Goal: Task Accomplishment & Management: Use online tool/utility

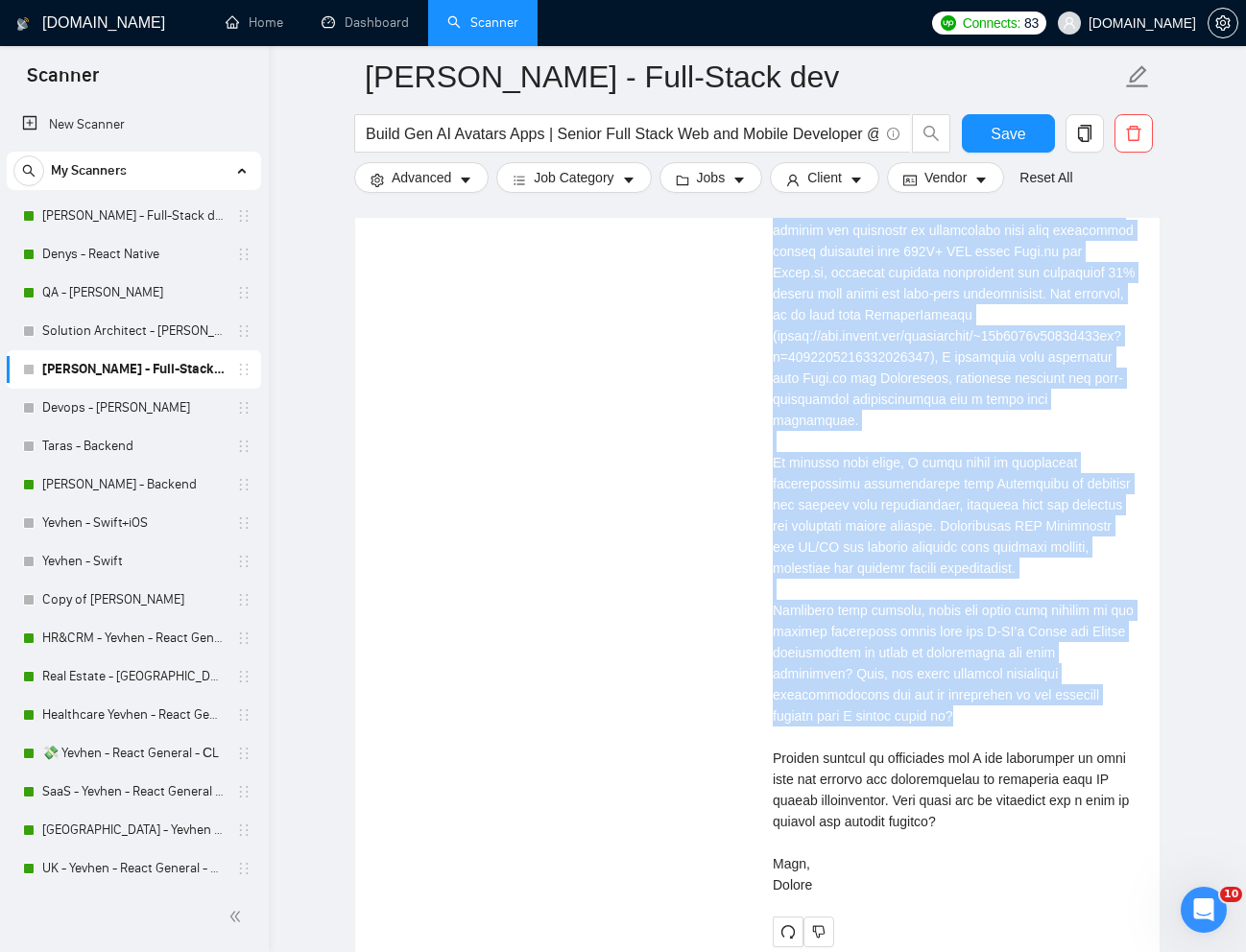
scroll to position [152, 0]
click at [131, 245] on link "Denys - React Native" at bounding box center [134, 254] width 183 height 39
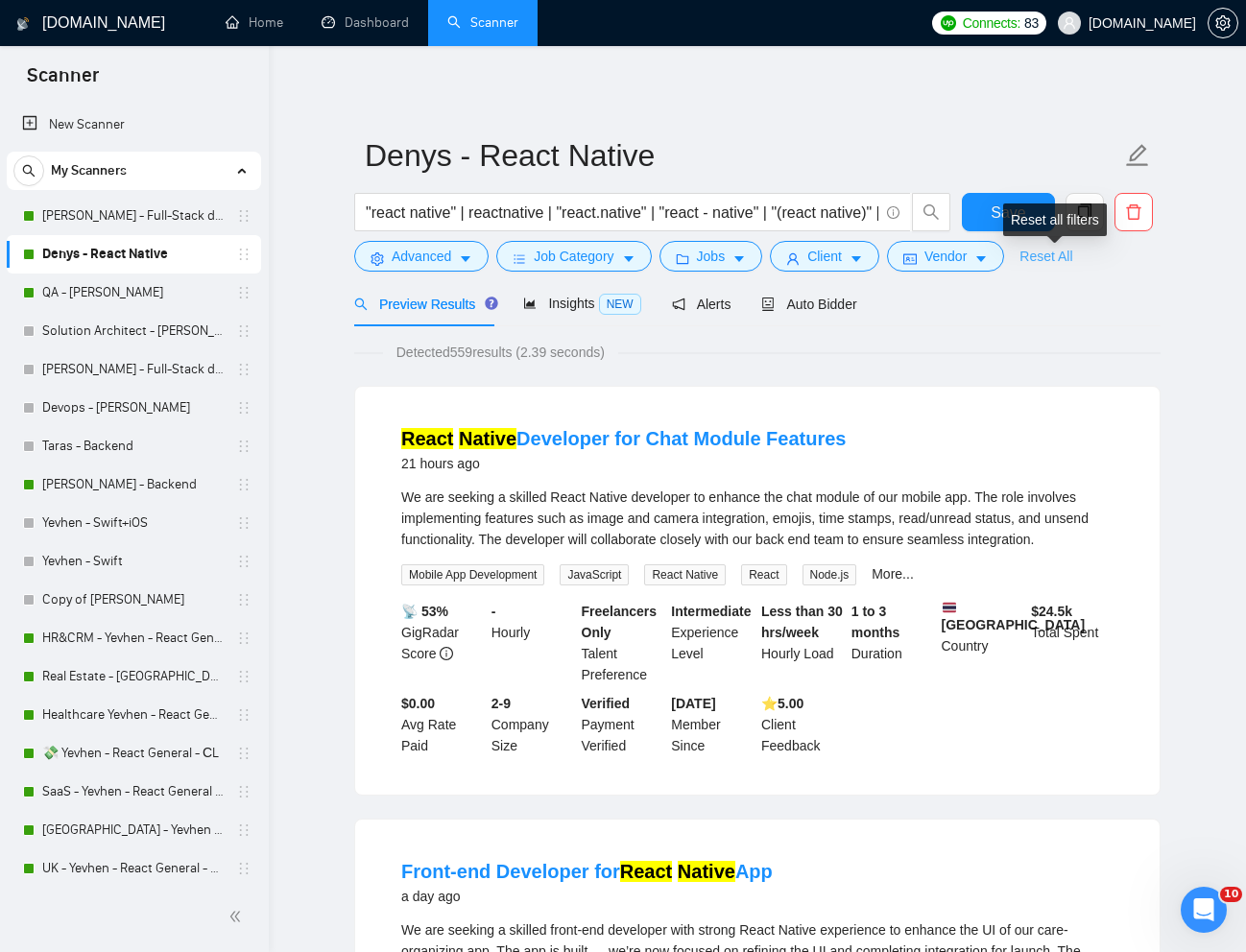
click at [1052, 253] on link "Reset All" at bounding box center [1045, 256] width 53 height 21
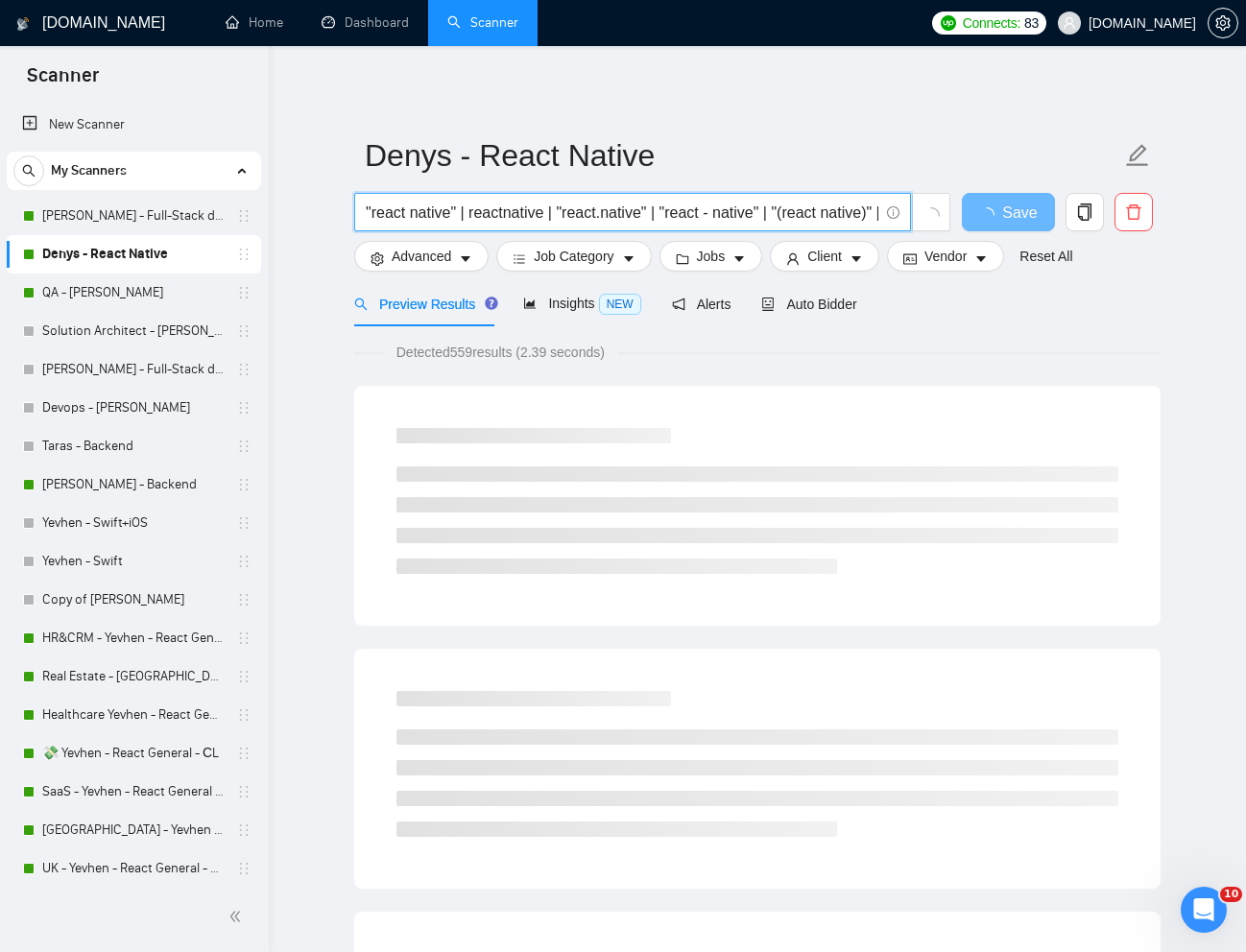
click at [797, 205] on input ""react native" | reactnative | "react.native" | "react - native" | "(react nati…" at bounding box center [622, 212] width 513 height 24
paste input "App"
type input "App"
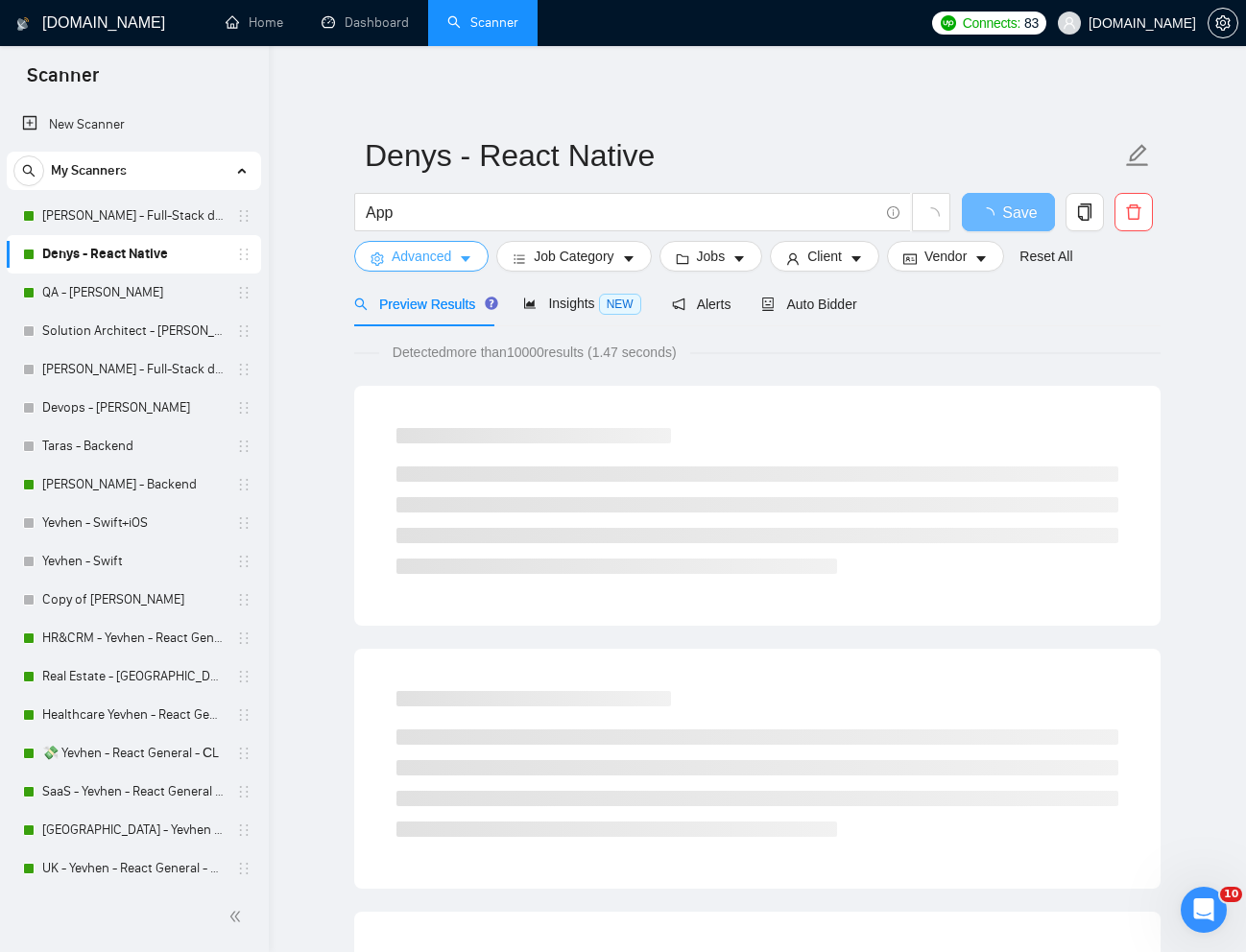
click at [433, 256] on span "Advanced" at bounding box center [422, 256] width 60 height 21
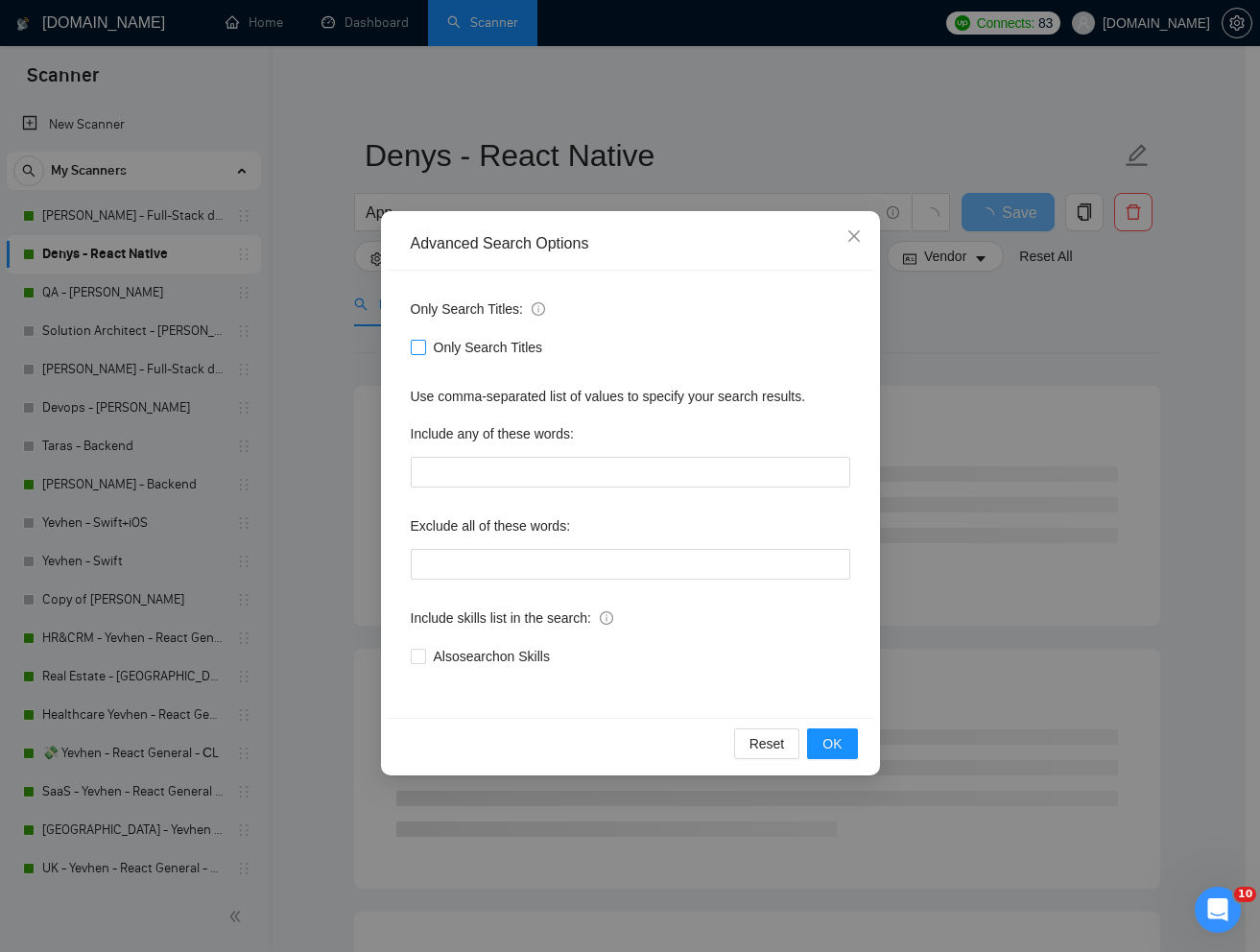
click at [415, 345] on input "Only Search Titles" at bounding box center [418, 346] width 14 height 14
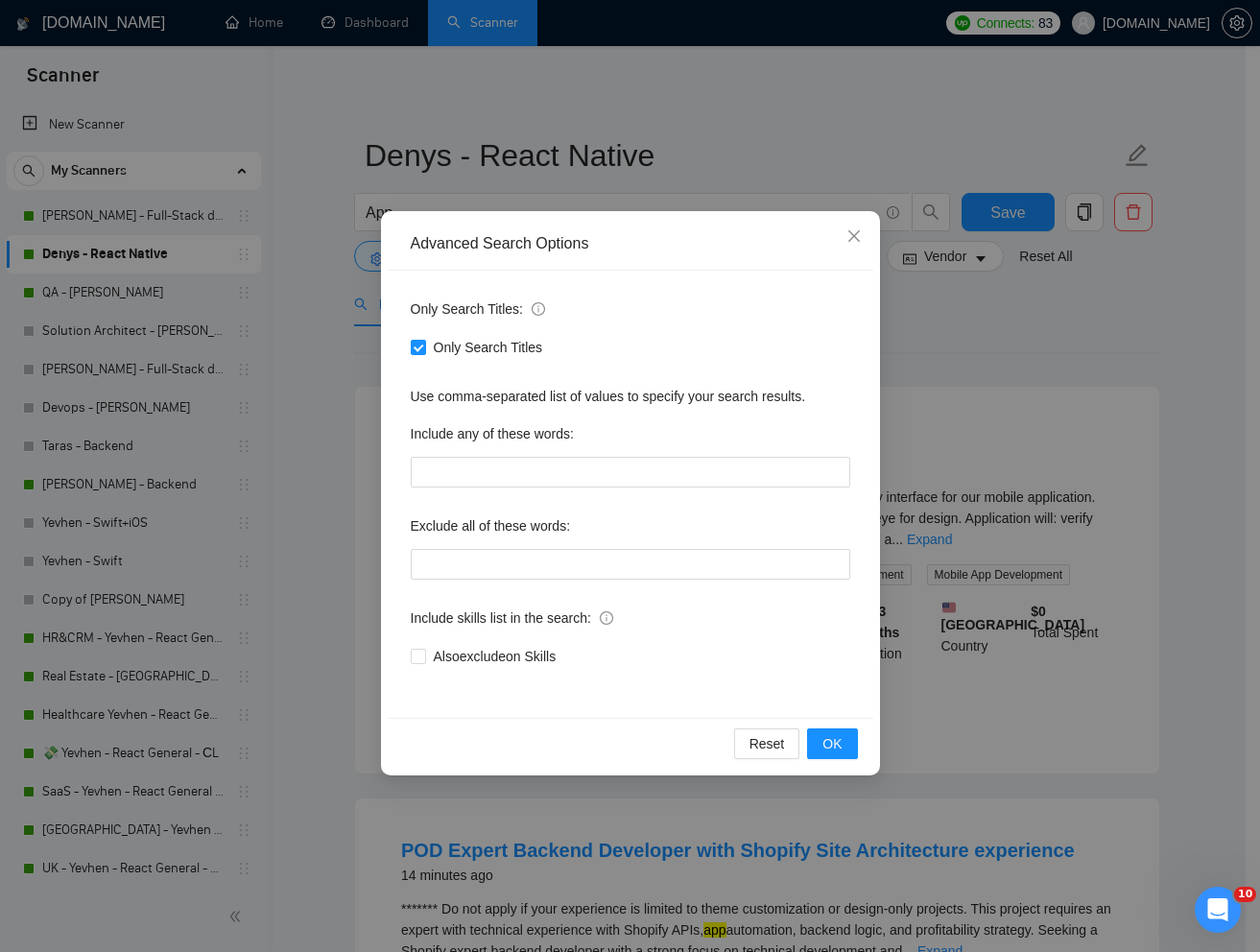
click at [1053, 353] on div "Advanced Search Options Only Search Titles: Only Search Titles Use comma-separa…" at bounding box center [630, 476] width 1260 height 952
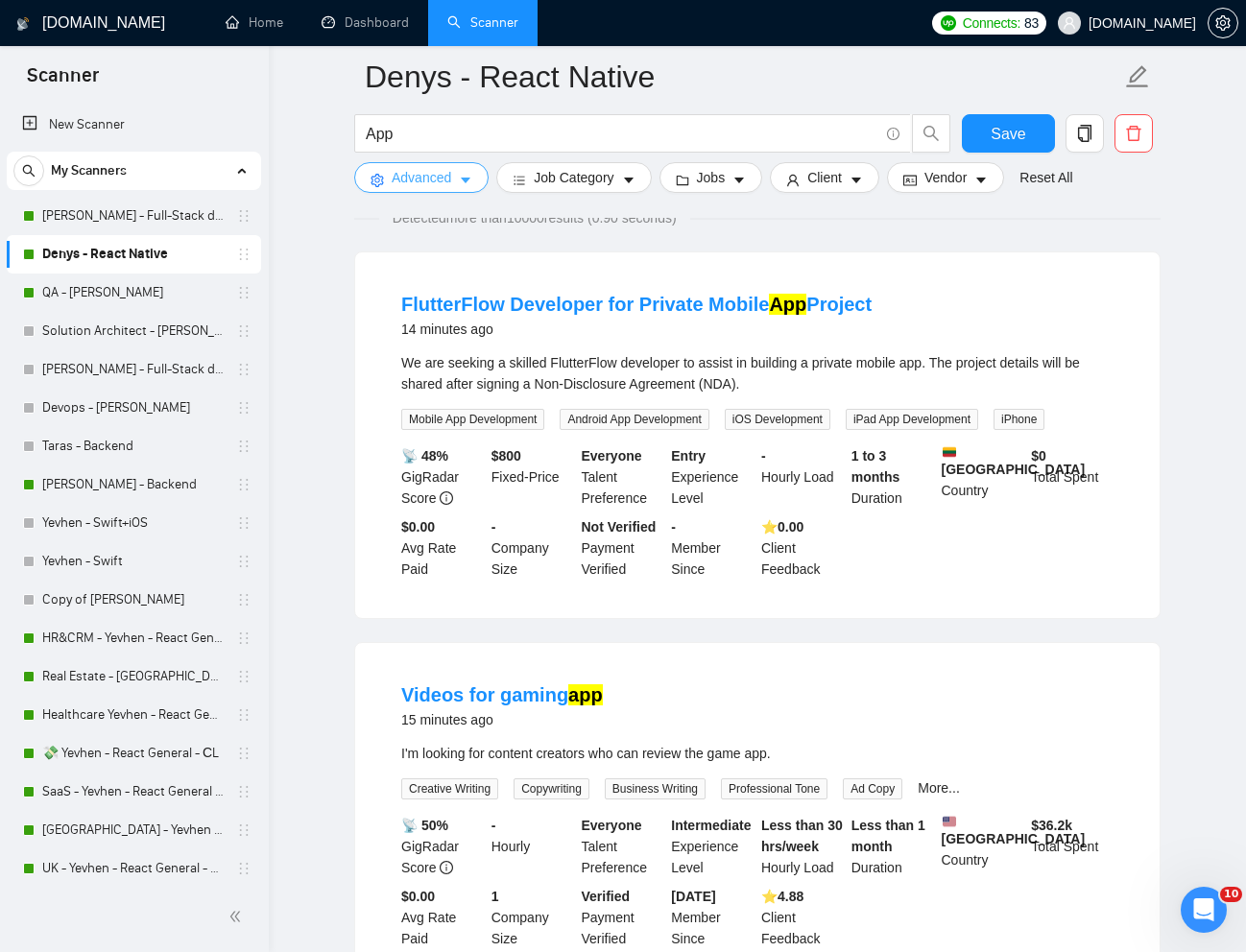
scroll to position [152, 0]
click at [432, 180] on span "Advanced" at bounding box center [422, 177] width 60 height 21
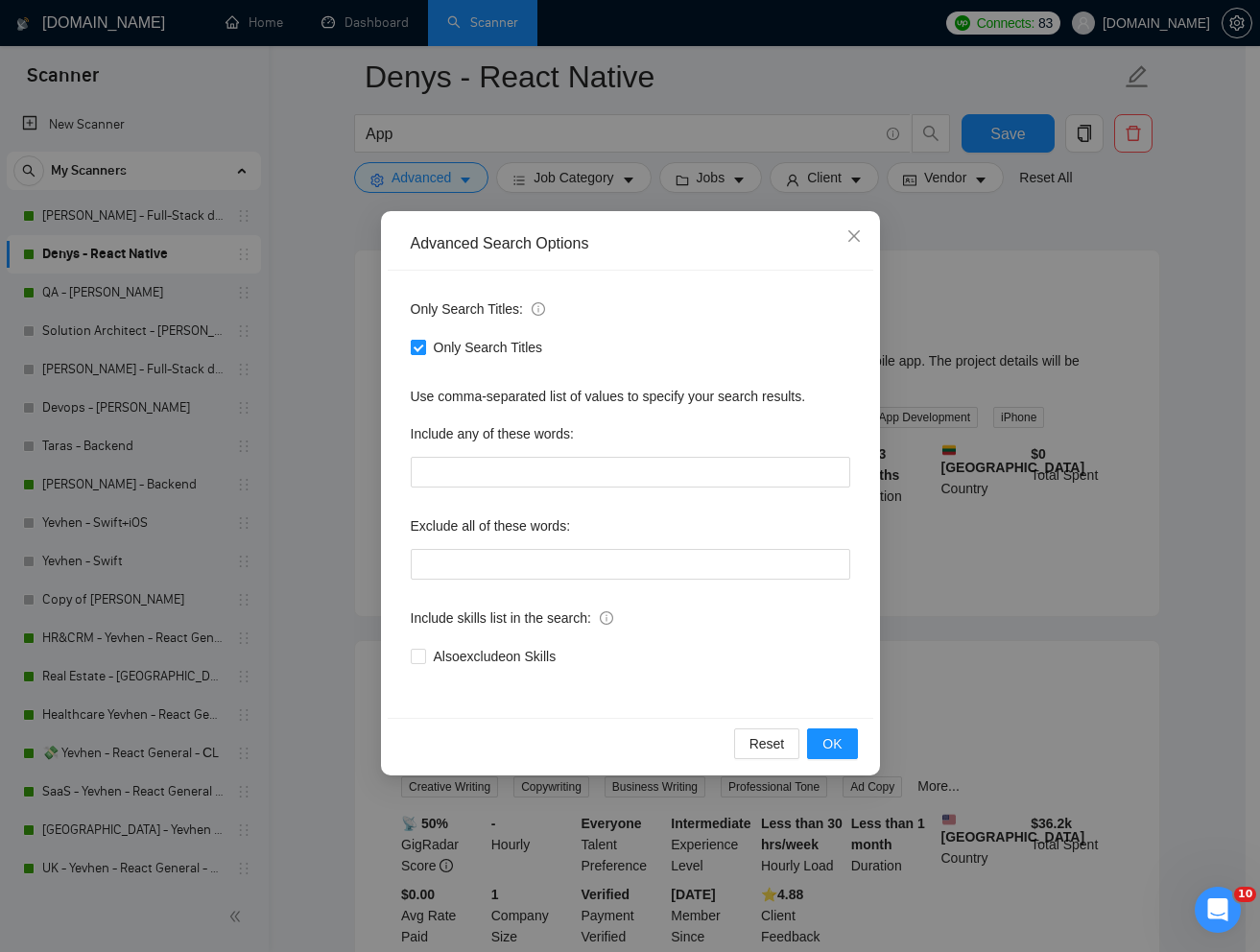
click at [414, 346] on input "Only Search Titles" at bounding box center [418, 346] width 14 height 14
checkbox input "false"
click at [1057, 265] on div "Advanced Search Options Only Search Titles: Only Search Titles Use comma-separa…" at bounding box center [630, 476] width 1260 height 952
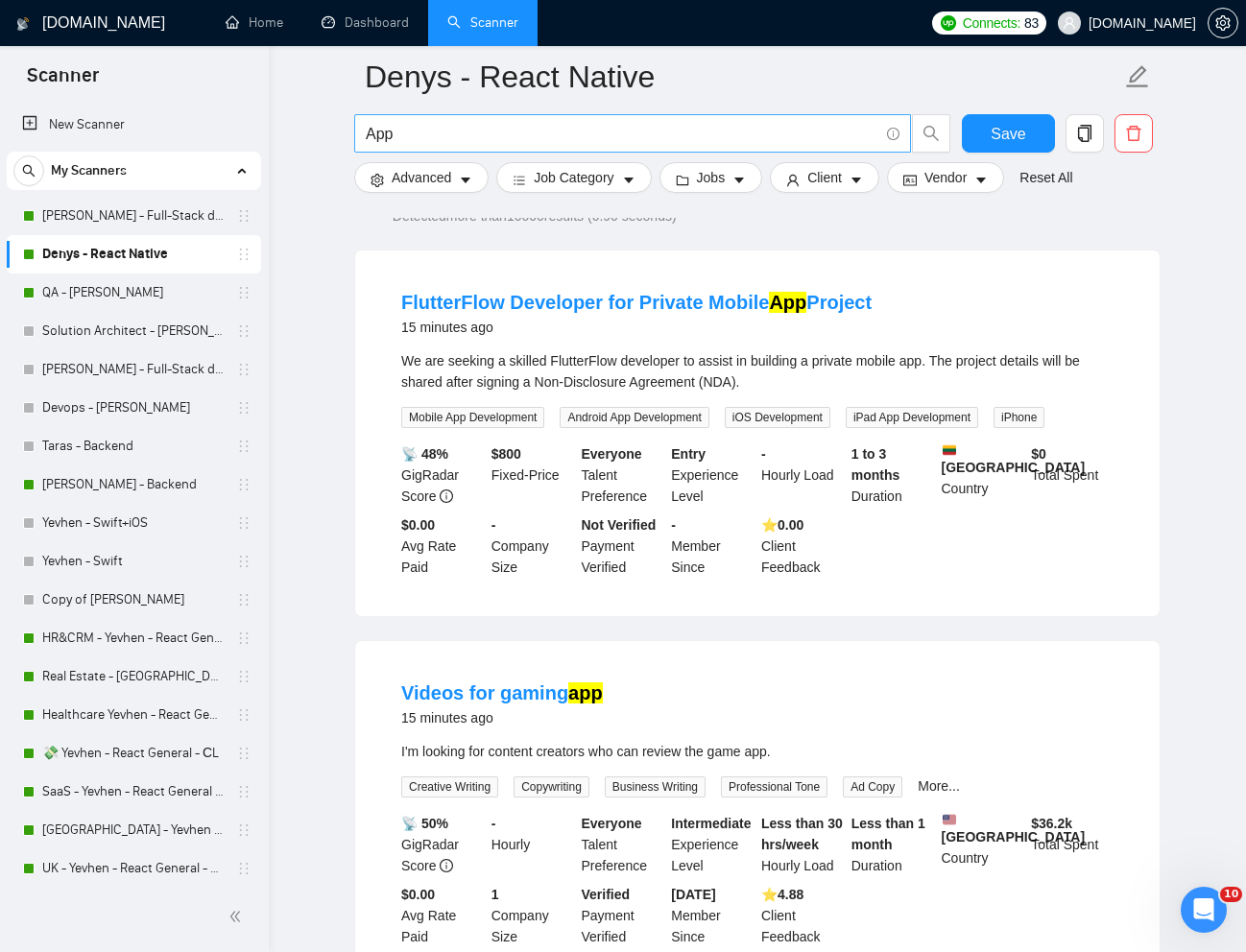
click at [451, 119] on span "App" at bounding box center [632, 133] width 557 height 39
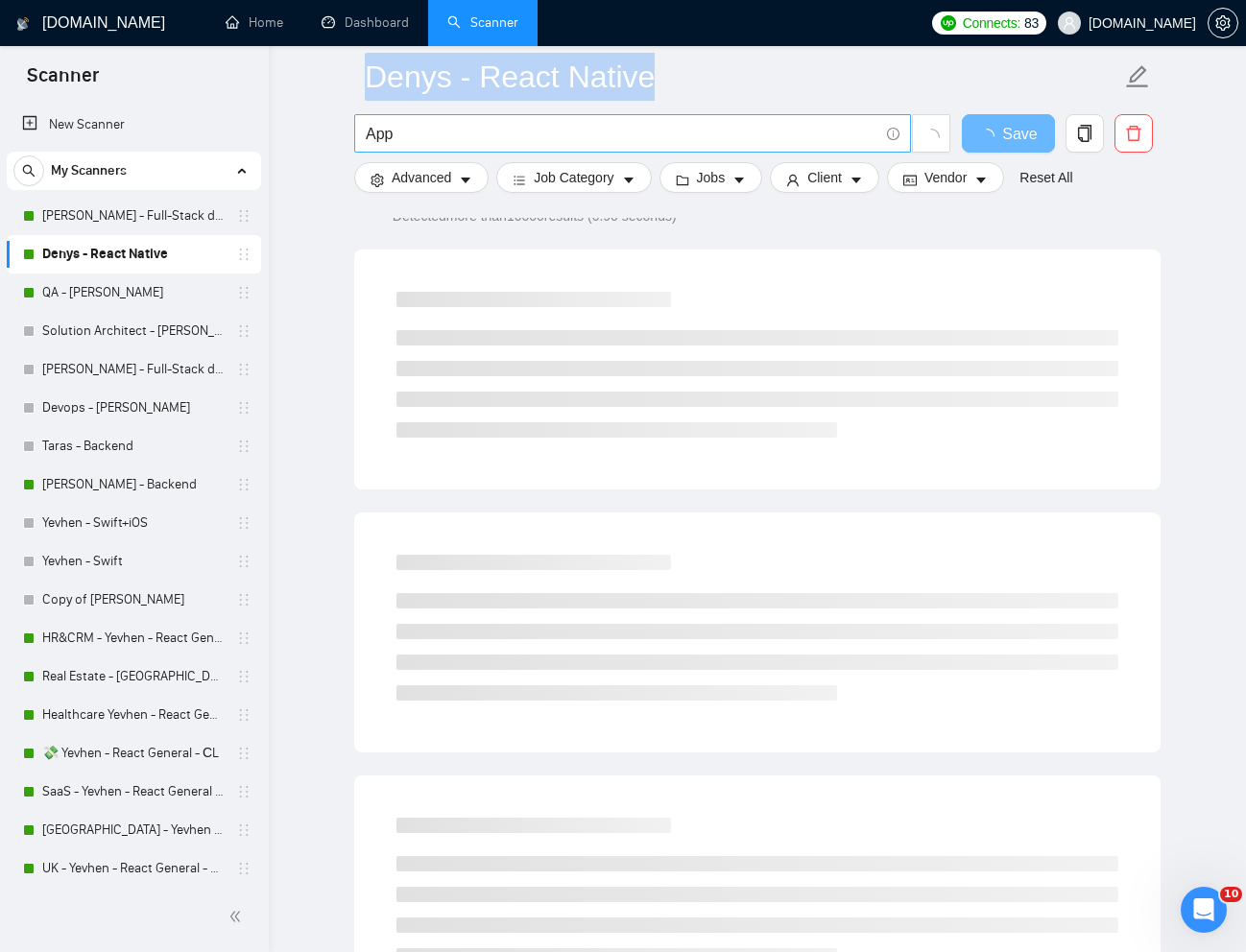
click at [451, 119] on span "App" at bounding box center [632, 133] width 557 height 39
paste input "Soft Drinks"
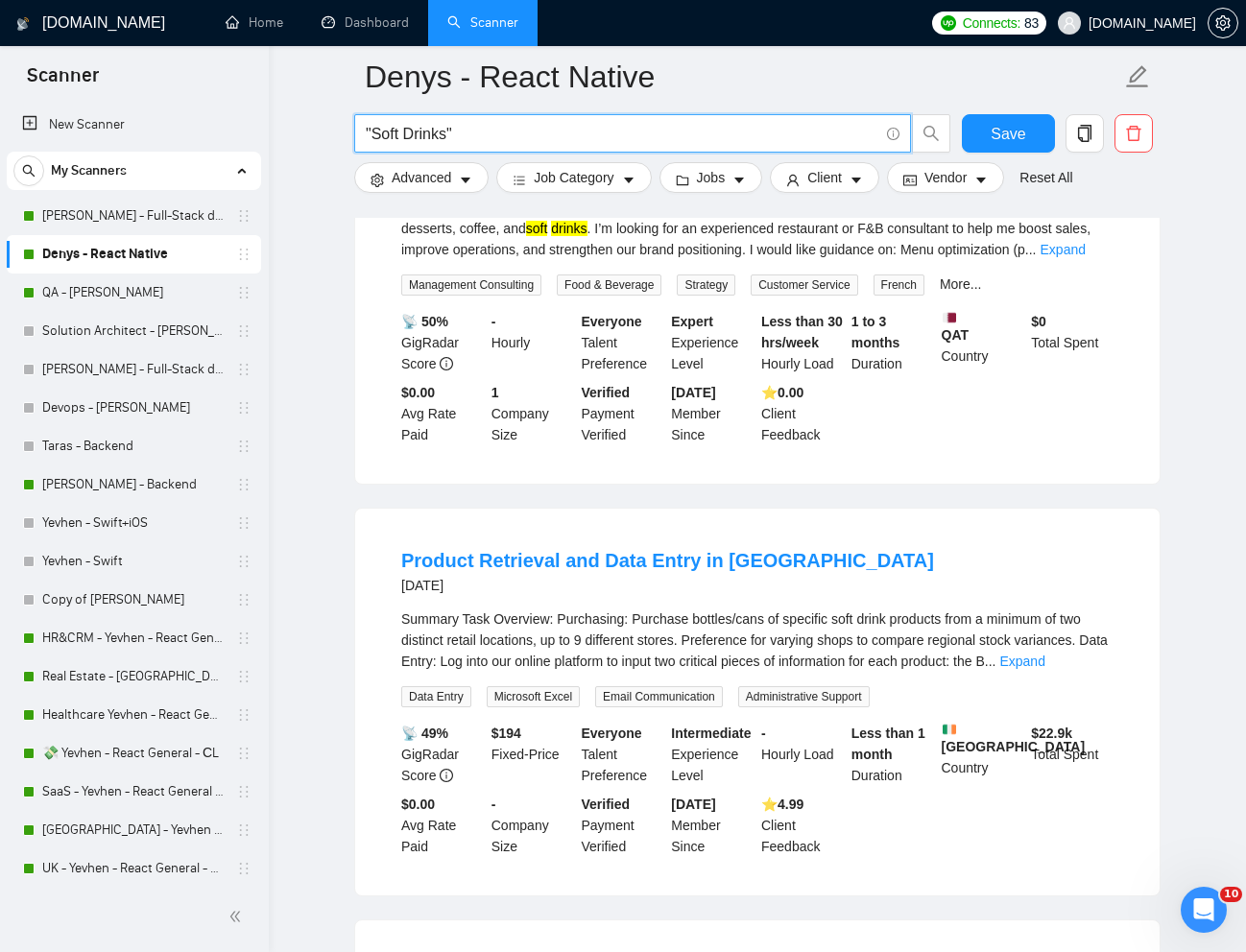
scroll to position [301, 0]
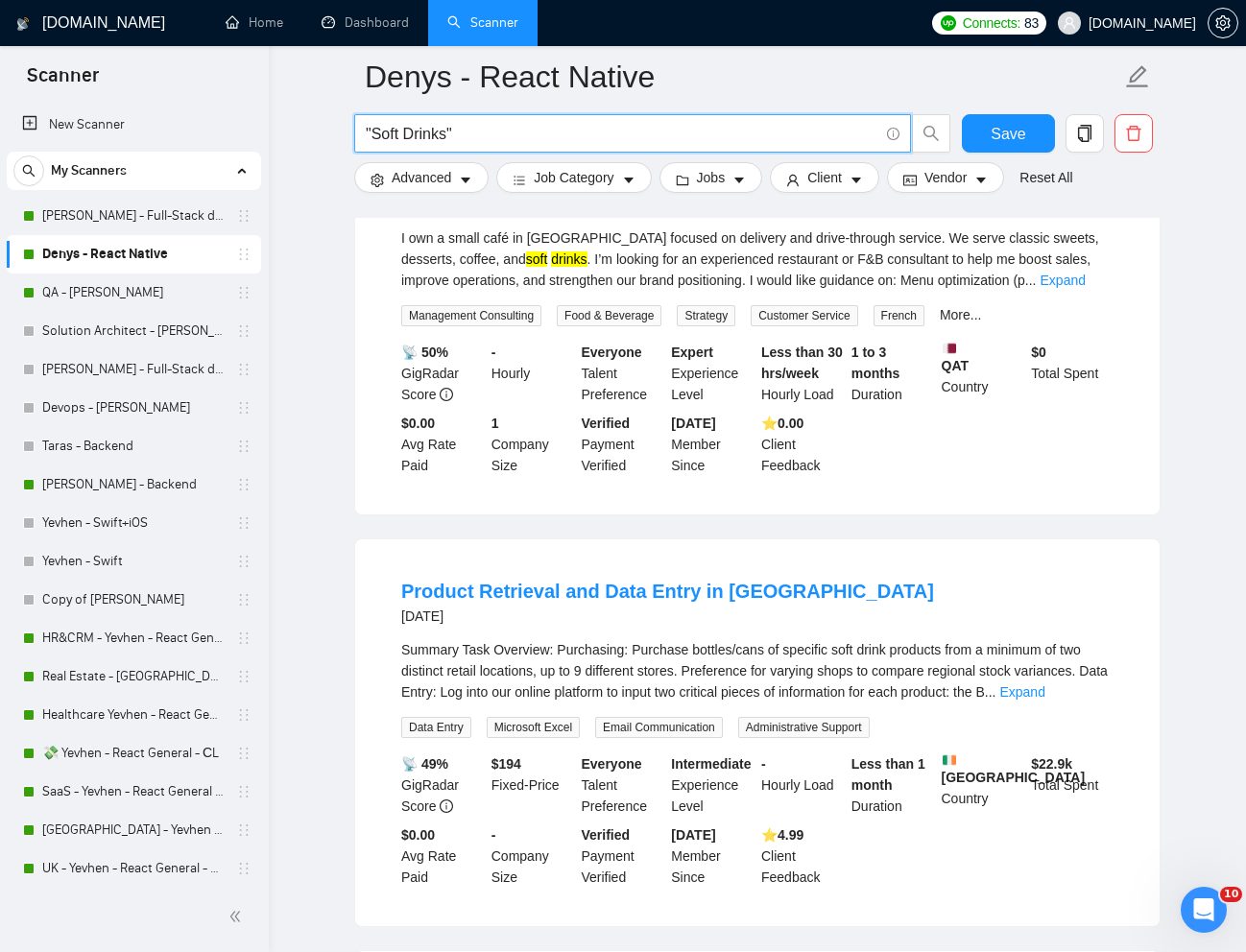
click at [396, 133] on input ""Soft Drinks"" at bounding box center [622, 134] width 513 height 24
drag, startPoint x: 448, startPoint y: 133, endPoint x: 376, endPoint y: 133, distance: 72.0
click at [376, 133] on input ""Soft Drinks"" at bounding box center [622, 134] width 513 height 24
paste input "hookah"
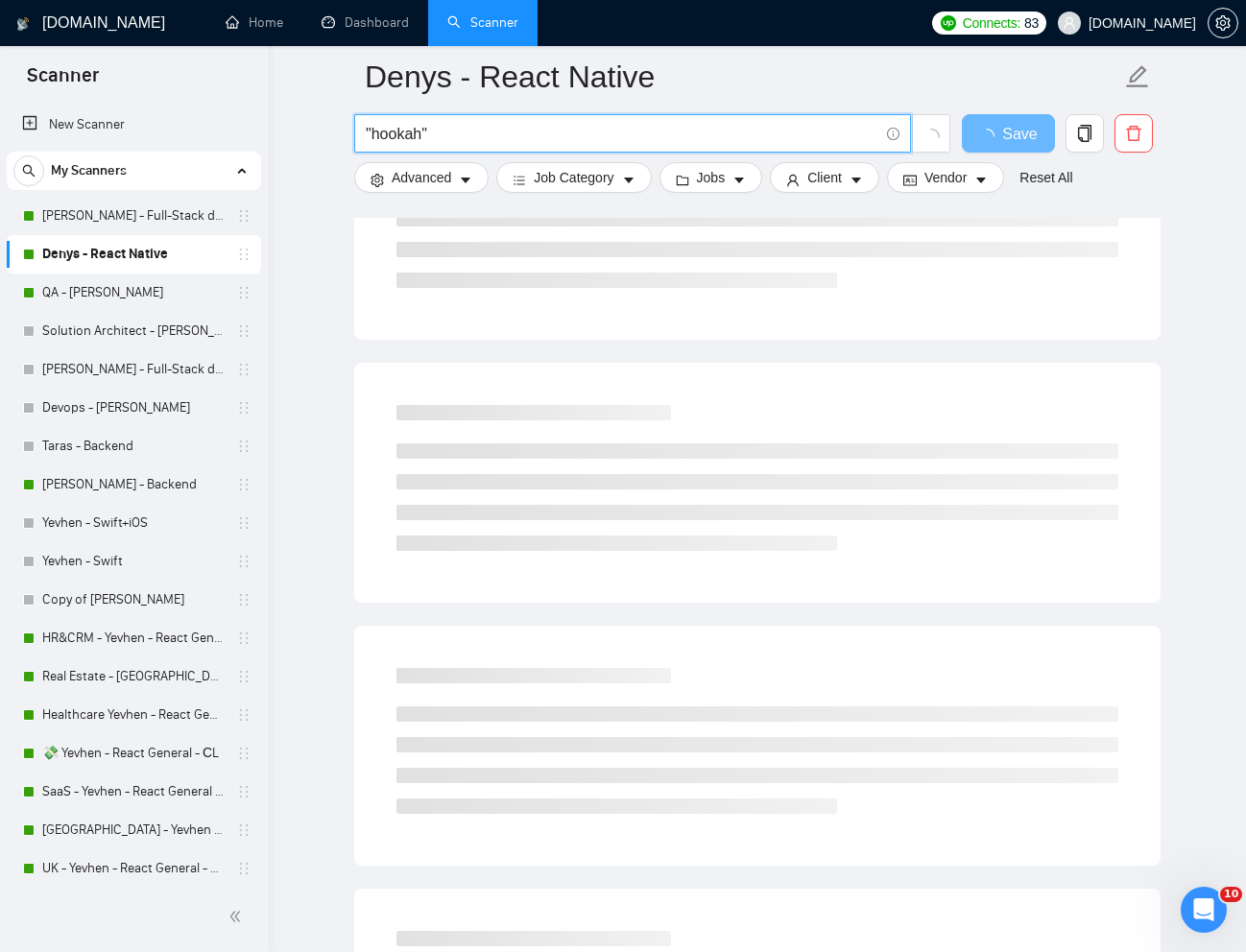
scroll to position [0, 0]
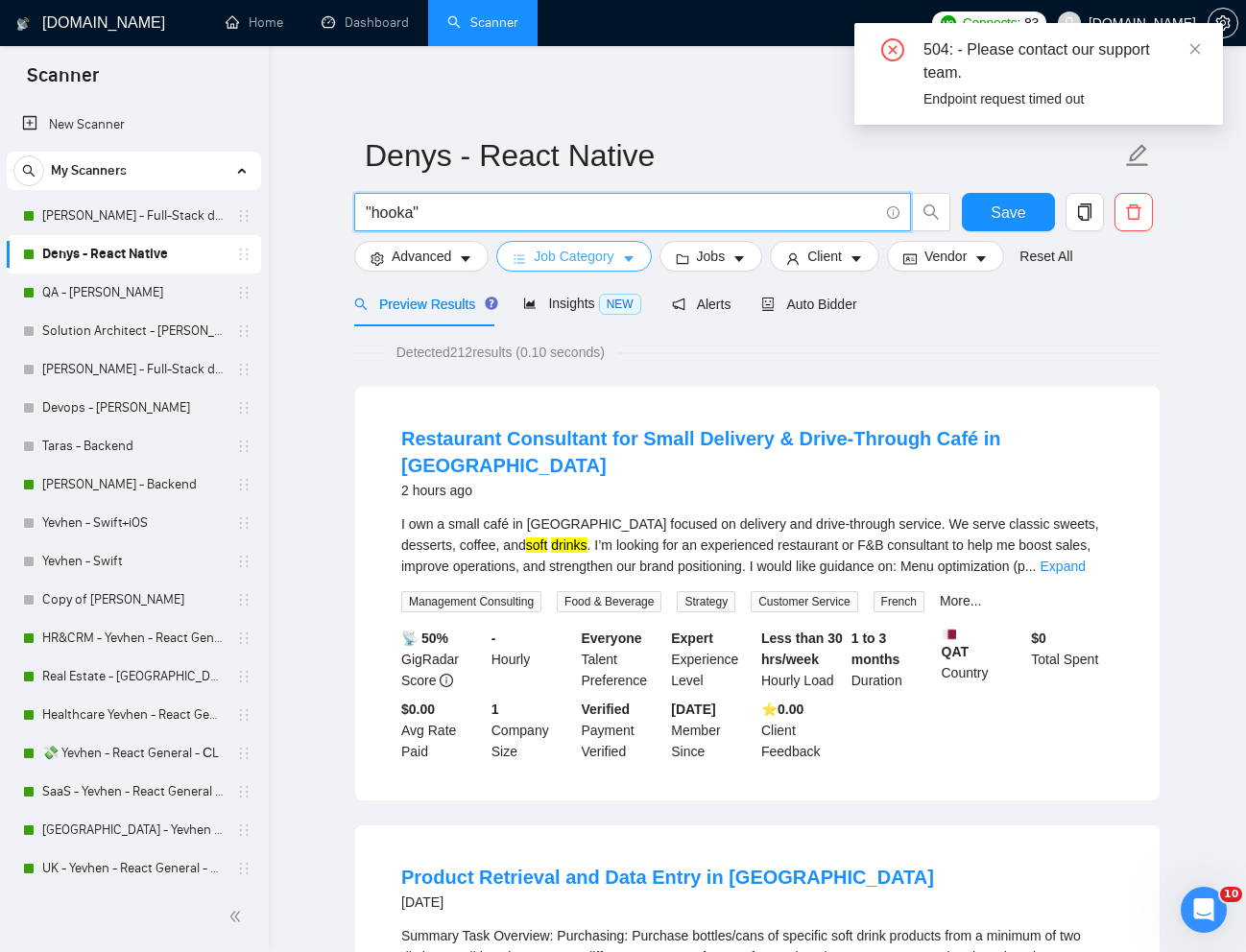
type input ""hookah""
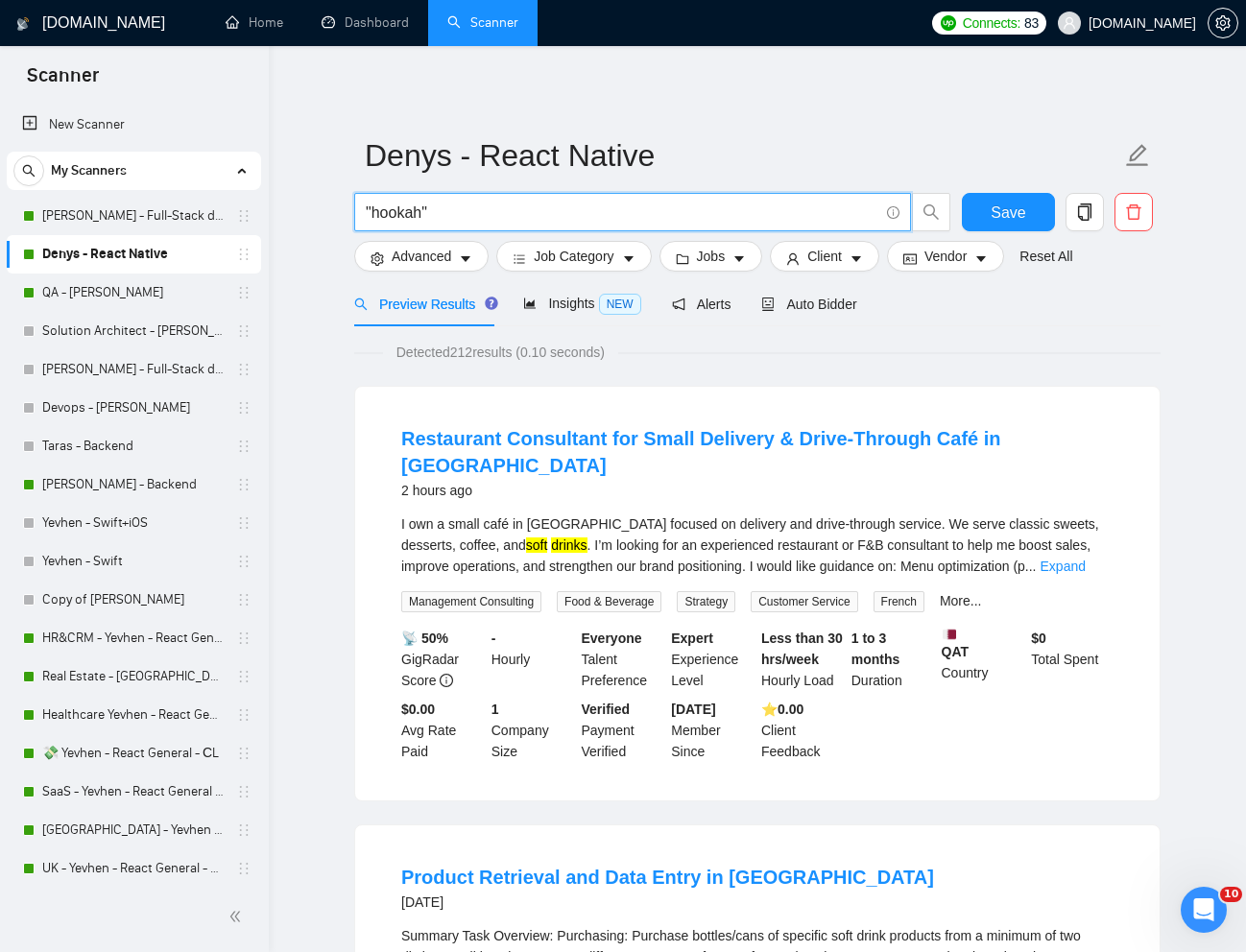
click at [957, 345] on div "Detected 212 results (0.10 seconds)" at bounding box center [757, 351] width 807 height 21
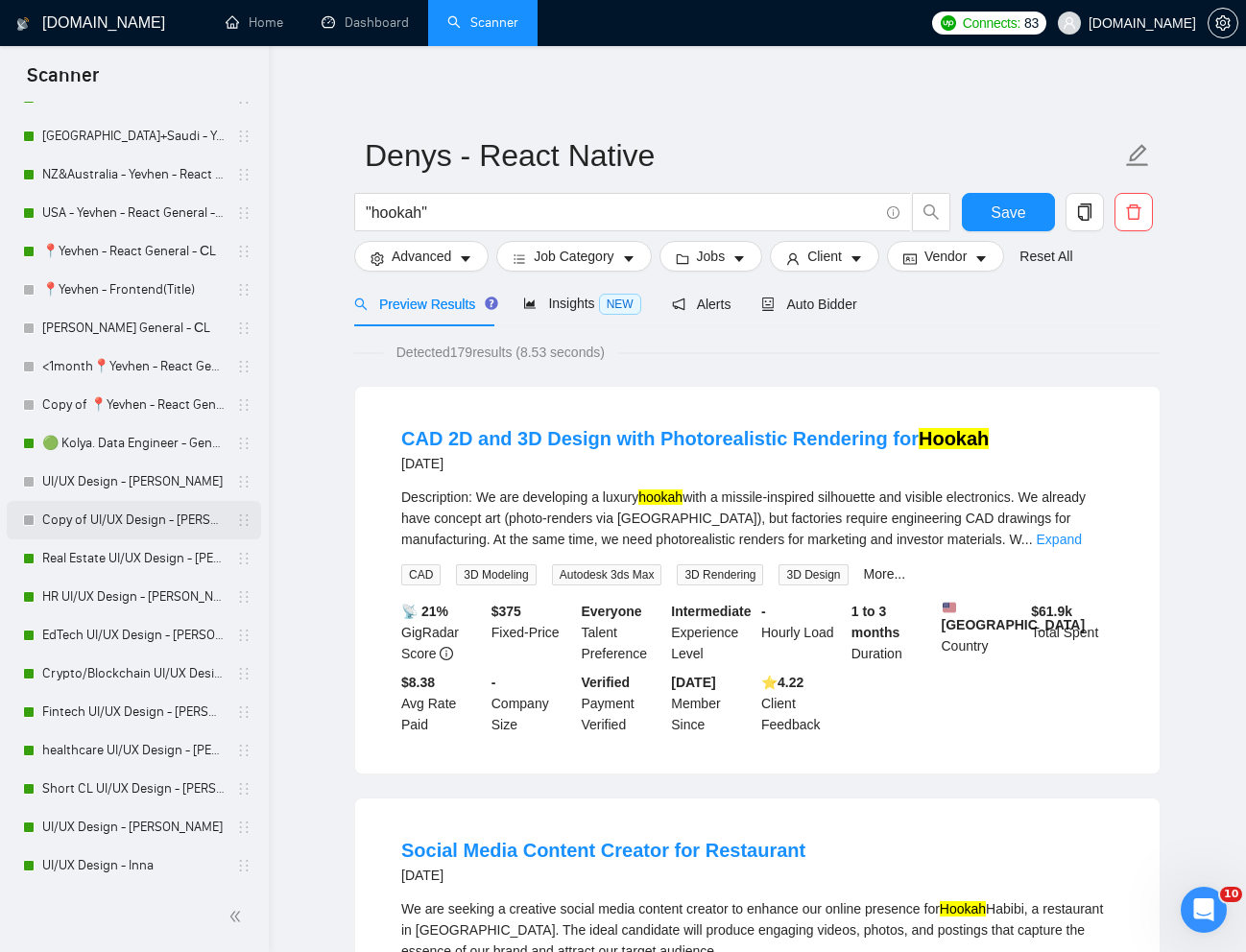
scroll to position [845, 0]
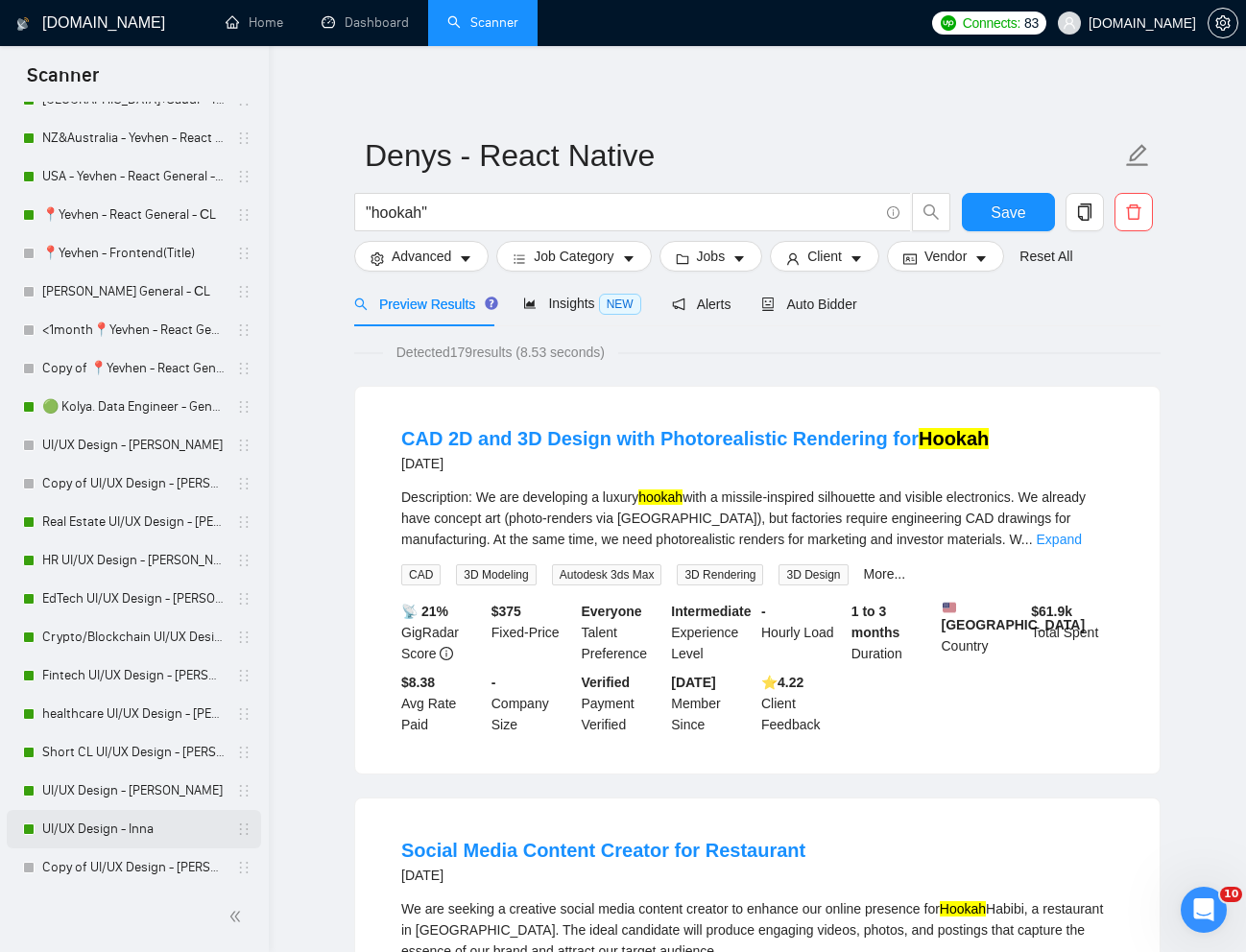
click at [93, 822] on link "UI/UX Design - Inna" at bounding box center [134, 828] width 183 height 39
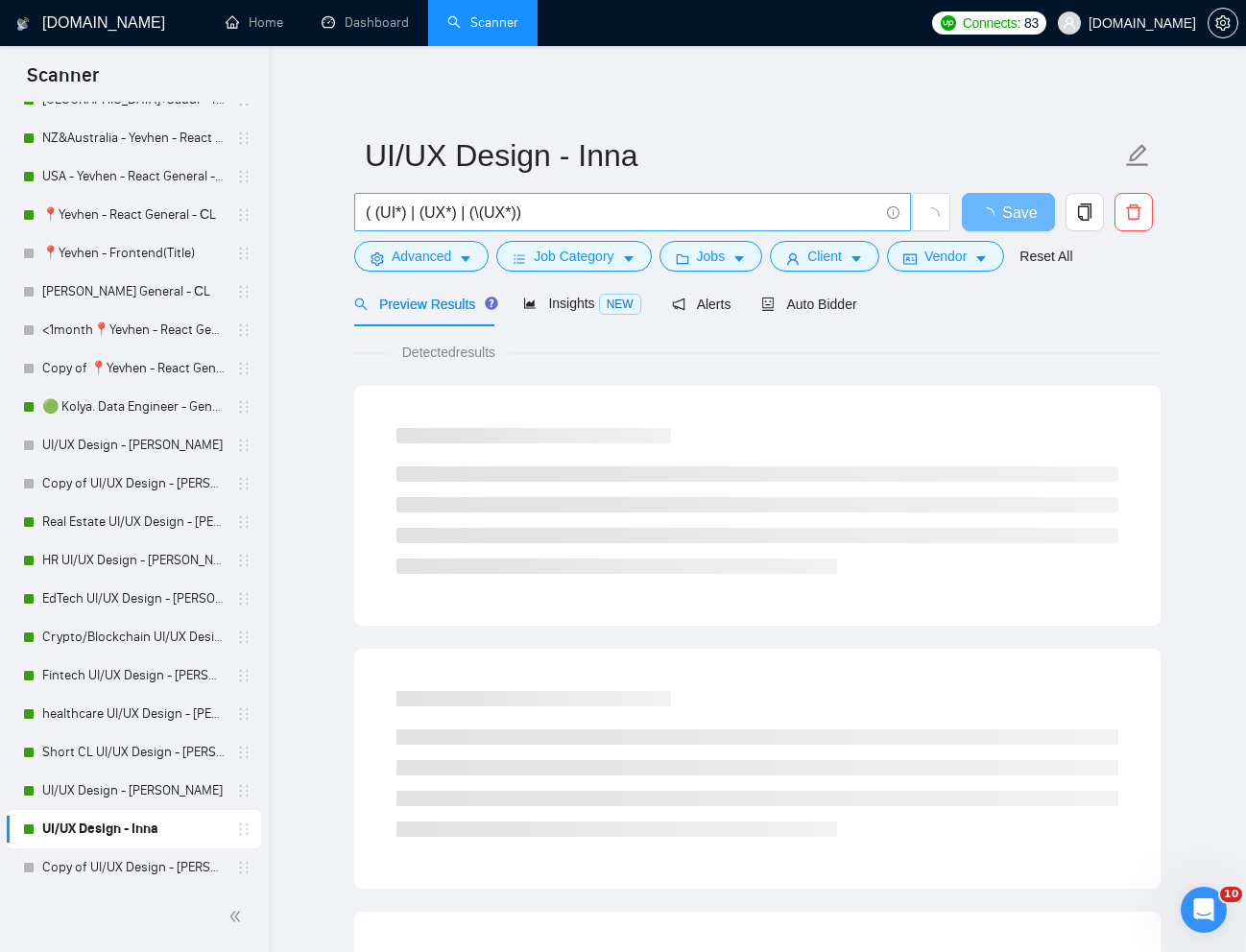
click at [686, 215] on input "( (UI*) | (UX*) | (\(UX*))" at bounding box center [622, 212] width 513 height 24
paste input "[URL][DOMAIN_NAME]"
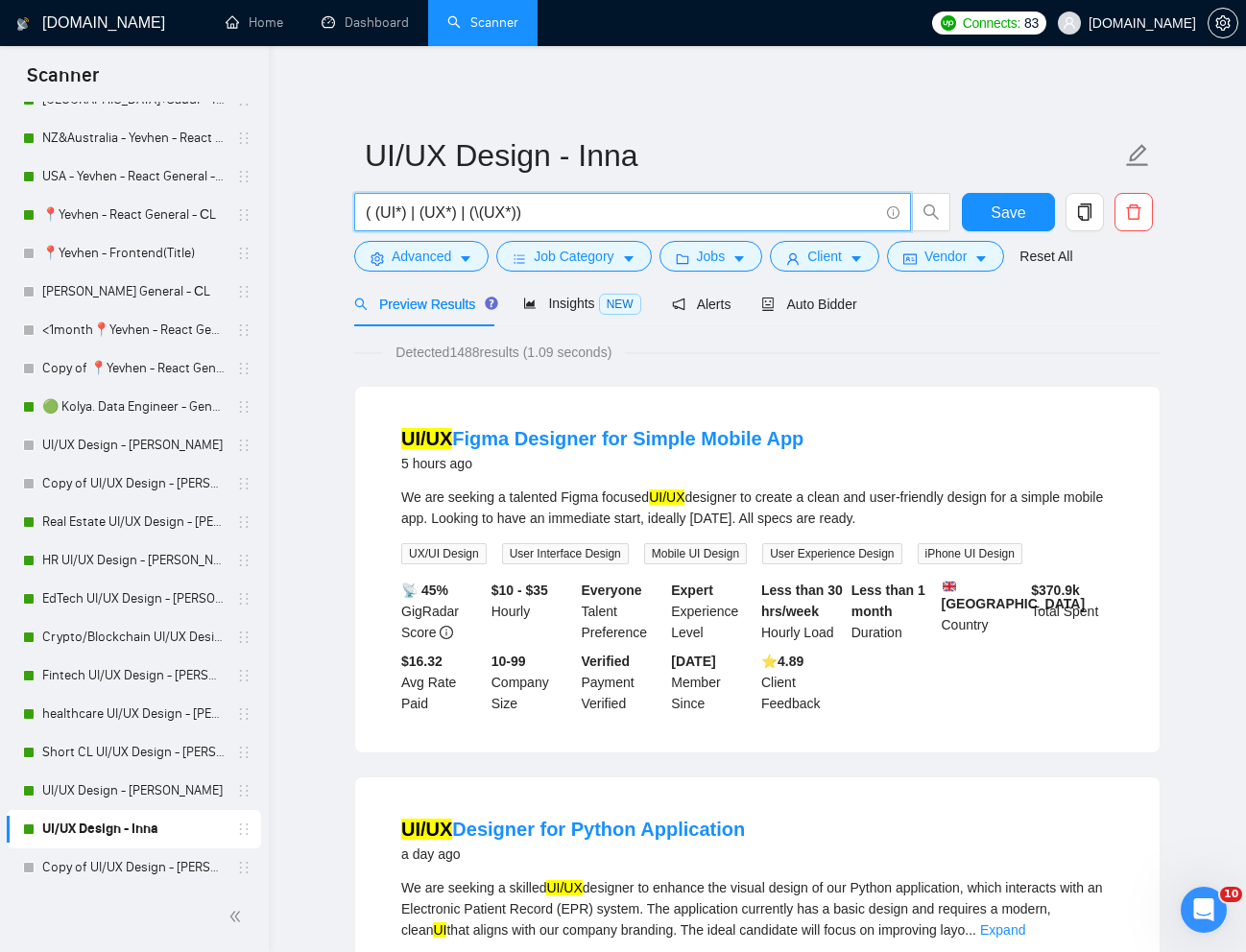
paste input "UI/UX Designer for Web and Mobile Platforms"
type input "UI/UX Designer for Web and Mobile Platforms"
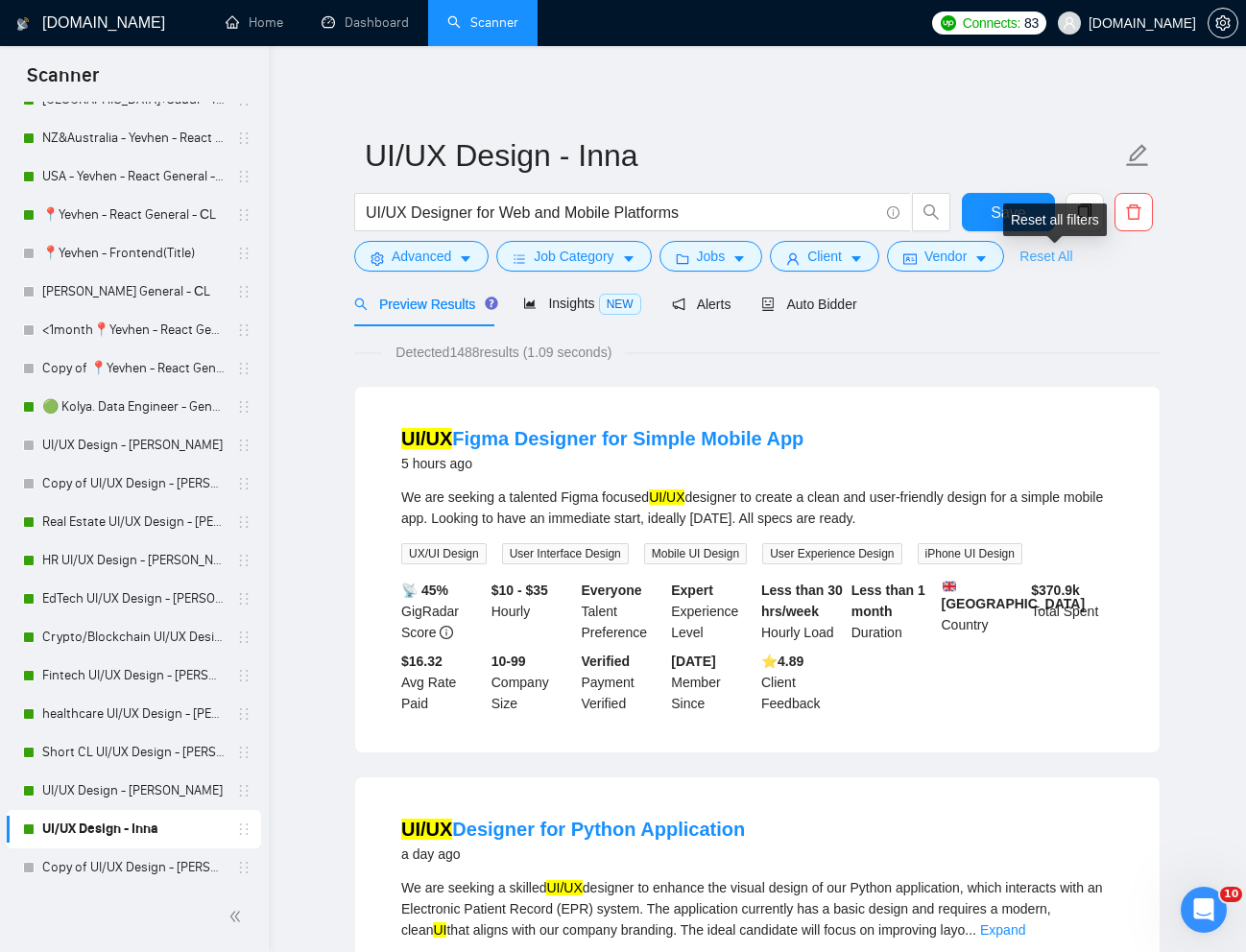
click at [1068, 252] on link "Reset All" at bounding box center [1045, 256] width 53 height 21
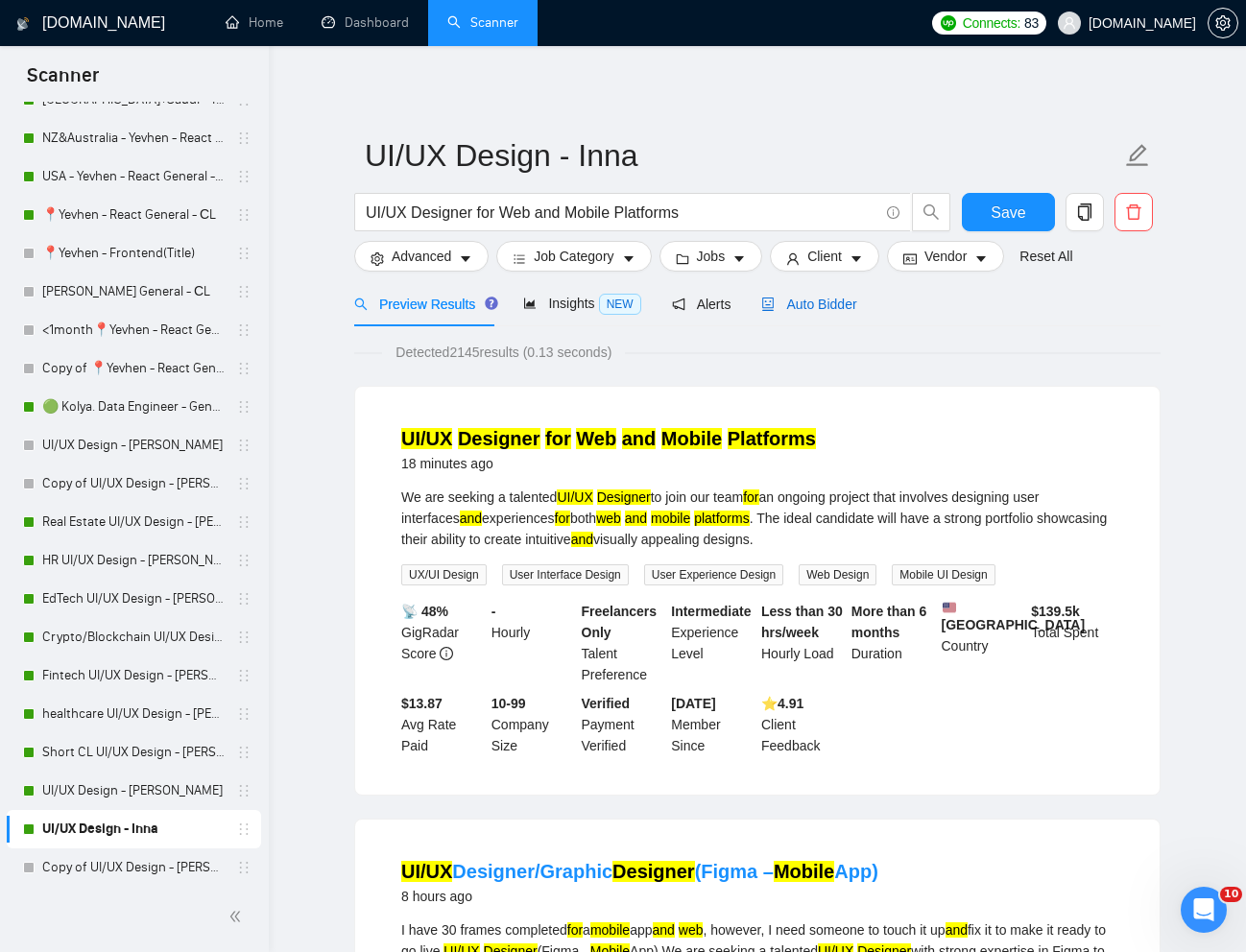
click at [806, 311] on span "Auto Bidder" at bounding box center [809, 303] width 95 height 15
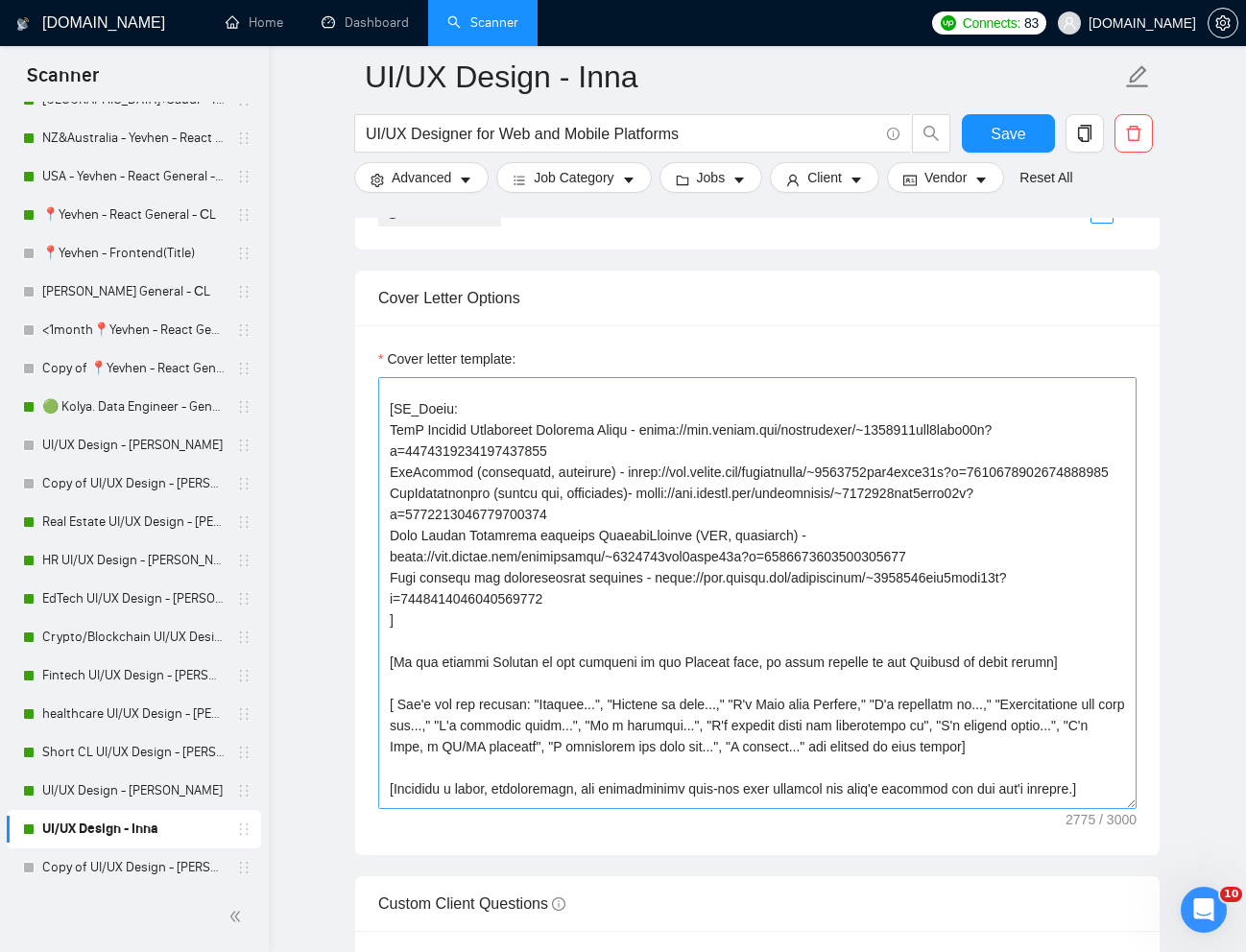
scroll to position [337, 0]
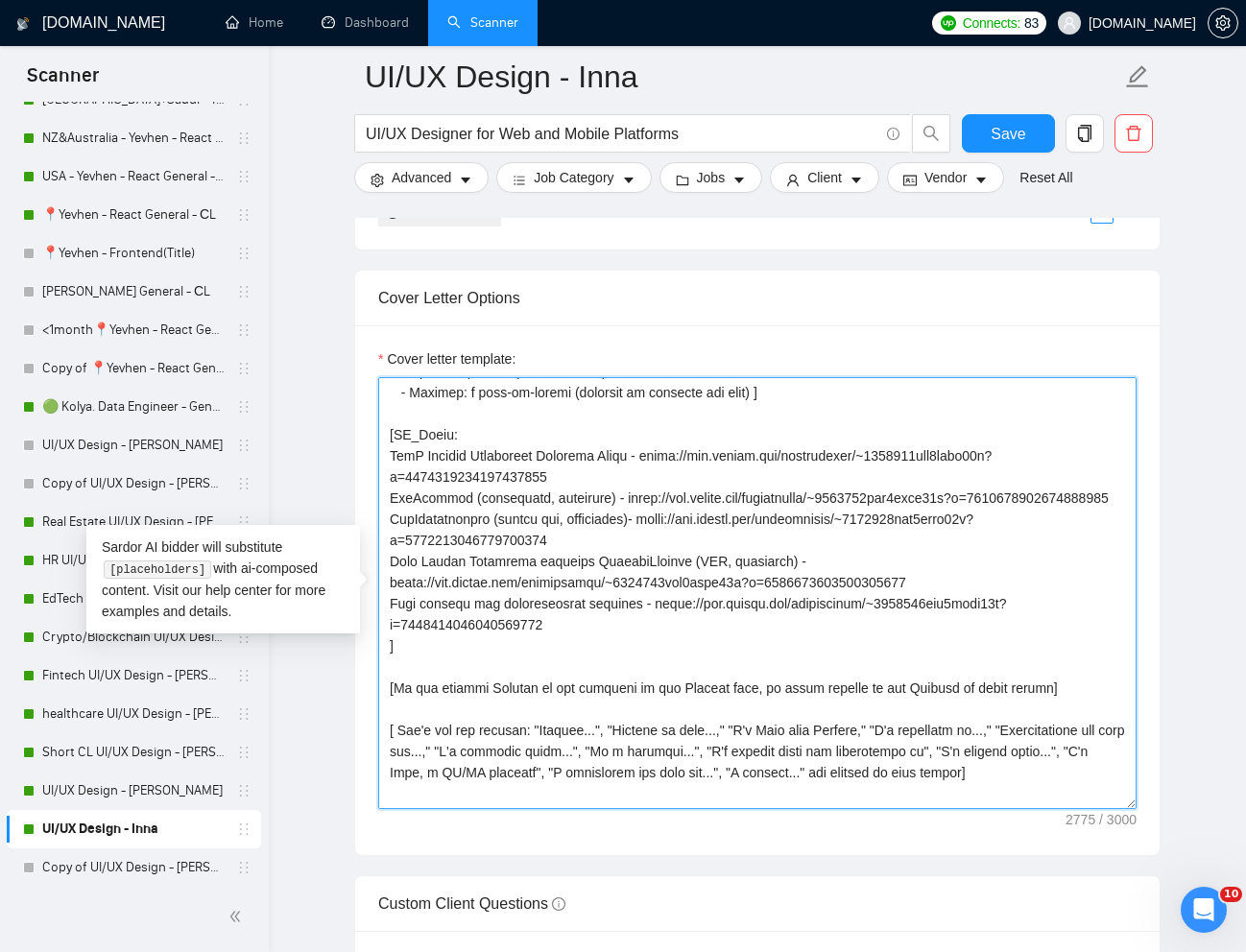
drag, startPoint x: 388, startPoint y: 565, endPoint x: 564, endPoint y: 592, distance: 178.1
click at [564, 592] on textarea "Cover letter template:" at bounding box center [757, 592] width 758 height 431
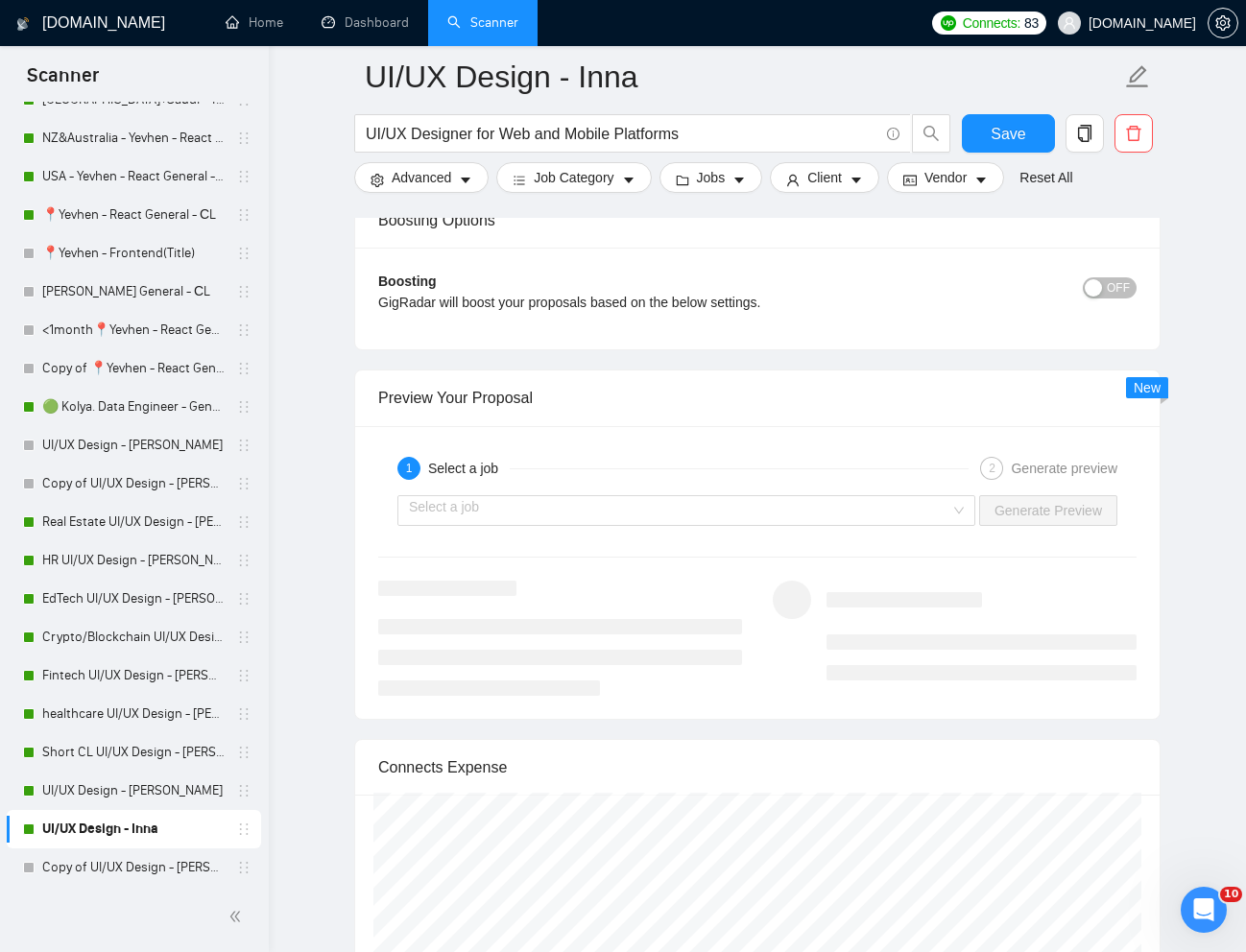
scroll to position [3599, 0]
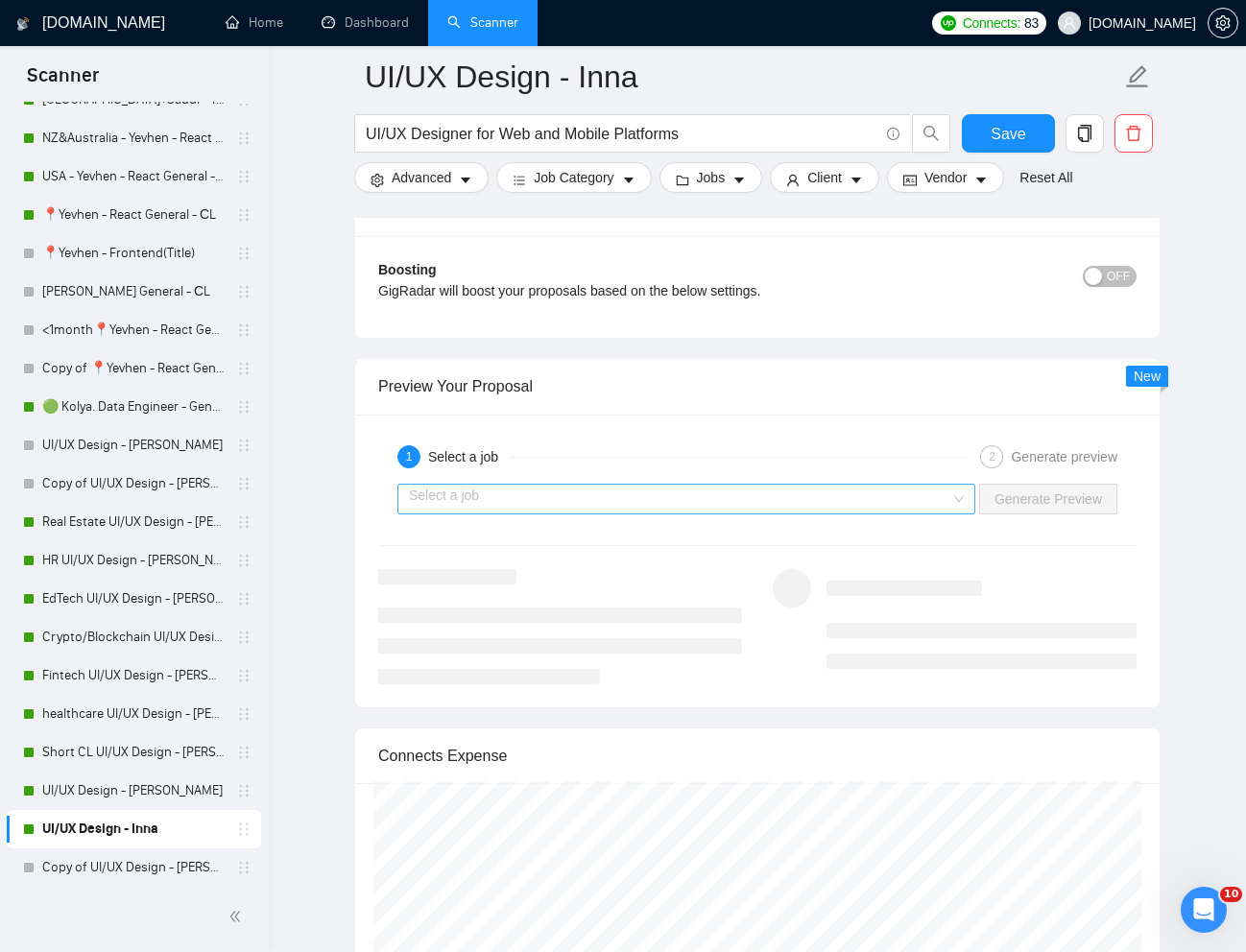
type textarea "[Lorem i dolorsit ametcons adipi eli "Se❗" doe tempor'i utla et dolorem aliq (e…"
click at [646, 504] on input "search" at bounding box center [680, 498] width 542 height 29
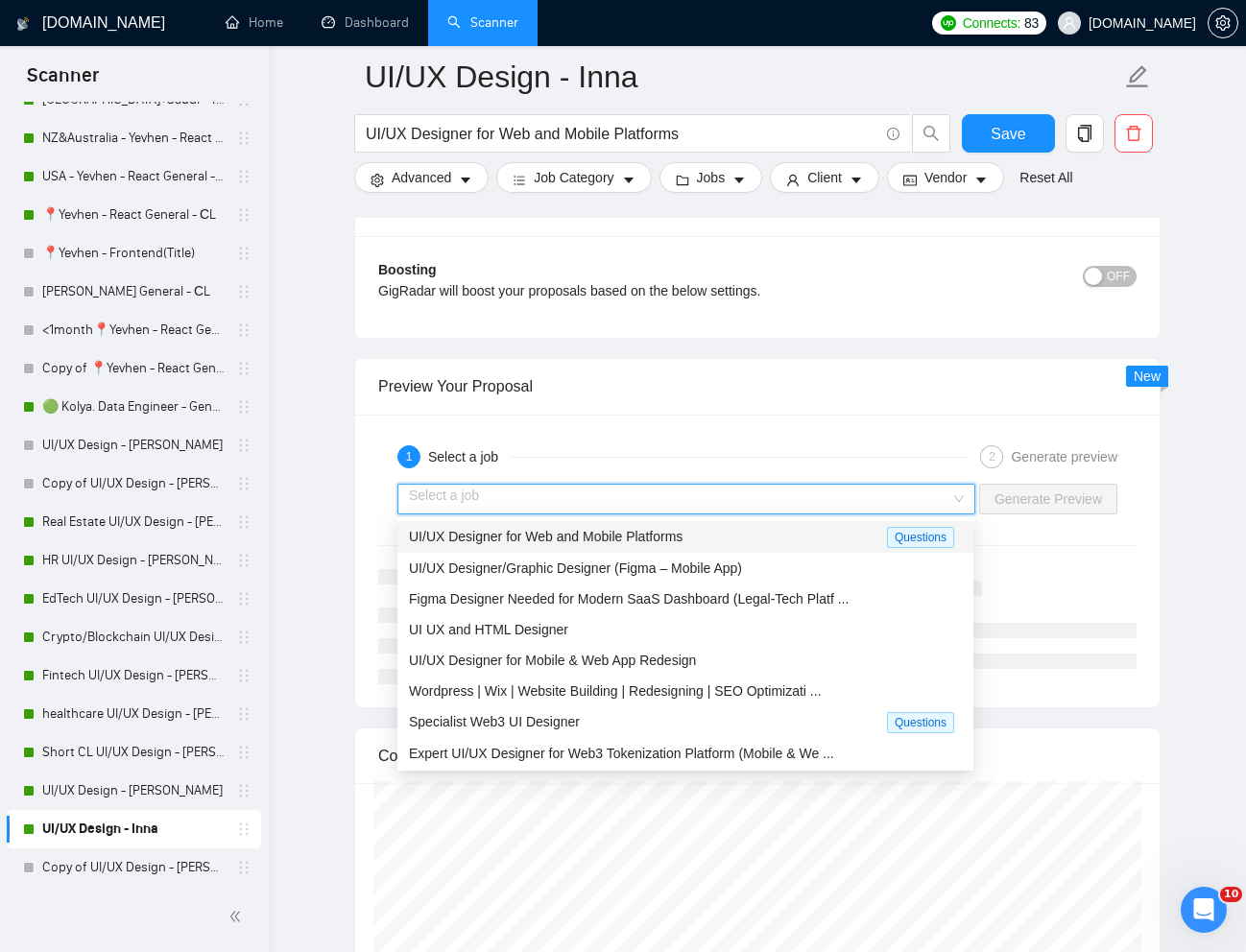
click at [597, 531] on span "UI/UX Designer for Web and Mobile Platforms" at bounding box center [546, 536] width 274 height 15
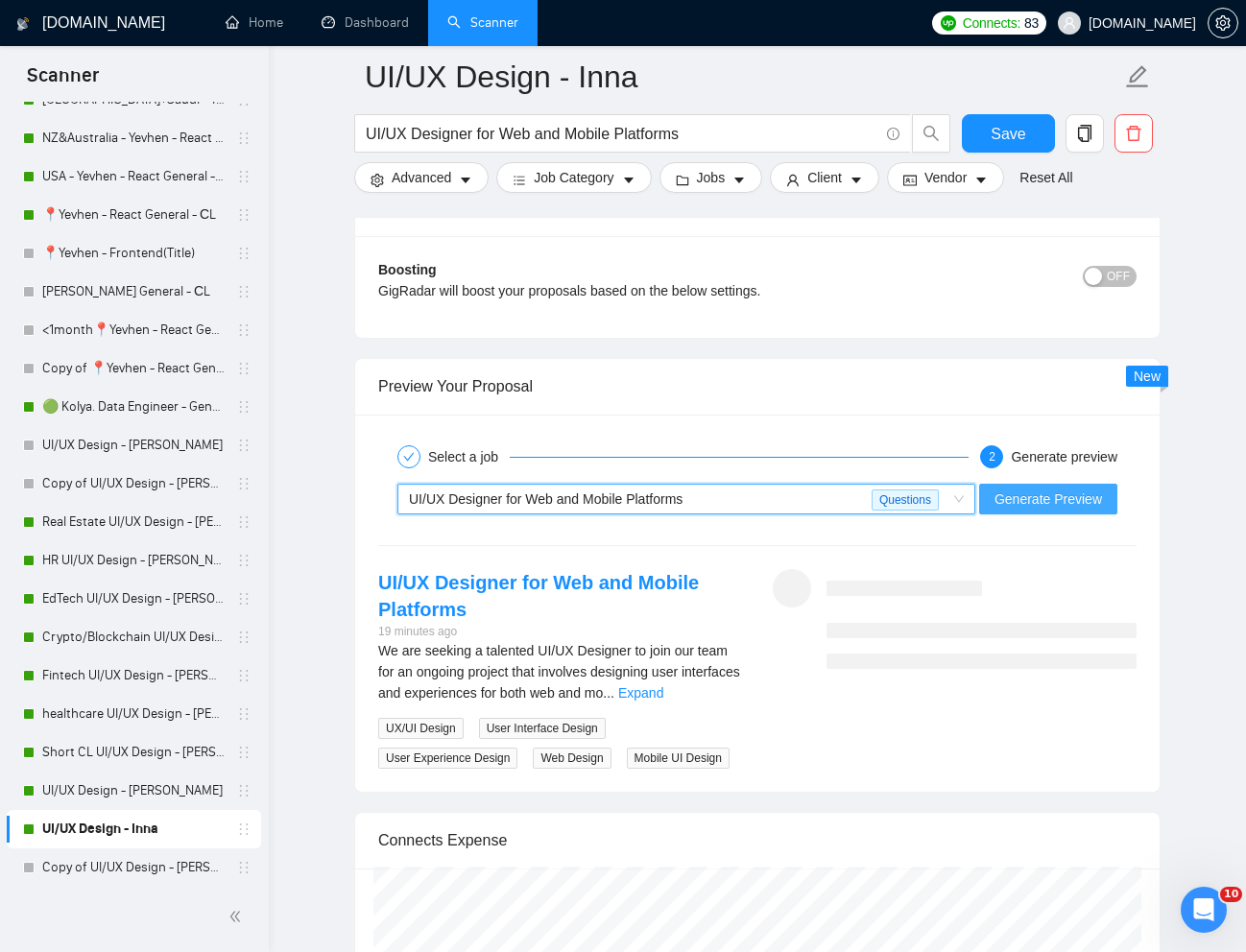
click at [1030, 497] on span "Generate Preview" at bounding box center [1048, 498] width 107 height 21
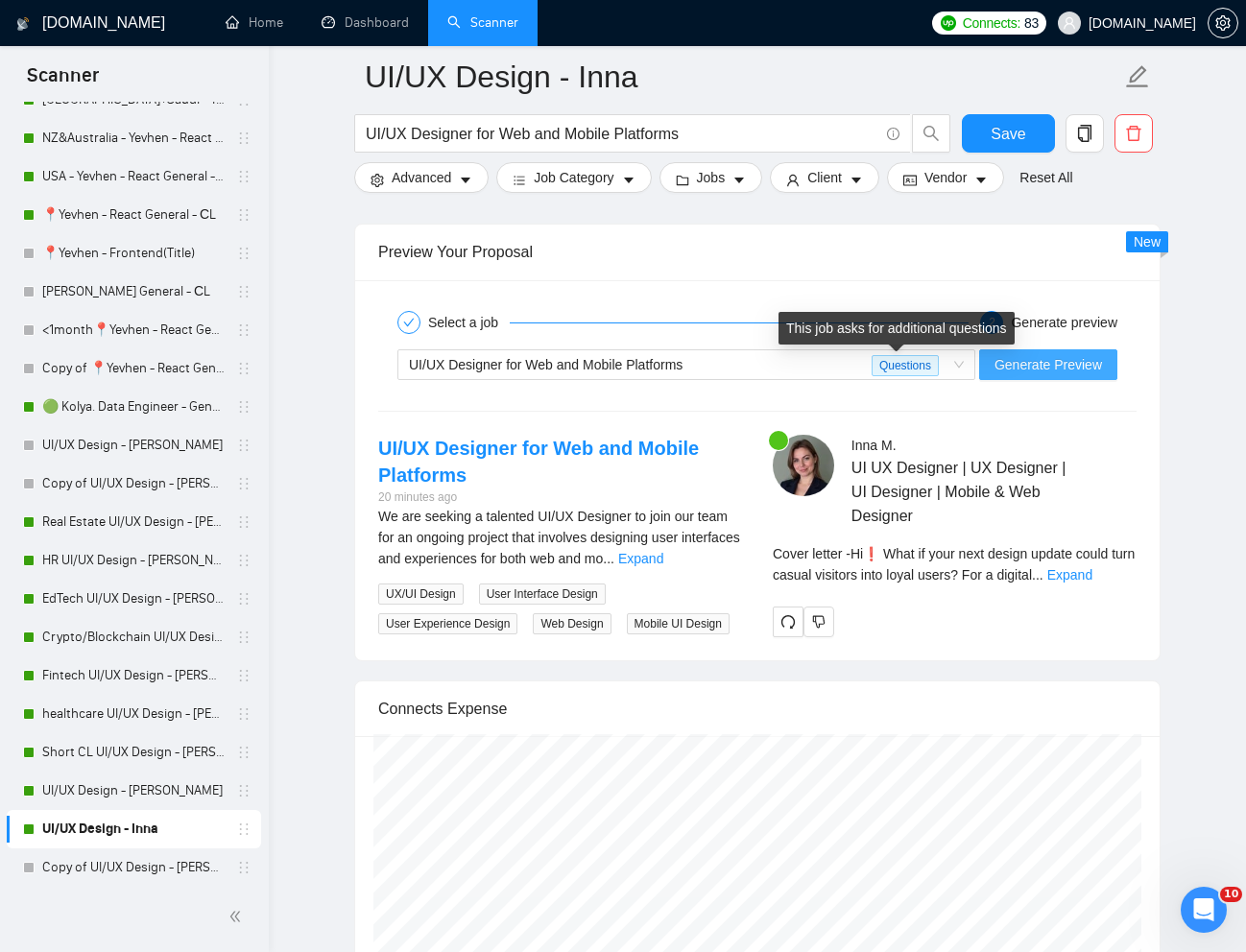
scroll to position [3750, 0]
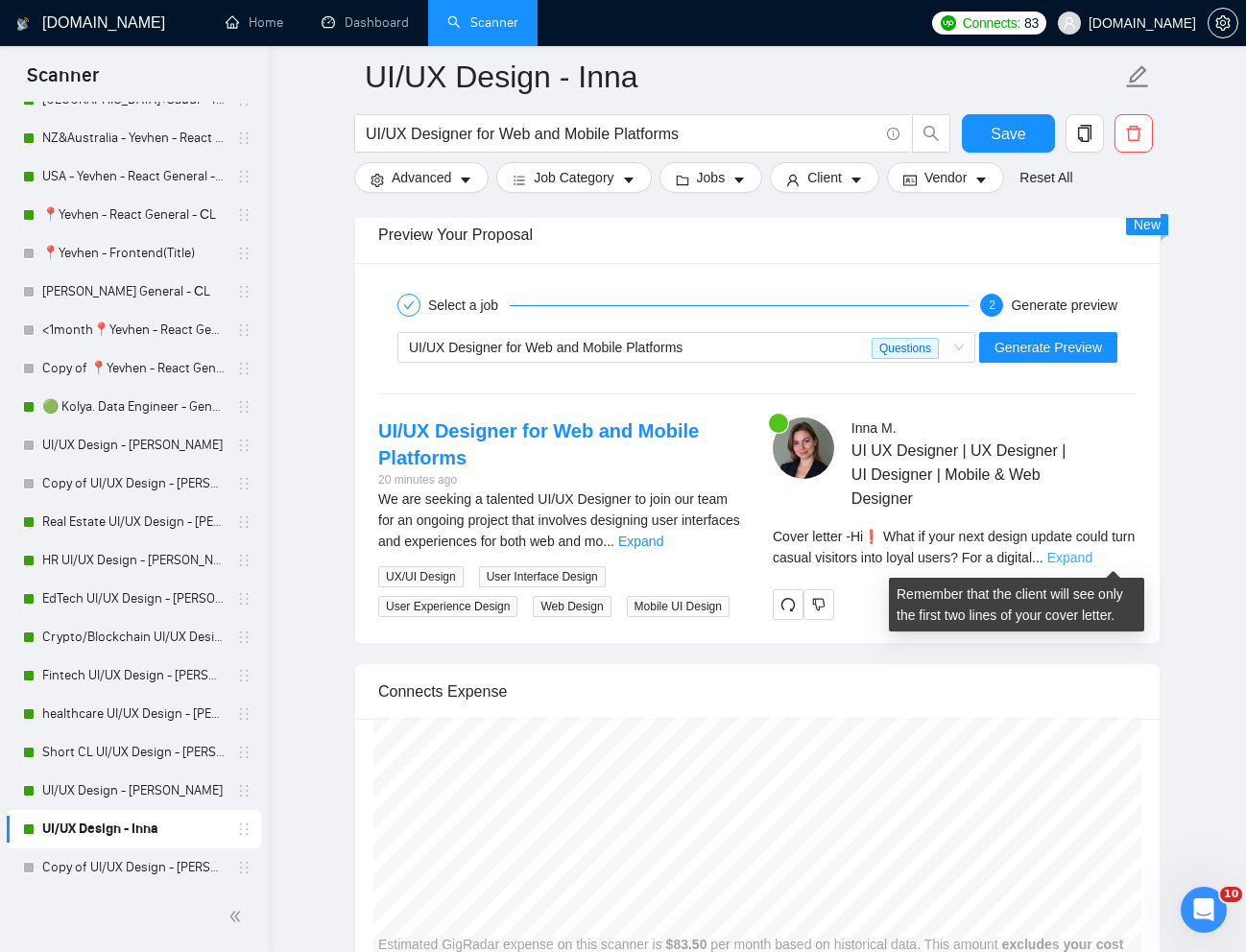
click at [1092, 553] on link "Expand" at bounding box center [1068, 556] width 45 height 15
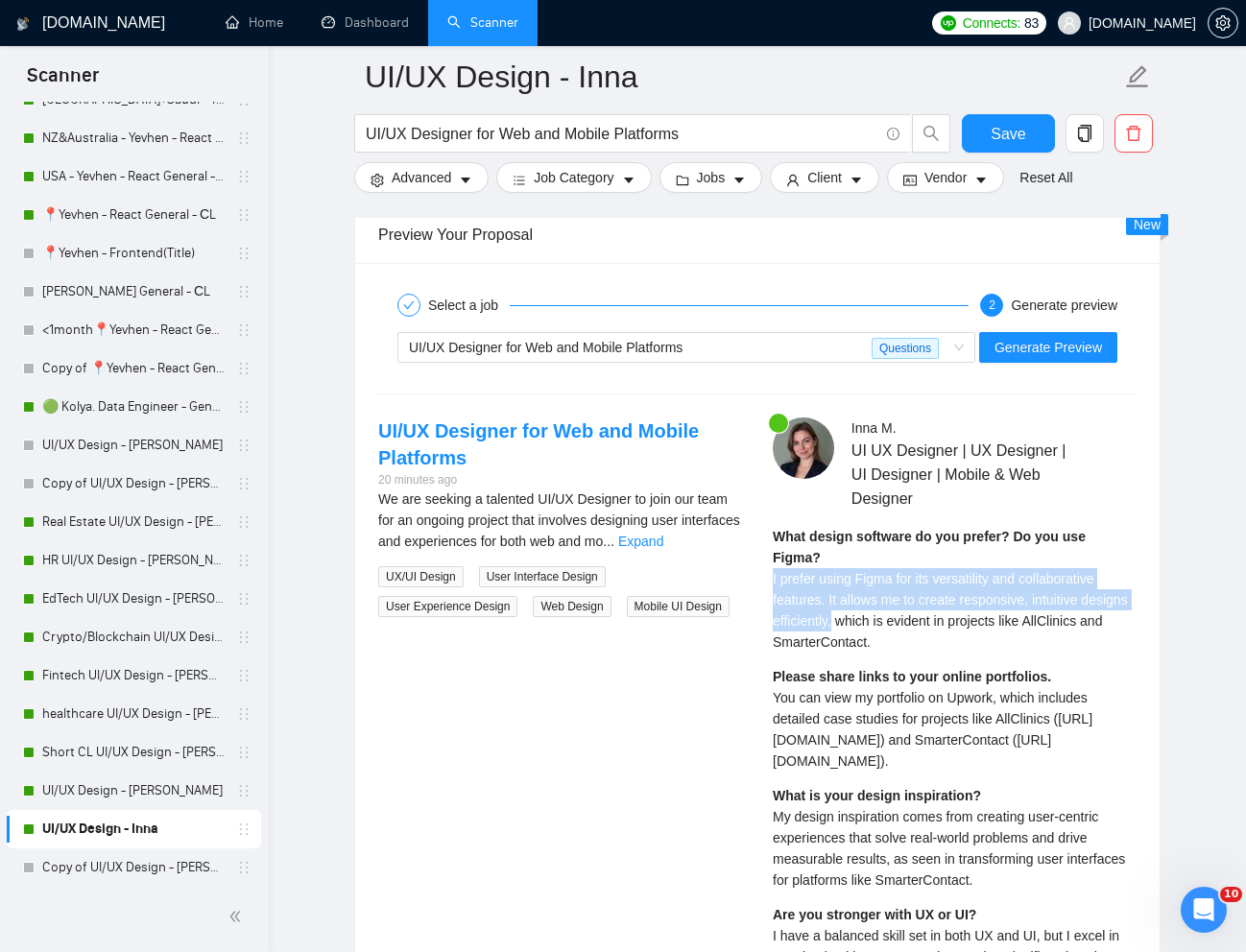
drag, startPoint x: 771, startPoint y: 557, endPoint x: 889, endPoint y: 592, distance: 123.1
copy span "I prefer using Figma for its versatility and collaborative features. It allows …"
drag, startPoint x: 774, startPoint y: 673, endPoint x: 1009, endPoint y: 776, distance: 256.6
click at [1009, 772] on div "Please share links to your online portfolios. You can view my portfolio on Upwo…" at bounding box center [954, 718] width 364 height 105
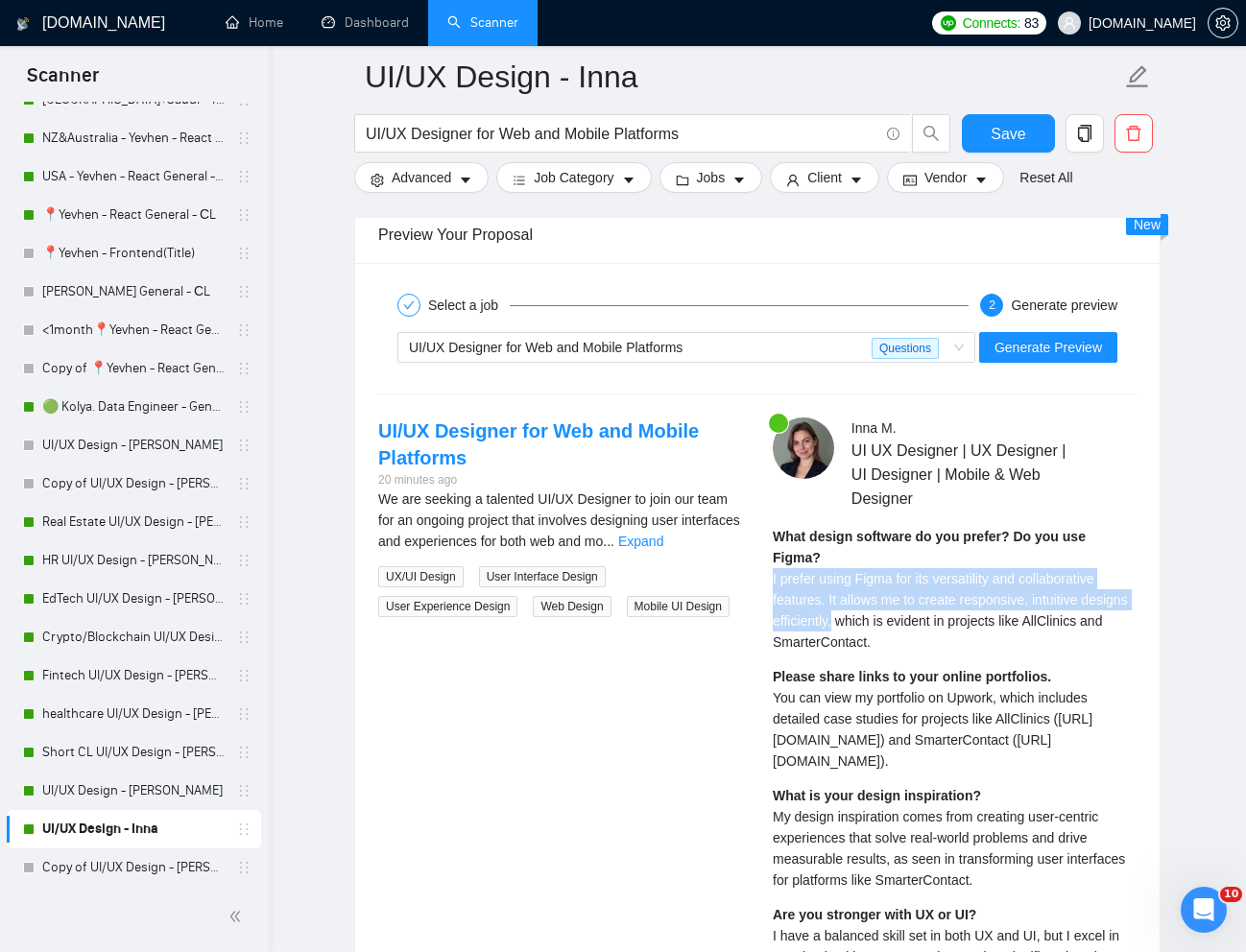
copy span "You can view my portfolio on Upwork, which includes detailed case studies for p…"
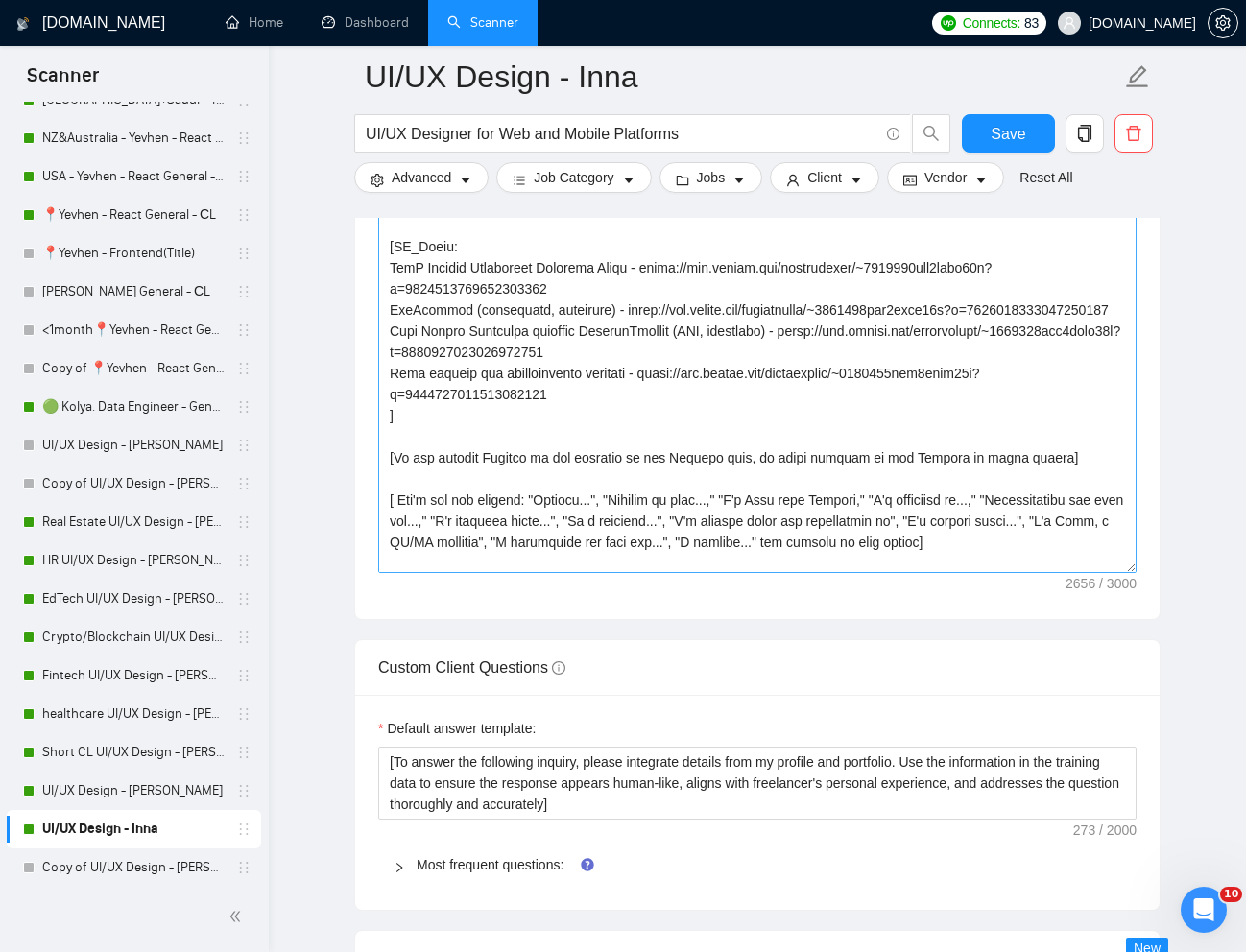
scroll to position [288, 0]
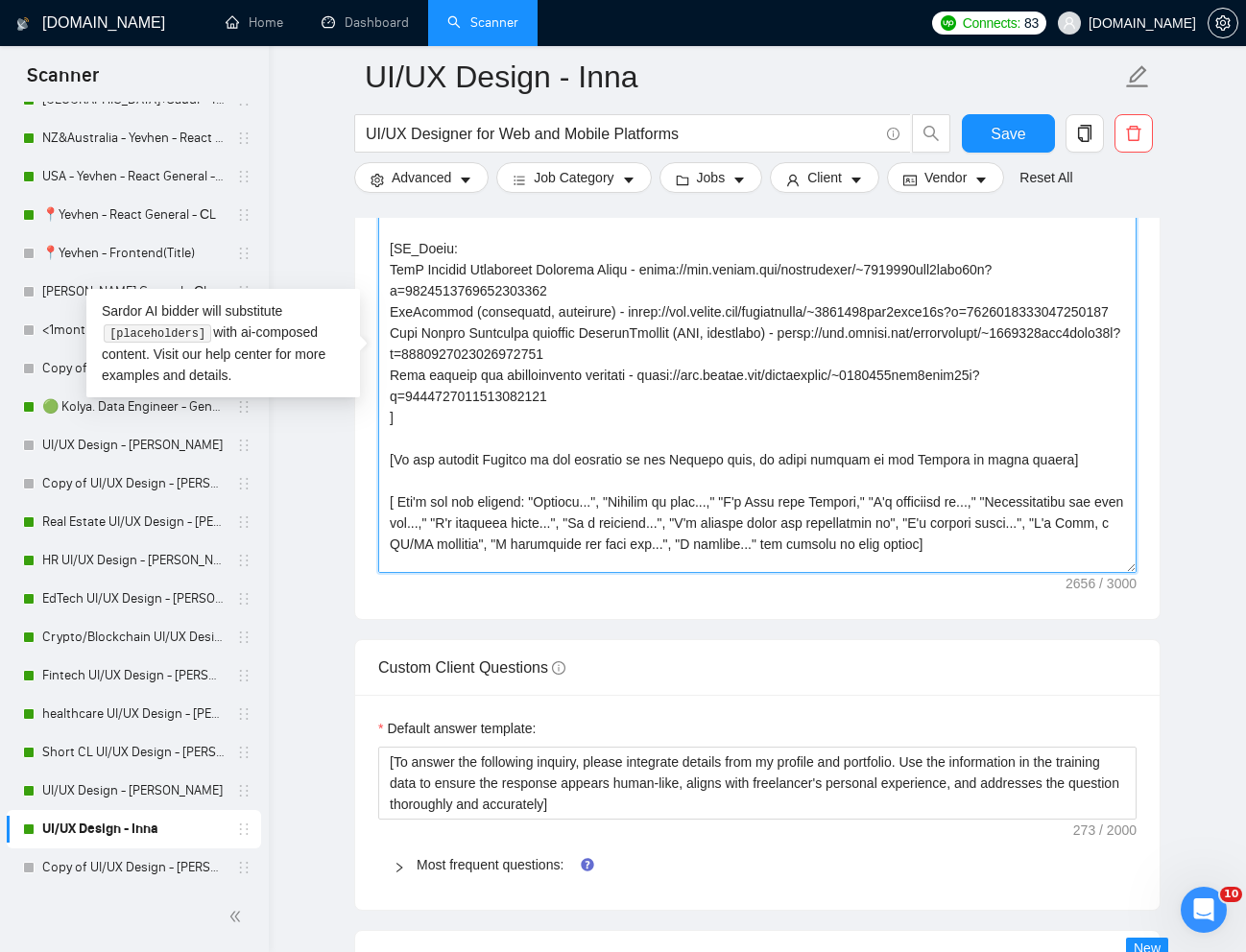
drag, startPoint x: 392, startPoint y: 293, endPoint x: 567, endPoint y: 322, distance: 177.4
click at [567, 322] on textarea "Cover letter template:" at bounding box center [757, 356] width 758 height 431
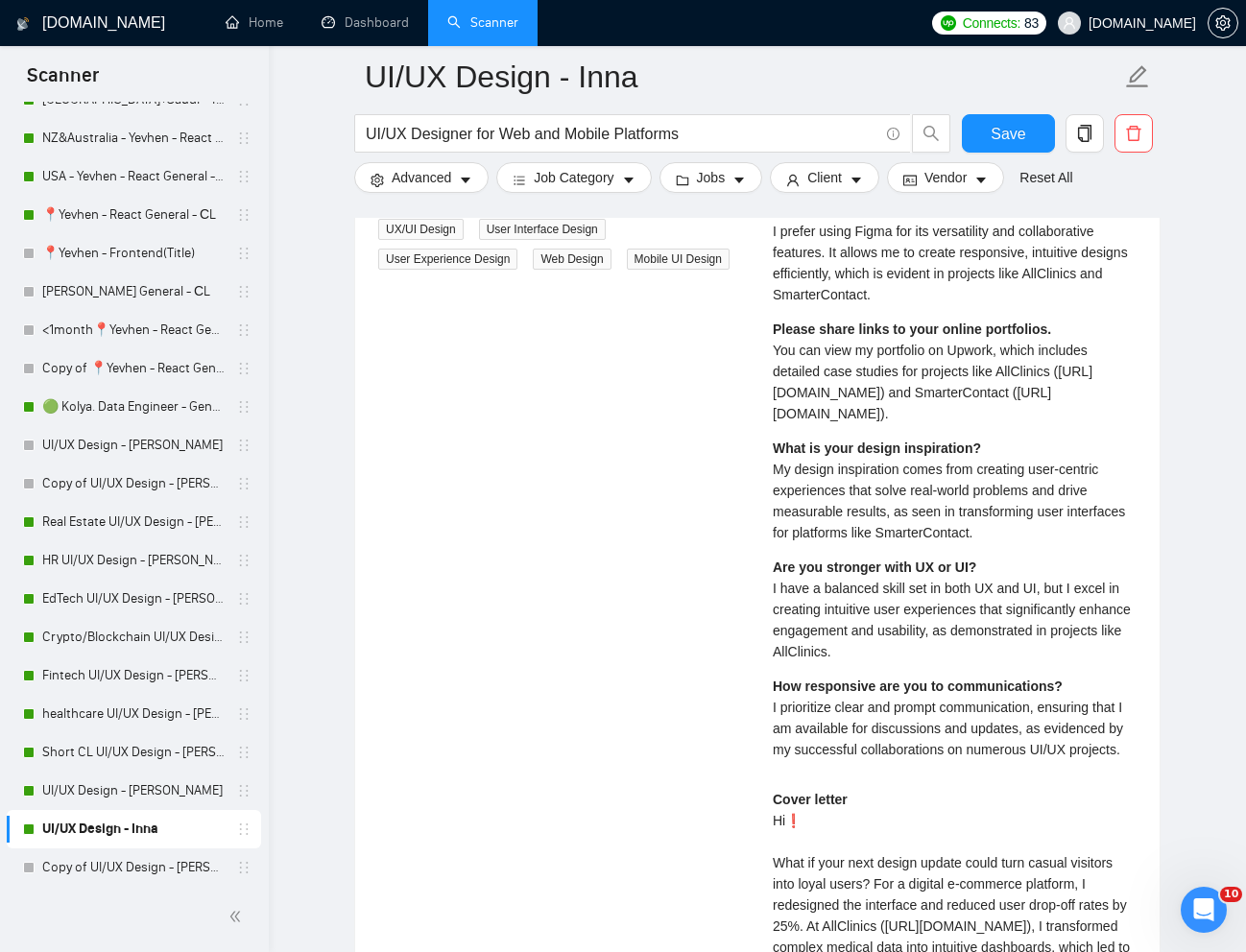
scroll to position [4109, 0]
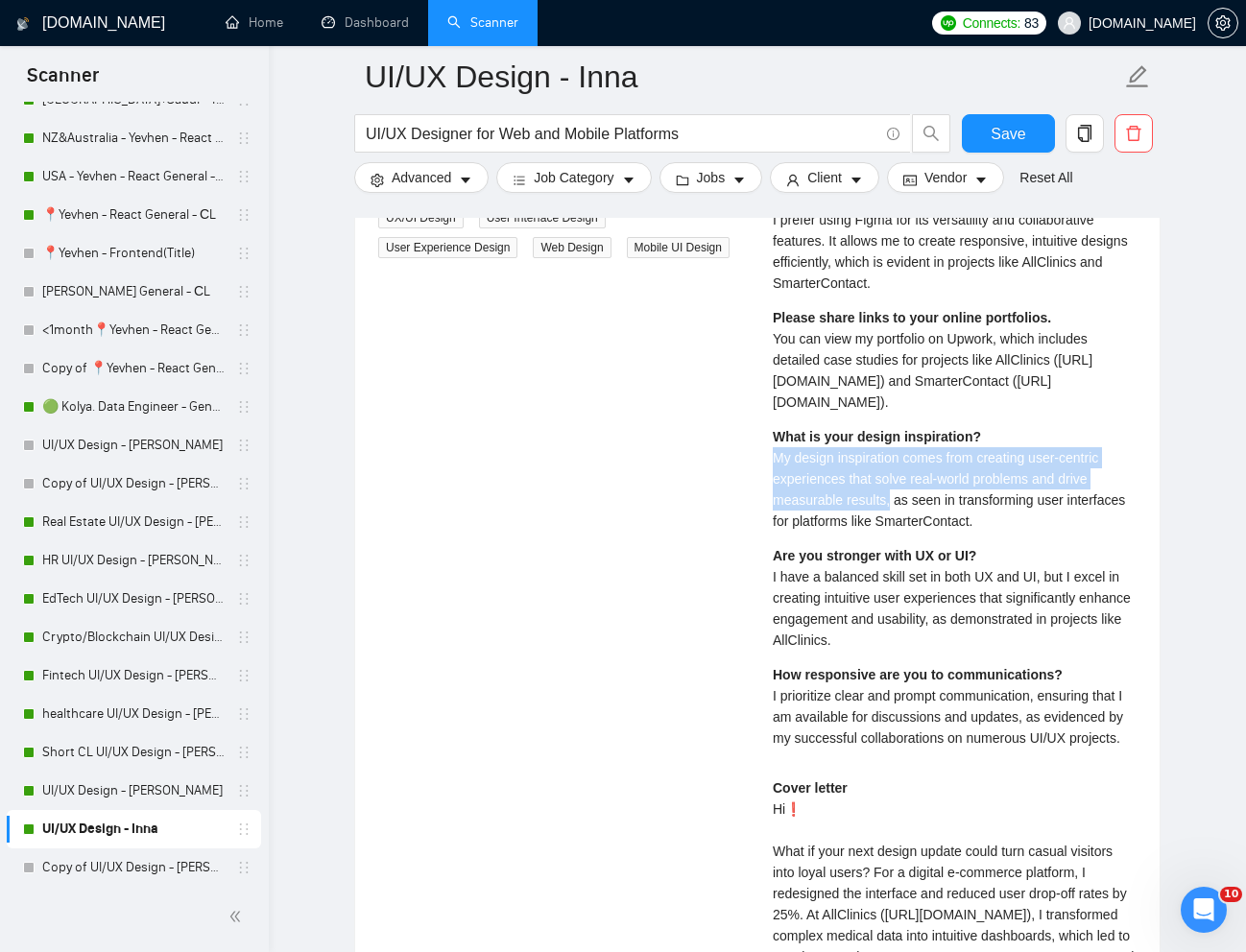
drag, startPoint x: 765, startPoint y: 477, endPoint x: 893, endPoint y: 527, distance: 137.4
click at [893, 527] on div "[PERSON_NAME] UI UX Designer | UX Designer | UI Designer | Mobile & Web Designe…" at bounding box center [954, 644] width 395 height 1171
copy span "My design inspiration comes from creating user-centric experiences that solve r…"
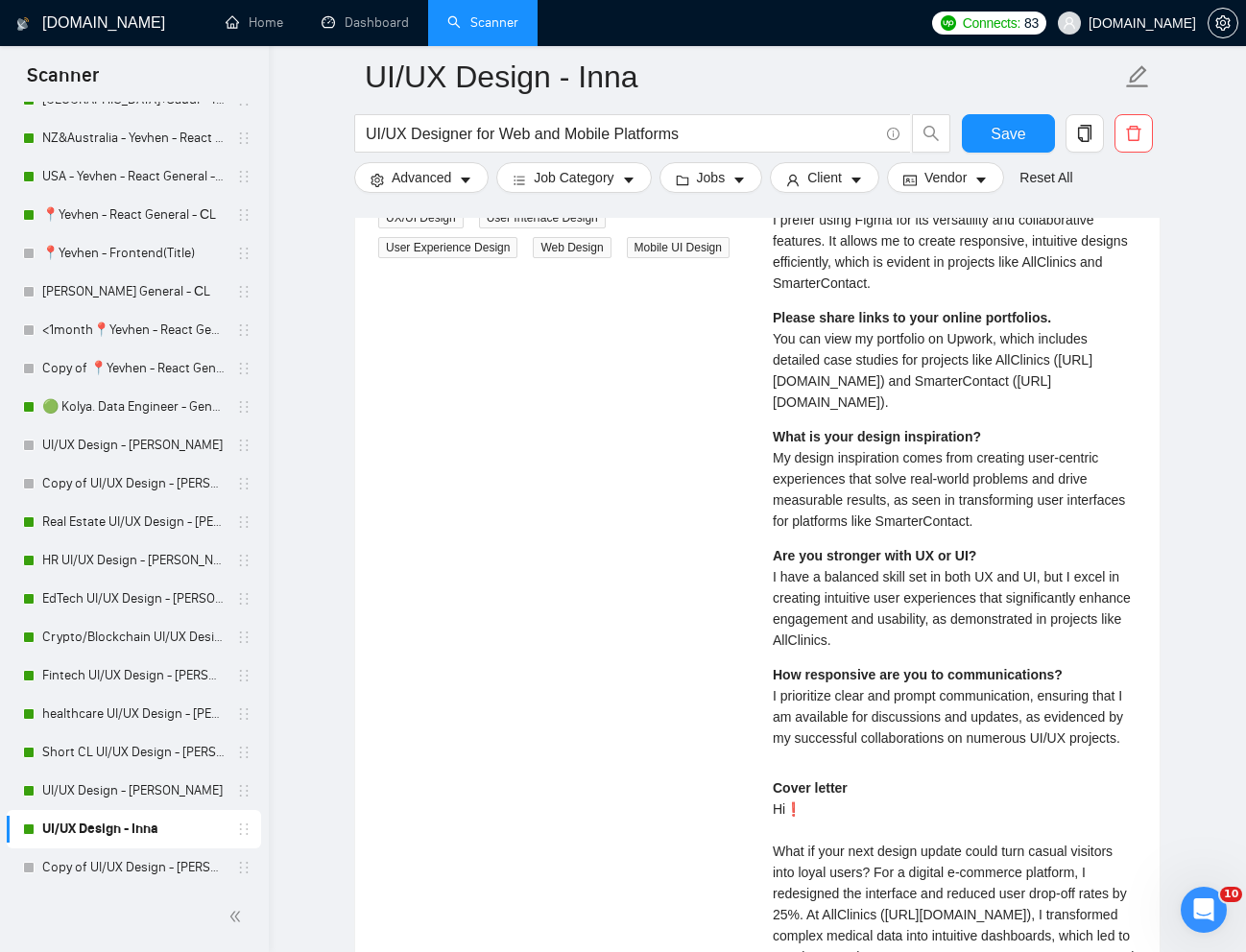
drag, startPoint x: 774, startPoint y: 603, endPoint x: 862, endPoint y: 621, distance: 89.8
click at [862, 621] on span "I have a balanced skill set in both UX and UI, but I excel in creating intuitiv…" at bounding box center [951, 608] width 358 height 78
click at [951, 640] on span "I have a balanced skill set in both UX and UI, but I excel in creating intuitiv…" at bounding box center [951, 608] width 358 height 78
drag, startPoint x: 774, startPoint y: 601, endPoint x: 988, endPoint y: 630, distance: 216.0
click at [988, 630] on div "Are you stronger with UX or UI? I have a balanced skill set in both UX and UI, …" at bounding box center [954, 597] width 364 height 105
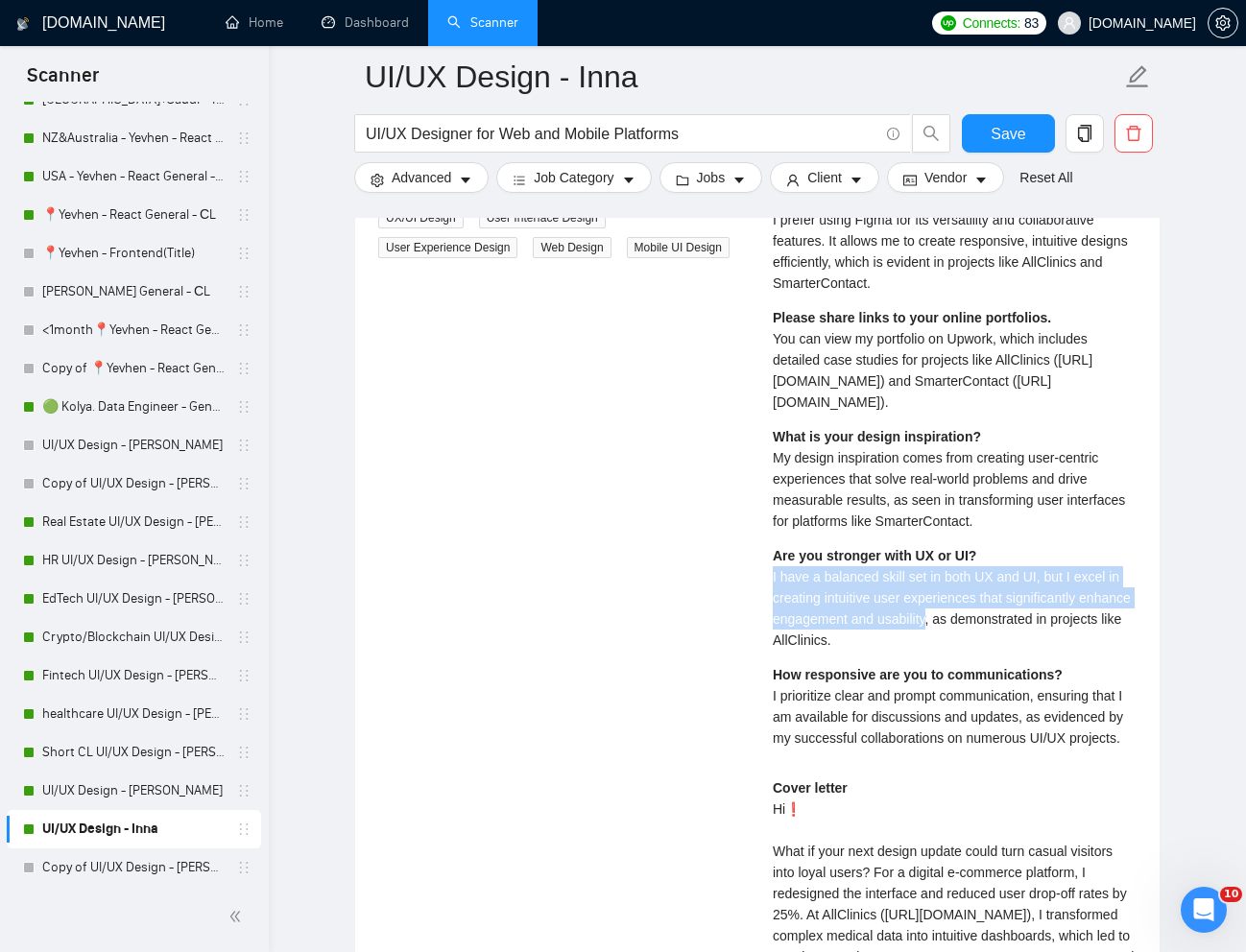
drag, startPoint x: 986, startPoint y: 634, endPoint x: 766, endPoint y: 606, distance: 221.8
click at [766, 606] on div "[PERSON_NAME] UI UX Designer | UX Designer | UI Designer | Mobile & Web Designe…" at bounding box center [954, 644] width 395 height 1171
copy span "I have a balanced skill set in both UX and UI, but I excel in creating intuitiv…"
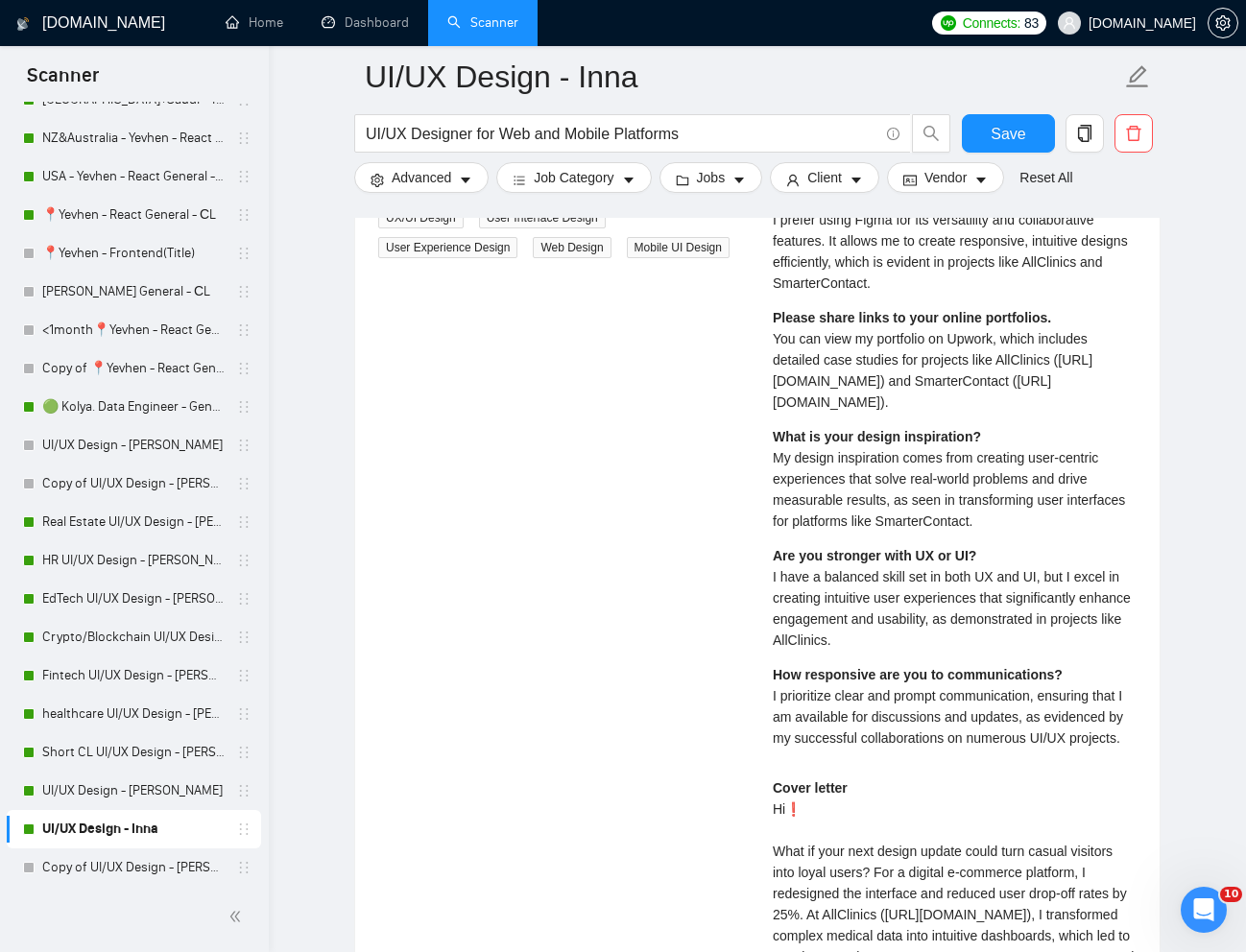
click at [831, 741] on span "I prioritize clear and prompt communication, ensuring that I am available for d…" at bounding box center [947, 717] width 350 height 58
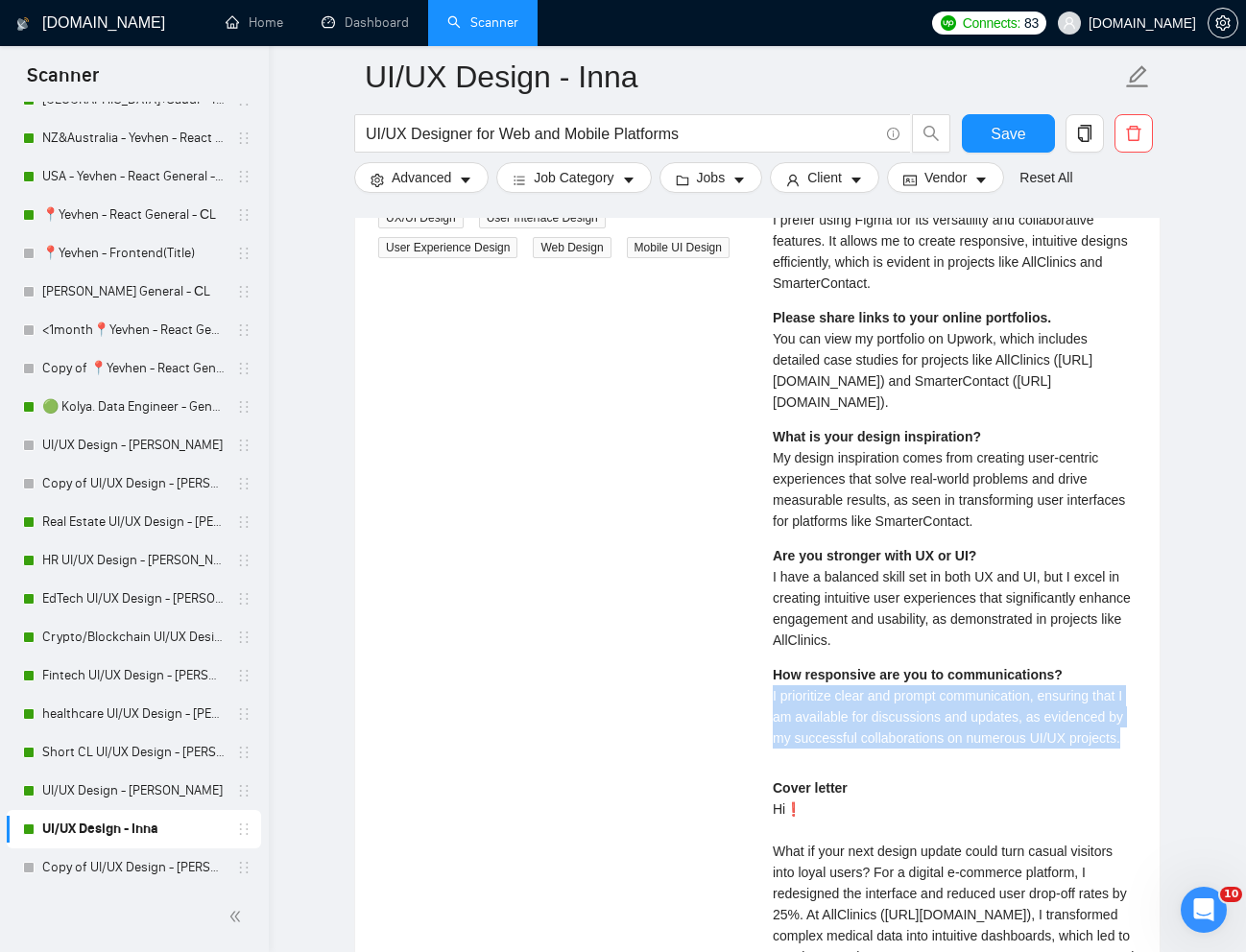
drag, startPoint x: 763, startPoint y: 714, endPoint x: 835, endPoint y: 774, distance: 93.7
click at [835, 774] on div "[PERSON_NAME] UI UX Designer | UX Designer | UI Designer | Mobile & Web Designe…" at bounding box center [954, 644] width 395 height 1171
copy span "I prioritize clear and prompt communication, ensuring that I am available for d…"
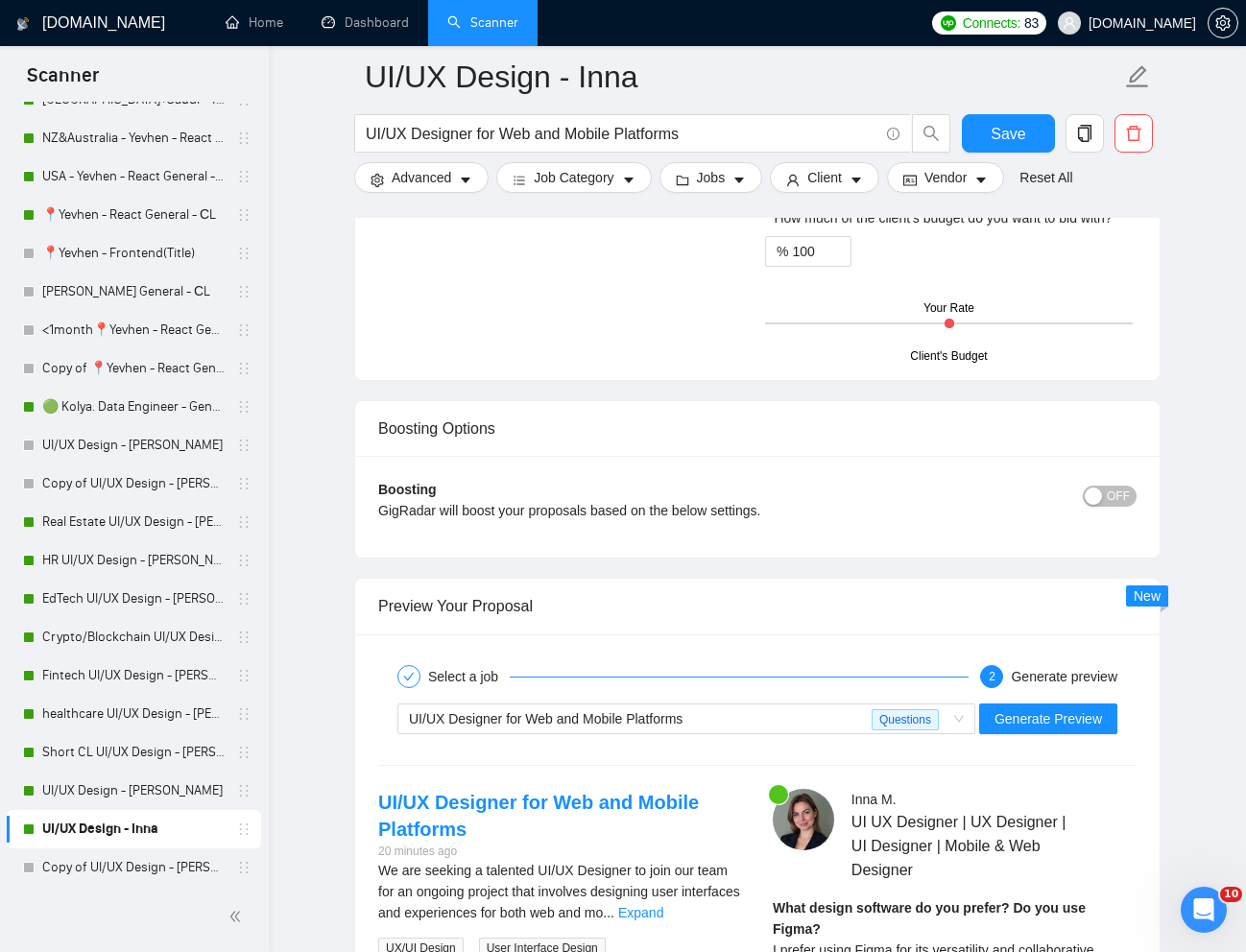
scroll to position [3382, 0]
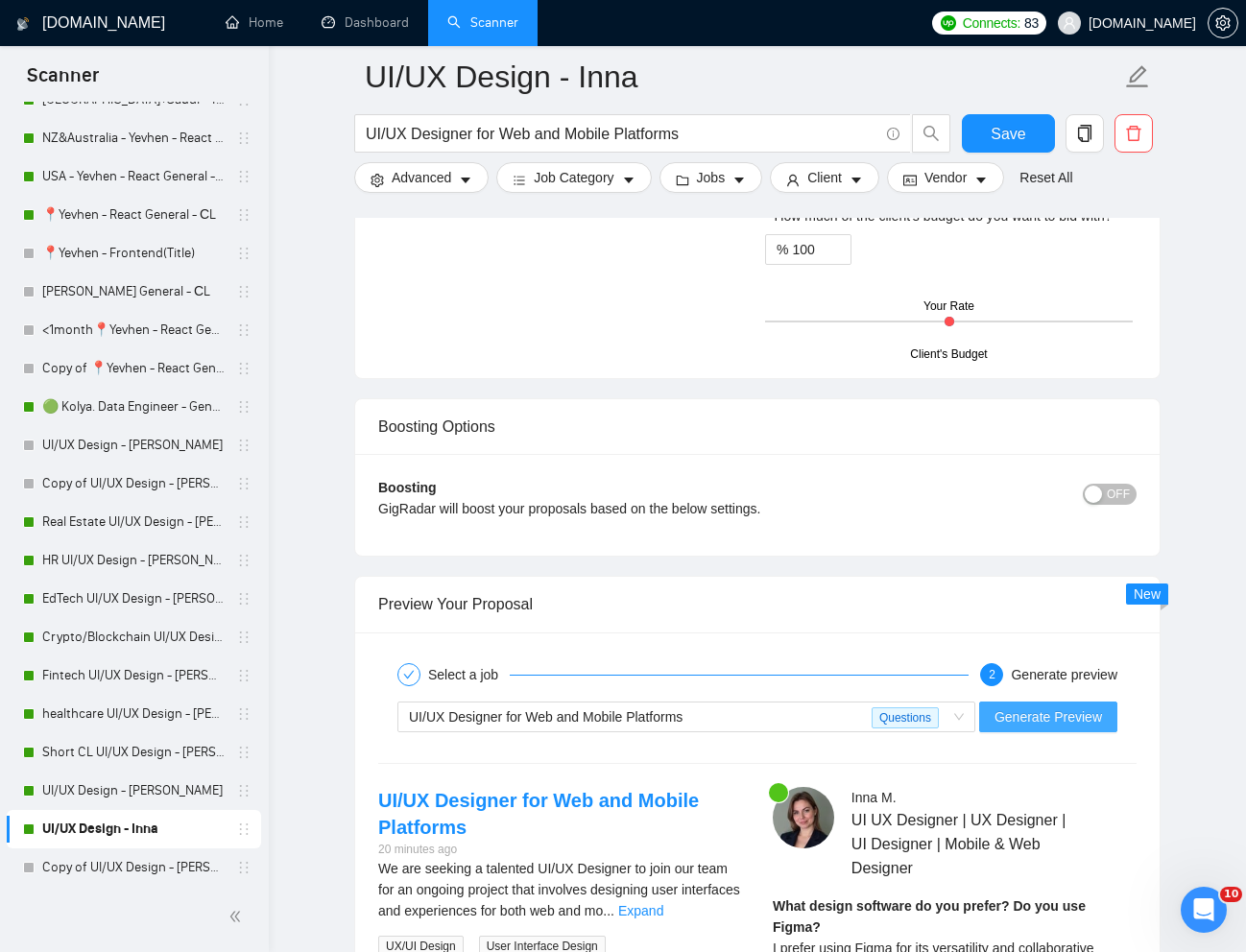
click at [1079, 724] on span "Generate Preview" at bounding box center [1048, 716] width 107 height 21
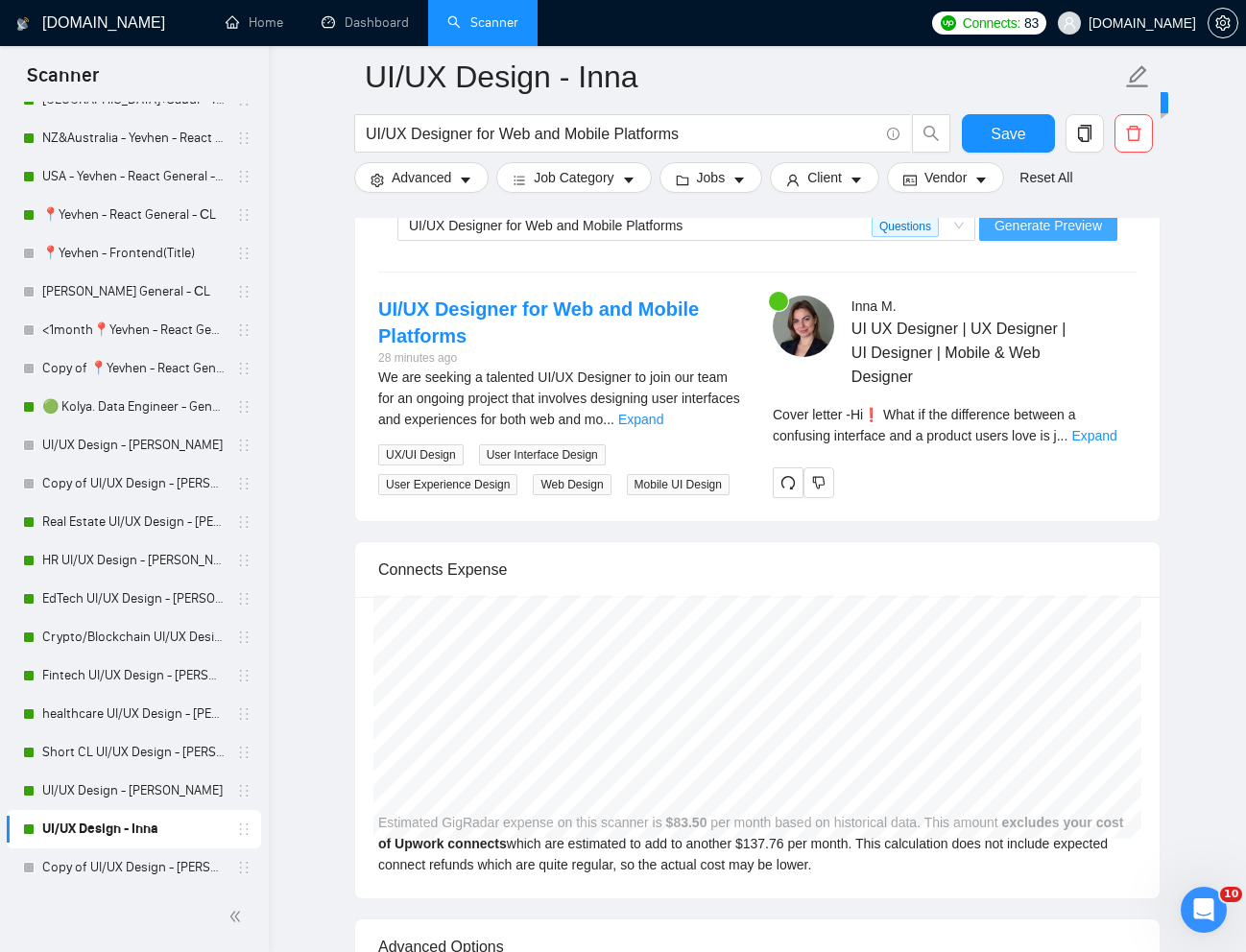
scroll to position [3874, 0]
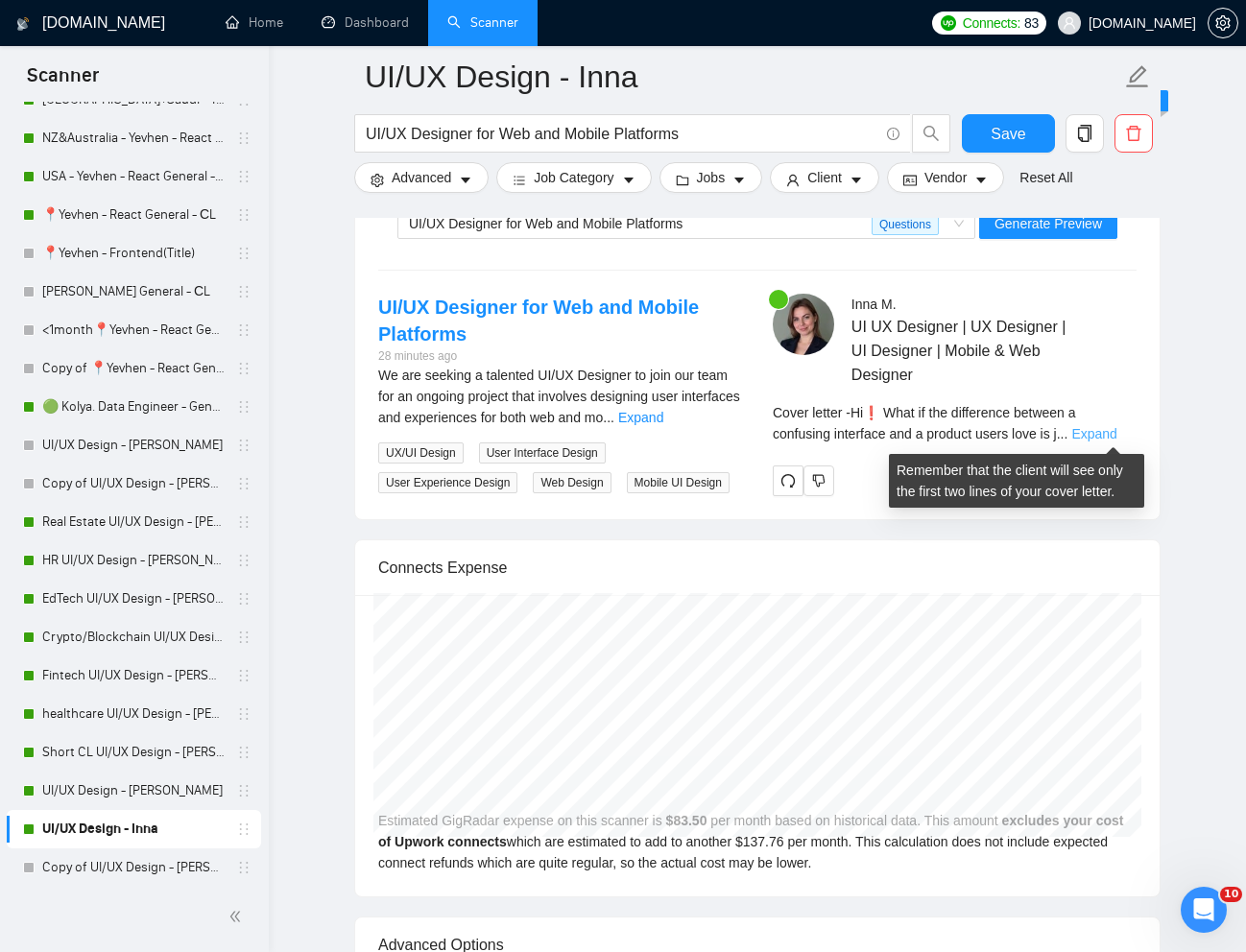
click at [1107, 432] on link "Expand" at bounding box center [1092, 432] width 45 height 15
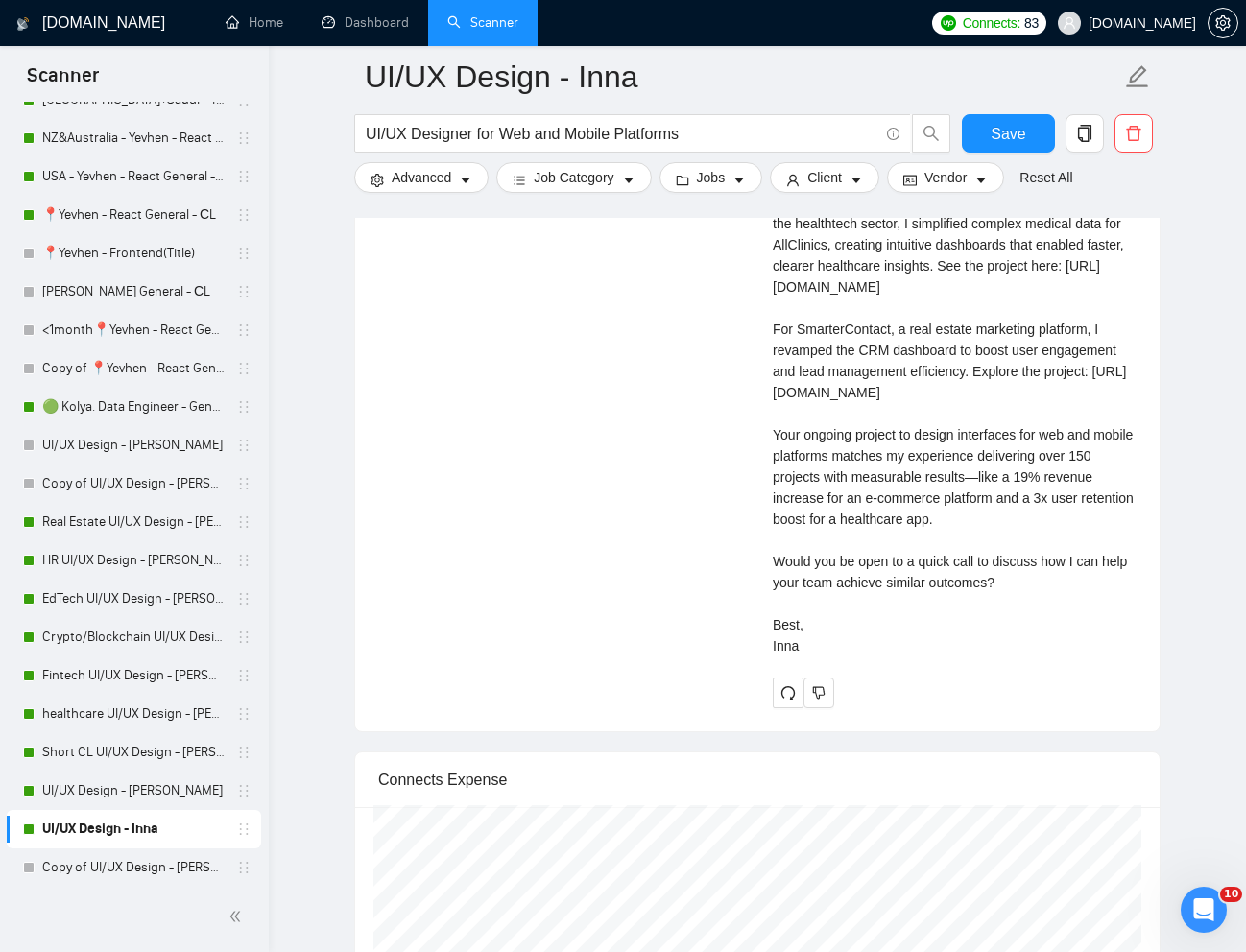
scroll to position [4846, 0]
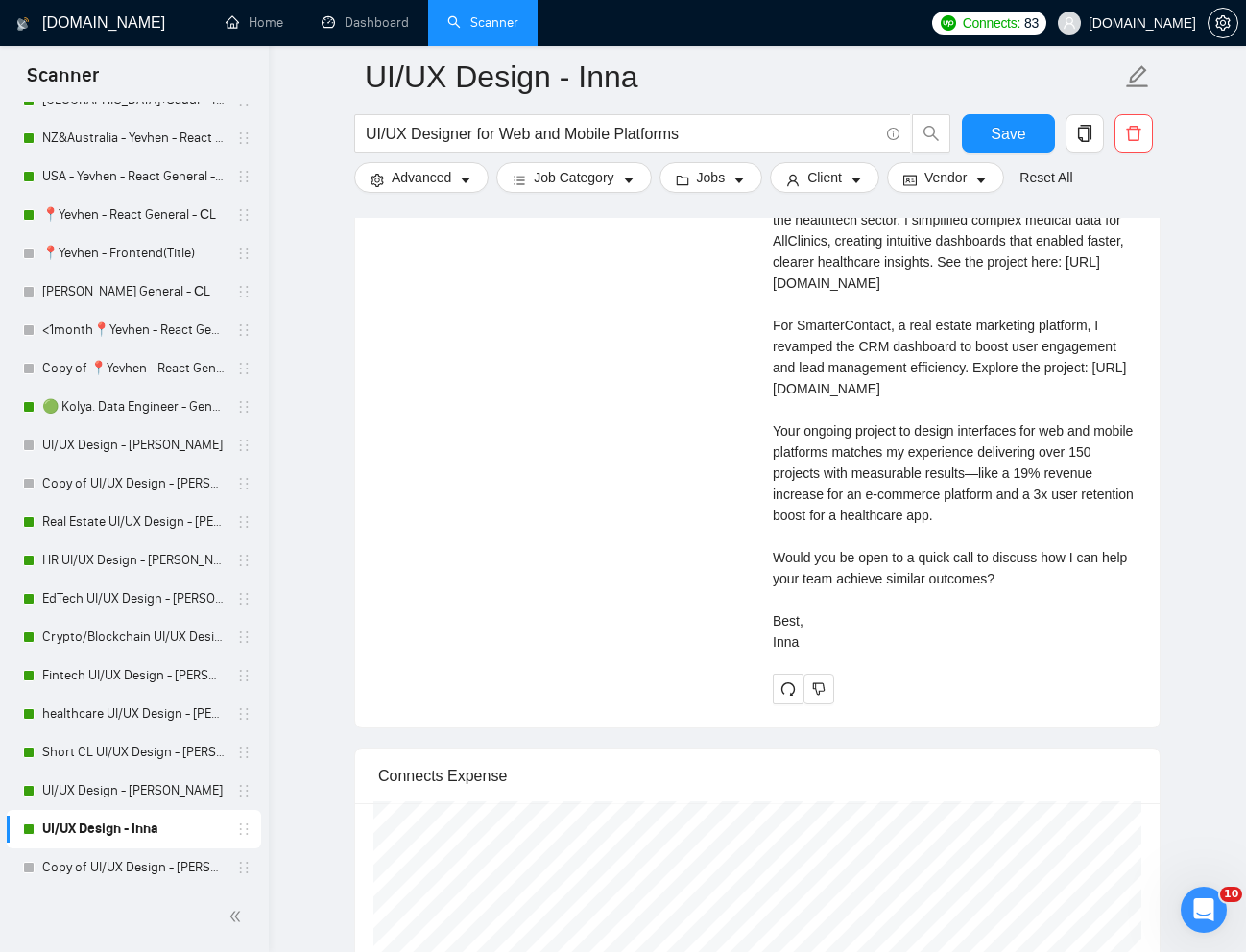
drag, startPoint x: 776, startPoint y: 556, endPoint x: 1001, endPoint y: 638, distance: 239.5
click at [1001, 638] on div "Cover letter Hi❗ What if the difference between a confusing interface and a pro…" at bounding box center [954, 377] width 364 height 548
copy div "Your ongoing project to design interfaces for web and mobile platforms matches …"
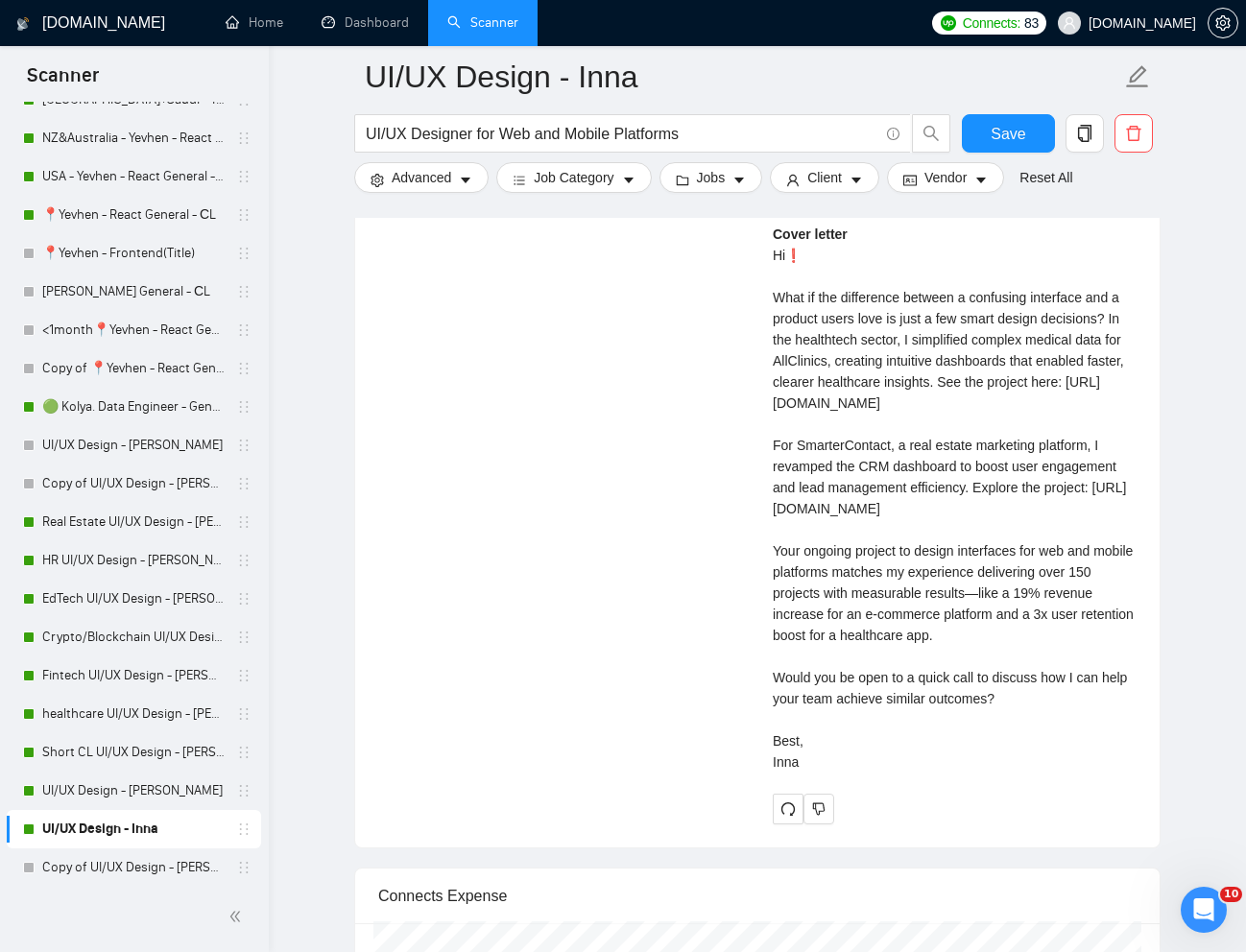
scroll to position [4695, 0]
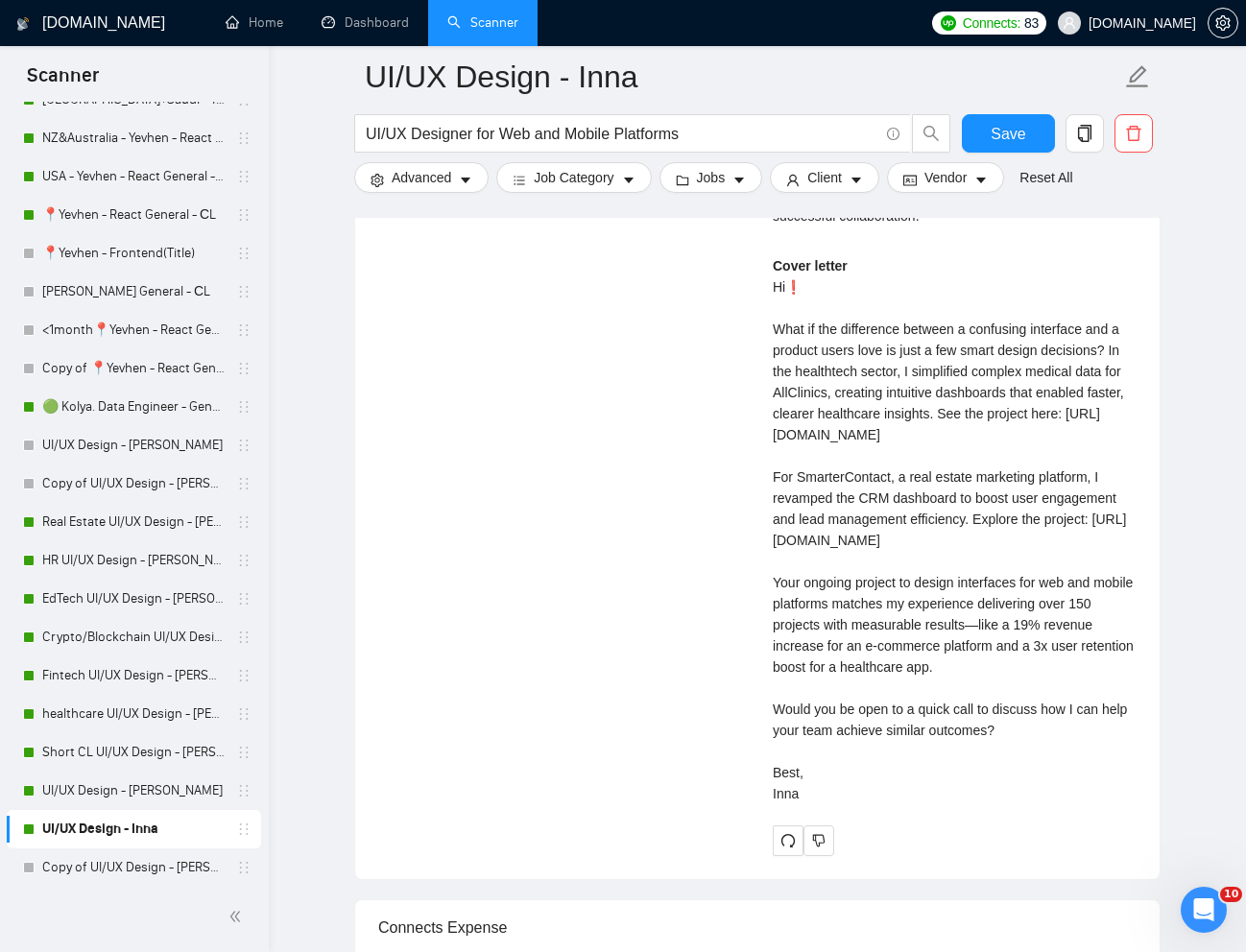
click at [1121, 436] on div "Cover letter Hi❗ What if the difference between a confusing interface and a pro…" at bounding box center [954, 529] width 364 height 548
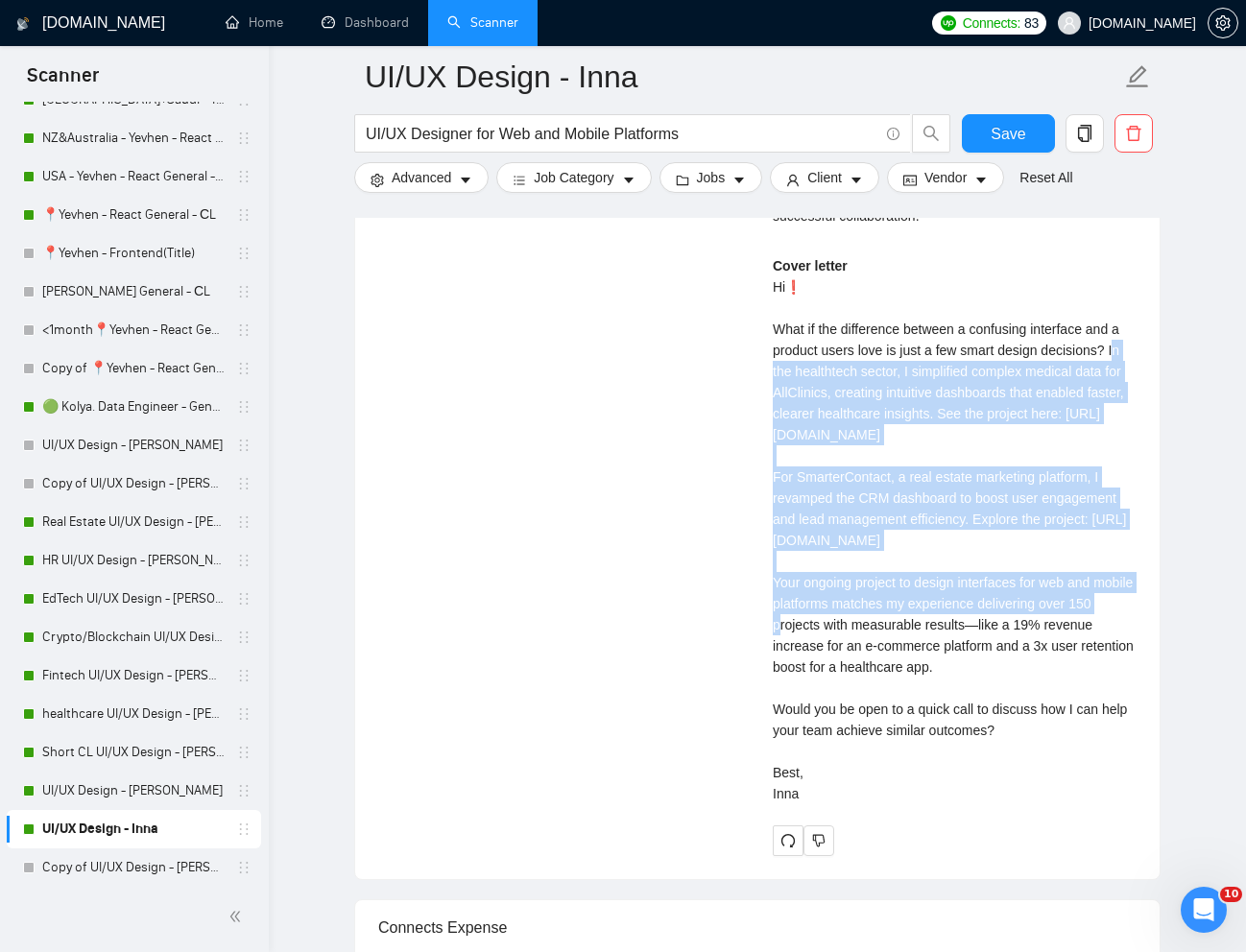
drag, startPoint x: 1124, startPoint y: 435, endPoint x: 1010, endPoint y: 658, distance: 250.4
click at [1010, 658] on div "Cover letter Hi❗ What if the difference between a confusing interface and a pro…" at bounding box center [954, 529] width 364 height 548
copy div "n the healthtech sector, I simplified complex medical data for AllClinics, crea…"
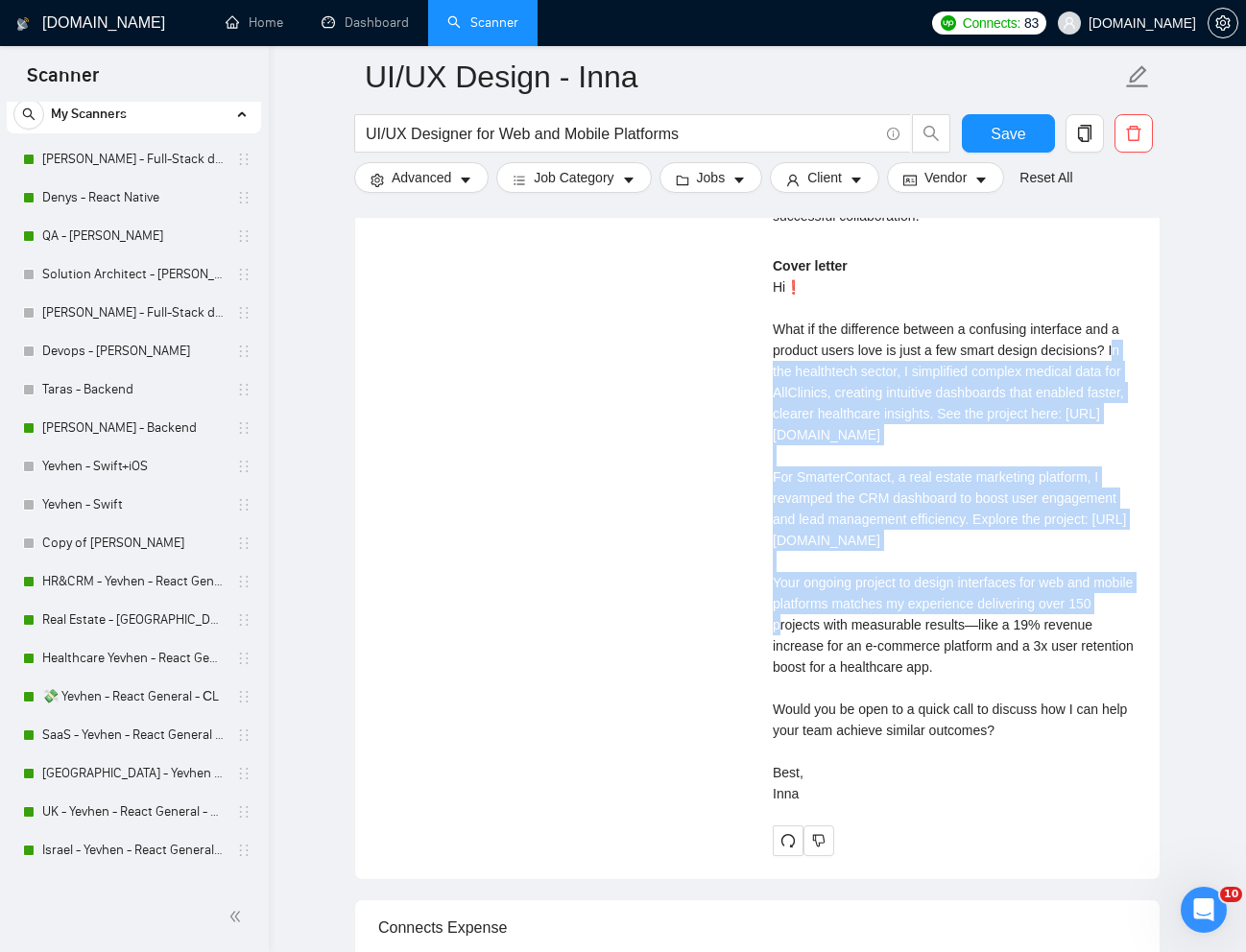
scroll to position [0, 0]
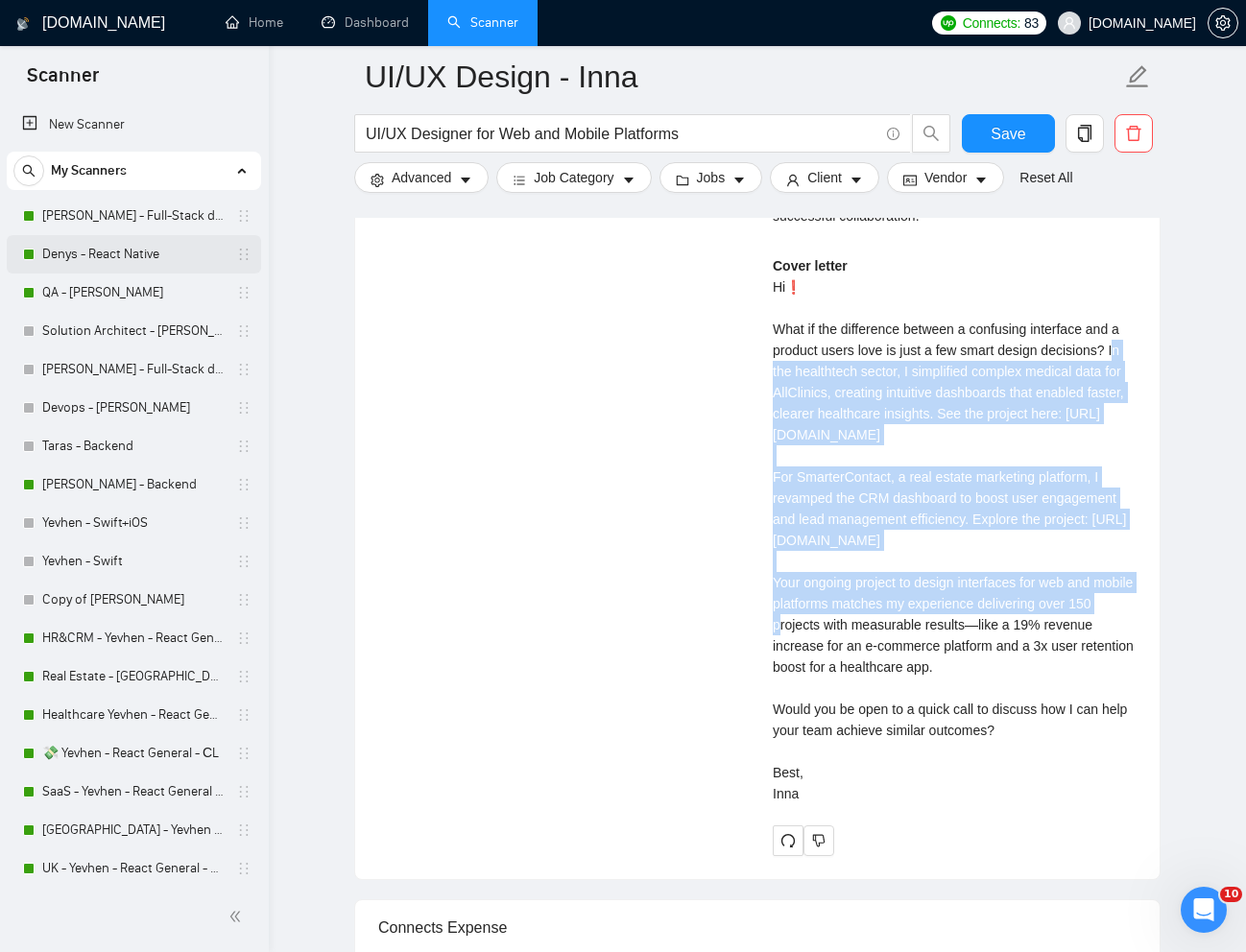
click at [88, 258] on link "Denys - React Native" at bounding box center [134, 254] width 183 height 39
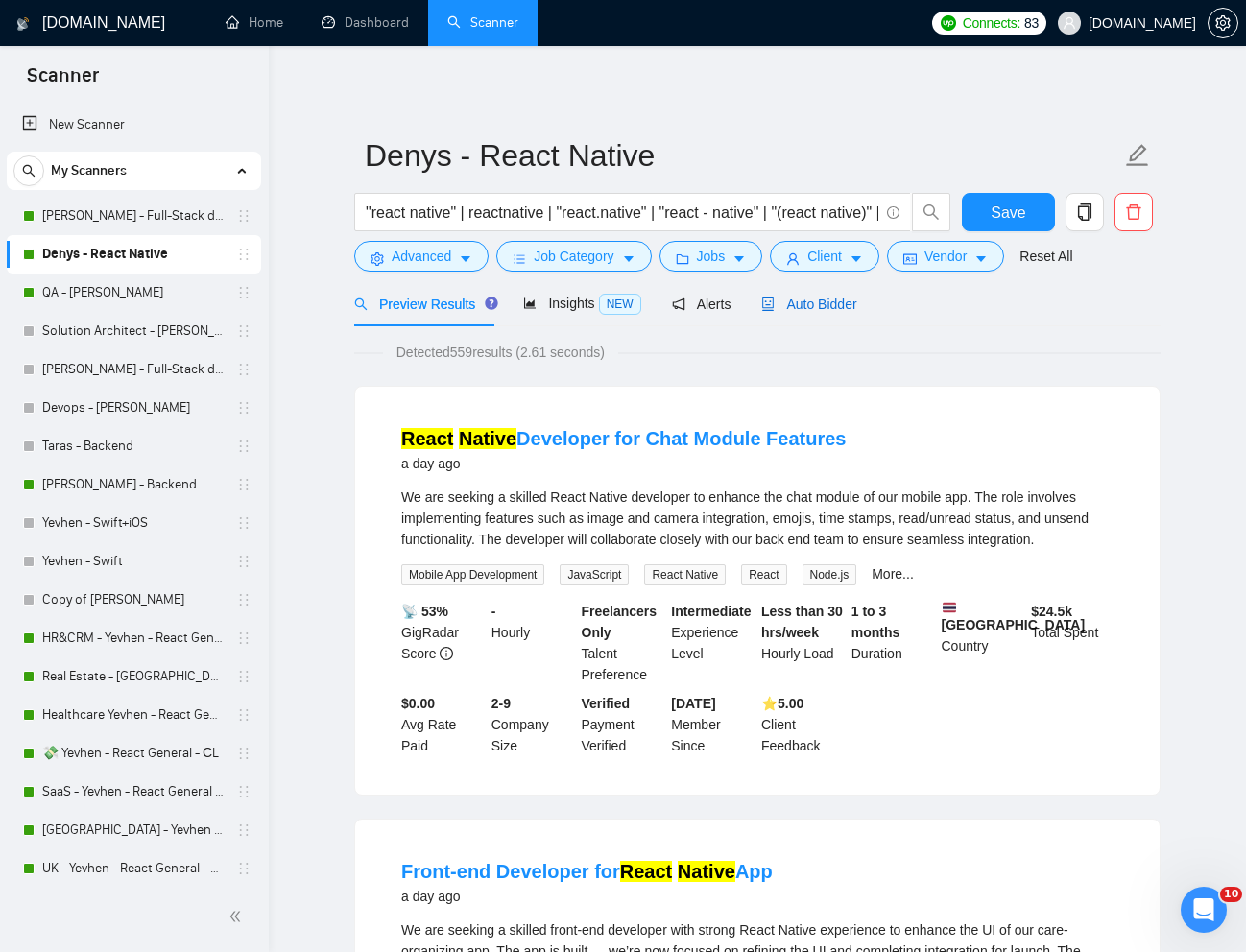
click at [810, 307] on span "Auto Bidder" at bounding box center [809, 303] width 95 height 15
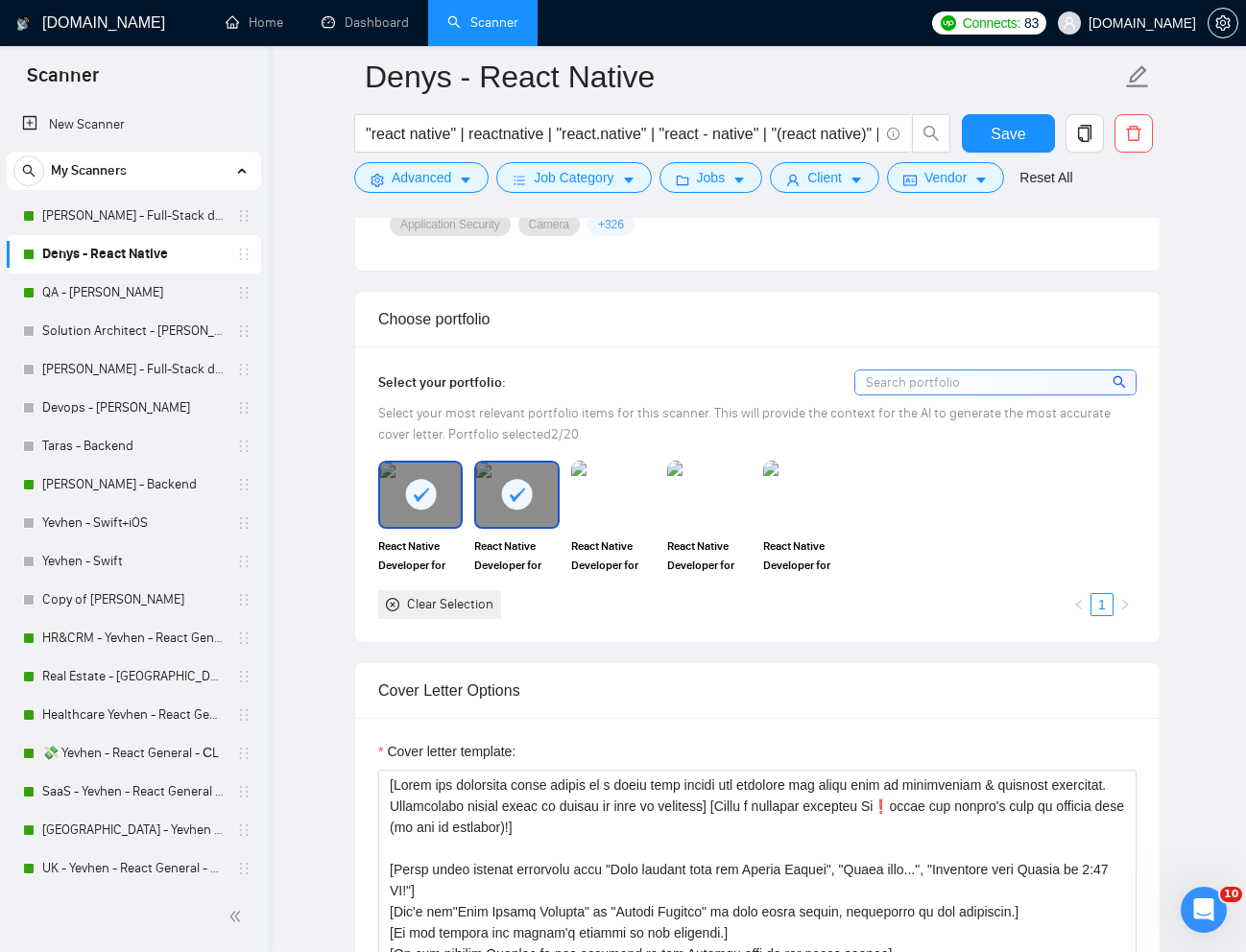
scroll to position [1669, 0]
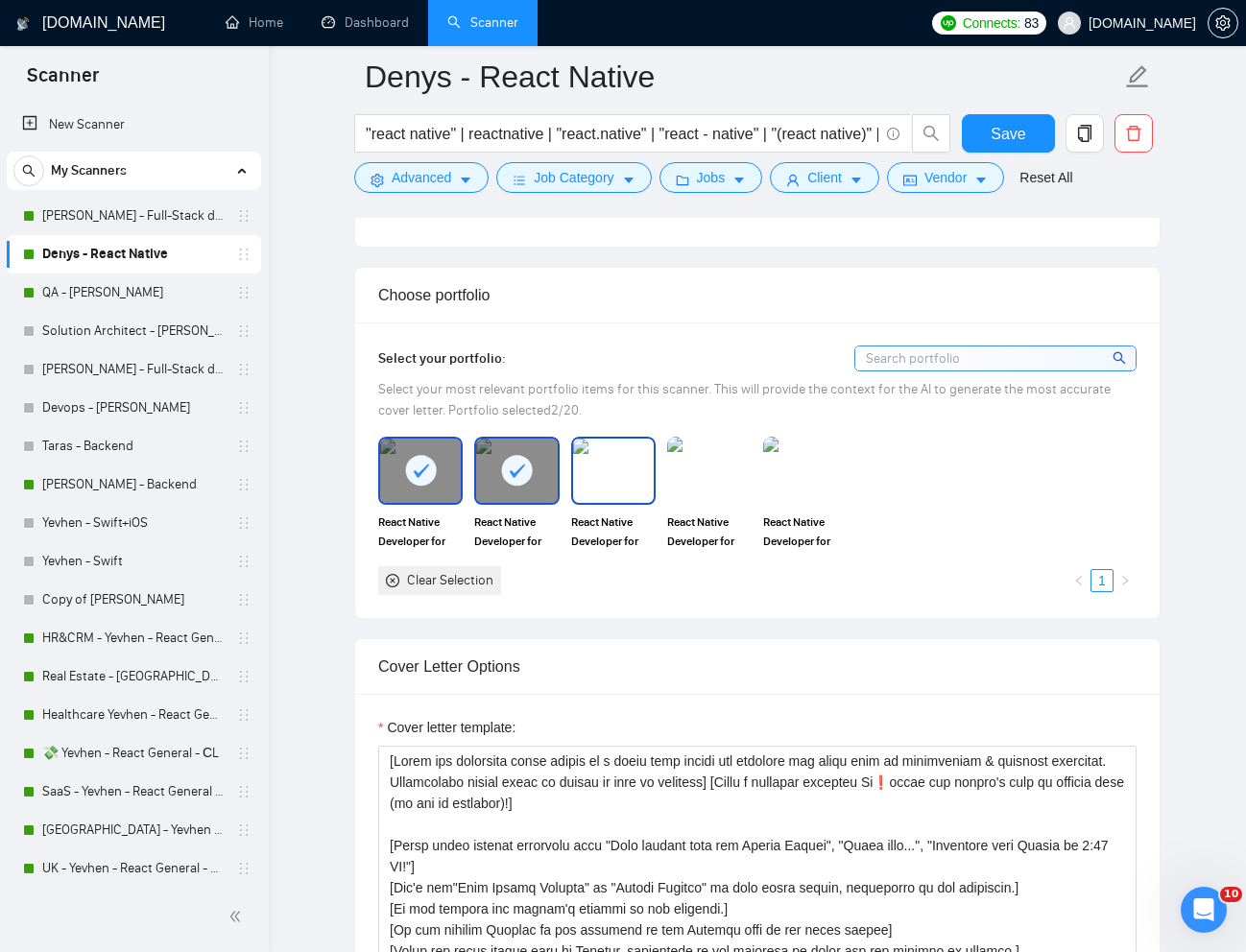
click at [621, 499] on img at bounding box center [612, 470] width 80 height 63
click at [689, 484] on img at bounding box center [708, 470] width 80 height 63
click at [849, 477] on div "React Native Developer for the Medical Data App" at bounding box center [805, 493] width 96 height 113
click at [809, 492] on img at bounding box center [805, 470] width 84 height 67
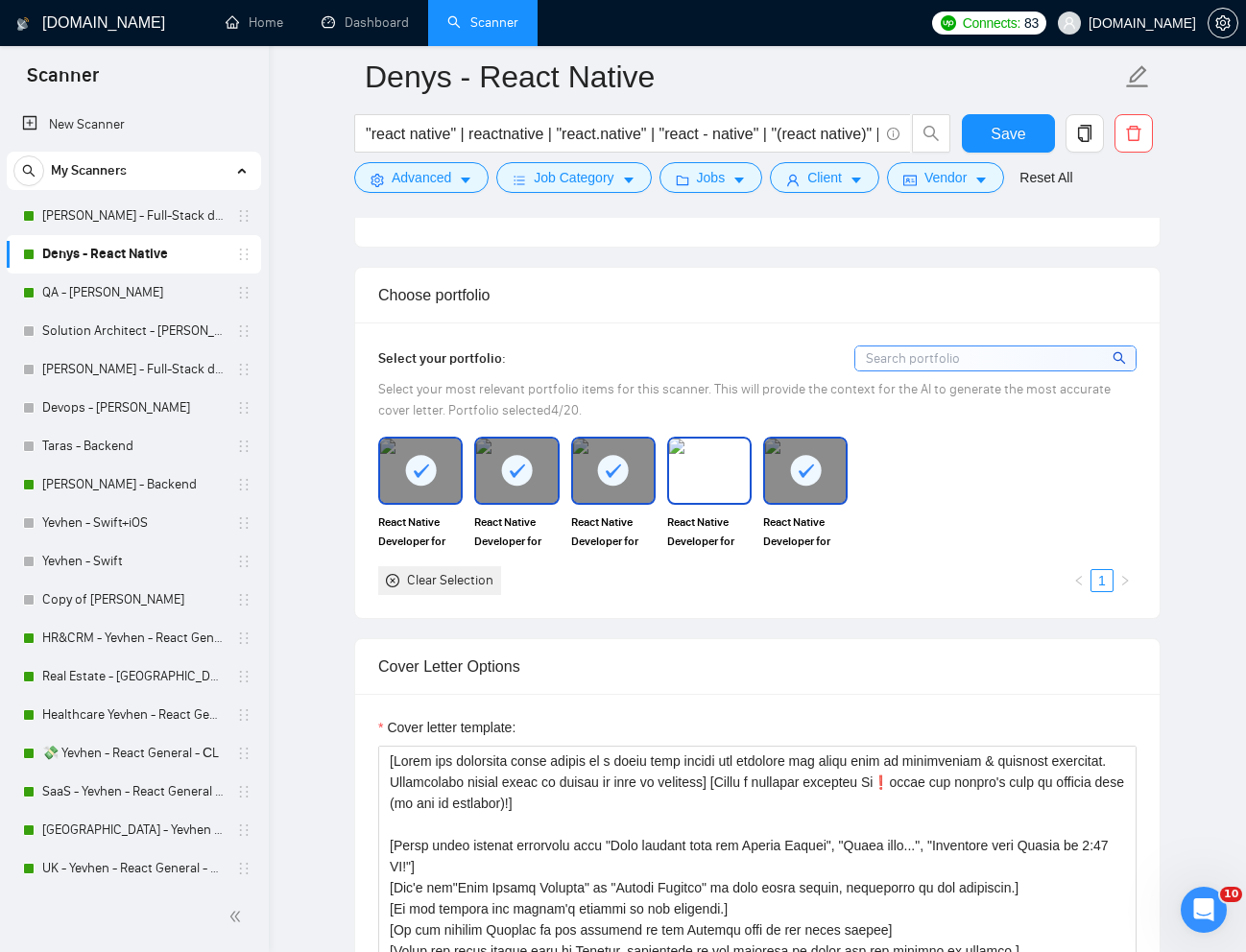
click at [719, 484] on img at bounding box center [708, 470] width 80 height 63
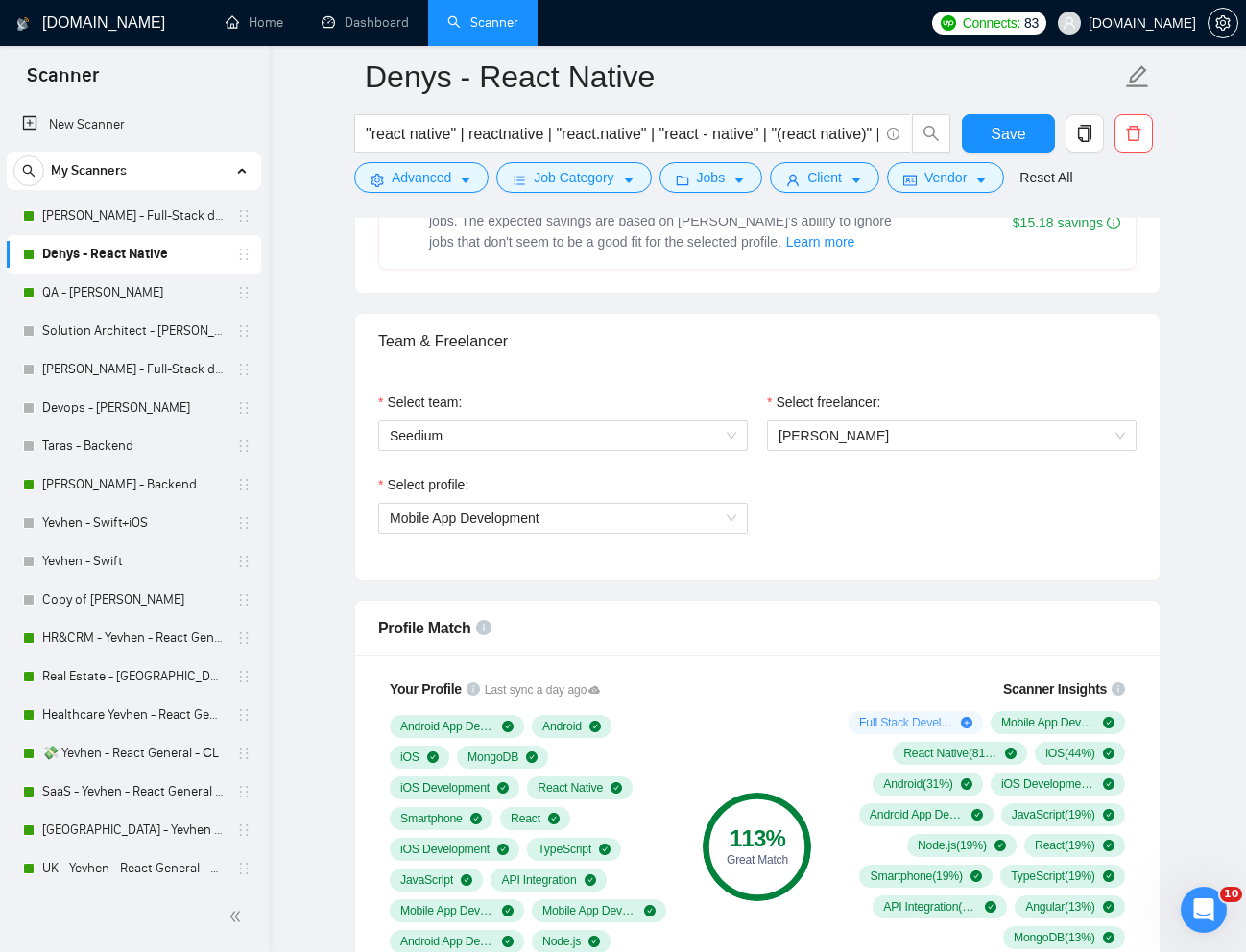
scroll to position [852, 0]
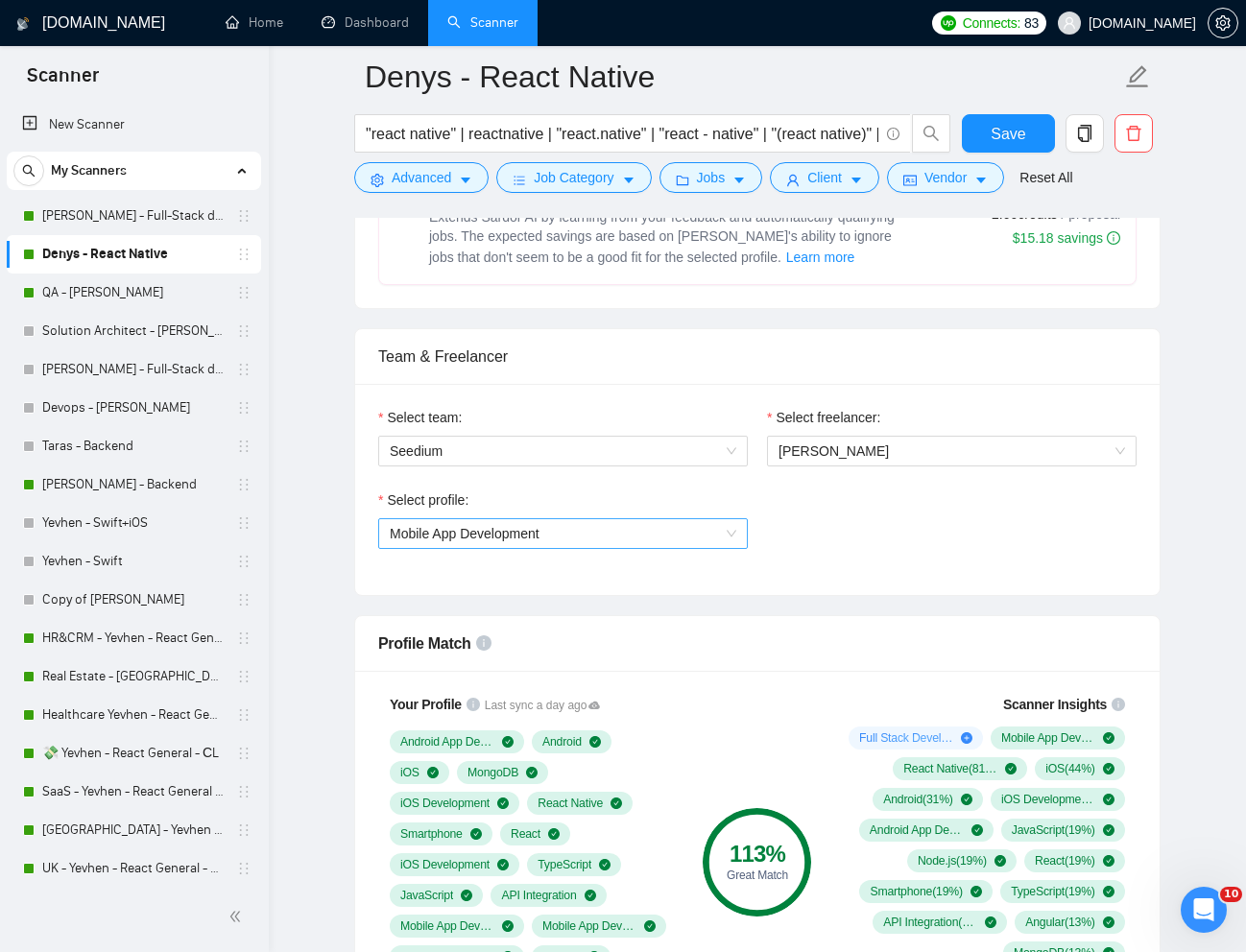
click at [710, 542] on span "Mobile App Development" at bounding box center [562, 533] width 346 height 29
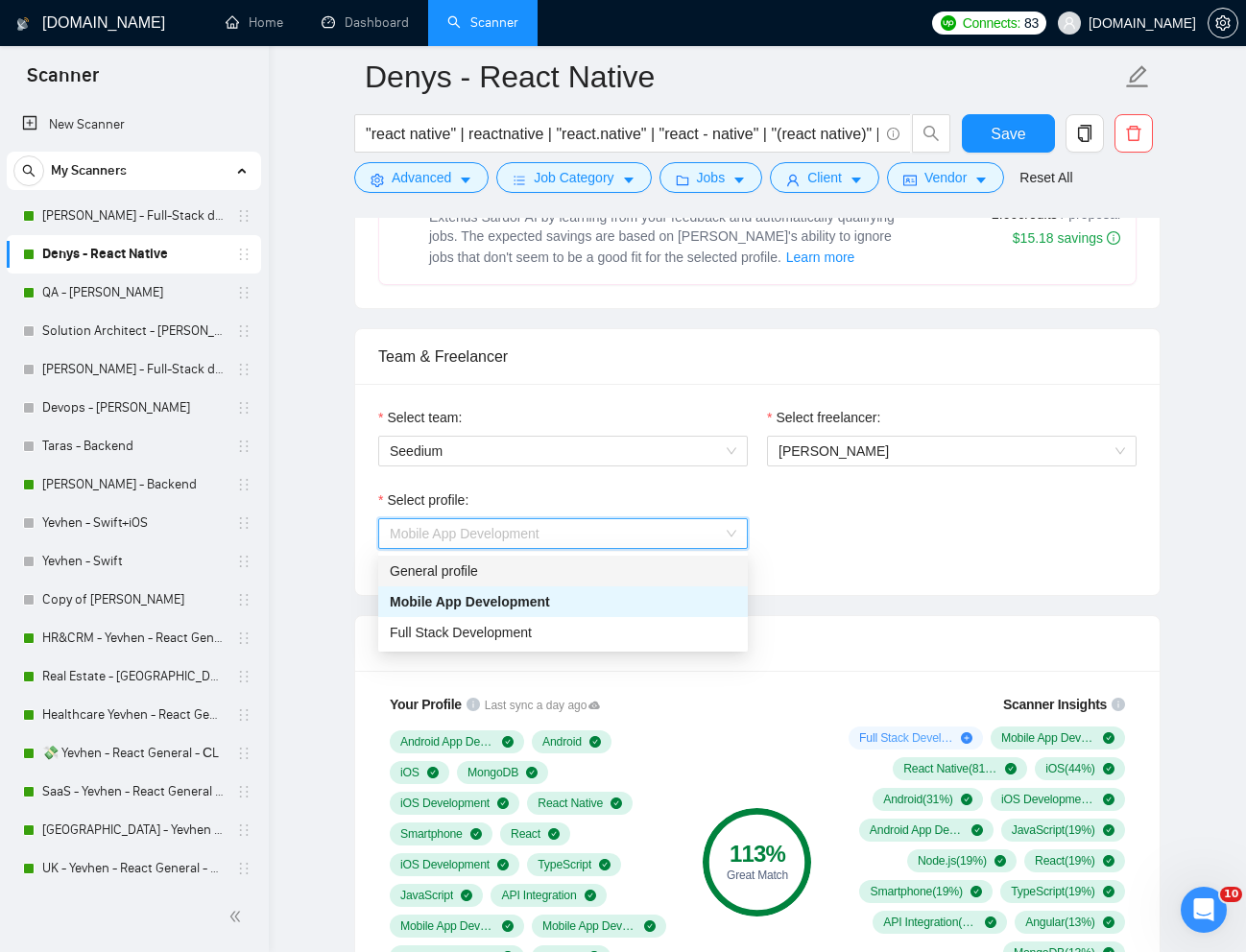
click at [650, 577] on div "General profile" at bounding box center [562, 570] width 346 height 21
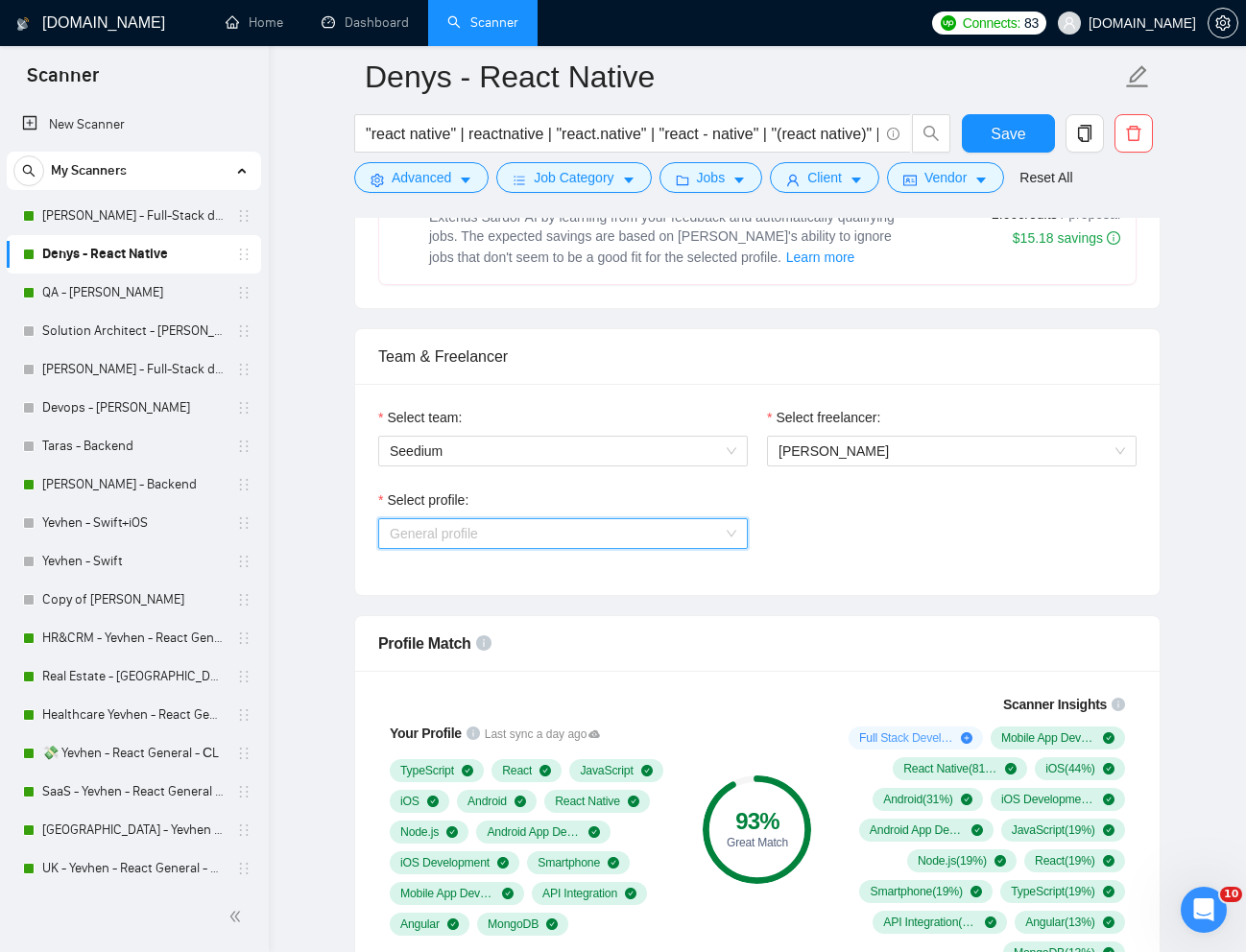
click at [724, 542] on span "General profile" at bounding box center [562, 533] width 346 height 29
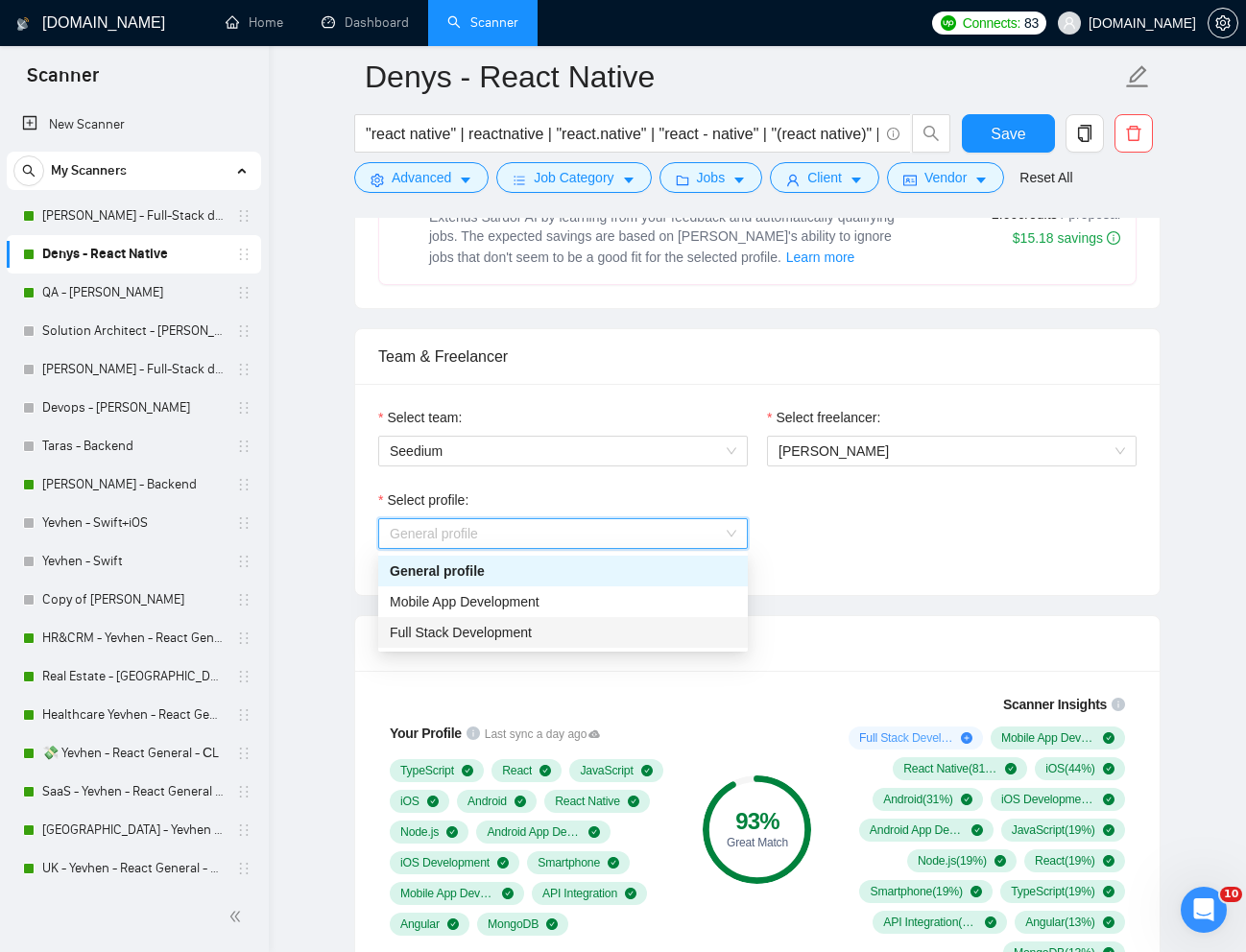
click at [587, 620] on div "Full Stack Development" at bounding box center [562, 632] width 369 height 31
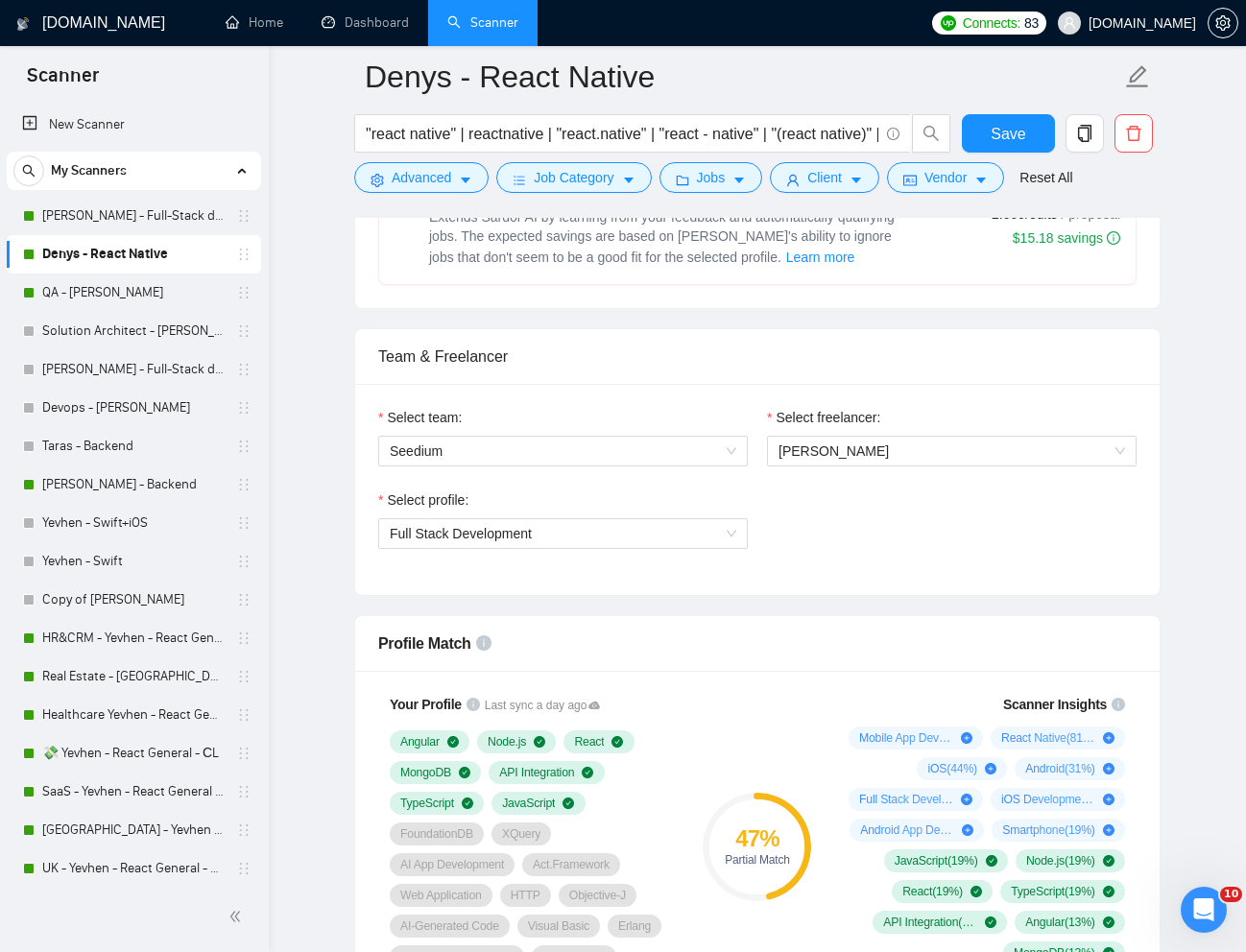
click at [694, 513] on div "Select profile:" at bounding box center [562, 503] width 369 height 29
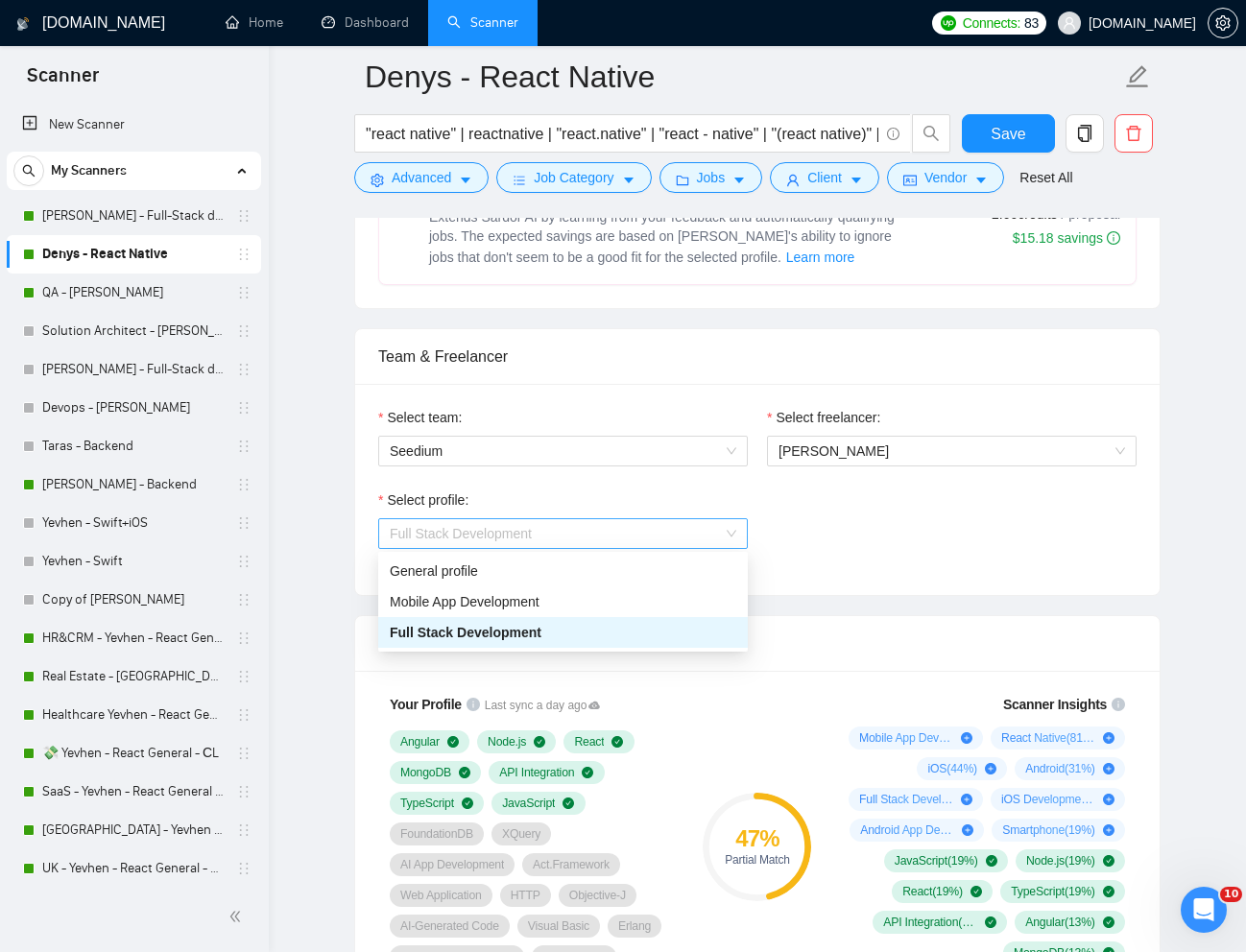
click at [687, 533] on span "Full Stack Development" at bounding box center [562, 533] width 346 height 29
click at [583, 602] on div "Mobile App Development" at bounding box center [562, 601] width 346 height 21
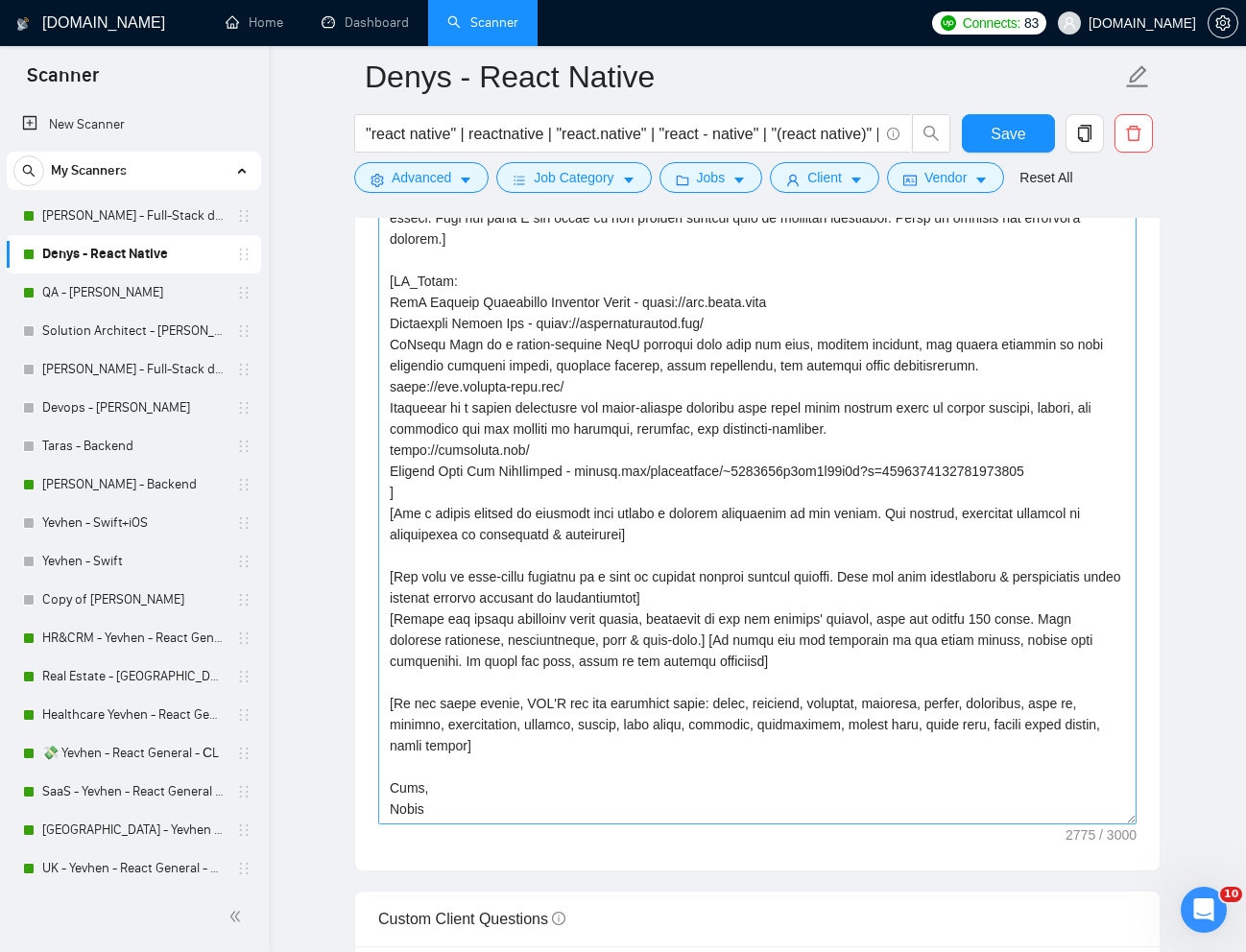
scroll to position [193, 0]
drag, startPoint x: 1129, startPoint y: 504, endPoint x: 1062, endPoint y: 816, distance: 319.1
click at [1062, 816] on textarea "Cover letter template:" at bounding box center [757, 451] width 758 height 745
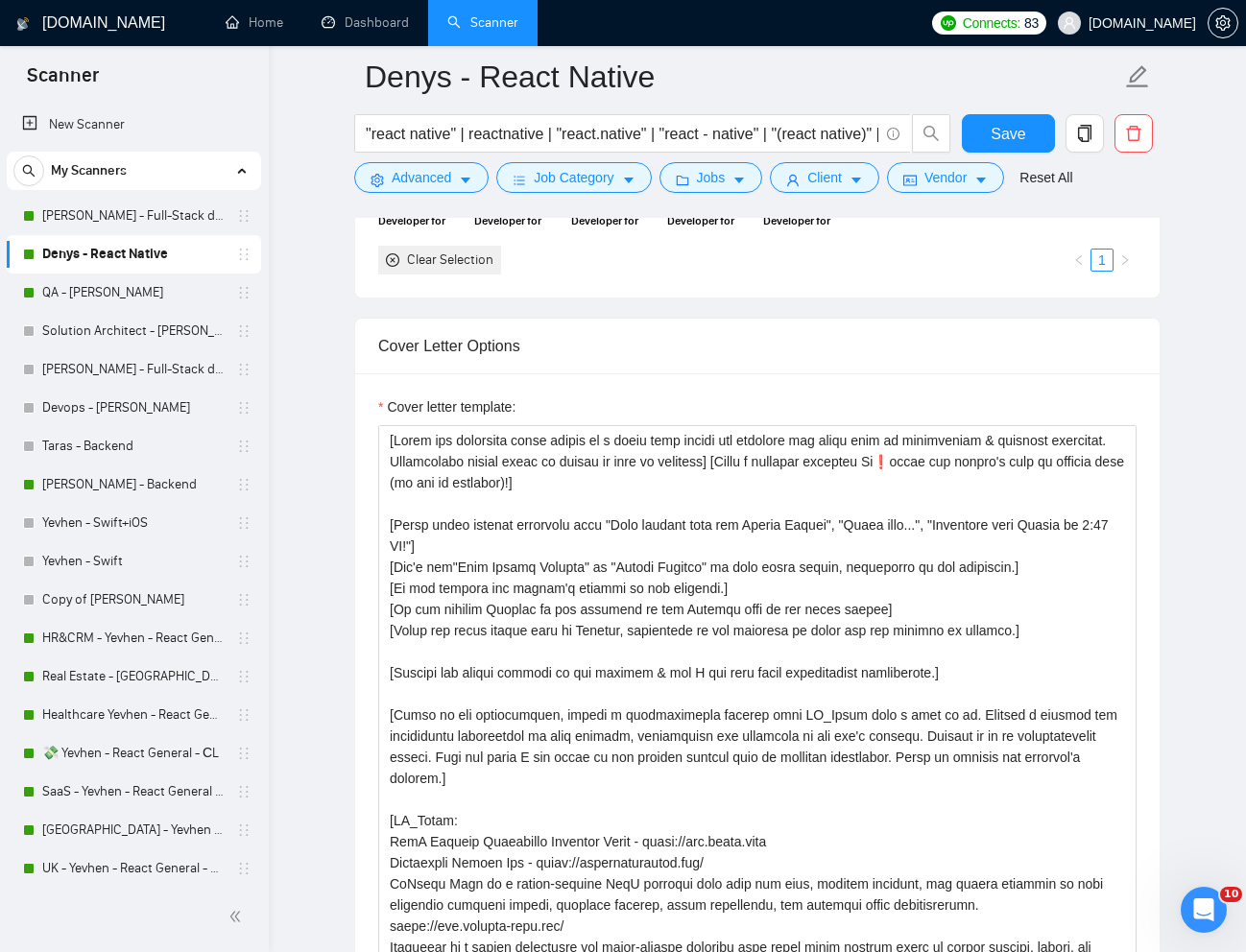
scroll to position [1981, 0]
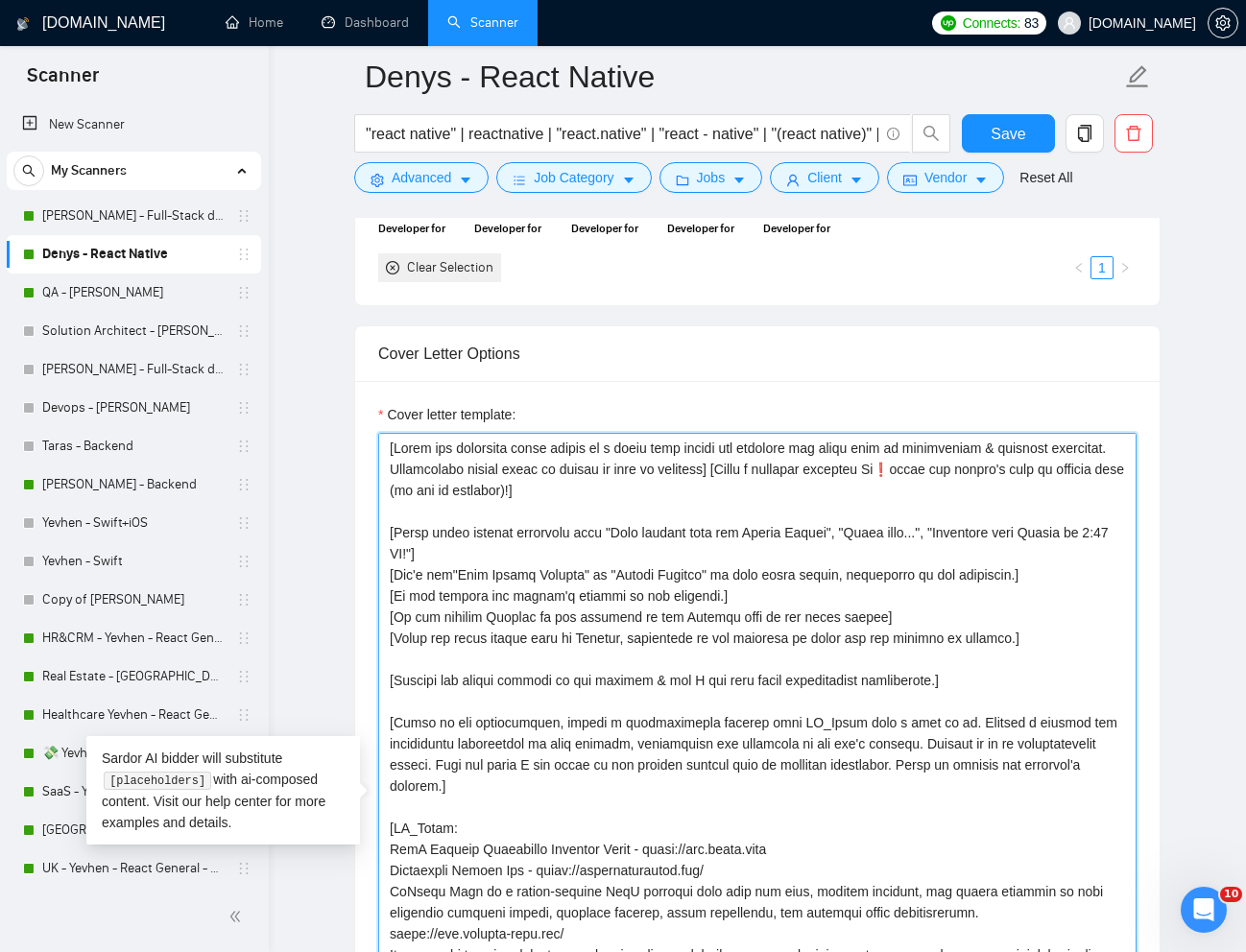
drag, startPoint x: 681, startPoint y: 493, endPoint x: 385, endPoint y: 444, distance: 300.0
click at [385, 444] on textarea "Cover letter template:" at bounding box center [757, 804] width 758 height 745
paste textarea "a personal greeting using the "Hi❗" and client's name or company name (if any i…"
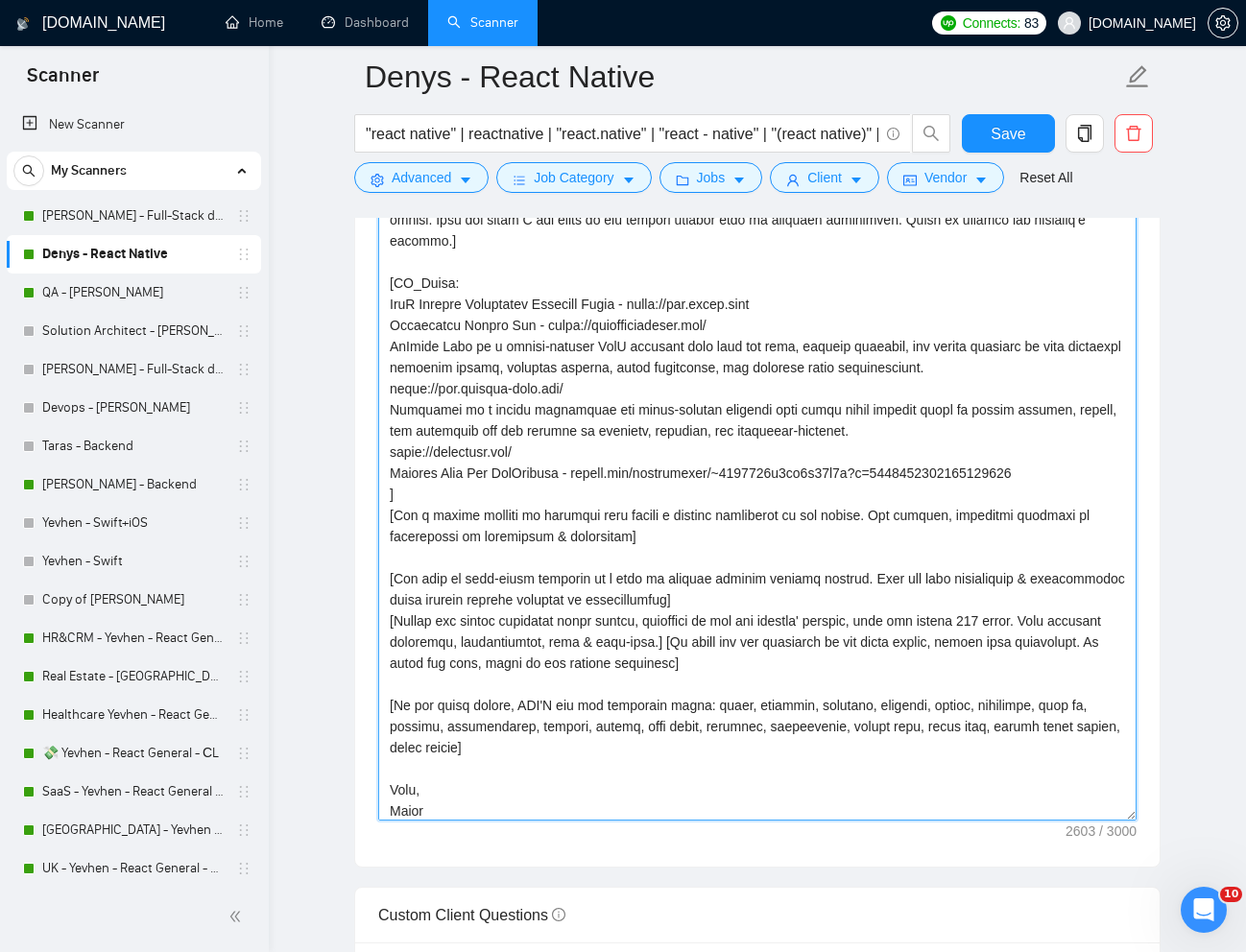
scroll to position [0, 0]
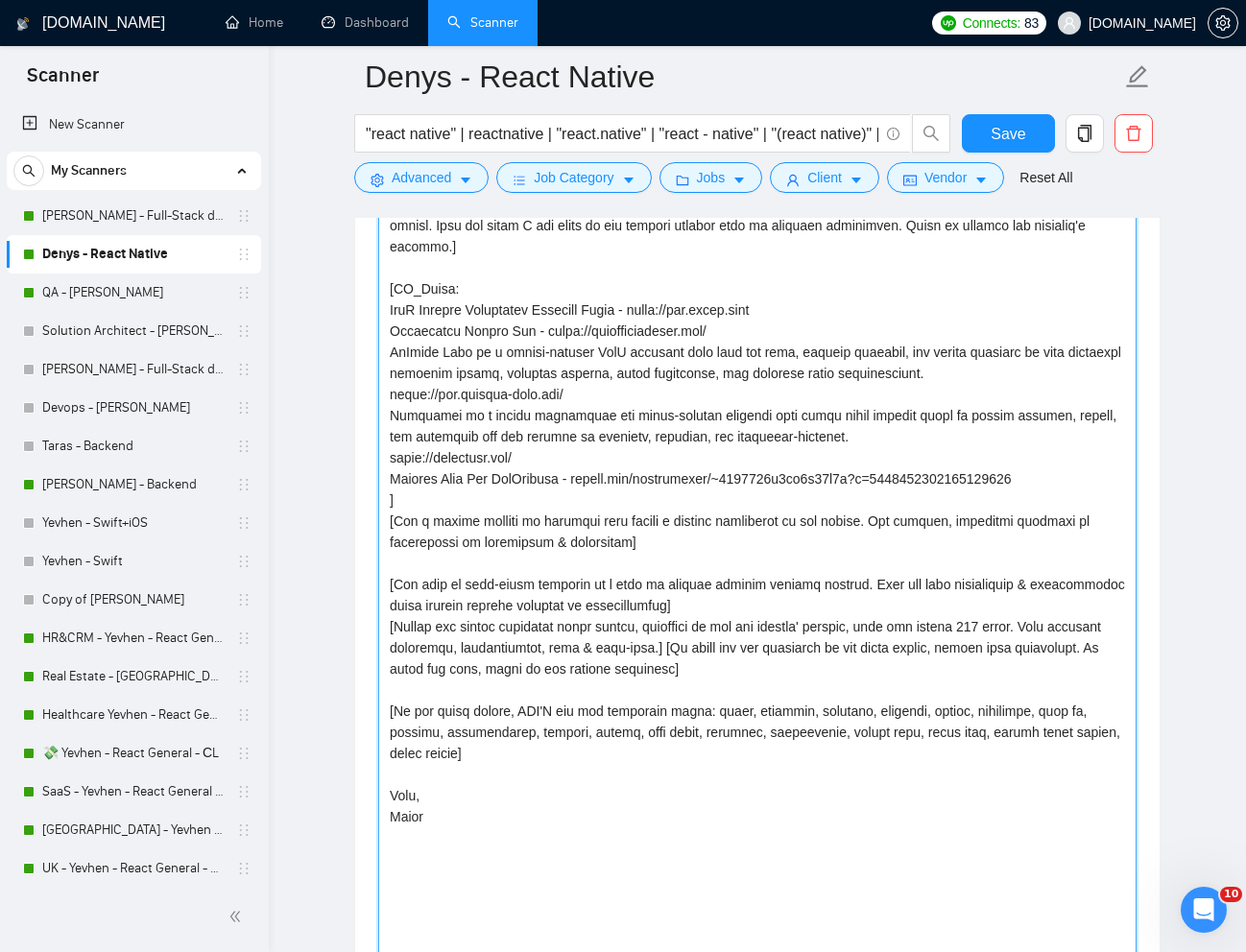
drag, startPoint x: 1129, startPoint y: 675, endPoint x: 1156, endPoint y: 993, distance: 319.1
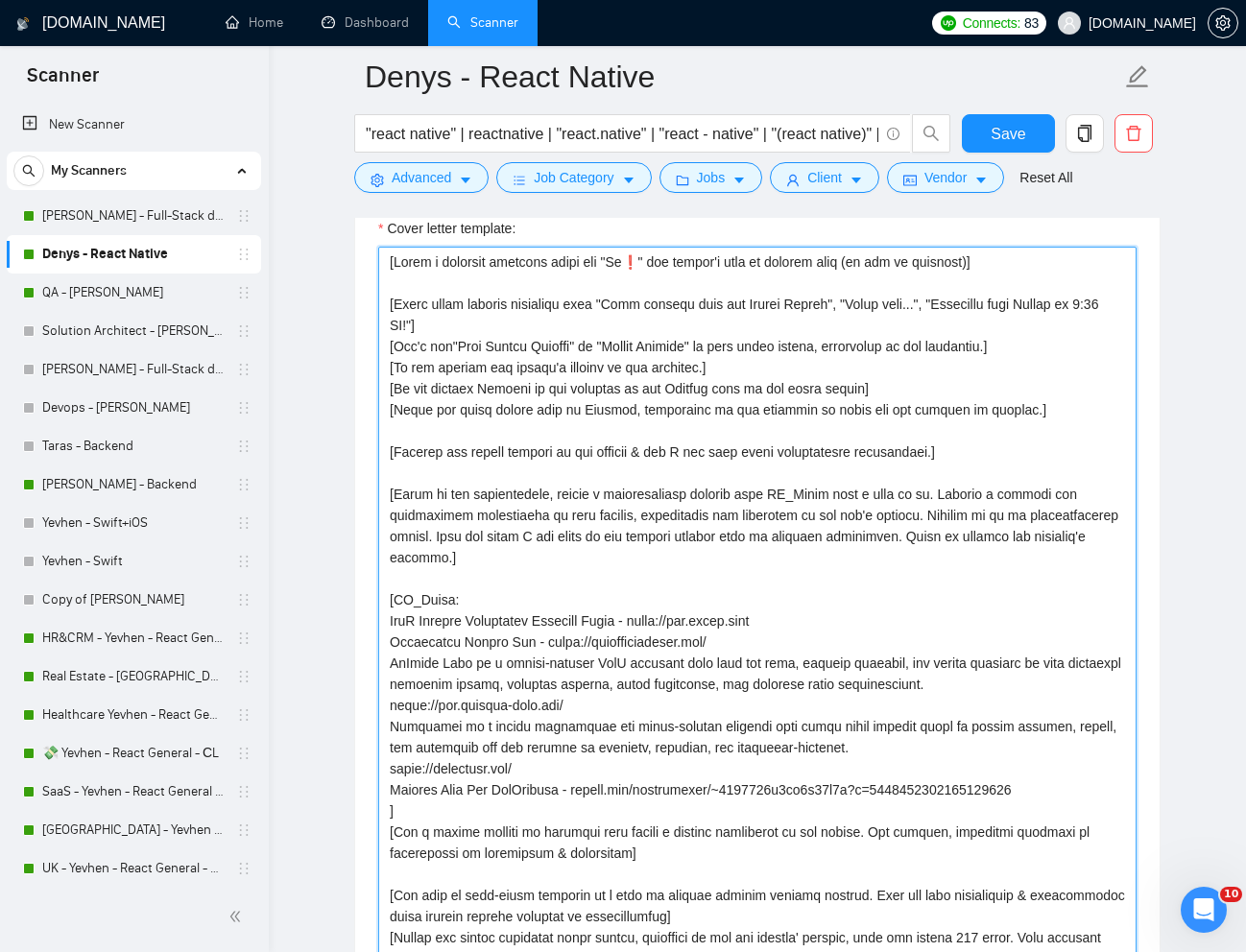
scroll to position [2155, 0]
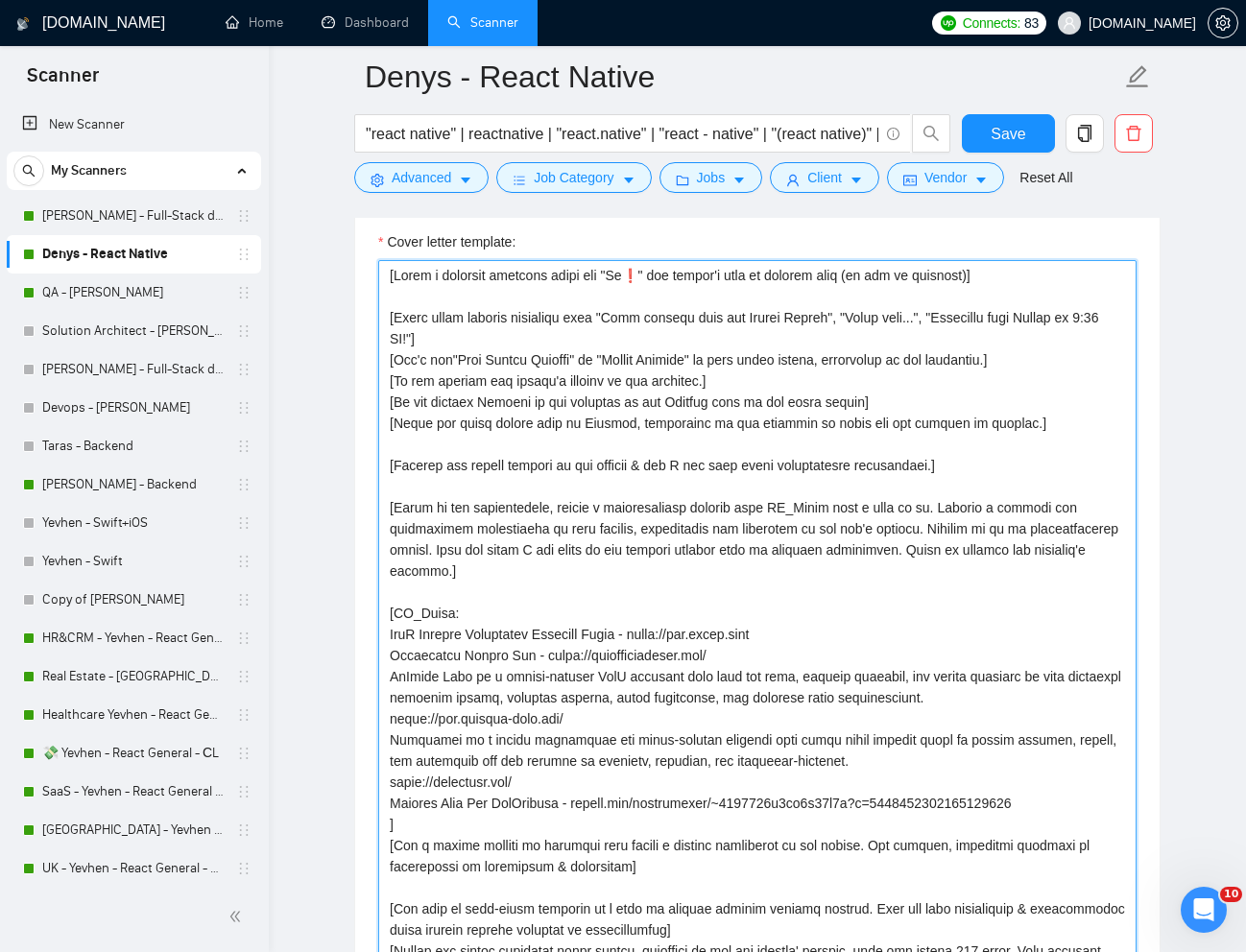
drag, startPoint x: 987, startPoint y: 469, endPoint x: 377, endPoint y: 470, distance: 610.0
click at [378, 470] on textarea "Cover letter template:" at bounding box center [757, 790] width 758 height 1062
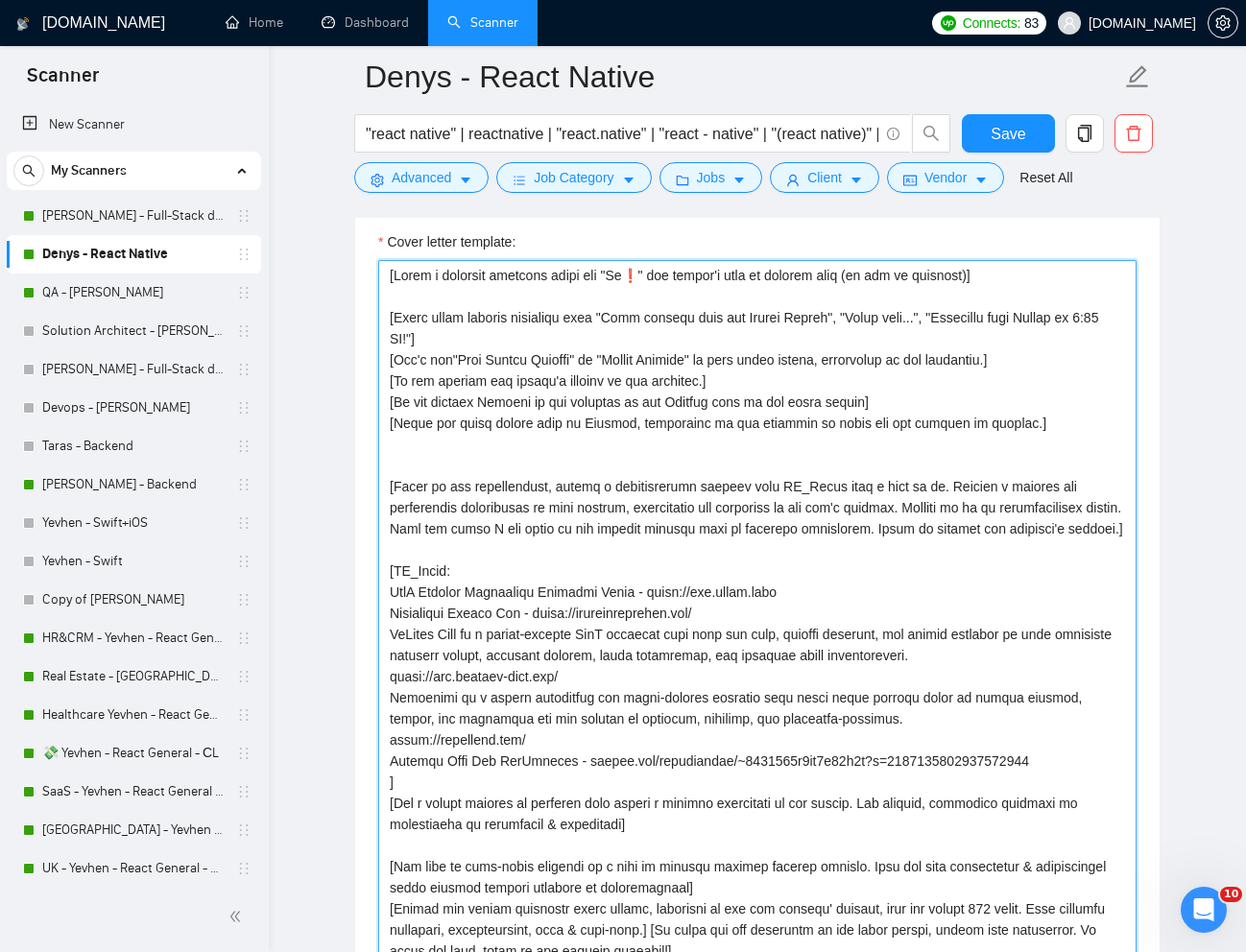
drag, startPoint x: 460, startPoint y: 548, endPoint x: 383, endPoint y: 493, distance: 94.6
click at [383, 493] on textarea "Cover letter template:" at bounding box center [757, 790] width 758 height 1062
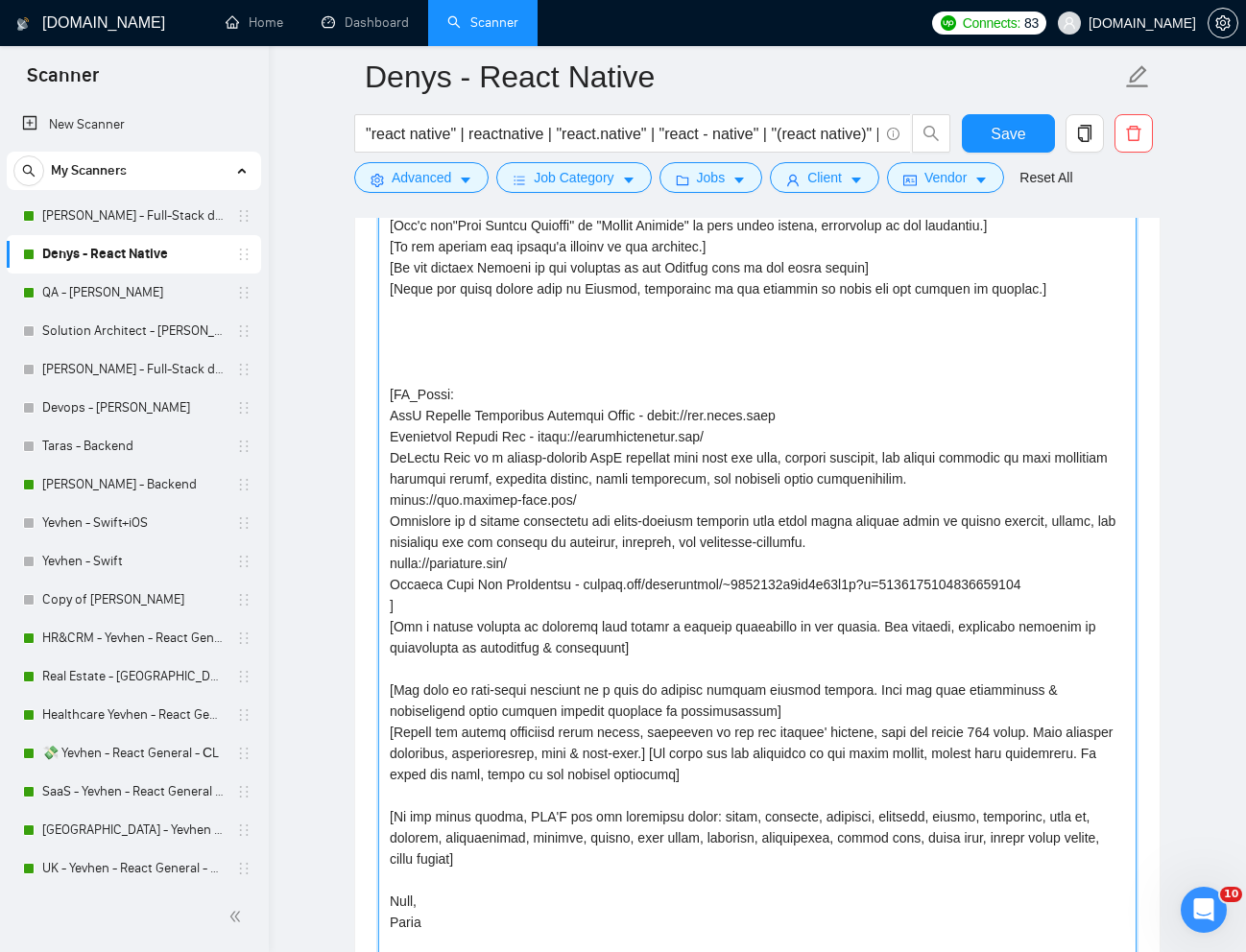
scroll to position [2306, 0]
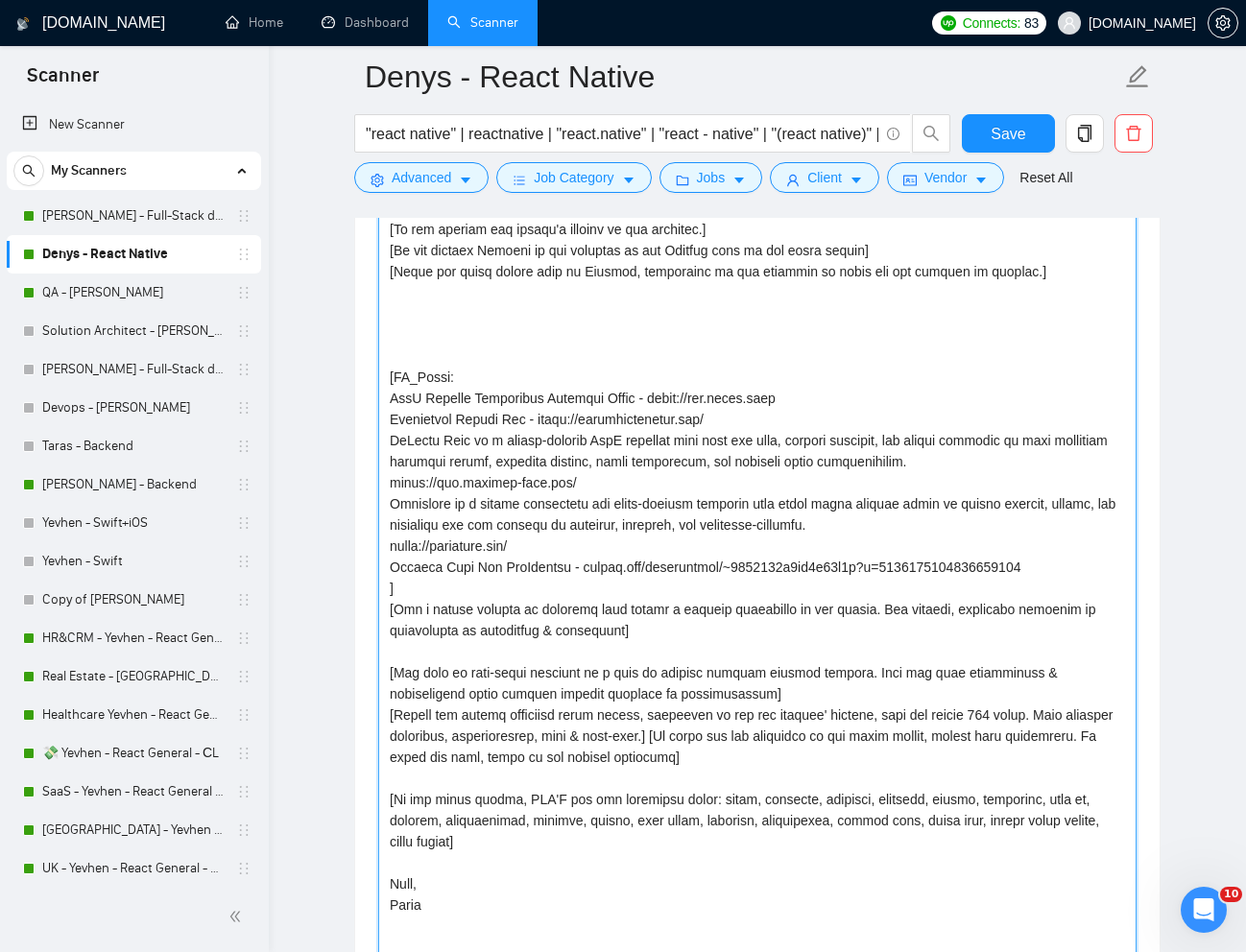
drag, startPoint x: 654, startPoint y: 640, endPoint x: 381, endPoint y: 611, distance: 274.5
click at [381, 611] on textarea "Cover letter template:" at bounding box center [757, 639] width 758 height 1062
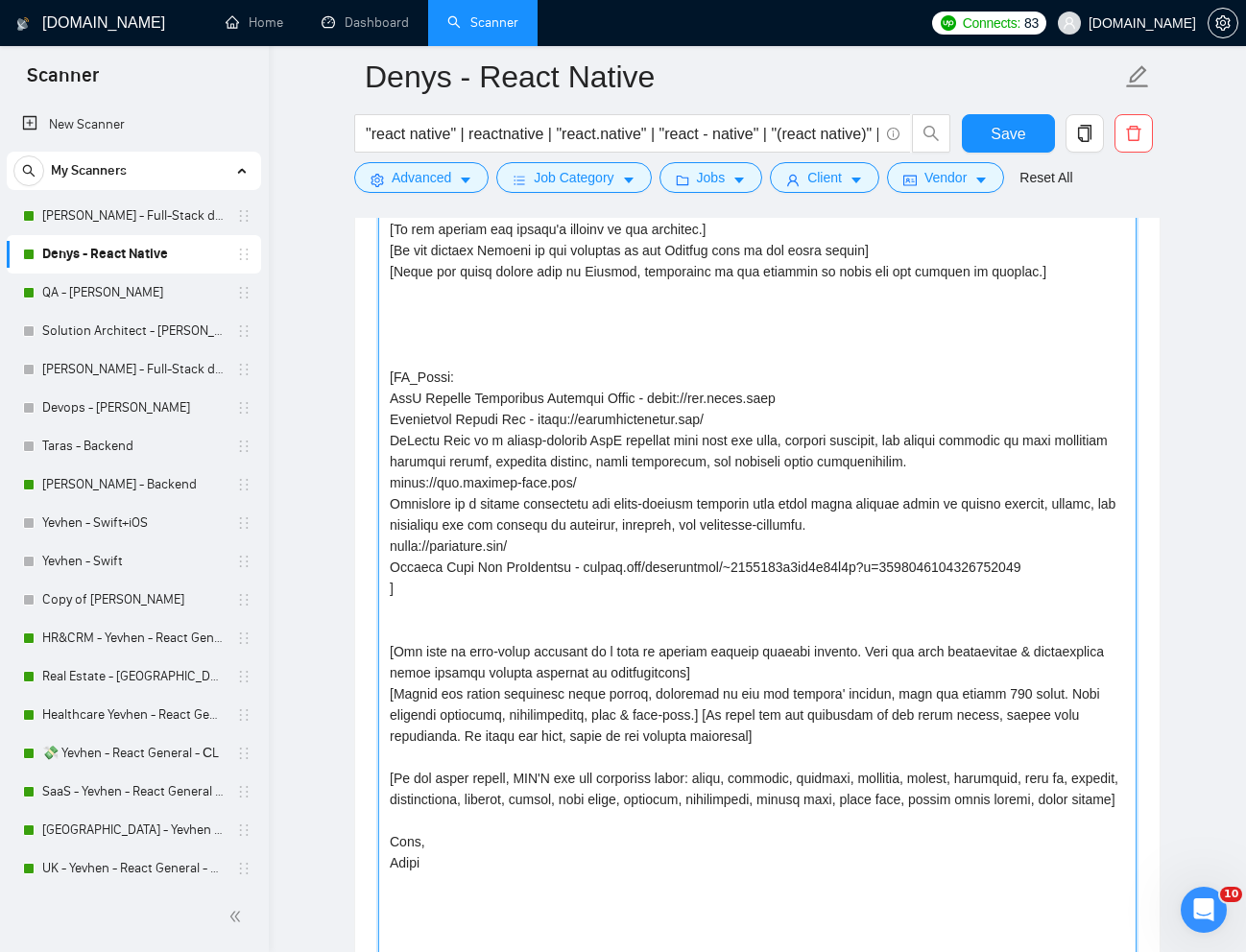
drag, startPoint x: 763, startPoint y: 675, endPoint x: 382, endPoint y: 654, distance: 381.6
click at [382, 654] on textarea "Cover letter template:" at bounding box center [757, 639] width 758 height 1062
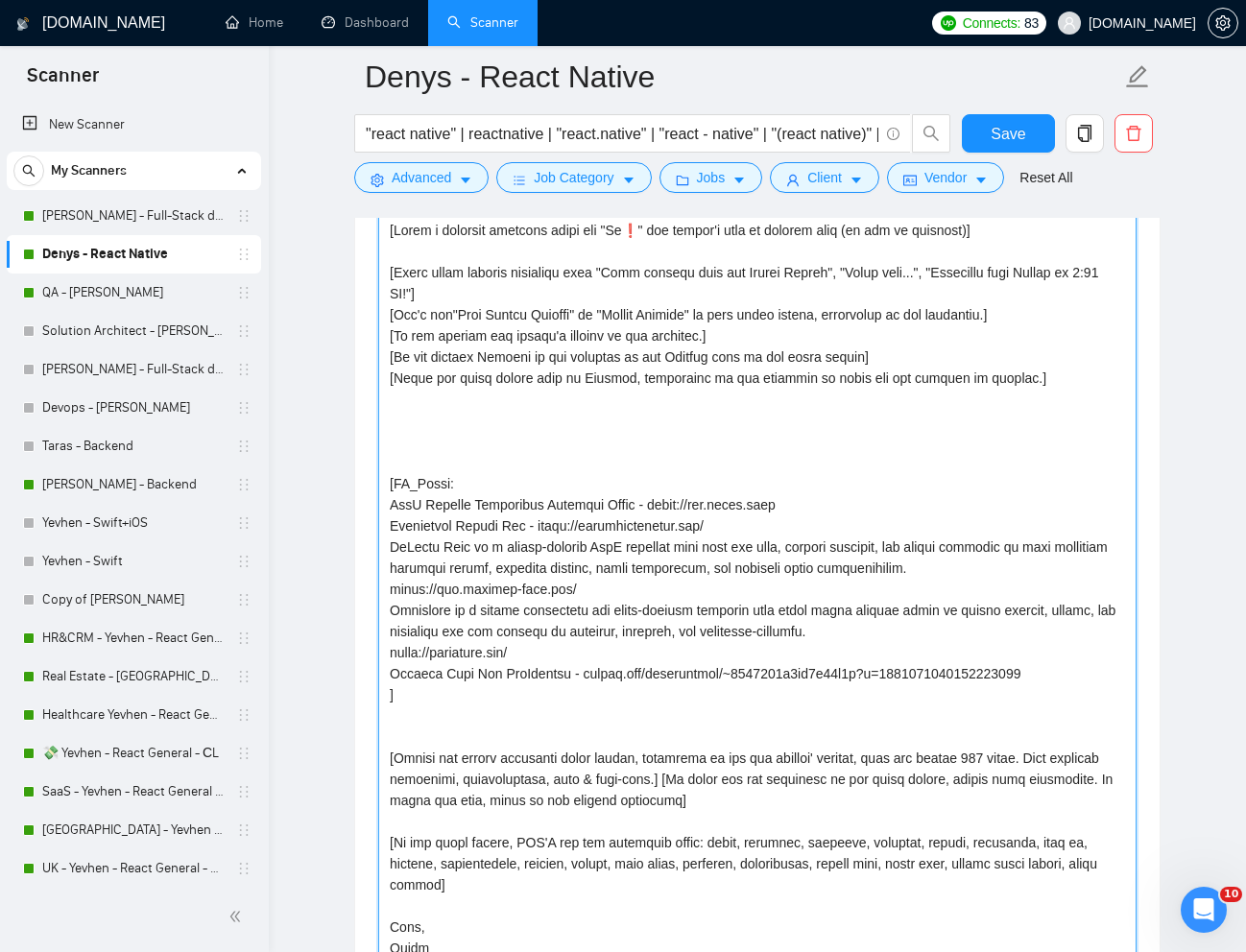
scroll to position [2155, 0]
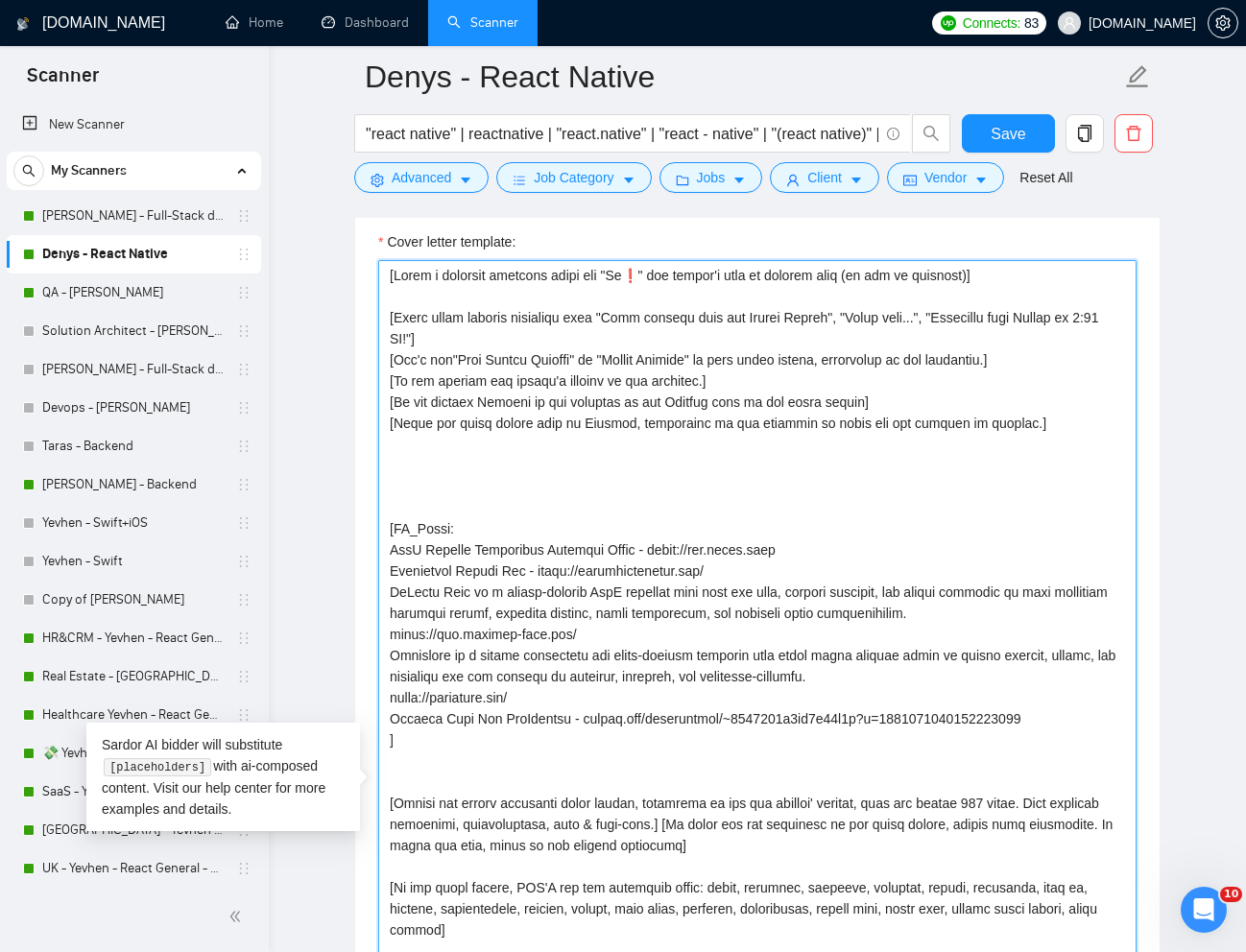
click at [516, 475] on textarea "Cover letter template:" at bounding box center [757, 790] width 758 height 1062
paste textarea "[Don't use dashes in cover letters.] [Read the job description carefully and de…"
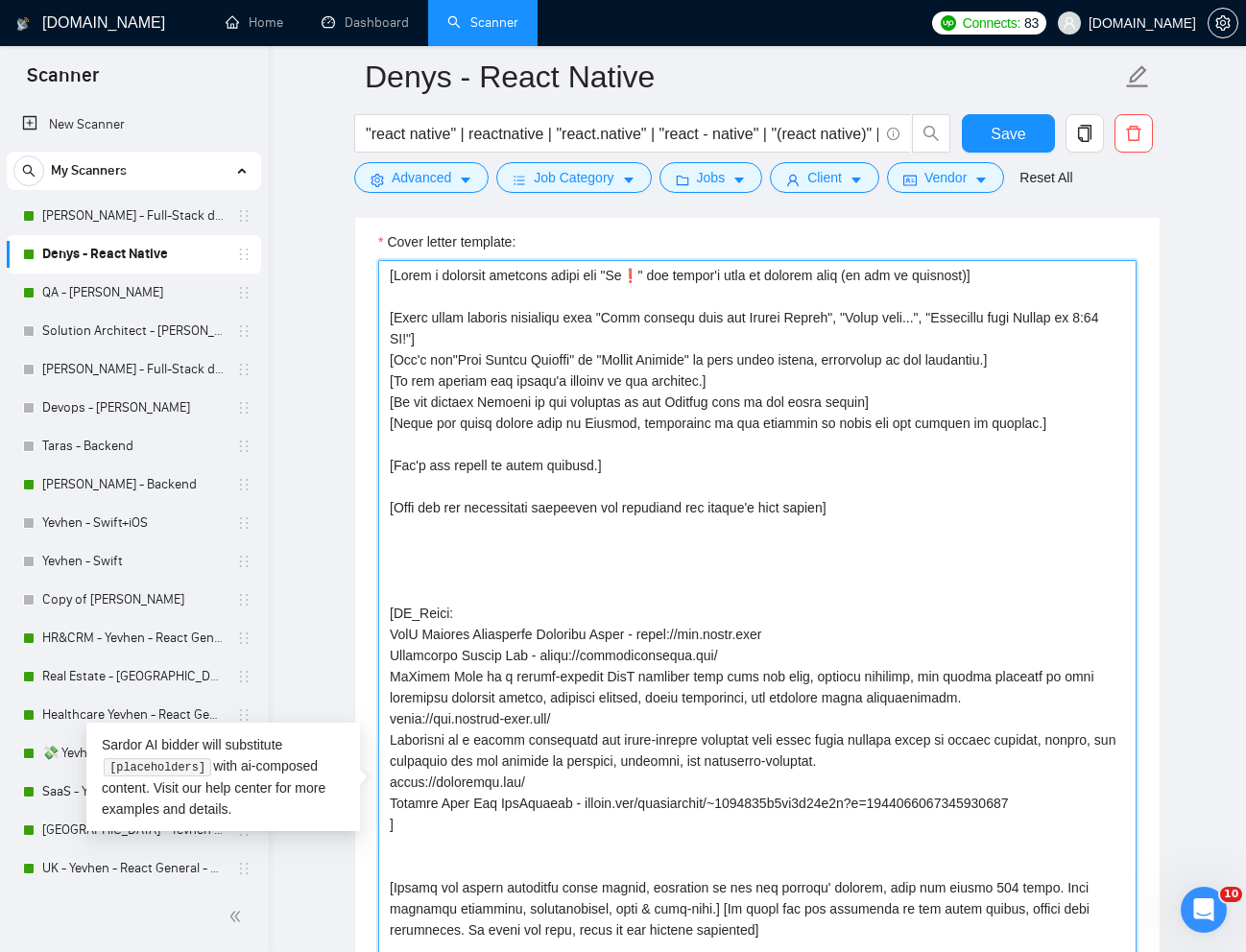
paste textarea "[Write the cover letter using this framework:"
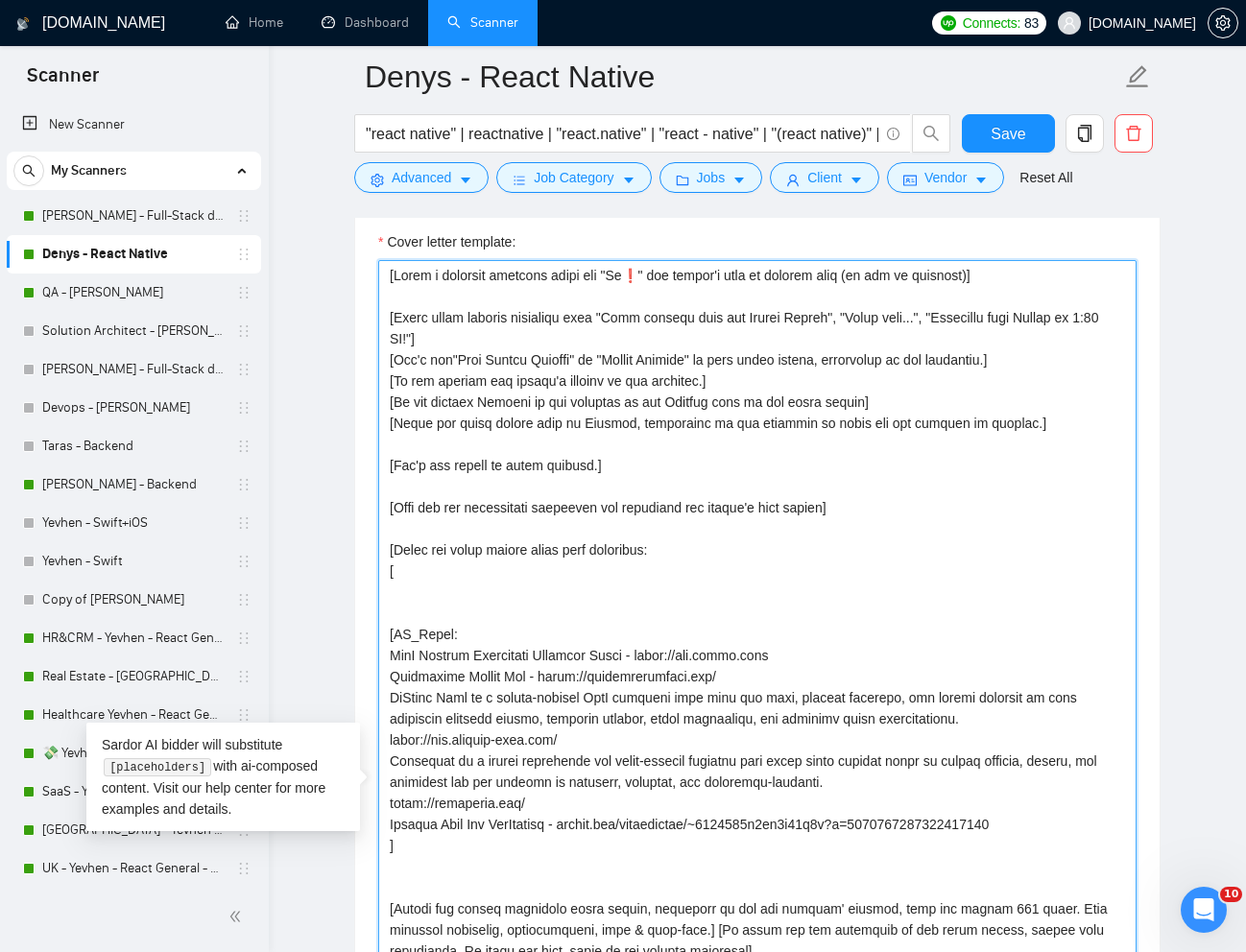
paste textarea "Head: A short hook or sentence that immediately shows relevance to the project.…"
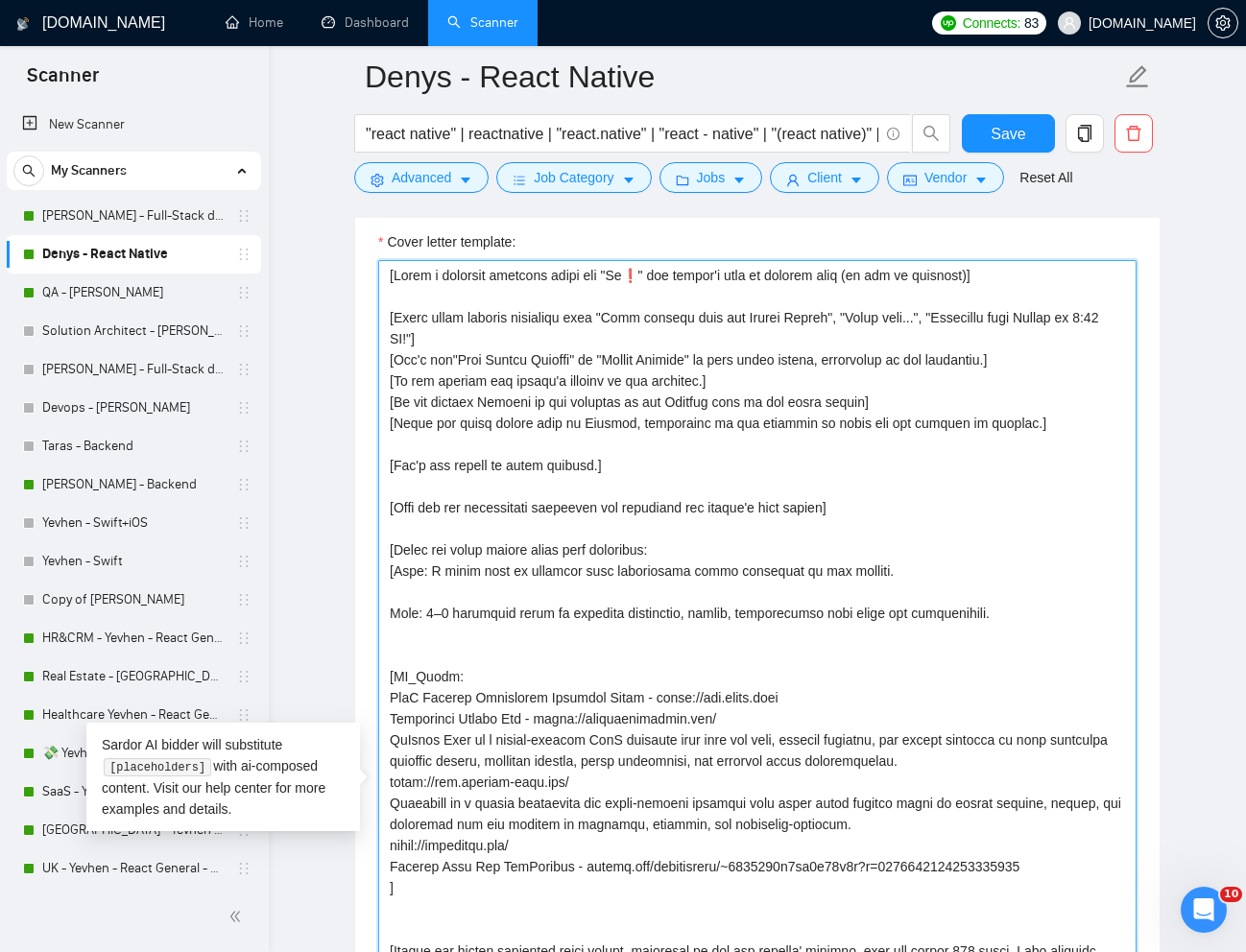
click at [900, 573] on textarea "Cover letter template:" at bounding box center [757, 790] width 758 height 1062
click at [388, 618] on textarea "Cover letter template:" at bounding box center [757, 790] width 758 height 1062
click at [1039, 610] on textarea "Cover letter template:" at bounding box center [757, 790] width 758 height 1062
click at [576, 654] on textarea "Cover letter template:" at bounding box center [757, 790] width 758 height 1062
paste textarea "[Continue with an engaging CTA that offers value and ensure it transitions natu…"
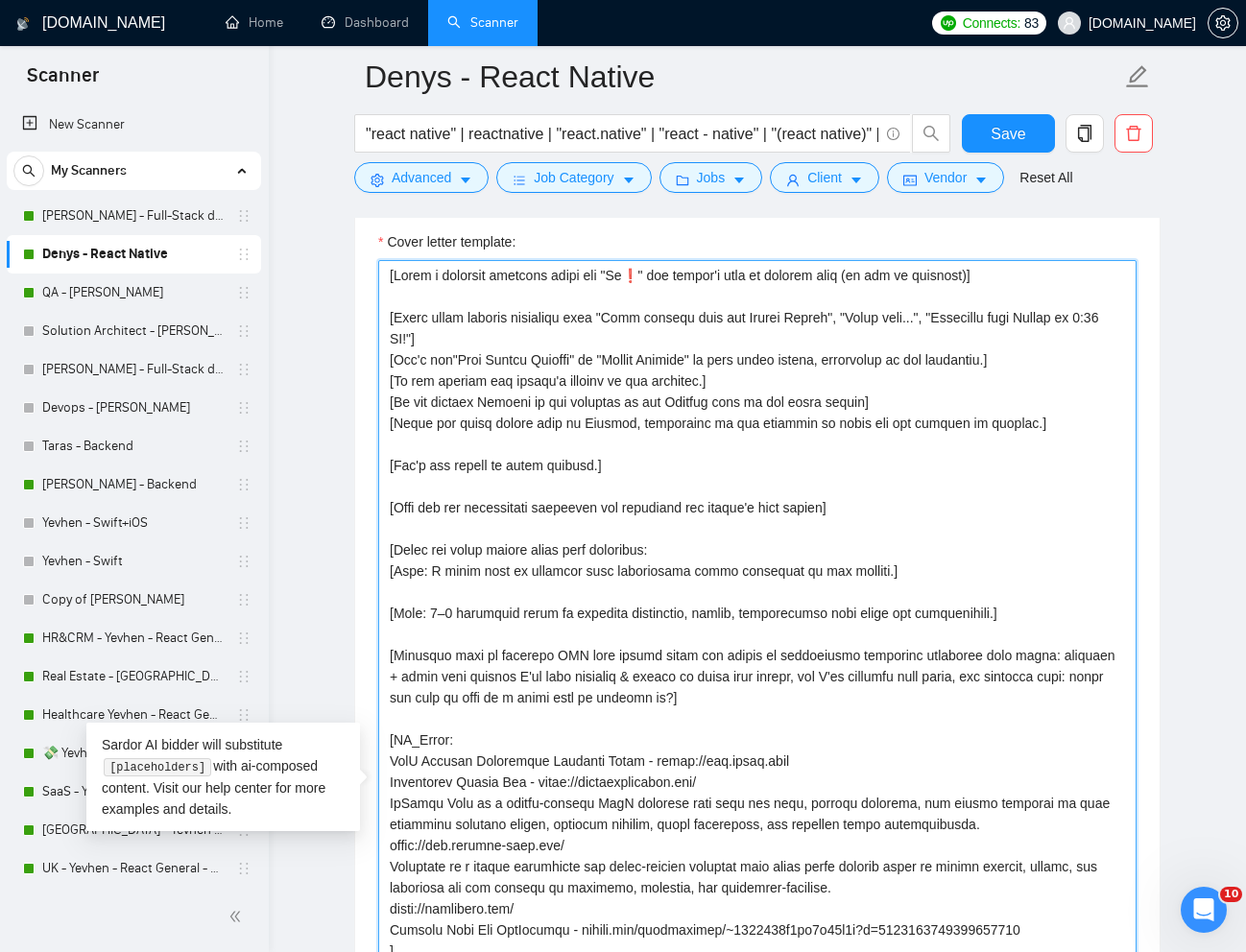
click at [702, 524] on textarea "Cover letter template:" at bounding box center [757, 790] width 758 height 1062
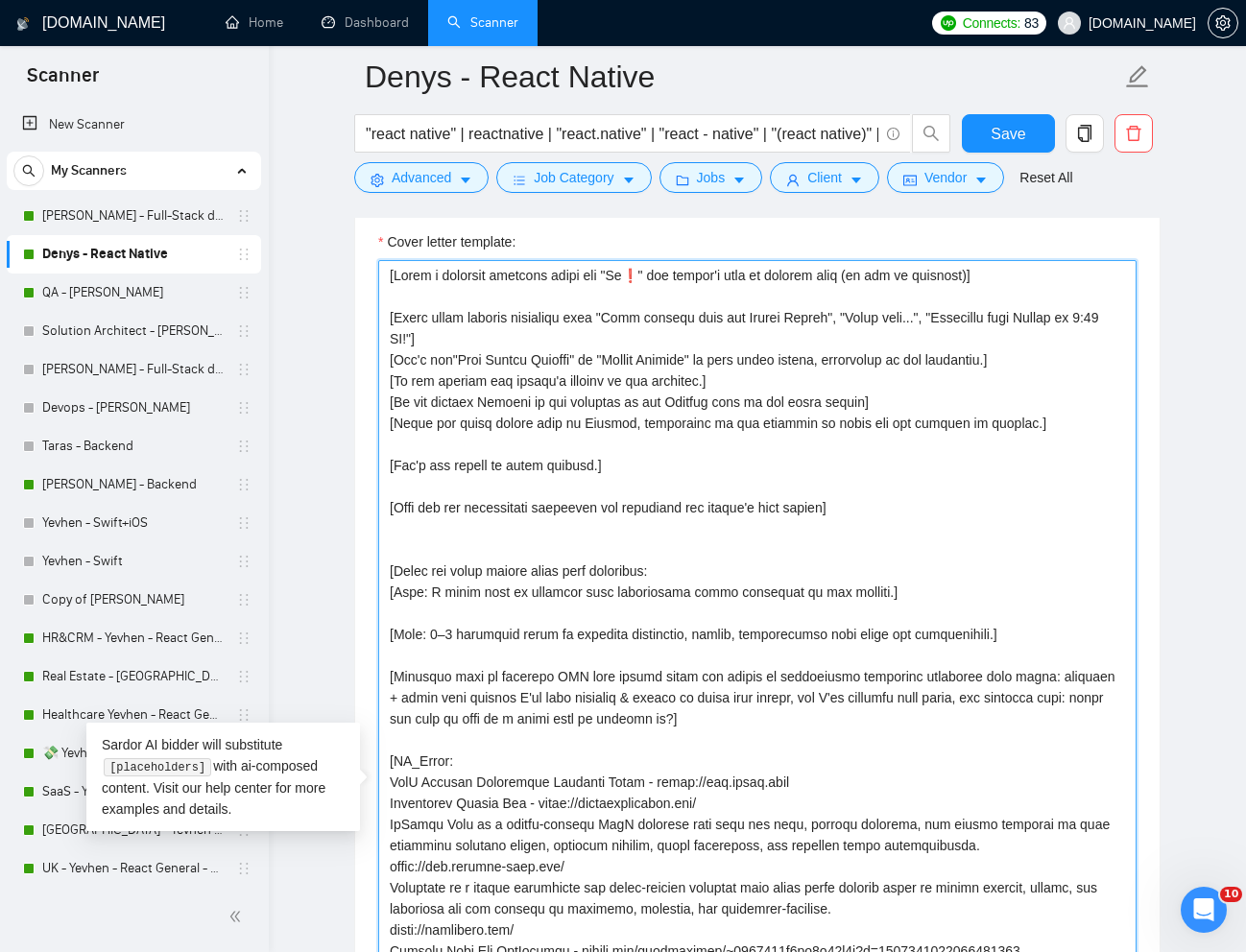
paste textarea "Contains keywords from the job description"
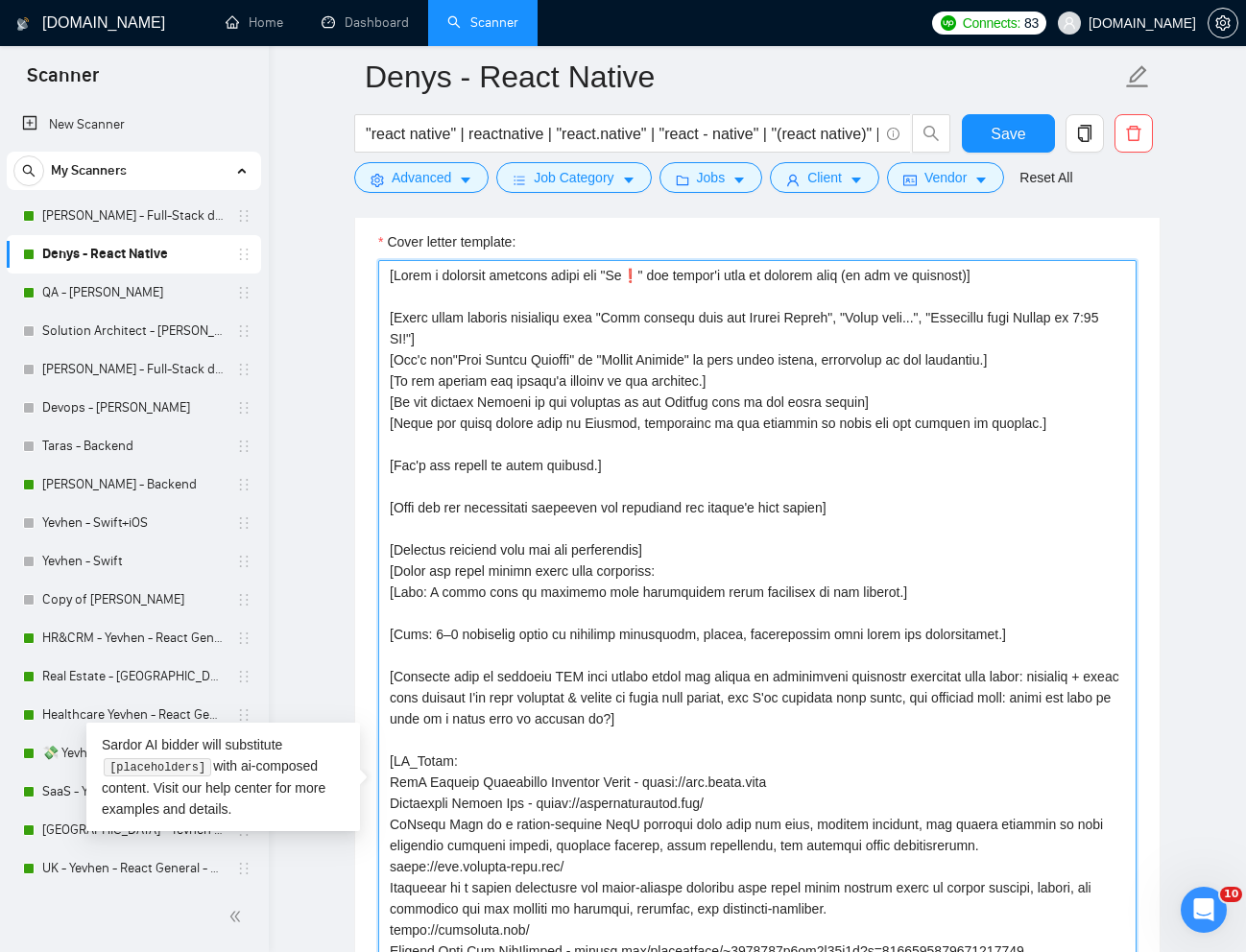
click at [679, 557] on textarea "Cover letter template:" at bounding box center [757, 790] width 758 height 1062
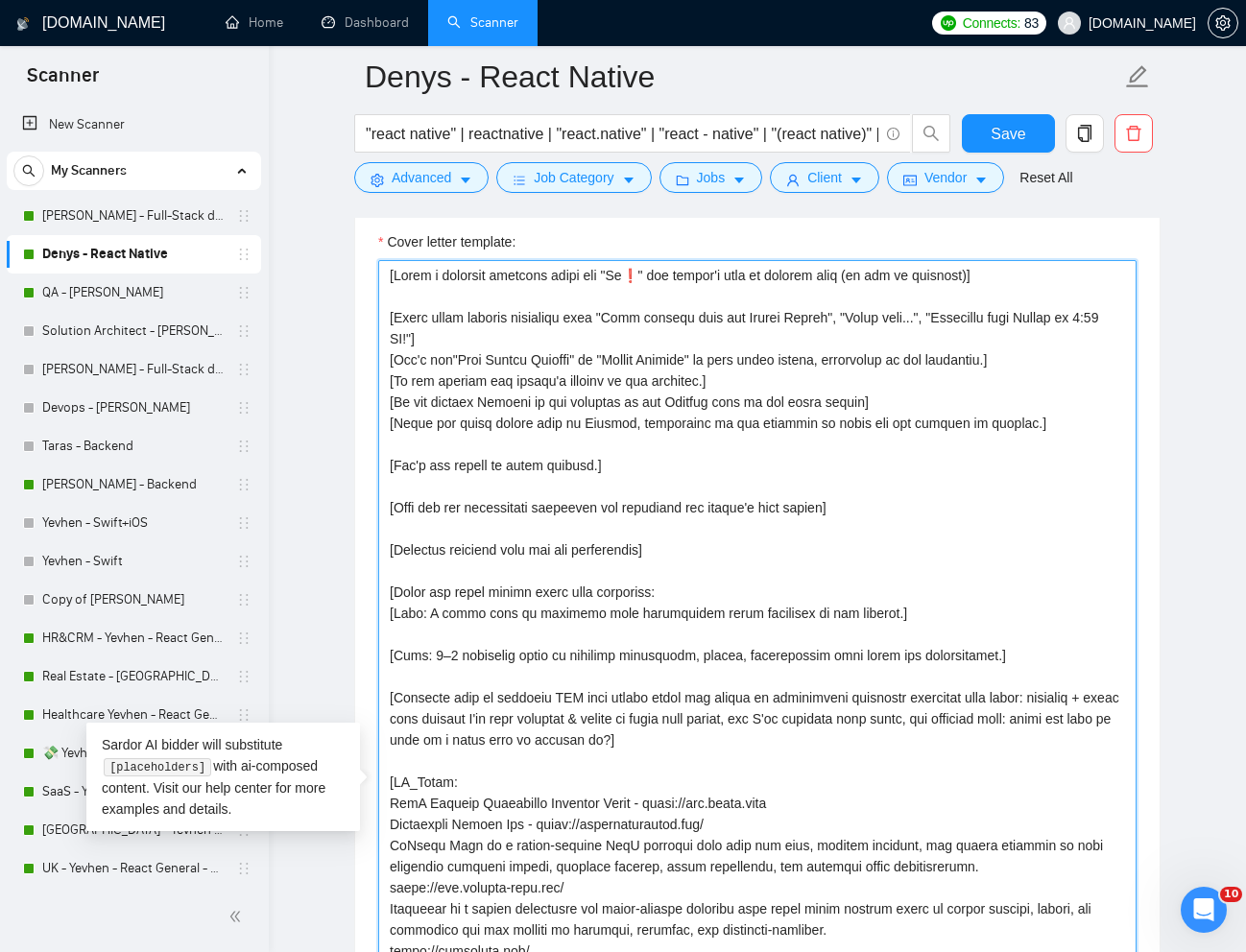
click at [546, 528] on textarea "Cover letter template:" at bounding box center [757, 790] width 758 height 1062
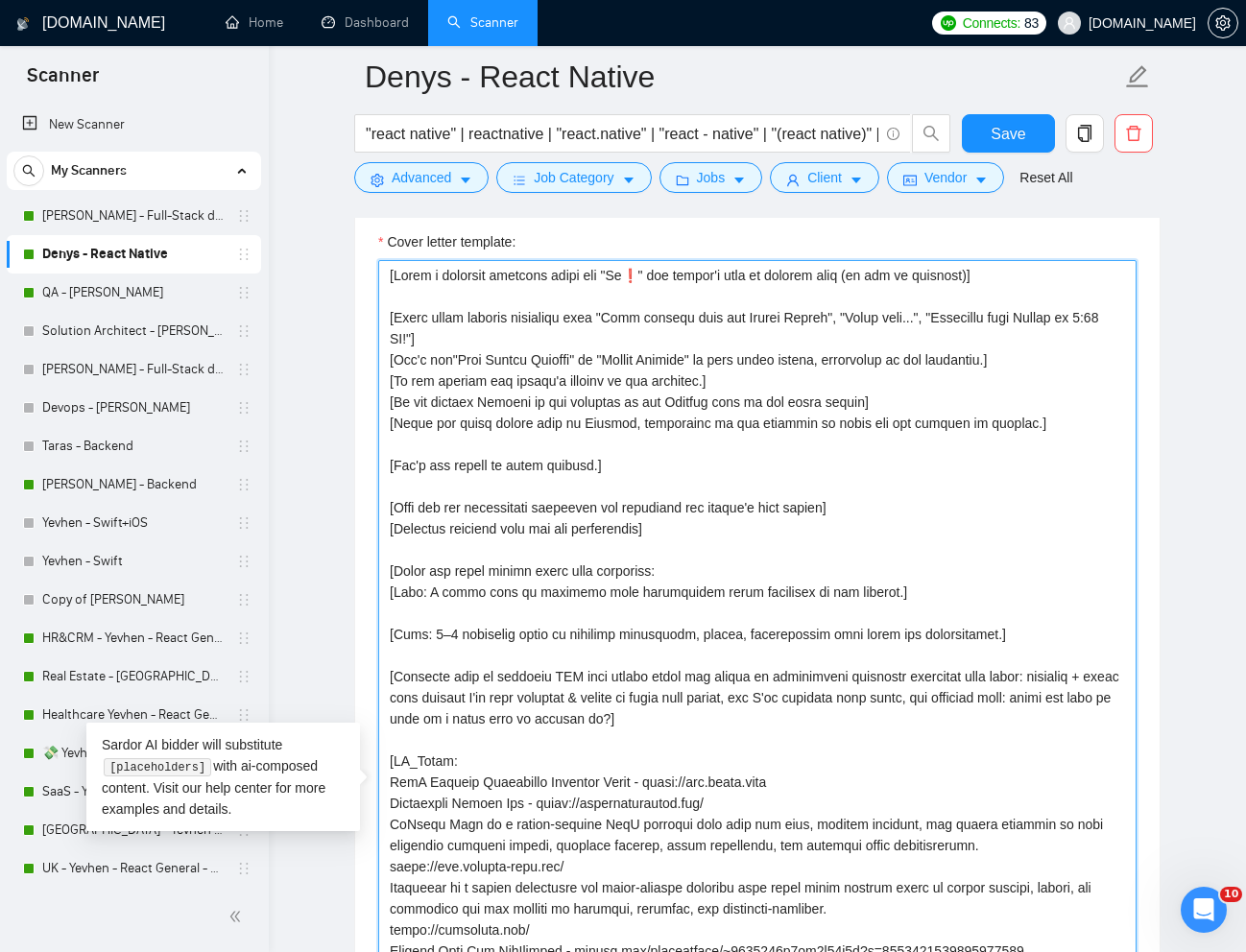
click at [504, 498] on textarea "Cover letter template:" at bounding box center [757, 790] width 758 height 1062
click at [491, 484] on textarea "Cover letter template:" at bounding box center [757, 790] width 758 height 1062
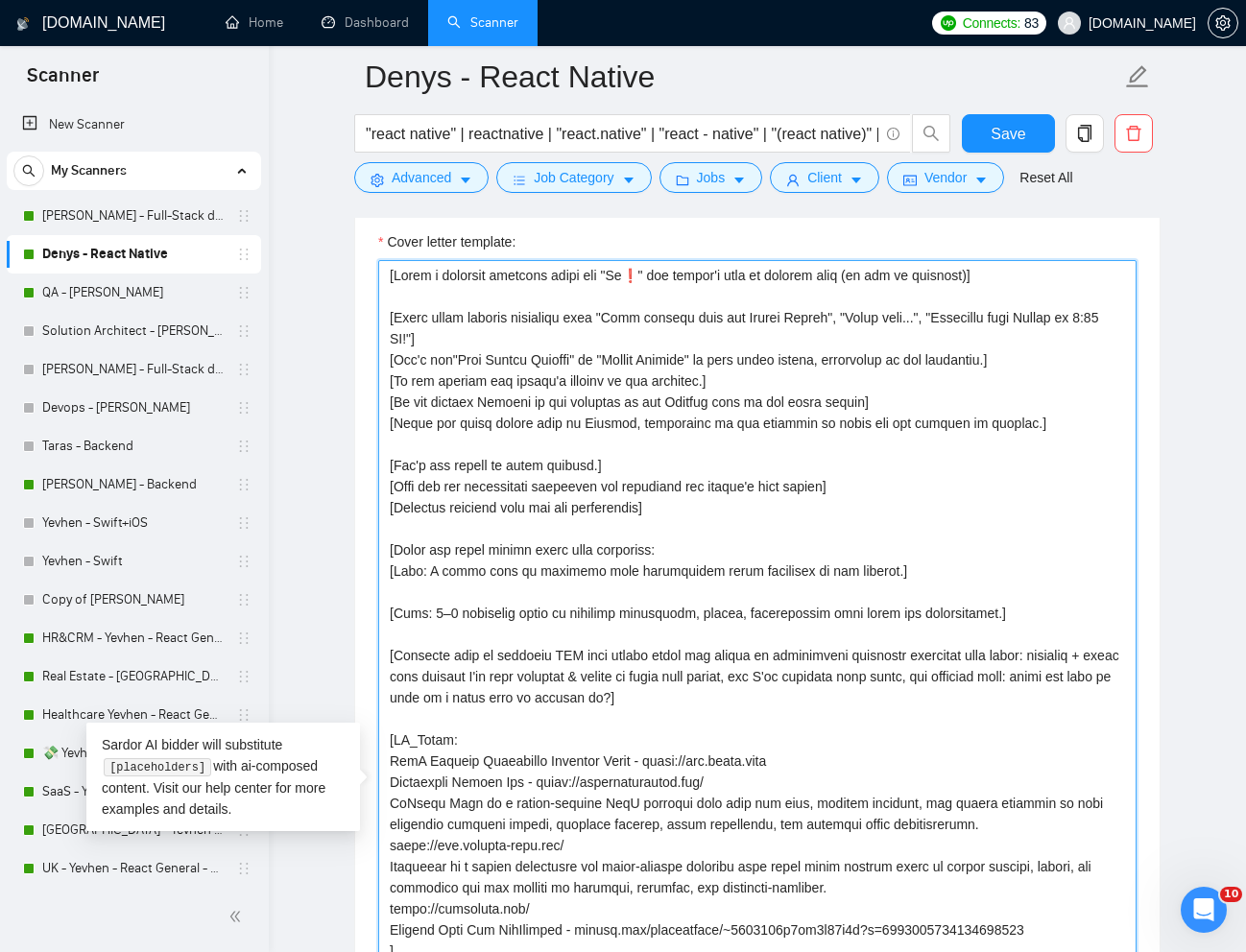
click at [391, 279] on textarea "Cover letter template:" at bounding box center [757, 790] width 758 height 1062
click at [476, 444] on textarea "Cover letter template:" at bounding box center [757, 790] width 758 height 1062
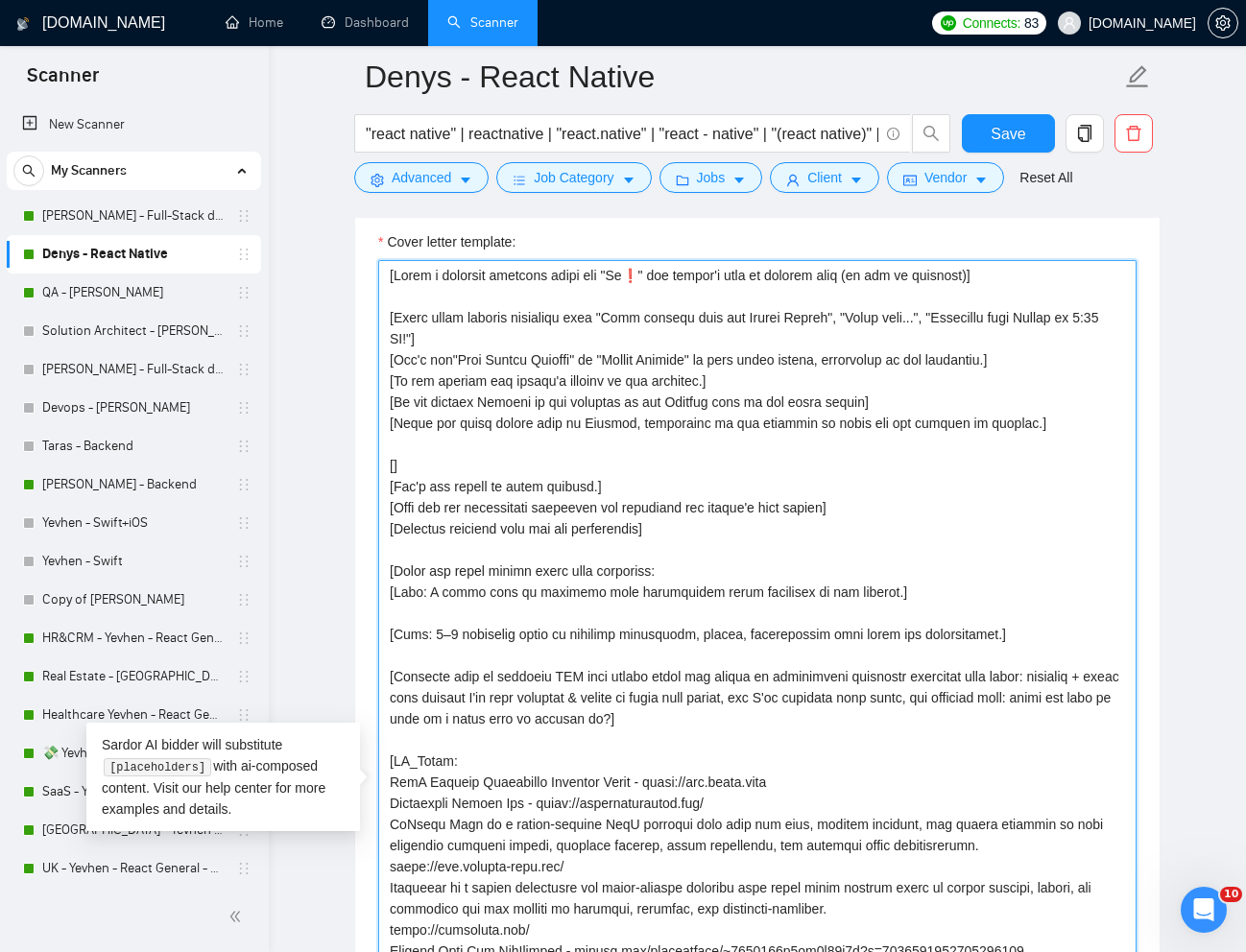
paste textarea "Does not contain general phrases like "I am passionate", "I have a strong atten…"
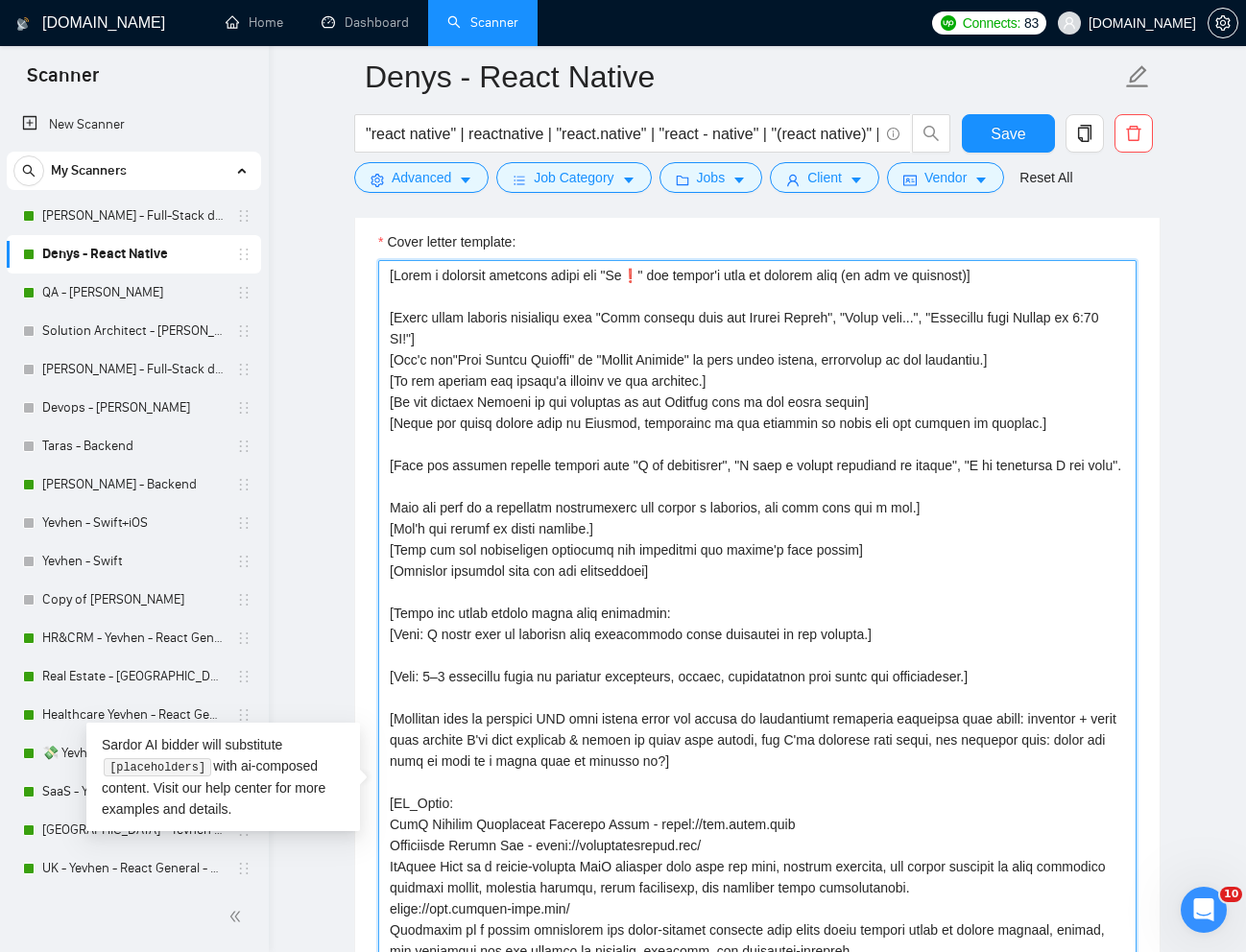
click at [437, 505] on textarea "Cover letter template:" at bounding box center [757, 790] width 758 height 1062
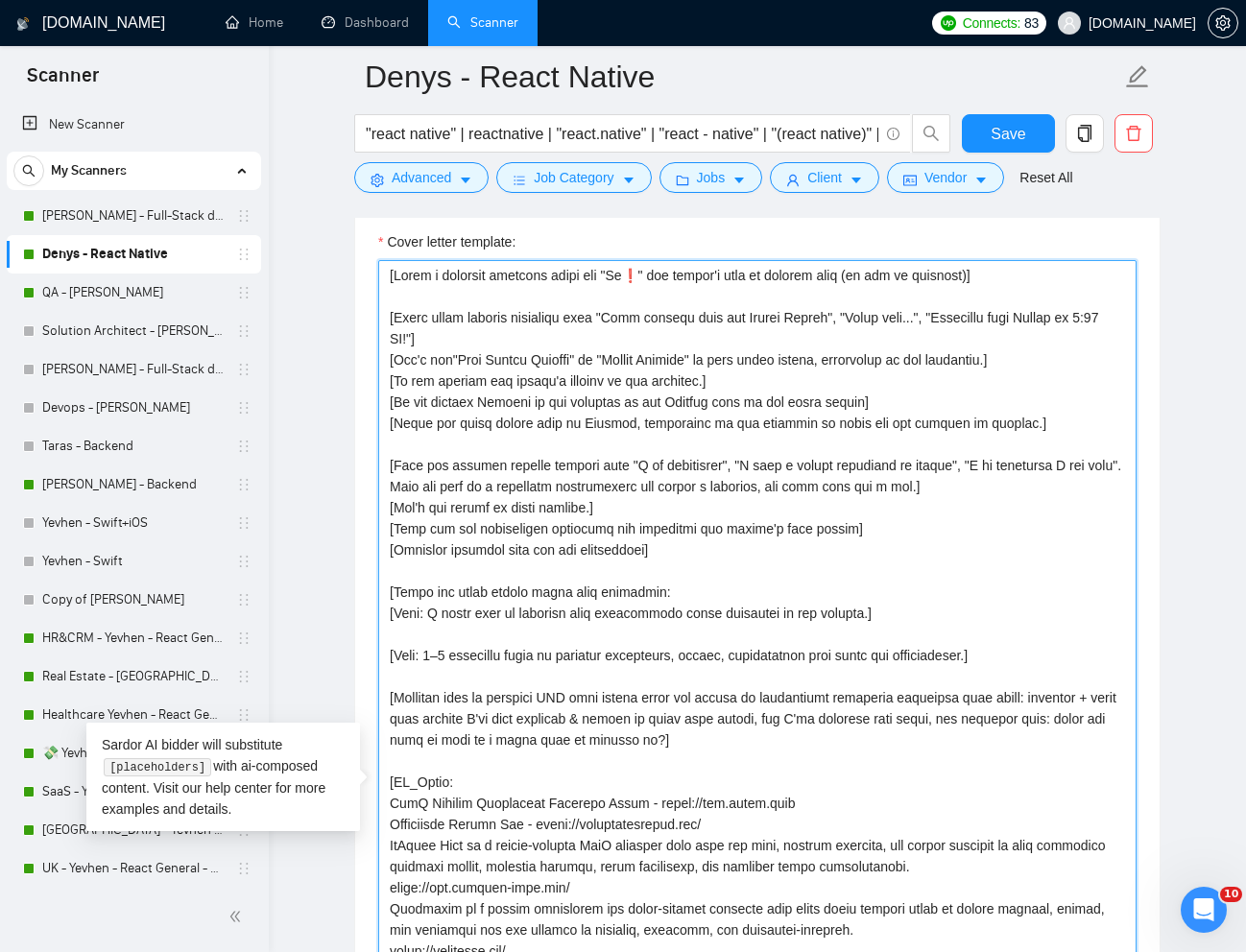
click at [395, 506] on textarea "Cover letter template:" at bounding box center [757, 790] width 758 height 1062
drag, startPoint x: 435, startPoint y: 614, endPoint x: 399, endPoint y: 620, distance: 36.5
click at [399, 620] on textarea "Cover letter template:" at bounding box center [757, 790] width 758 height 1062
click at [854, 614] on textarea "Cover letter template:" at bounding box center [757, 790] width 758 height 1062
drag, startPoint x: 436, startPoint y: 655, endPoint x: 395, endPoint y: 656, distance: 41.0
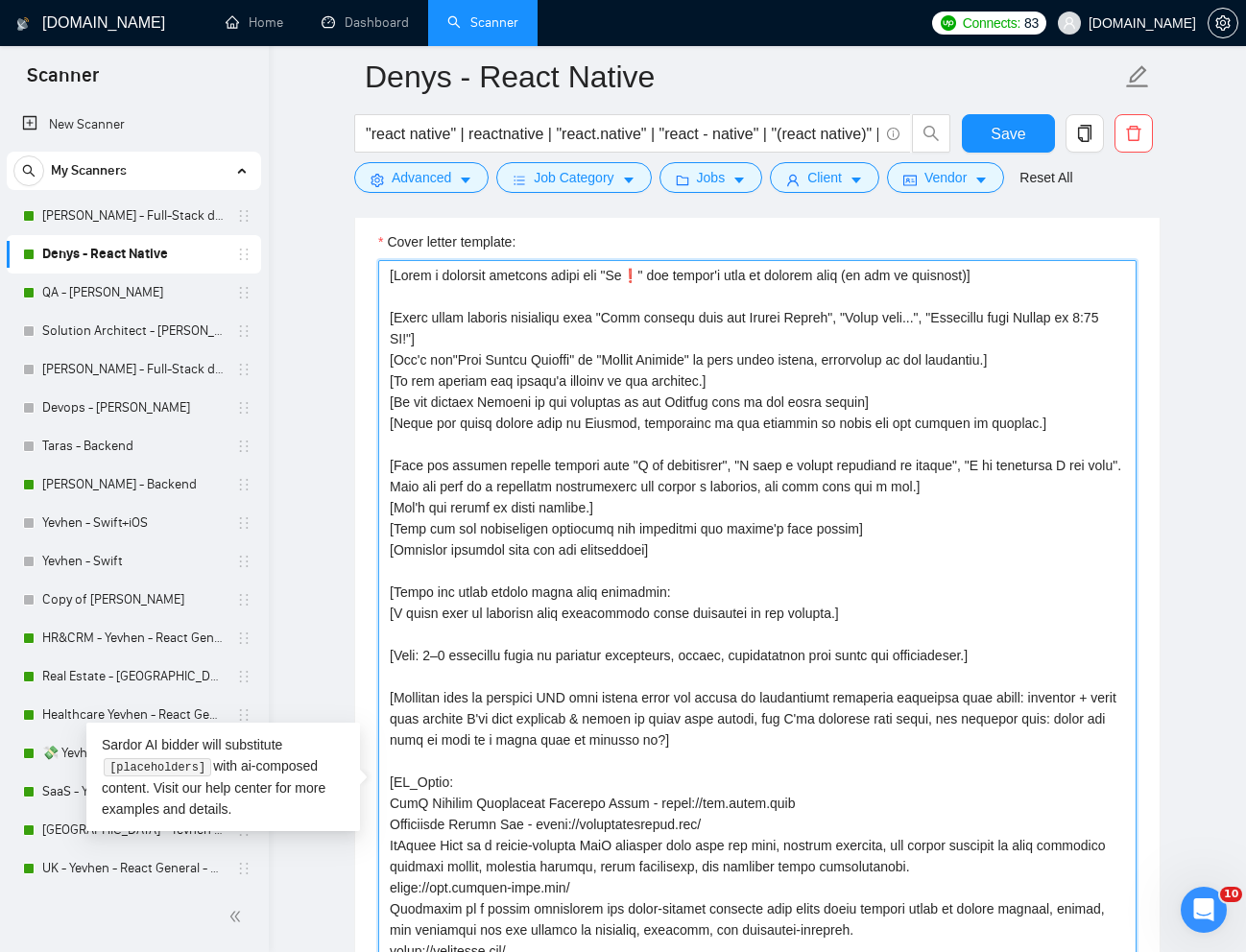
click at [395, 656] on textarea "Cover letter template:" at bounding box center [757, 790] width 758 height 1062
click at [980, 660] on textarea "Cover letter template:" at bounding box center [757, 790] width 758 height 1062
paste textarea "Briefly explain your approach to solving the client's paint point and highlight…"
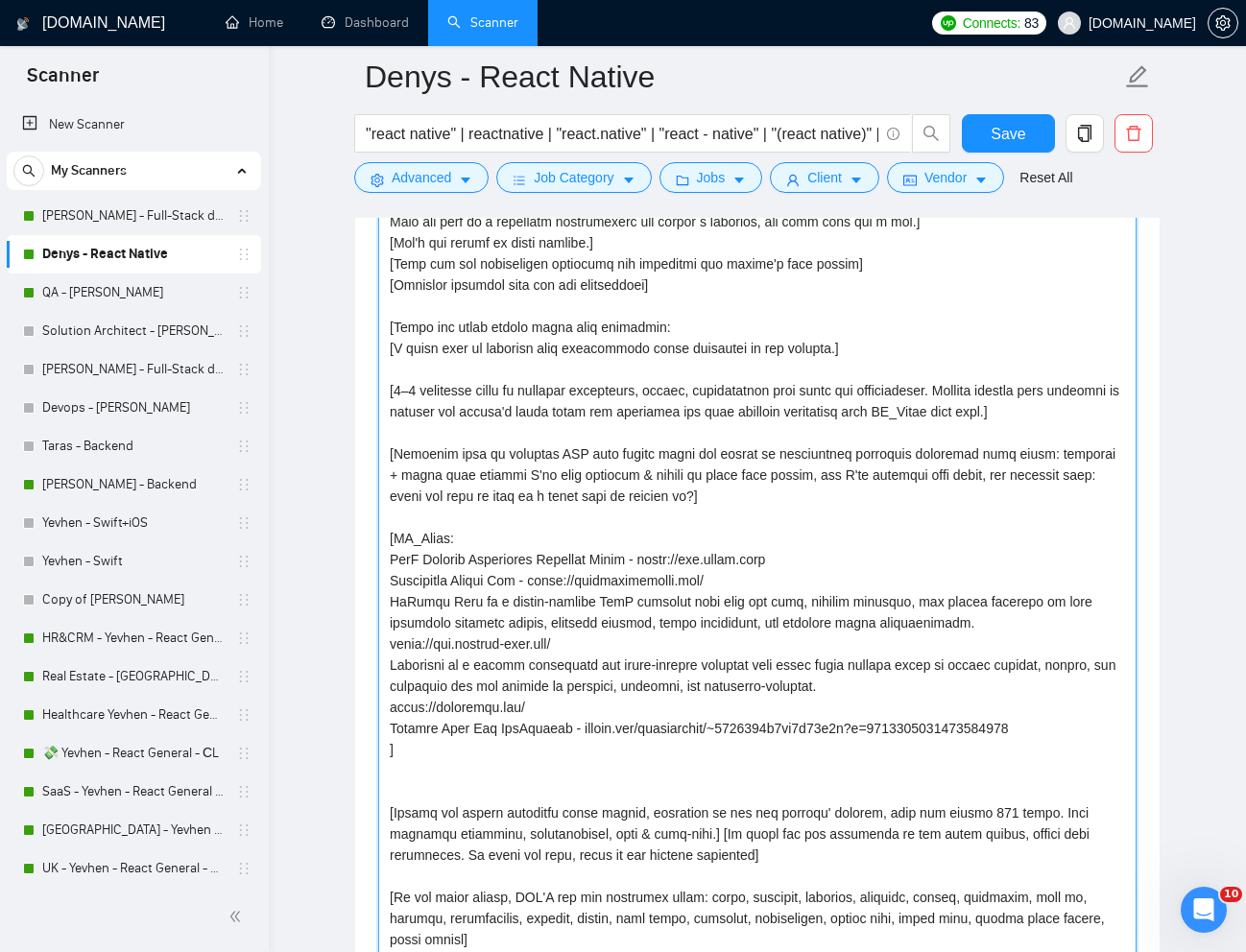
scroll to position [2457, 0]
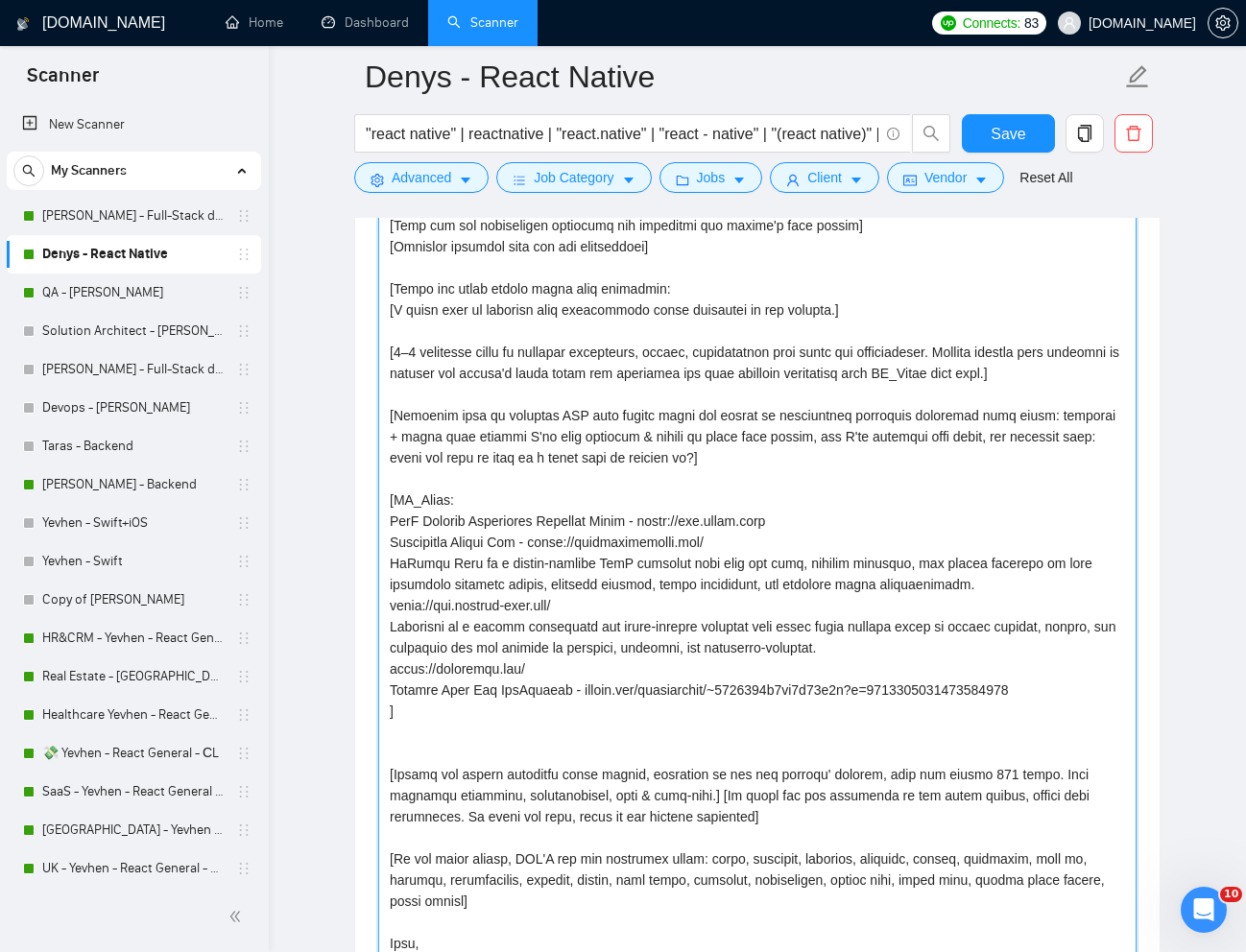
click at [745, 746] on textarea "Cover letter template:" at bounding box center [757, 487] width 758 height 1062
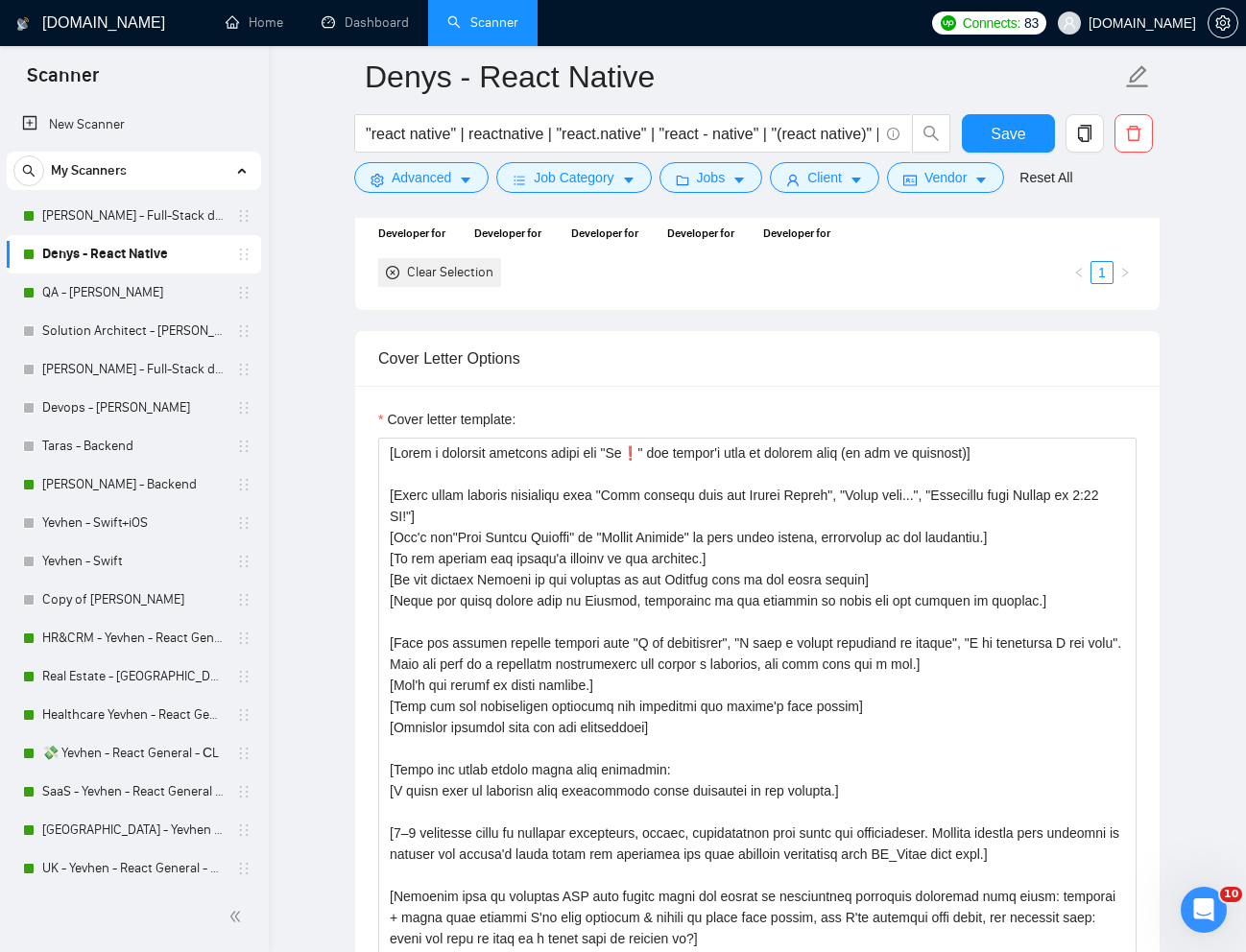
scroll to position [1958, 0]
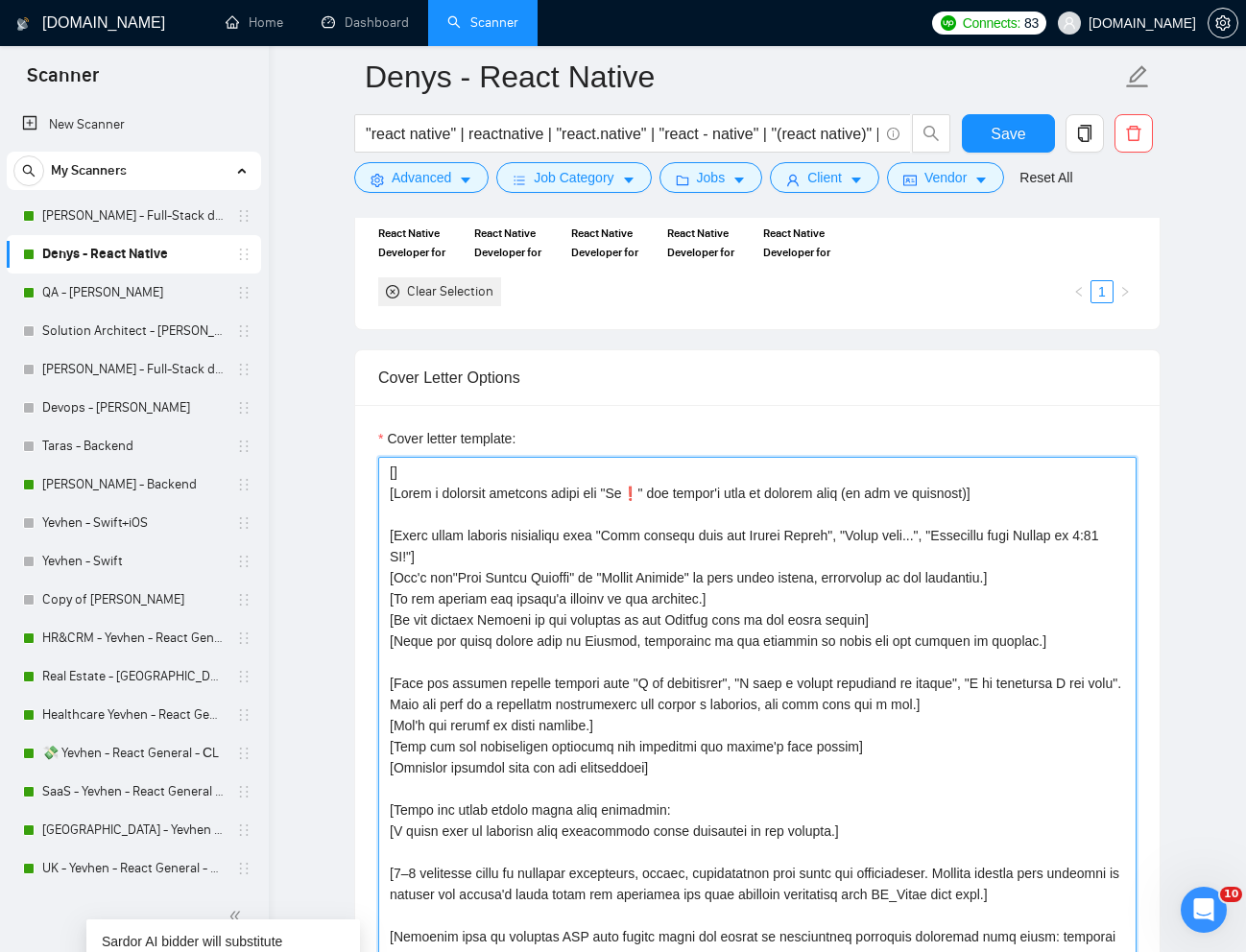
paste textarea "Start the cover with a short joke relevant to the job in a tone appropriate to …"
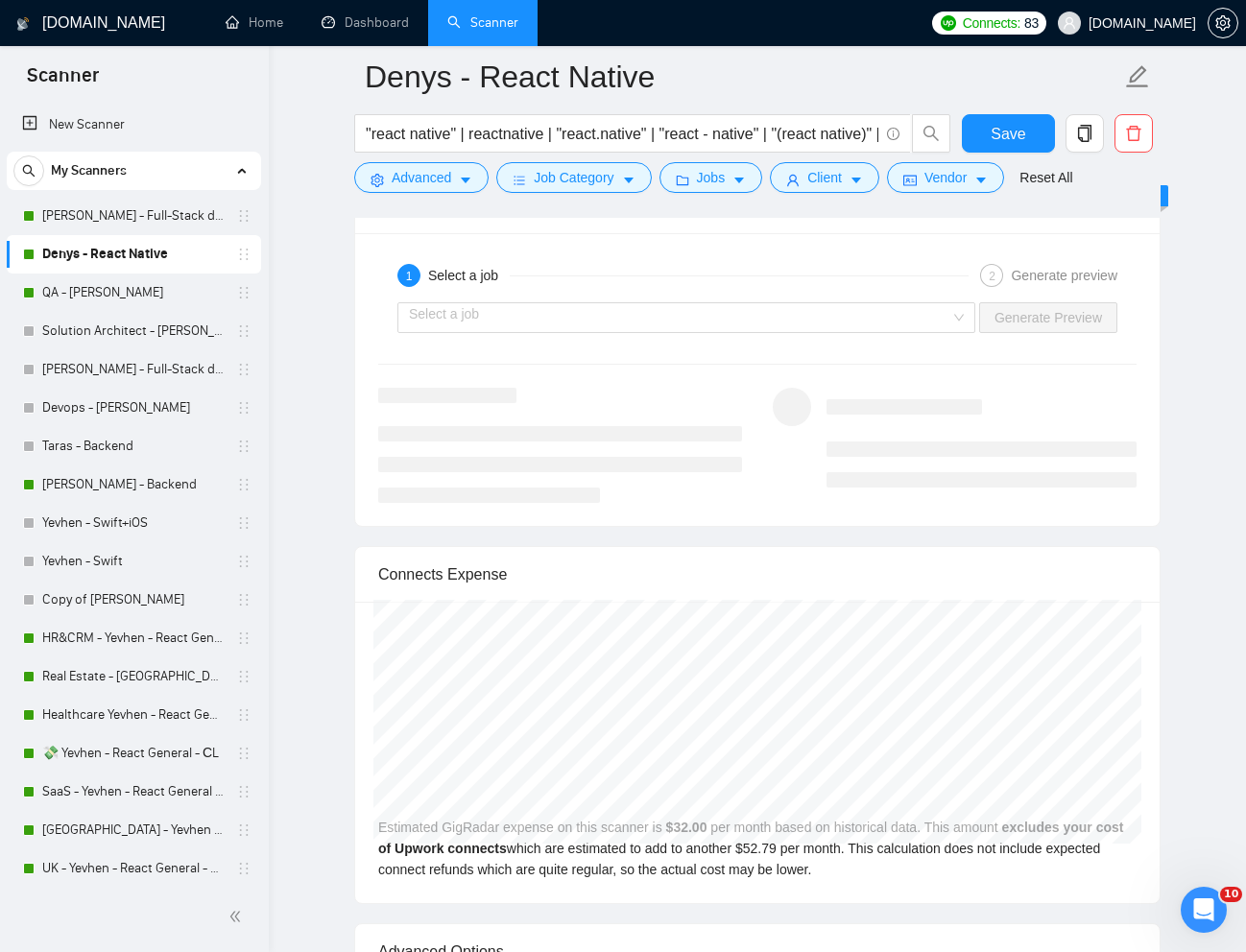
scroll to position [4306, 0]
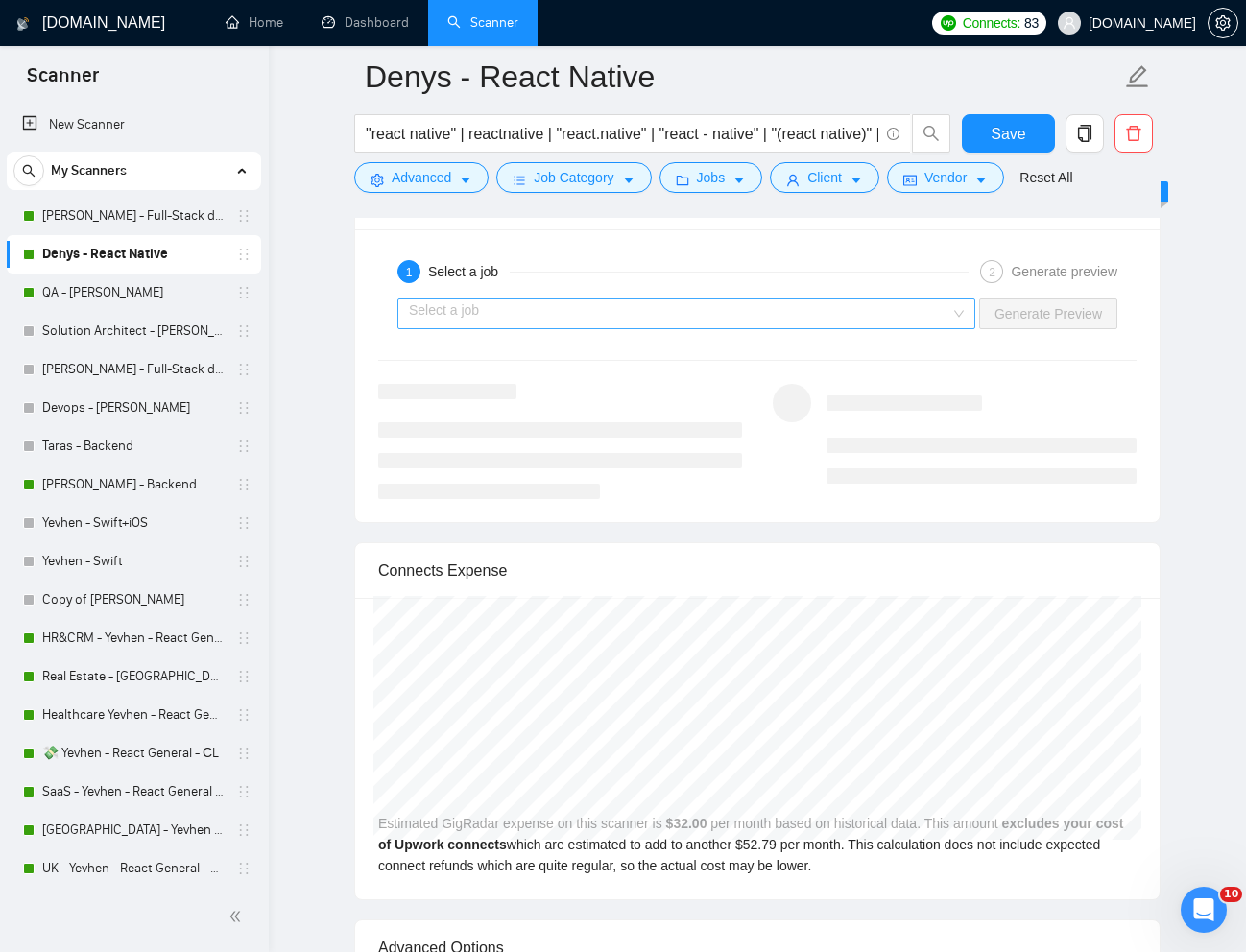
click at [890, 328] on div "Select a job Generate Preview" at bounding box center [757, 313] width 762 height 46
click at [863, 323] on input "search" at bounding box center [680, 313] width 542 height 29
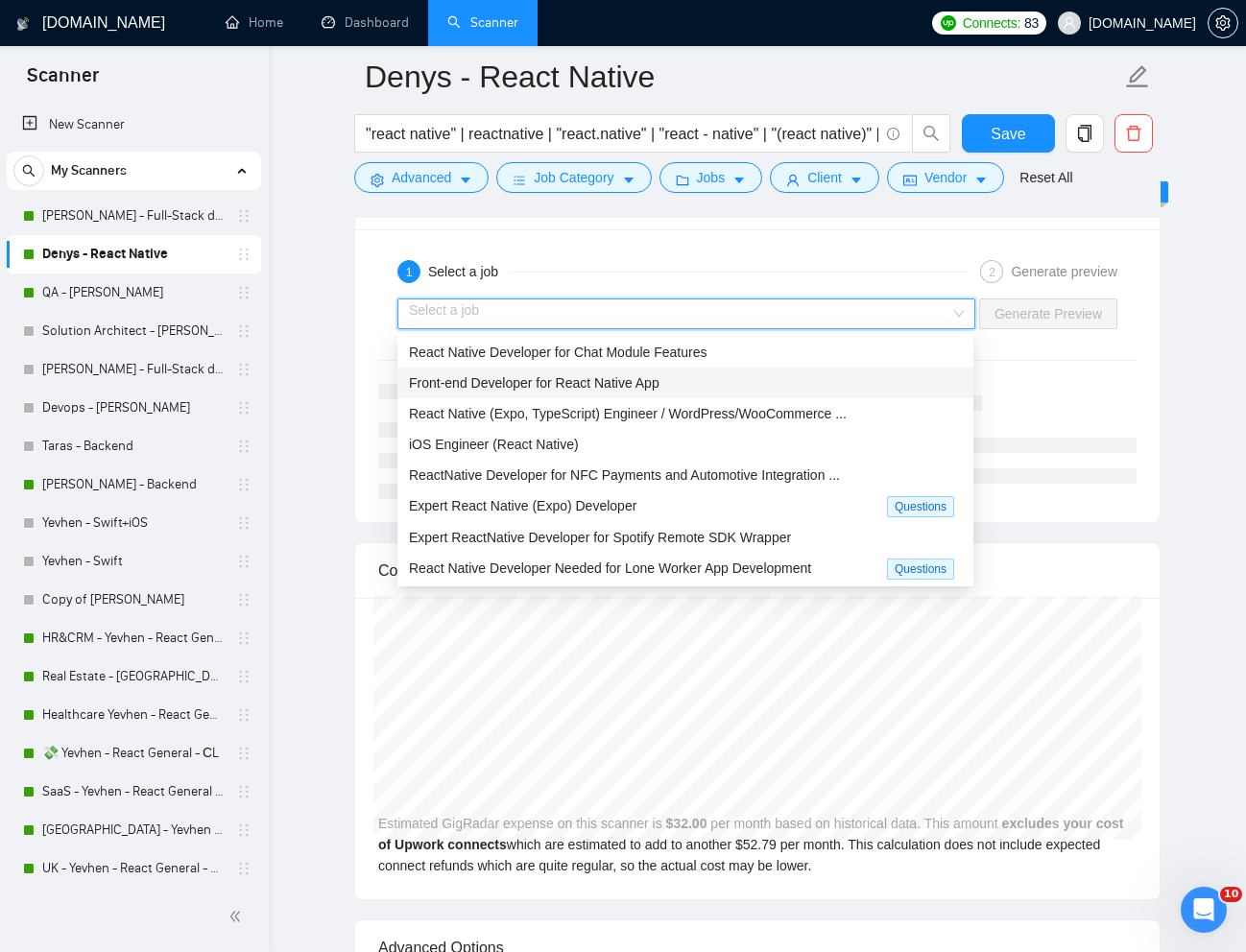
click at [759, 381] on div "Front-end Developer for React Native App" at bounding box center [685, 382] width 553 height 21
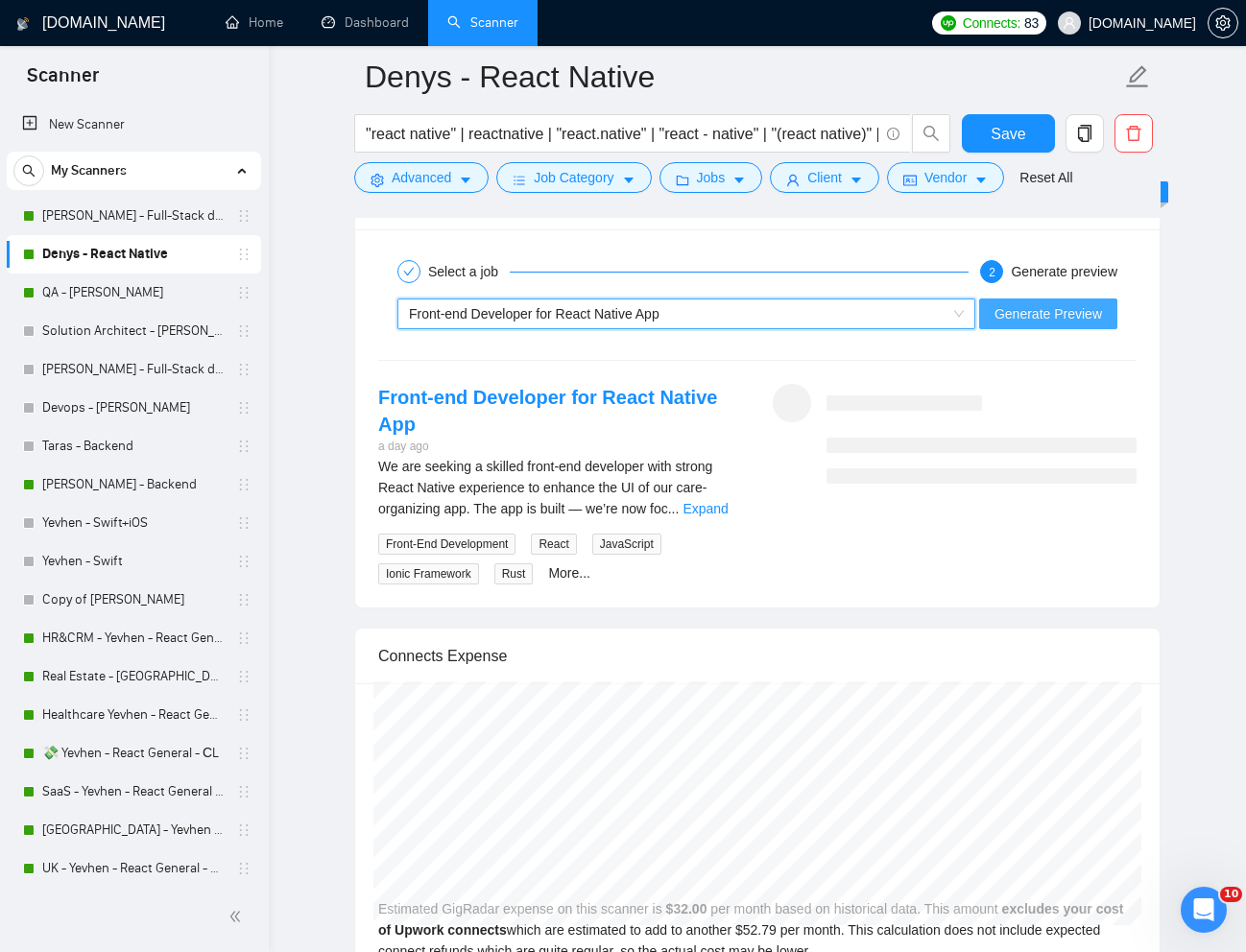
click at [1015, 321] on span "Generate Preview" at bounding box center [1048, 313] width 107 height 21
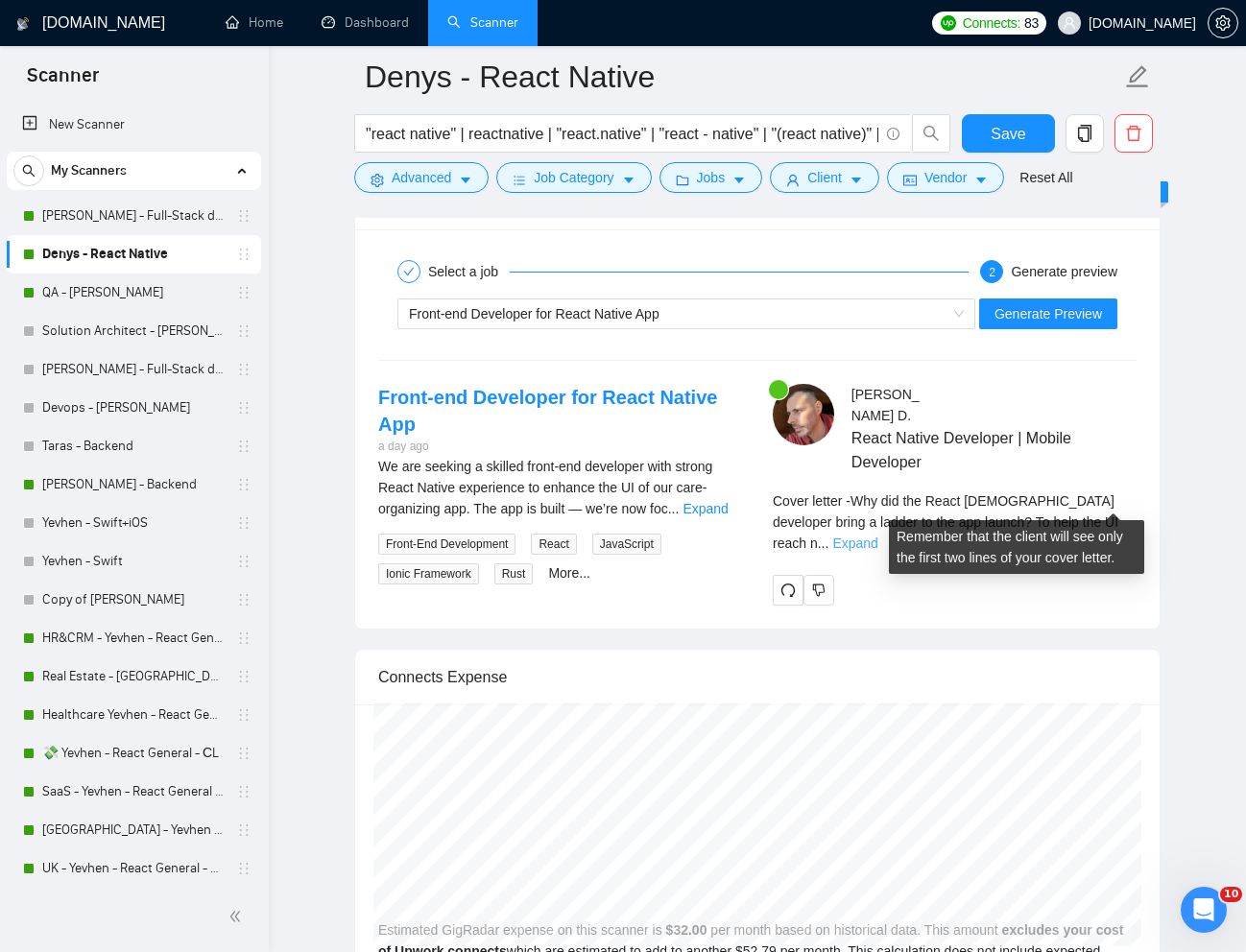
click at [877, 536] on link "Expand" at bounding box center [854, 542] width 45 height 15
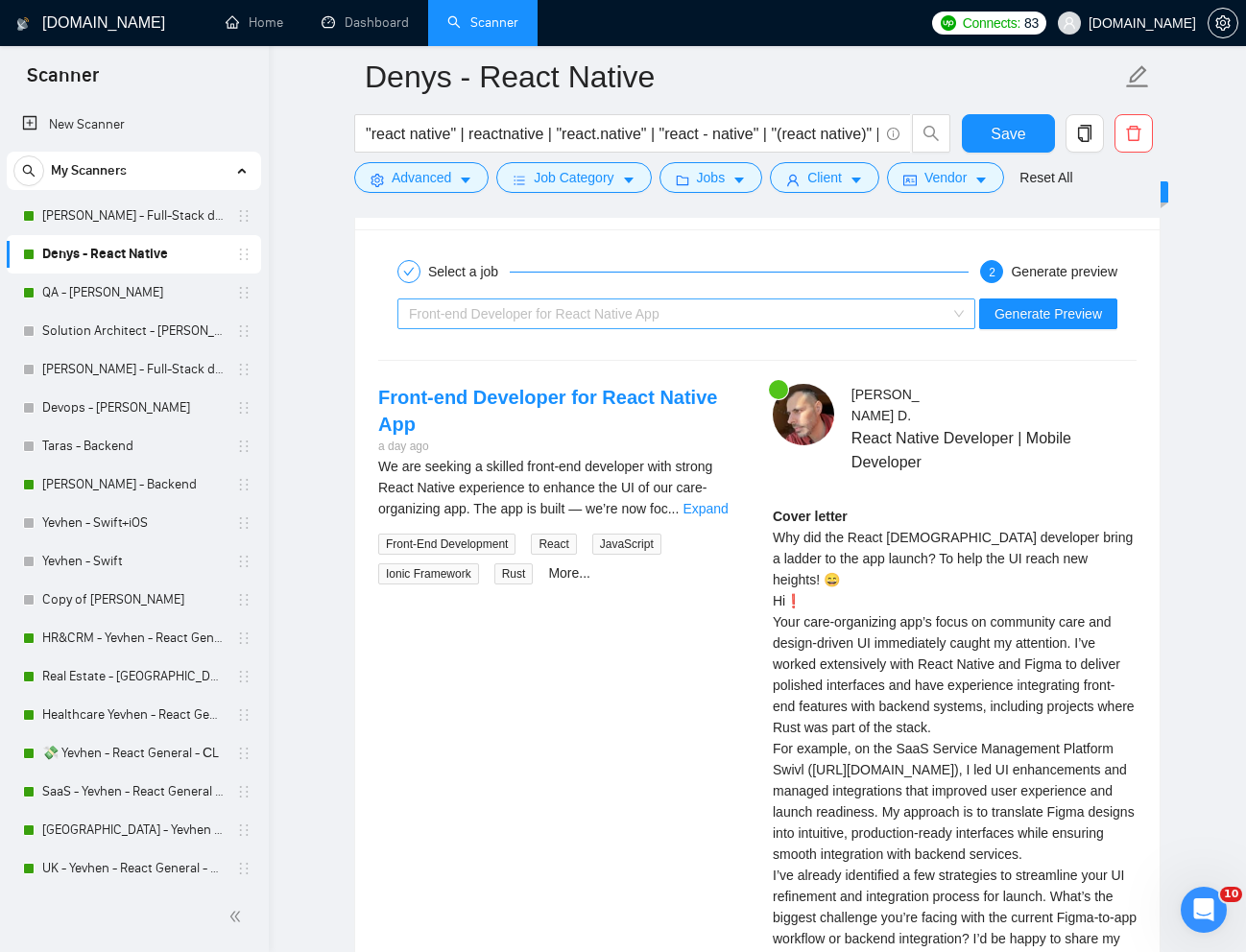
click at [705, 307] on div "Front-end Developer for React Native App" at bounding box center [678, 313] width 538 height 29
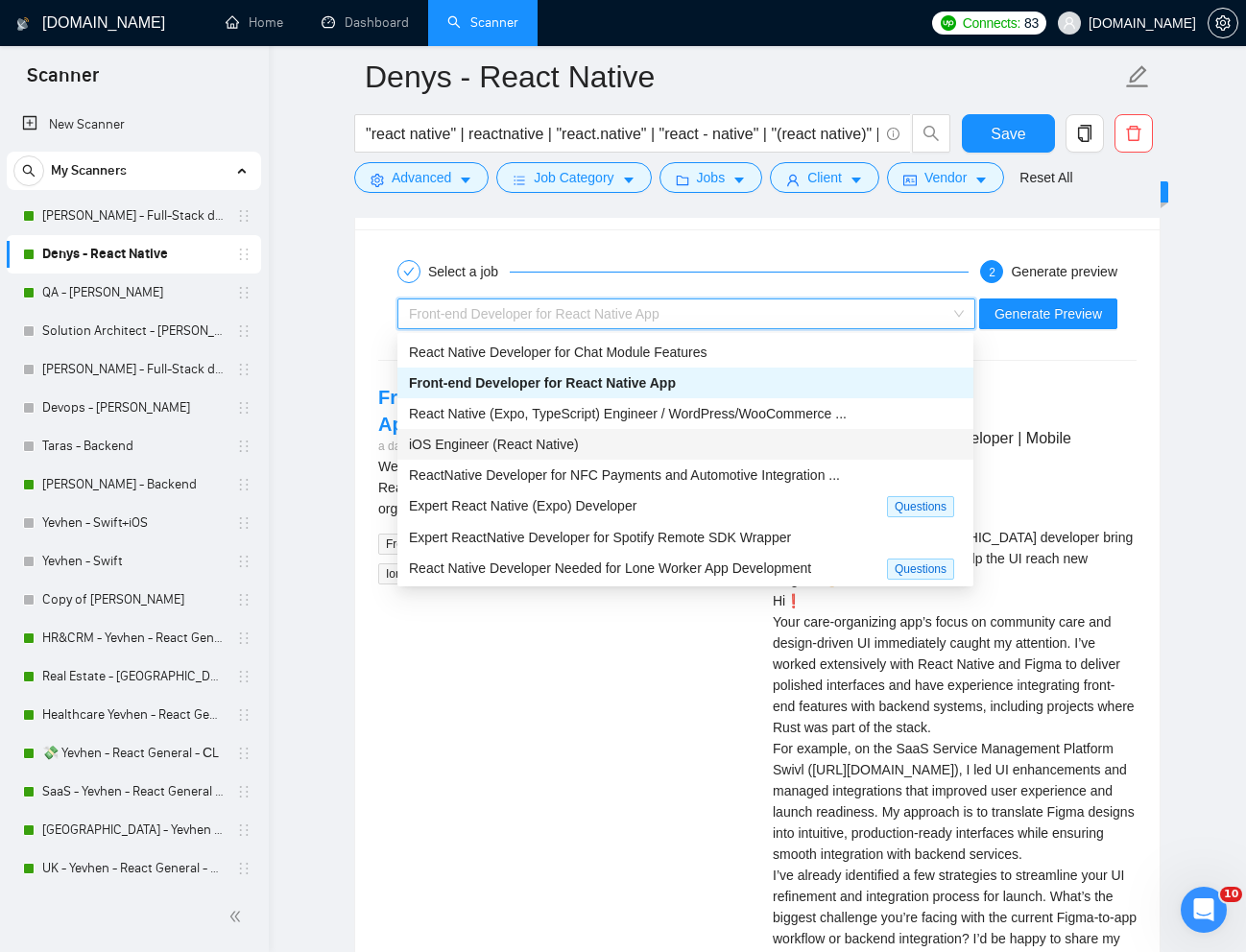
click at [605, 440] on div "iOS Engineer (React Native)" at bounding box center [685, 443] width 553 height 21
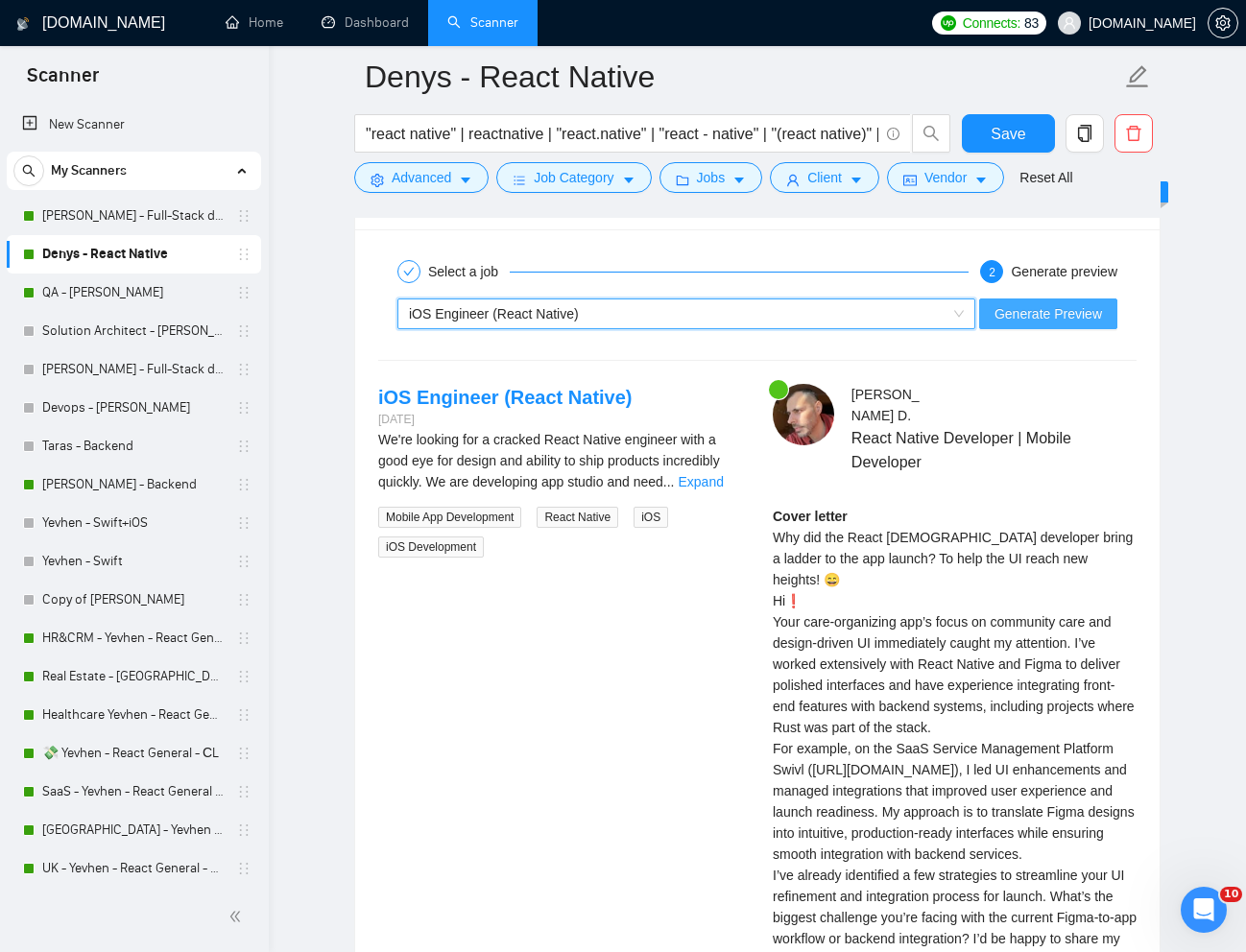
click at [1037, 313] on span "Generate Preview" at bounding box center [1048, 313] width 107 height 21
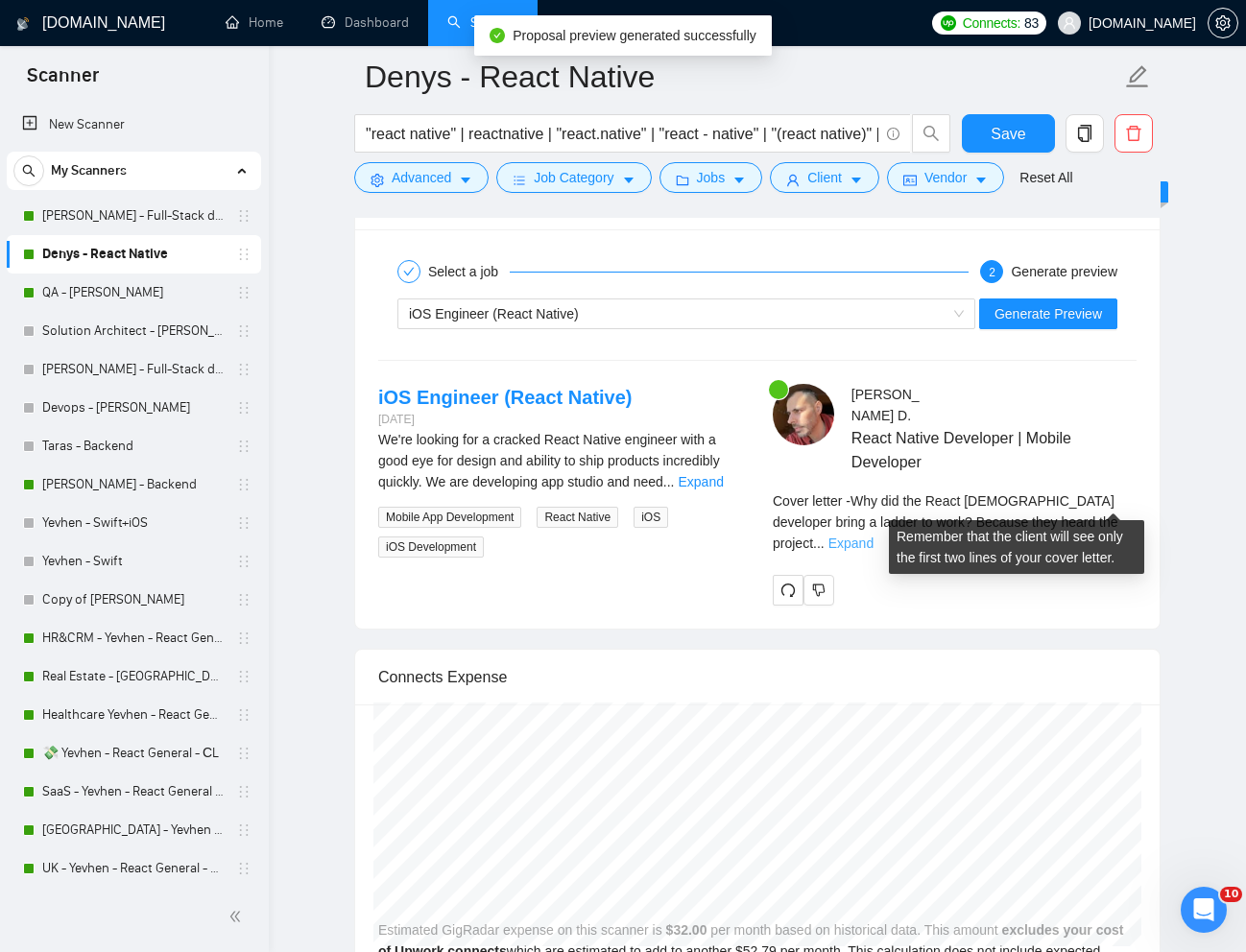
click at [873, 536] on link "Expand" at bounding box center [850, 542] width 45 height 15
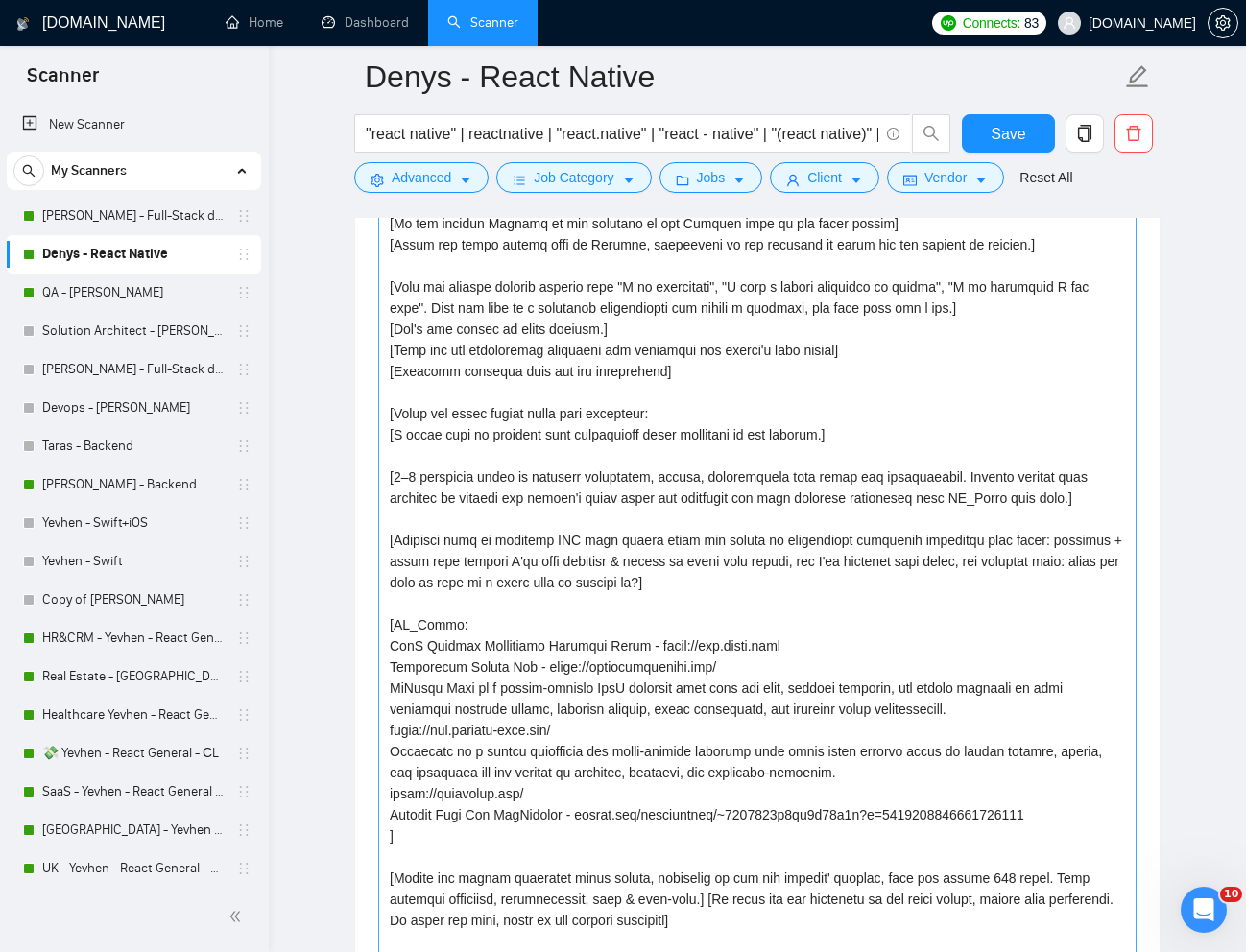
scroll to position [2322, 0]
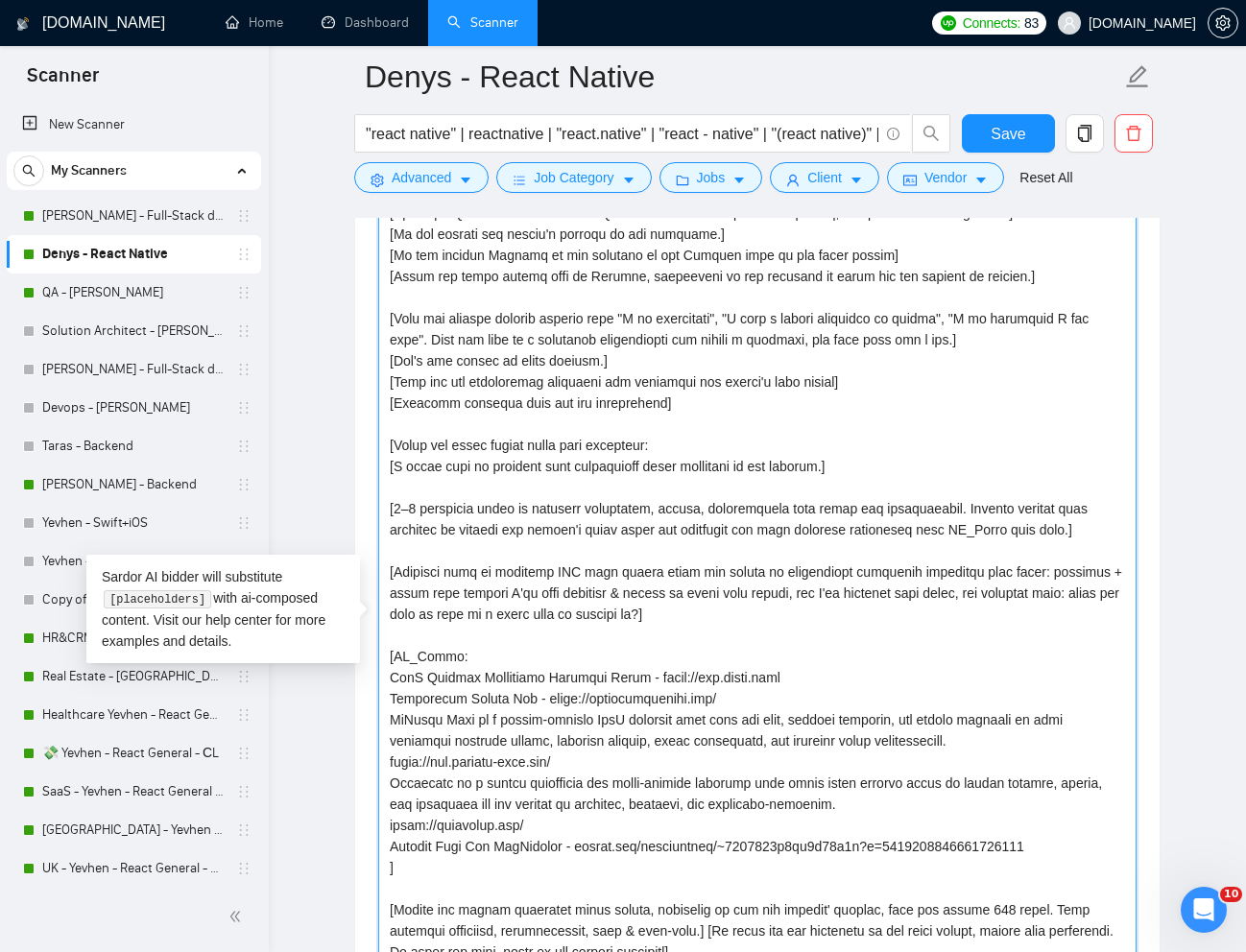
drag, startPoint x: 880, startPoint y: 469, endPoint x: 394, endPoint y: 461, distance: 486.1
click at [394, 461] on textarea "Cover letter template:" at bounding box center [757, 623] width 758 height 1062
click at [397, 466] on textarea "Cover letter template:" at bounding box center [757, 623] width 758 height 1062
click at [397, 467] on textarea "Cover letter template:" at bounding box center [757, 623] width 758 height 1062
click at [396, 470] on textarea "Cover letter template:" at bounding box center [757, 623] width 758 height 1062
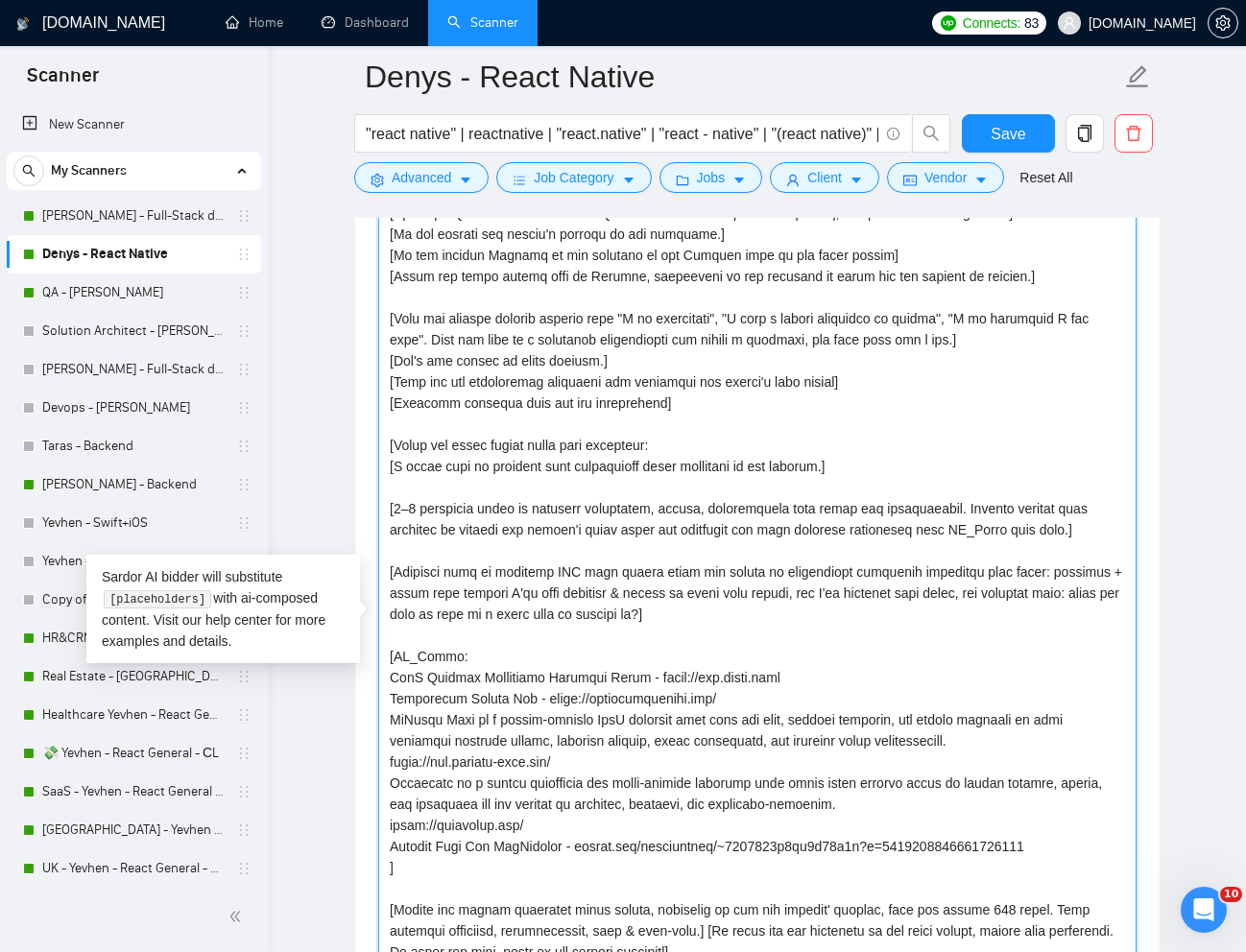
click at [396, 469] on textarea "Cover letter template:" at bounding box center [757, 623] width 758 height 1062
click at [396, 471] on textarea "Cover letter template:" at bounding box center [757, 623] width 758 height 1062
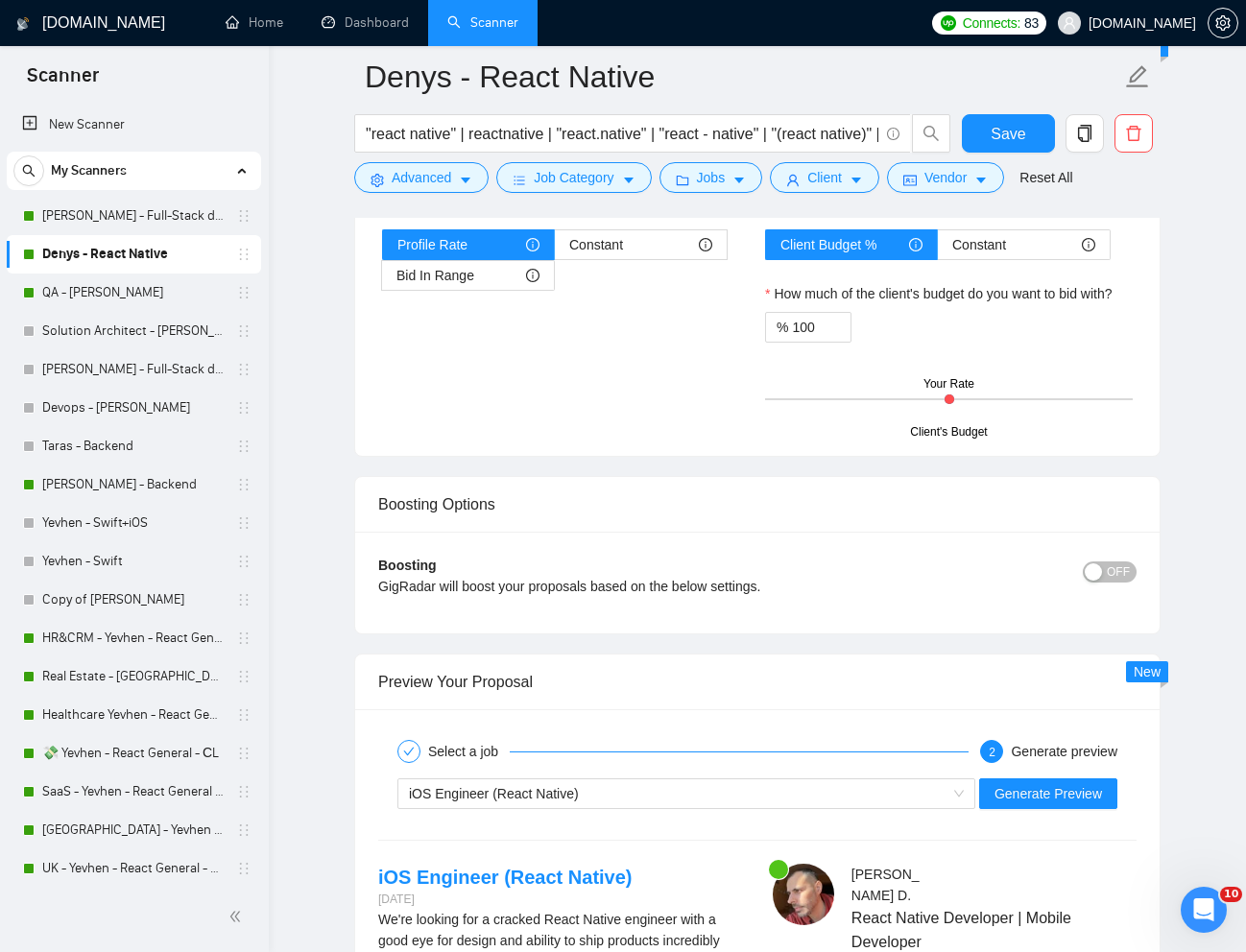
scroll to position [3830, 0]
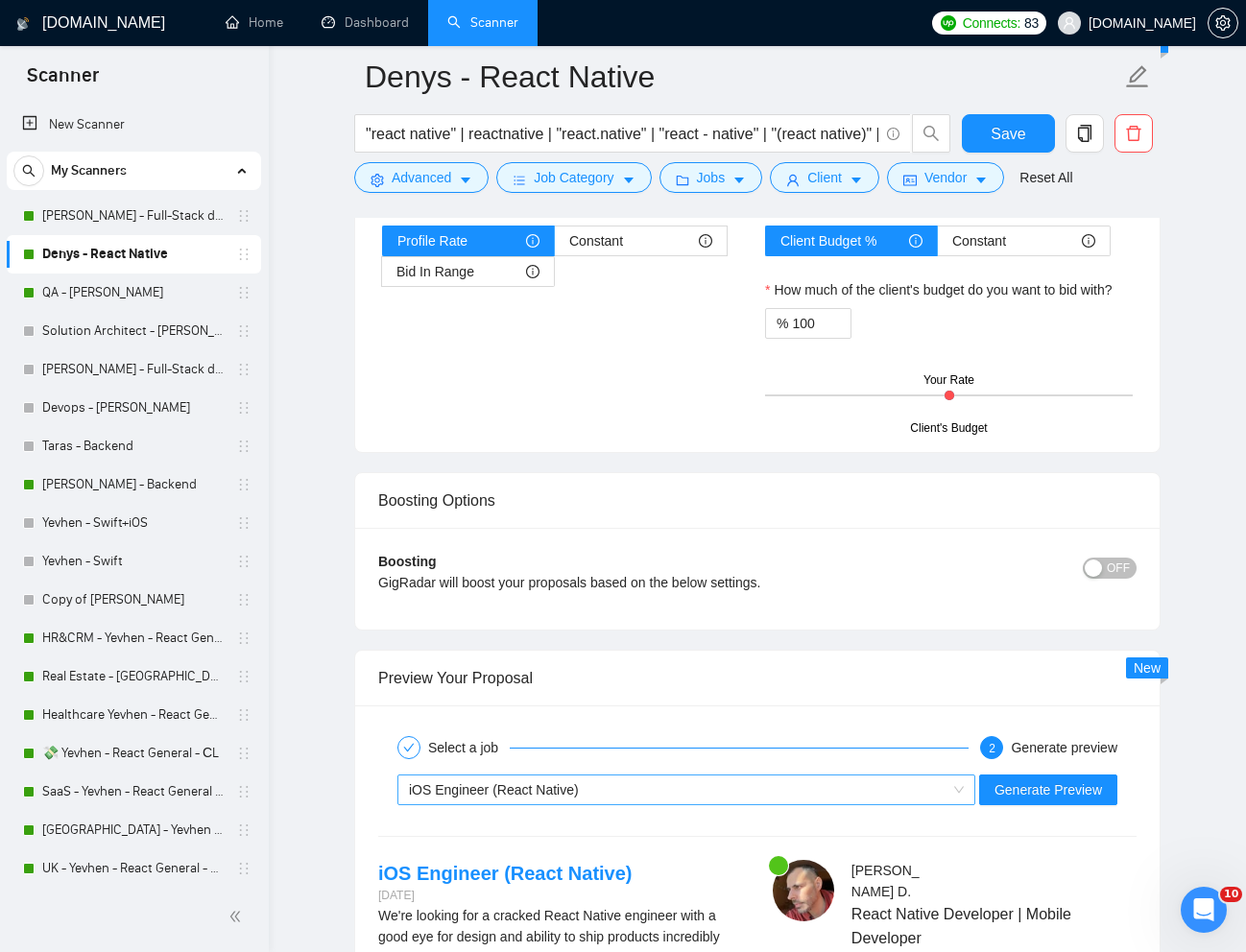
click at [670, 784] on div "iOS Engineer (React Native)" at bounding box center [678, 789] width 538 height 29
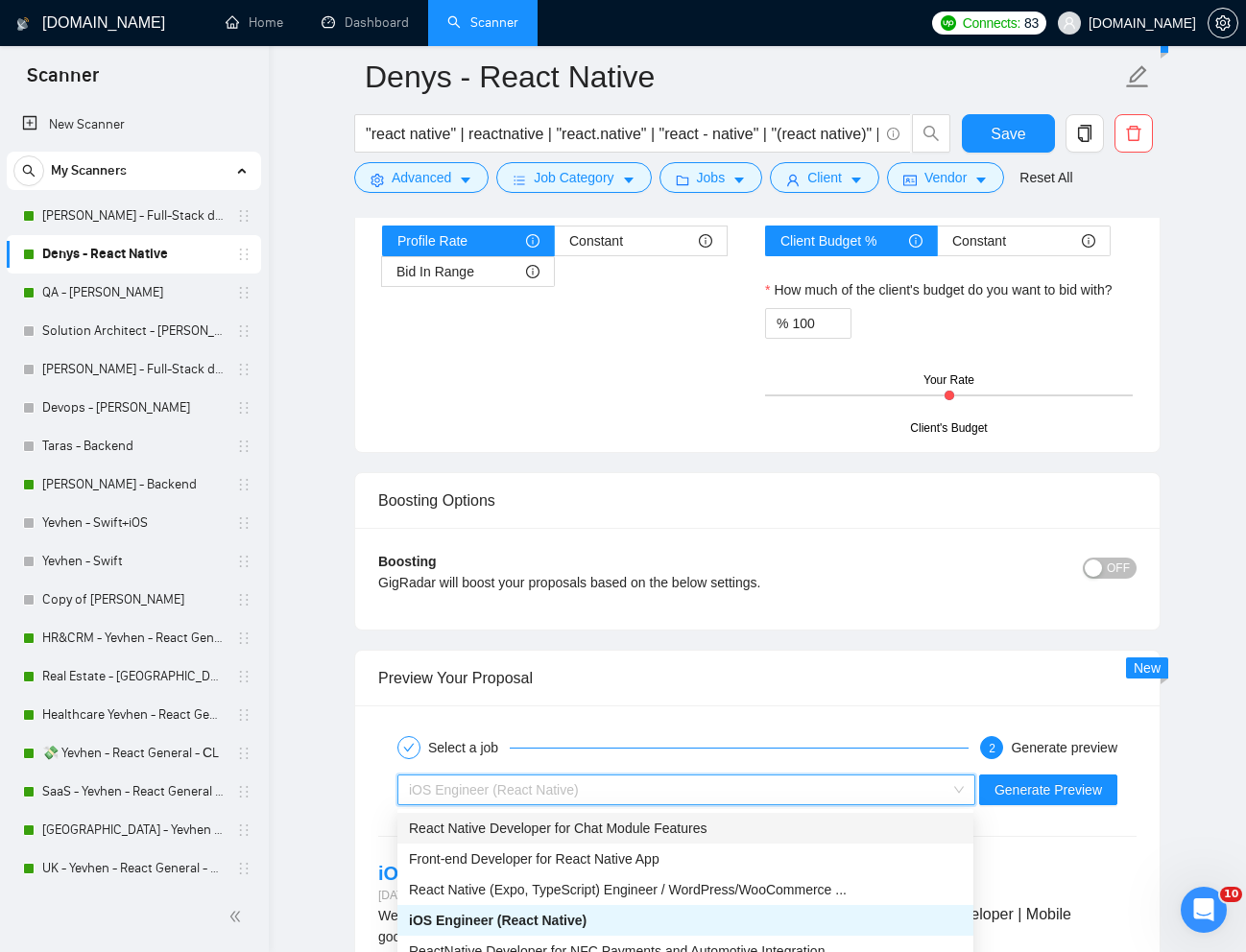
click at [596, 833] on span "React Native Developer for Chat Module Features" at bounding box center [558, 827] width 298 height 15
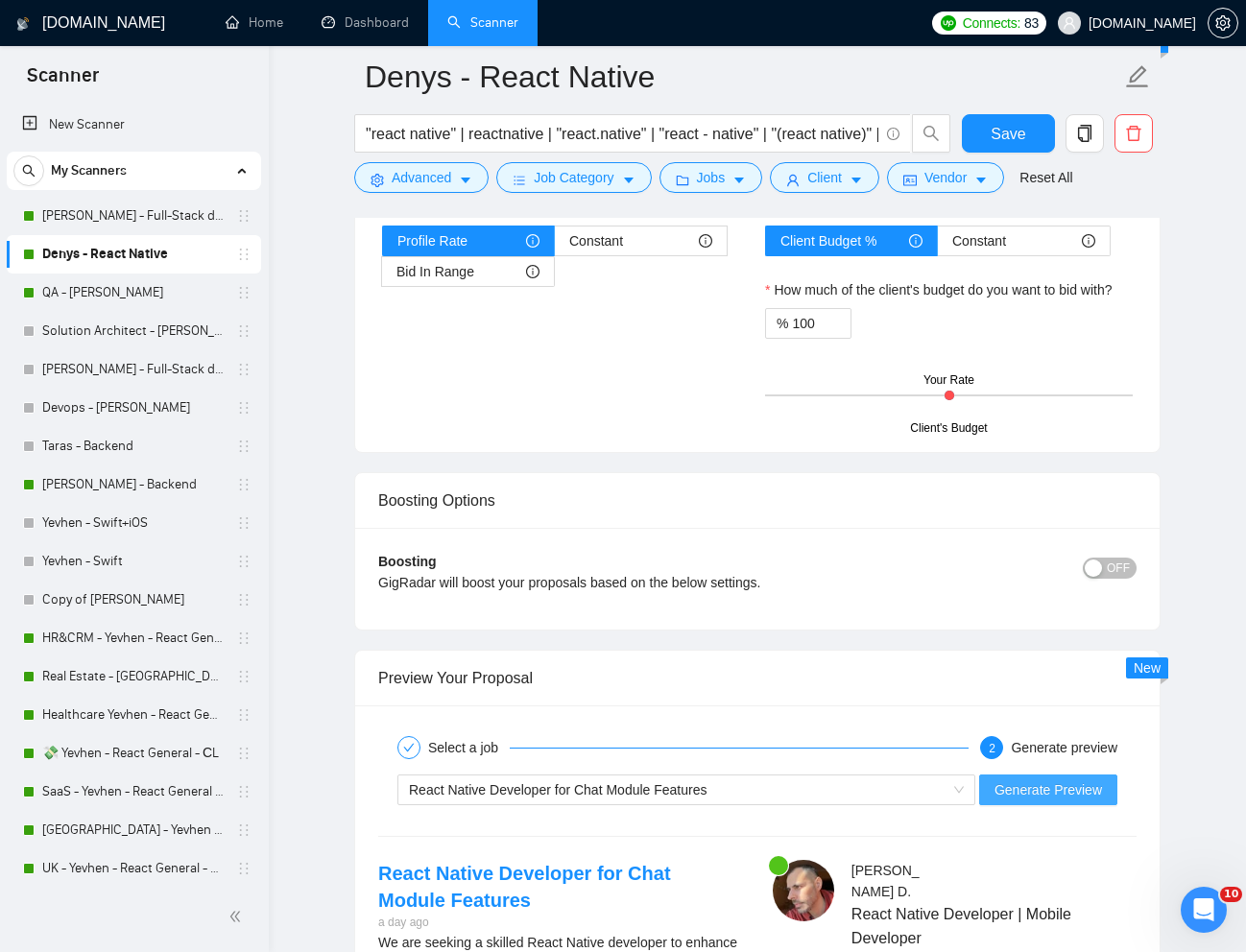
click at [1025, 794] on span "Generate Preview" at bounding box center [1048, 788] width 107 height 21
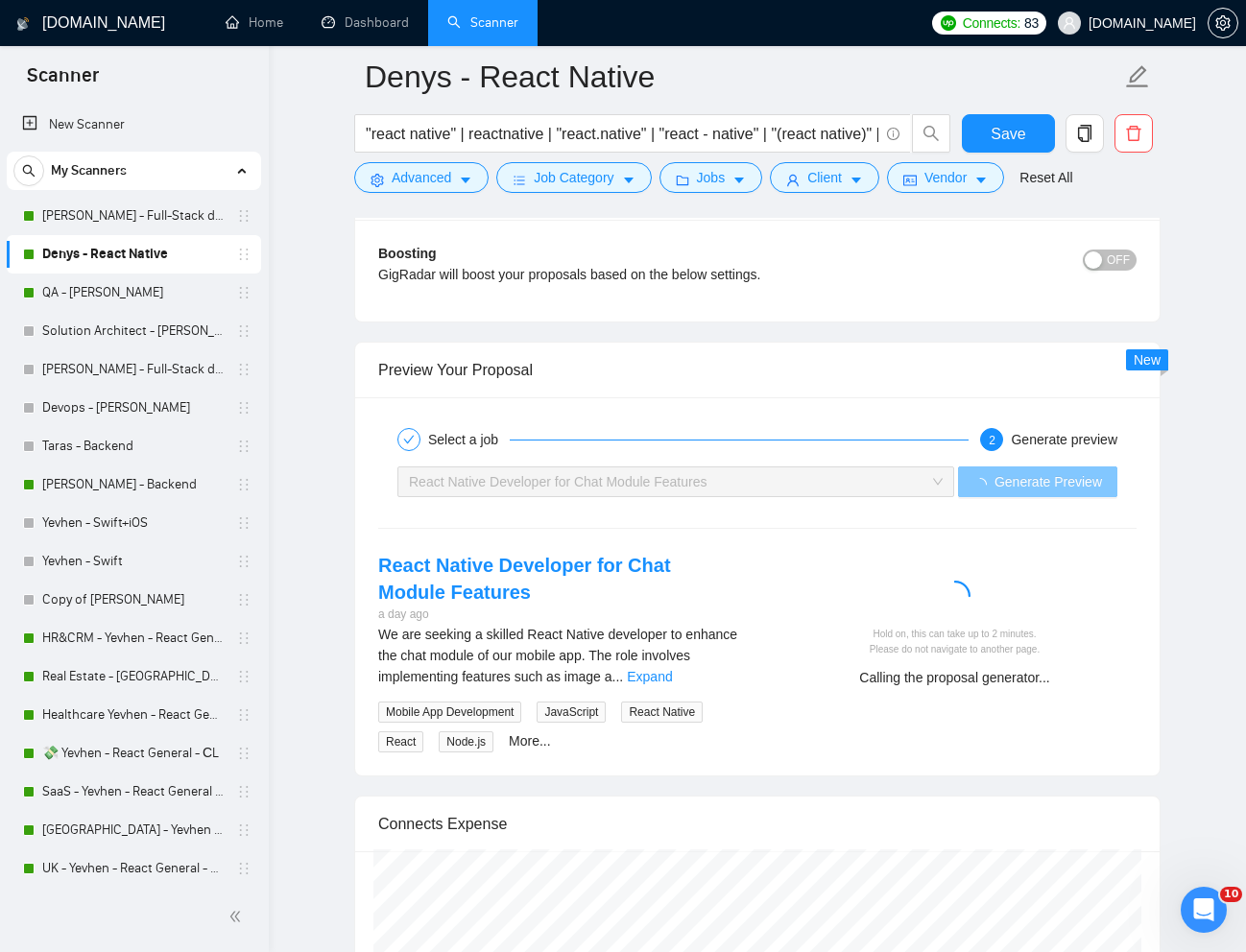
scroll to position [4153, 0]
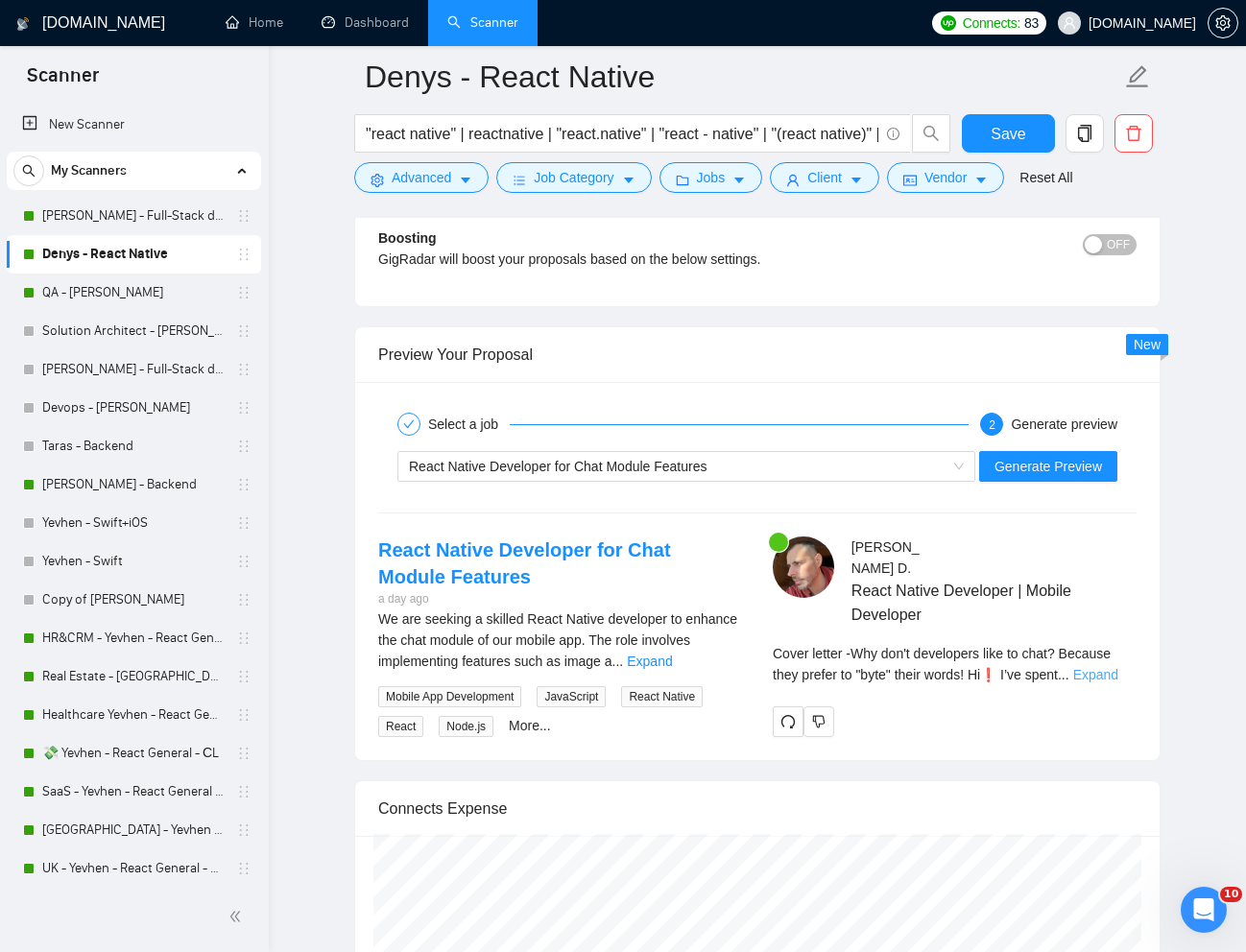
click at [1110, 666] on link "Expand" at bounding box center [1094, 673] width 45 height 15
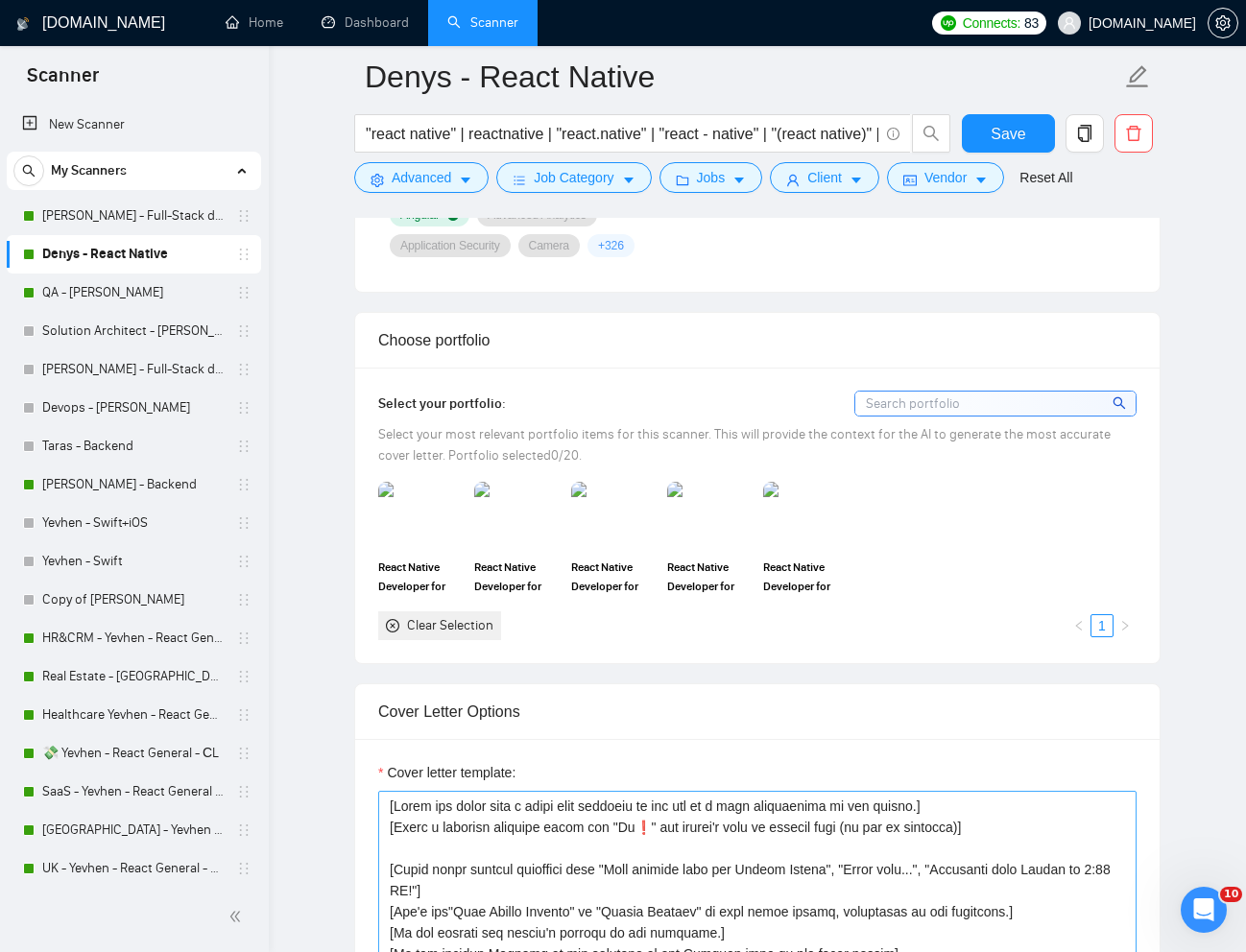
scroll to position [1676, 0]
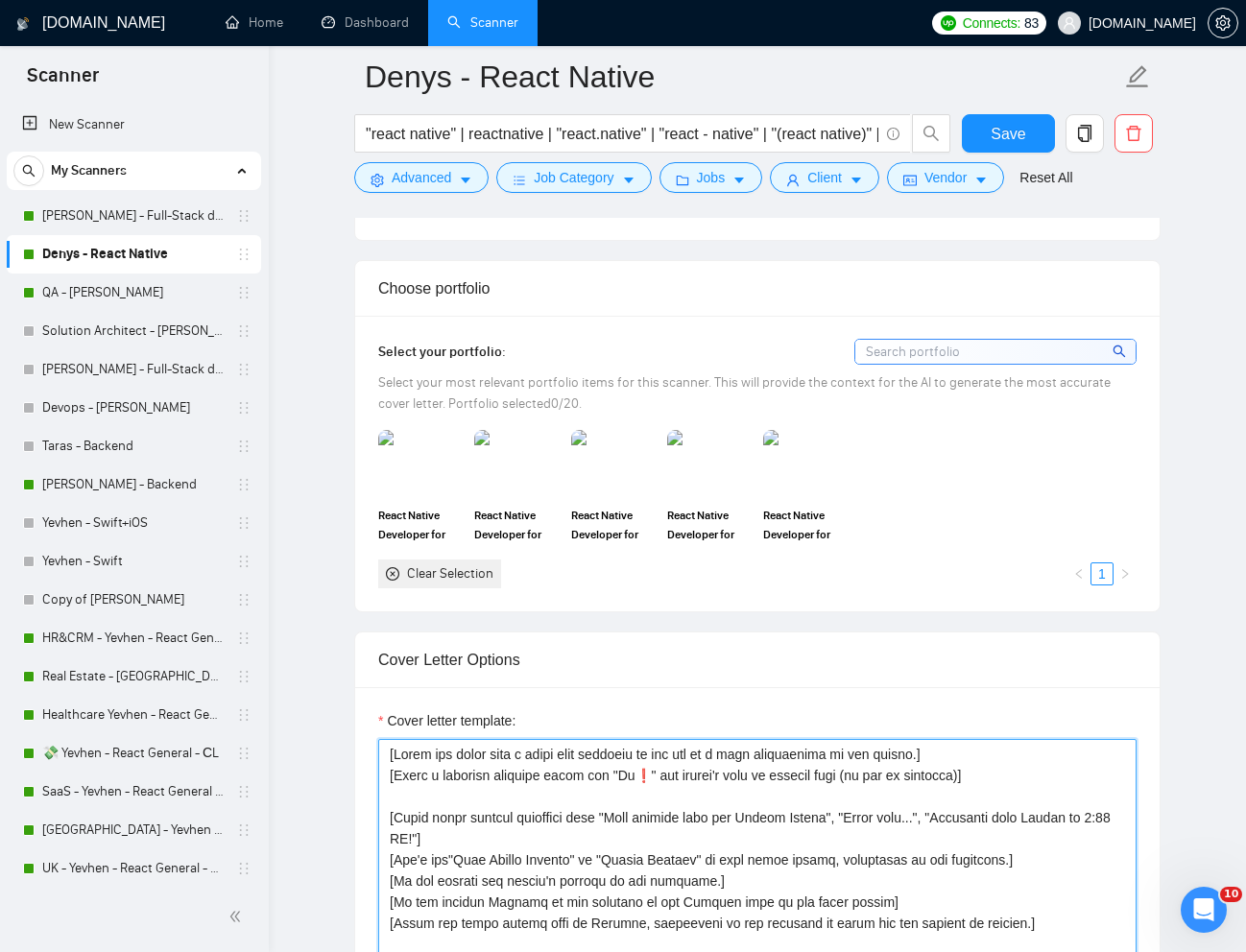
drag, startPoint x: 954, startPoint y: 755, endPoint x: 370, endPoint y: 734, distance: 584.4
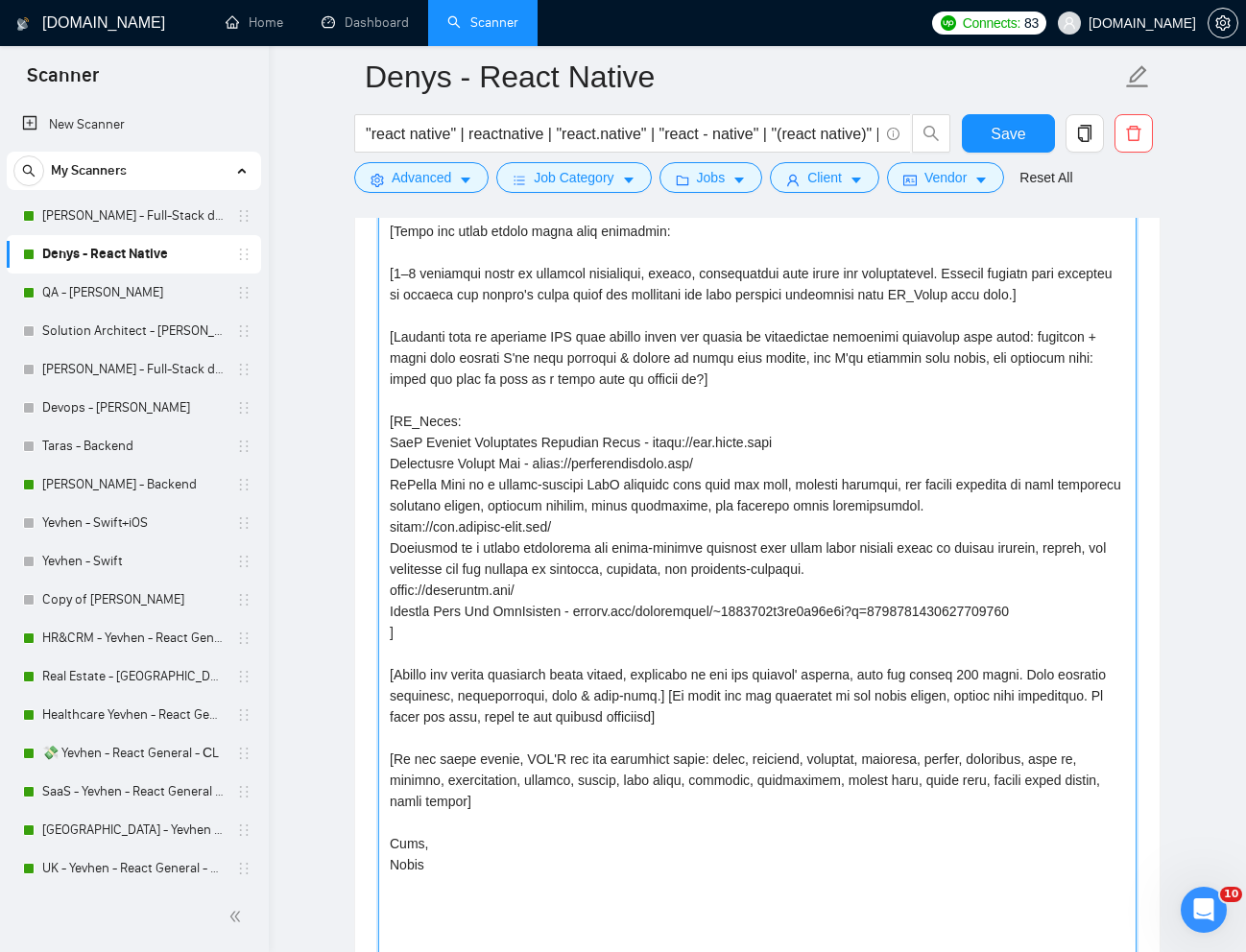
scroll to position [2477, 0]
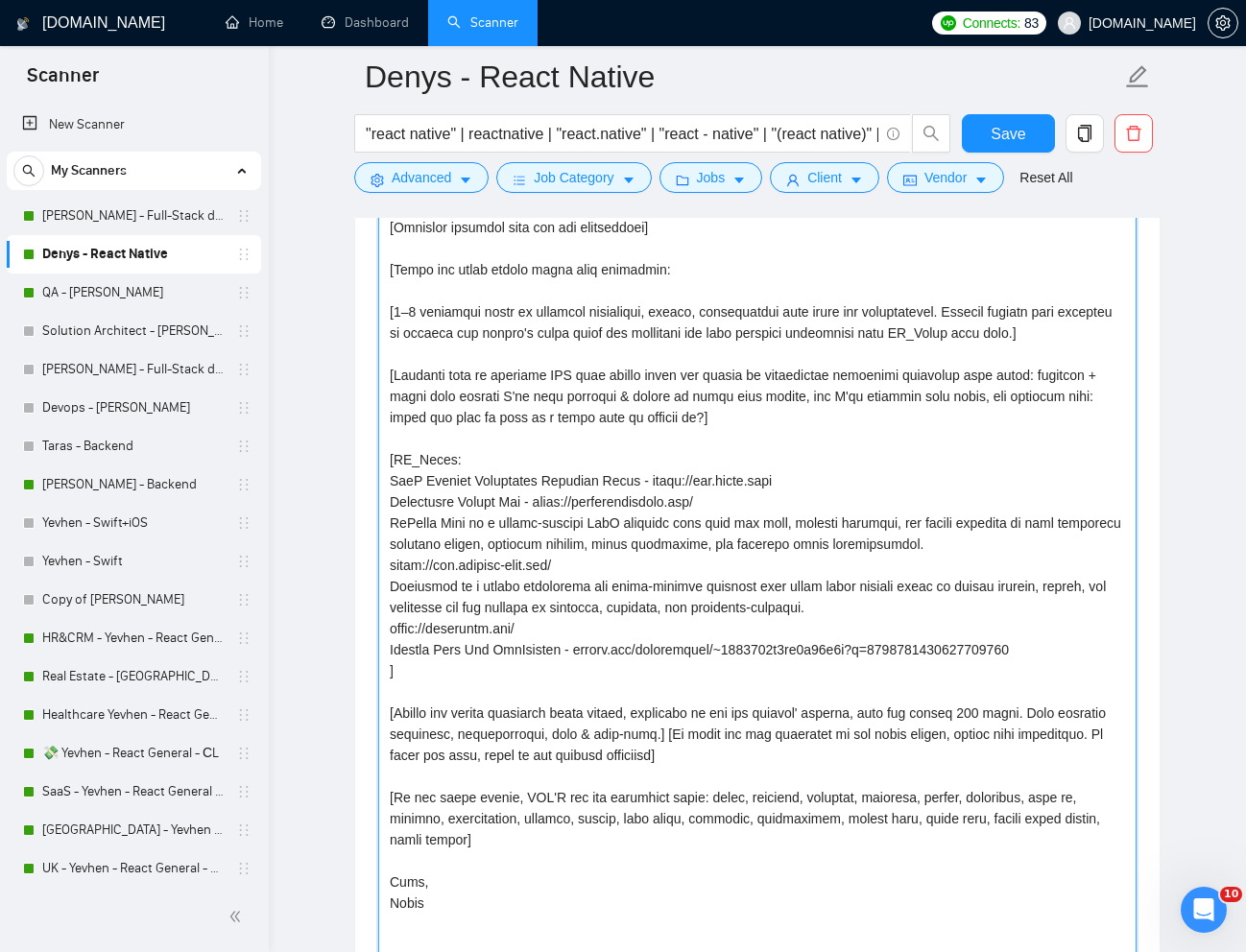
click at [1000, 716] on textarea "Cover letter template:" at bounding box center [757, 468] width 758 height 1062
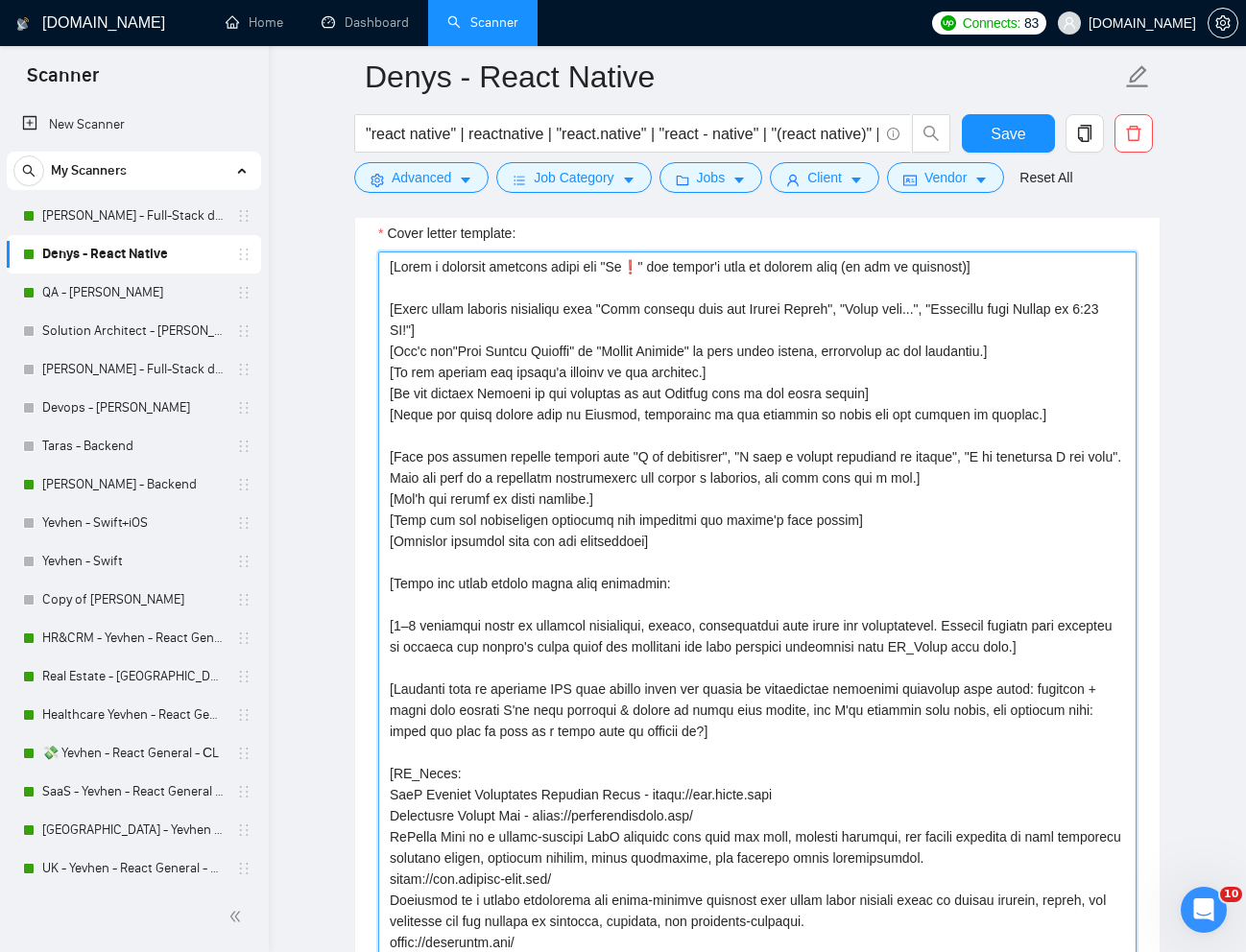
scroll to position [2159, 0]
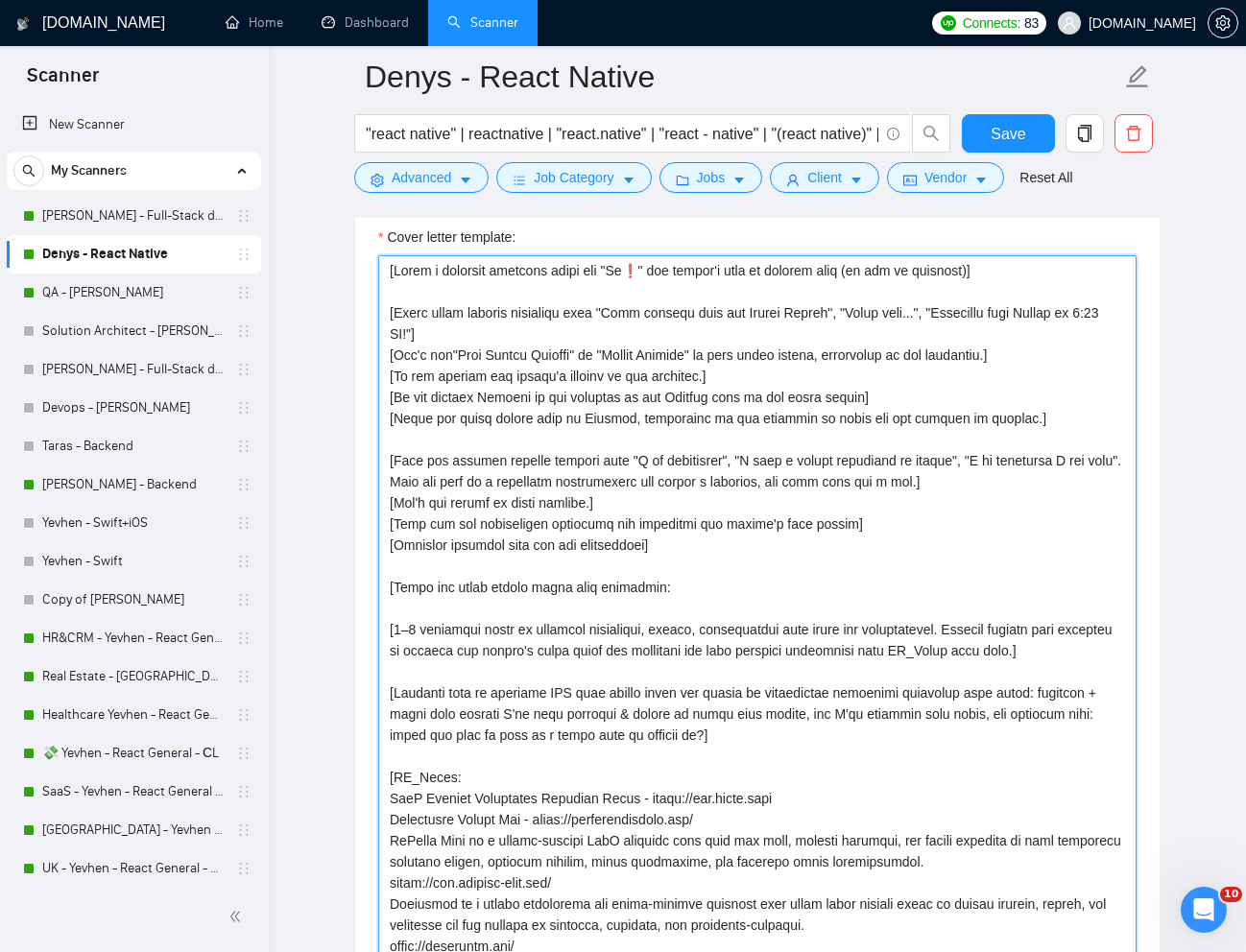
click at [511, 615] on textarea "Cover letter template:" at bounding box center [757, 785] width 758 height 1062
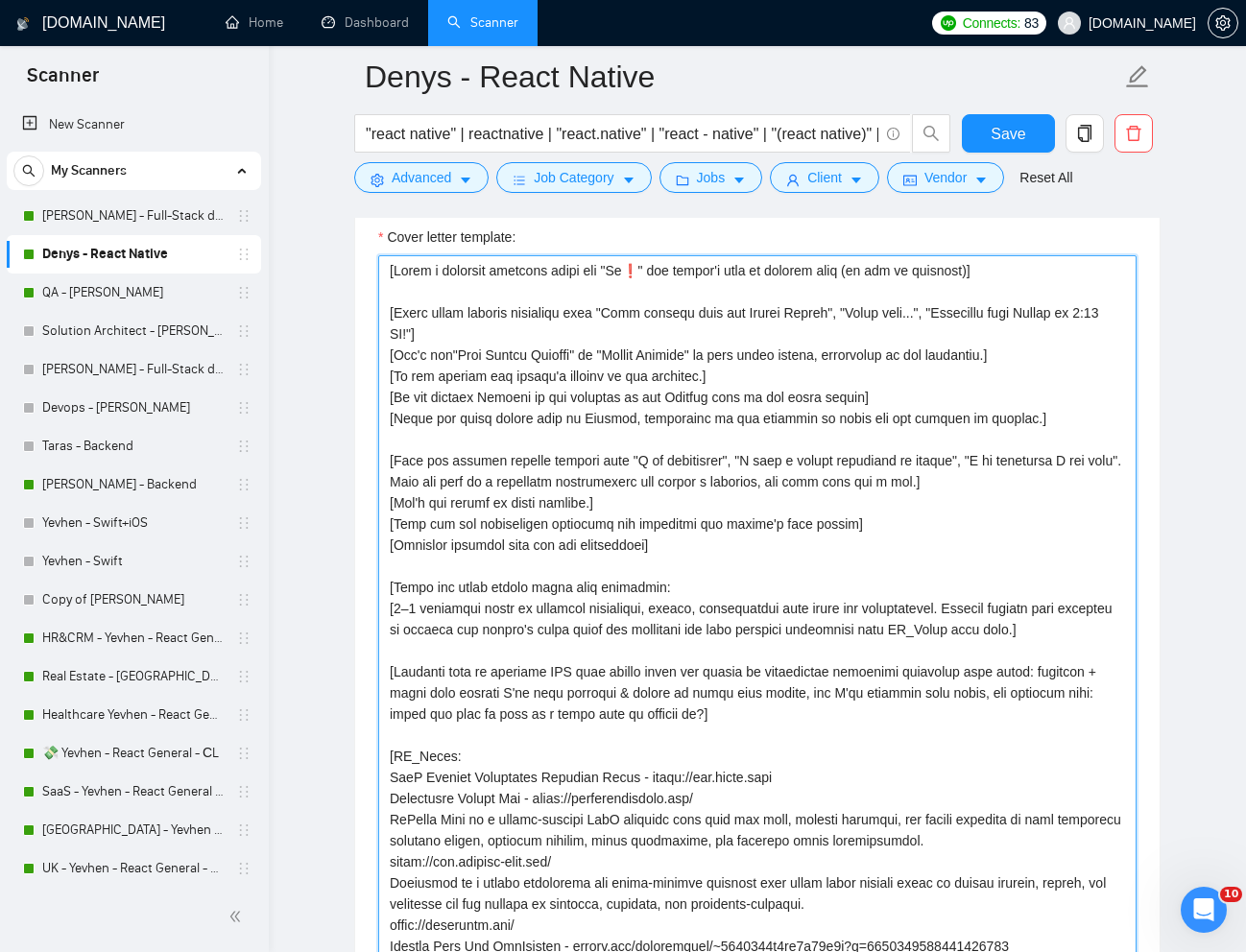
click at [1071, 635] on textarea "Cover letter template:" at bounding box center [757, 785] width 758 height 1062
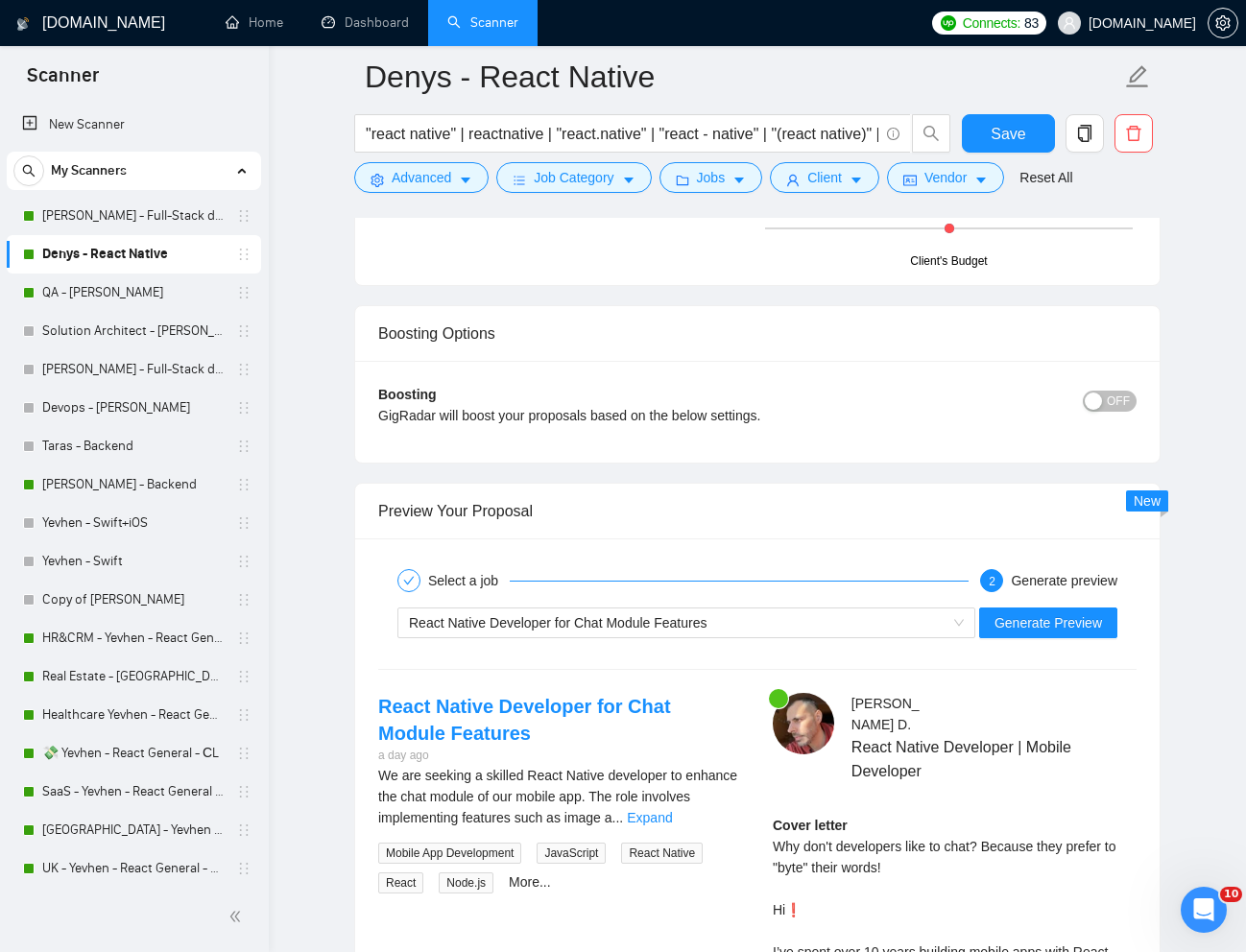
scroll to position [4012, 0]
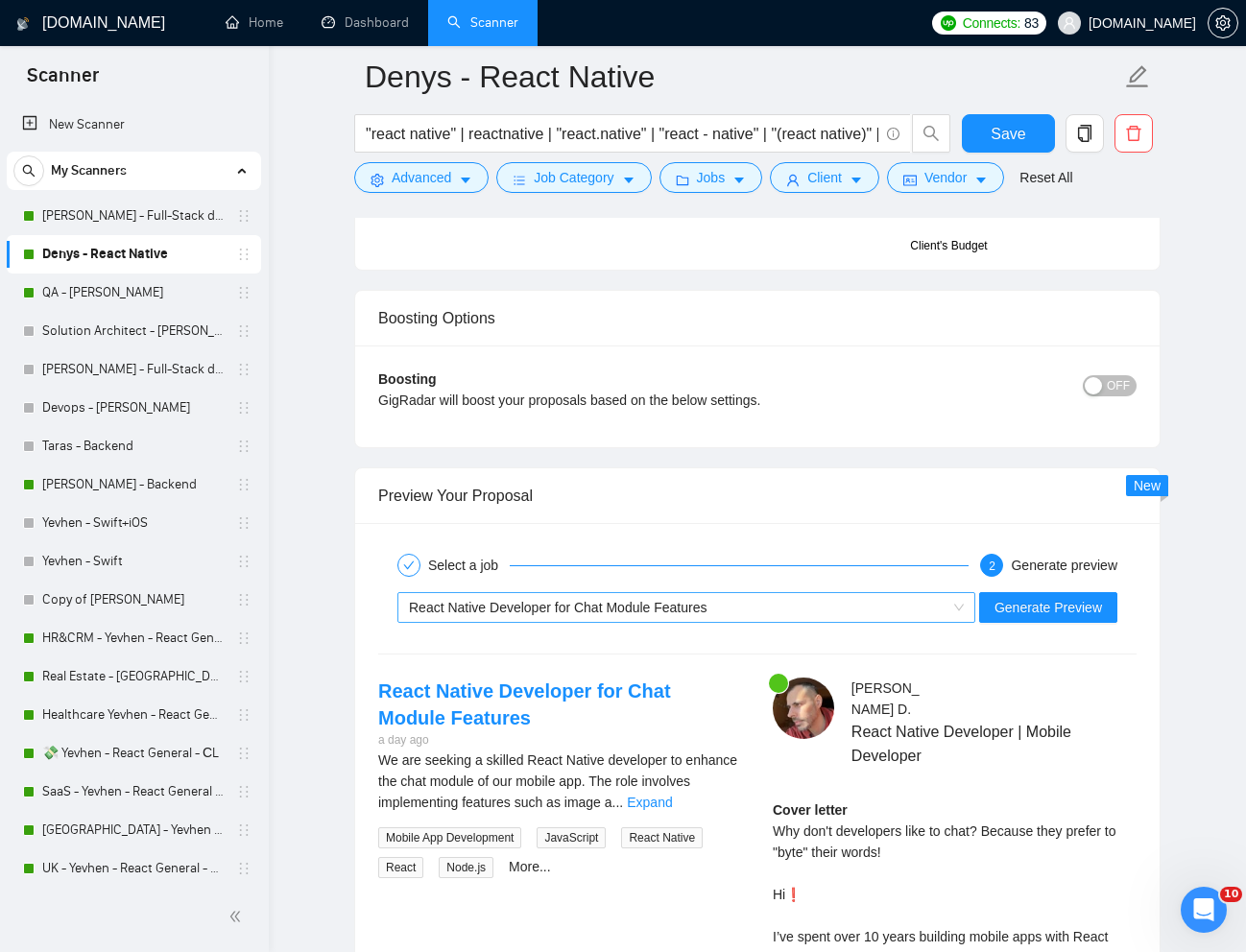
click at [758, 606] on div "React Native Developer for Chat Module Features" at bounding box center [678, 607] width 538 height 29
type textarea "[Lorem i dolorsit ametcons adipi eli "Se❗" doe tempor'i utla et dolorem aliq (e…"
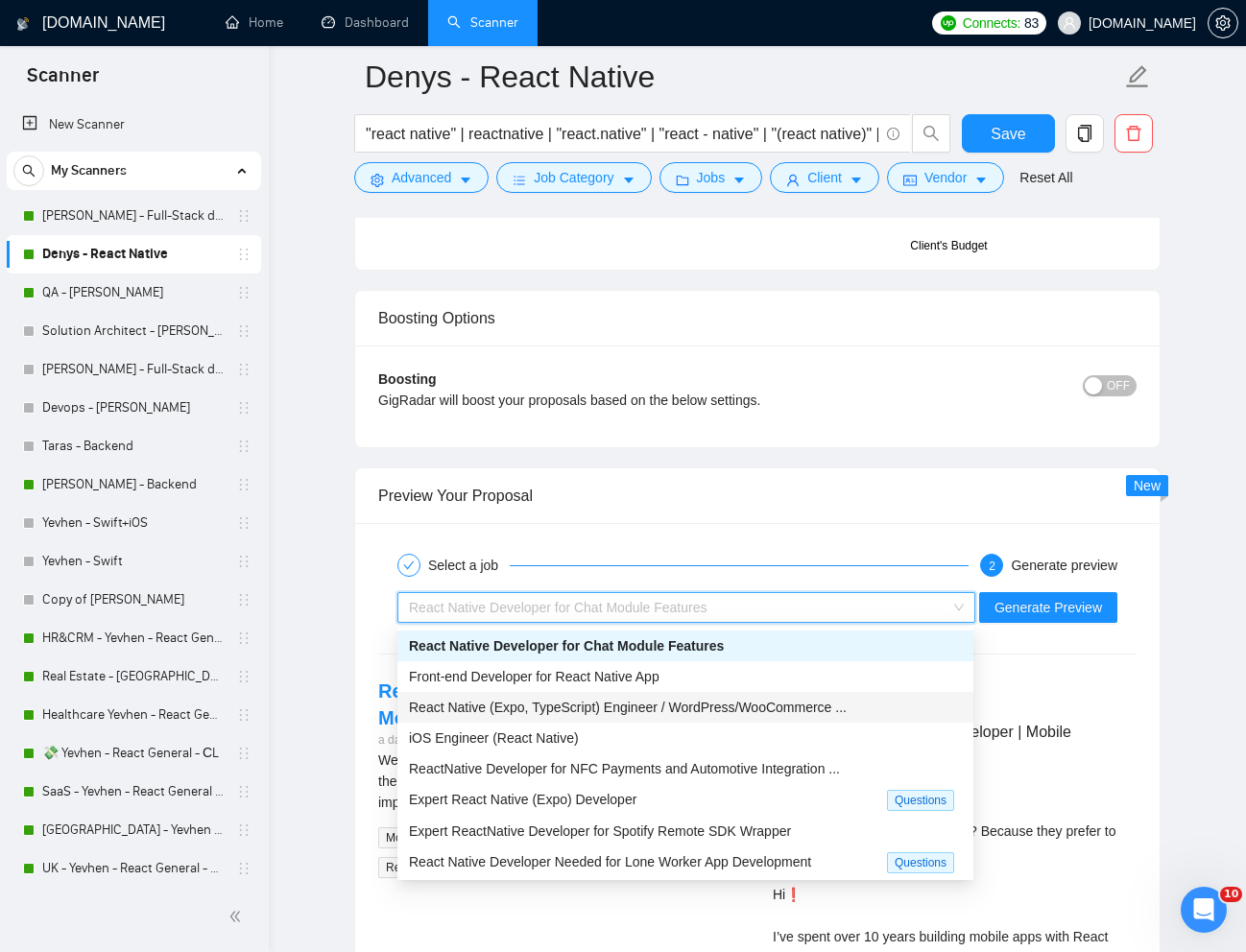
scroll to position [64, 0]
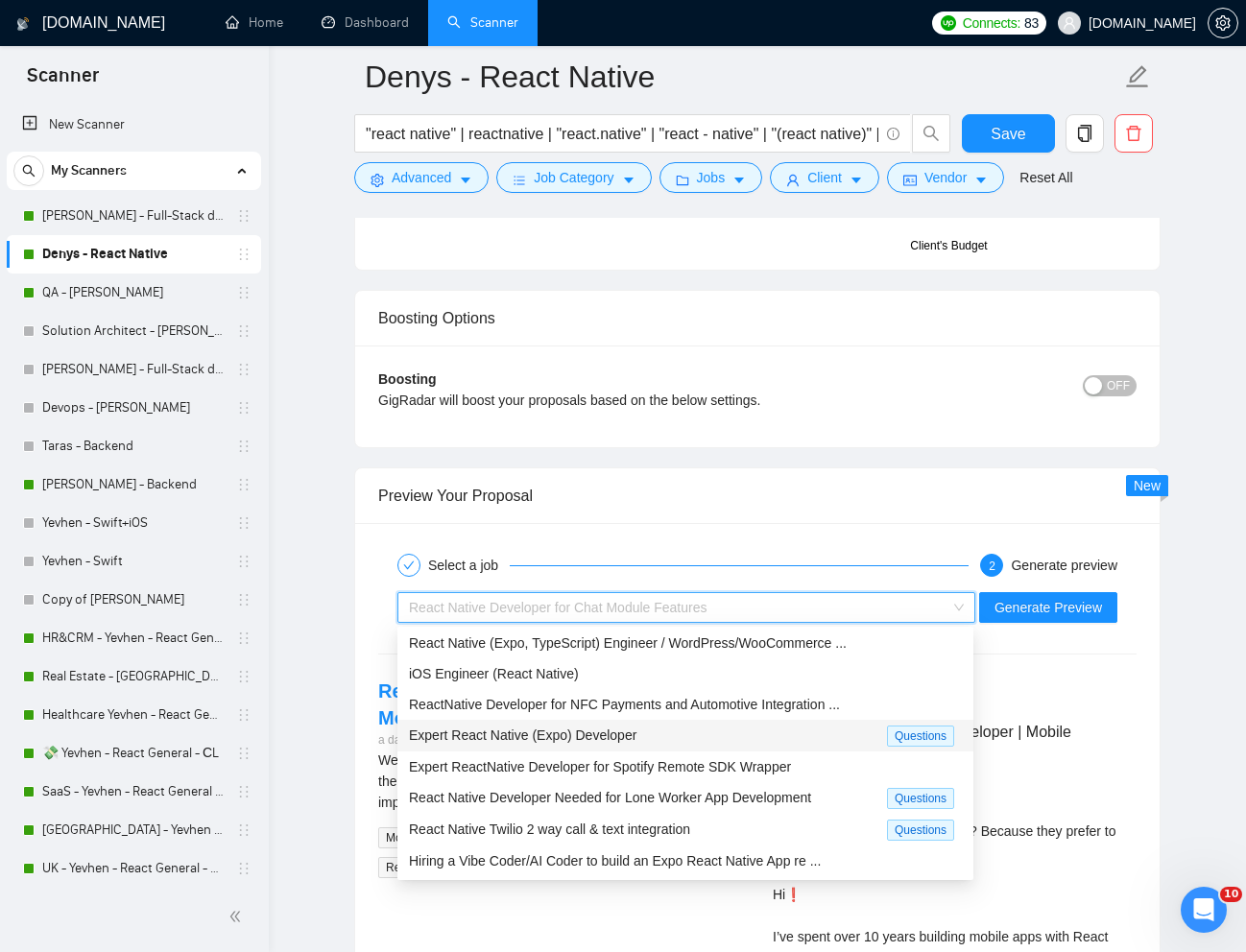
click at [452, 734] on span "Expert React Native (Expo) Developer" at bounding box center [522, 734] width 227 height 15
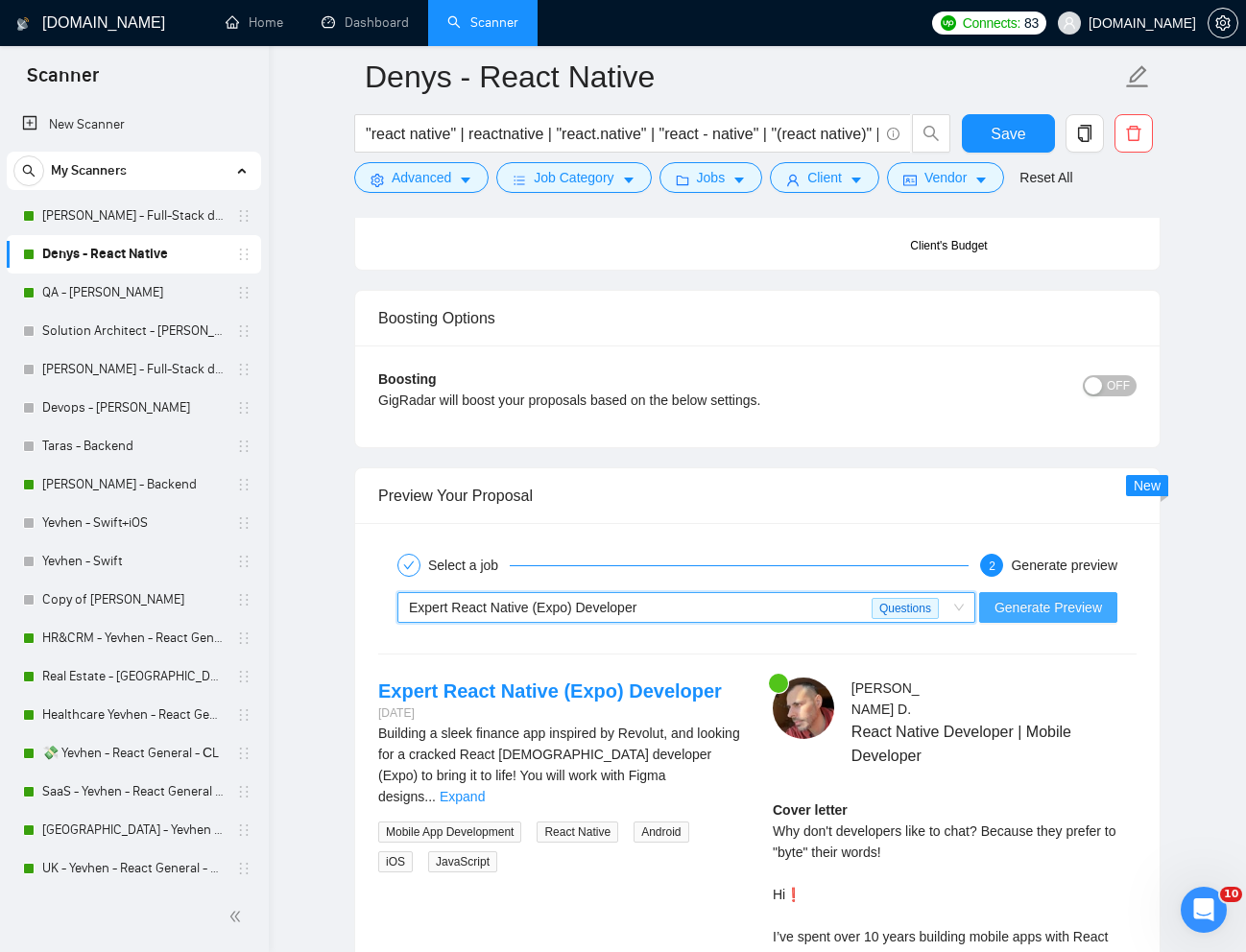
click at [1043, 603] on span "Generate Preview" at bounding box center [1048, 607] width 107 height 21
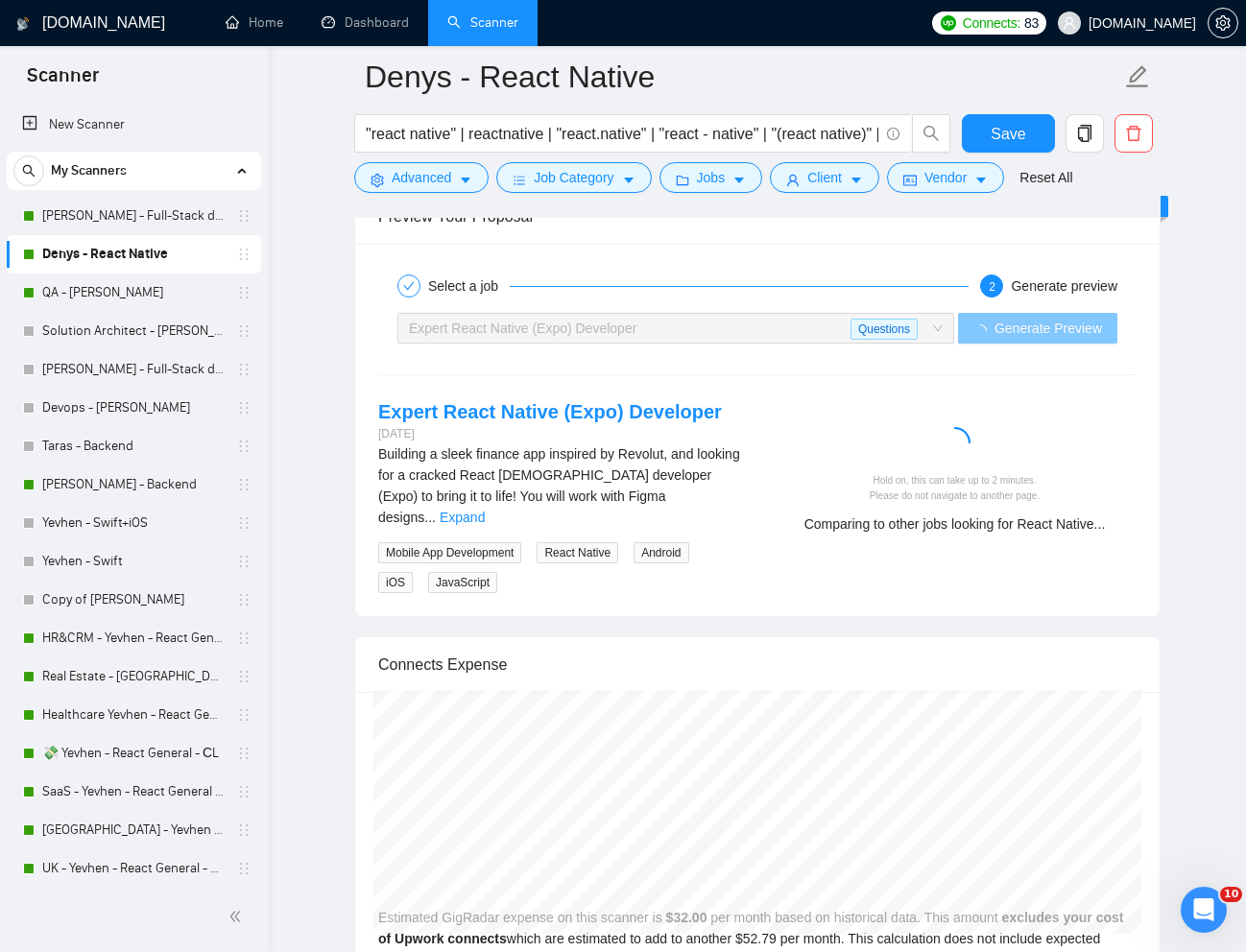
scroll to position [4336, 0]
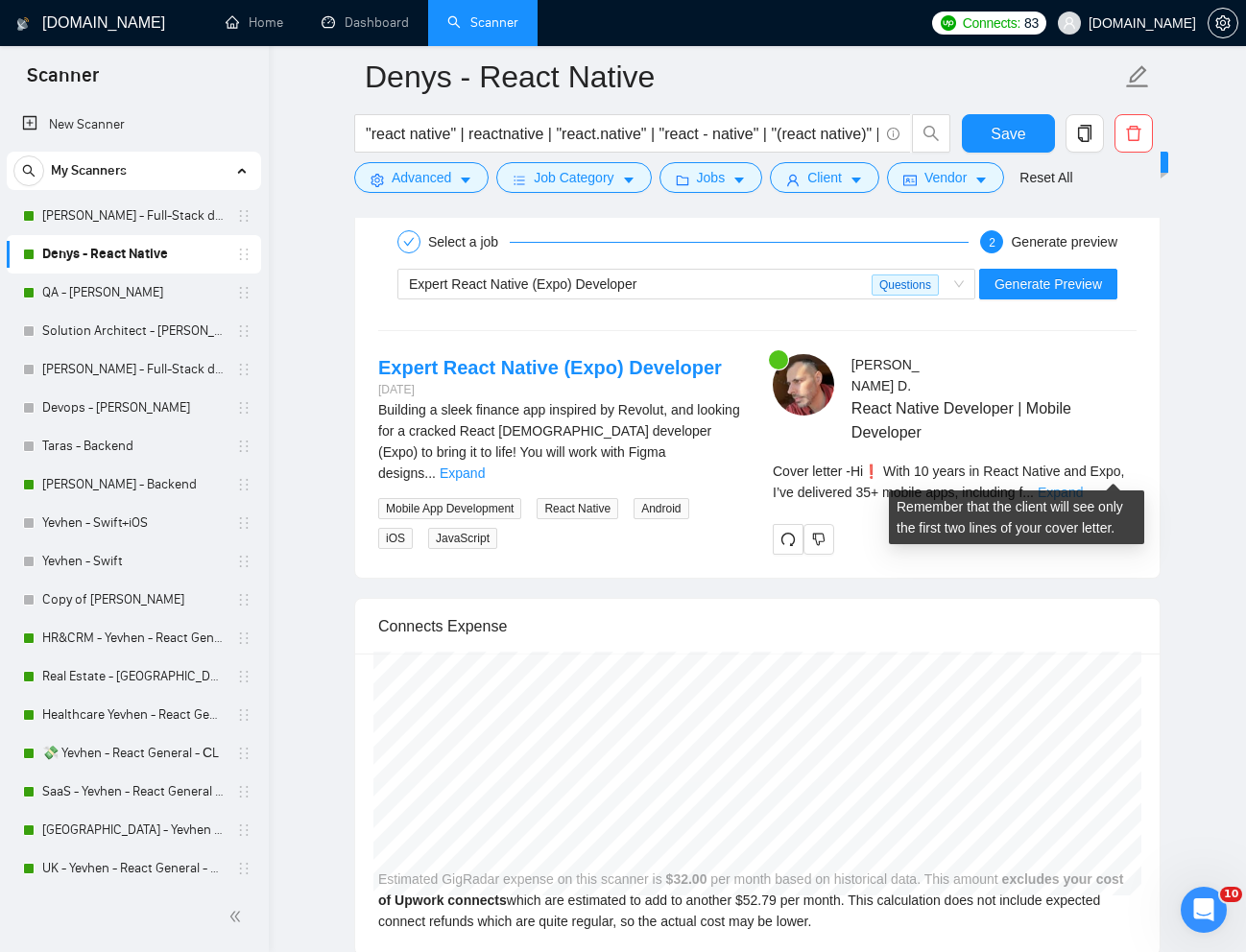
click at [1082, 484] on link "Expand" at bounding box center [1059, 491] width 45 height 15
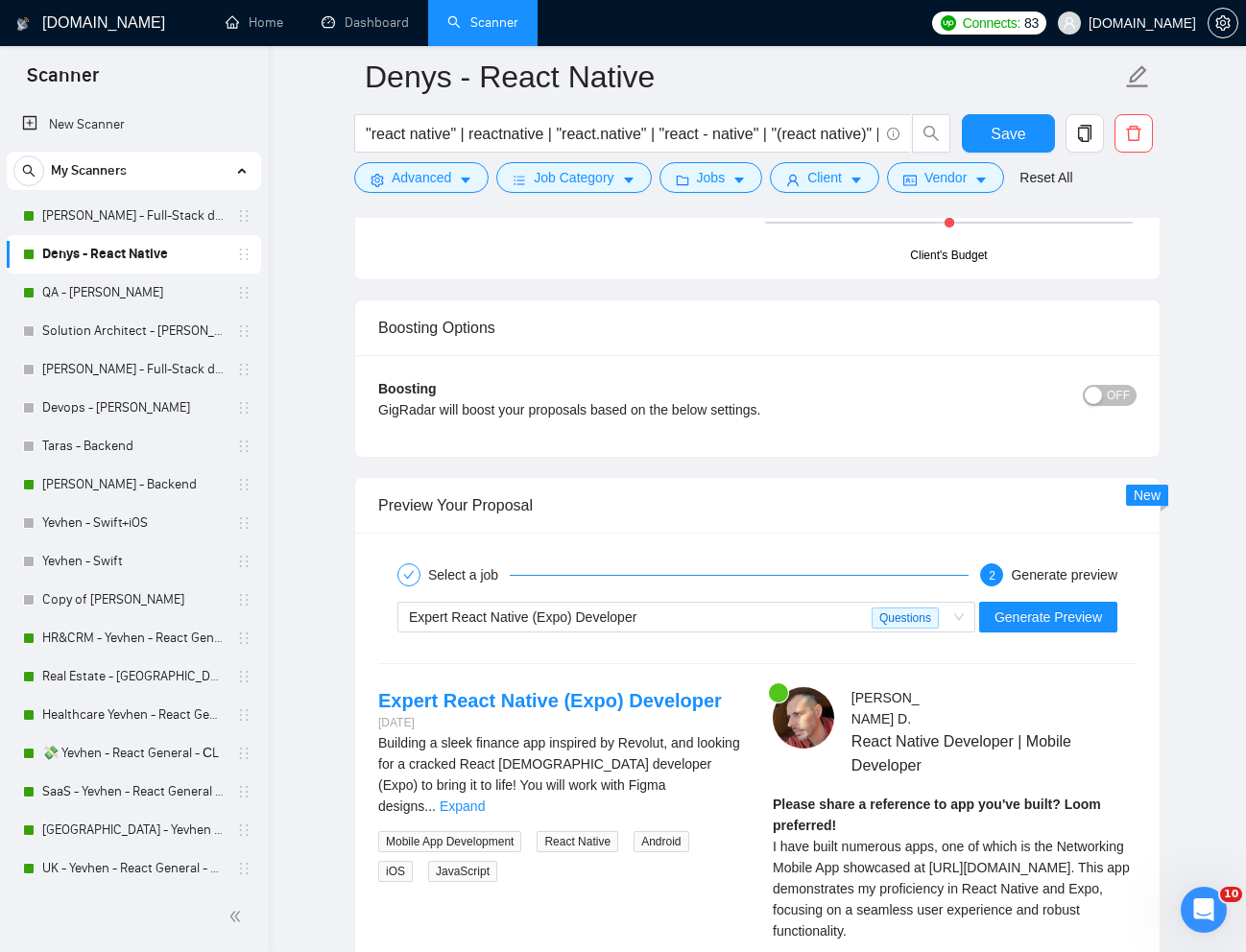
scroll to position [3973, 0]
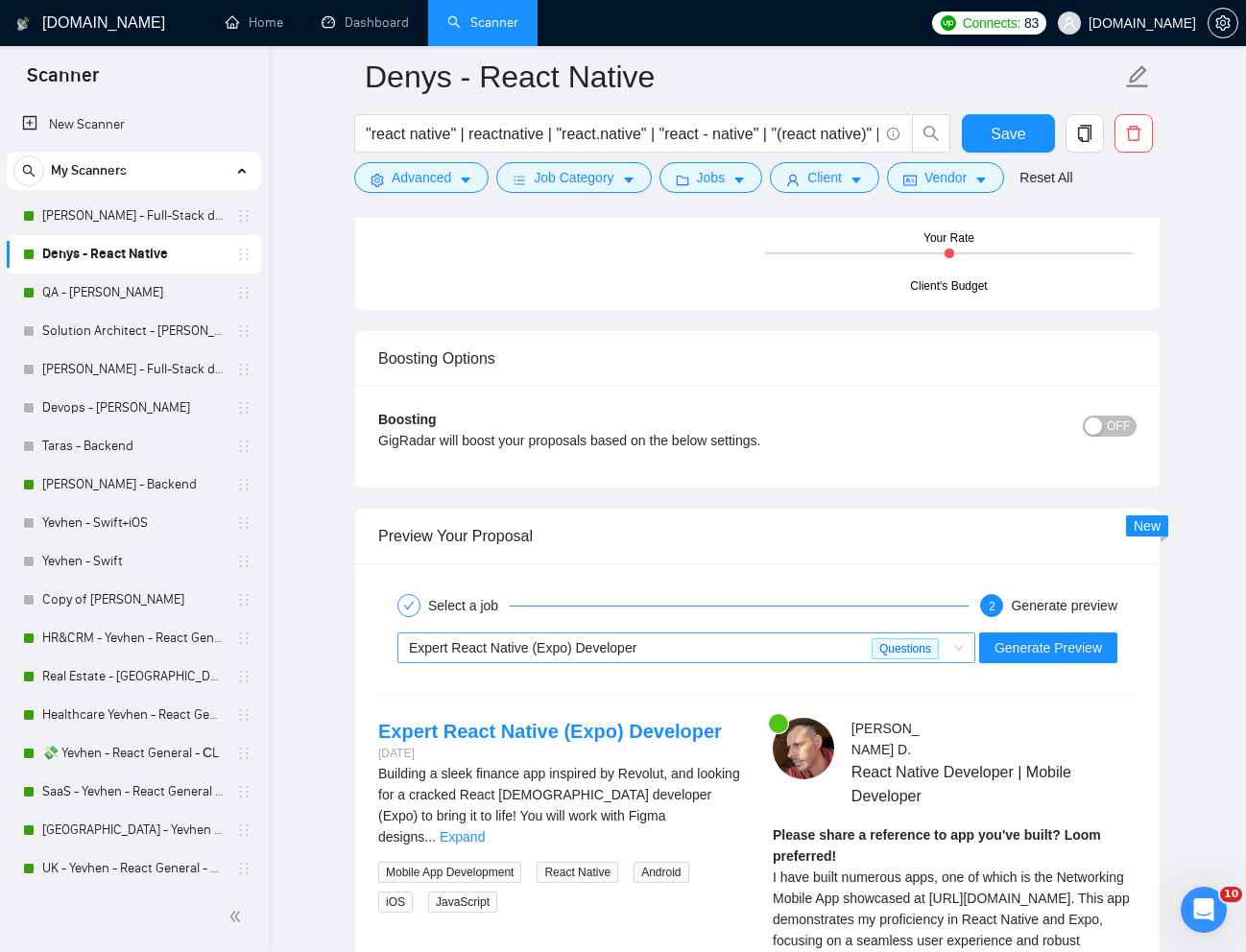
click at [641, 644] on div "Expert React Native (Expo) Developer" at bounding box center [640, 647] width 462 height 29
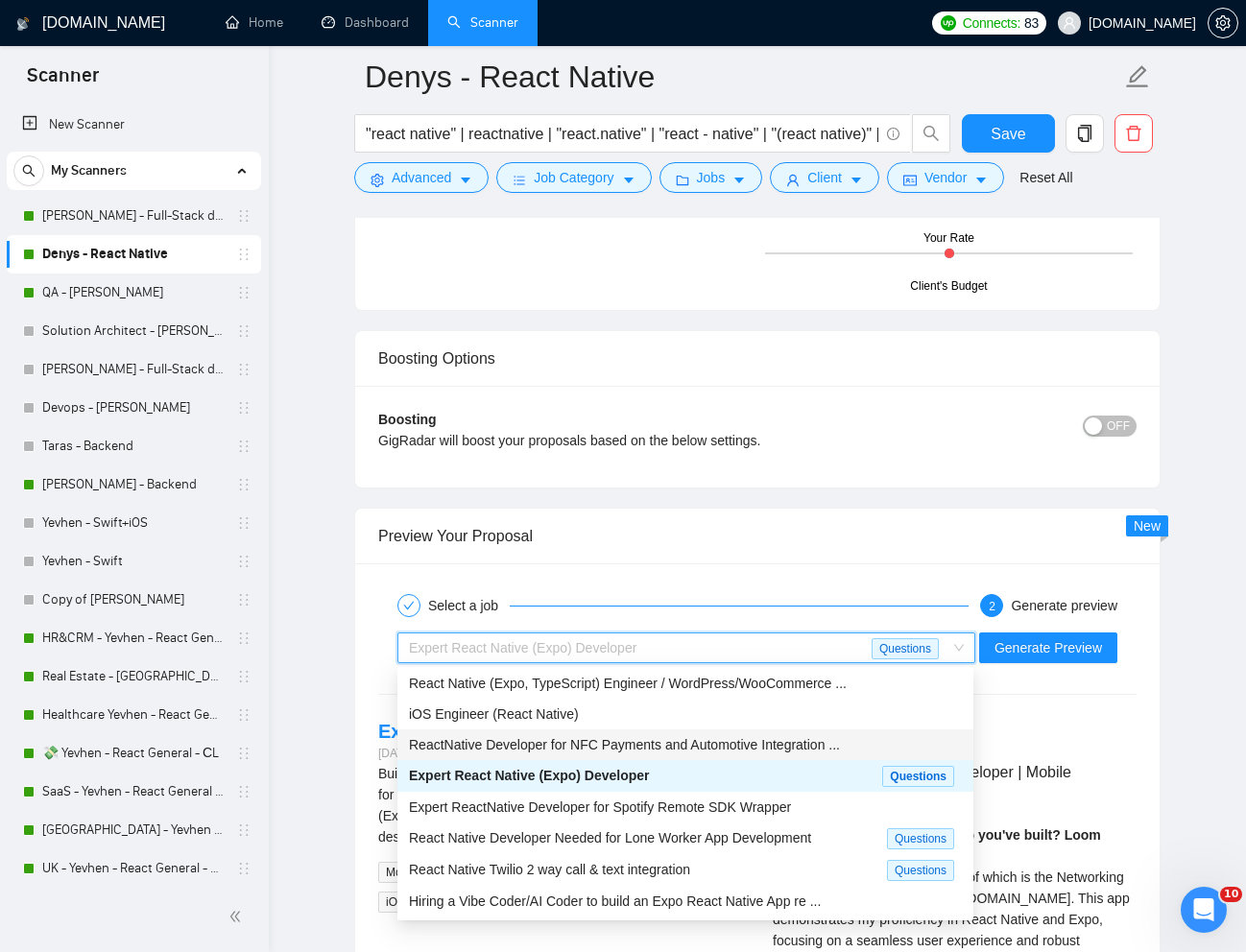
click at [538, 738] on span "ReactNative Developer for NFC Payments and Automotive Integration ..." at bounding box center [624, 744] width 431 height 15
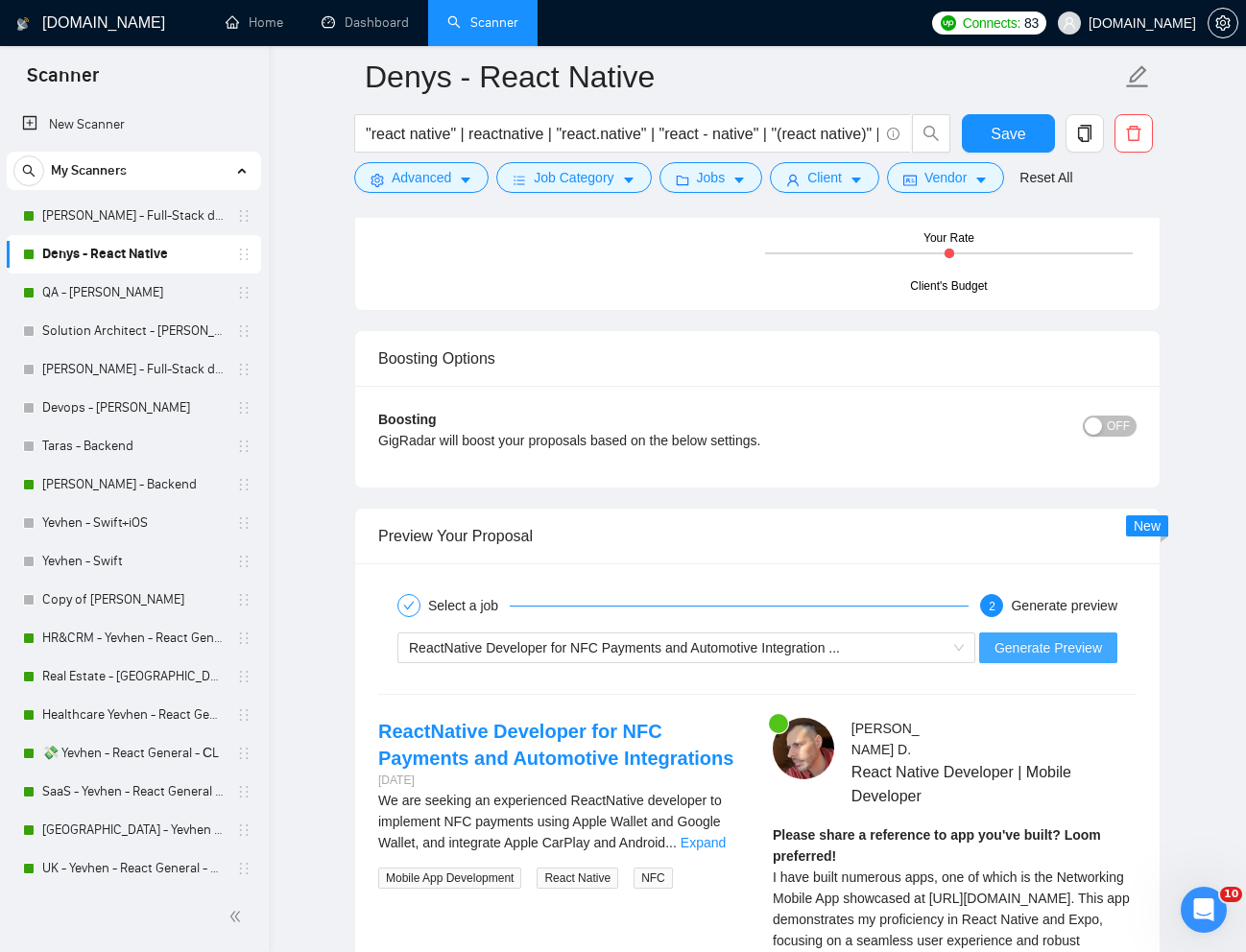
click at [1039, 641] on span "Generate Preview" at bounding box center [1048, 647] width 107 height 21
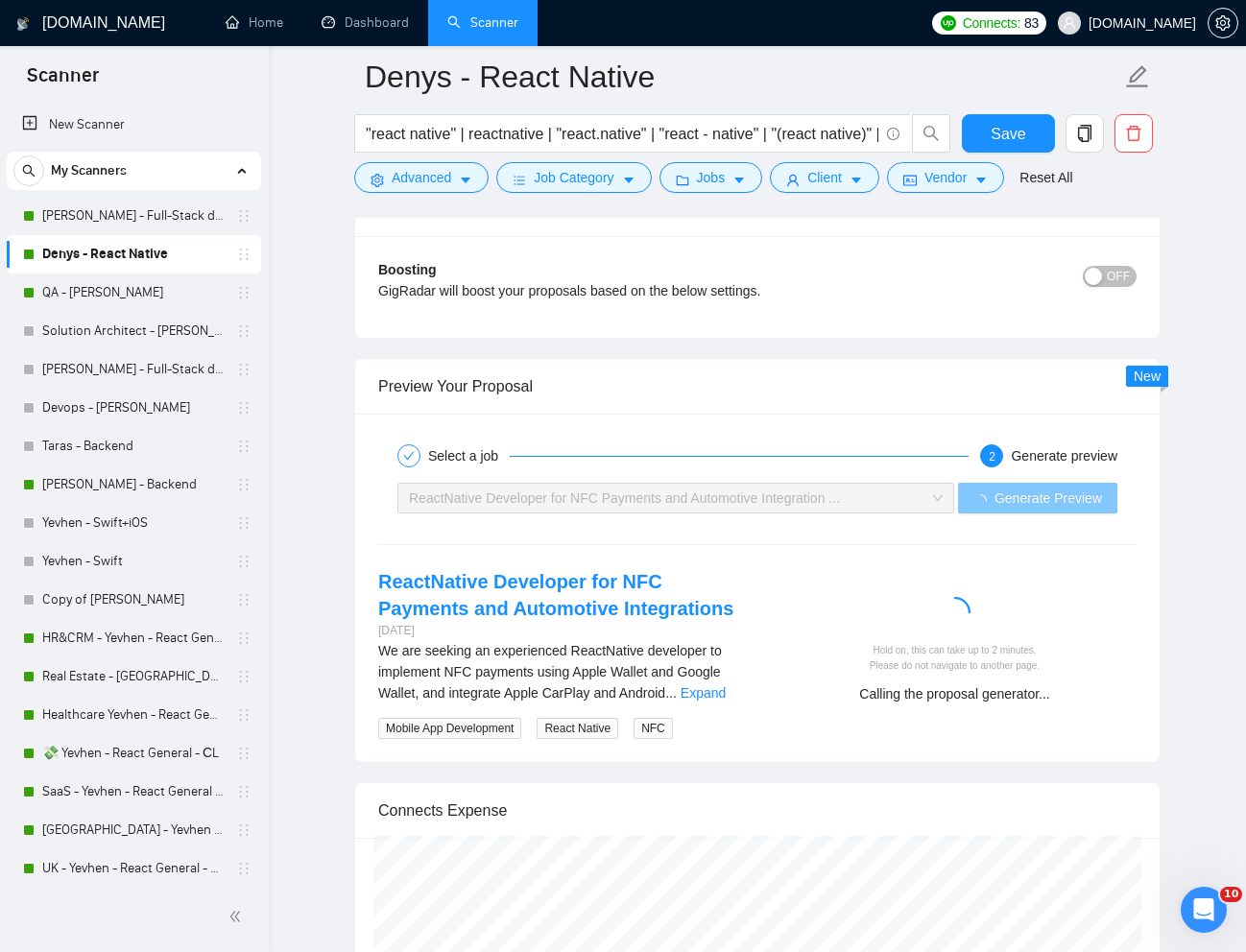
scroll to position [4123, 0]
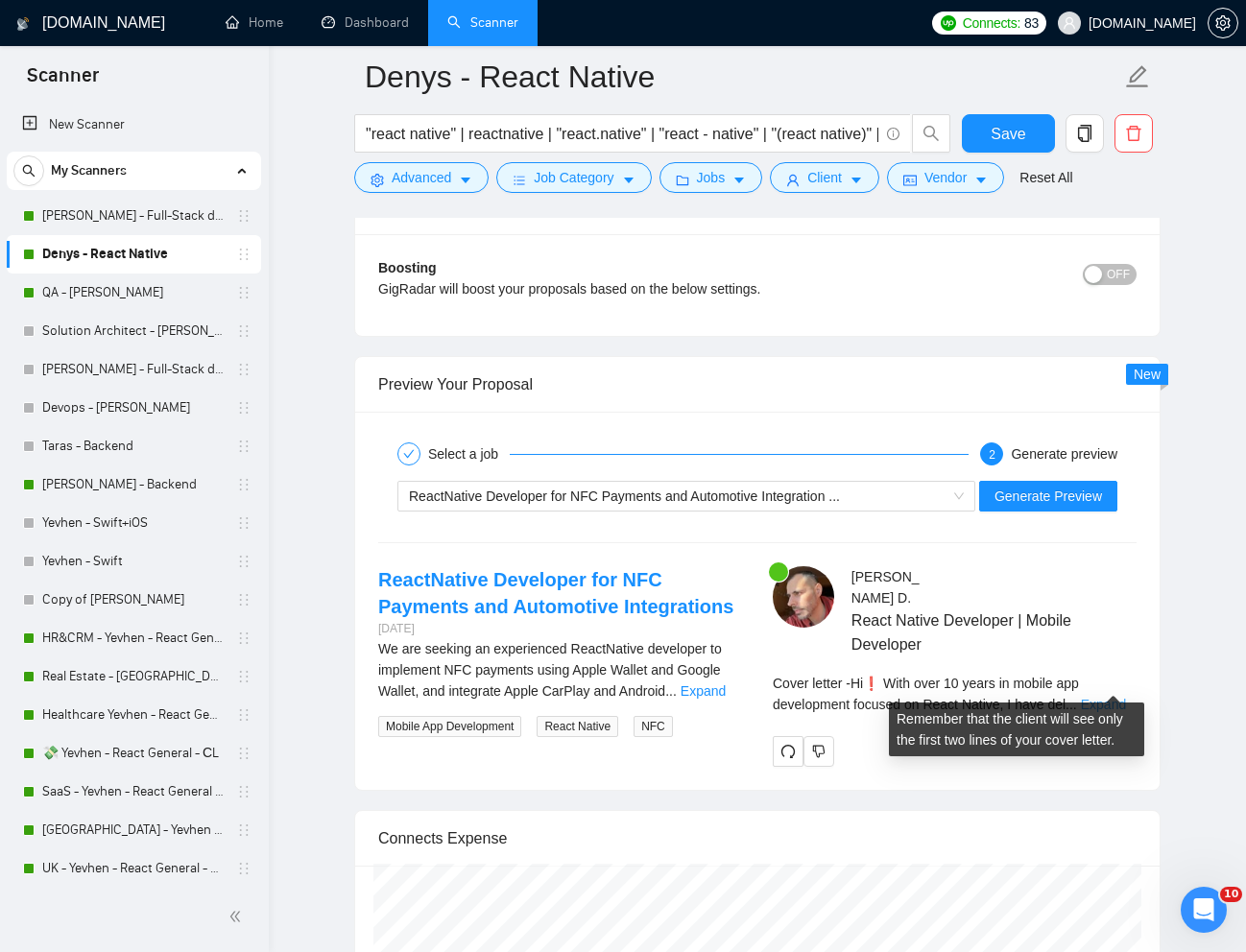
click at [1123, 696] on link "Expand" at bounding box center [1102, 703] width 45 height 15
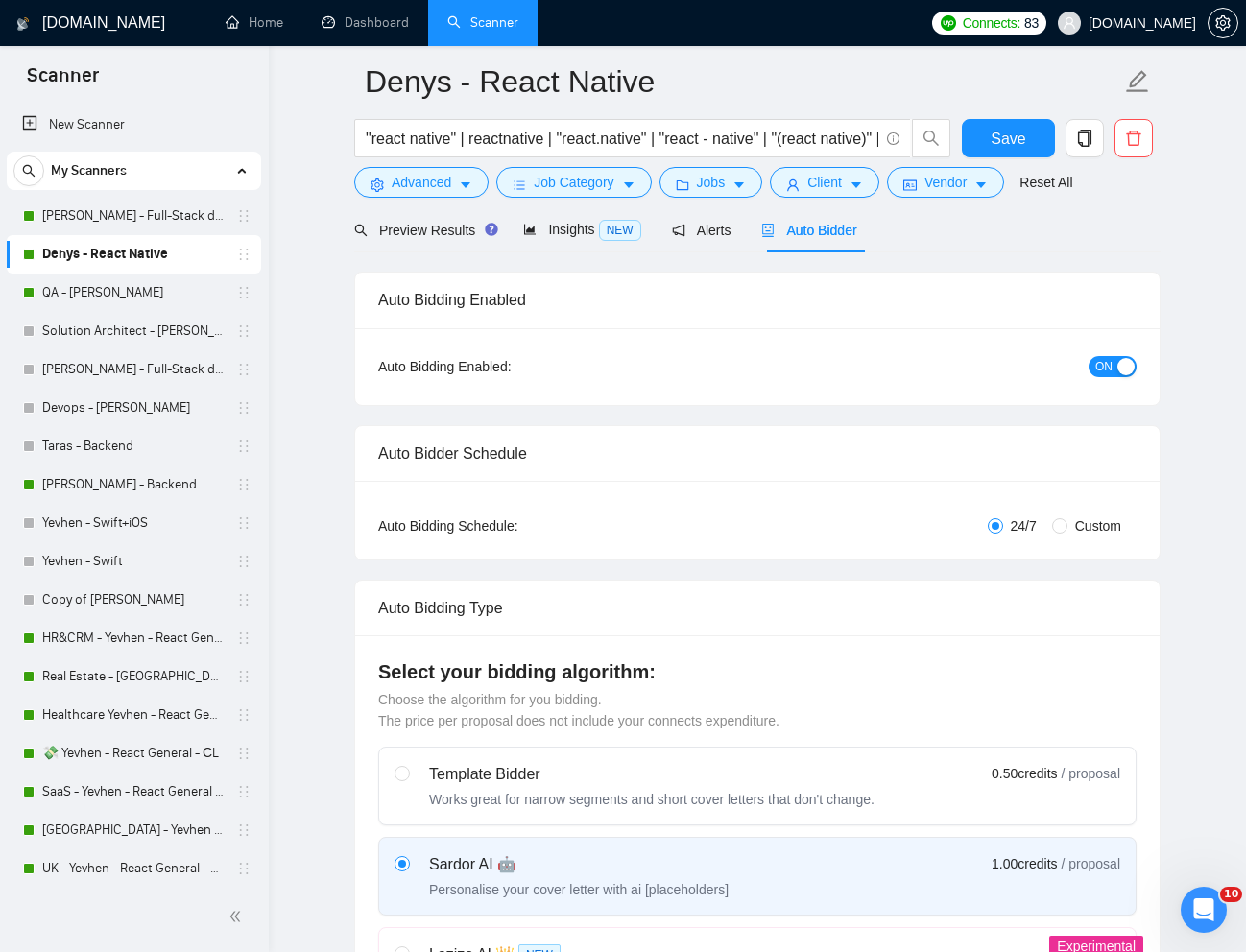
scroll to position [0, 0]
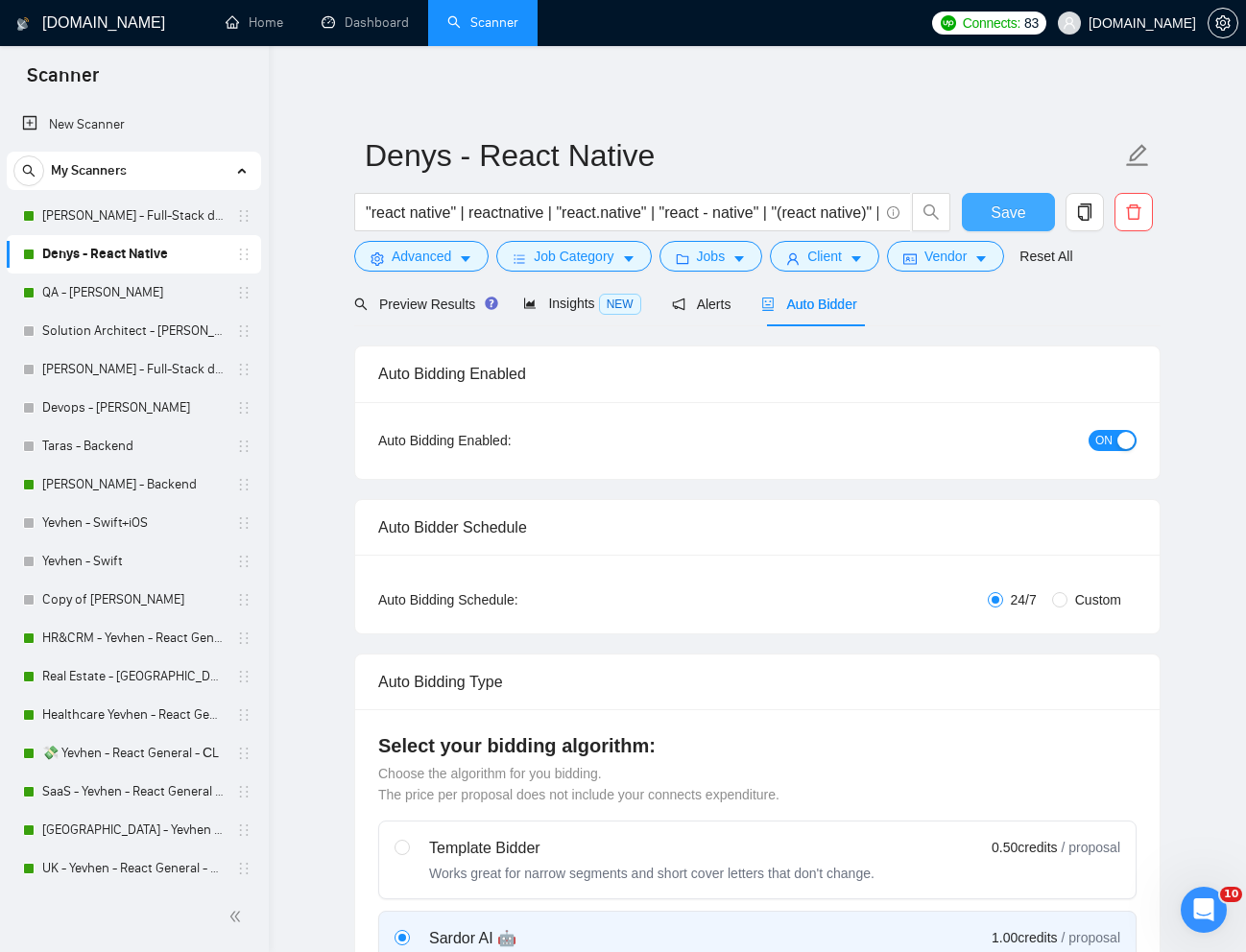
click at [1000, 226] on button "Save" at bounding box center [1008, 211] width 93 height 39
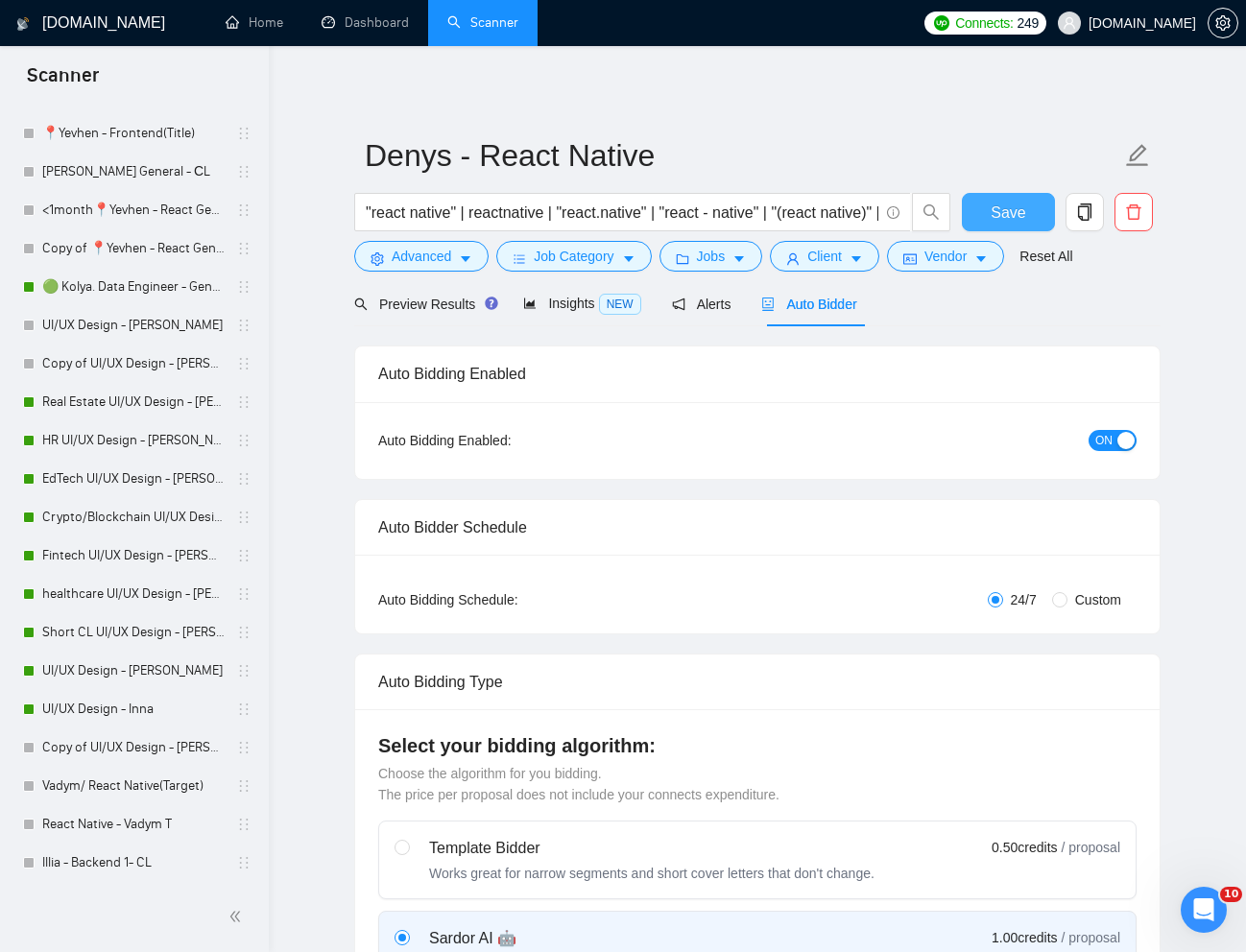
scroll to position [967, 0]
click at [124, 631] on link "Short CL UI/UX Design - [PERSON_NAME]" at bounding box center [134, 630] width 183 height 39
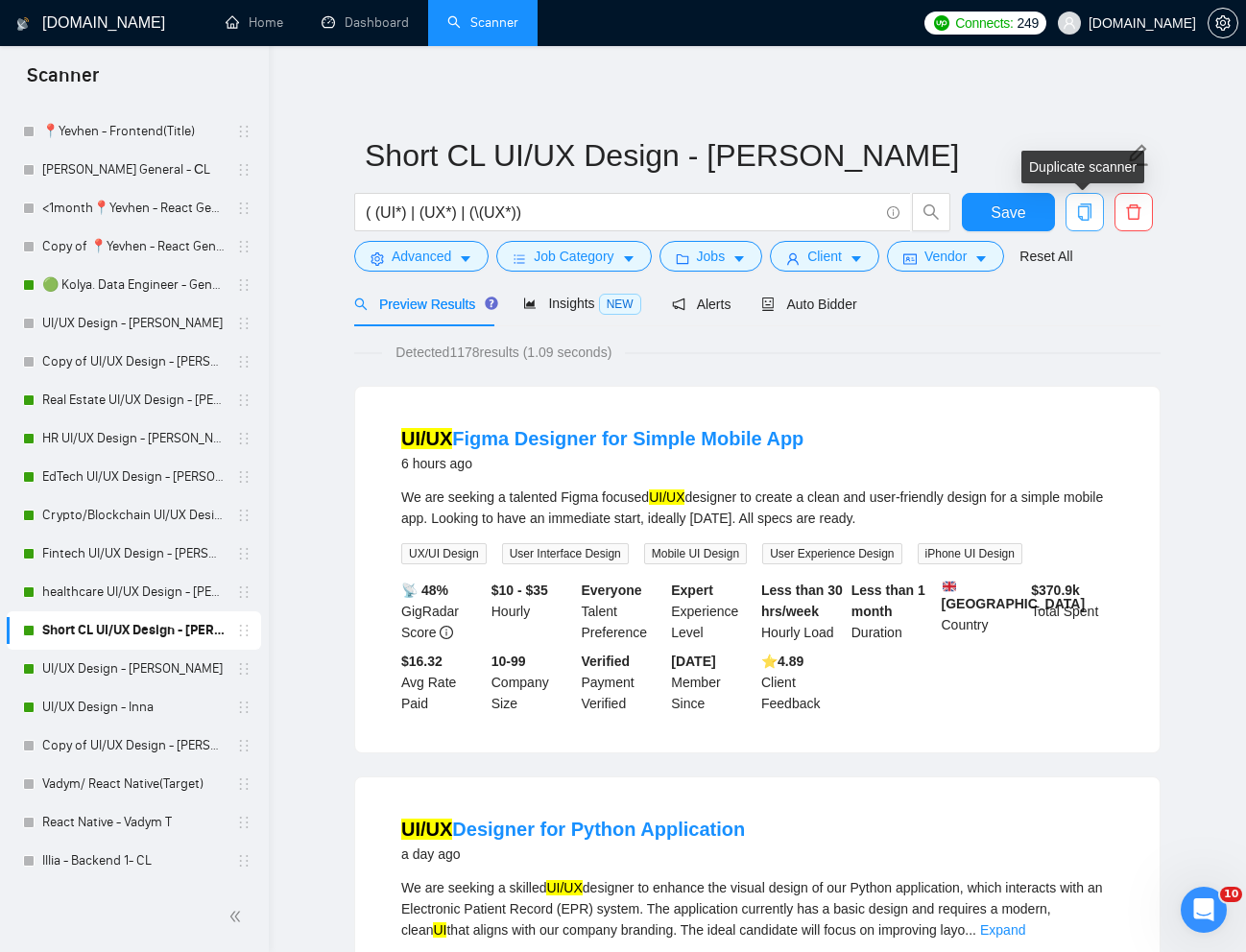
click at [1079, 216] on icon "copy" at bounding box center [1084, 211] width 14 height 17
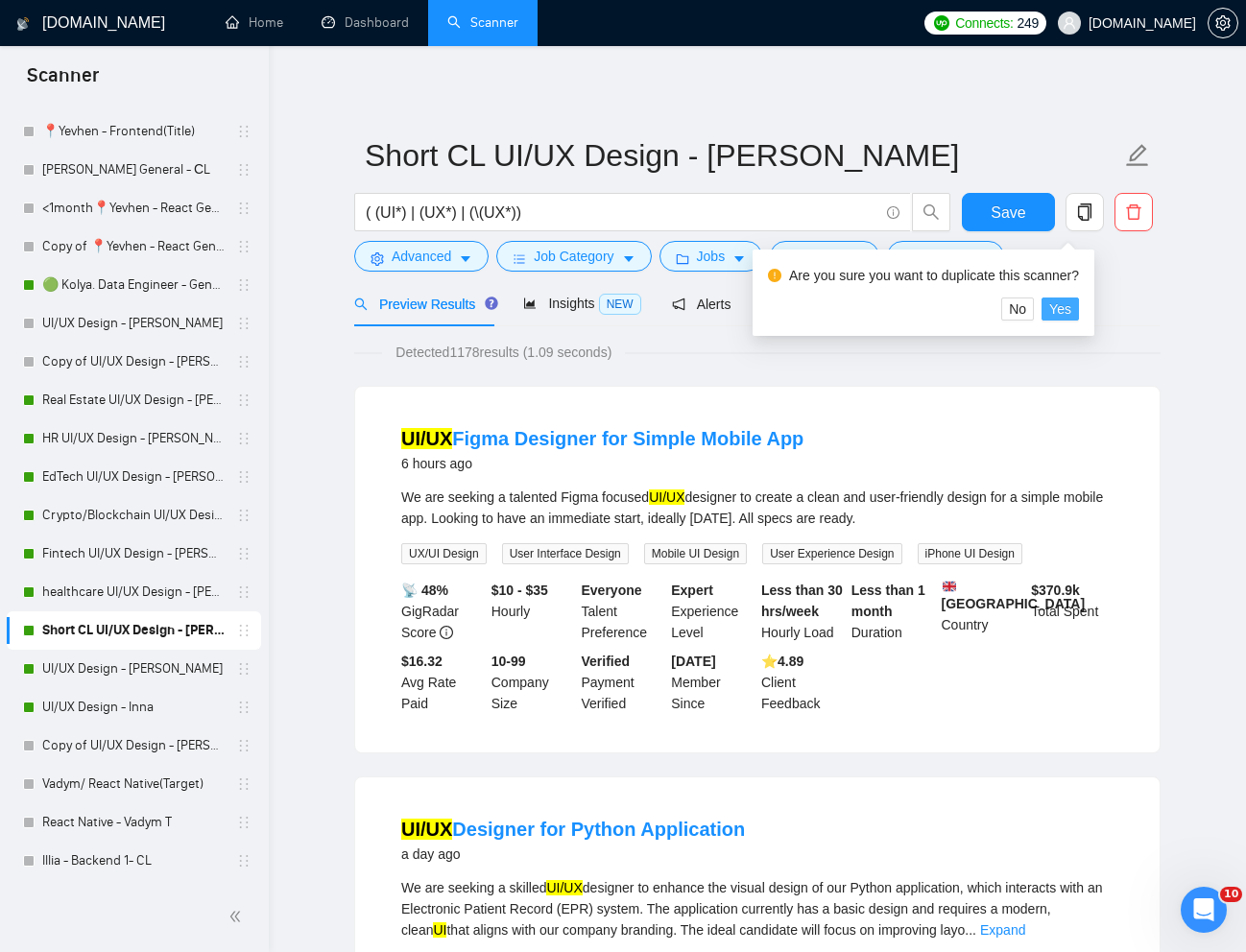
click at [1068, 305] on span "Yes" at bounding box center [1059, 308] width 22 height 21
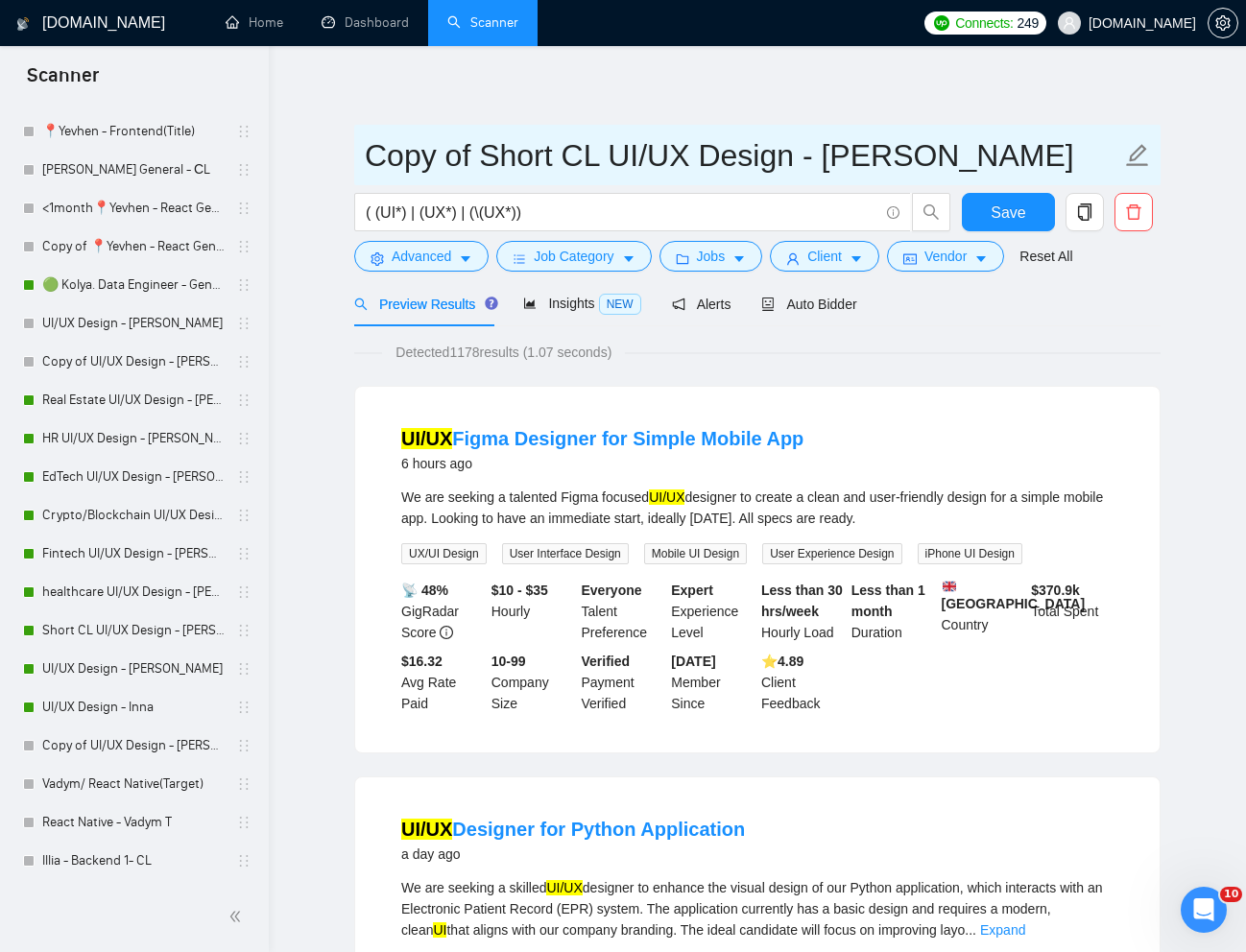
drag, startPoint x: 476, startPoint y: 156, endPoint x: 352, endPoint y: 152, distance: 124.1
click at [725, 155] on input "Short CL UI/UX Design - [PERSON_NAME]" at bounding box center [743, 156] width 756 height 48
type input "Short CL UI/UX Design - Inna"
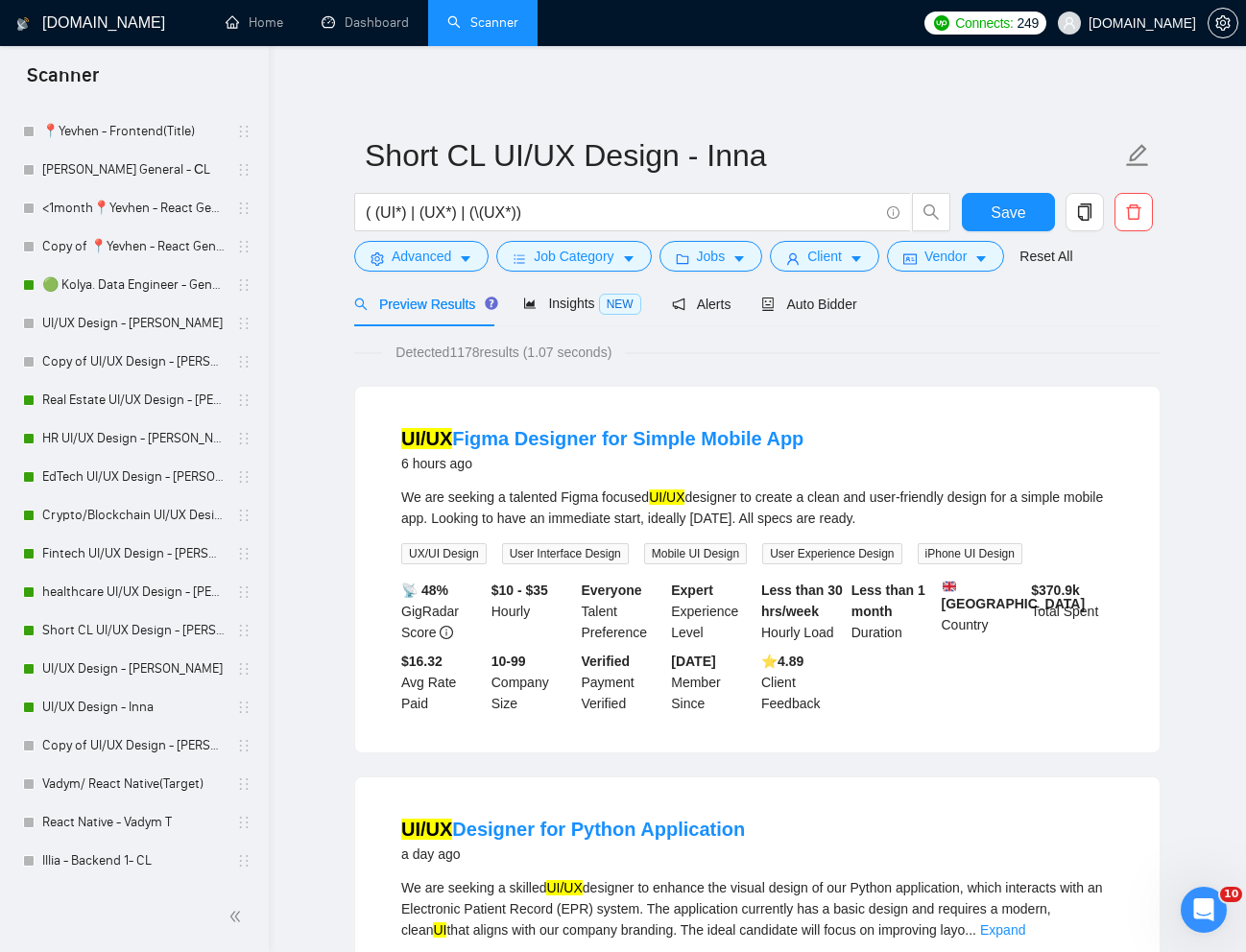
click at [1037, 362] on div "Detected 1178 results (1.07 seconds)" at bounding box center [757, 351] width 807 height 21
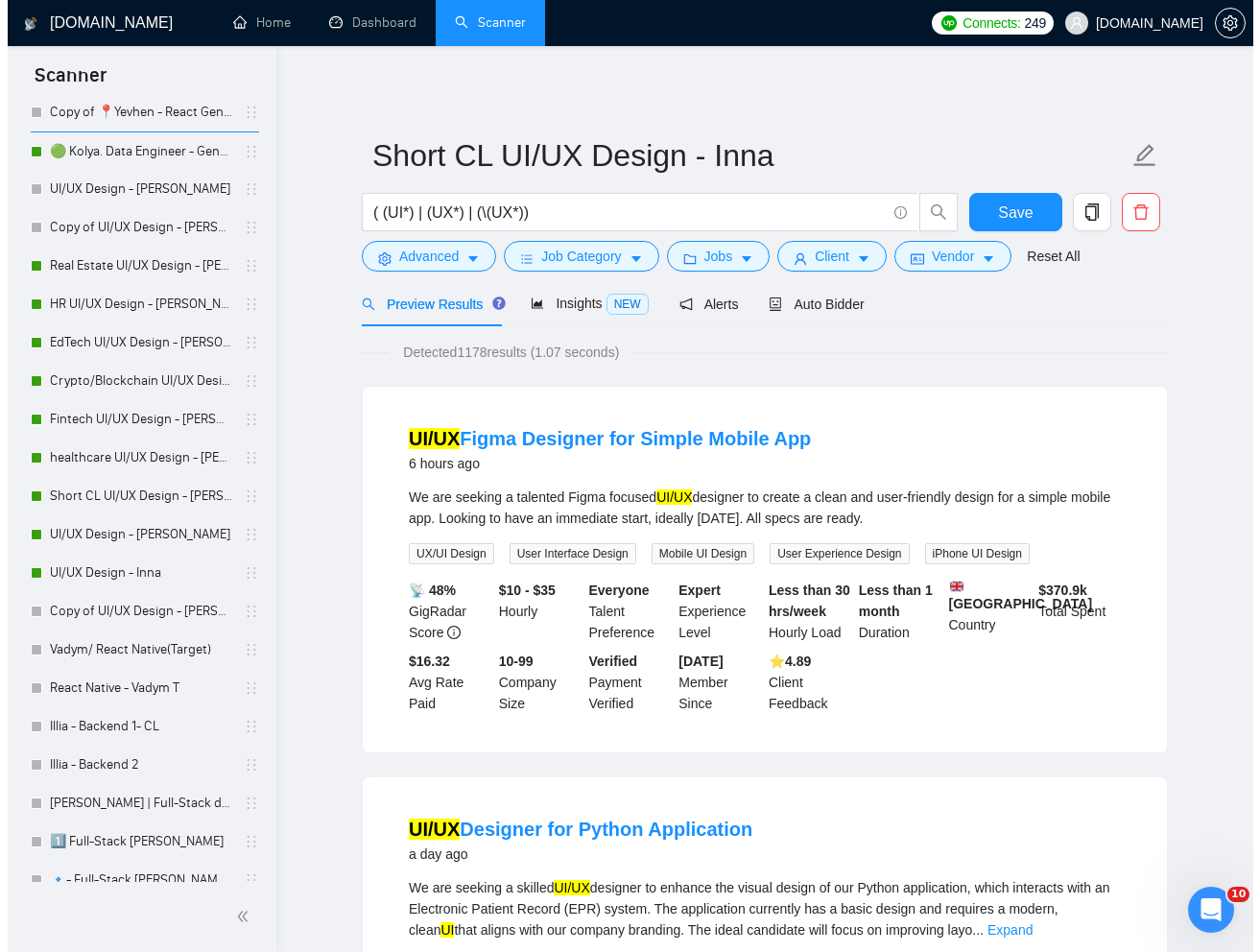
scroll to position [1100, 0]
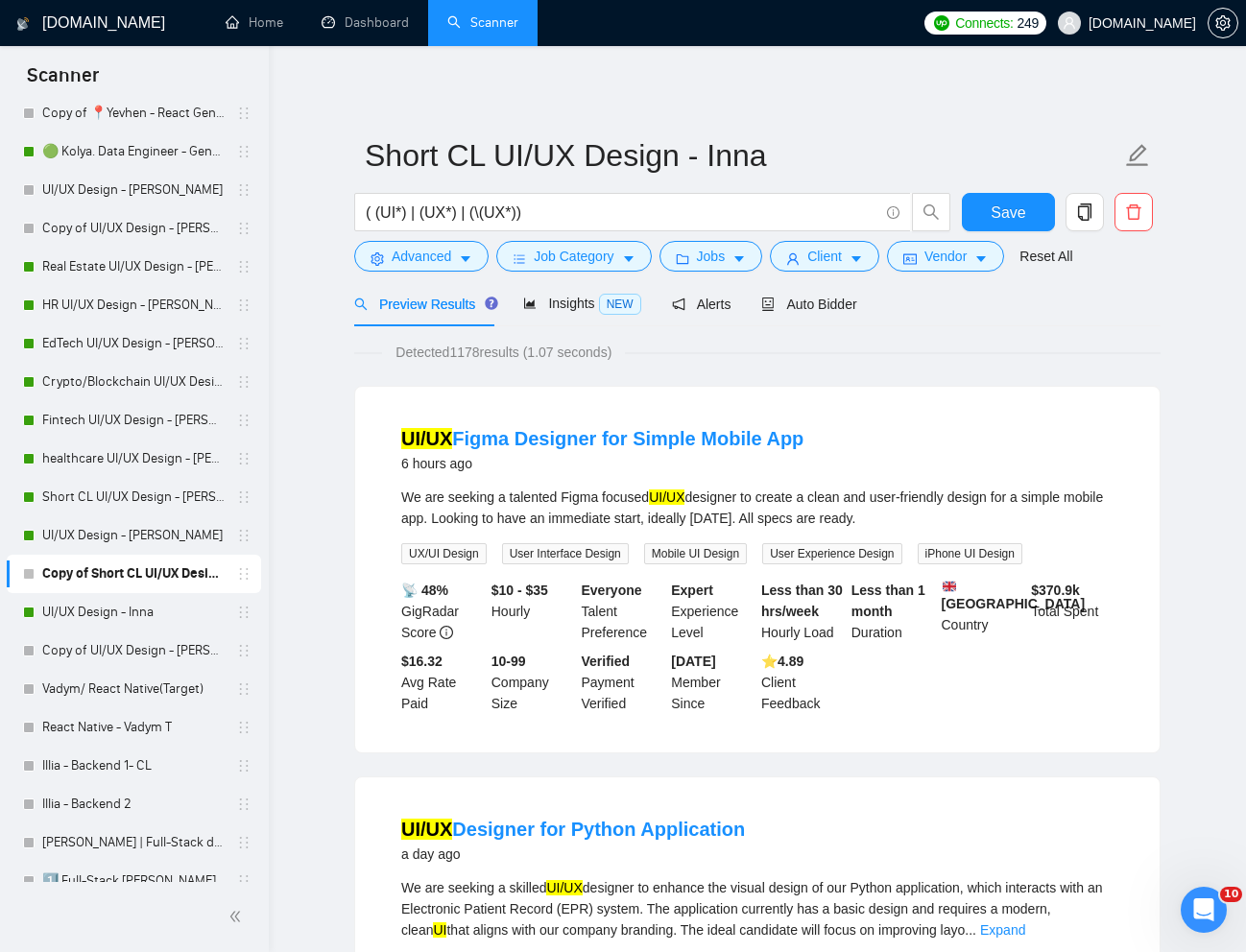
click at [722, 258] on span "Jobs" at bounding box center [710, 256] width 29 height 21
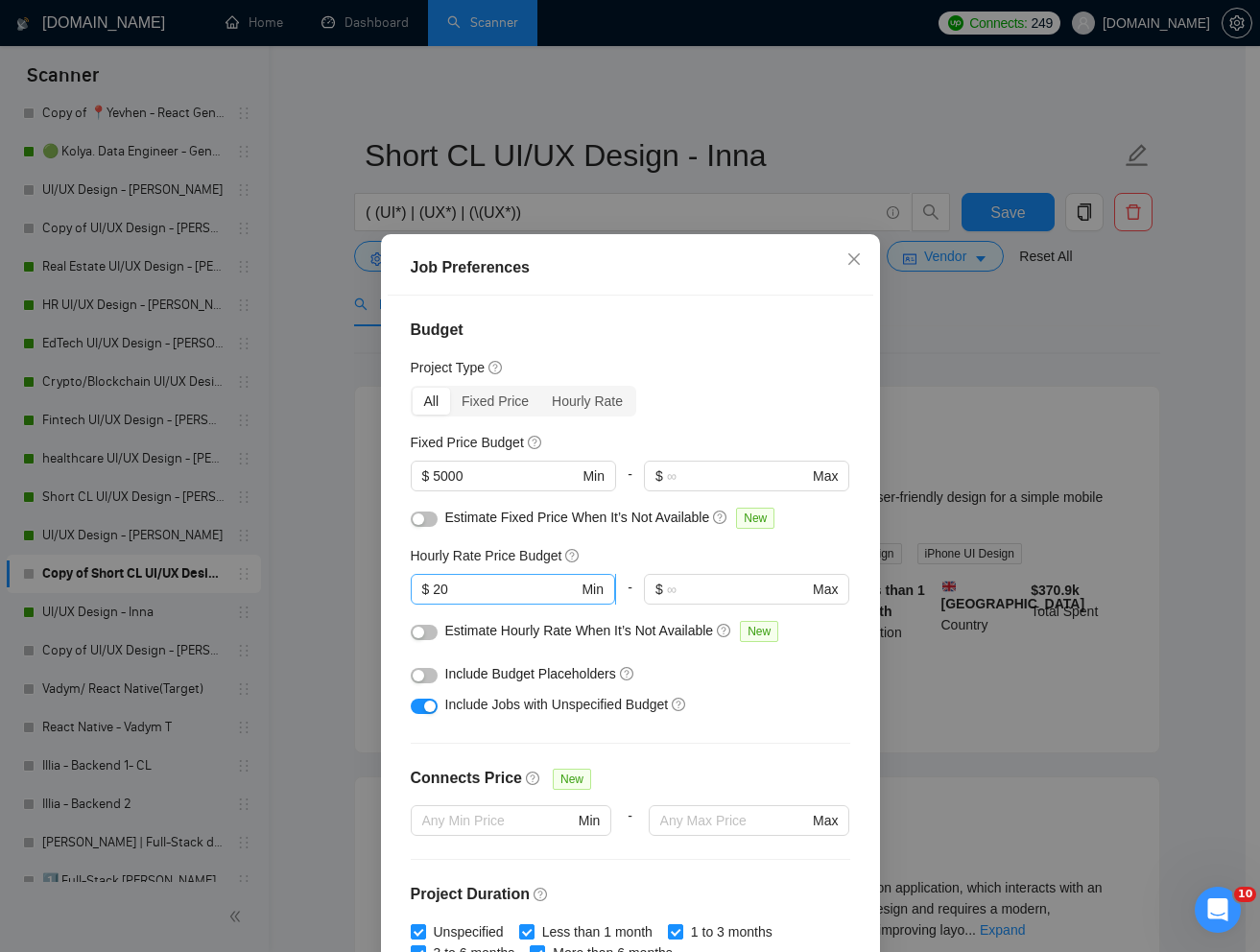
click at [497, 588] on input "20" at bounding box center [505, 588] width 145 height 21
type input "2"
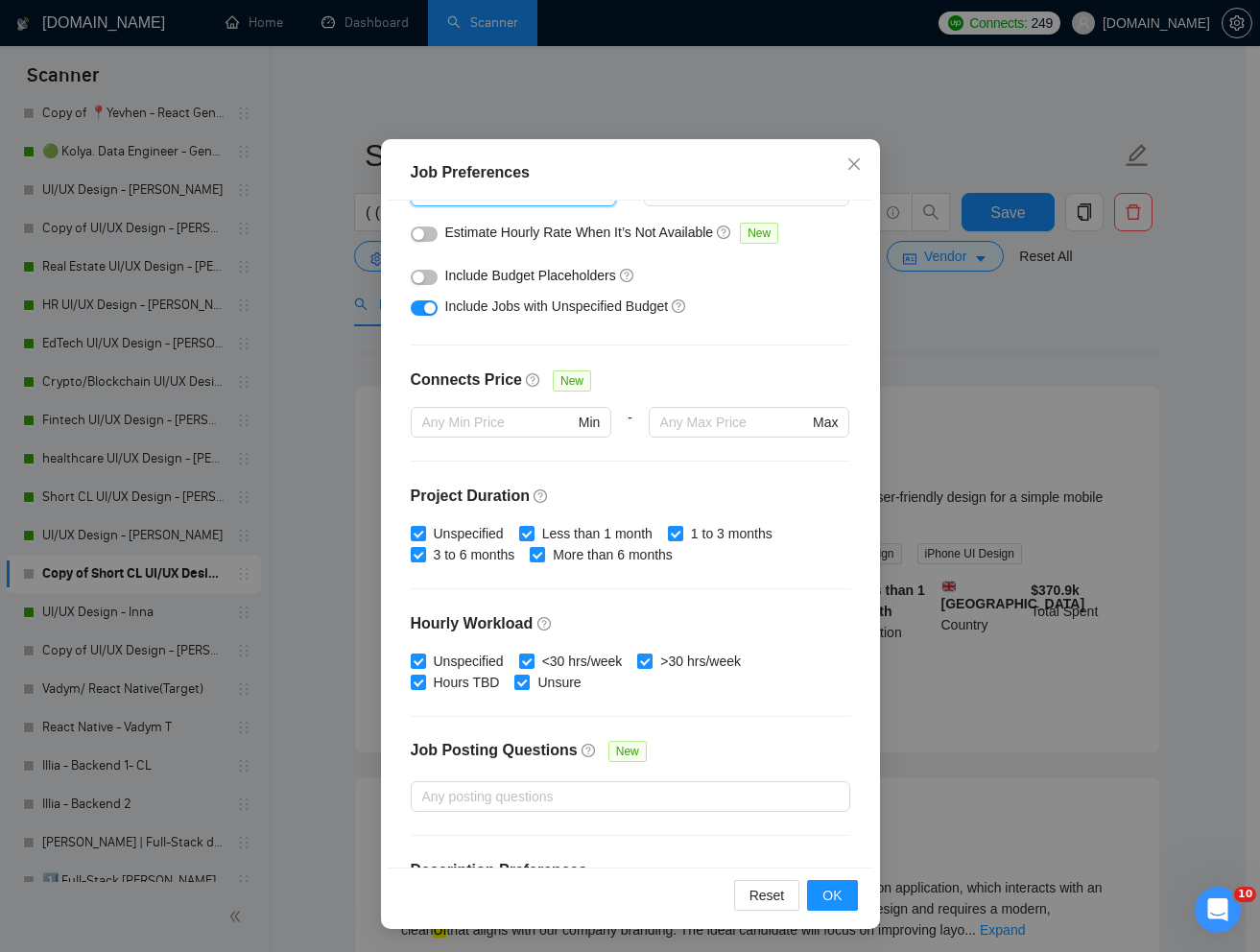
scroll to position [416, 0]
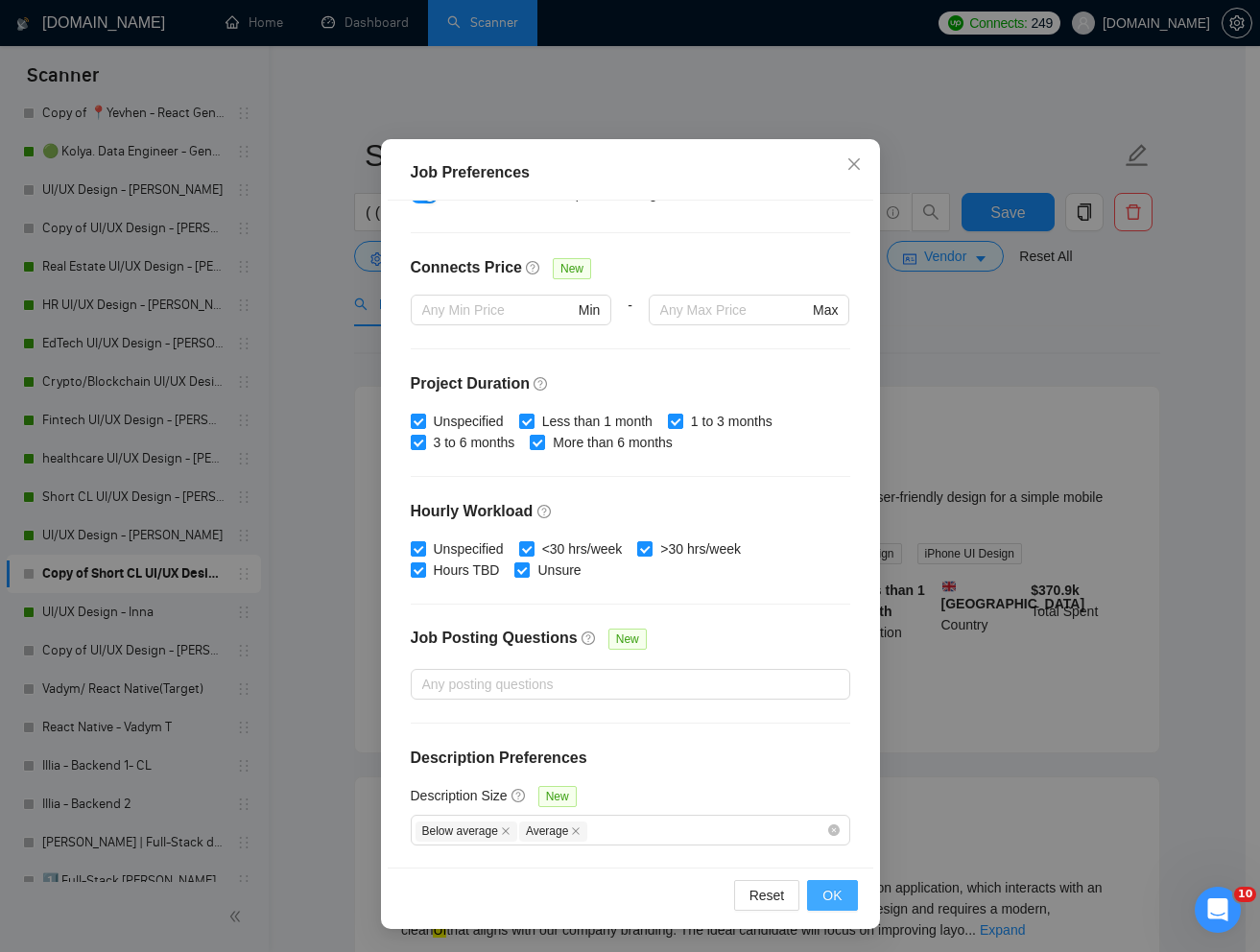
type input "30"
click at [829, 892] on span "OK" at bounding box center [831, 894] width 19 height 21
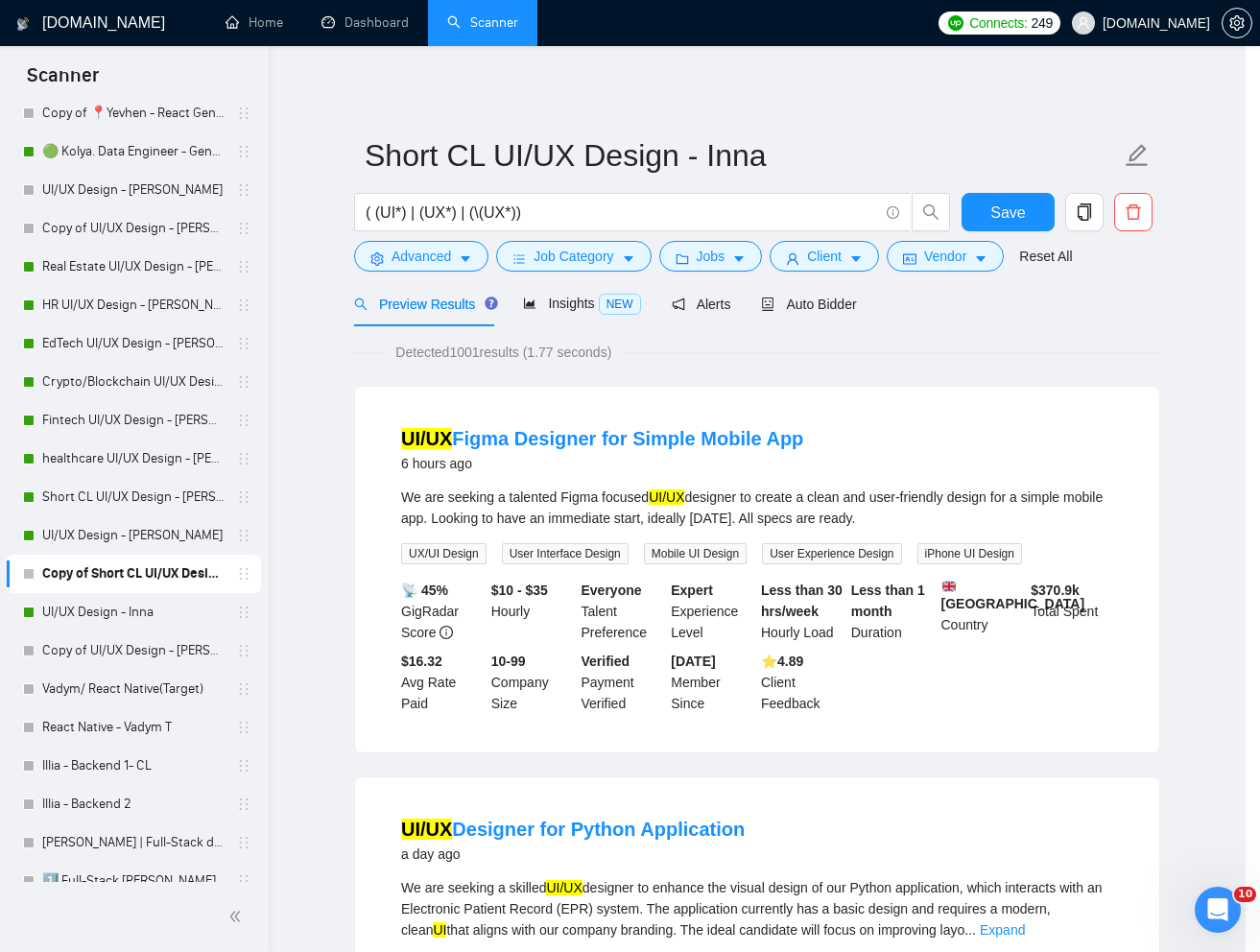
scroll to position [0, 0]
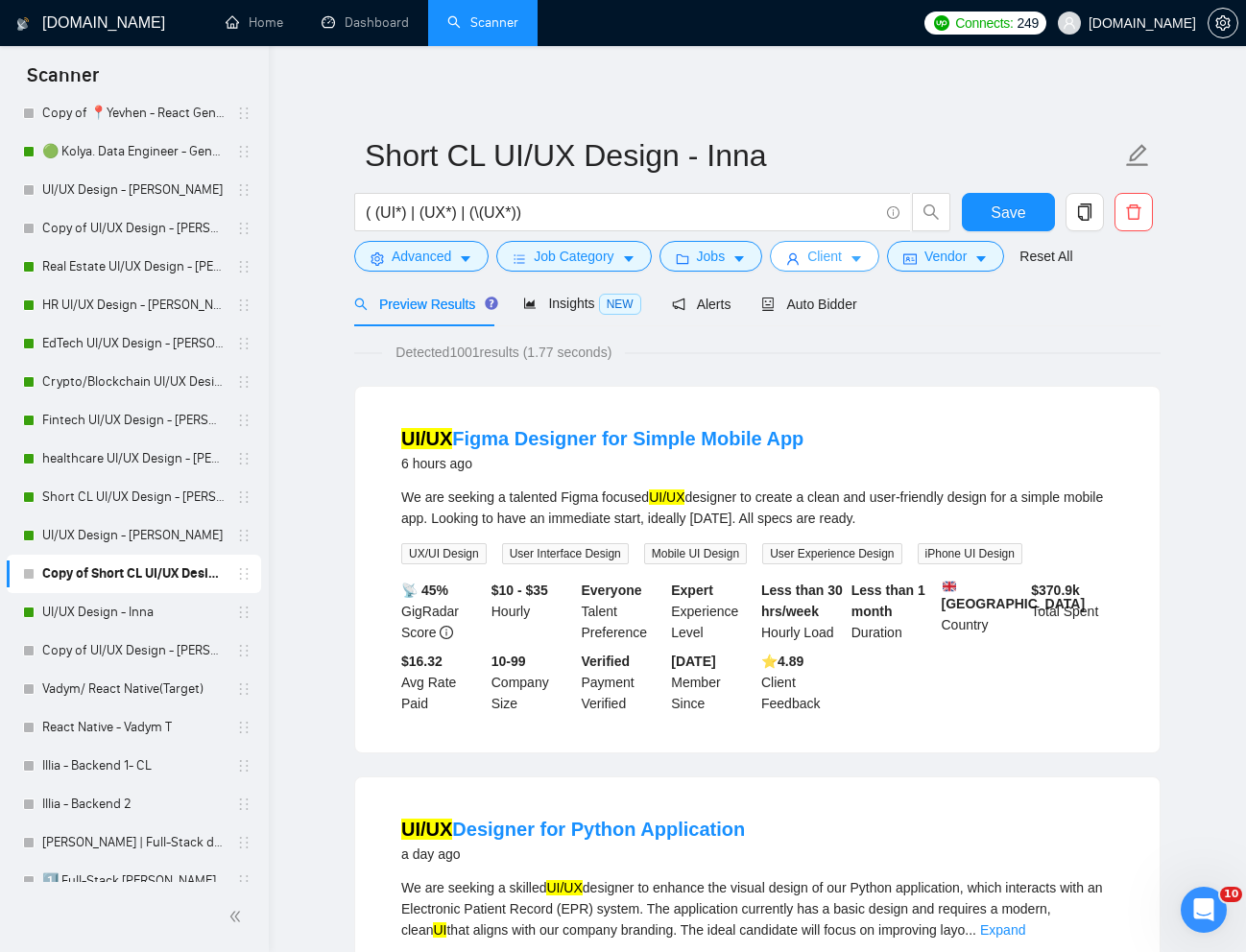
click at [829, 259] on span "Client" at bounding box center [823, 256] width 35 height 21
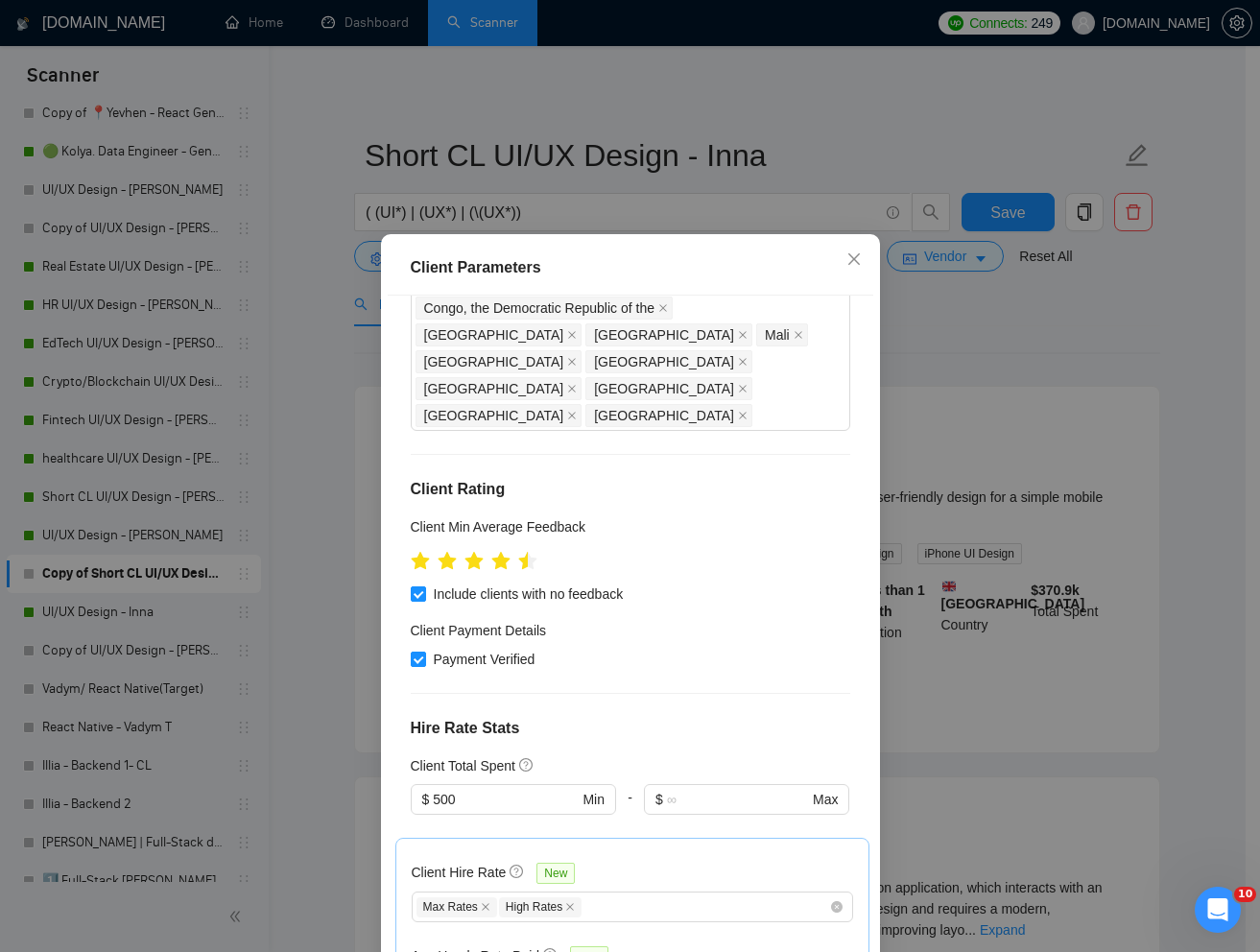
scroll to position [473, 0]
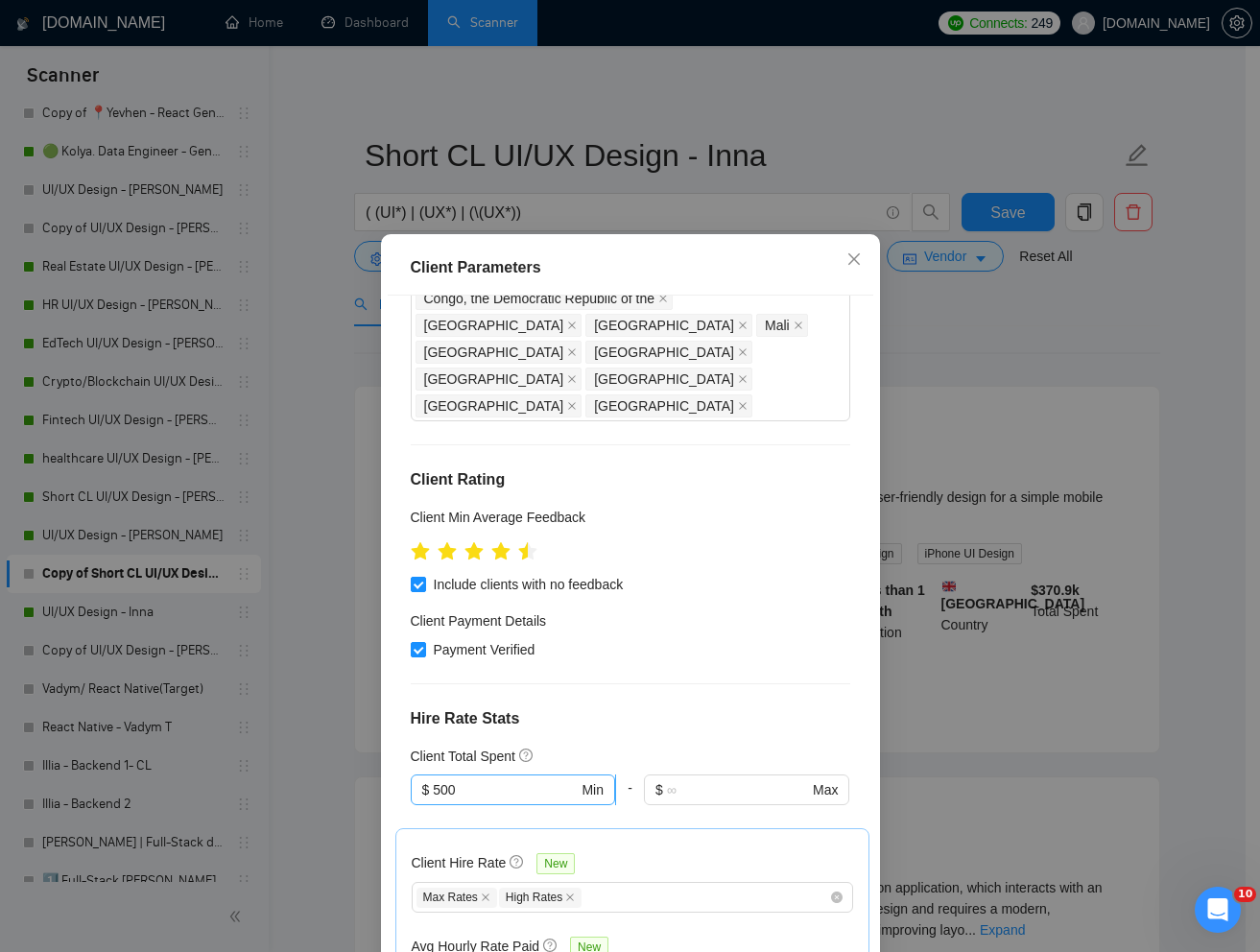
click at [501, 778] on input "500" at bounding box center [505, 788] width 145 height 21
type input "5"
type input "200"
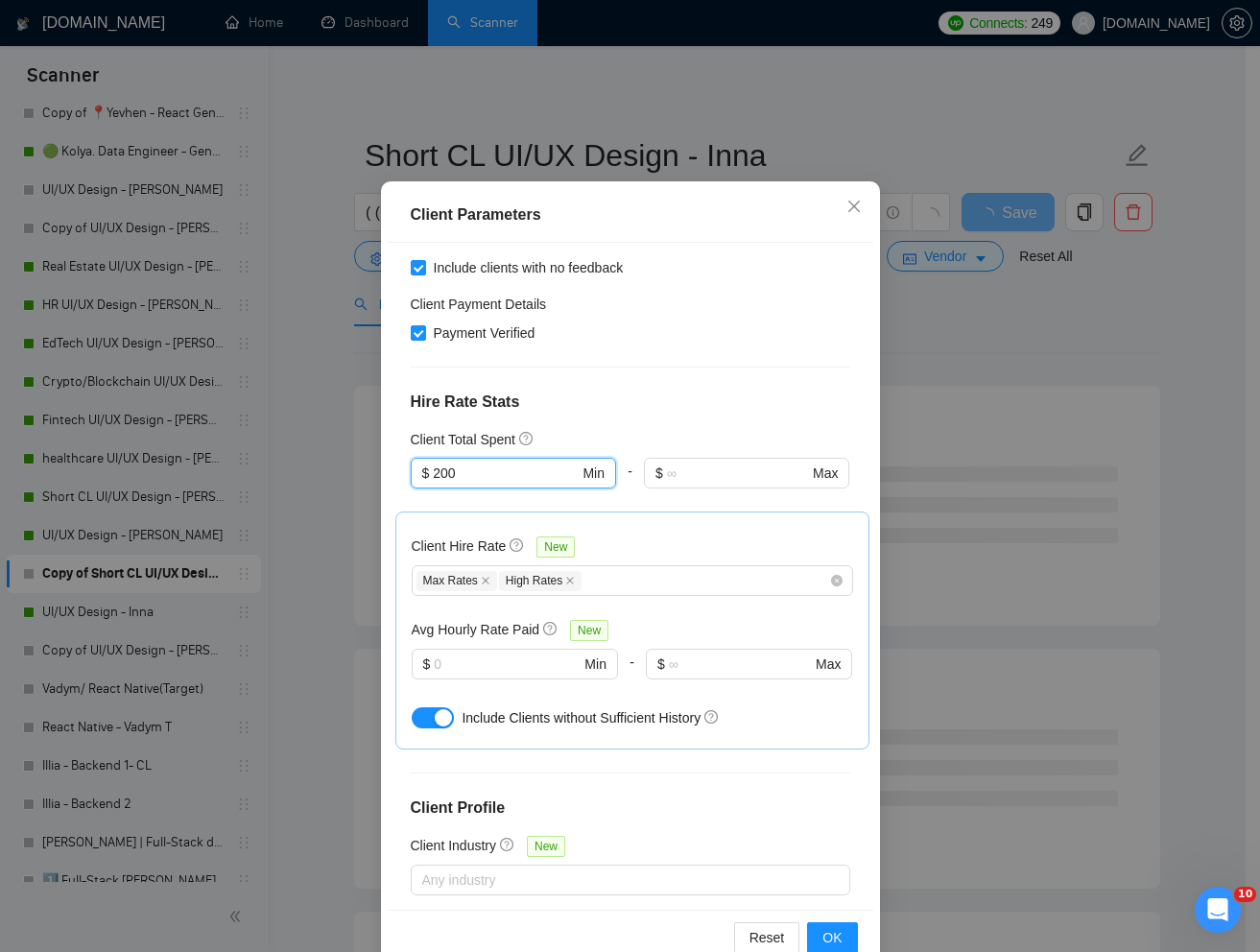
scroll to position [95, 0]
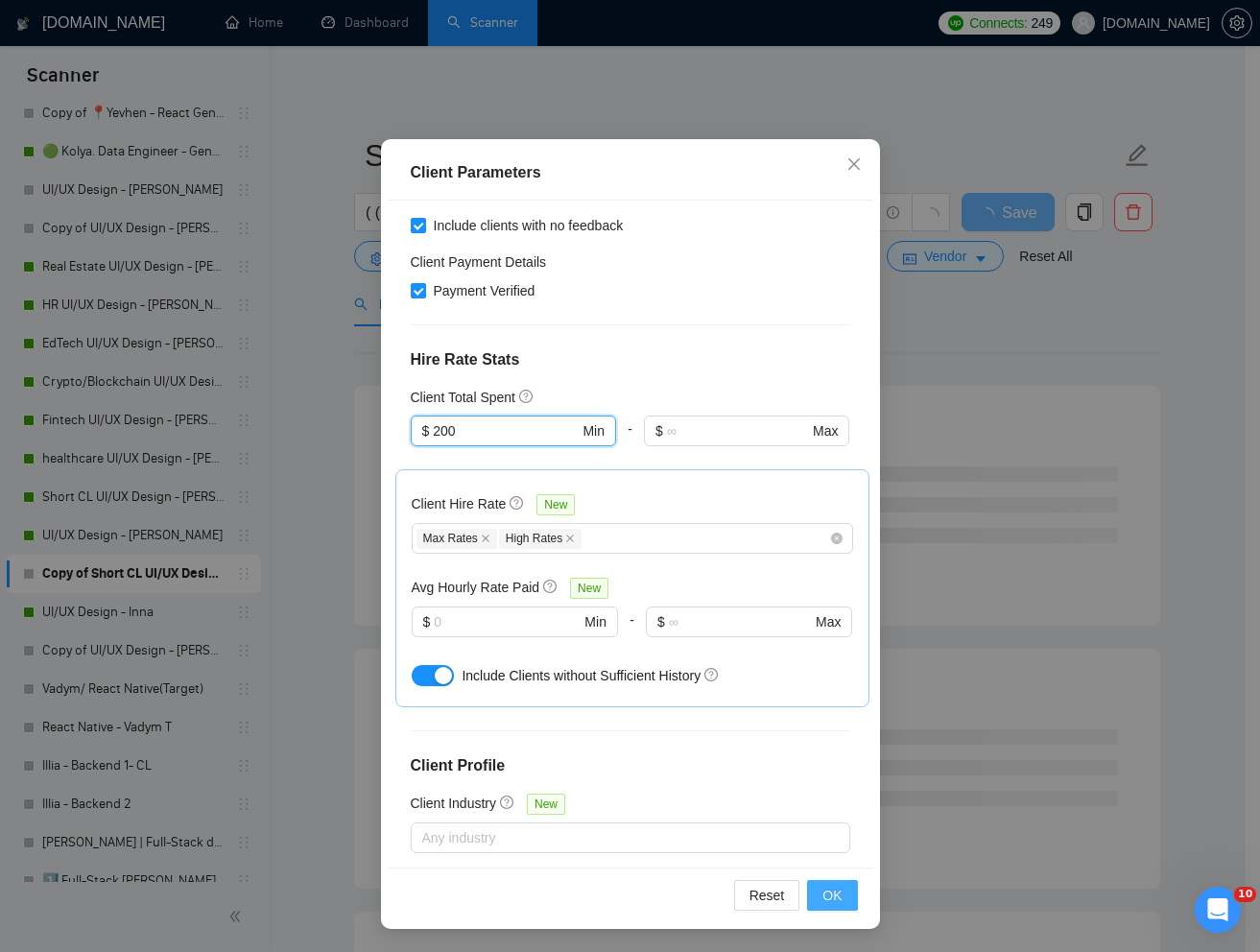
click at [822, 896] on span "OK" at bounding box center [831, 894] width 19 height 21
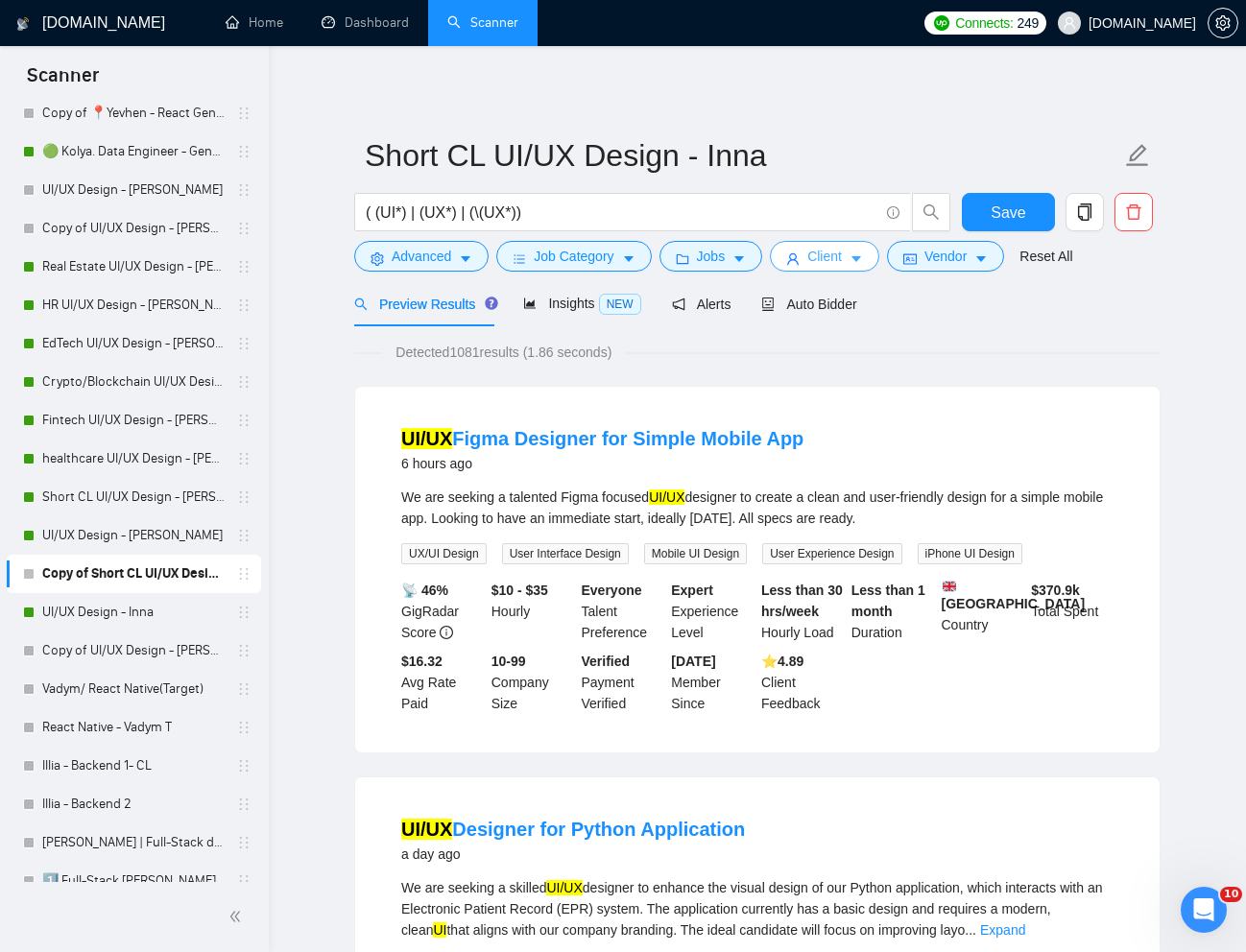
click at [824, 266] on span "Client" at bounding box center [823, 256] width 35 height 21
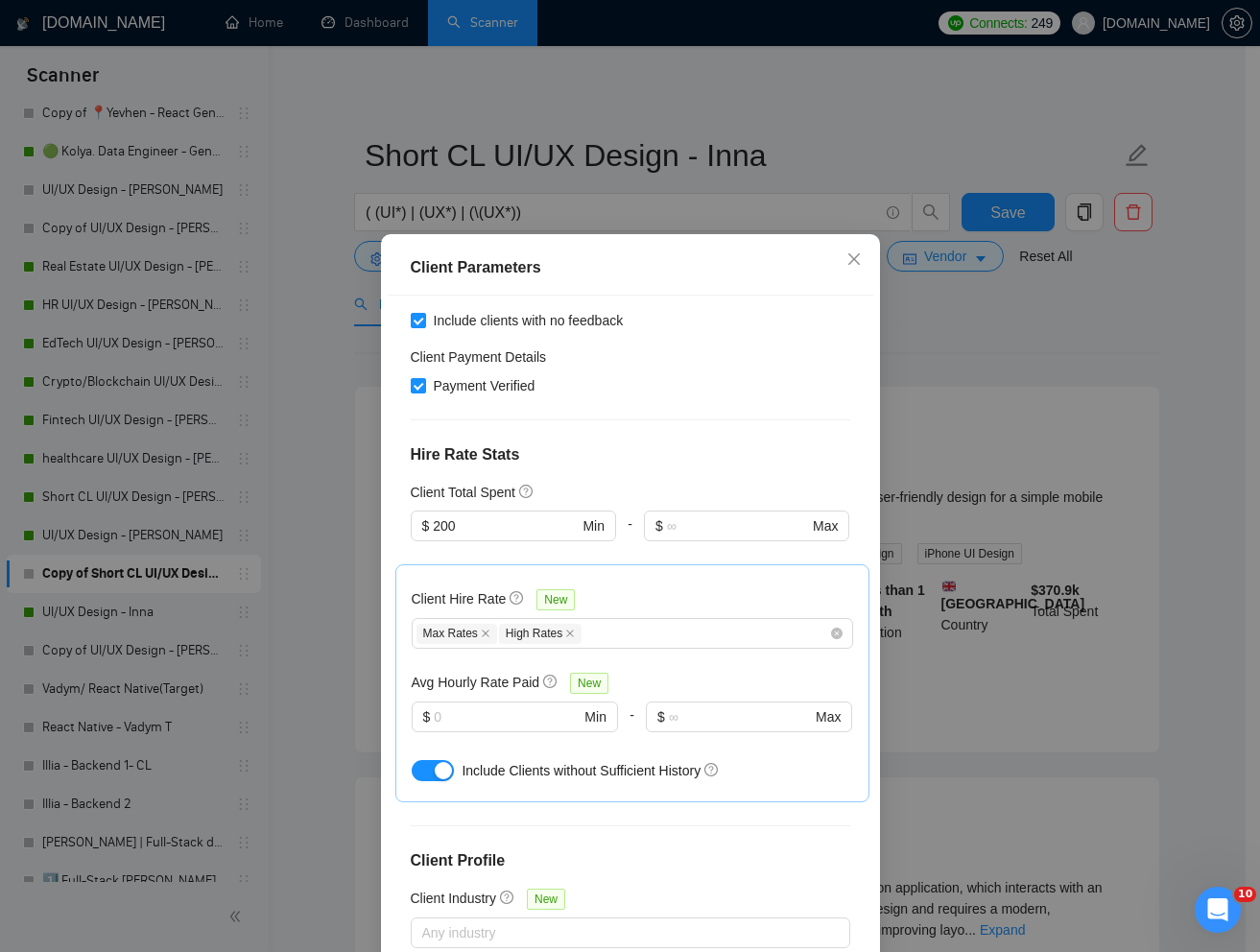
scroll to position [95, 0]
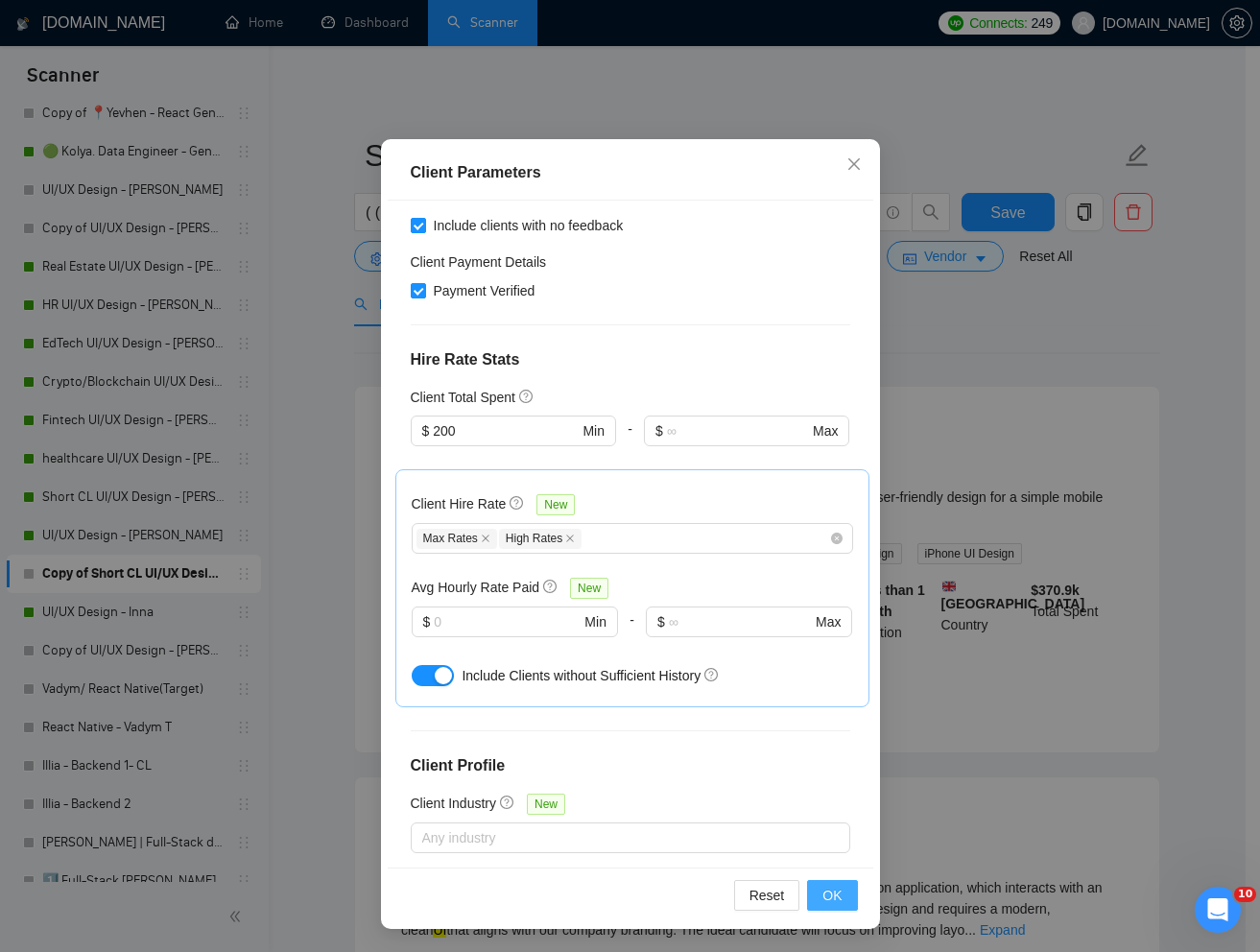
click at [824, 895] on span "OK" at bounding box center [831, 894] width 19 height 21
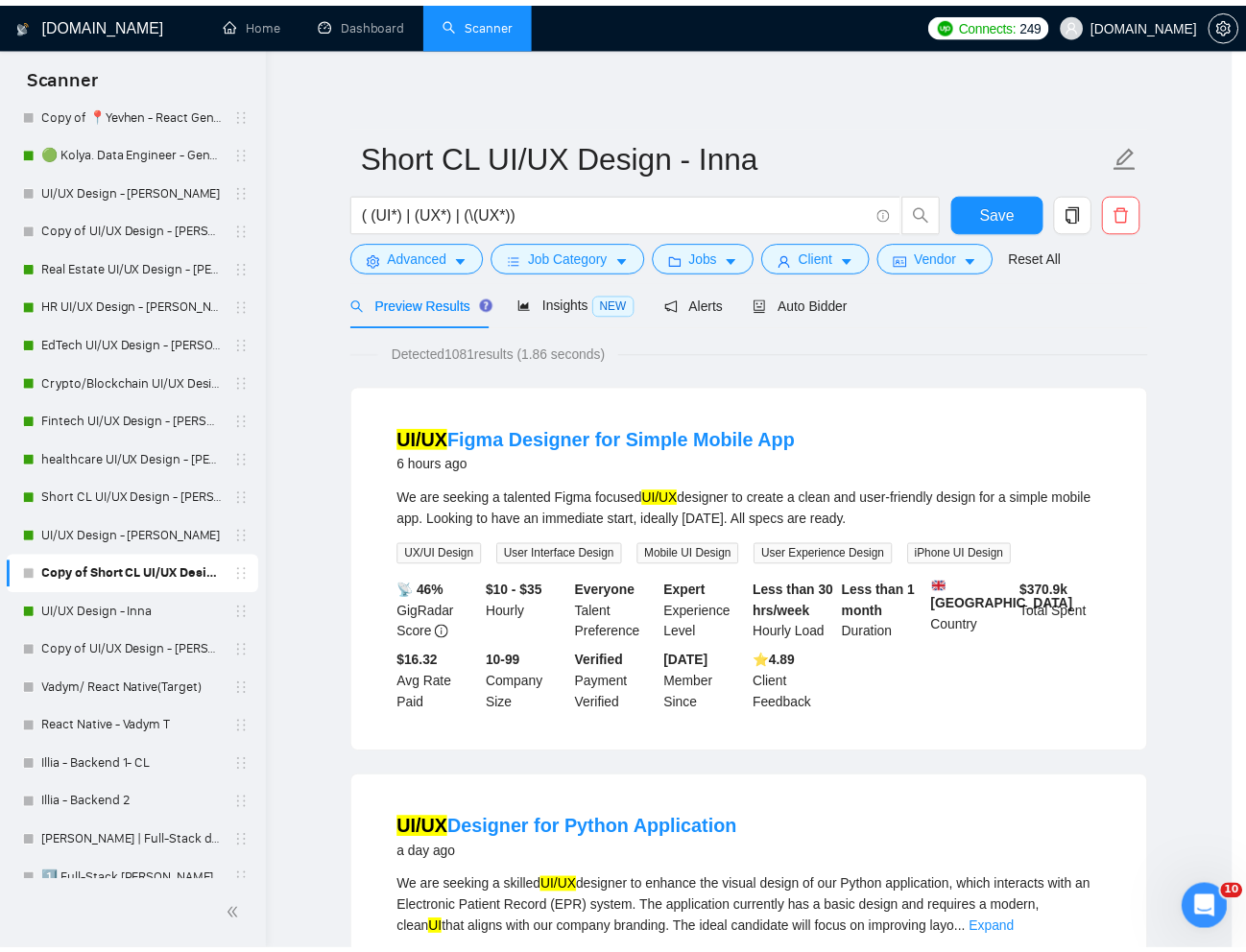
scroll to position [0, 0]
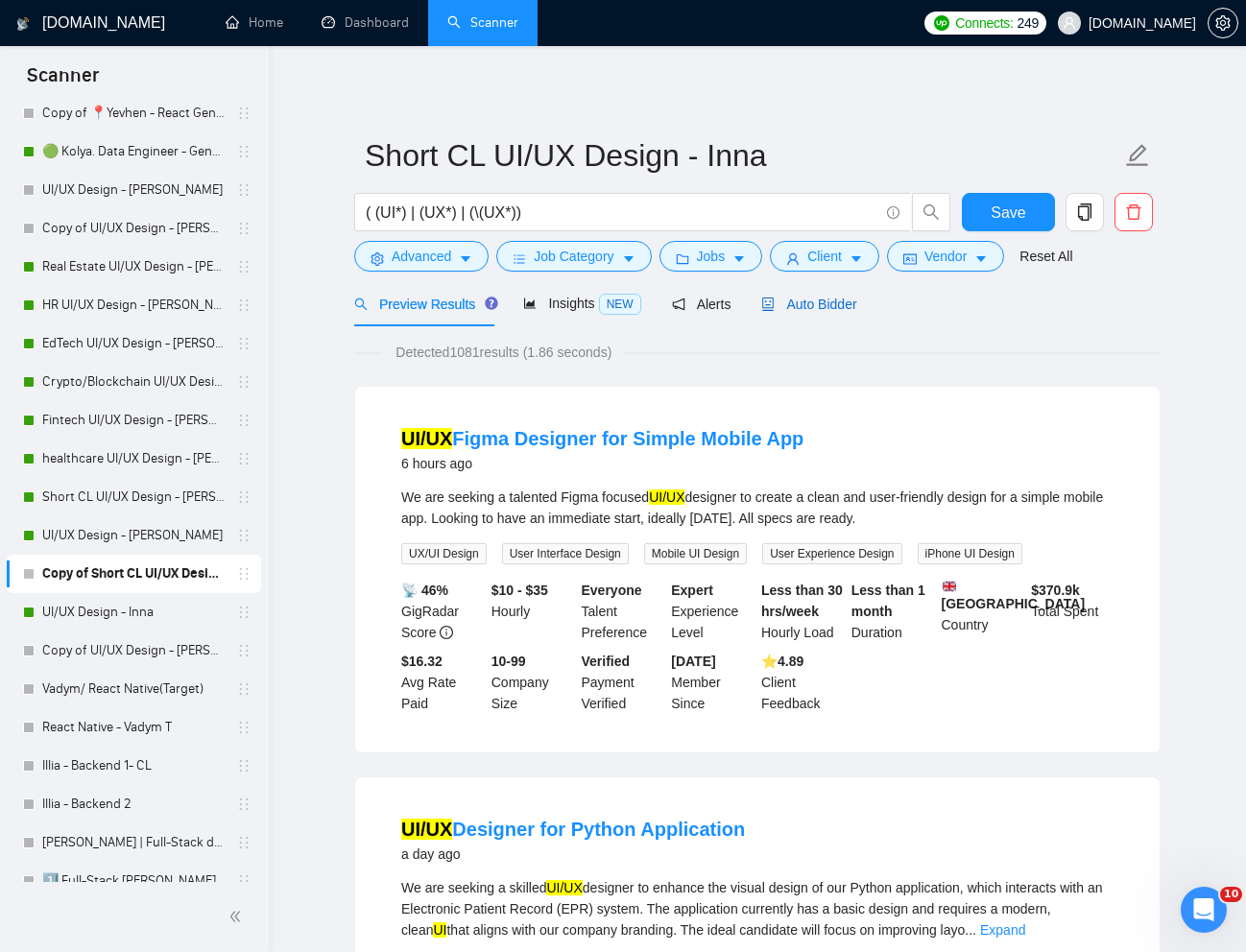
click at [812, 303] on span "Auto Bidder" at bounding box center [809, 303] width 95 height 15
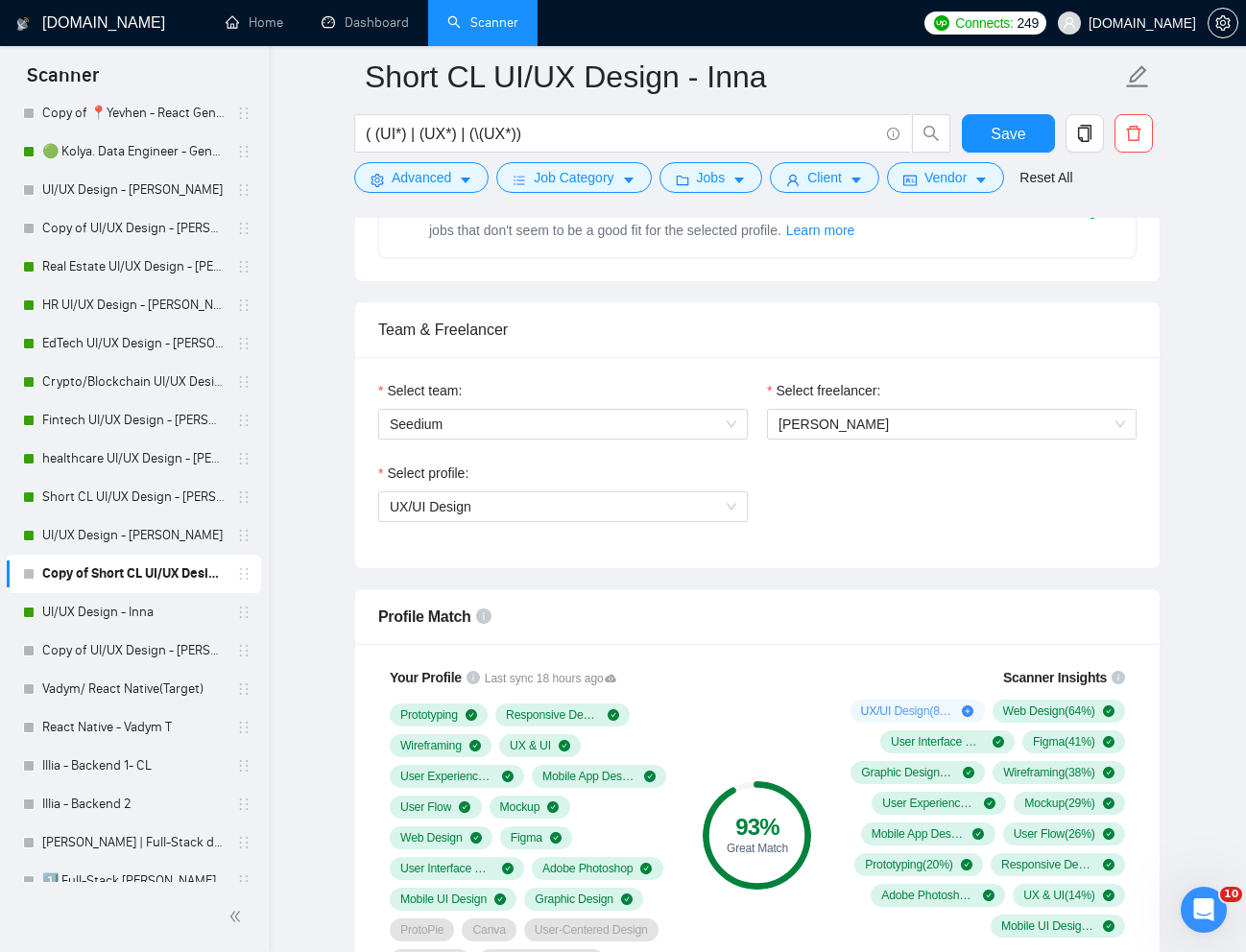
scroll to position [836, 0]
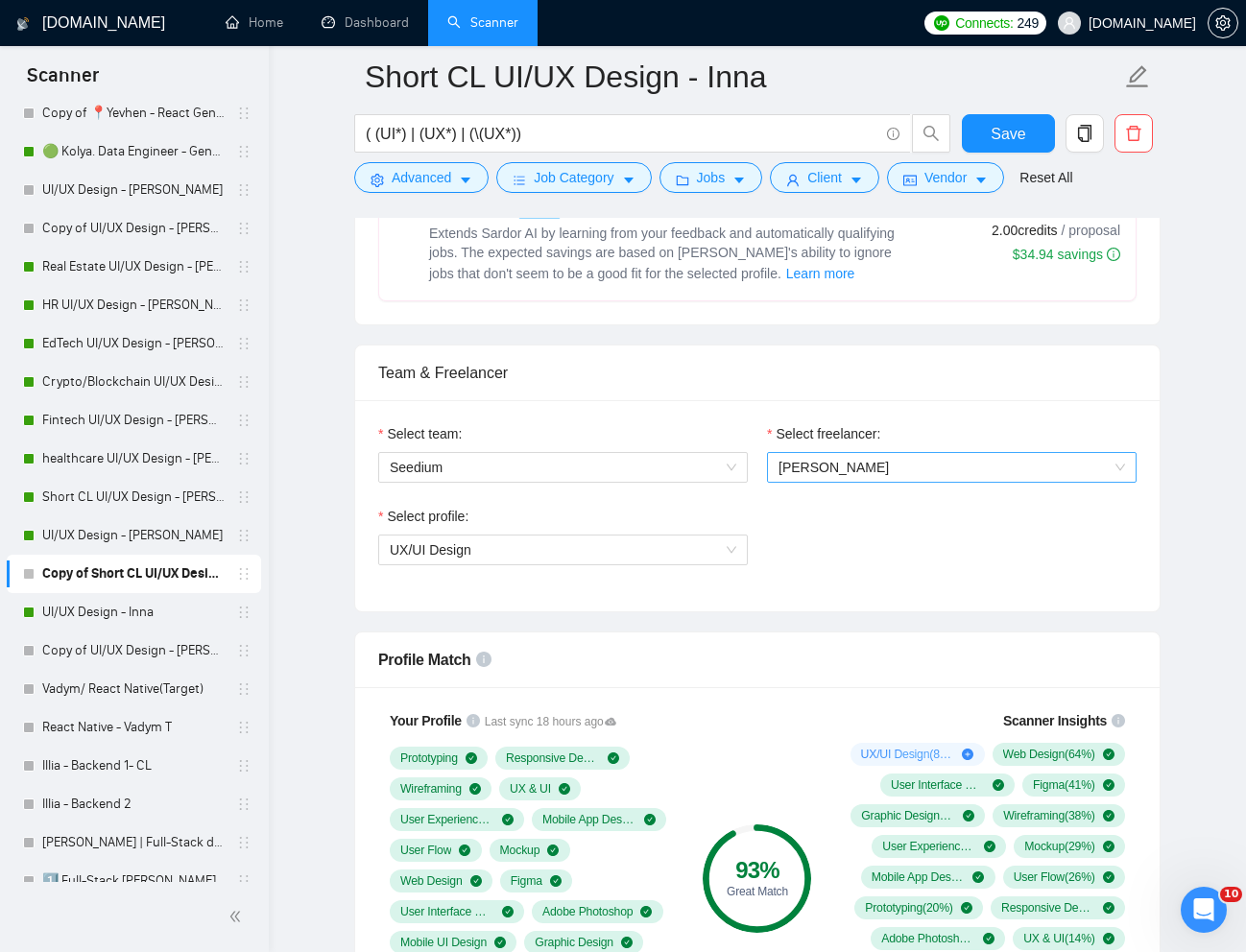
click at [828, 480] on span "[PERSON_NAME]" at bounding box center [950, 467] width 346 height 29
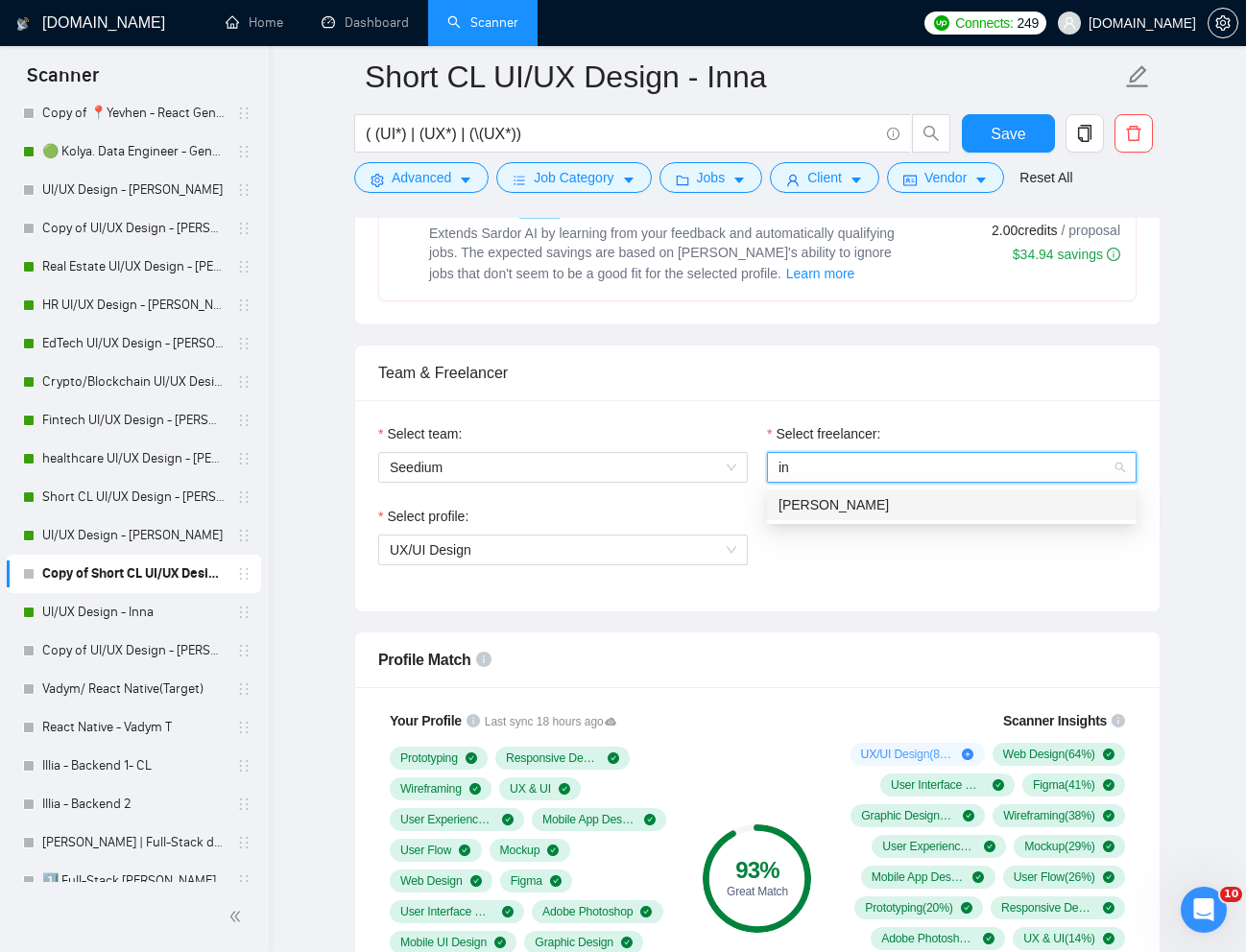
scroll to position [0, 0]
type input "inn"
click at [829, 500] on span "[PERSON_NAME]" at bounding box center [832, 504] width 110 height 15
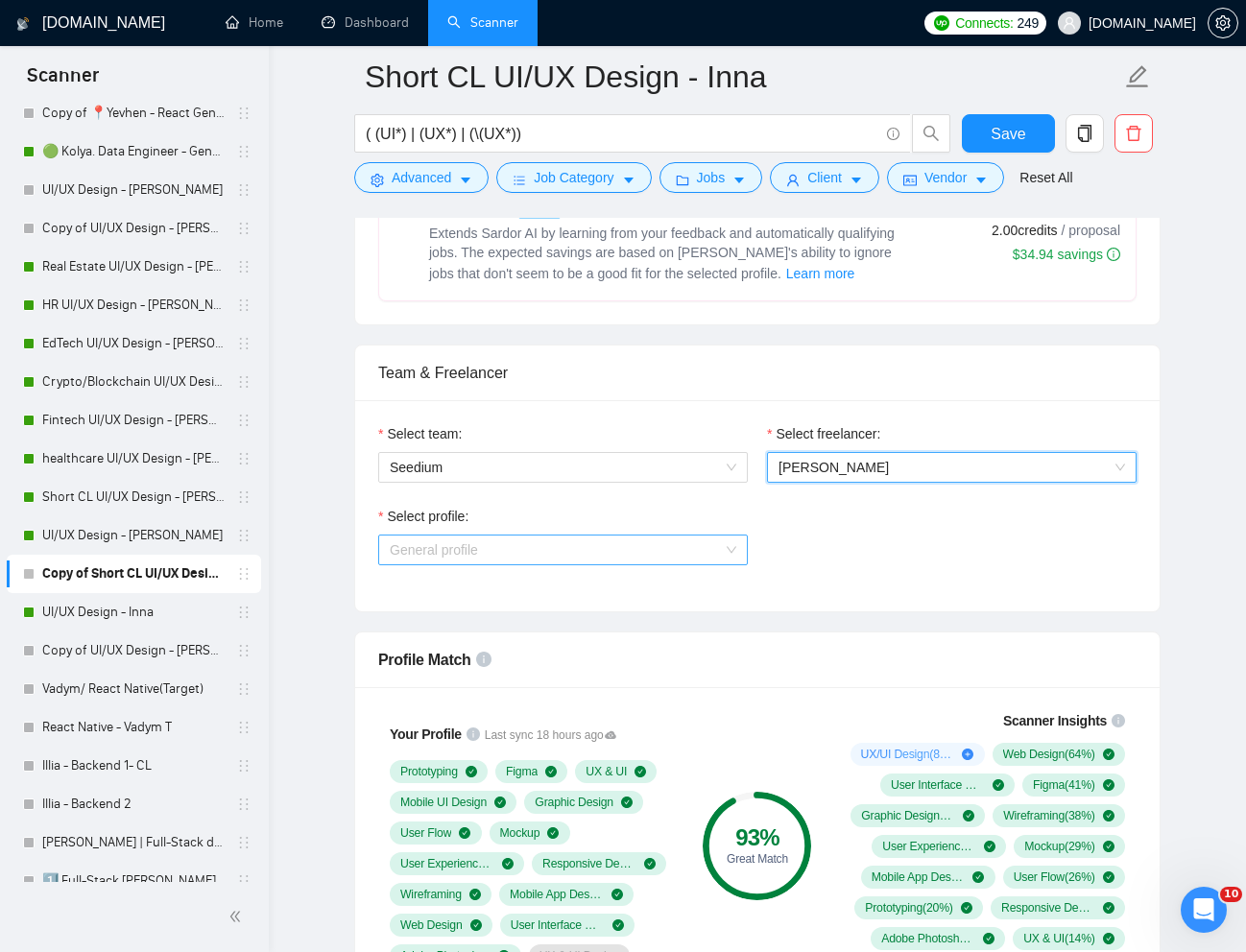
click at [705, 549] on span "General profile" at bounding box center [562, 549] width 346 height 29
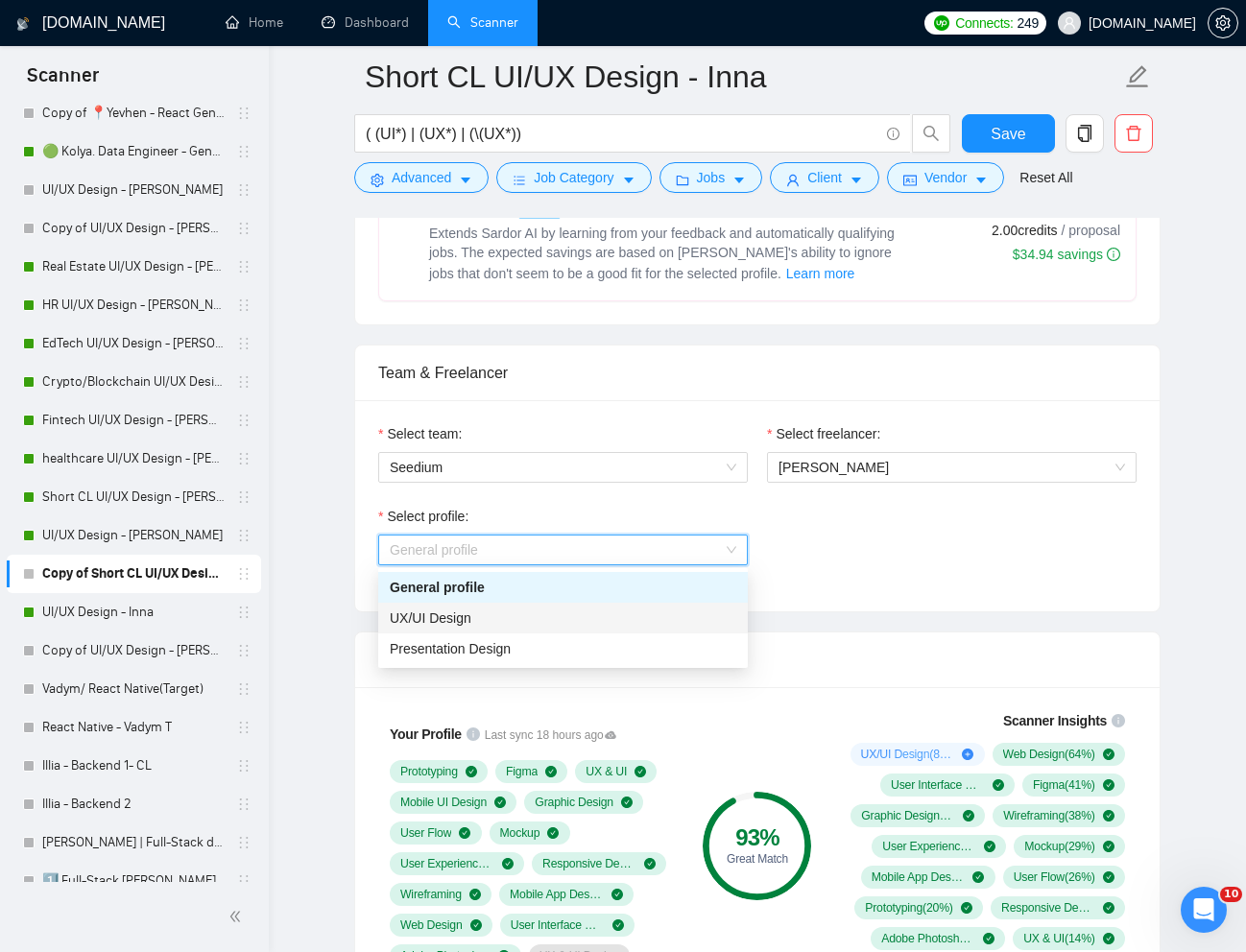
click at [477, 625] on div "UX/UI Design" at bounding box center [562, 617] width 346 height 21
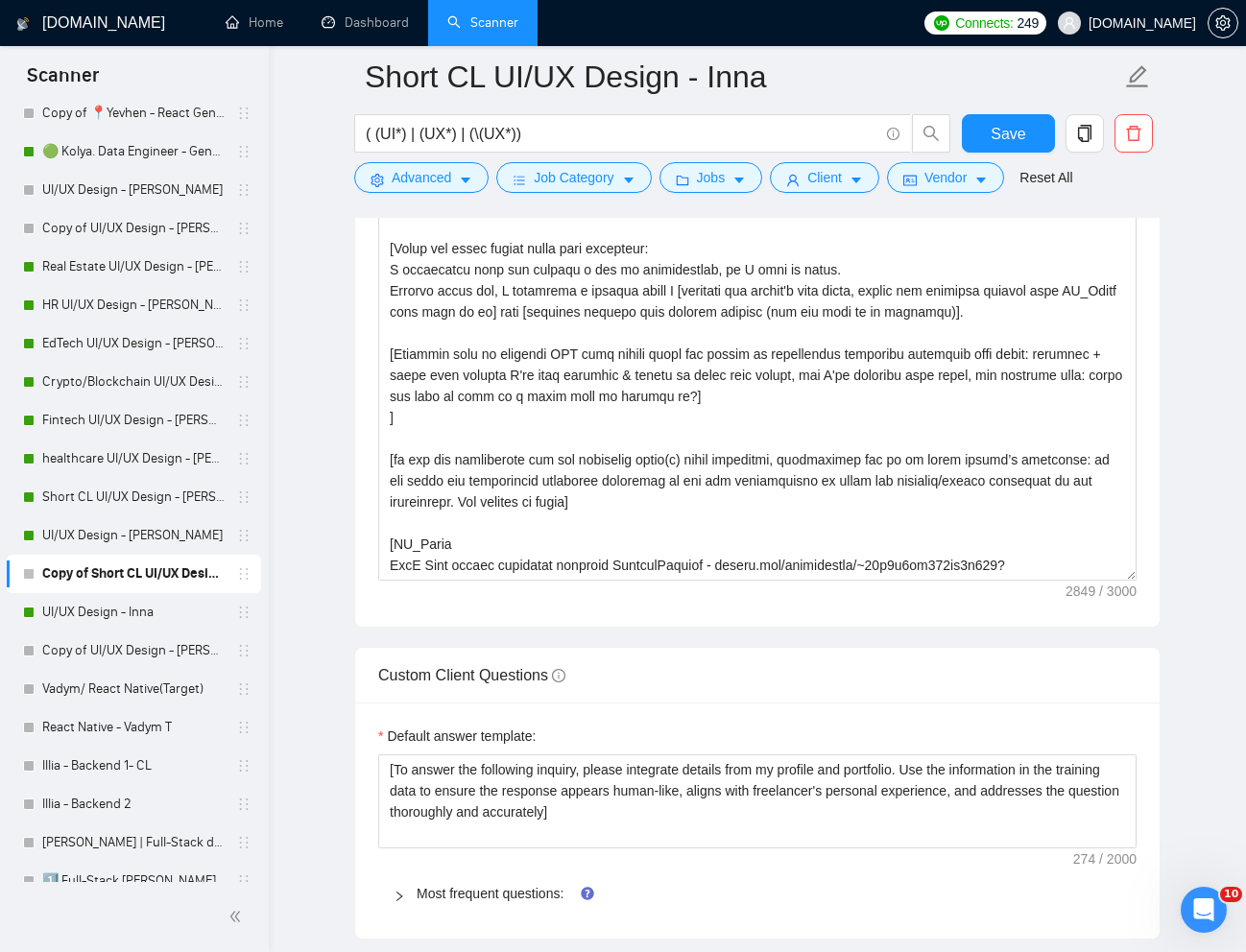
scroll to position [2408, 0]
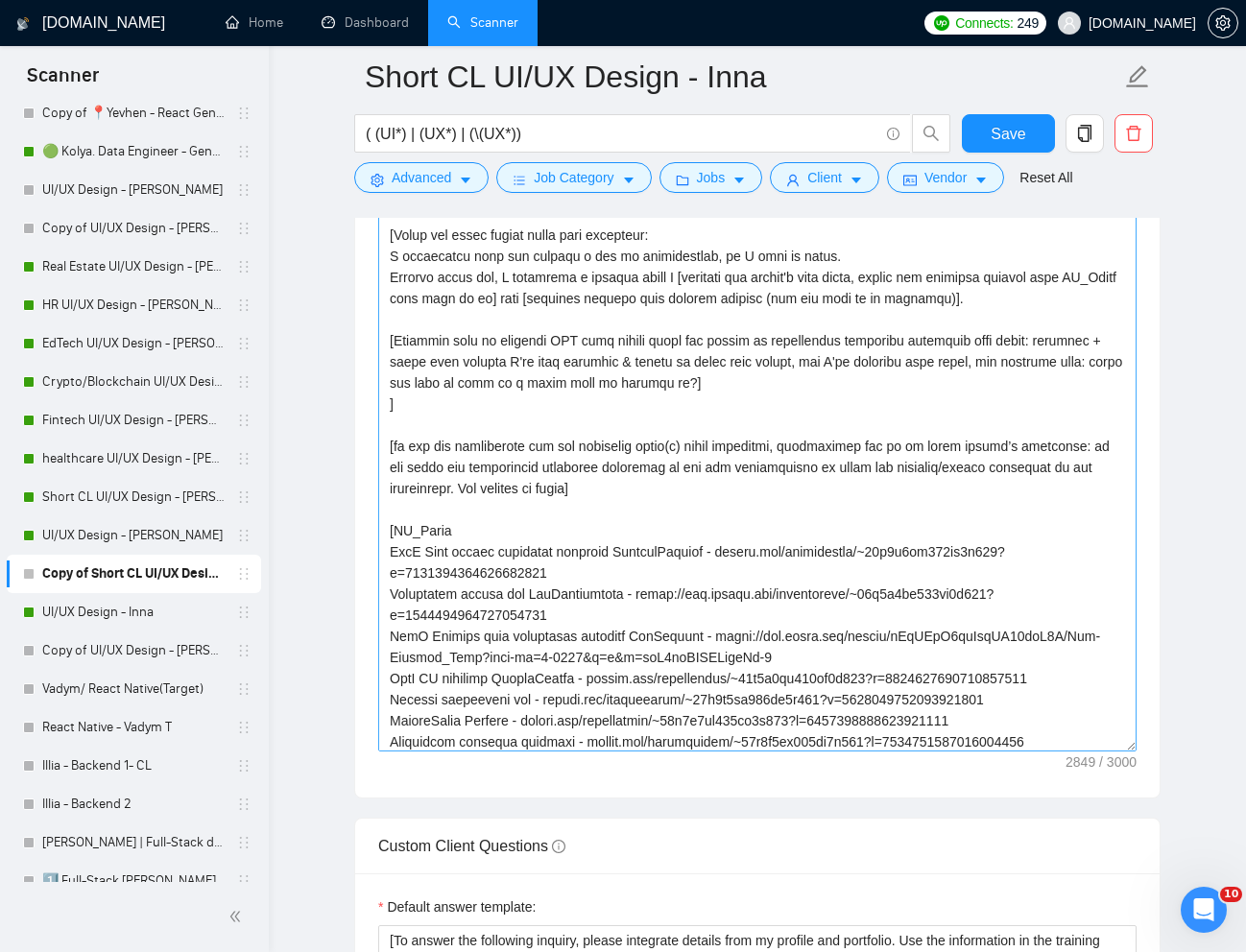
drag, startPoint x: 1129, startPoint y: 562, endPoint x: 1129, endPoint y: 749, distance: 187.0
click at [1129, 751] on textarea "Cover letter template:" at bounding box center [757, 442] width 758 height 616
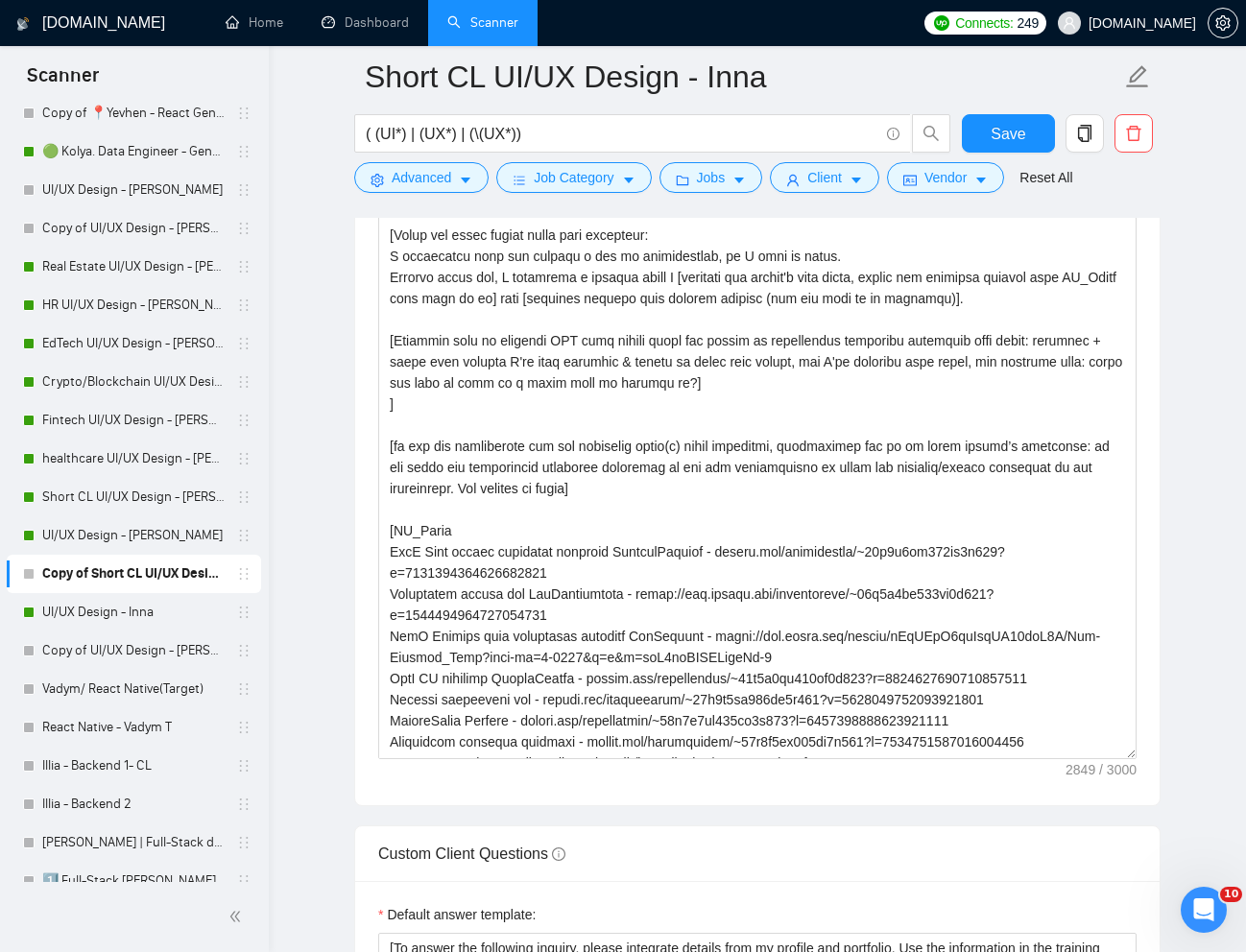
click at [1184, 694] on main "Short CL UI/UX Design - Inna ( (UI*) | (UX*) | (\(UX*)) Save Advanced Job Categ…" at bounding box center [757, 425] width 916 height 5514
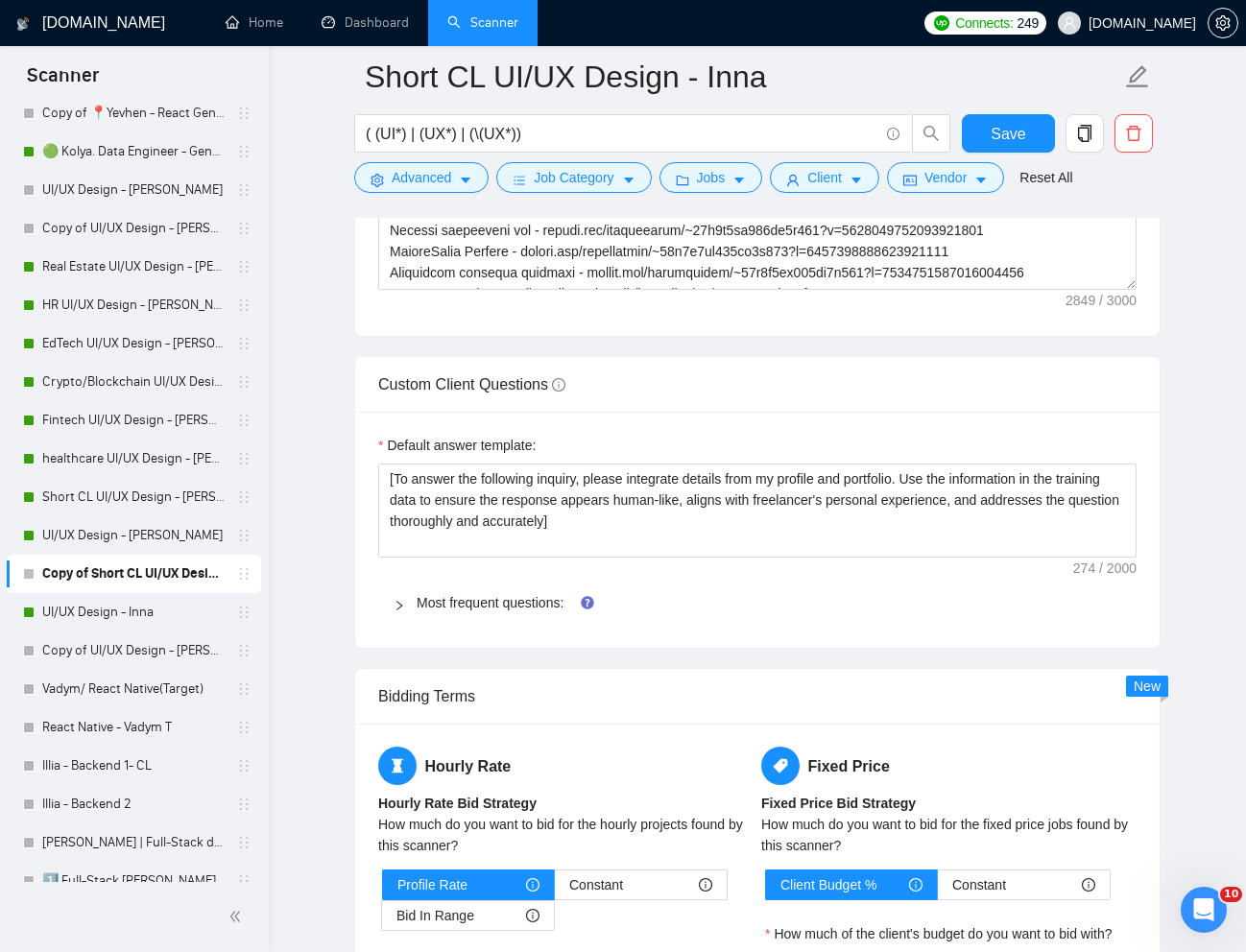
scroll to position [2883, 0]
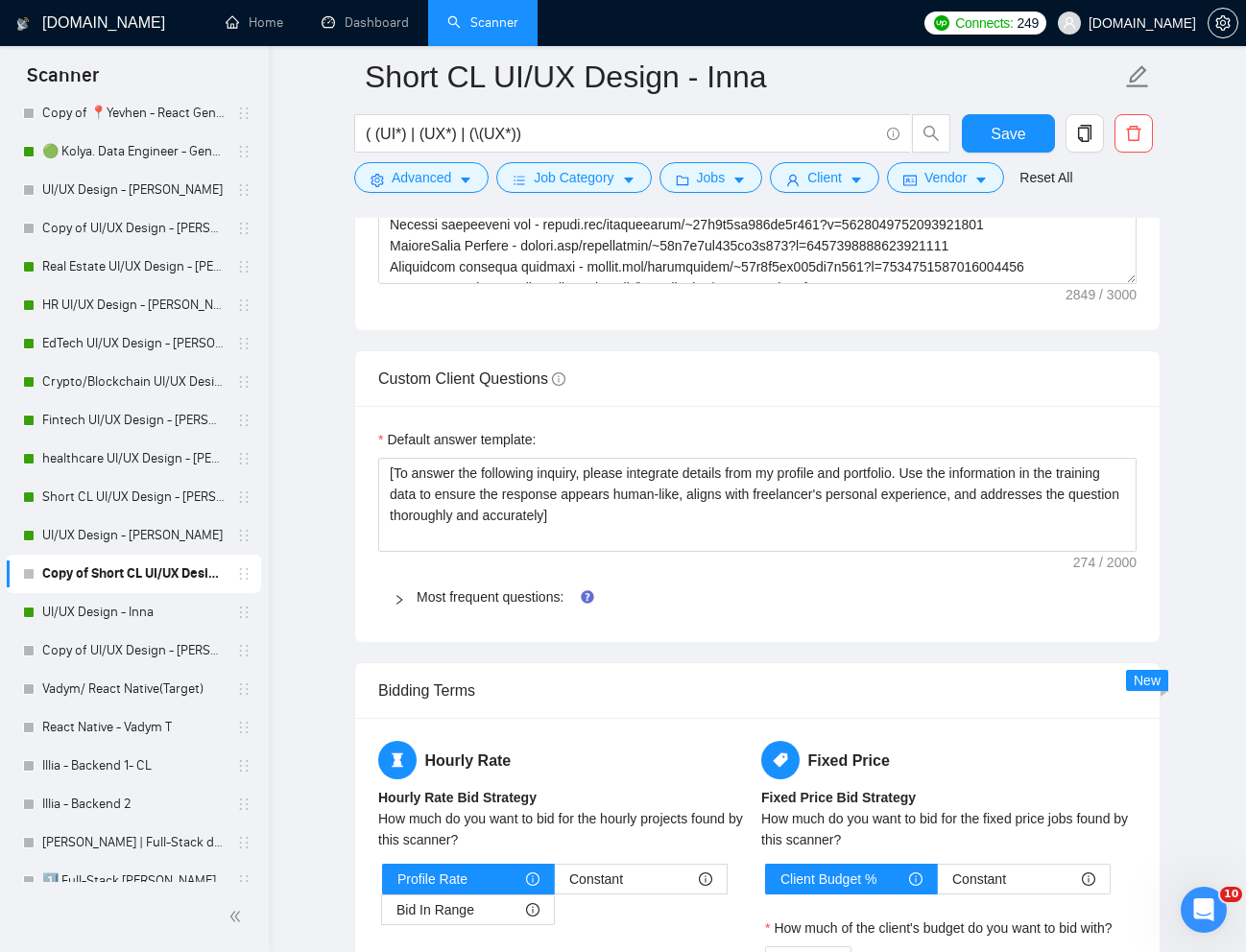
click at [407, 600] on div at bounding box center [405, 596] width 23 height 21
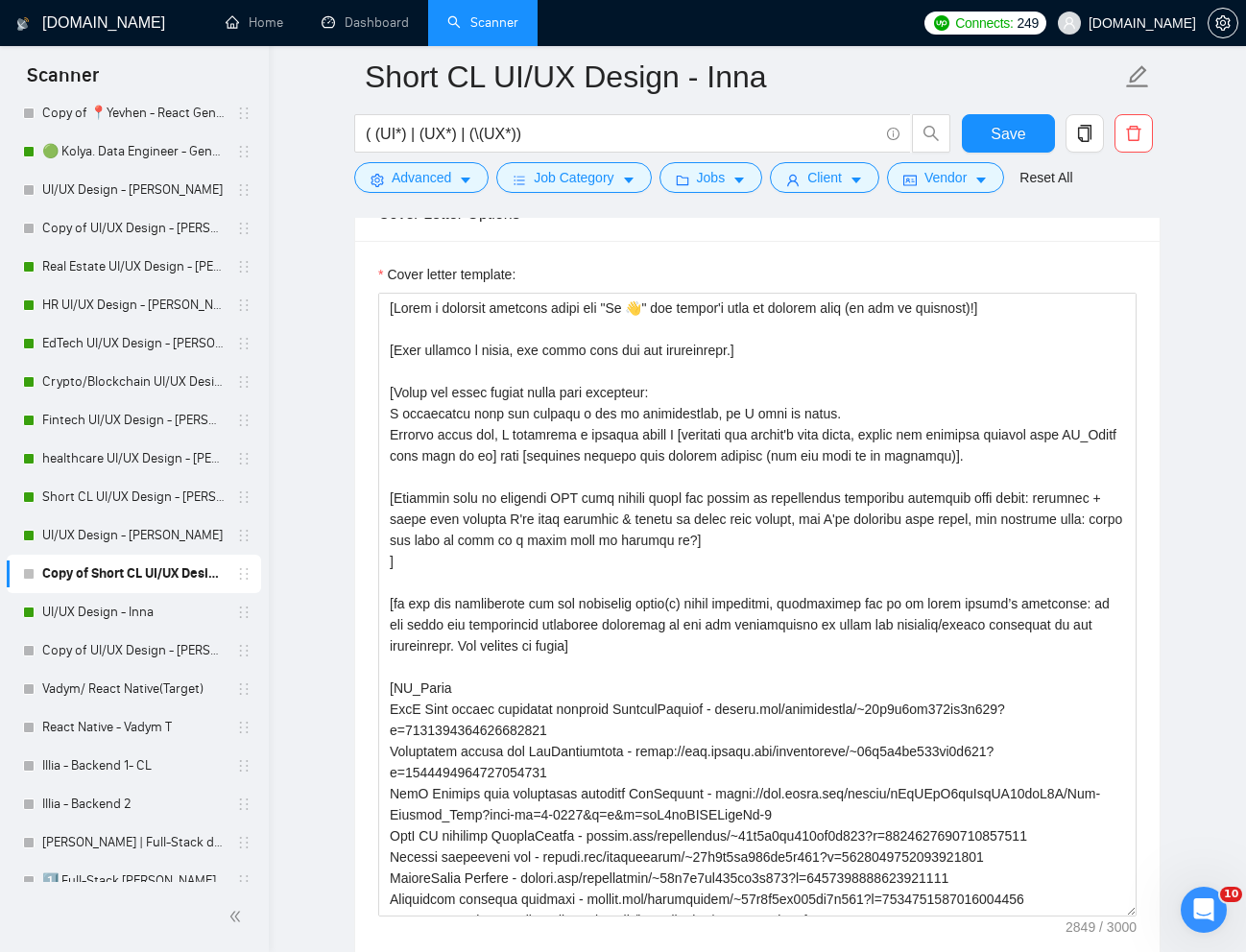
scroll to position [2218, 0]
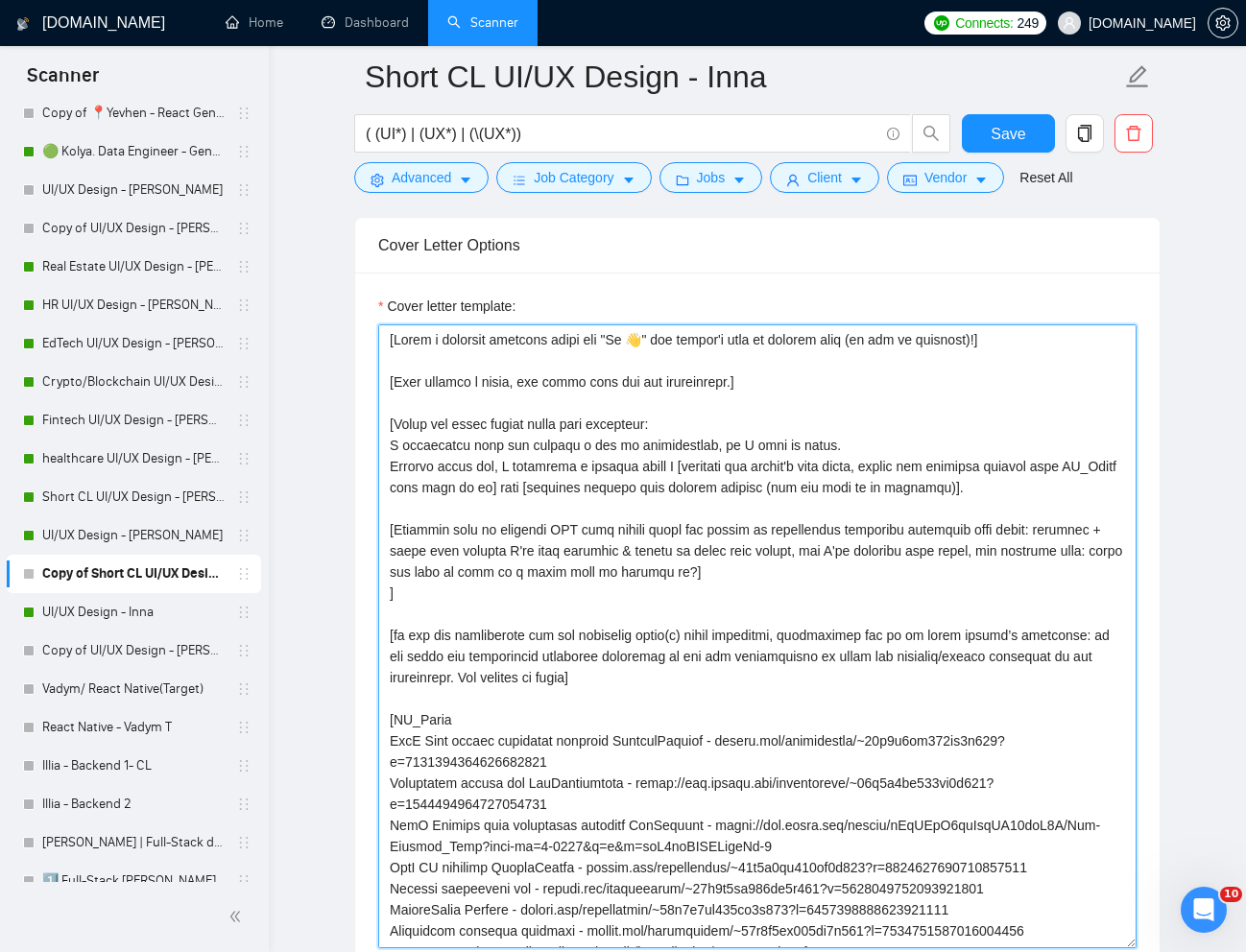
click at [650, 332] on textarea "Cover letter template:" at bounding box center [757, 636] width 758 height 624
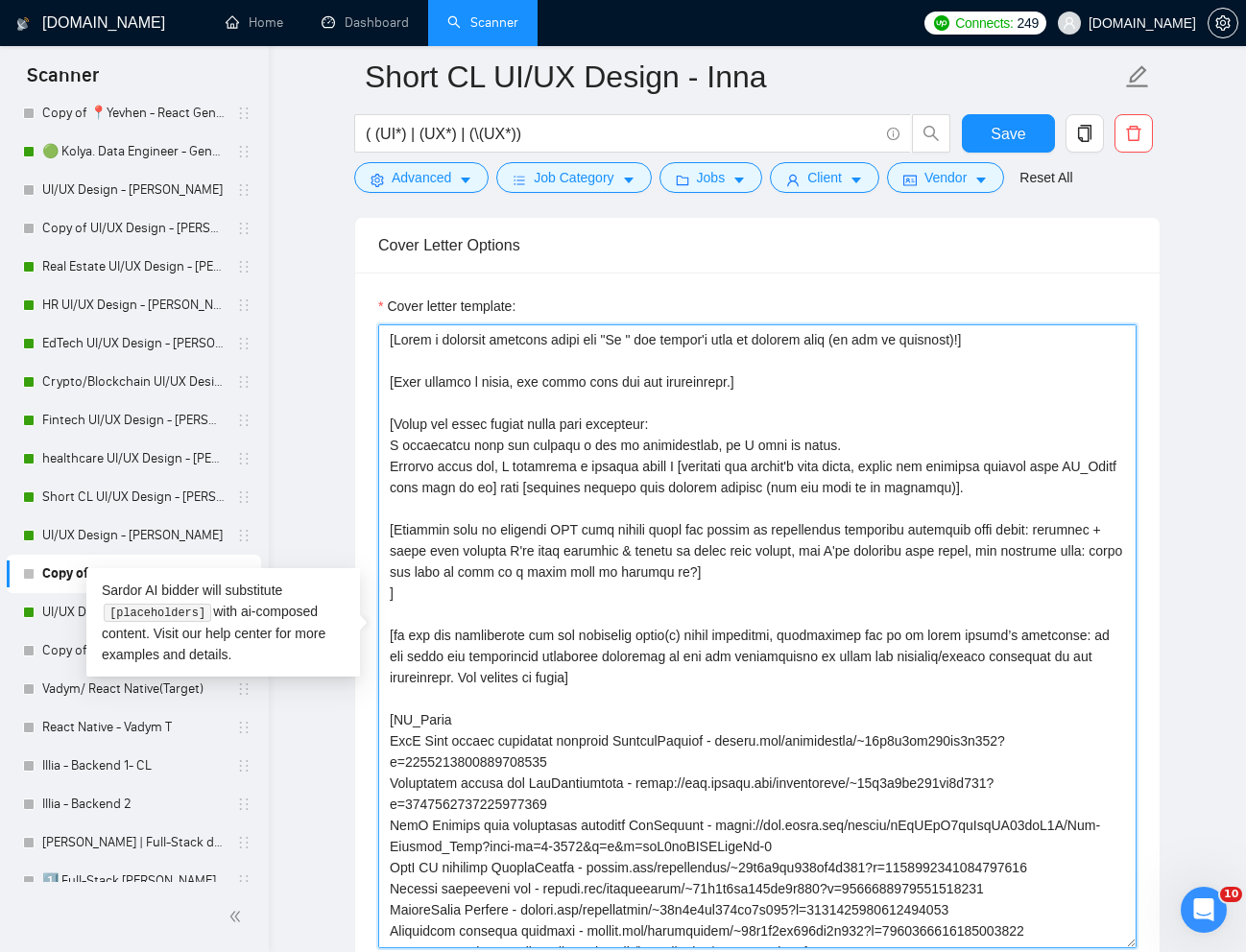
paste textarea "🤝"
drag, startPoint x: 384, startPoint y: 442, endPoint x: 811, endPoint y: 446, distance: 427.0
click at [811, 446] on textarea "Cover letter template:" at bounding box center [757, 636] width 758 height 624
paste textarea "No fluff, no AI-generated cover letter. Just a few words about my experience wi…"
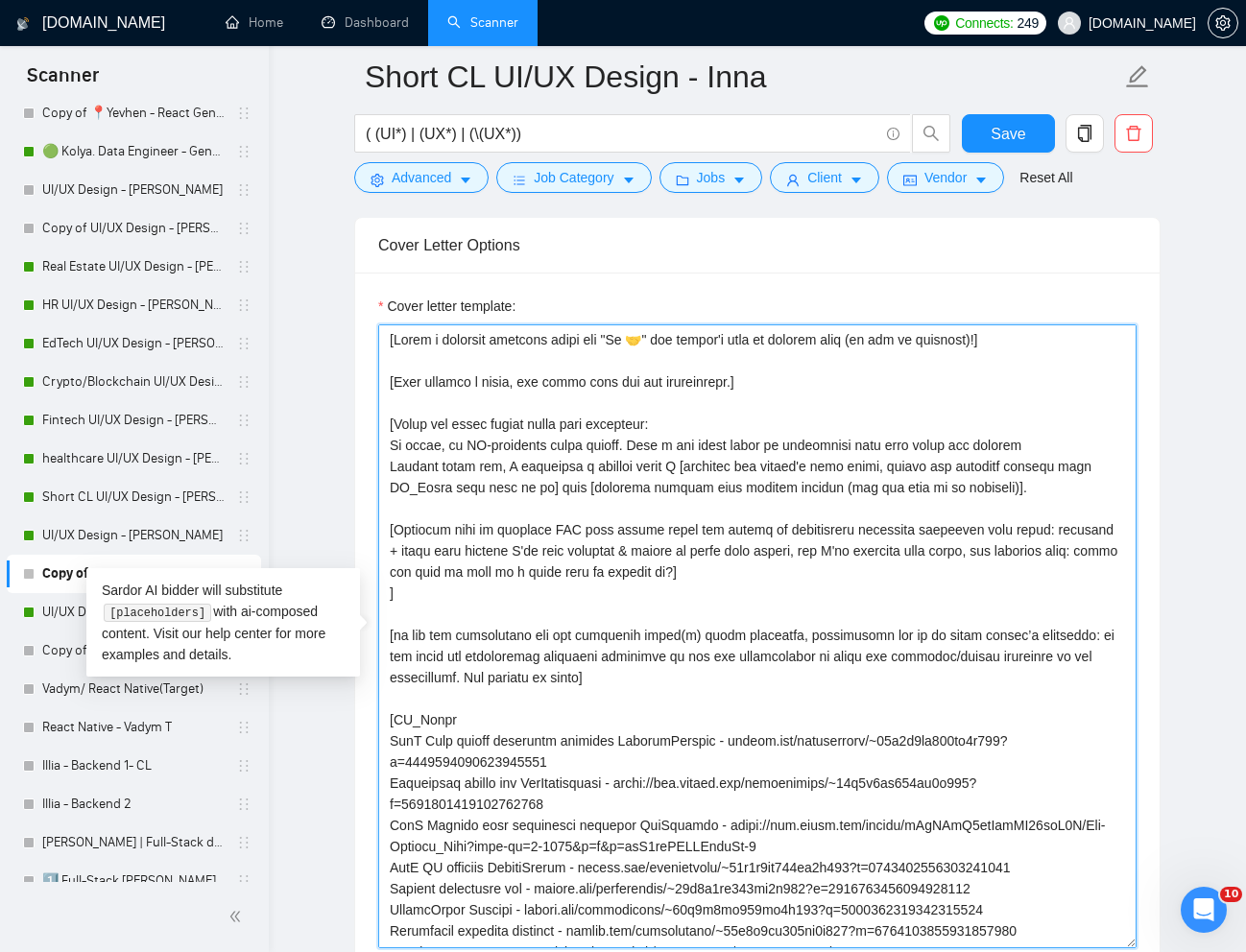
click at [525, 608] on textarea "Cover letter template:" at bounding box center [757, 636] width 758 height 624
drag, startPoint x: 389, startPoint y: 466, endPoint x: 1032, endPoint y: 487, distance: 643.3
click at [1032, 487] on textarea "Cover letter template:" at bounding box center [757, 636] width 758 height 624
paste textarea "Based on the job description, choose the most relevant case from PR_Links with …"
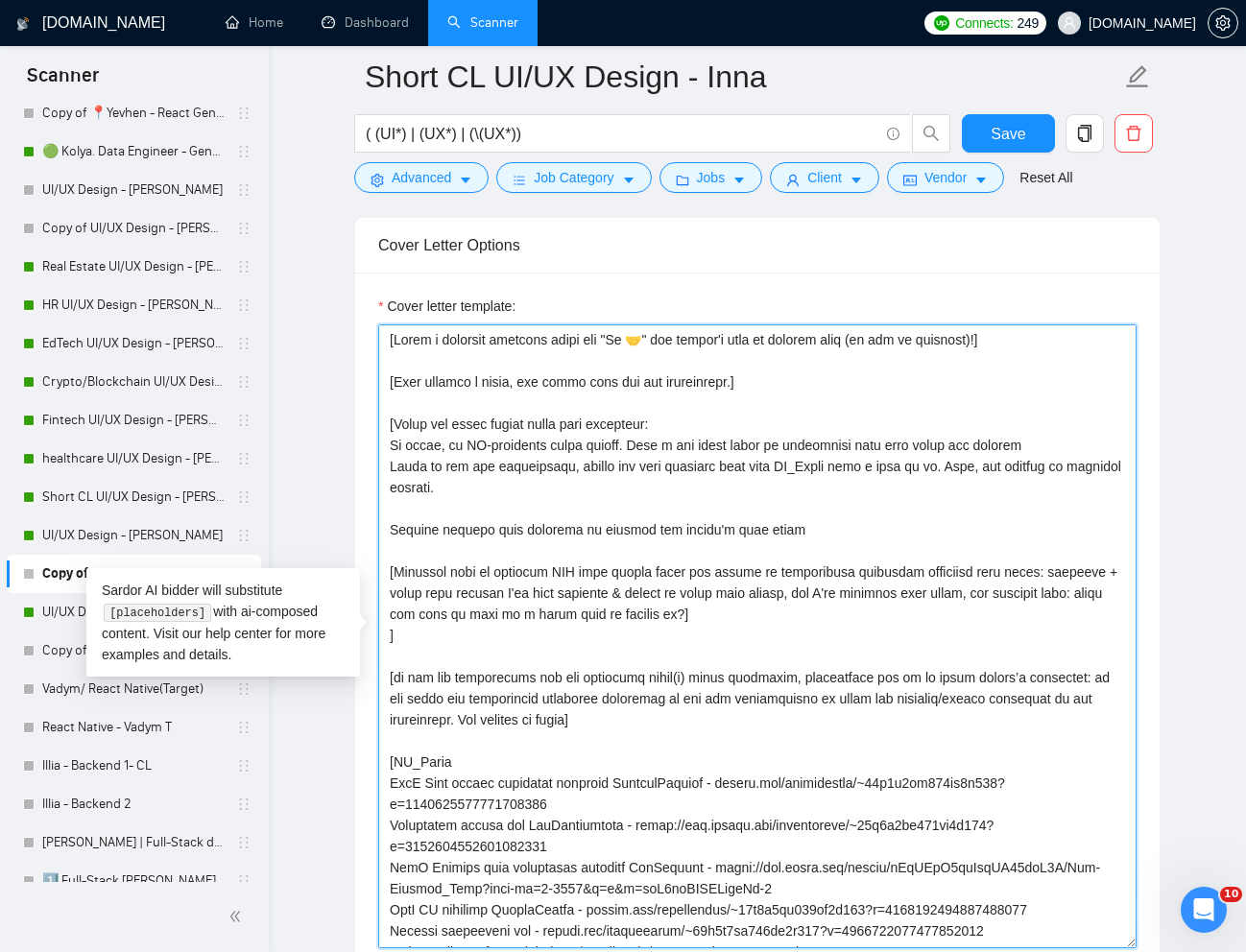
click at [388, 471] on textarea "Cover letter template:" at bounding box center [757, 636] width 758 height 624
click at [553, 496] on textarea "Cover letter template:" at bounding box center [757, 636] width 758 height 624
click at [386, 533] on textarea "Cover letter template:" at bounding box center [757, 636] width 758 height 624
click at [833, 520] on textarea "Cover letter template:" at bounding box center [757, 636] width 758 height 624
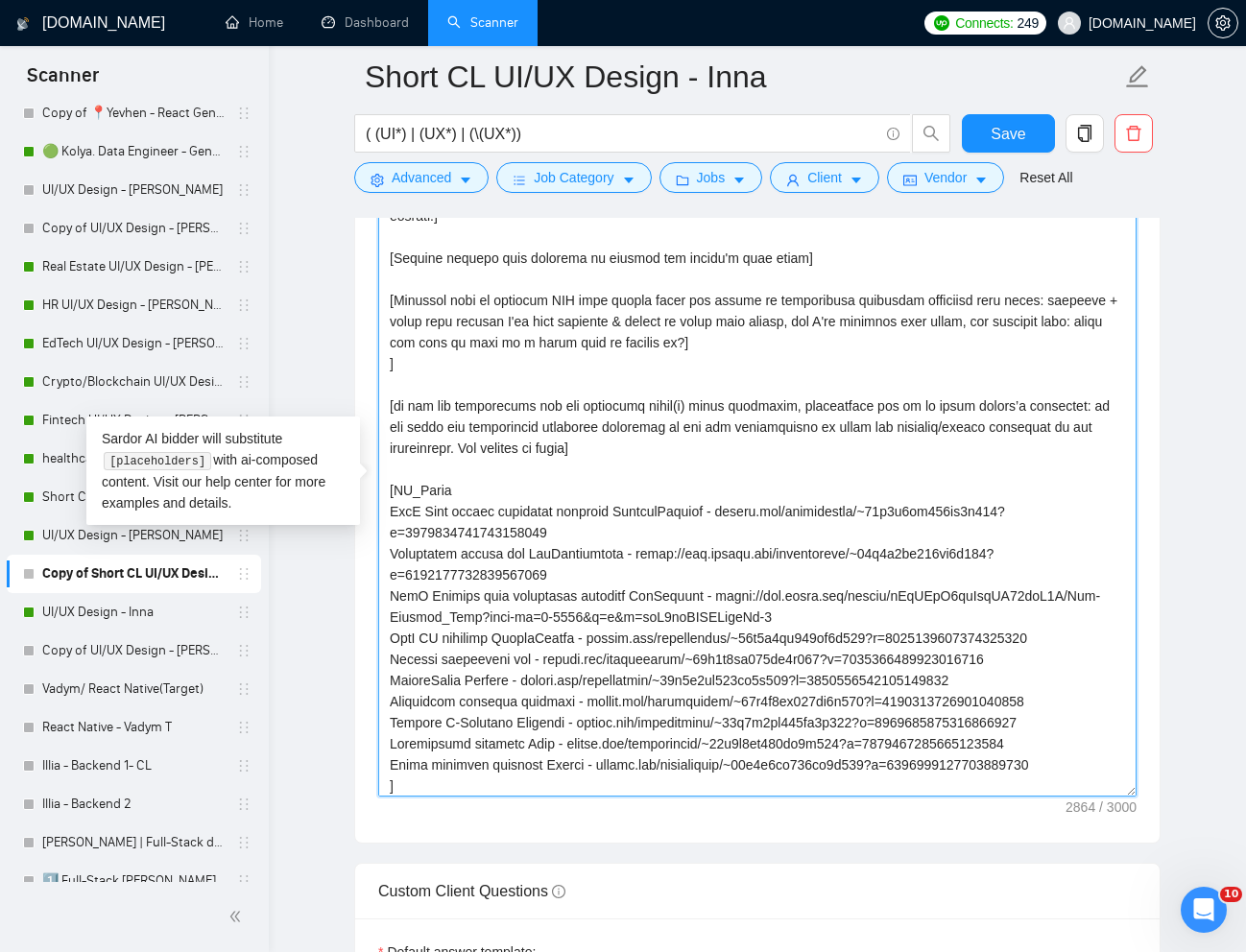
scroll to position [152, 0]
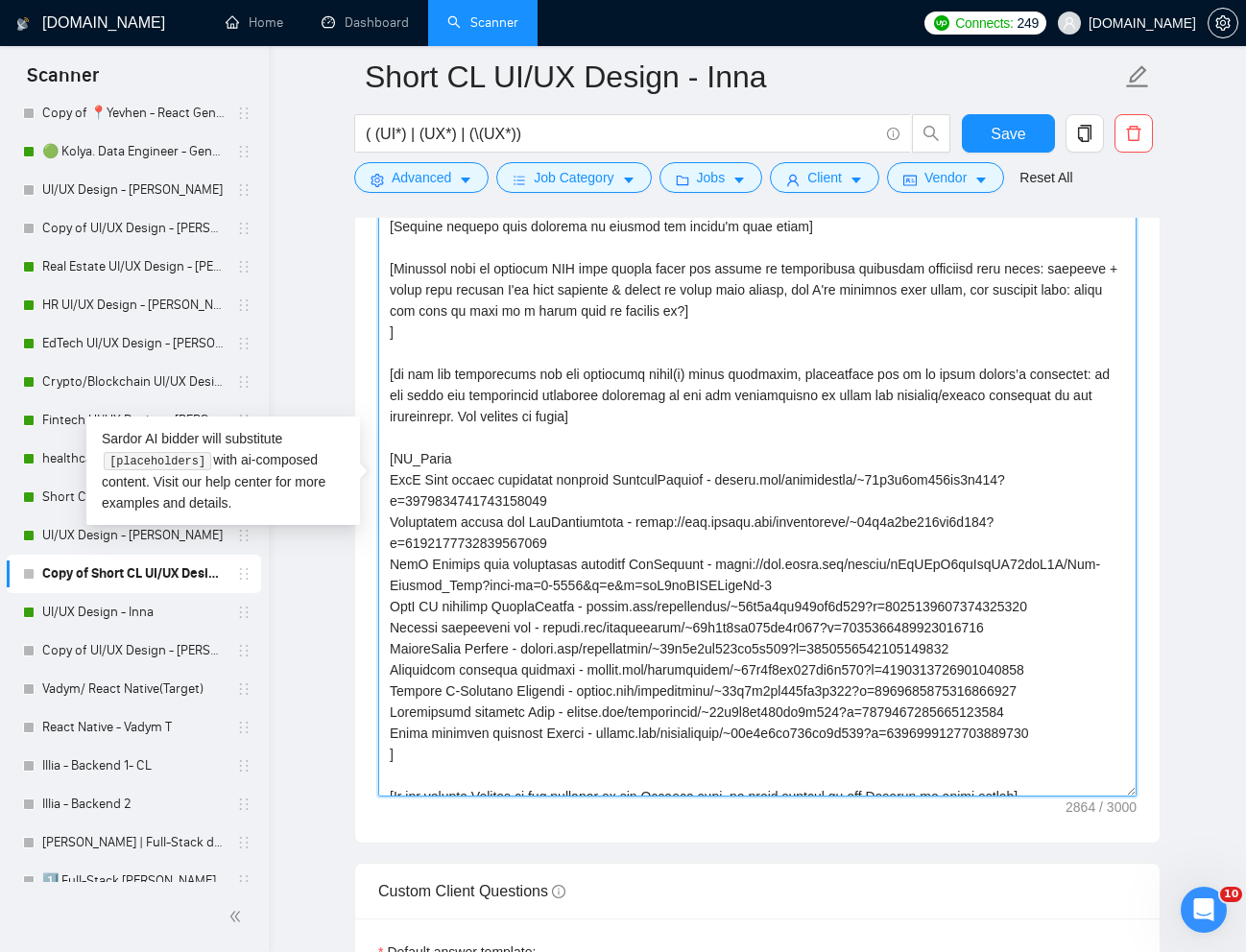
drag, startPoint x: 391, startPoint y: 605, endPoint x: 1072, endPoint y: 733, distance: 692.9
click at [1072, 733] on textarea "Cover letter template:" at bounding box center [757, 484] width 758 height 624
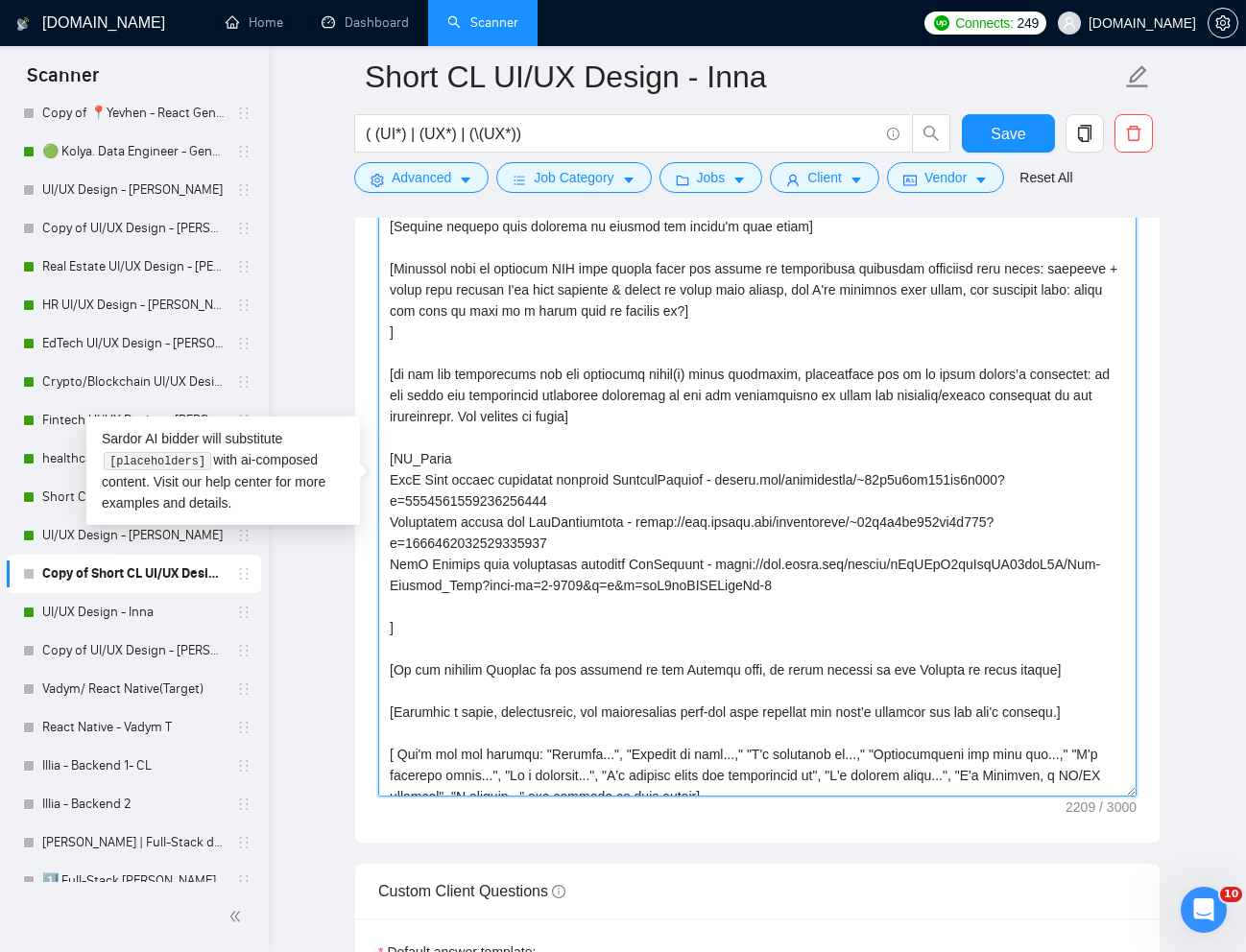
click at [491, 459] on textarea "Cover letter template:" at bounding box center [757, 484] width 758 height 624
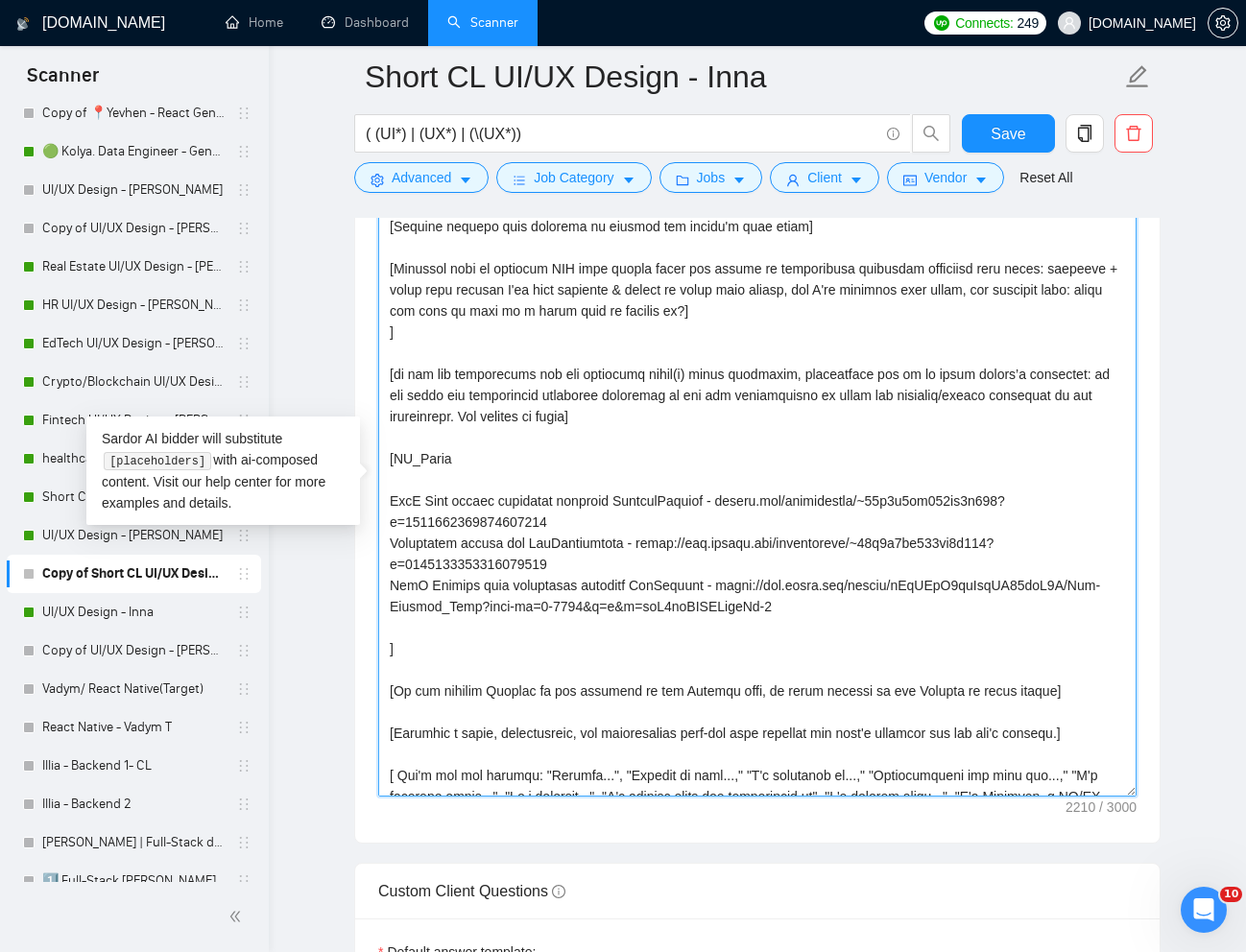
paste textarea "SaaS Service Management Platform Swivl"
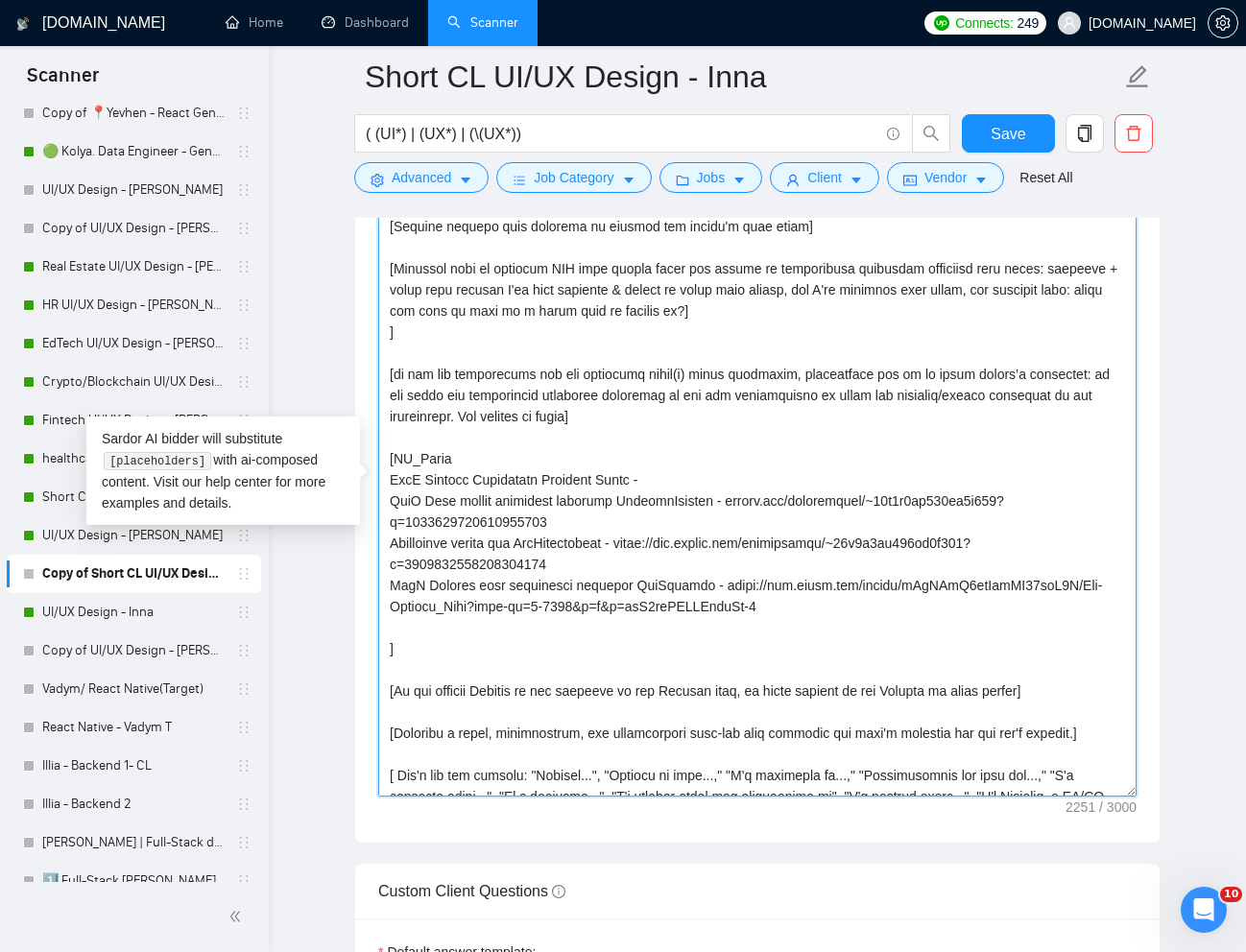
paste textarea "[URL][DOMAIN_NAME]"
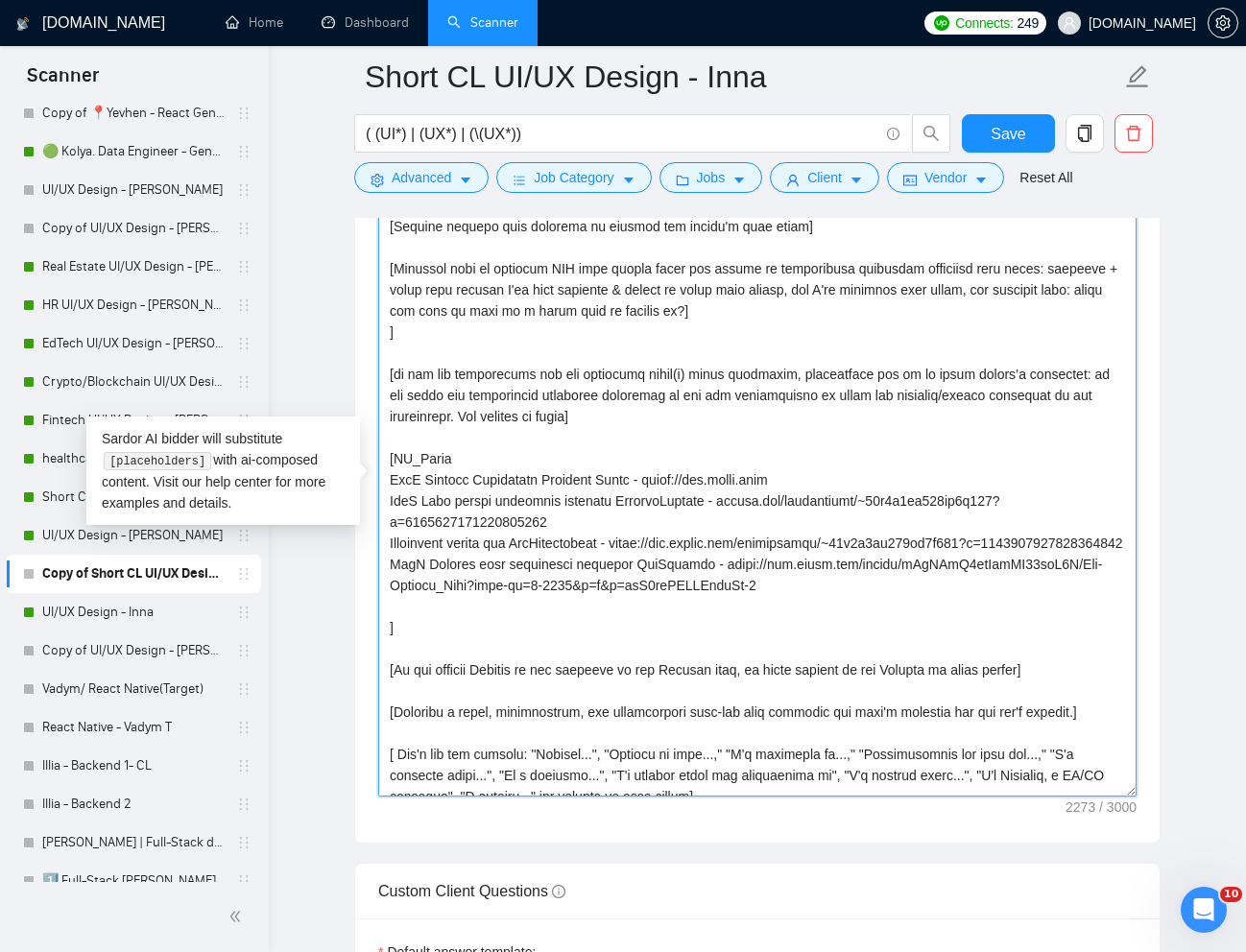
click at [691, 503] on textarea "Cover letter template:" at bounding box center [757, 484] width 758 height 624
drag, startPoint x: 733, startPoint y: 497, endPoint x: 729, endPoint y: 513, distance: 16.5
click at [729, 513] on textarea "Cover letter template:" at bounding box center [757, 484] width 758 height 624
paste textarea "[URL][DOMAIN_NAME]"
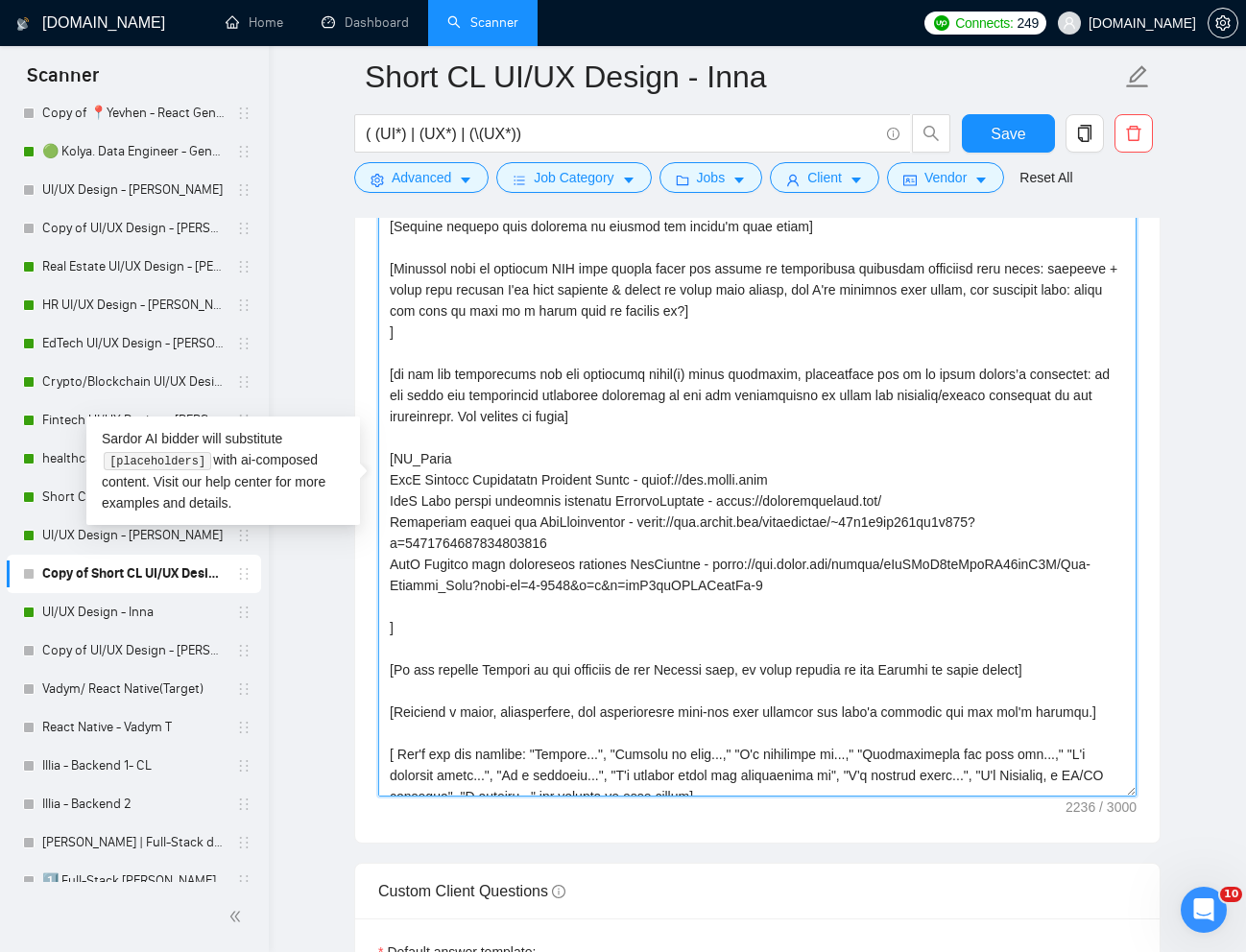
click at [484, 508] on textarea "Cover letter template:" at bounding box center [757, 484] width 758 height 624
drag, startPoint x: 396, startPoint y: 501, endPoint x: 478, endPoint y: 491, distance: 82.6
click at [478, 491] on textarea "Cover letter template:" at bounding box center [757, 484] width 758 height 624
drag, startPoint x: 716, startPoint y: 499, endPoint x: 388, endPoint y: 506, distance: 328.1
click at [388, 506] on textarea "Cover letter template:" at bounding box center [757, 484] width 758 height 624
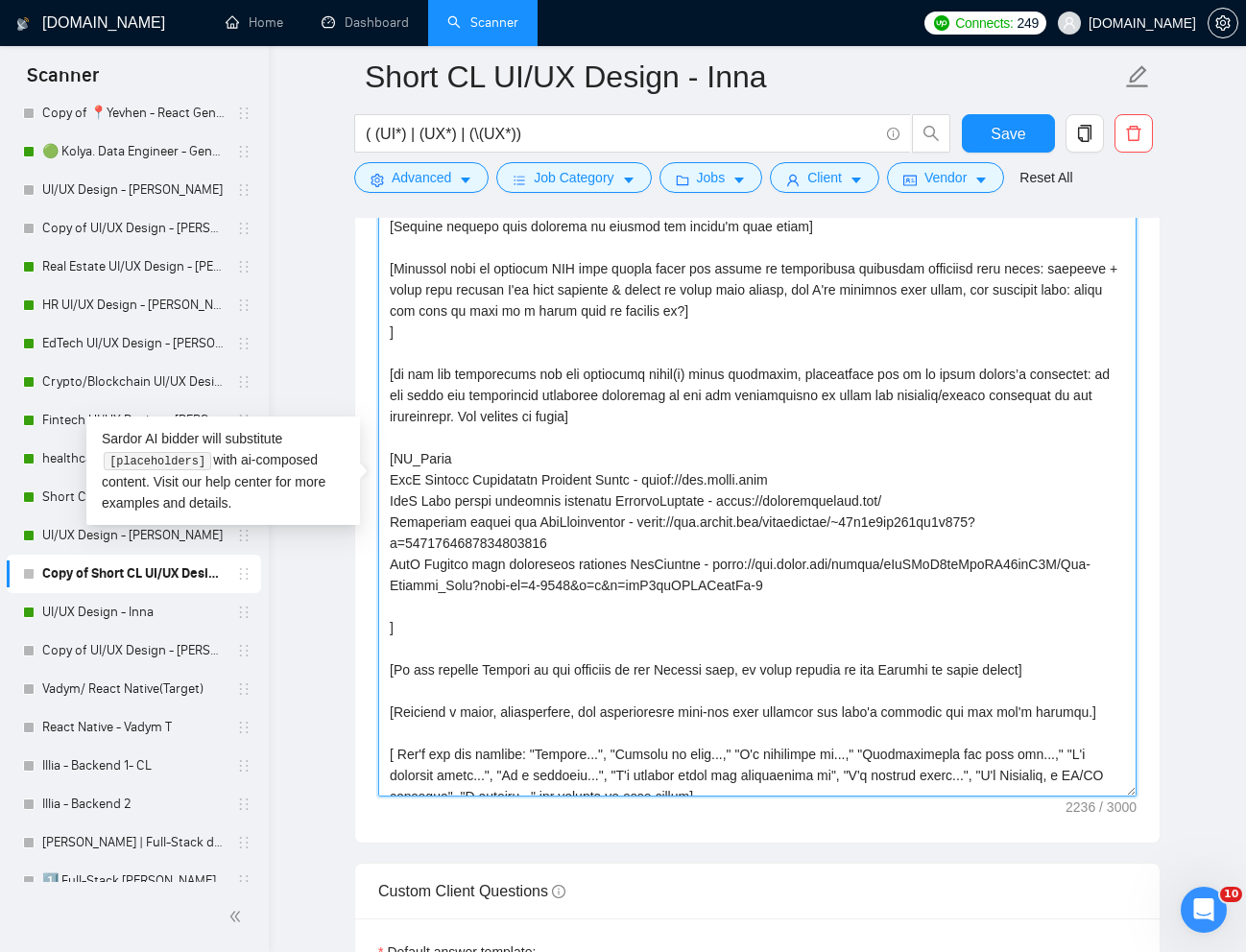
paste textarea "marterContact is a CRM and SMS marketing tool that enables businesses to connec…"
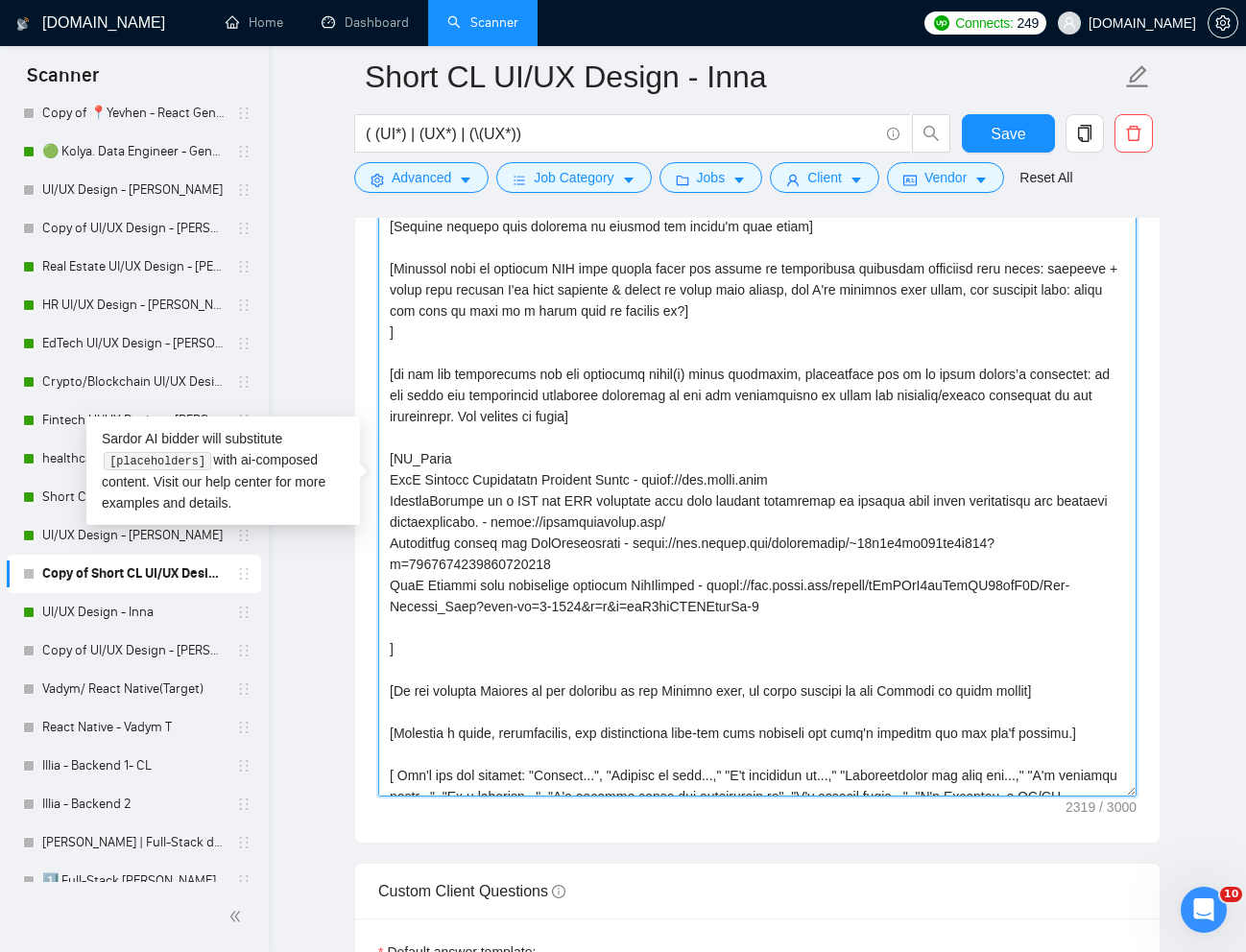
click at [591, 542] on textarea "Cover letter template:" at bounding box center [757, 484] width 758 height 624
click at [594, 553] on textarea "Cover letter template:" at bounding box center [757, 484] width 758 height 624
click at [587, 546] on textarea "Cover letter template:" at bounding box center [757, 484] width 758 height 624
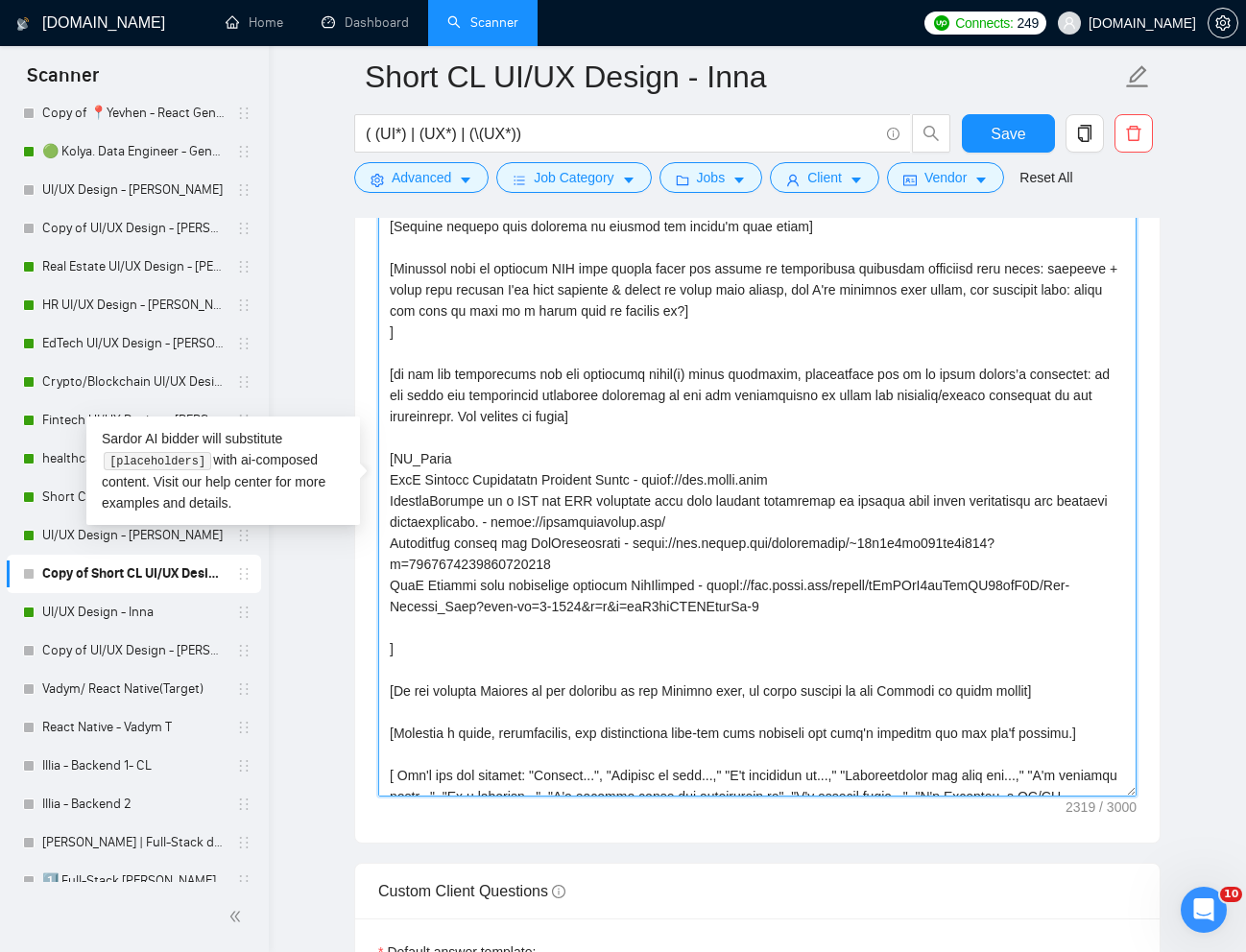
click at [587, 546] on textarea "Cover letter template:" at bounding box center [757, 484] width 758 height 624
click at [584, 544] on textarea "Cover letter template:" at bounding box center [757, 484] width 758 height 624
click at [582, 544] on textarea "Cover letter template:" at bounding box center [757, 484] width 758 height 624
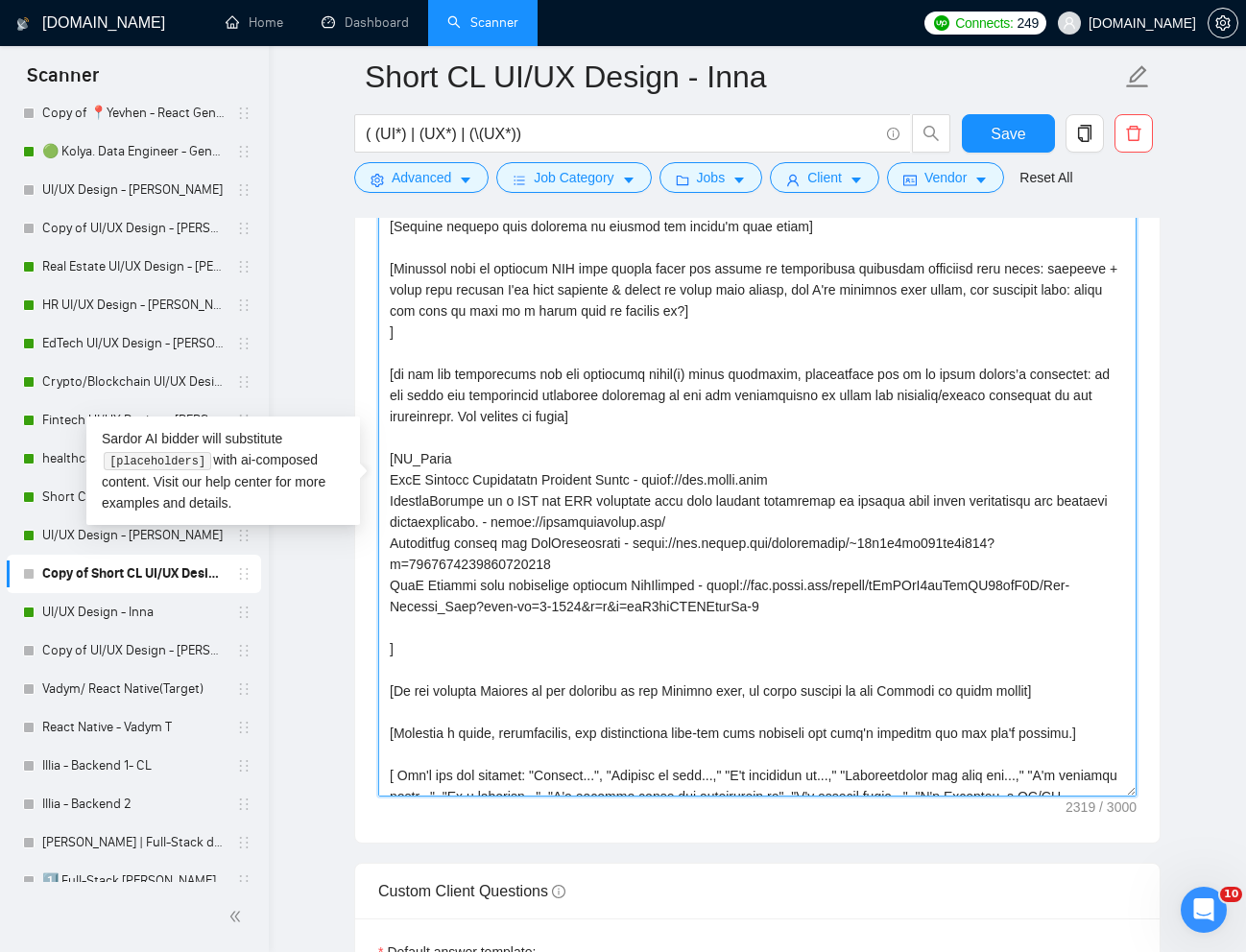
paste textarea "r"
drag, startPoint x: 646, startPoint y: 543, endPoint x: 393, endPoint y: 539, distance: 253.0
click at [393, 539] on textarea "Cover letter template:" at bounding box center [757, 484] width 758 height 624
drag, startPoint x: 658, startPoint y: 544, endPoint x: 659, endPoint y: 561, distance: 17.0
click at [659, 561] on textarea "Cover letter template:" at bounding box center [757, 484] width 758 height 624
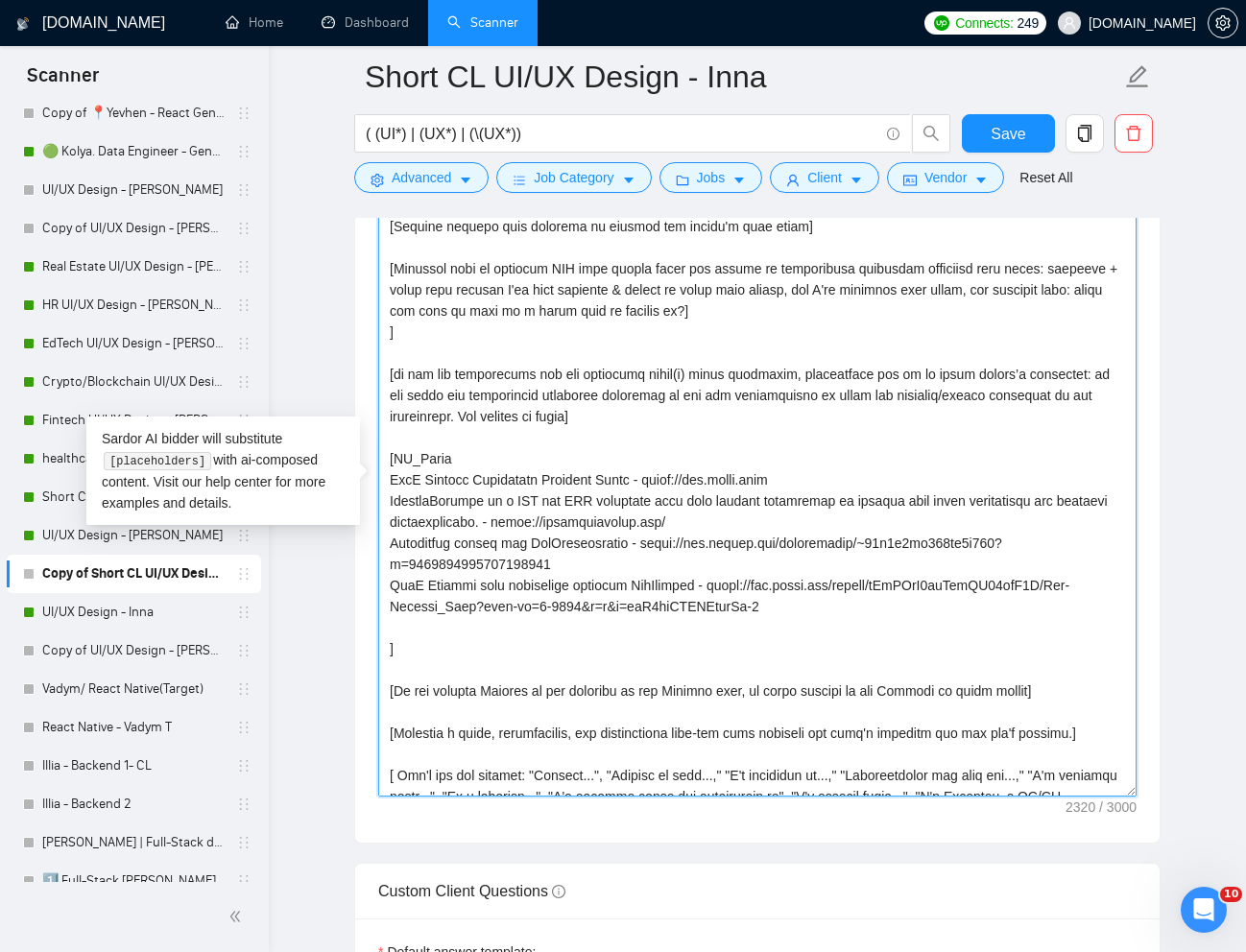
paste textarea "[DOMAIN_NAME][URL]"
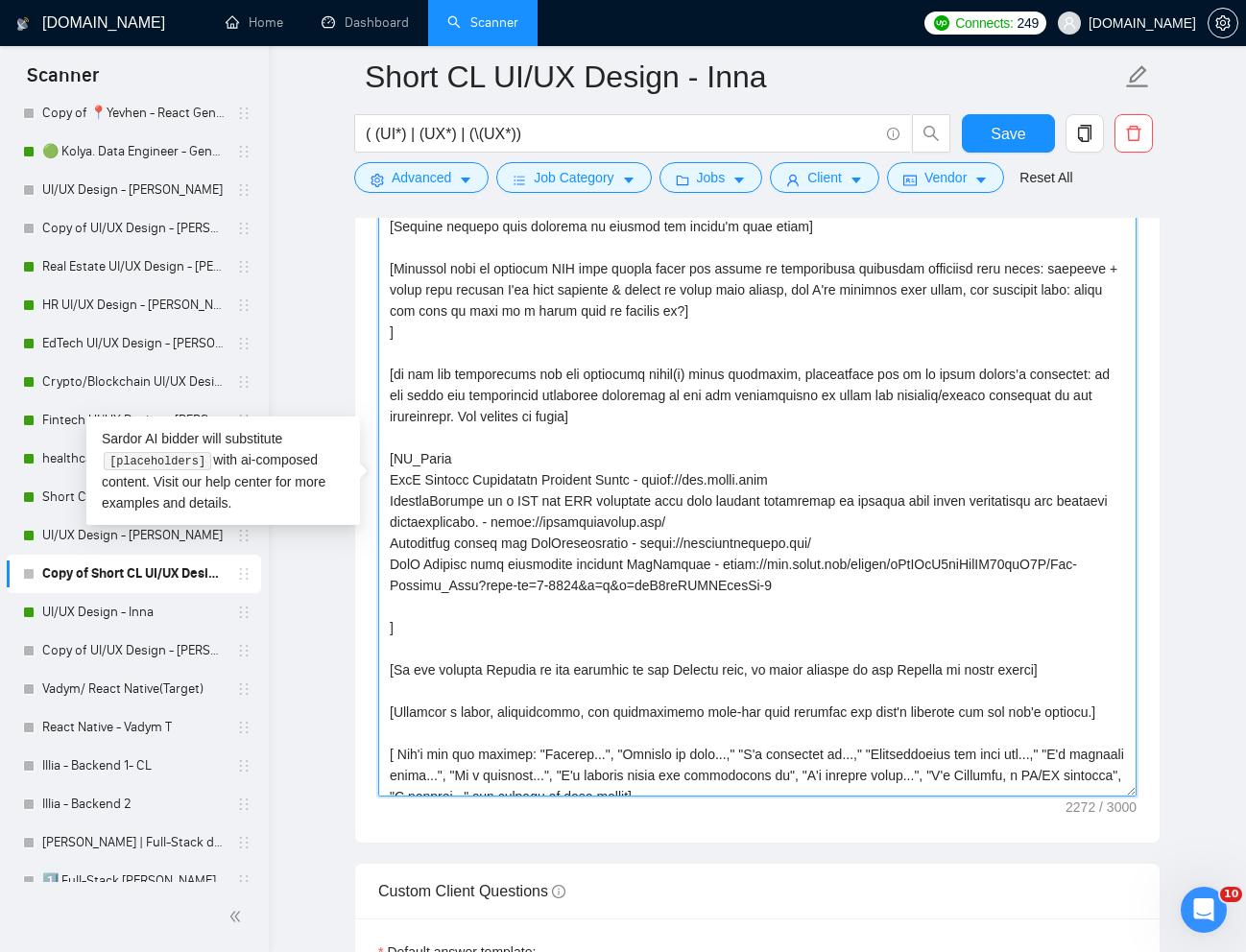
click at [655, 546] on textarea "Cover letter template:" at bounding box center [757, 484] width 758 height 624
click at [650, 546] on textarea "Cover letter template:" at bounding box center [757, 484] width 758 height 624
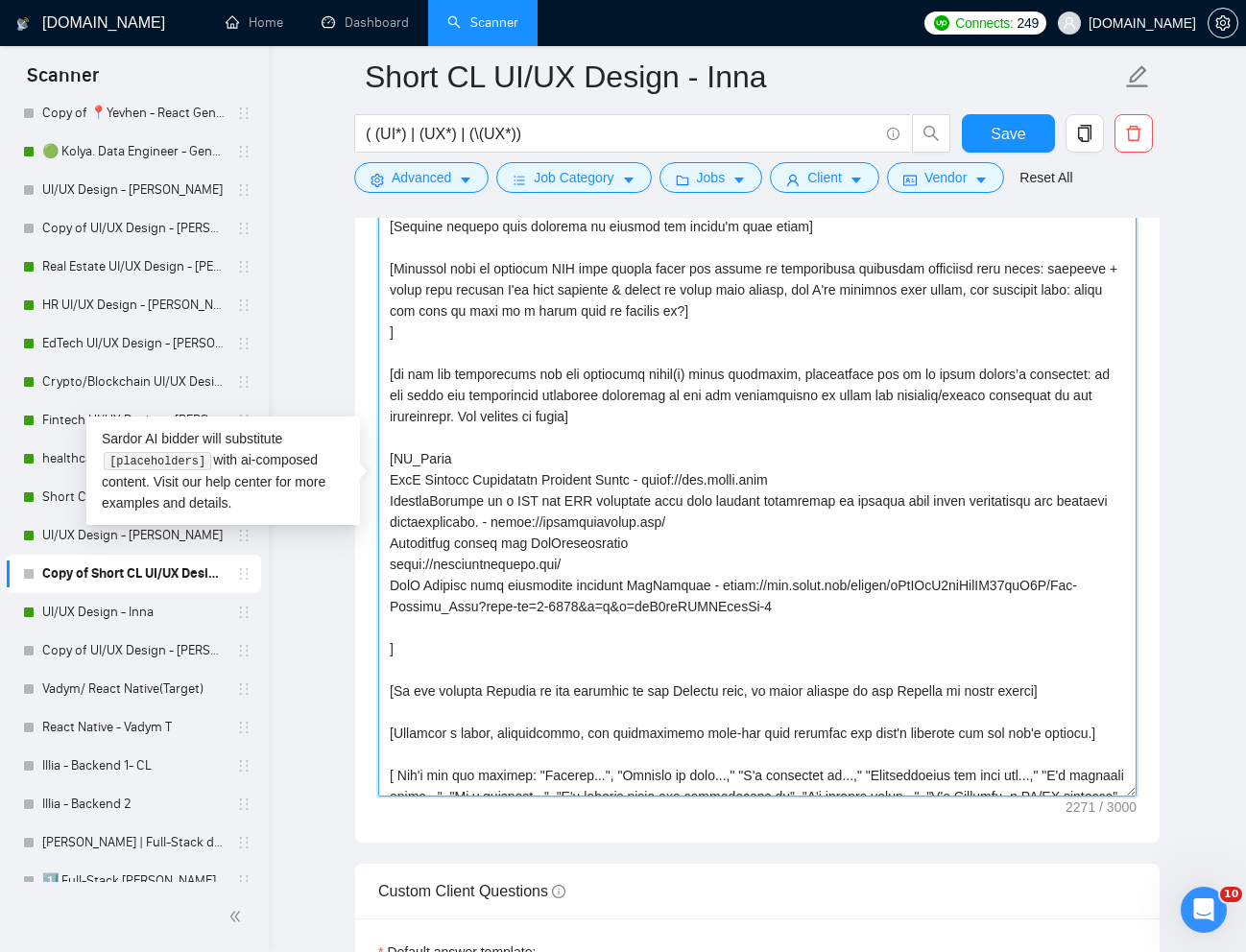
click at [674, 544] on textarea "Cover letter template:" at bounding box center [757, 484] width 758 height 624
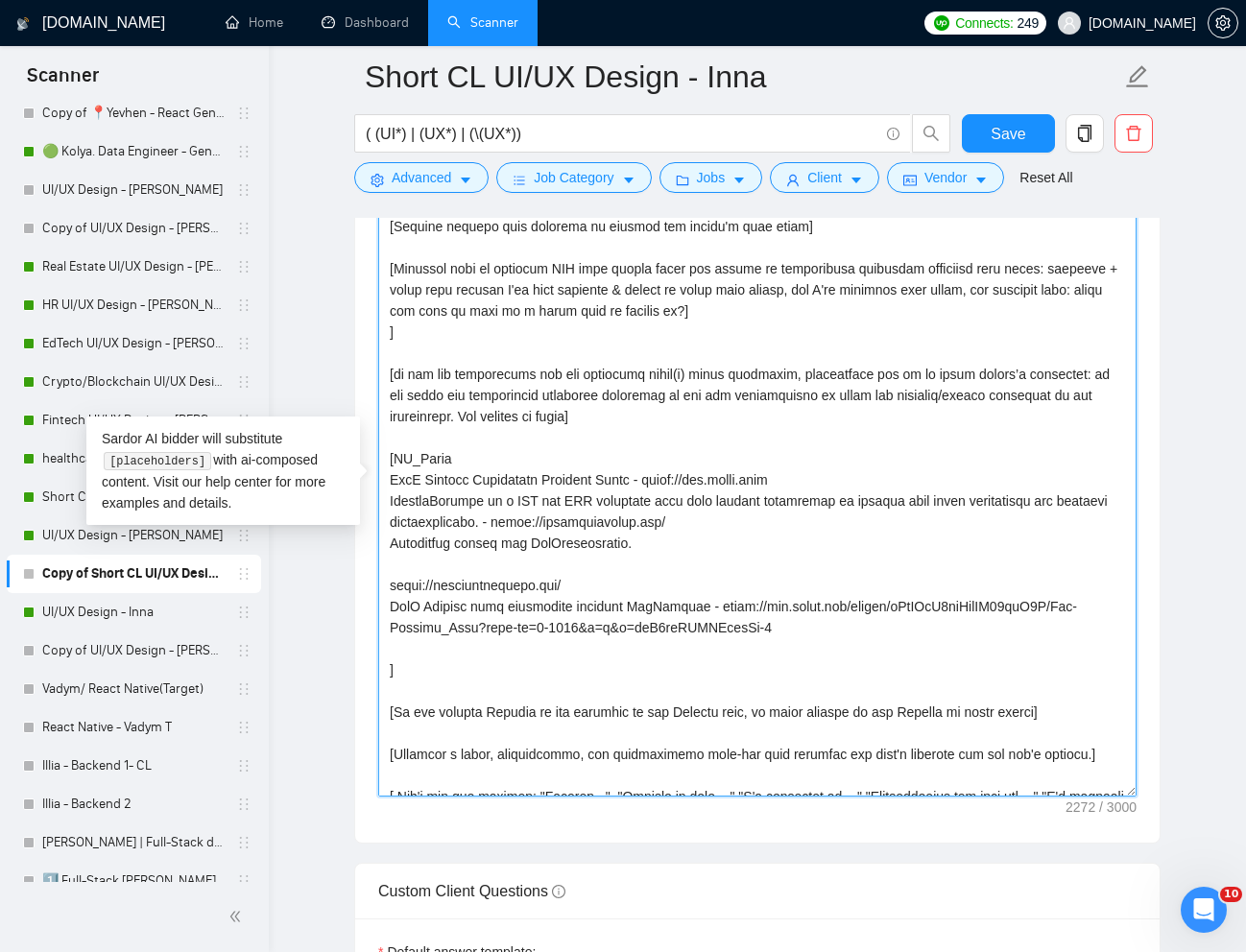
paste textarea "[URL][DOMAIN_NAME]"
paste textarea "HerHeadquarters connects [DEMOGRAPHIC_DATA] entrepreneurs and businesses, foste…"
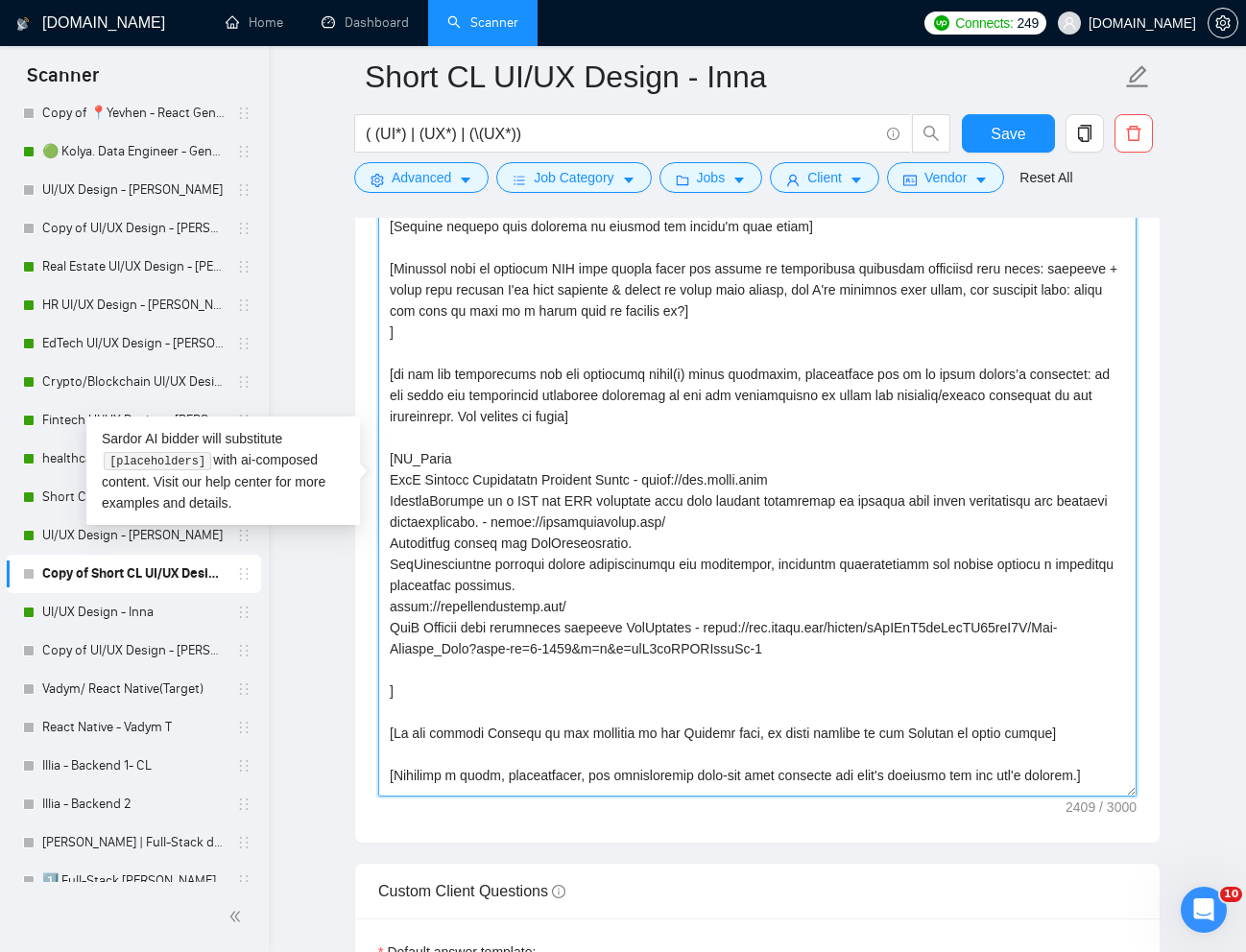
click at [605, 671] on textarea "Cover letter template:" at bounding box center [757, 484] width 758 height 624
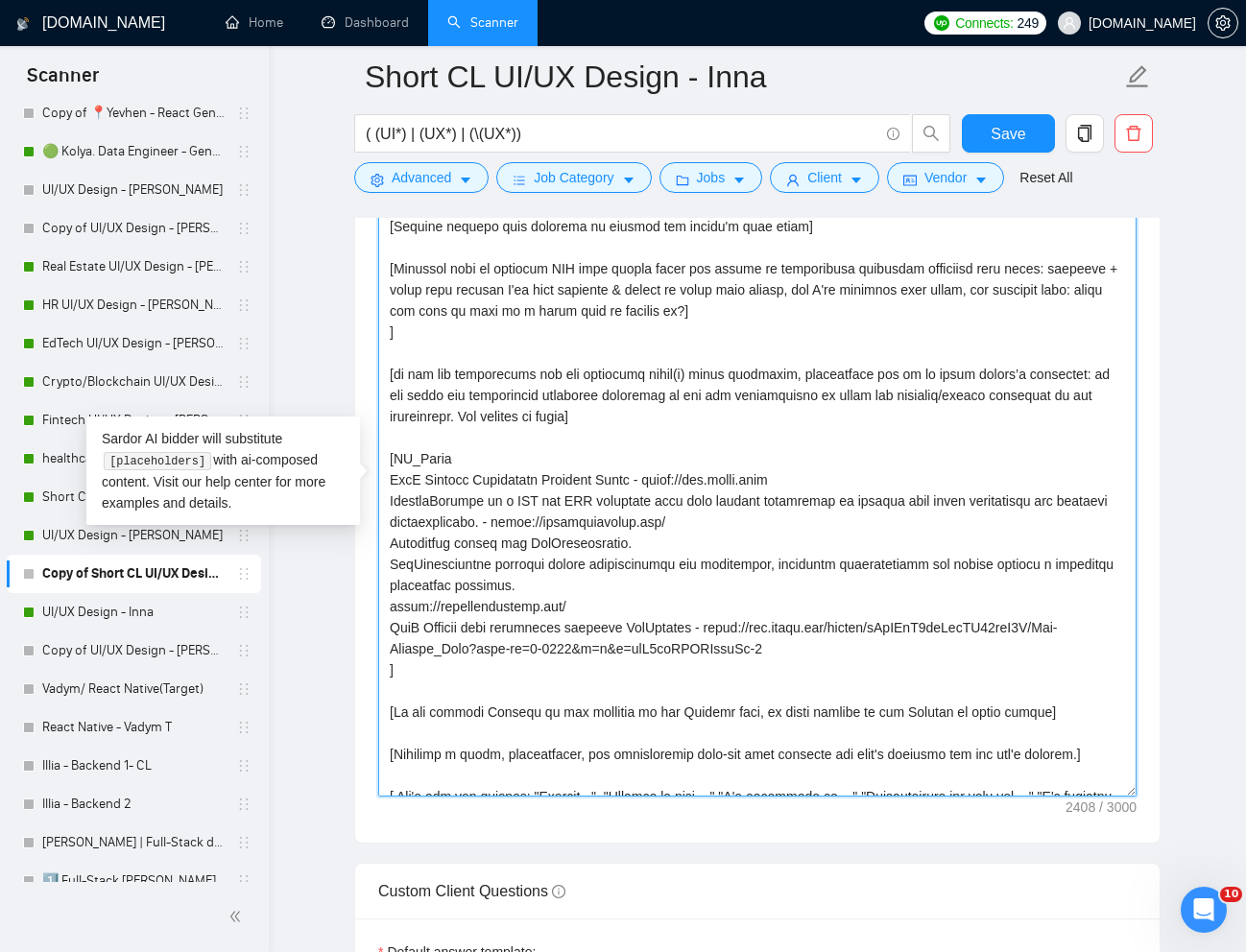
click at [586, 604] on textarea "Cover letter template:" at bounding box center [757, 484] width 758 height 624
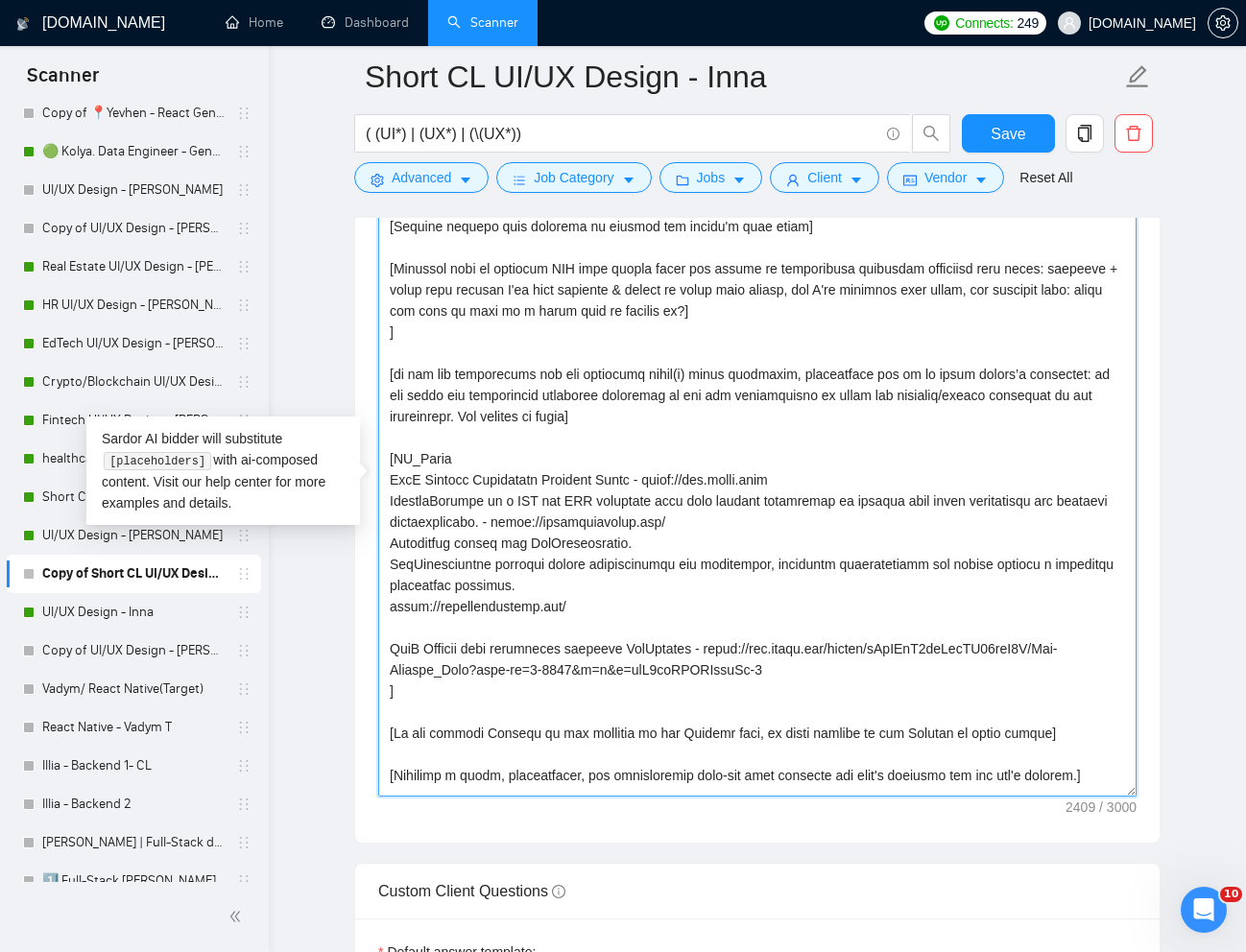
paste textarea "Cloud 3D data storage and collaboration platform for companies performing 3D sc…"
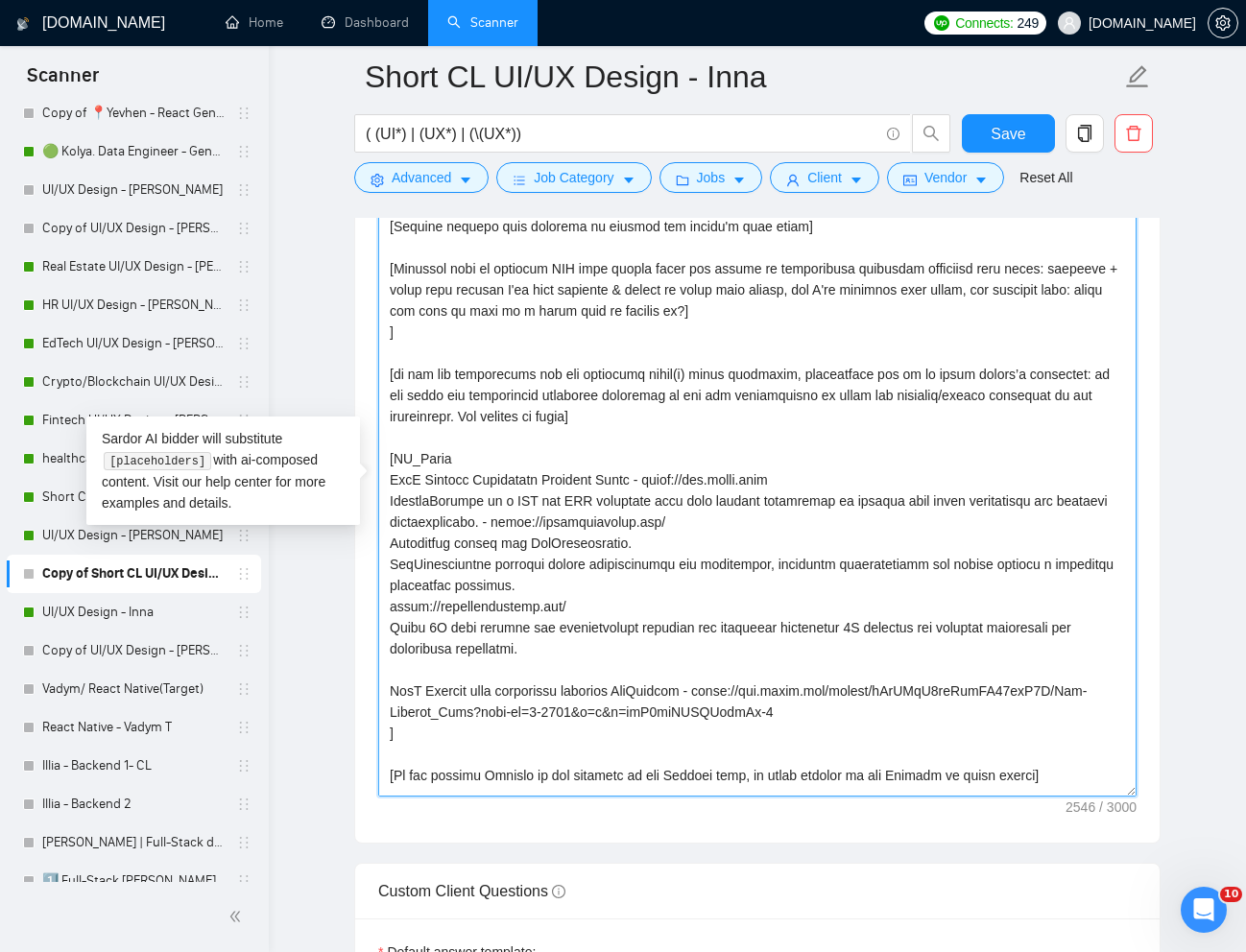
paste textarea "[URL][DOMAIN_NAME]"
click at [628, 647] on textarea "Cover letter template:" at bounding box center [757, 484] width 758 height 624
click at [693, 690] on textarea "Cover letter template:" at bounding box center [757, 484] width 758 height 624
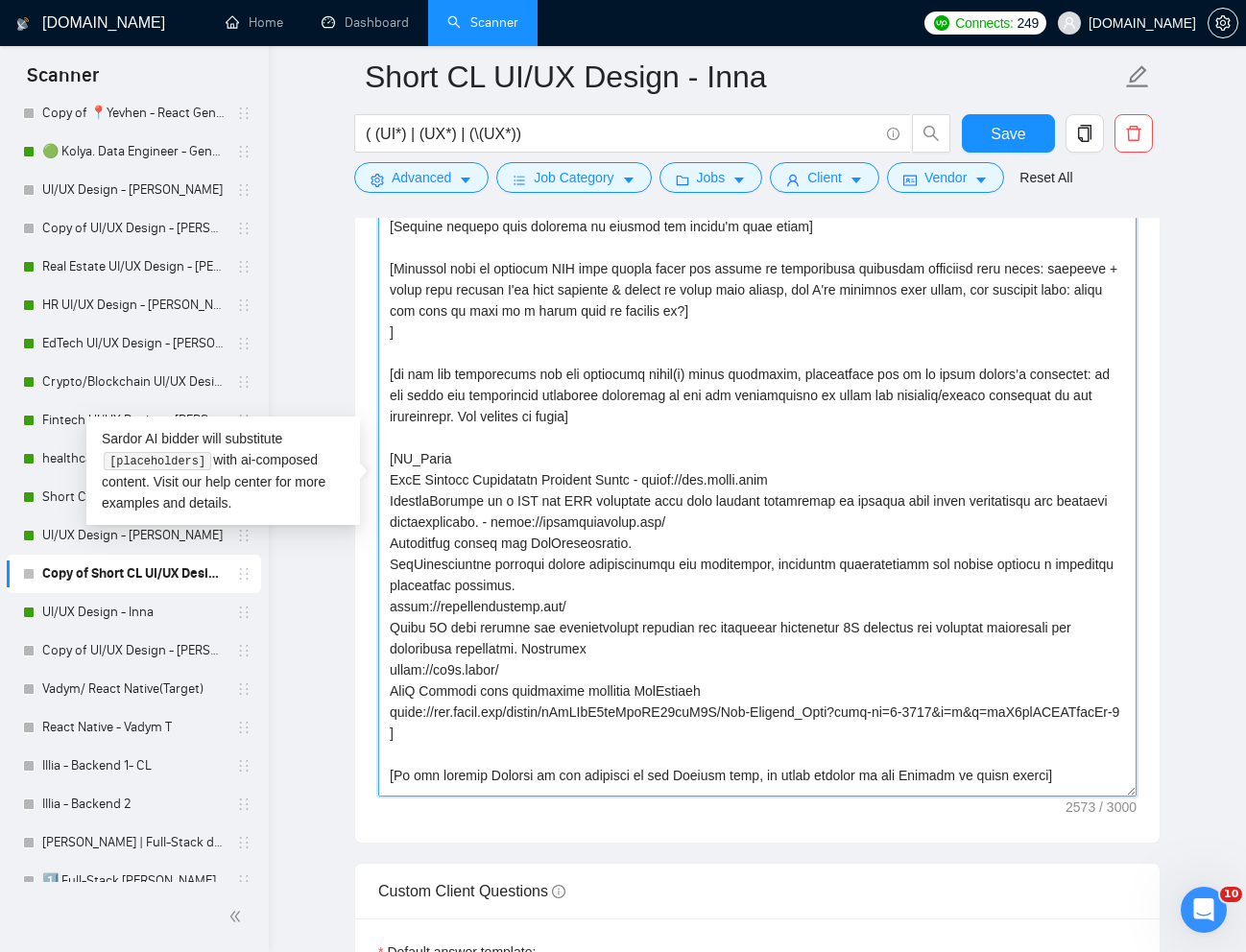
click at [772, 685] on textarea "Cover letter template:" at bounding box center [757, 484] width 758 height 624
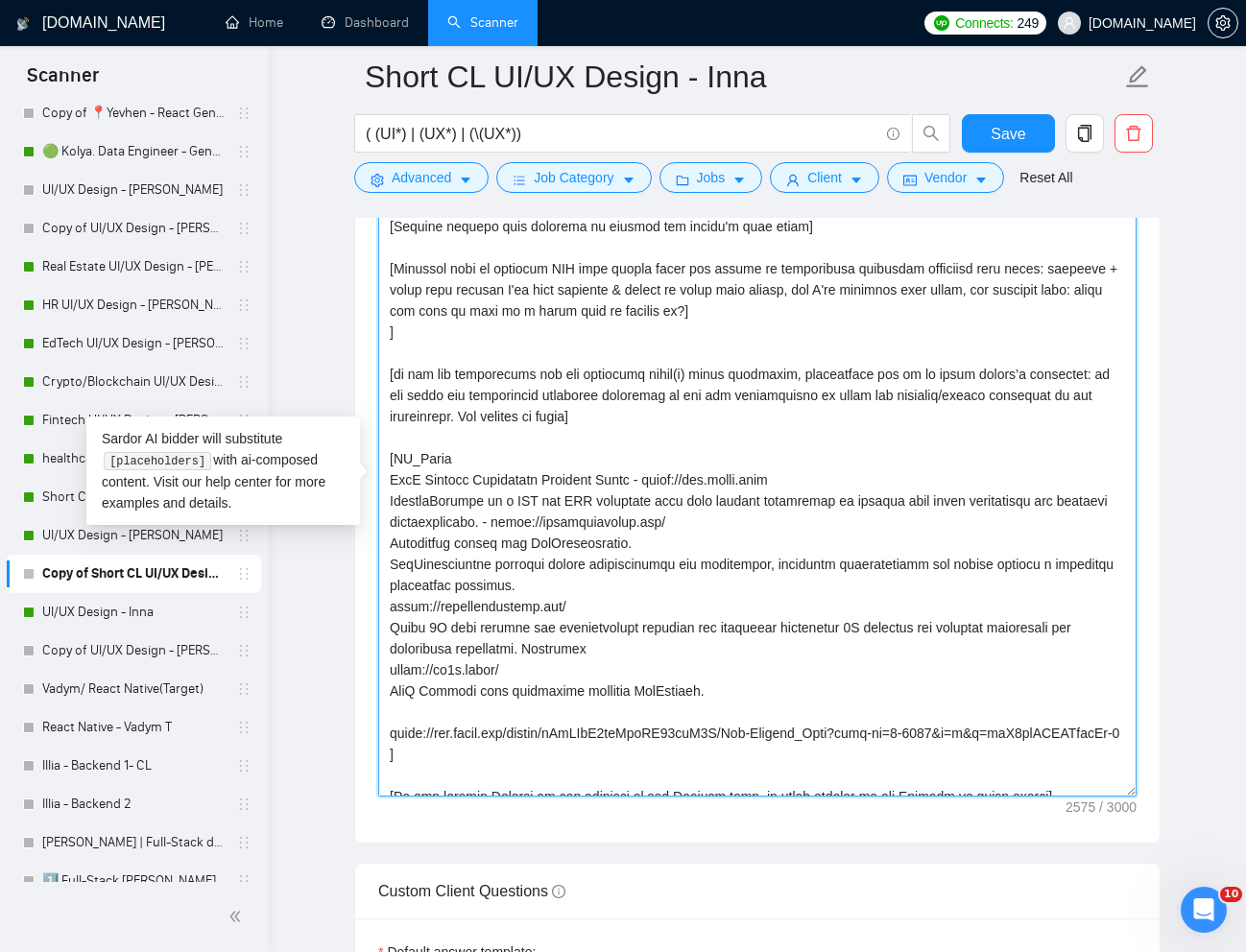
paste textarea "AllClinics is a healthcare platform that centralizes and manages complex medica…"
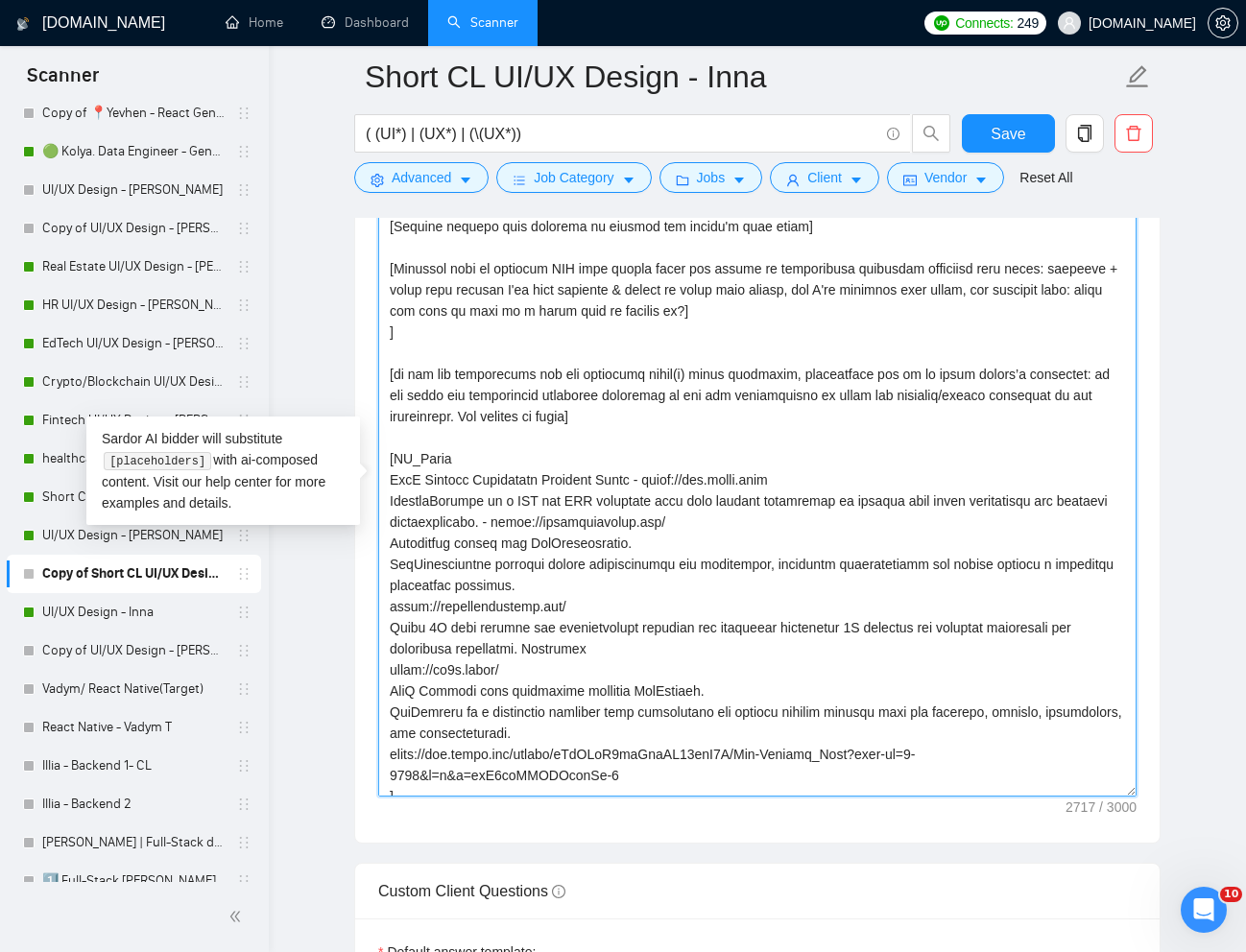
click at [657, 686] on textarea "Cover letter template:" at bounding box center [757, 484] width 758 height 624
click at [573, 541] on textarea "Cover letter template:" at bounding box center [757, 484] width 758 height 624
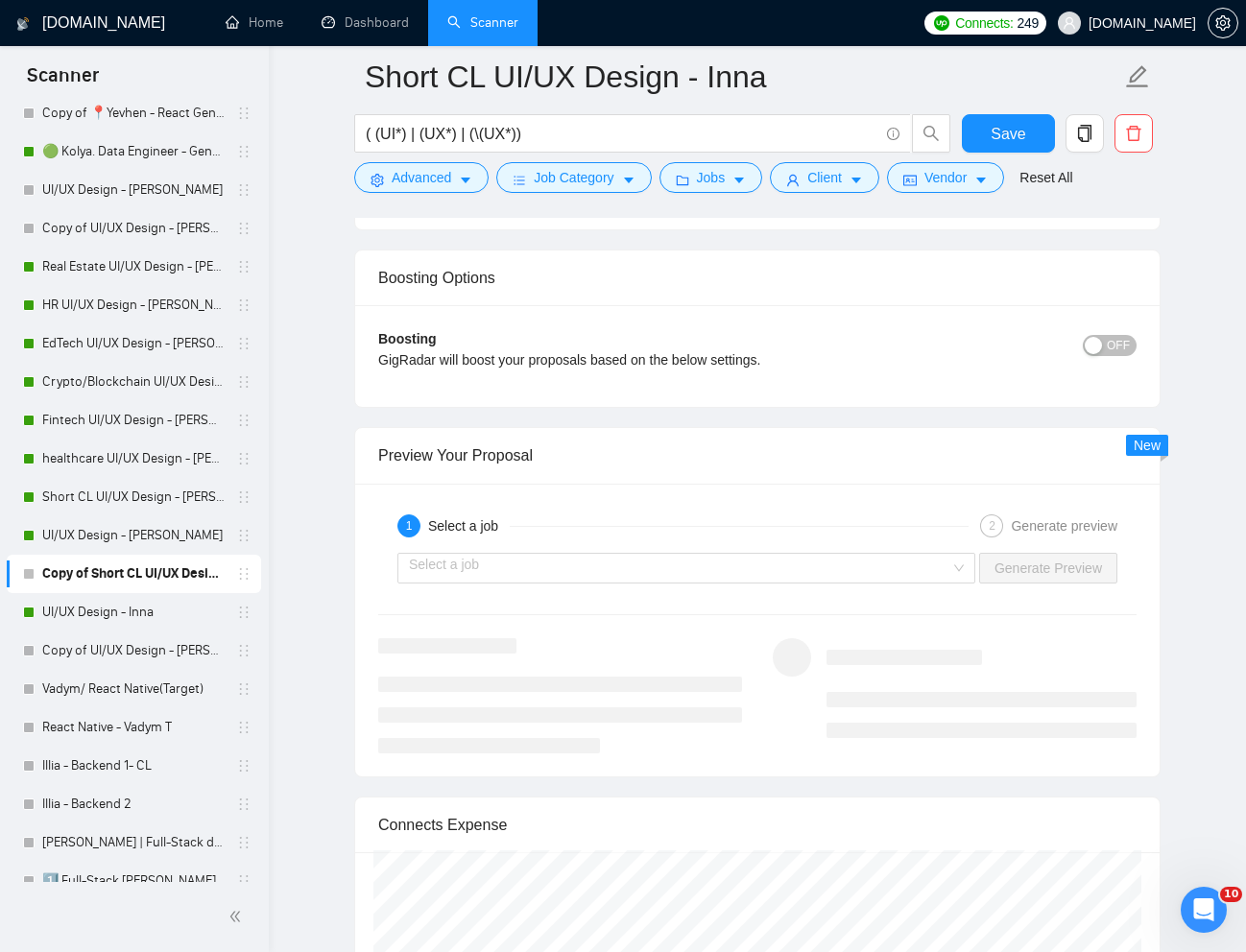
scroll to position [5030, 0]
click at [634, 553] on input "search" at bounding box center [680, 565] width 542 height 29
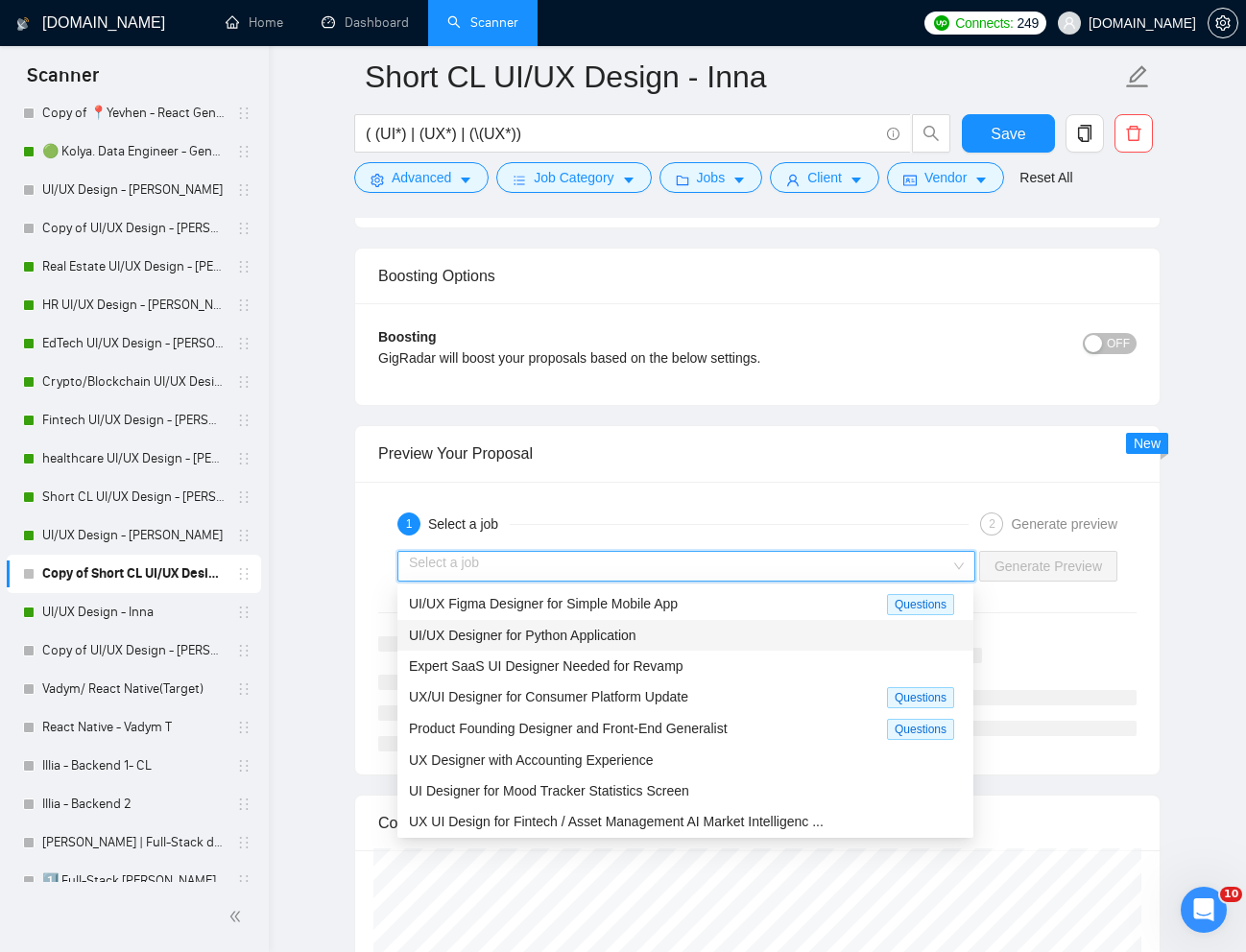
click at [529, 630] on span "UI/UX Designer for Python Application" at bounding box center [522, 635] width 227 height 15
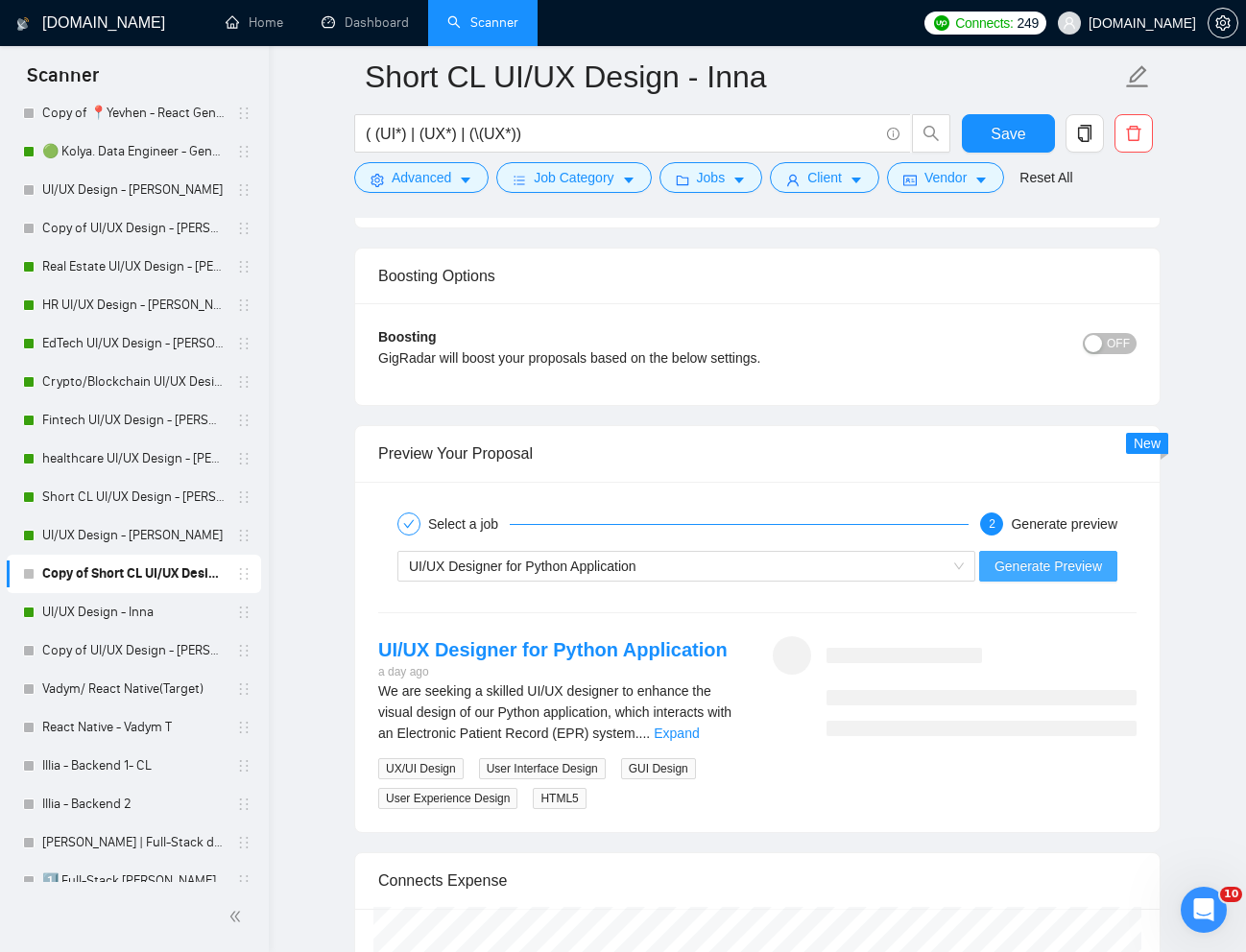
click at [1016, 566] on span "Generate Preview" at bounding box center [1048, 565] width 107 height 21
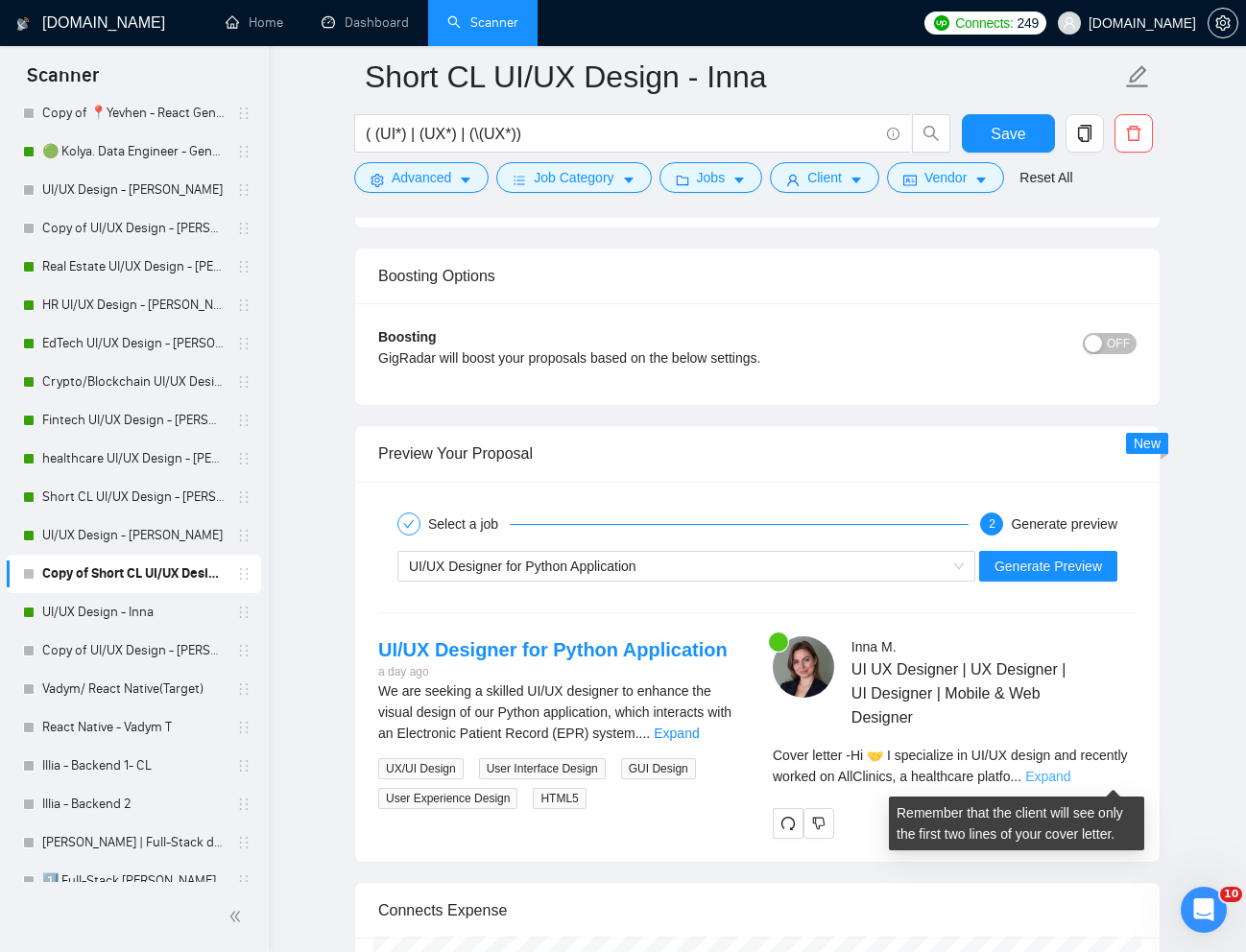
click at [1070, 777] on link "Expand" at bounding box center [1047, 775] width 45 height 15
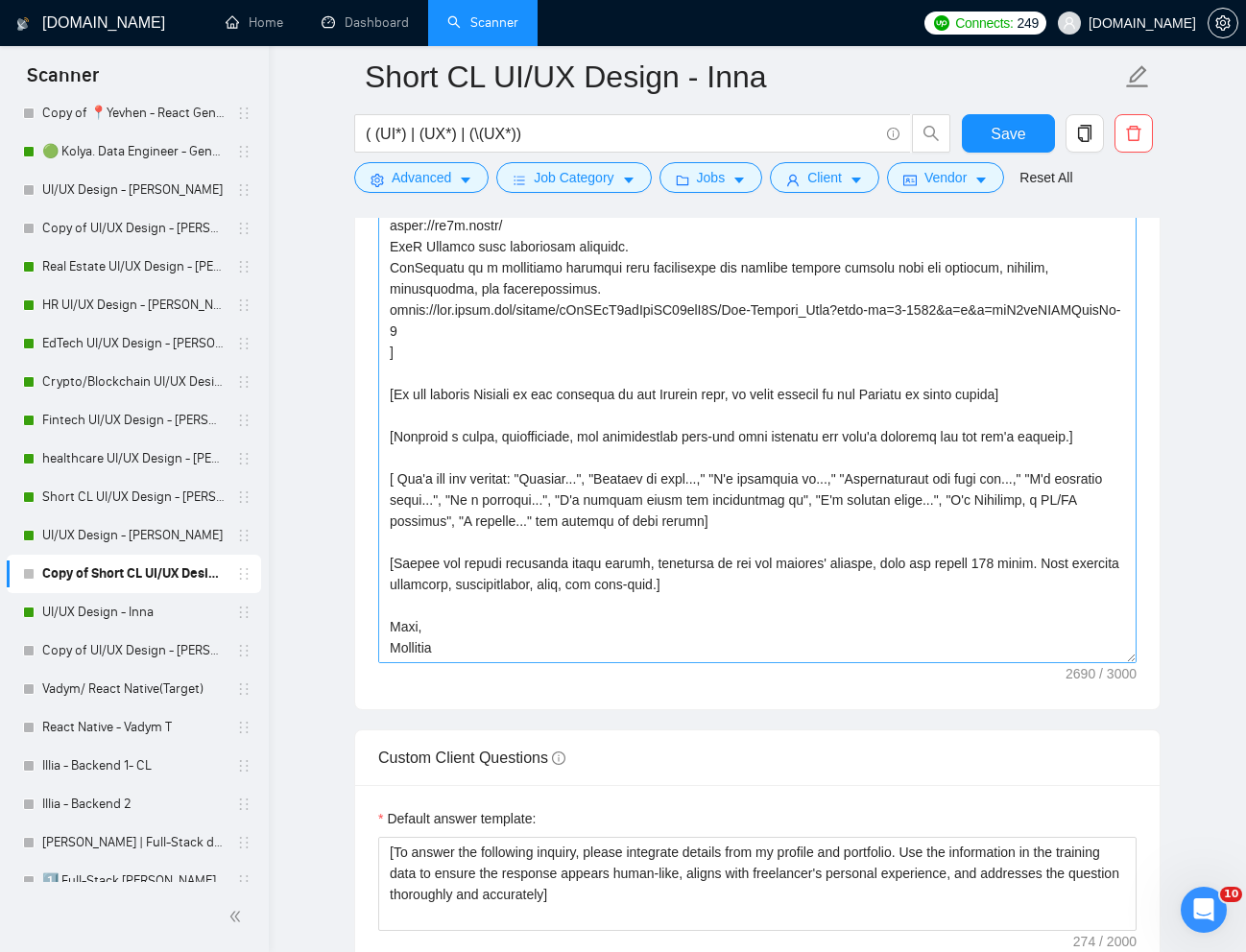
scroll to position [2468, 0]
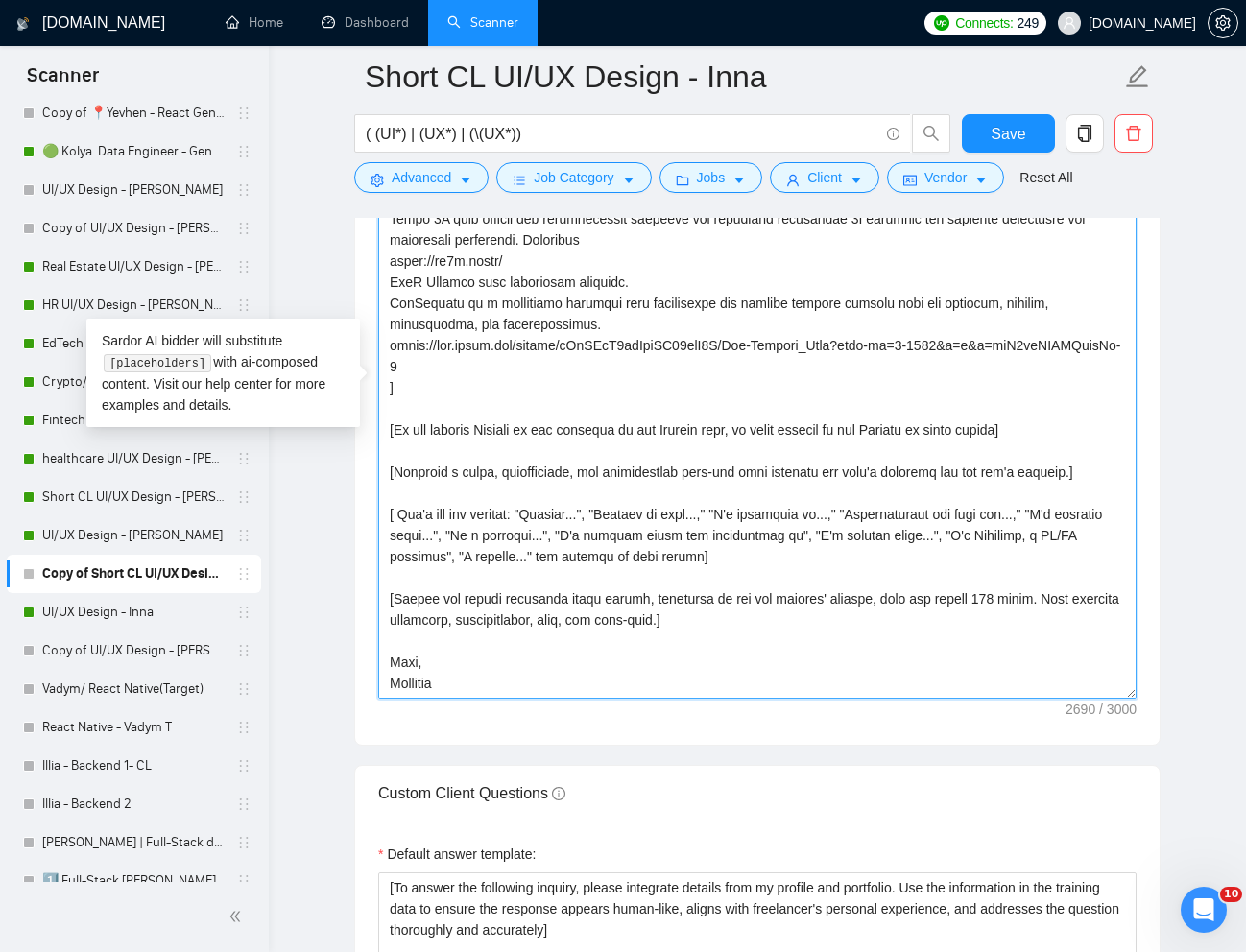
drag, startPoint x: 452, startPoint y: 689, endPoint x: 365, endPoint y: 674, distance: 88.3
click at [365, 674] on div "Cover letter template:" at bounding box center [757, 383] width 805 height 721
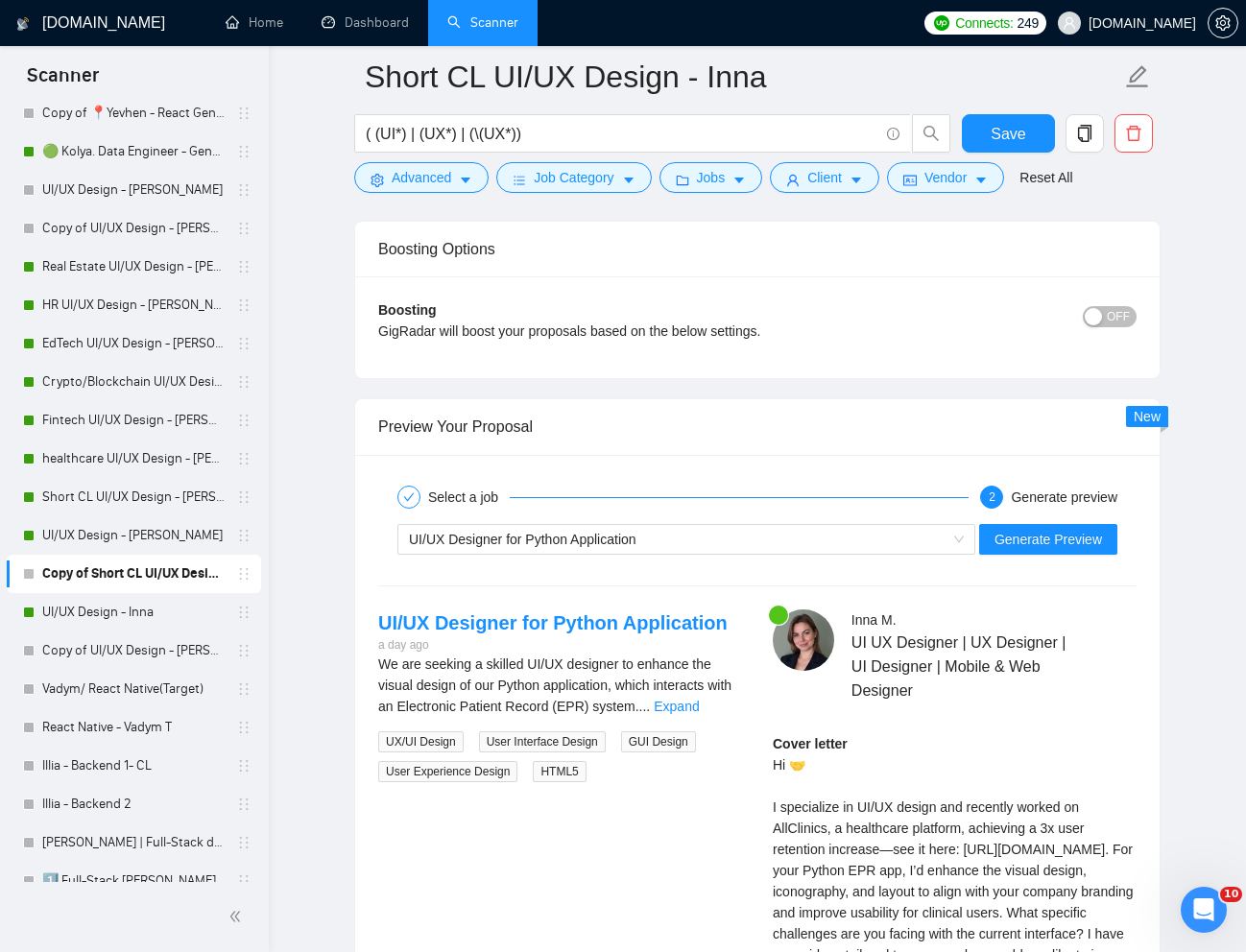
scroll to position [5117, 0]
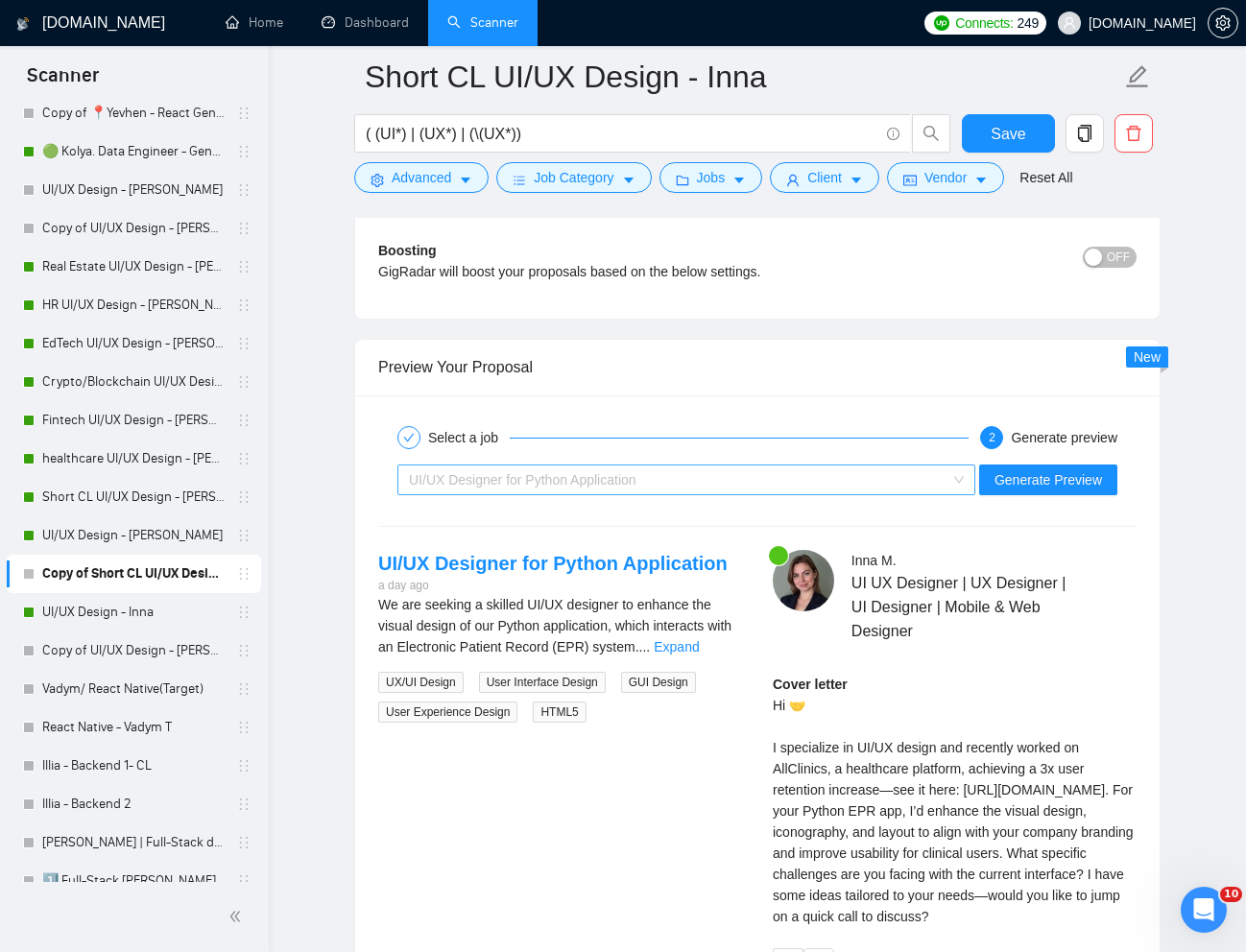
click at [651, 488] on div "UI/UX Designer for Python Application" at bounding box center [678, 479] width 538 height 29
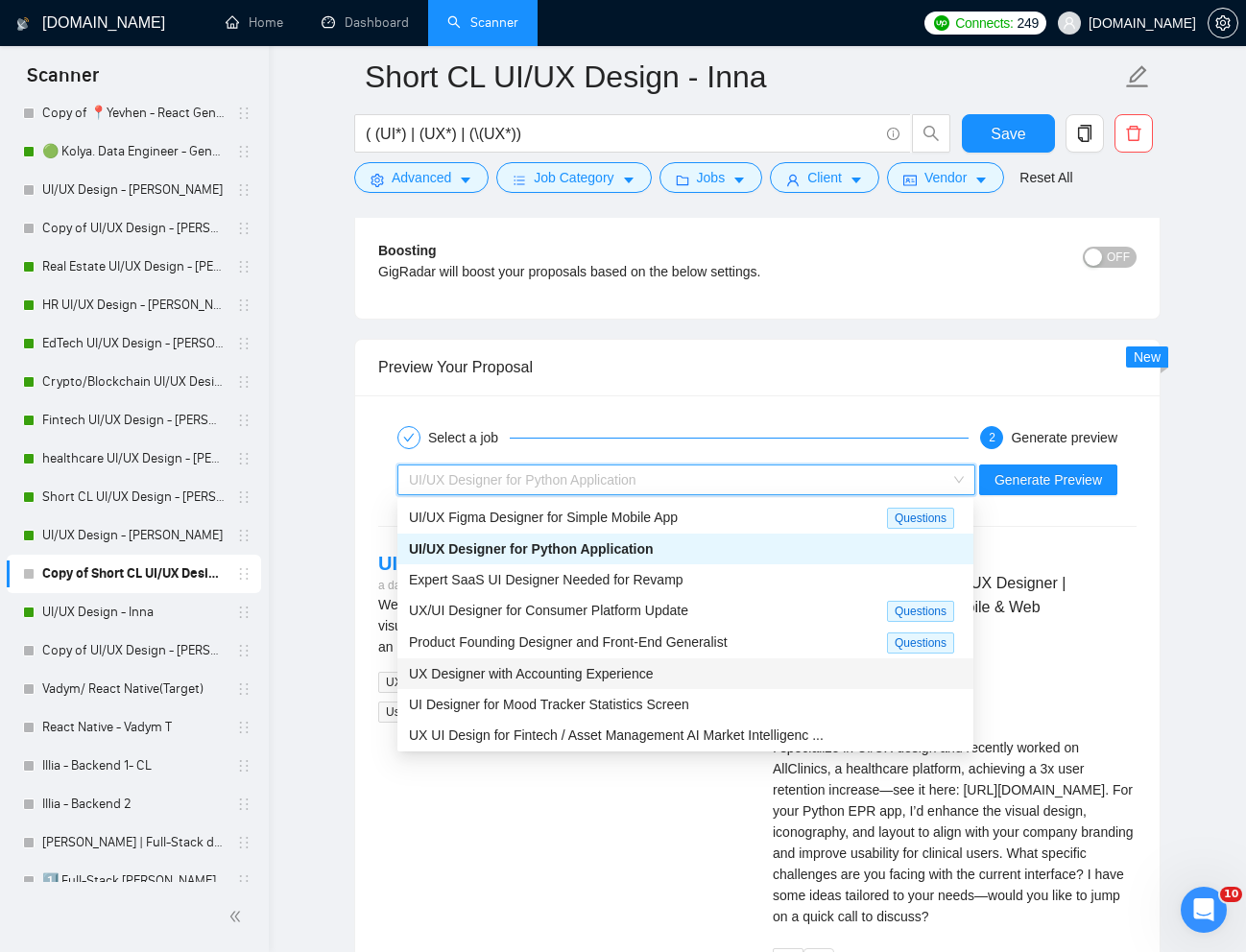
click at [538, 667] on span "UX Designer with Accounting Experience" at bounding box center [531, 672] width 244 height 15
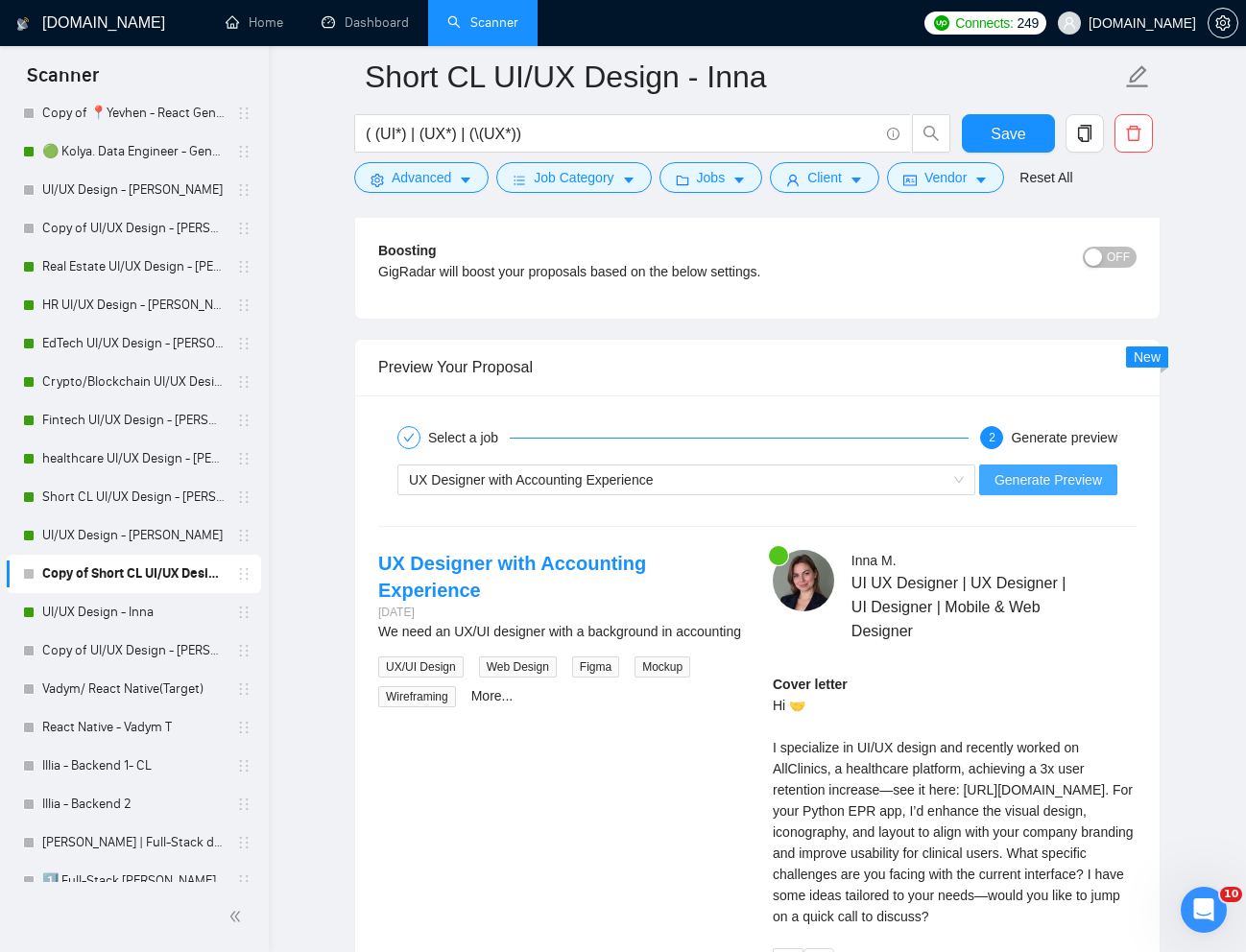
click at [1035, 473] on span "Generate Preview" at bounding box center [1048, 479] width 107 height 21
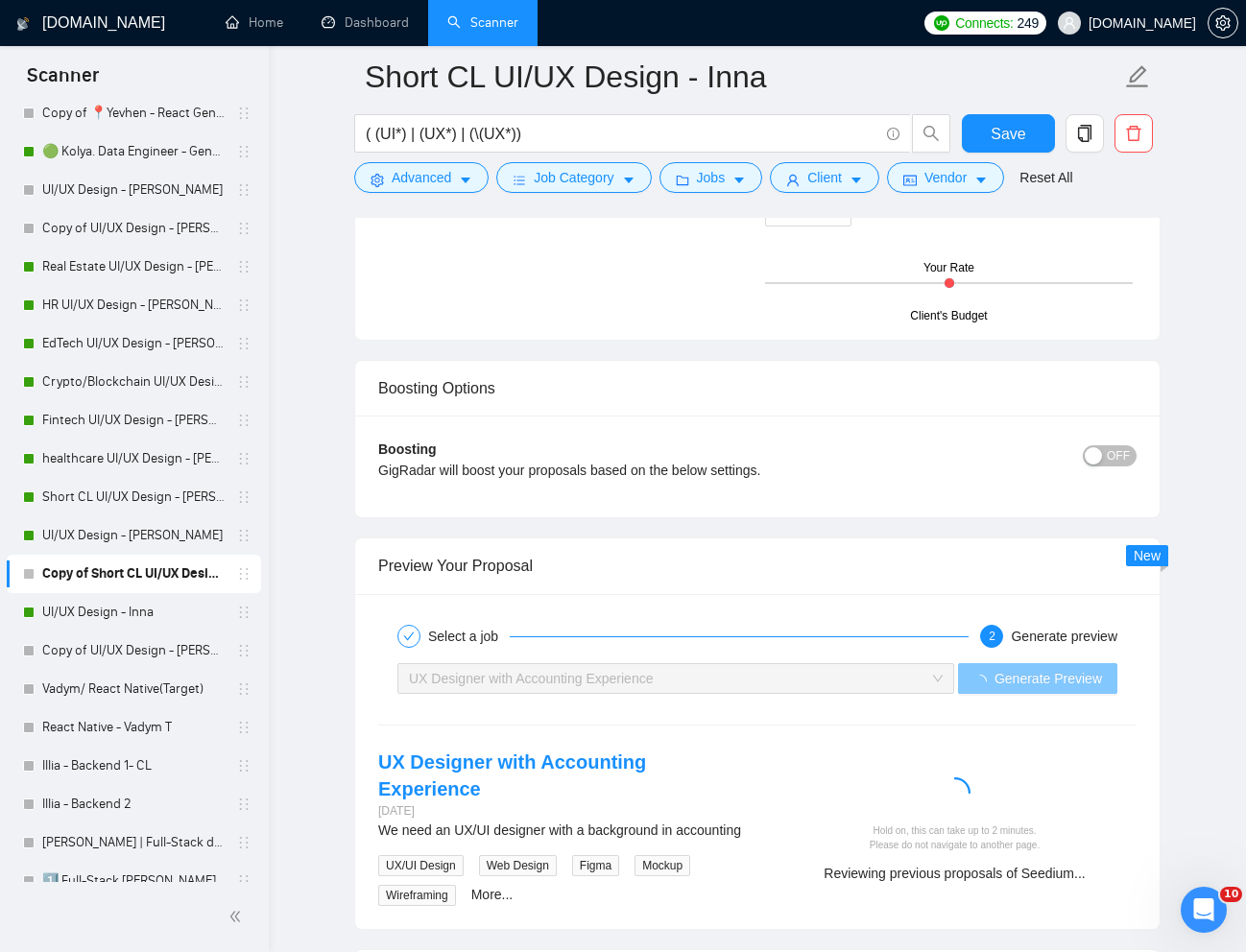
scroll to position [4963, 0]
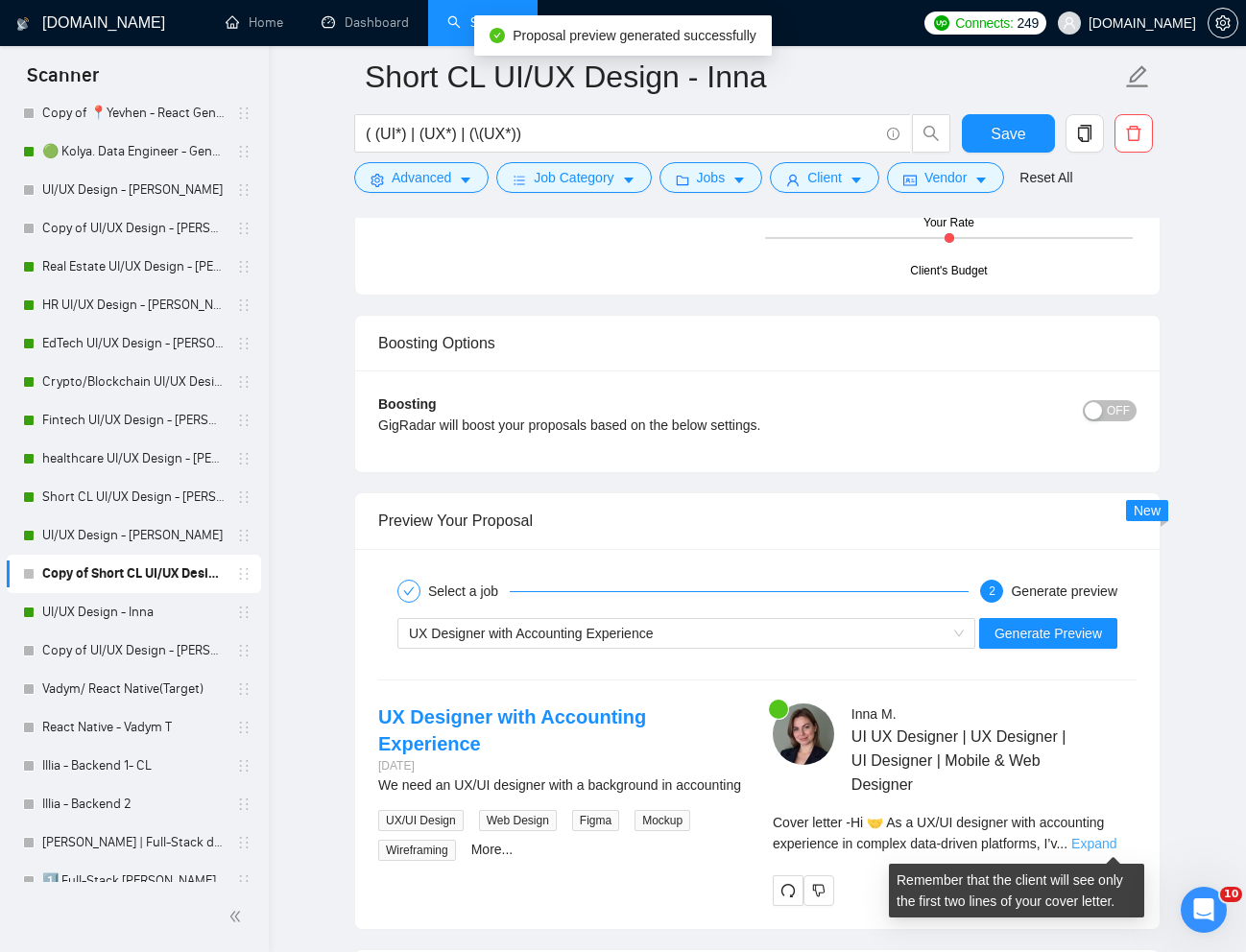
click at [1110, 842] on link "Expand" at bounding box center [1092, 843] width 45 height 15
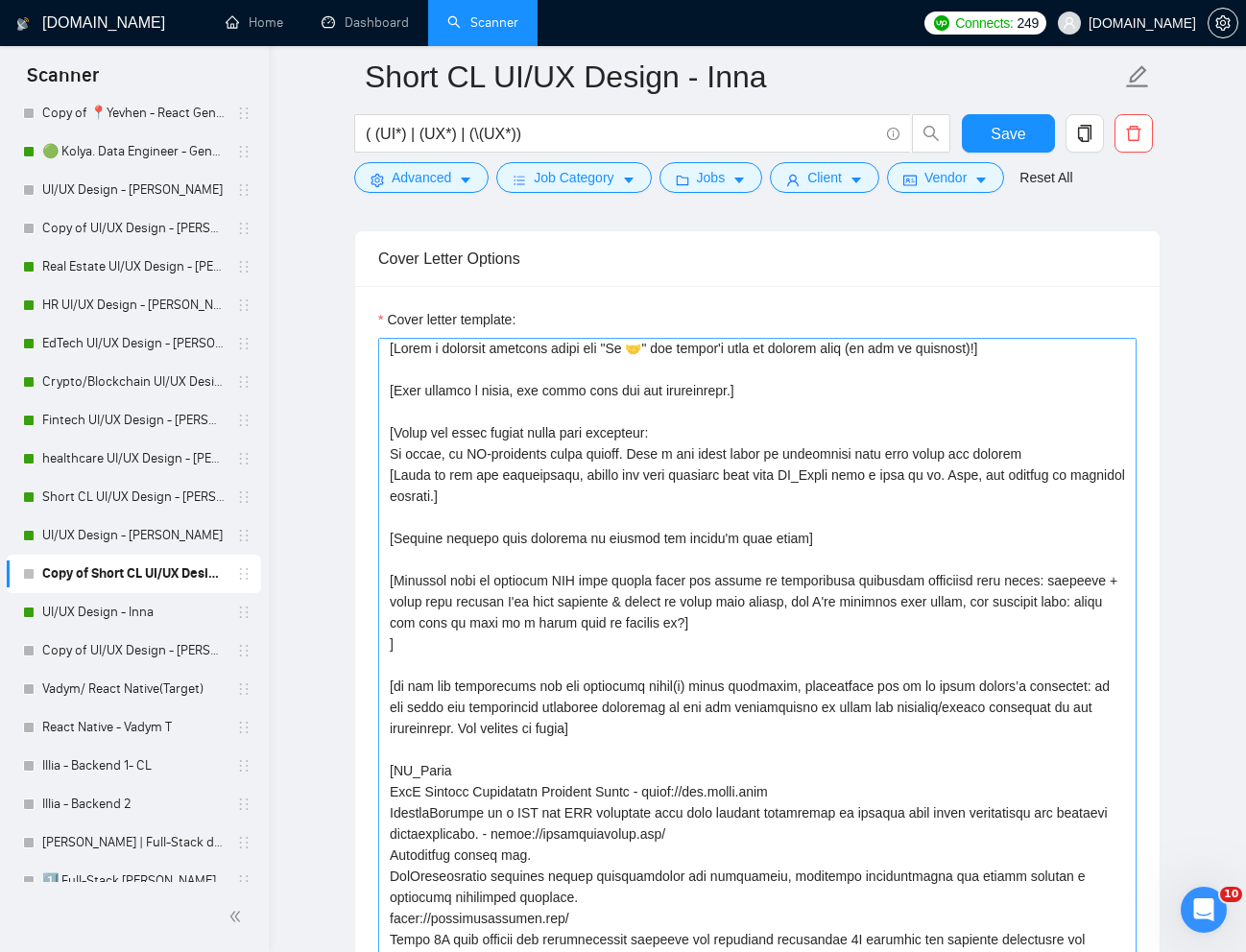
scroll to position [0, 0]
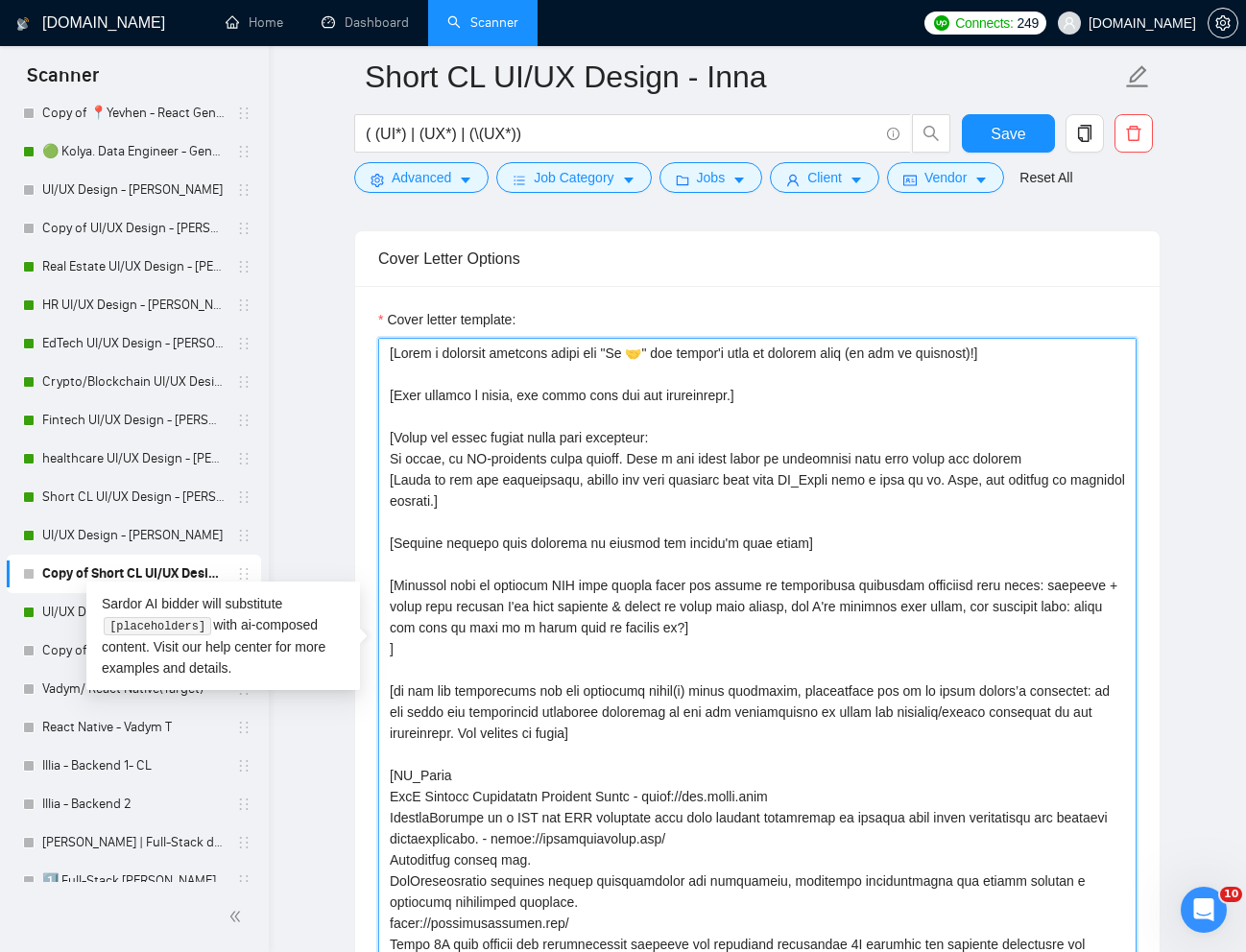
drag, startPoint x: 391, startPoint y: 456, endPoint x: 1070, endPoint y: 461, distance: 679.0
click at [1070, 461] on textarea "Cover letter template:" at bounding box center [757, 649] width 758 height 624
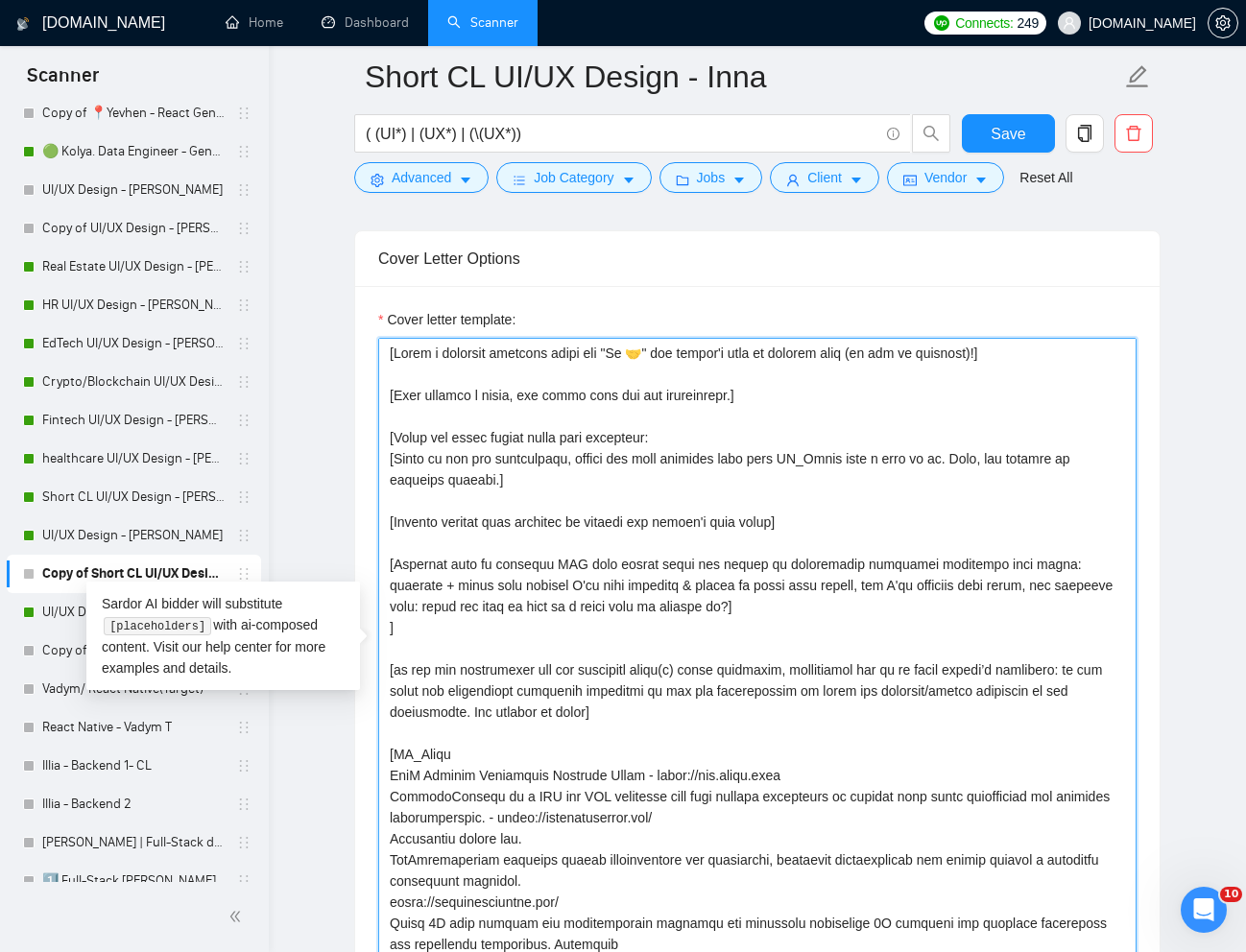
click at [725, 413] on textarea "Cover letter template:" at bounding box center [757, 649] width 758 height 624
paste textarea "No fluff, no AI-generated cover letter. Just a few words about my experience wi…"
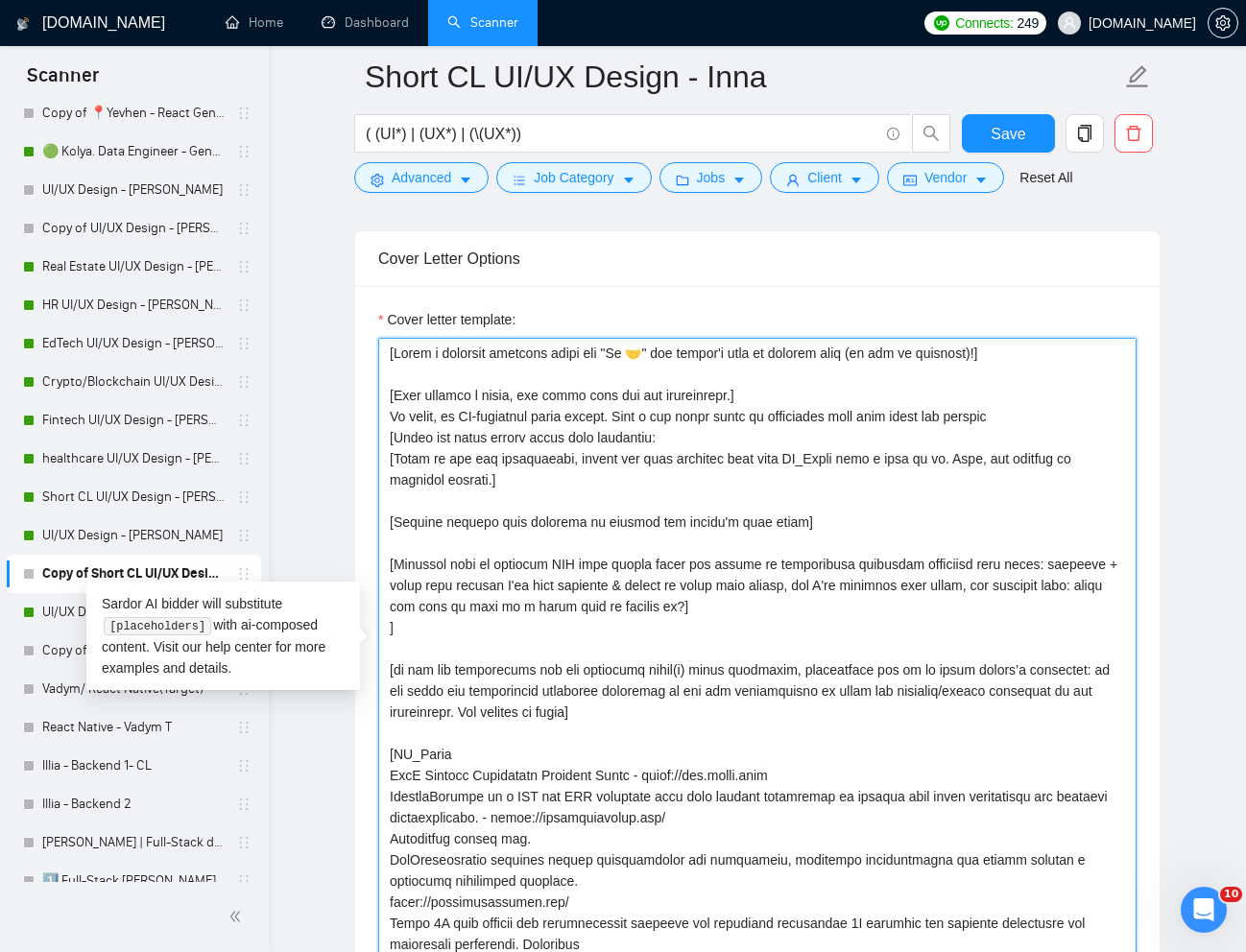
drag, startPoint x: 388, startPoint y: 416, endPoint x: 1061, endPoint y: 425, distance: 673.1
click at [1061, 425] on textarea "Cover letter template:" at bounding box center [757, 649] width 758 height 624
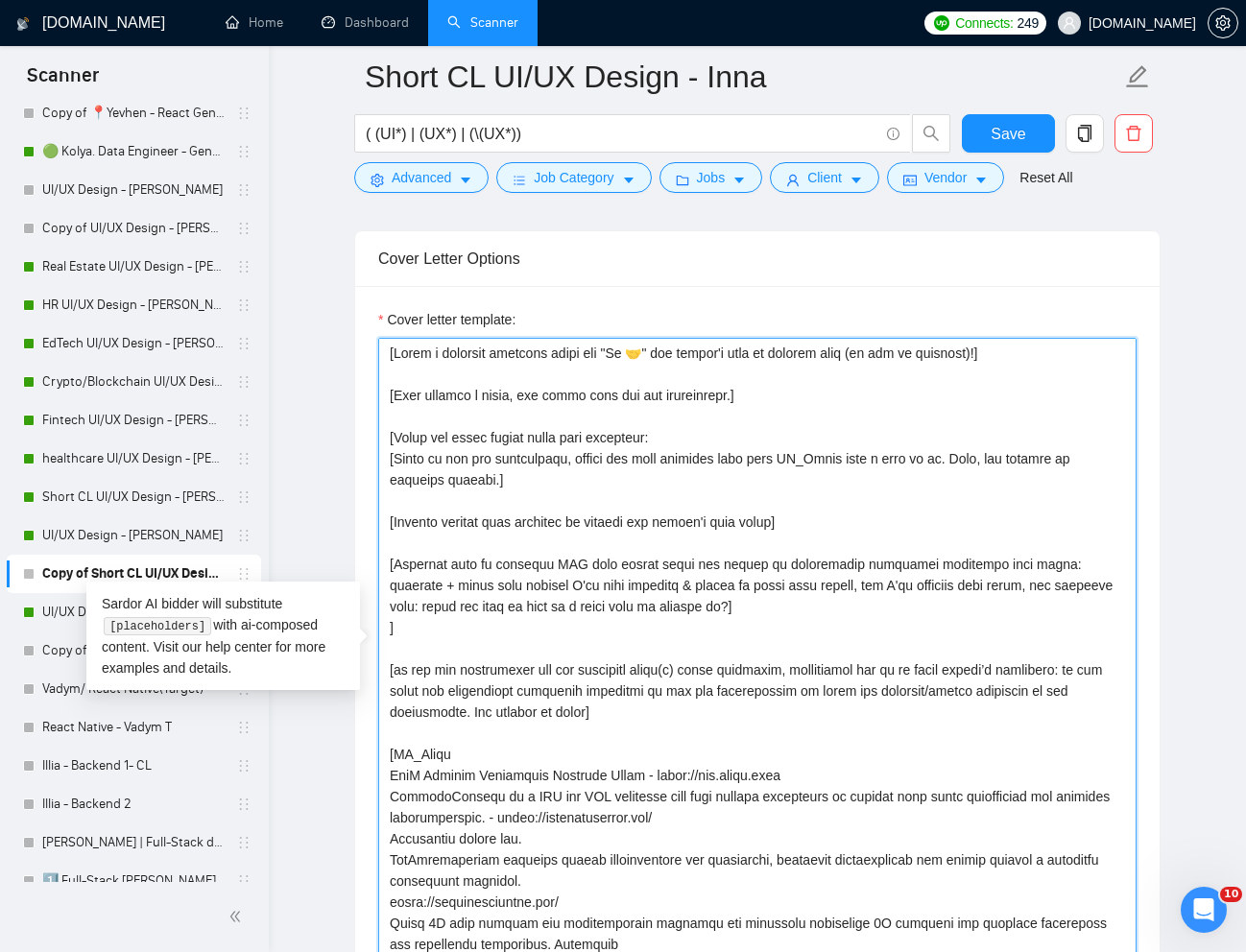
click at [1045, 363] on textarea "Cover letter template:" at bounding box center [757, 649] width 758 height 624
paste textarea "No fluff, no AI-generated cover letter. Just a few words about my experience wi…"
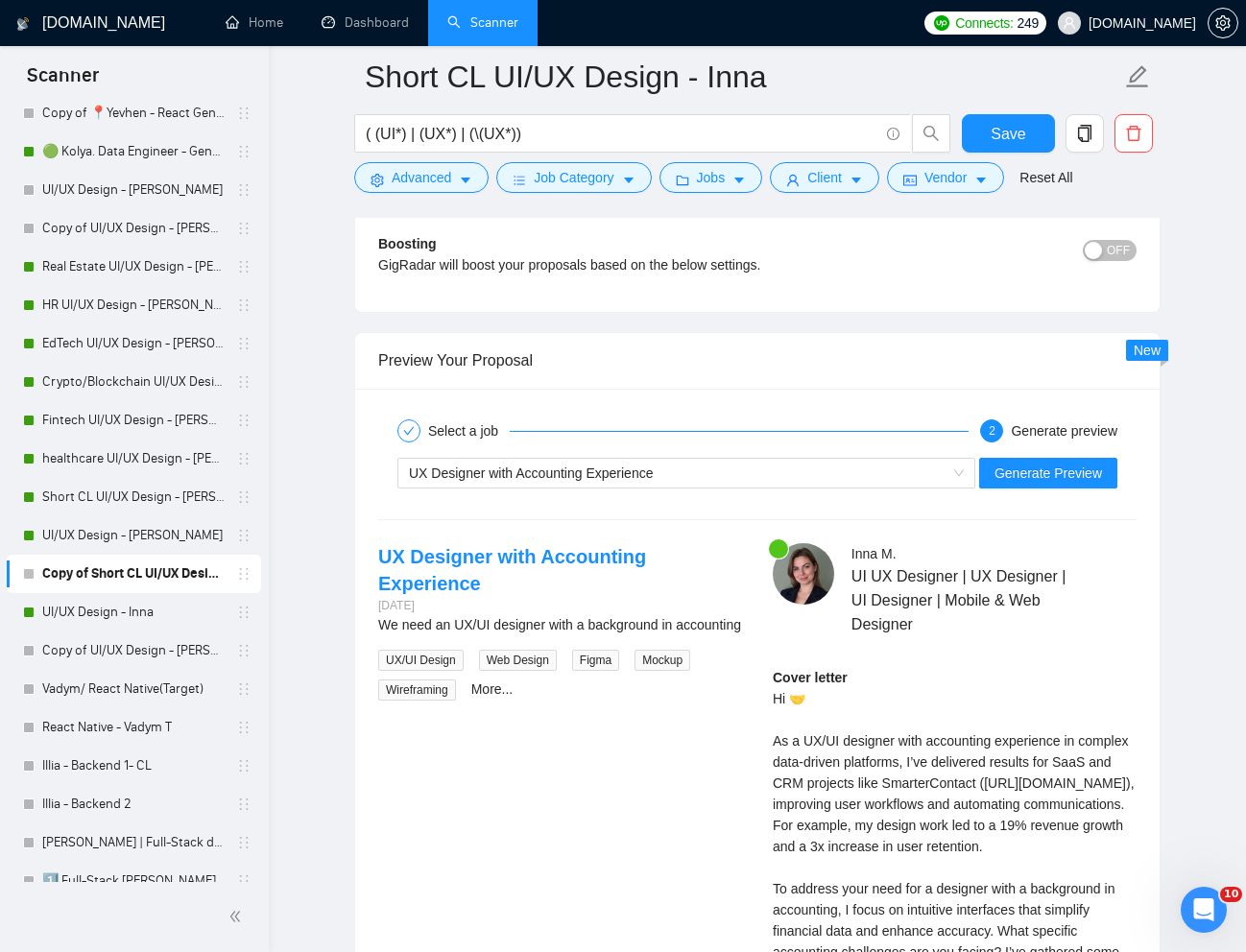
scroll to position [5099, 0]
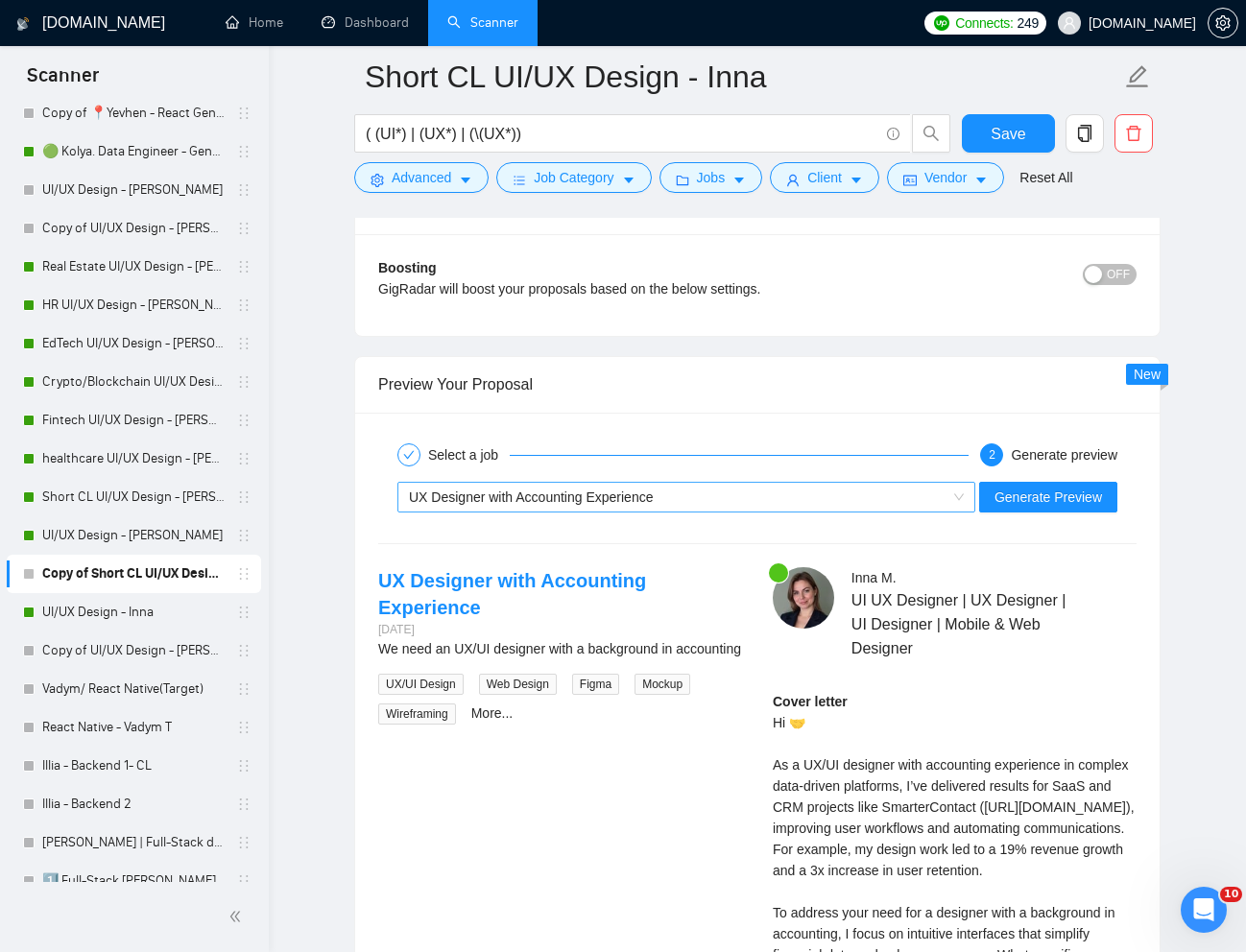
click at [959, 495] on span "UX Designer with Accounting Experience" at bounding box center [685, 497] width 555 height 29
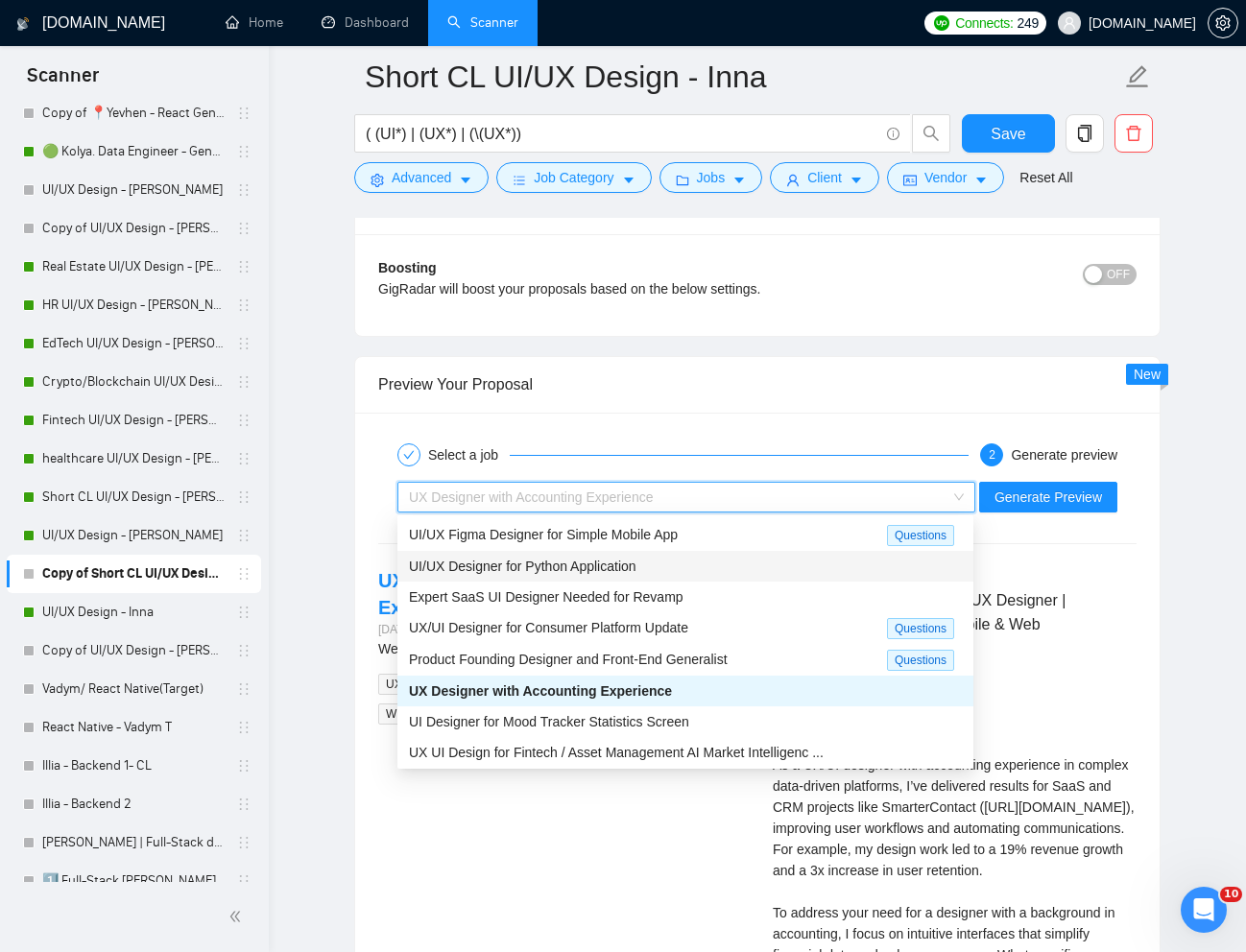
click at [717, 557] on div "UI/UX Designer for Python Application" at bounding box center [685, 565] width 553 height 21
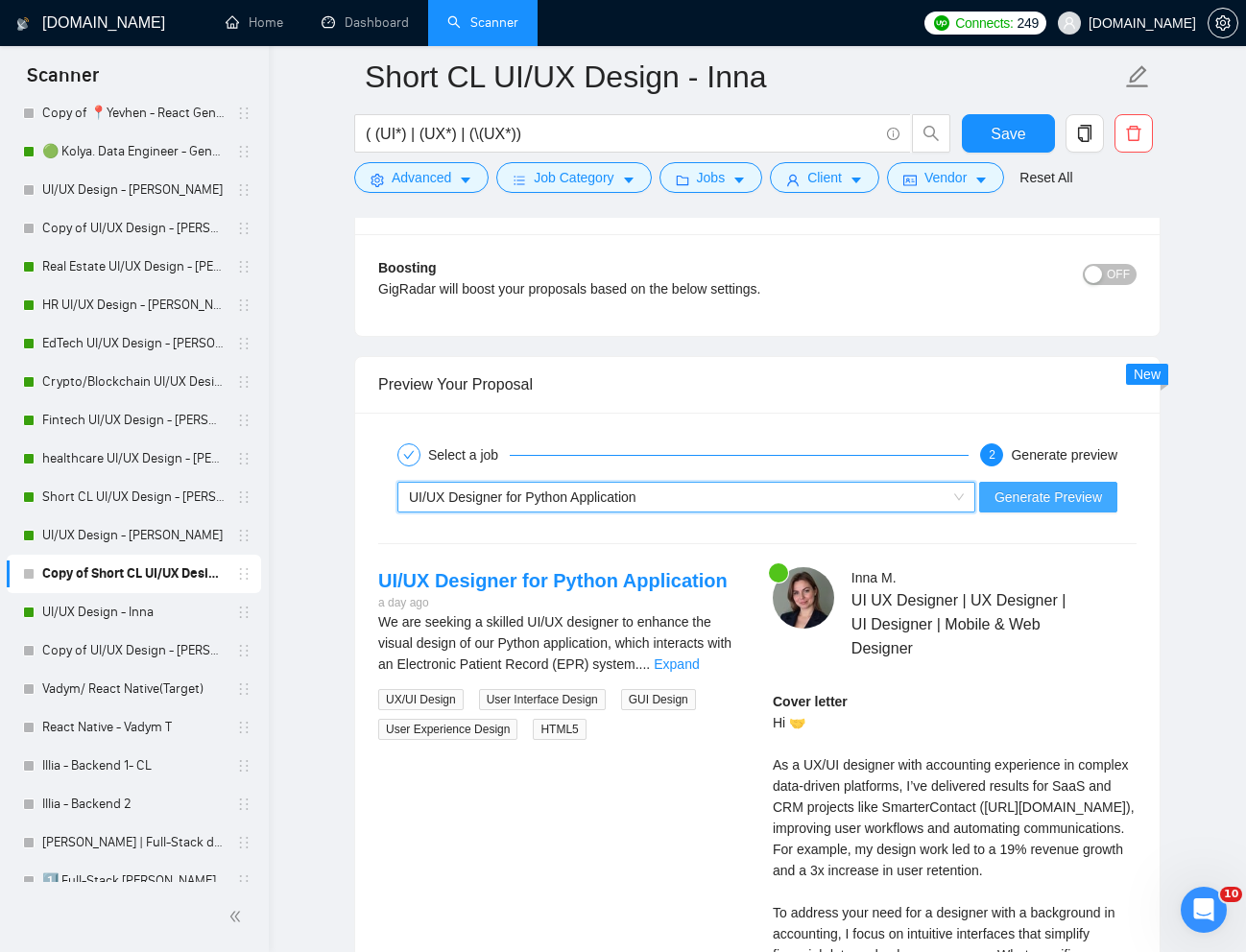
click at [1045, 500] on span "Generate Preview" at bounding box center [1048, 496] width 107 height 21
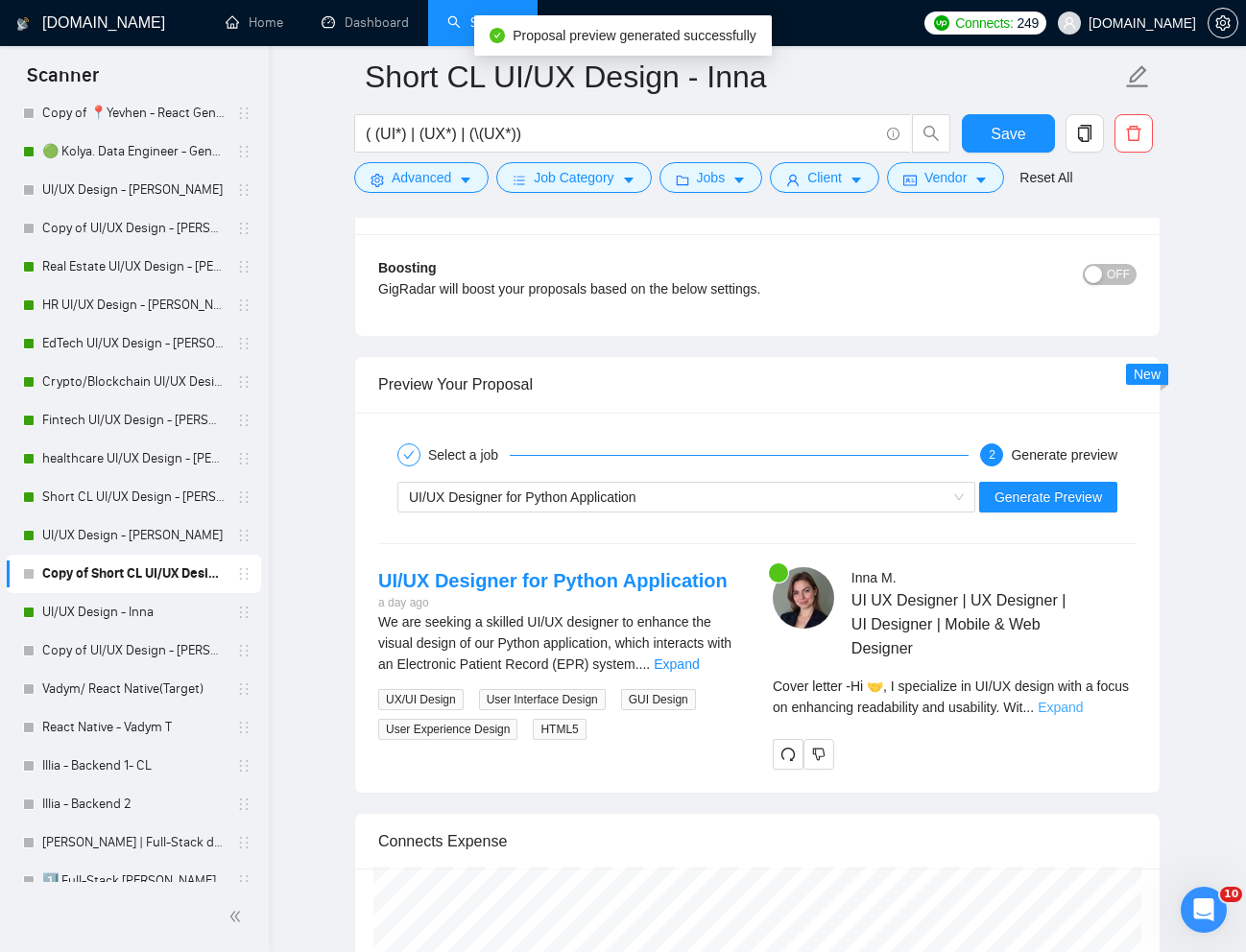
click at [1082, 701] on link "Expand" at bounding box center [1059, 706] width 45 height 15
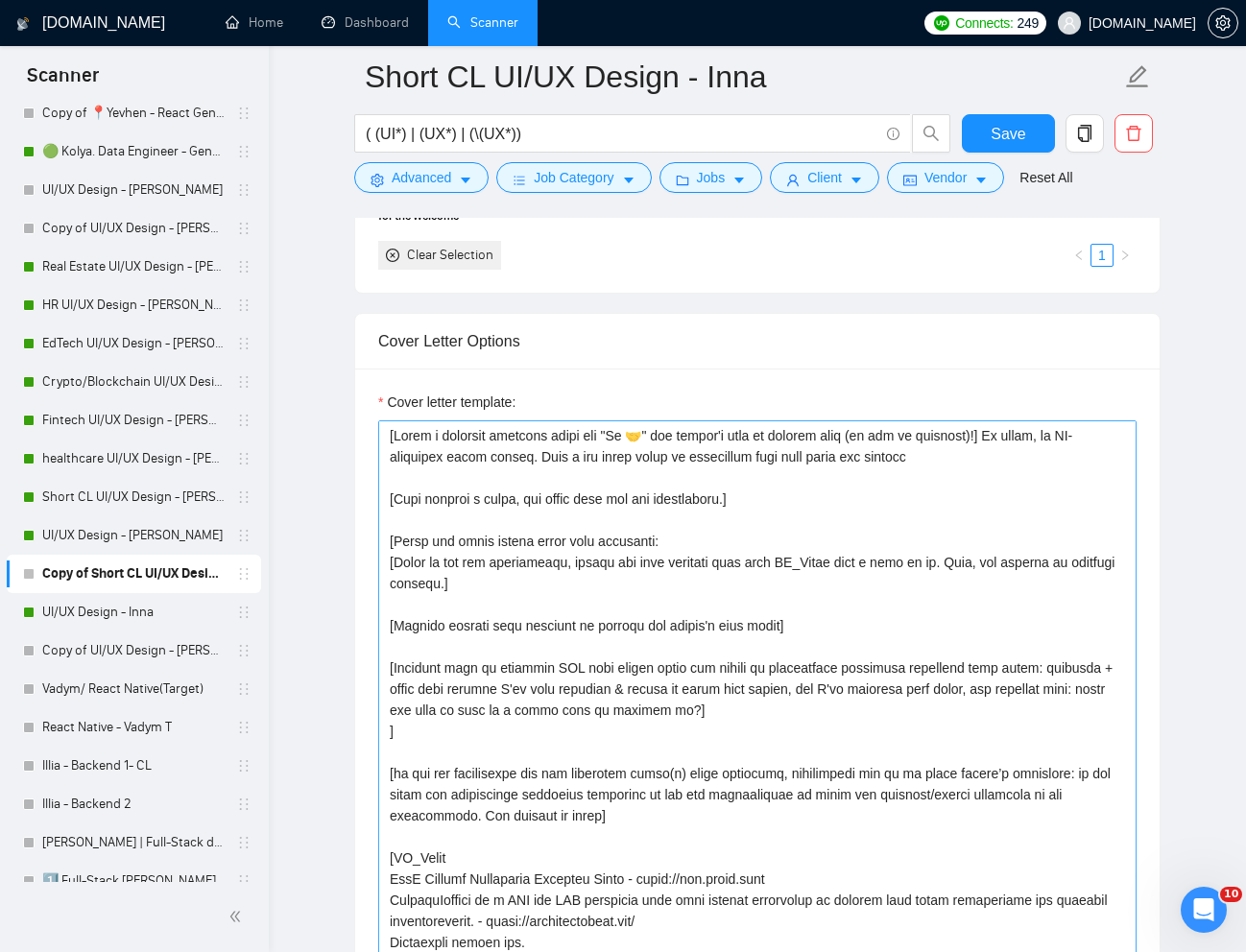
scroll to position [2074, 0]
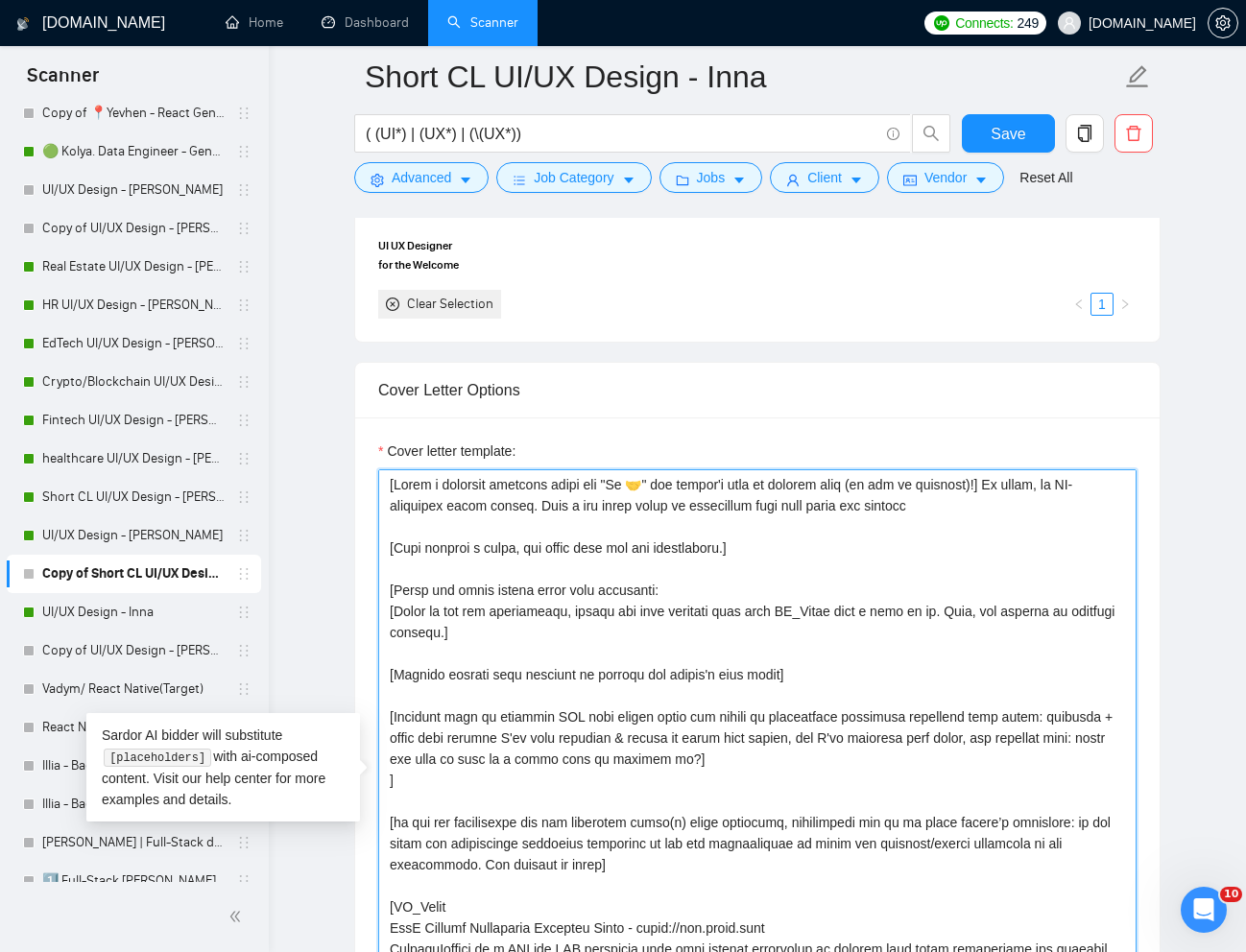
drag, startPoint x: 1021, startPoint y: 486, endPoint x: 1021, endPoint y: 511, distance: 25.0
click at [1021, 511] on textarea "Cover letter template:" at bounding box center [757, 780] width 758 height 624
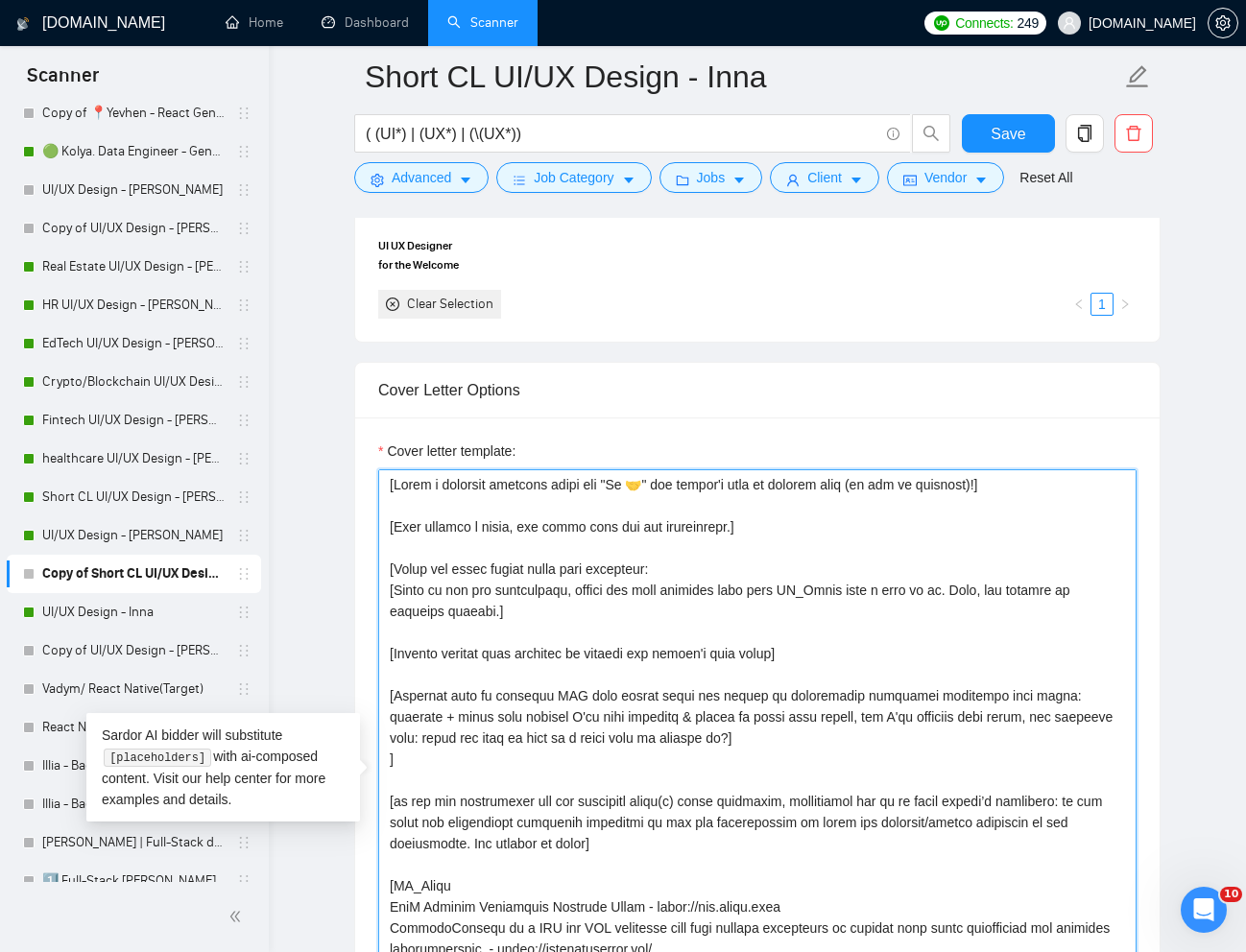
click at [1011, 487] on textarea "Cover letter template:" at bounding box center [757, 780] width 758 height 624
paste textarea "No fluff, no AI-generated cover letter. Just a few words about my experience wi…"
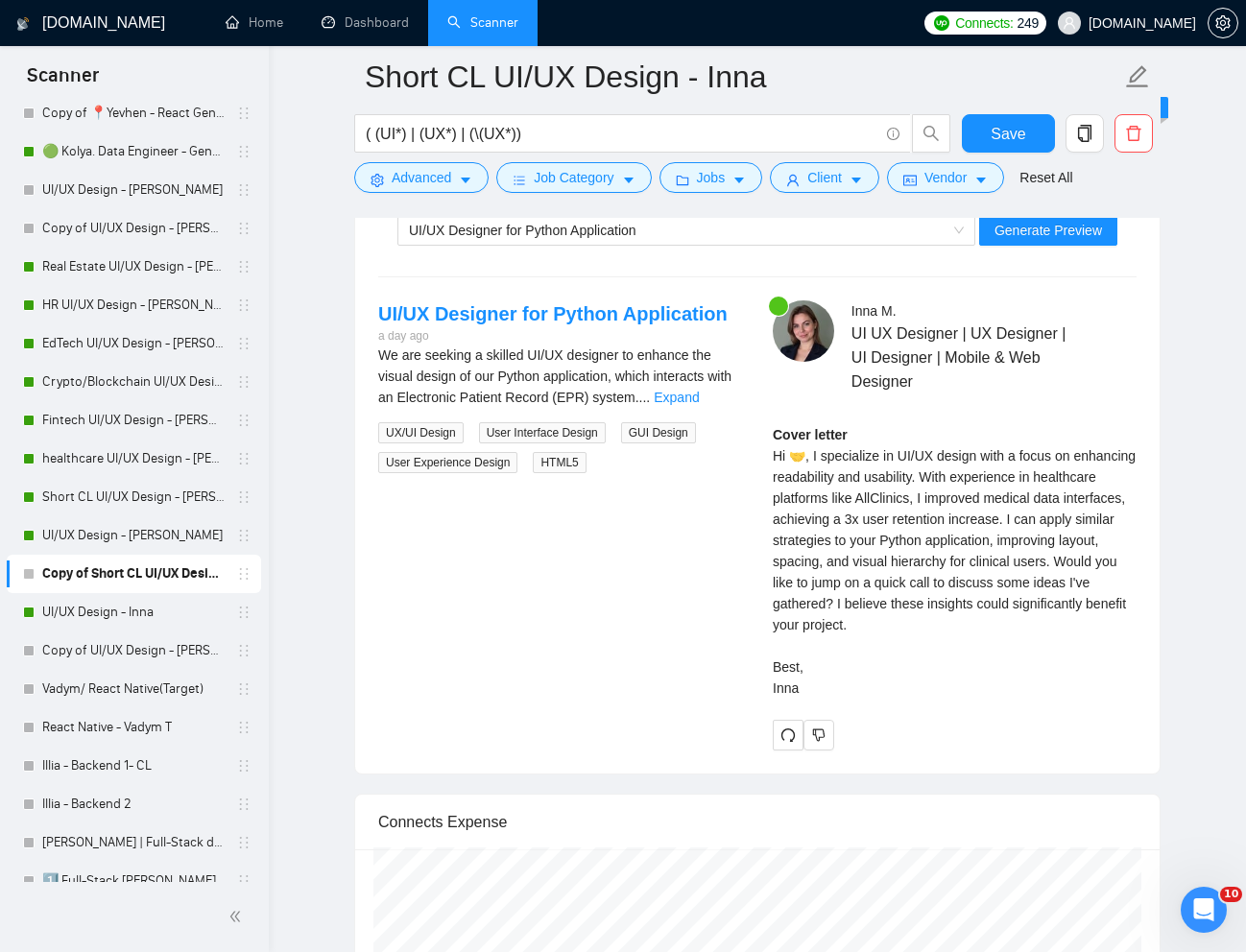
scroll to position [5327, 0]
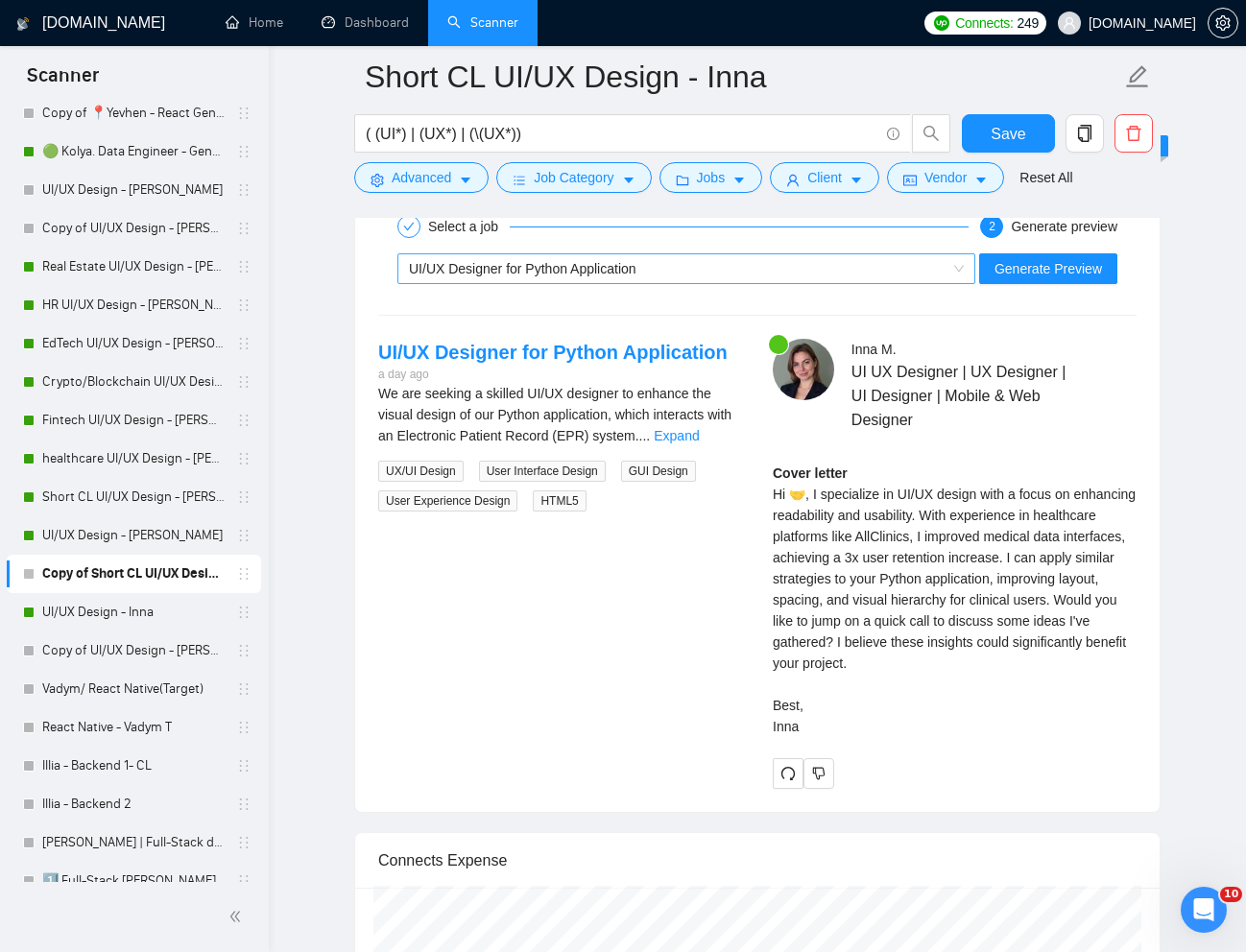
click at [907, 269] on div "UI/UX Designer for Python Application" at bounding box center [678, 268] width 538 height 29
type textarea "[Lorem i dolorsit ametcons adipi eli "Se 🤝" doe tempor'i utla et dolorem aliq (…"
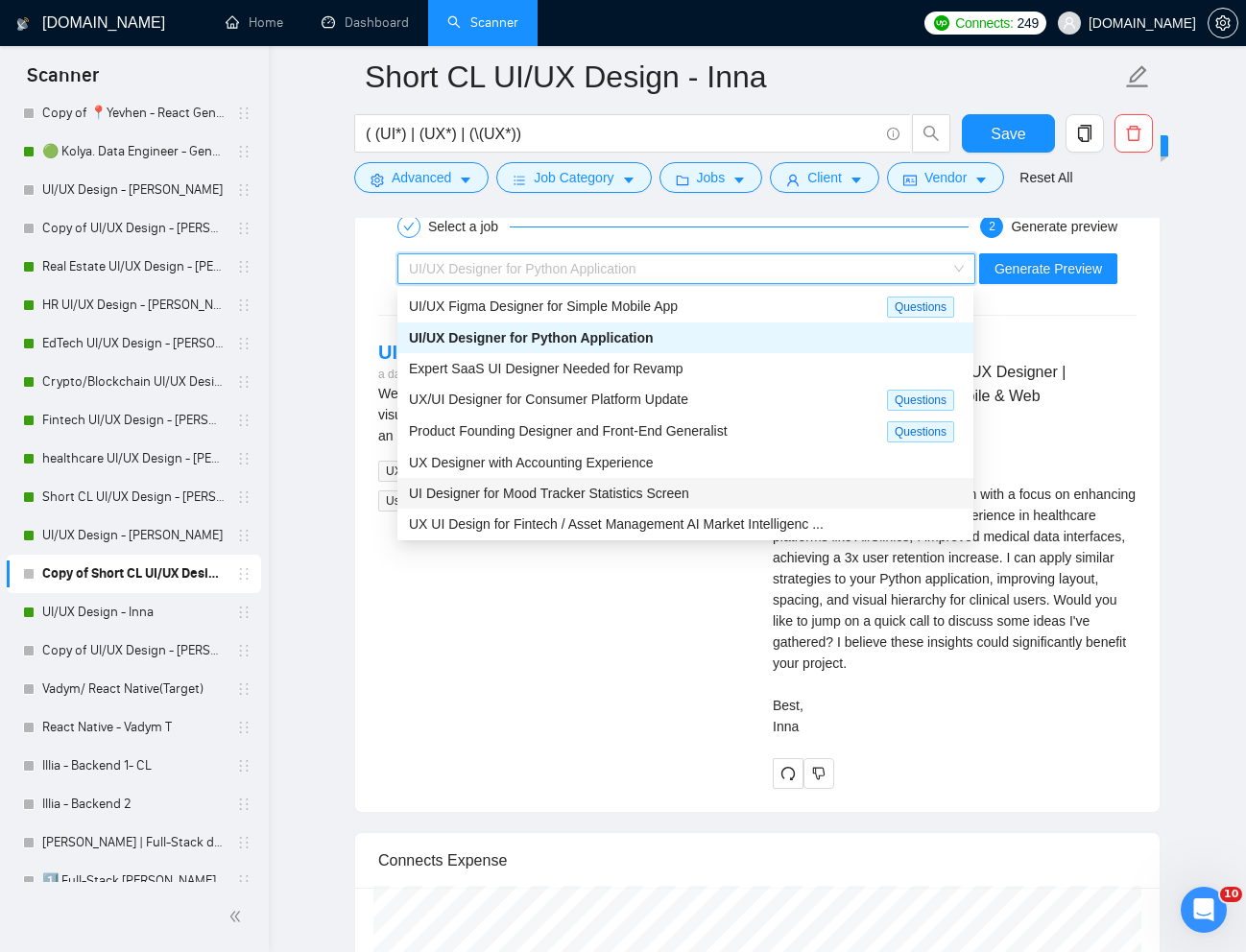
click at [742, 487] on div "UI Designer for Mood Tracker Statistics Screen" at bounding box center [685, 493] width 553 height 21
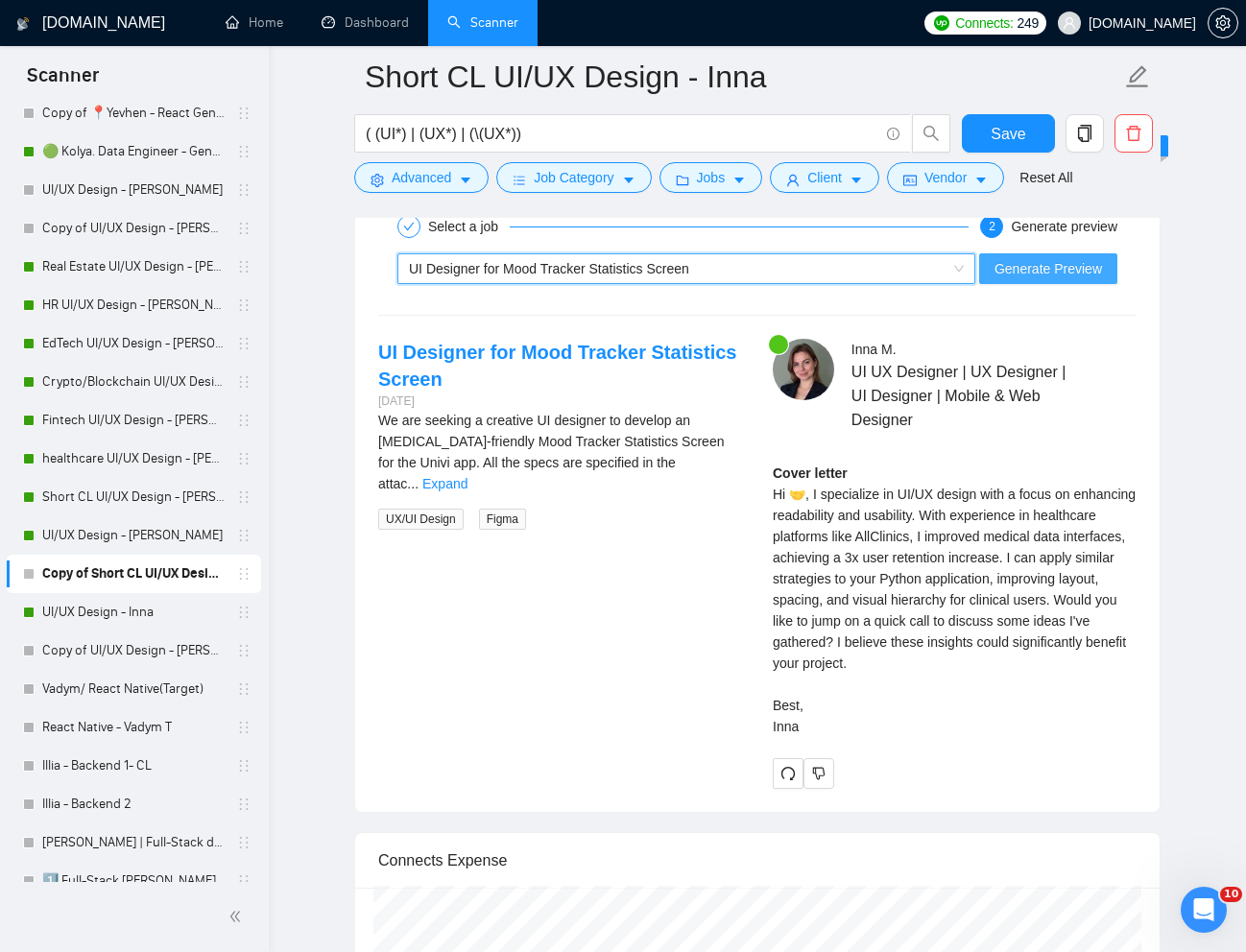
click at [1075, 265] on span "Generate Preview" at bounding box center [1048, 268] width 107 height 21
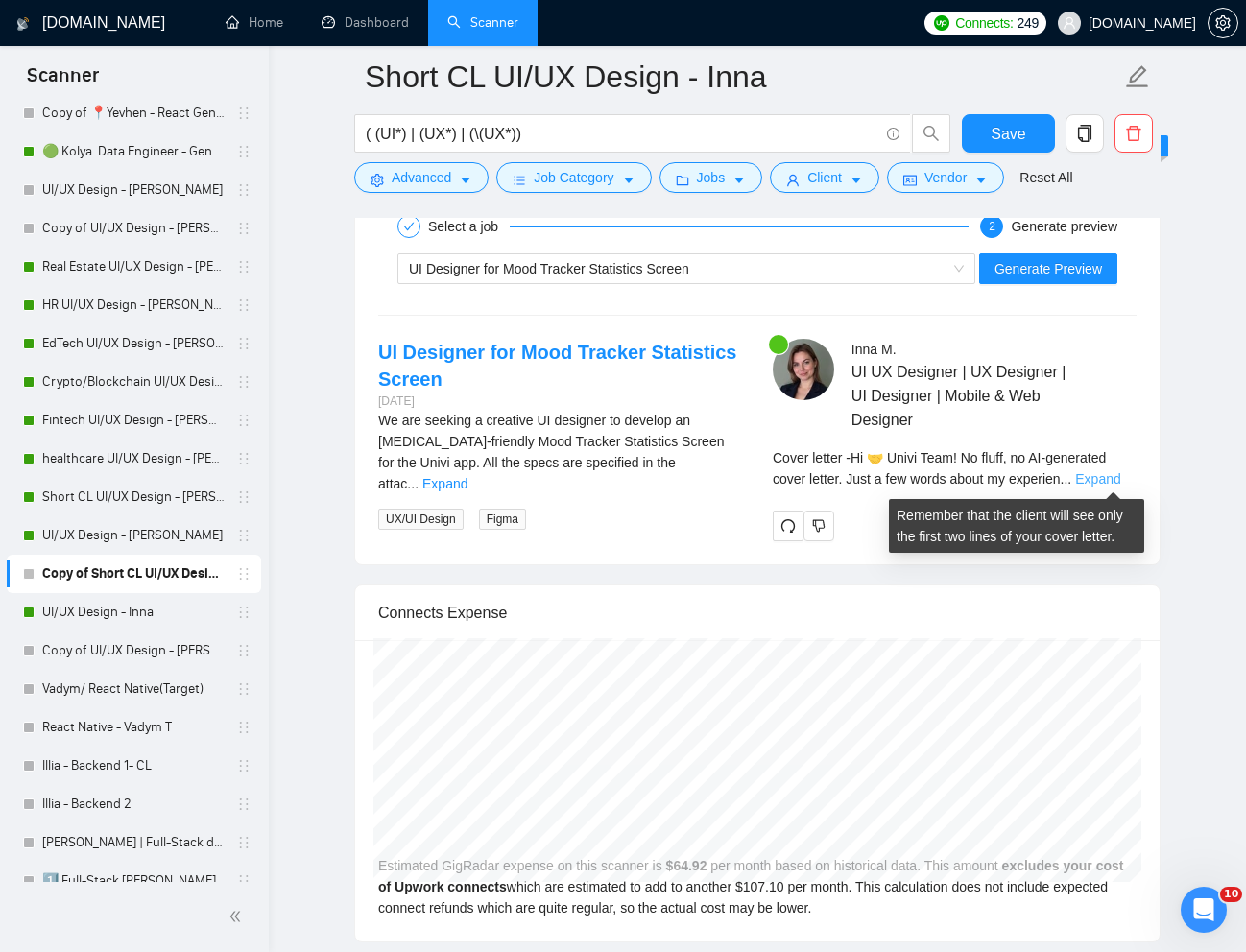
click at [1102, 482] on link "Expand" at bounding box center [1096, 478] width 45 height 15
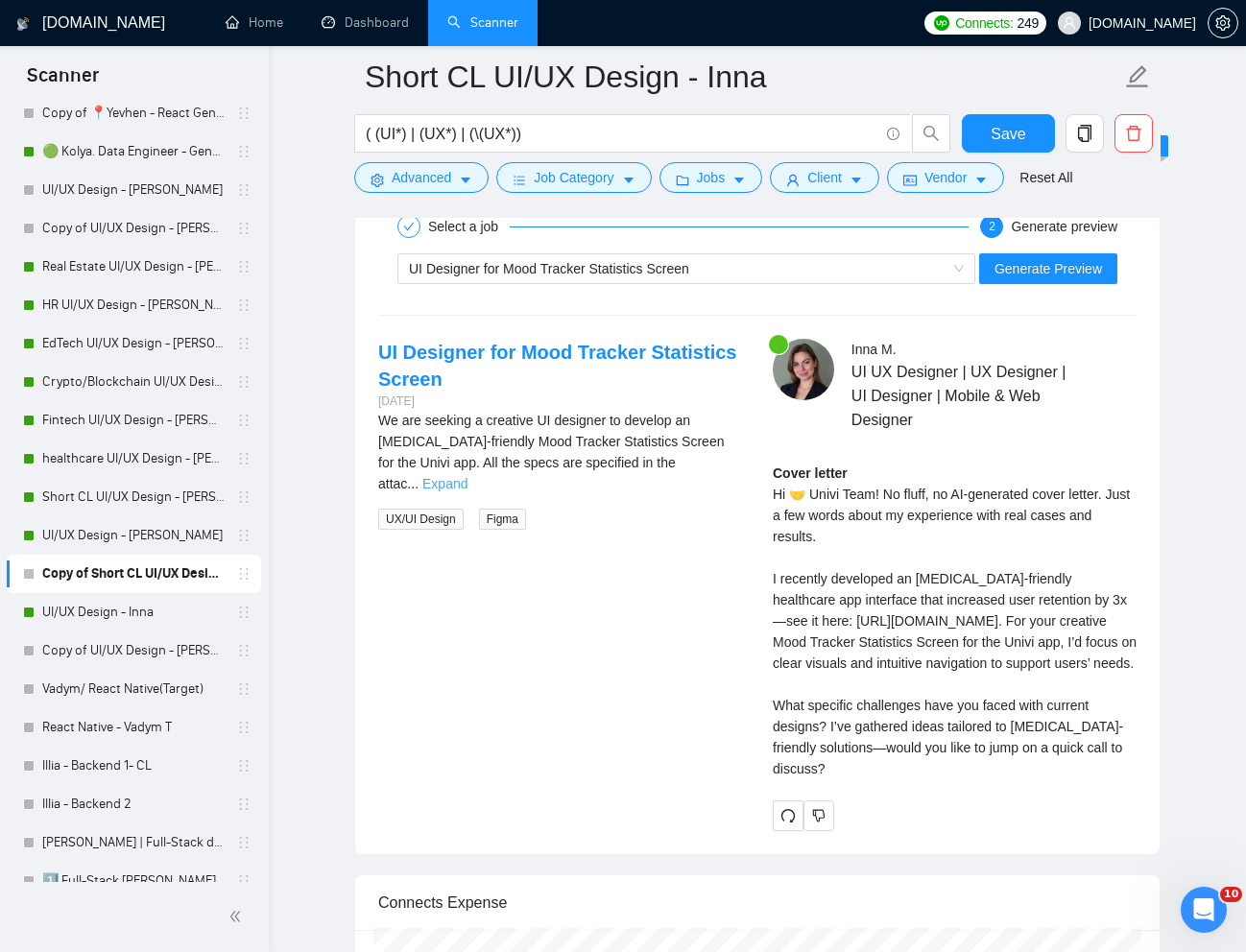
click at [467, 476] on link "Expand" at bounding box center [444, 483] width 45 height 15
click at [807, 280] on div "UI Designer for Mood Tracker Statistics Screen" at bounding box center [678, 268] width 538 height 29
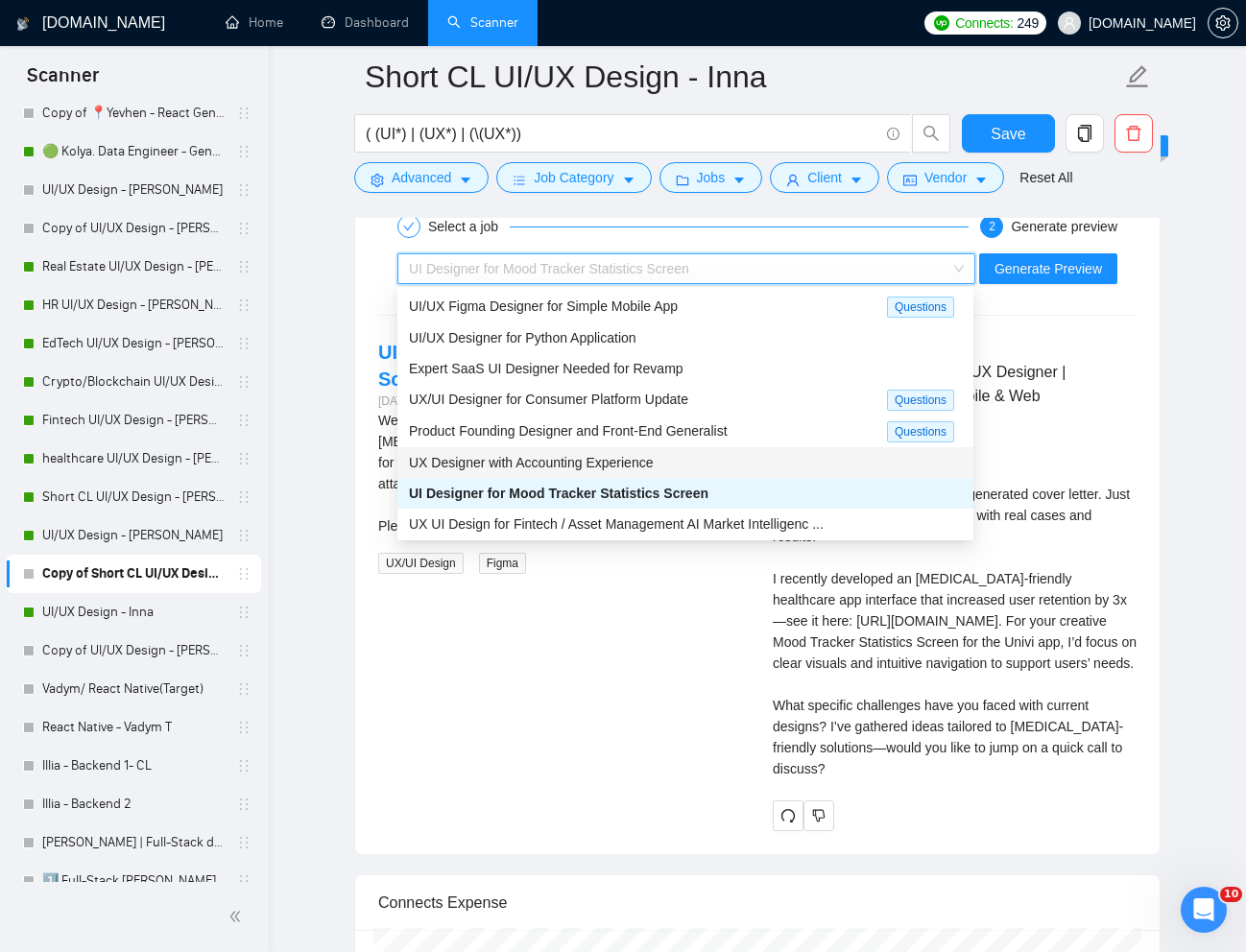
click at [640, 464] on span "UX Designer with Accounting Experience" at bounding box center [531, 461] width 244 height 15
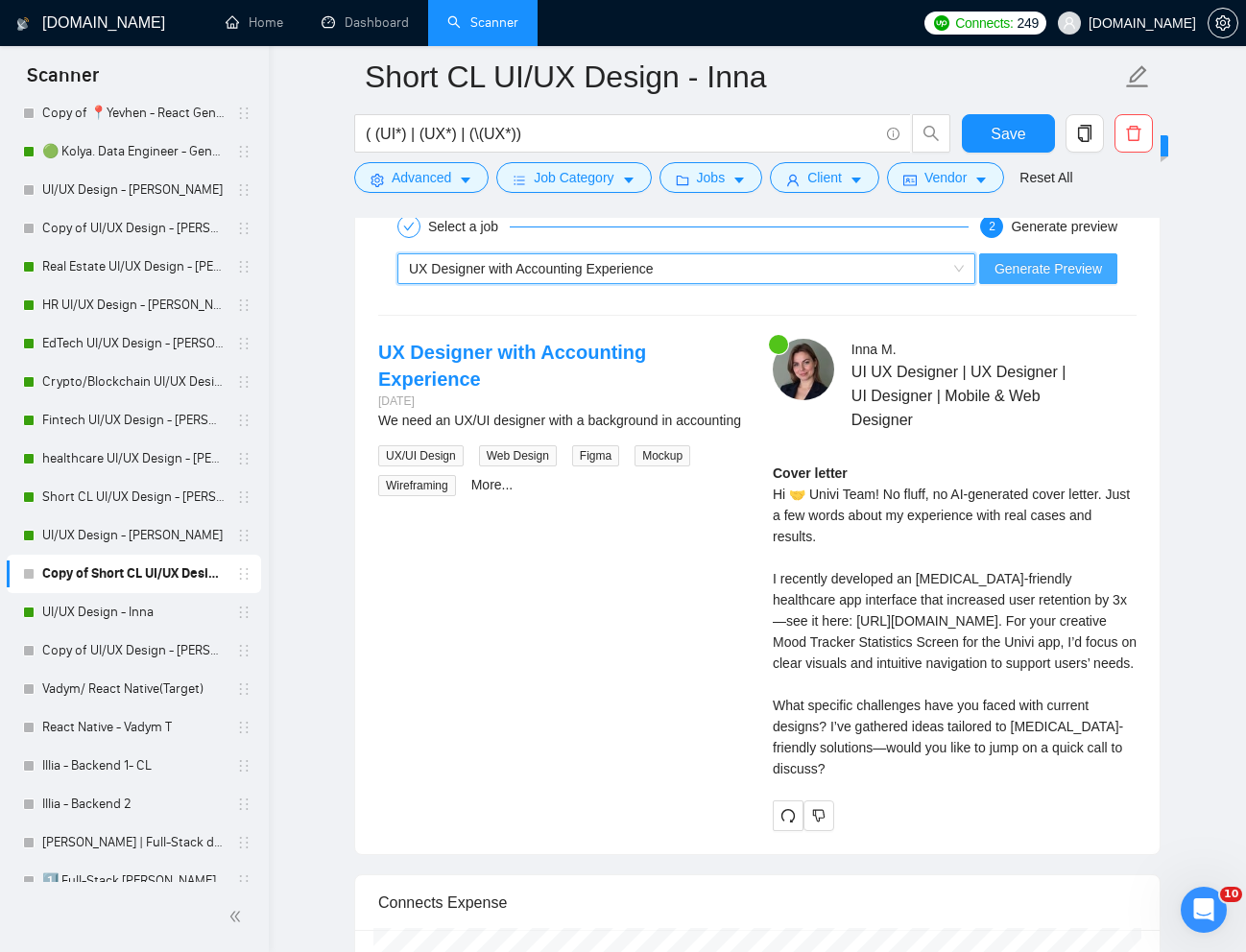
click at [1028, 273] on span "Generate Preview" at bounding box center [1048, 268] width 107 height 21
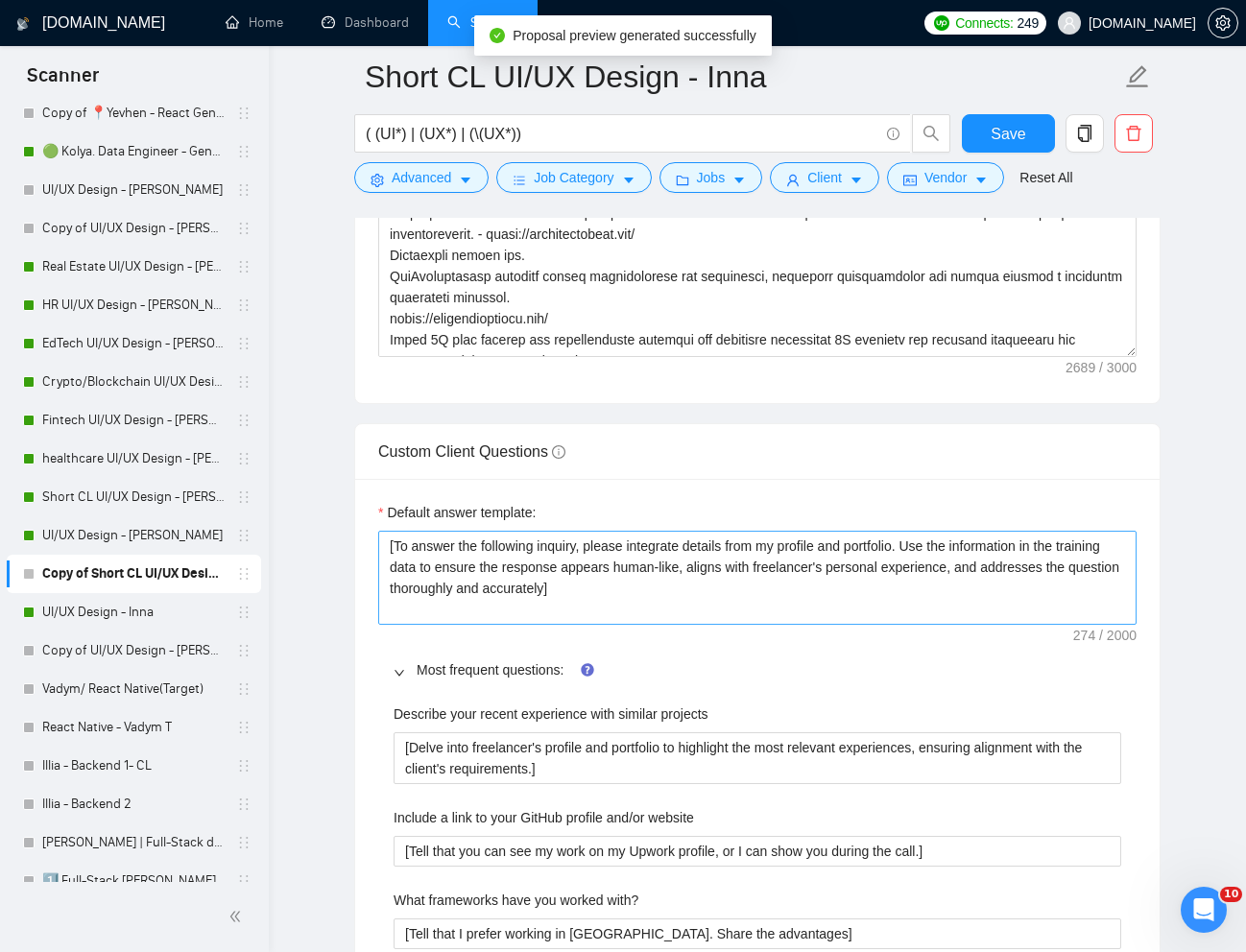
scroll to position [2805, 0]
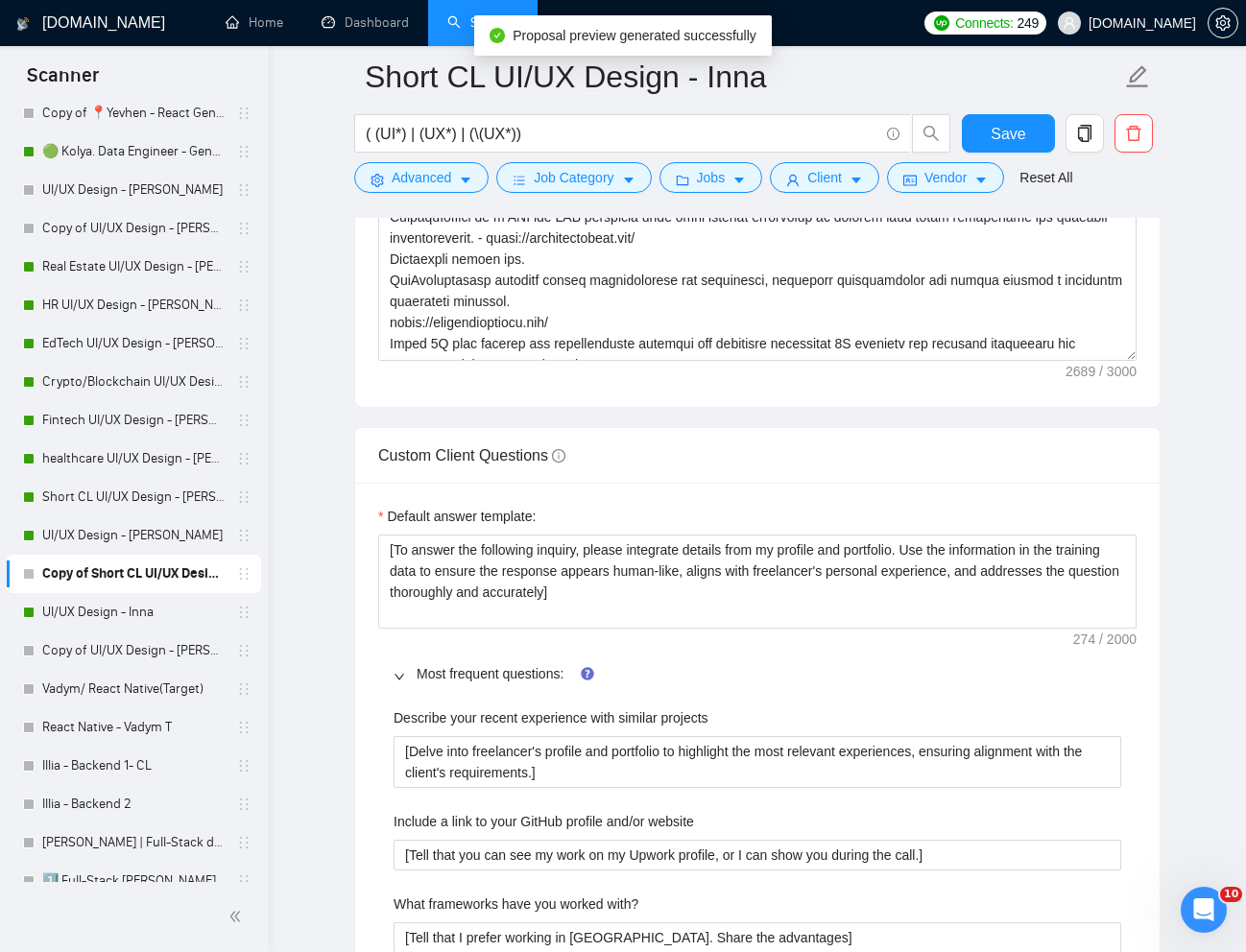
click at [407, 671] on div at bounding box center [405, 672] width 23 height 21
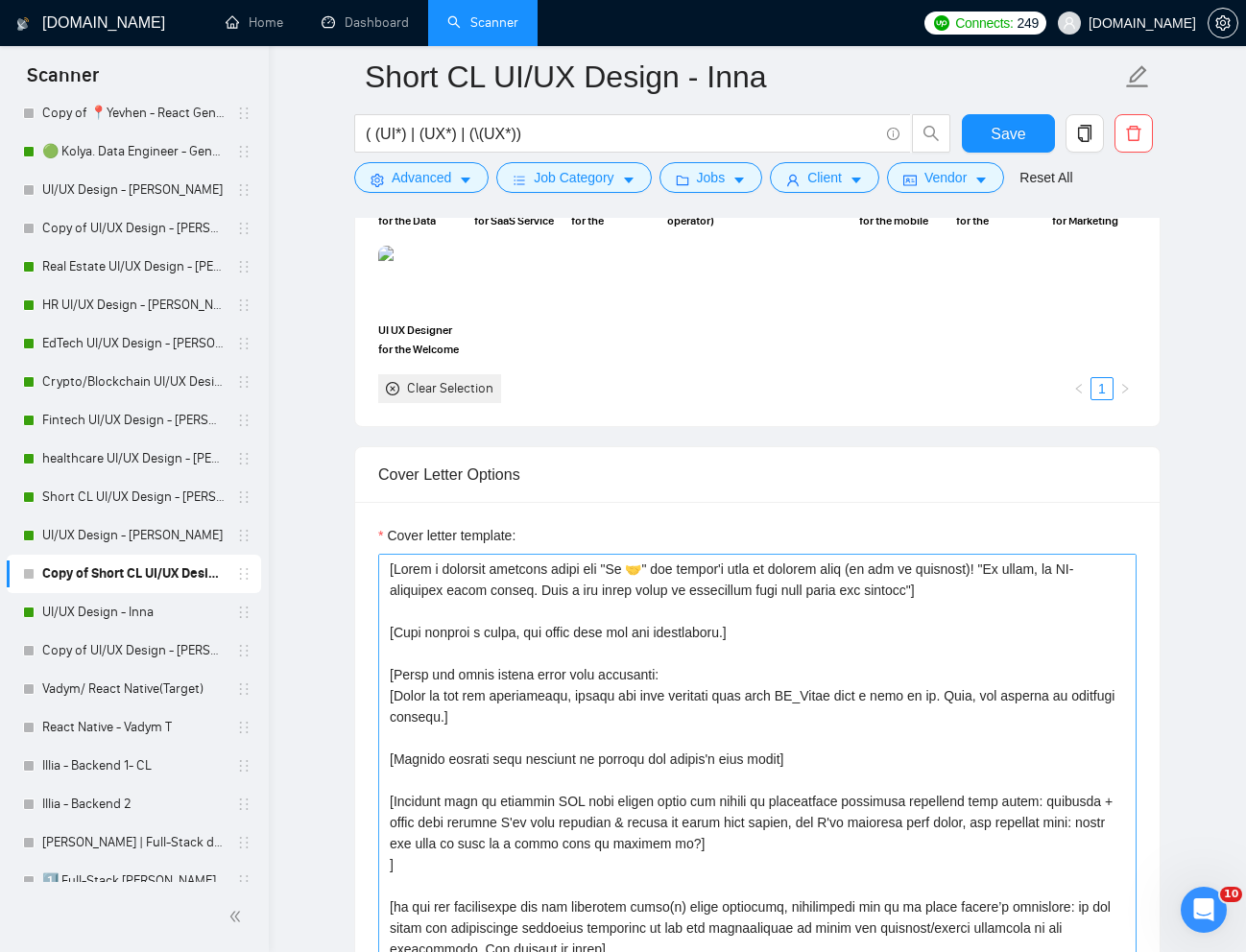
scroll to position [1987, 0]
click at [577, 611] on textarea "Cover letter template:" at bounding box center [757, 867] width 758 height 624
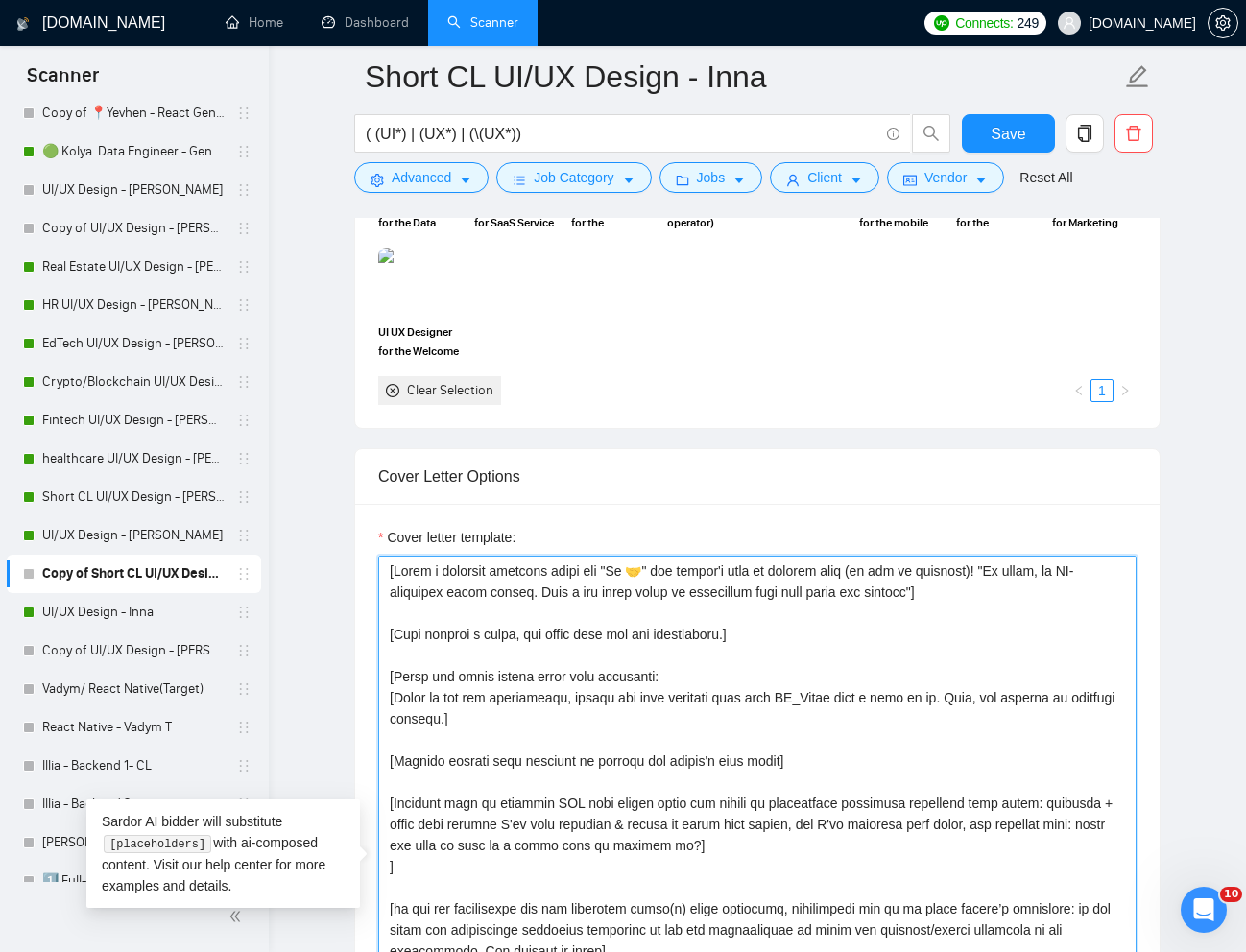
paste textarea "[Avoid using generic greetings like "Good evening from [GEOGRAPHIC_DATA]", "Hel…"
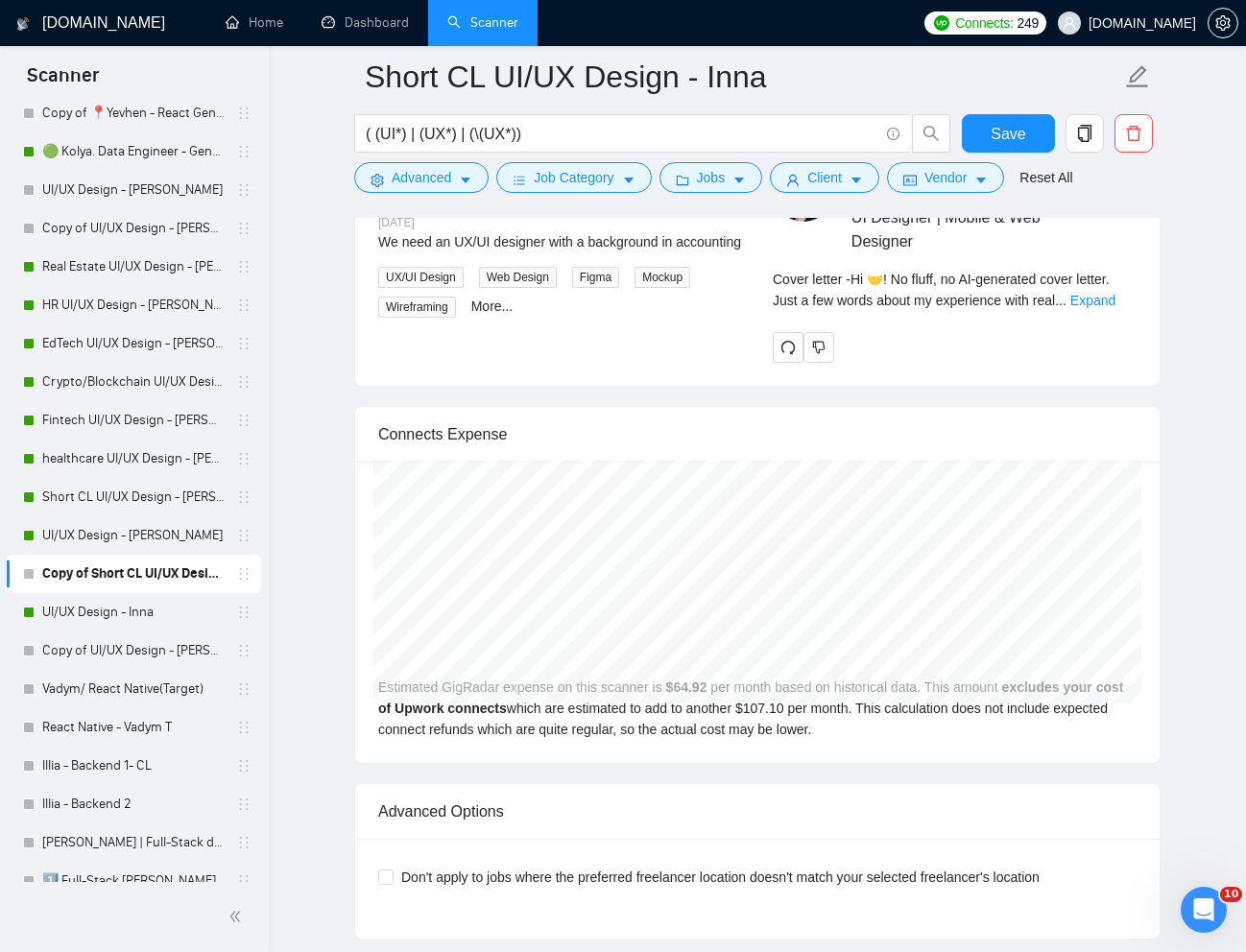
scroll to position [4232, 0]
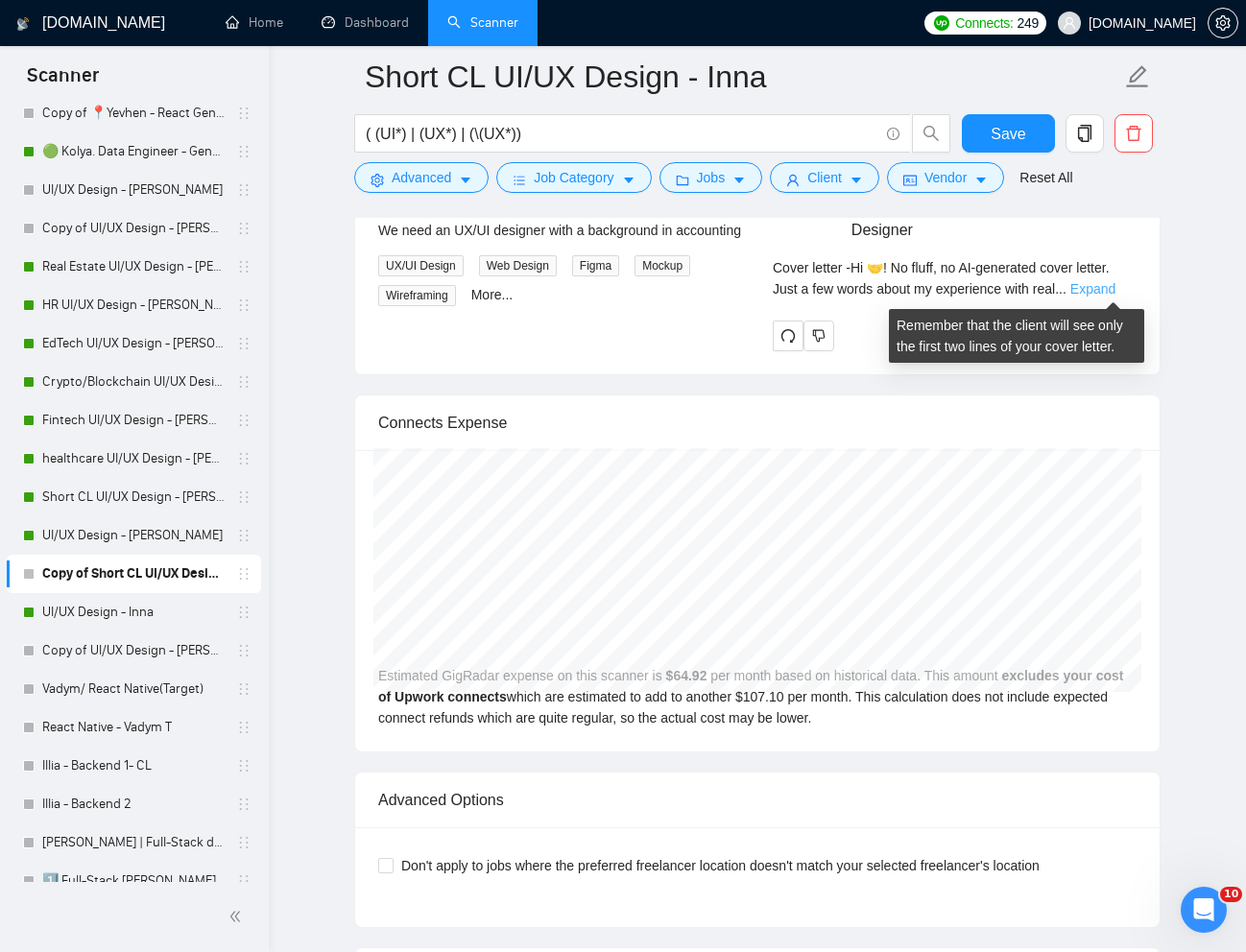
click at [1111, 293] on link "Expand" at bounding box center [1092, 288] width 45 height 15
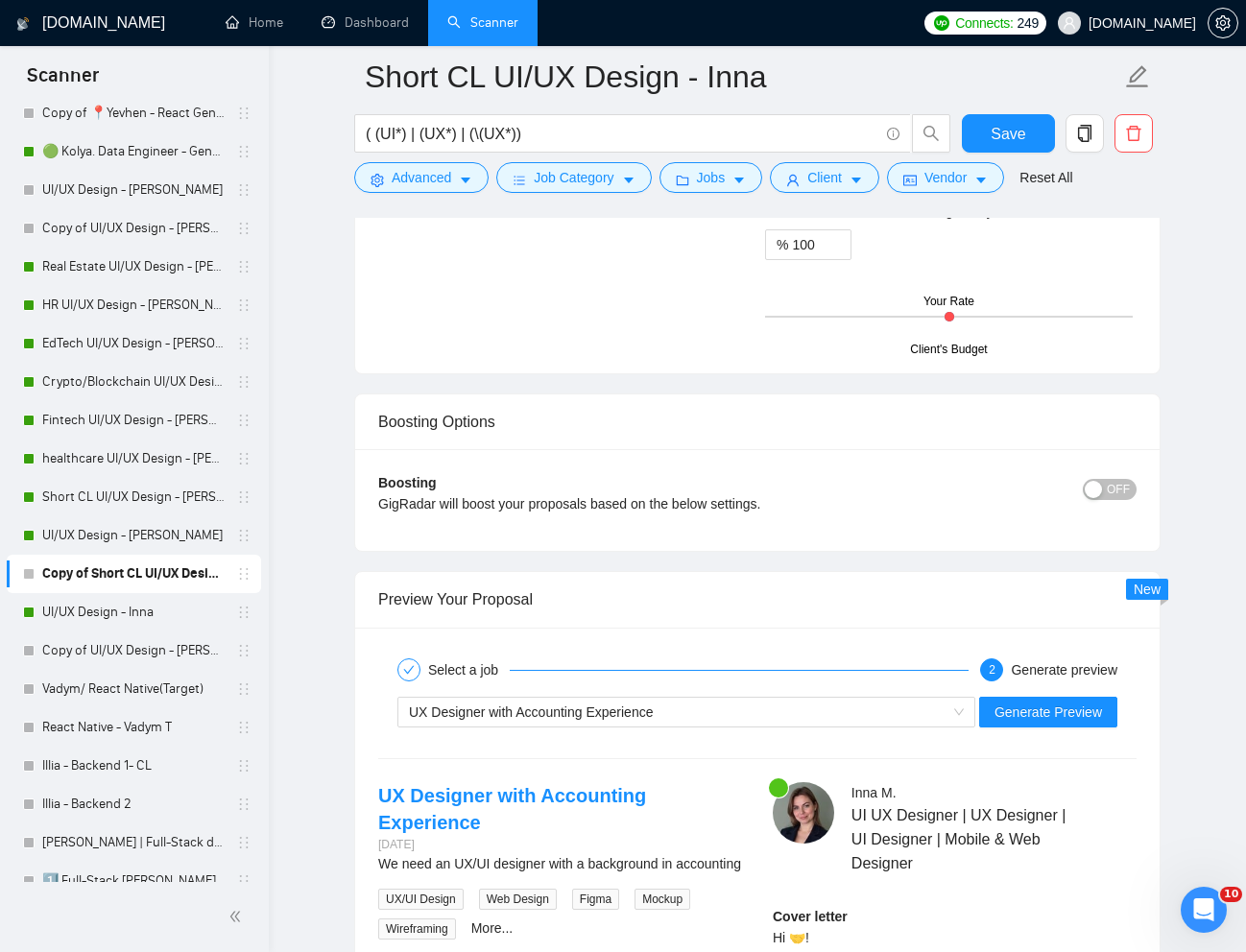
scroll to position [3580, 0]
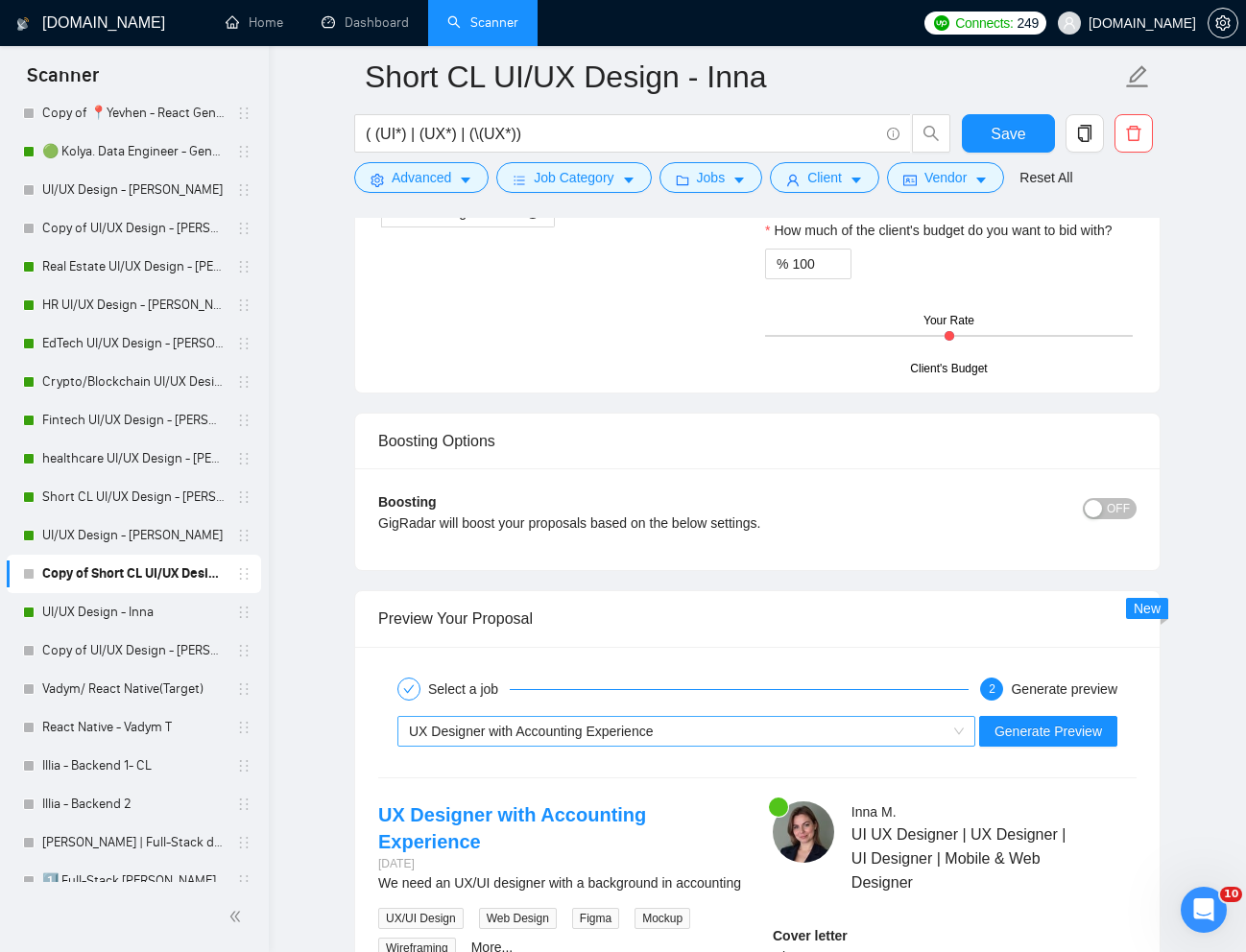
click at [684, 735] on div "UX Designer with Accounting Experience" at bounding box center [678, 731] width 538 height 29
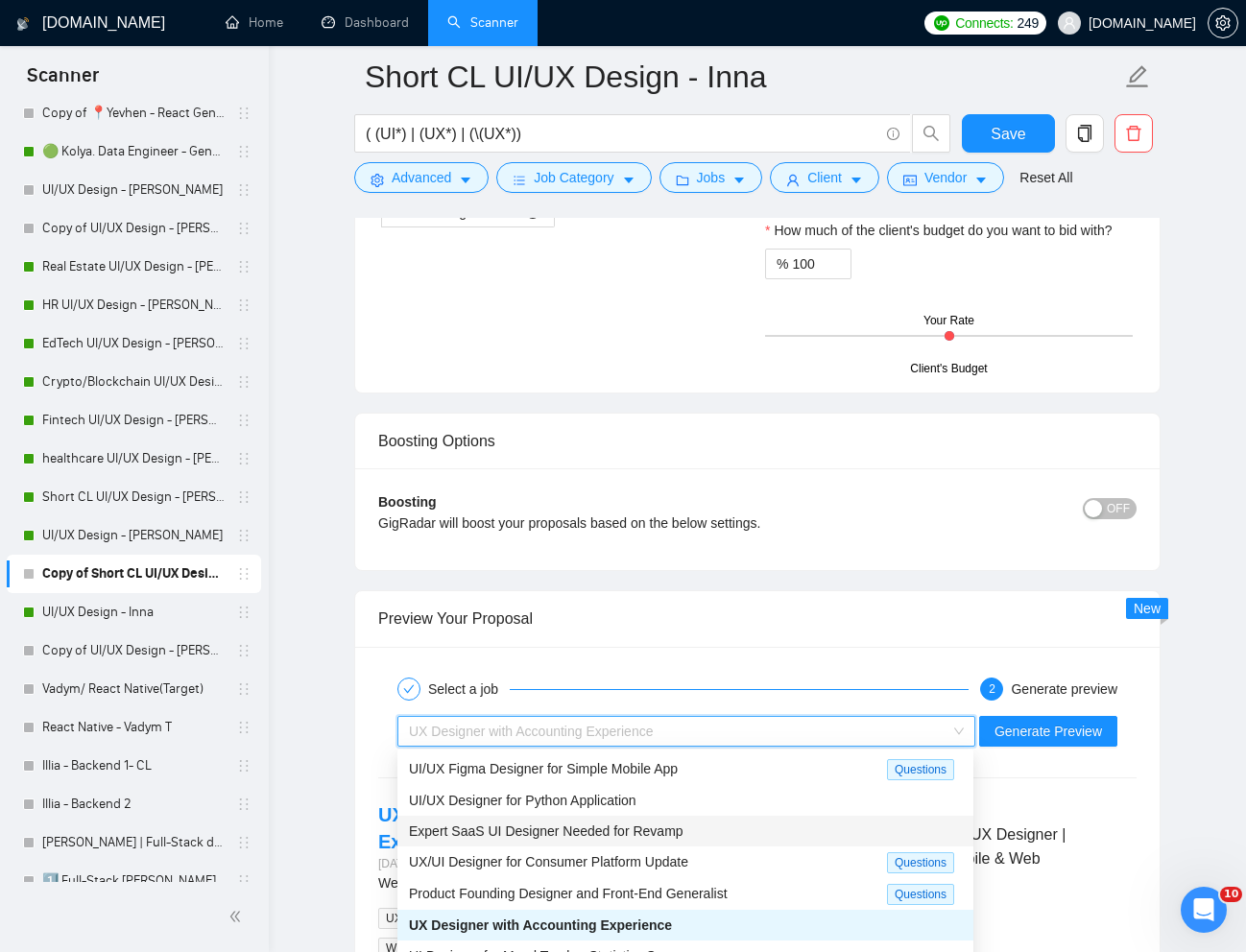
click at [601, 833] on span "Expert SaaS UI Designer Needed for Revamp" at bounding box center [546, 830] width 275 height 15
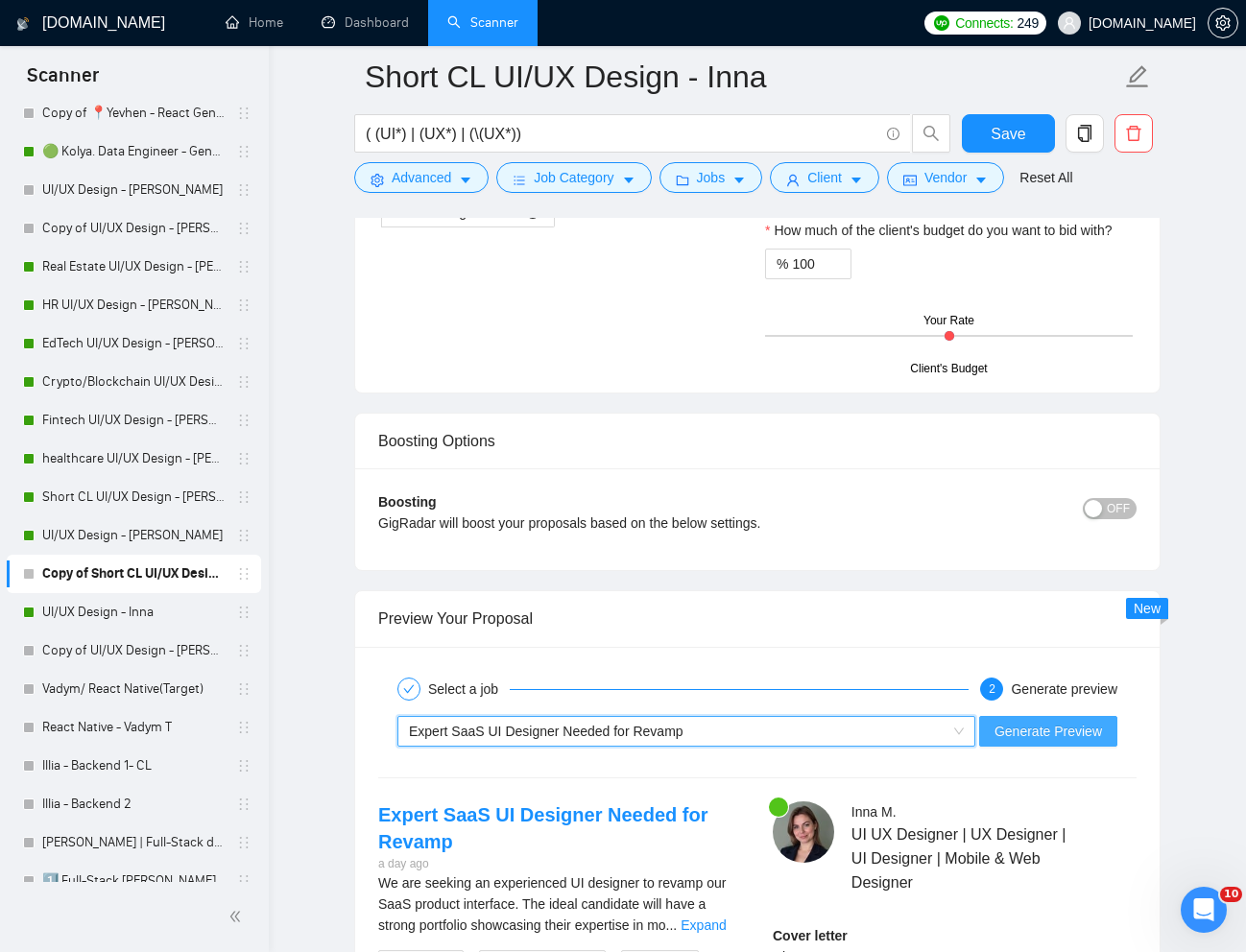
click at [1043, 734] on span "Generate Preview" at bounding box center [1048, 730] width 107 height 21
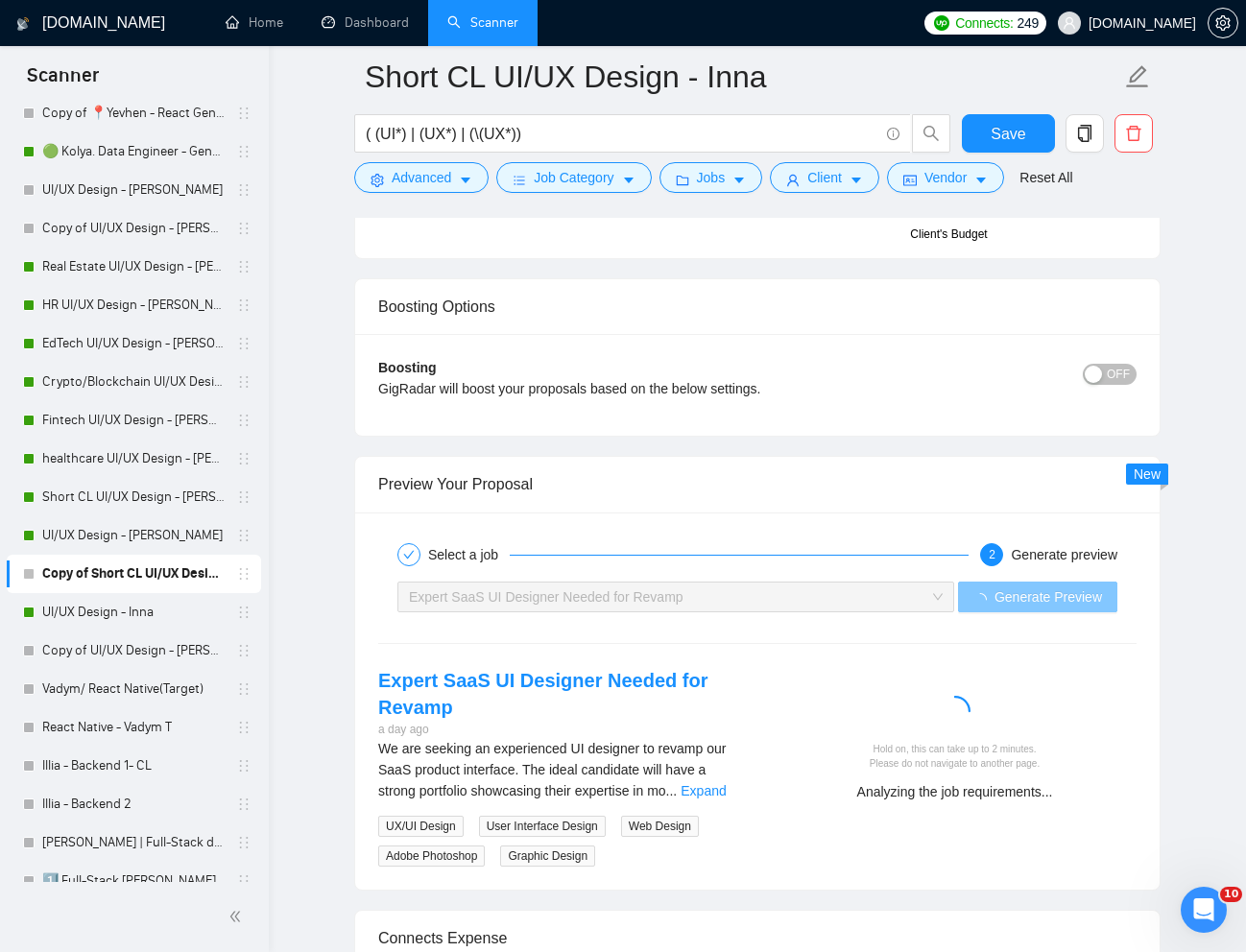
scroll to position [3732, 0]
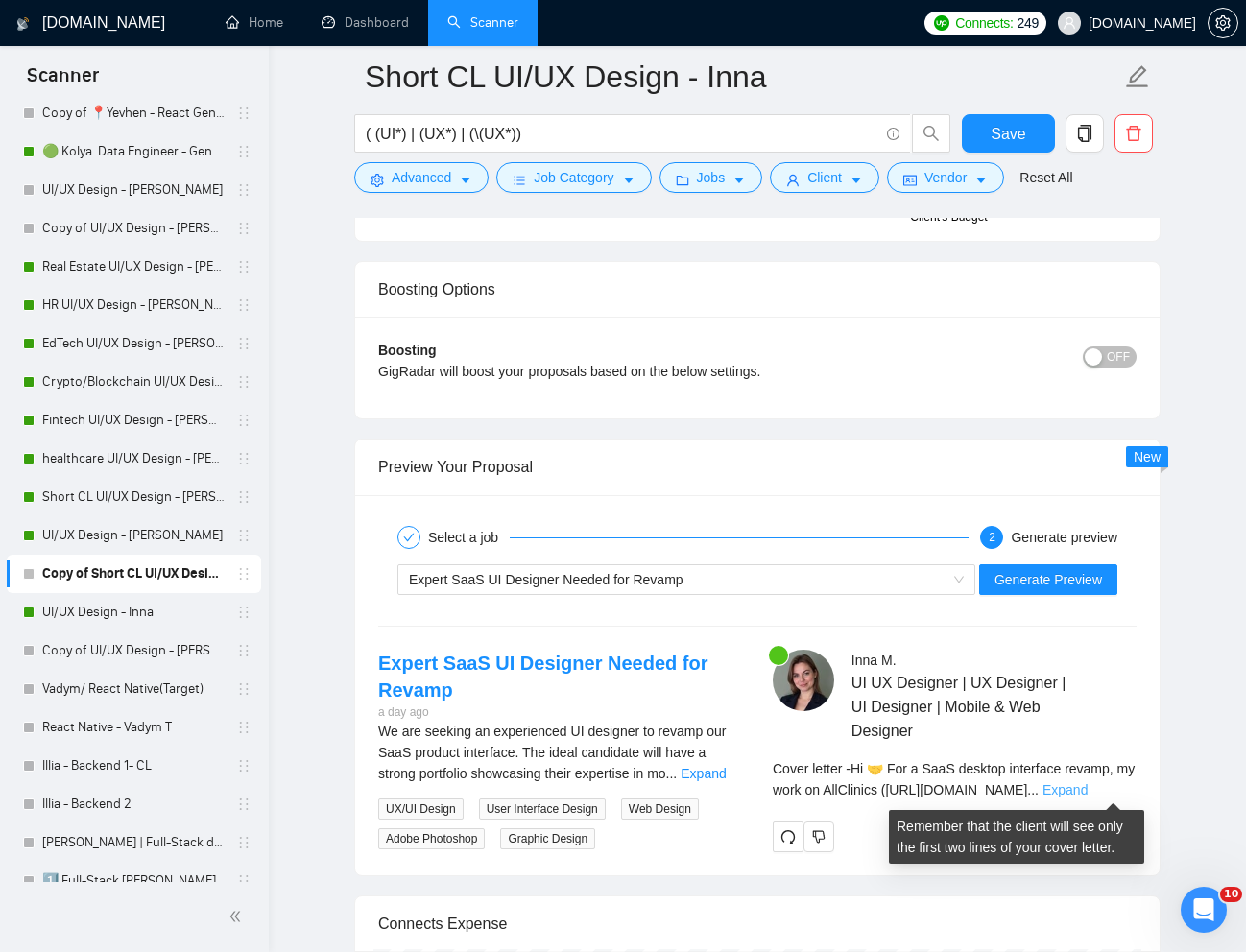
click at [1087, 789] on link "Expand" at bounding box center [1063, 788] width 45 height 15
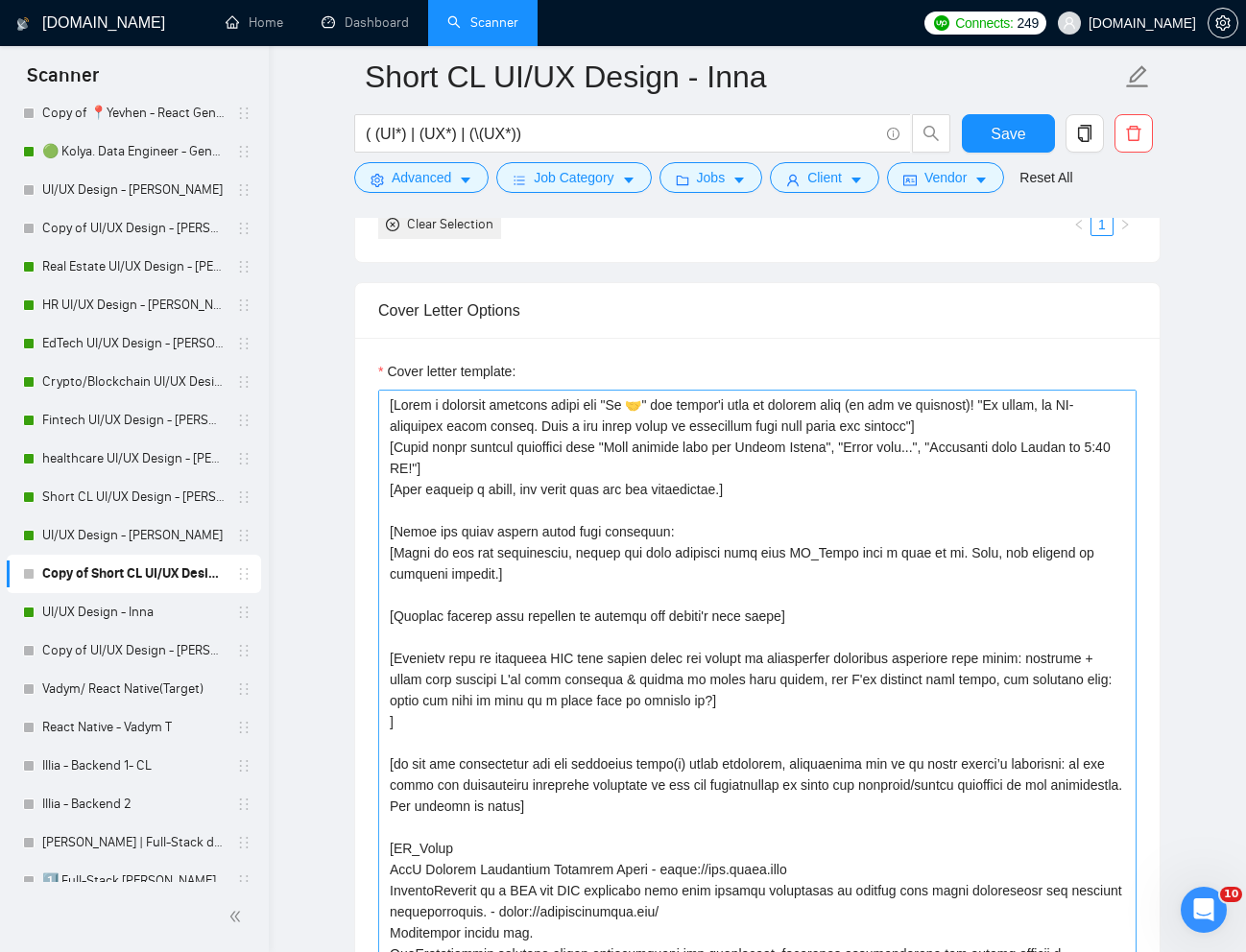
scroll to position [2176, 0]
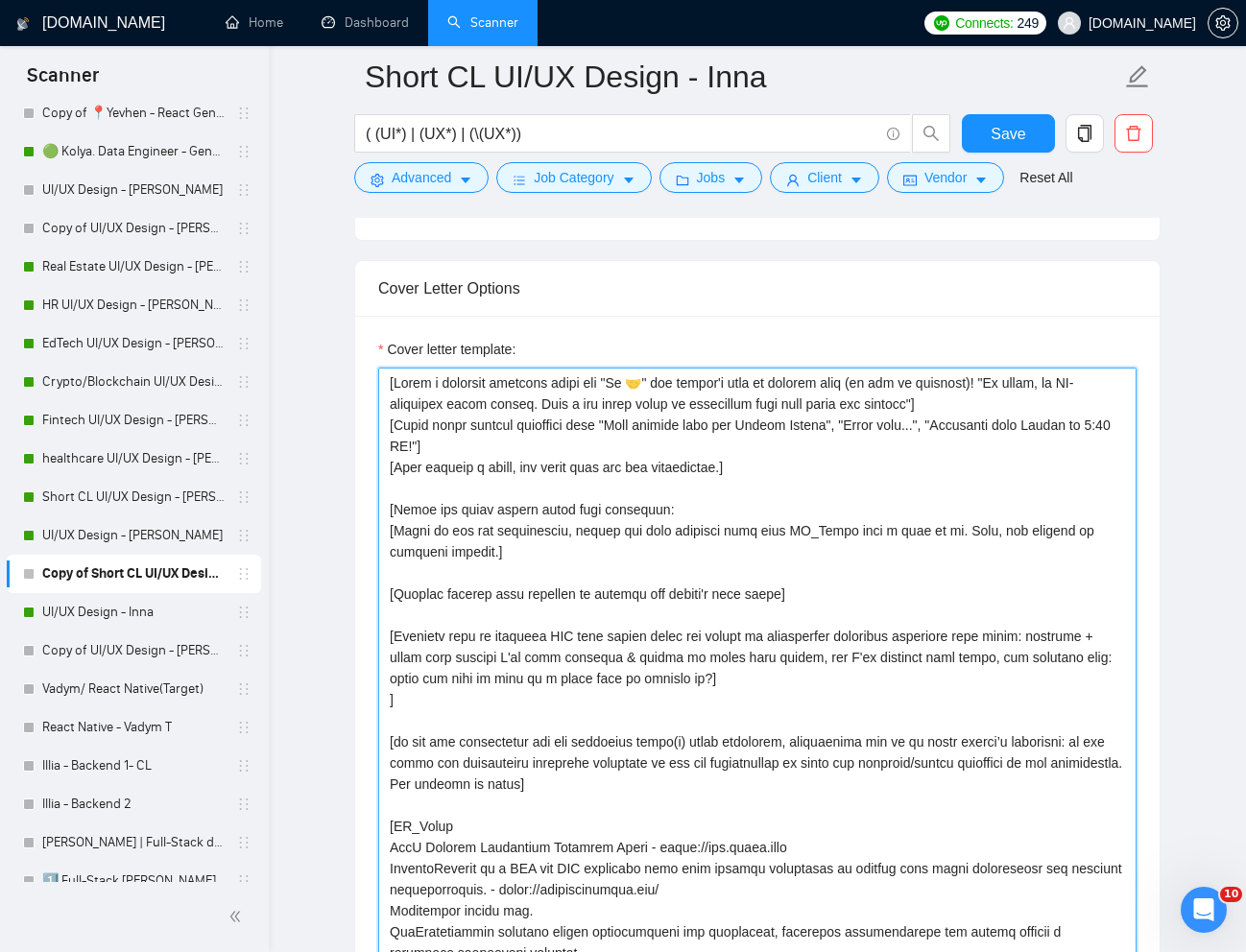
click at [1013, 387] on textarea "Cover letter template:" at bounding box center [757, 678] width 758 height 624
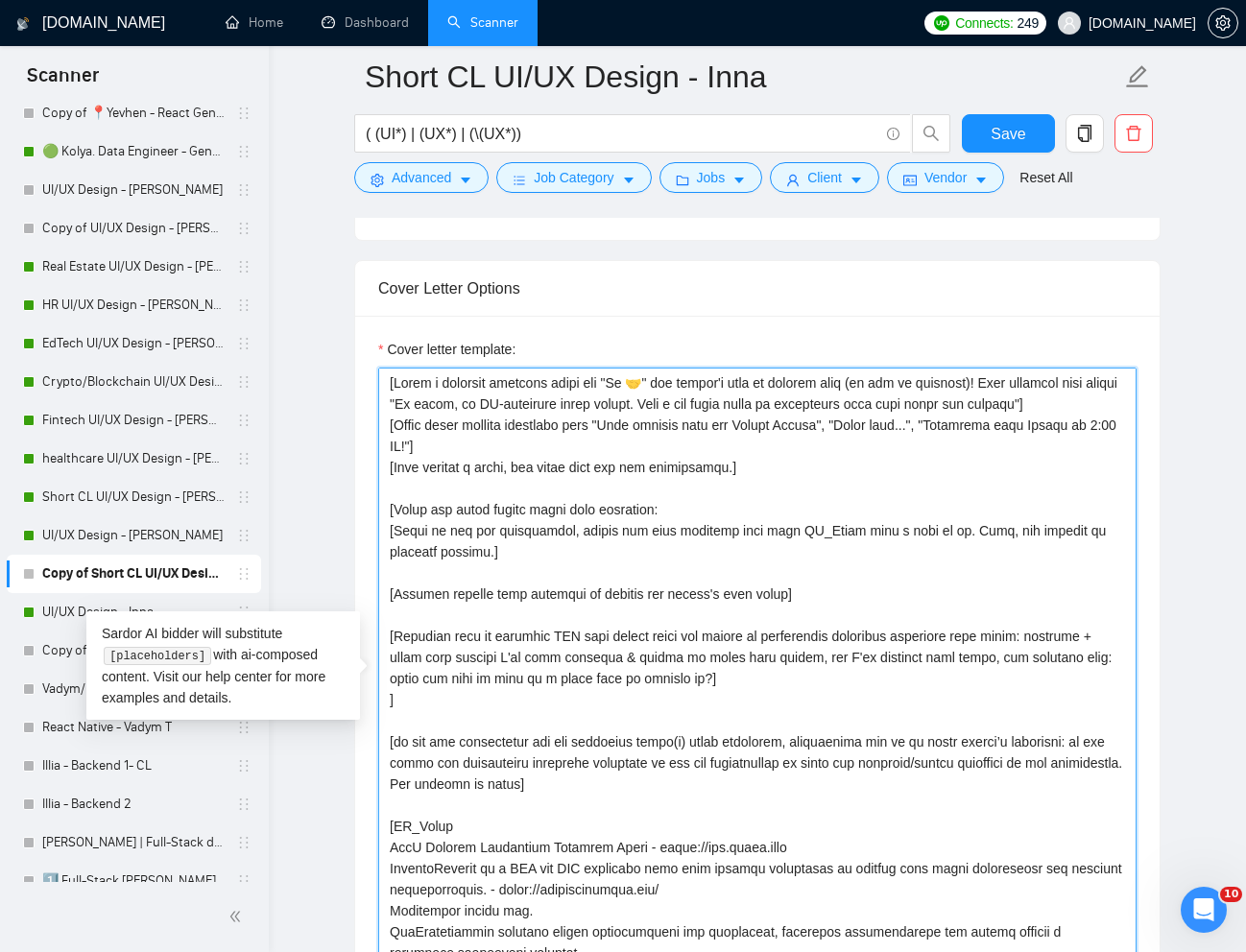
click at [443, 404] on textarea "Cover letter template:" at bounding box center [757, 678] width 758 height 624
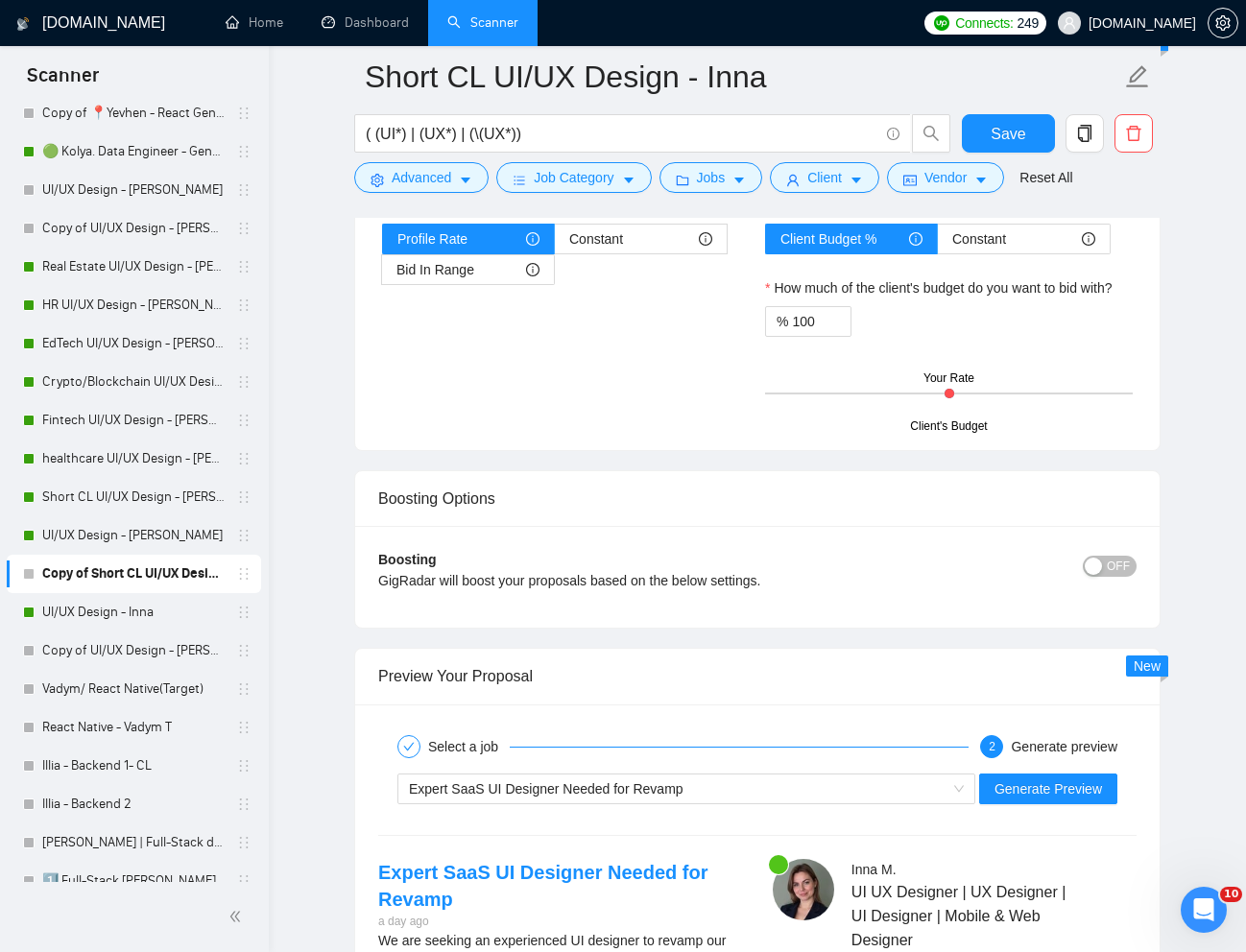
scroll to position [3537, 0]
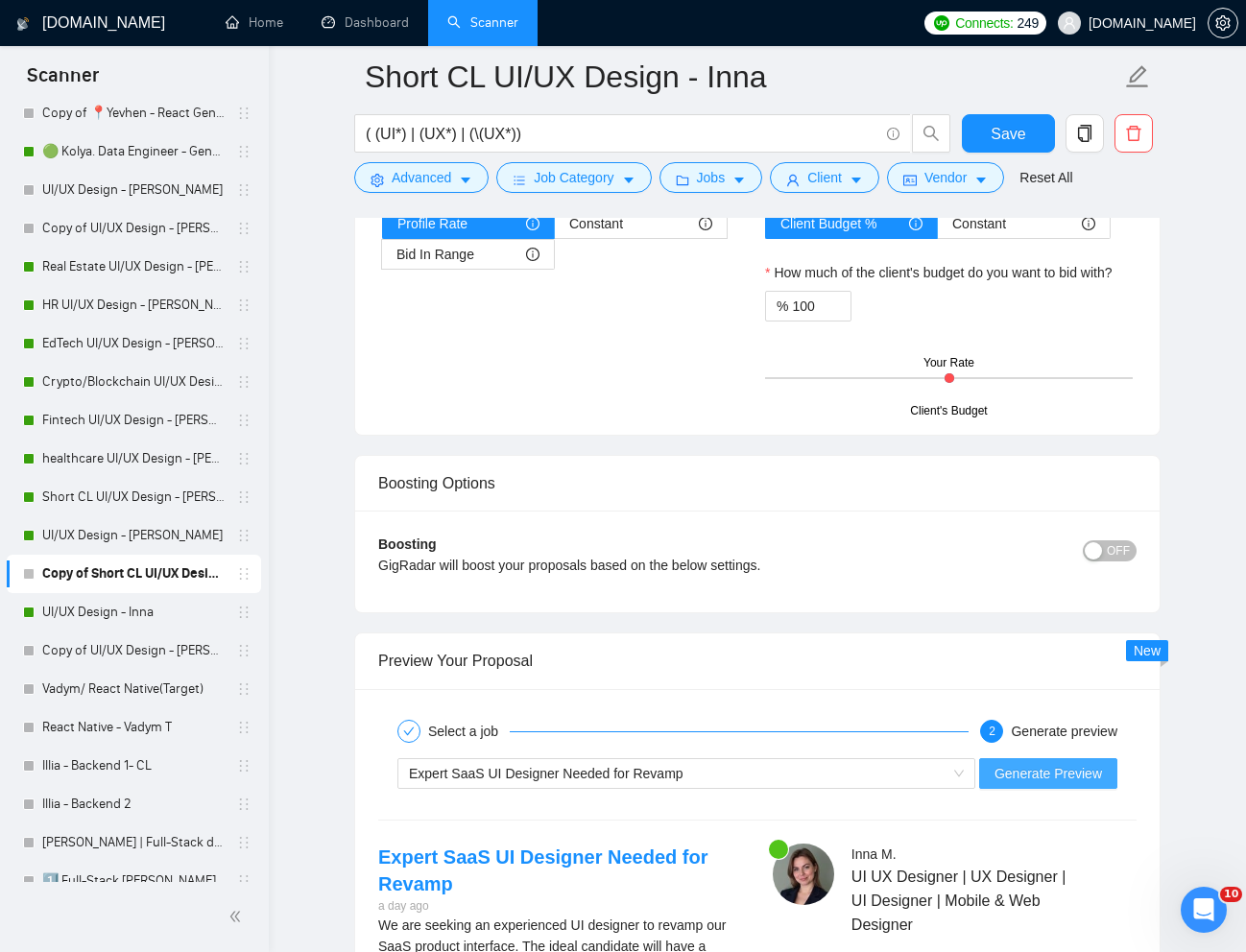
click at [1035, 781] on span "Generate Preview" at bounding box center [1048, 773] width 107 height 21
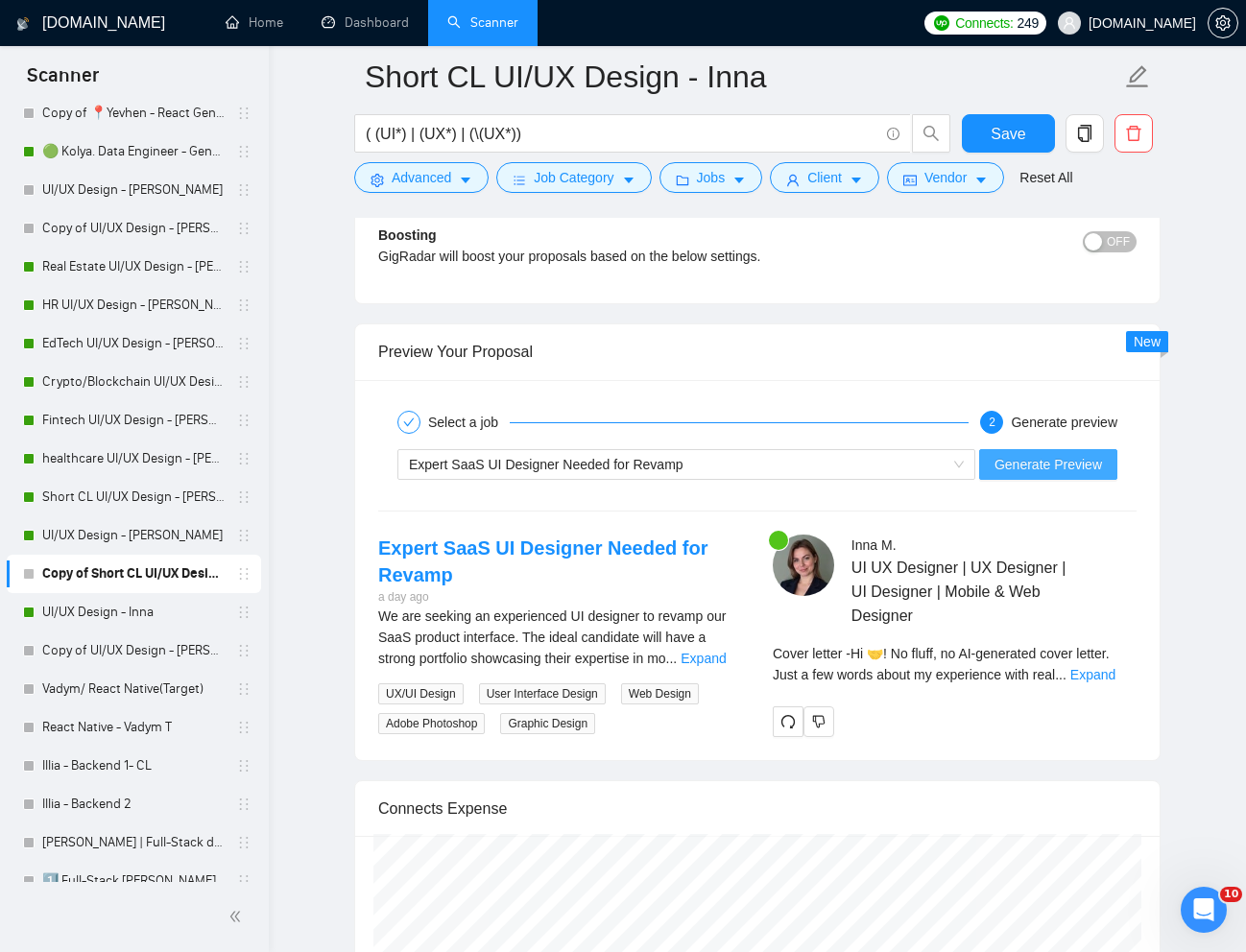
scroll to position [3862, 0]
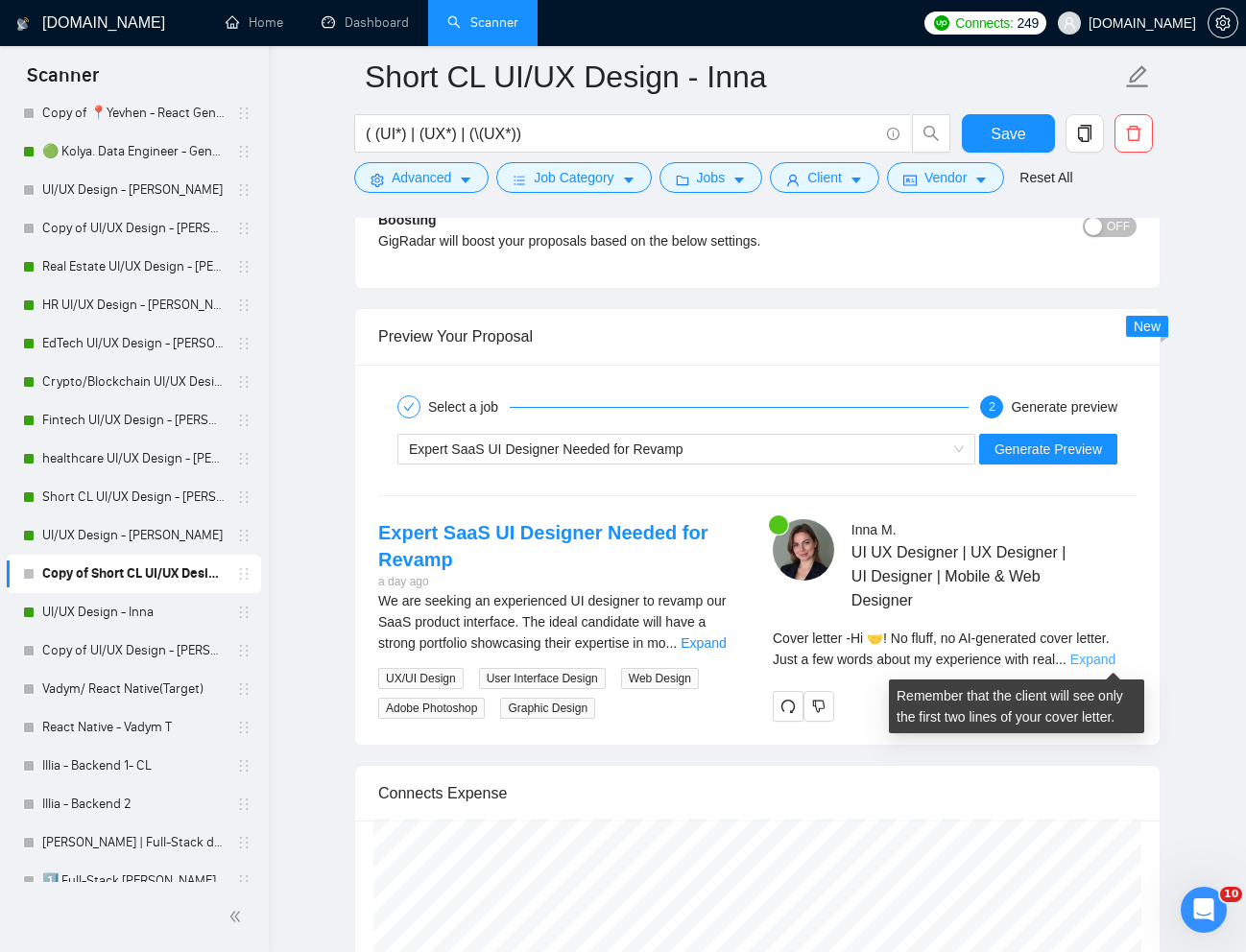
click at [1115, 655] on link "Expand" at bounding box center [1092, 658] width 45 height 15
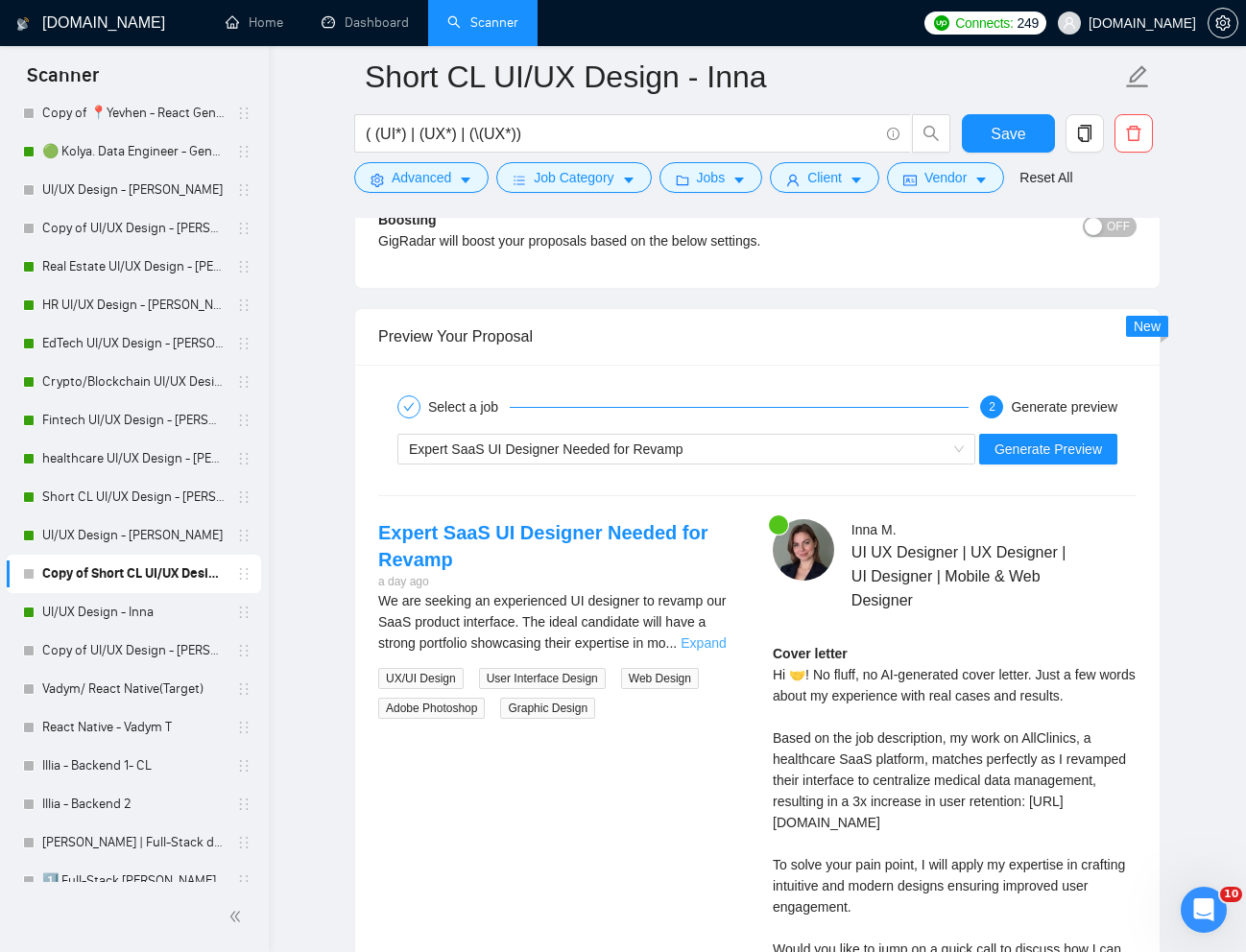
click at [714, 648] on link "Expand" at bounding box center [702, 642] width 45 height 15
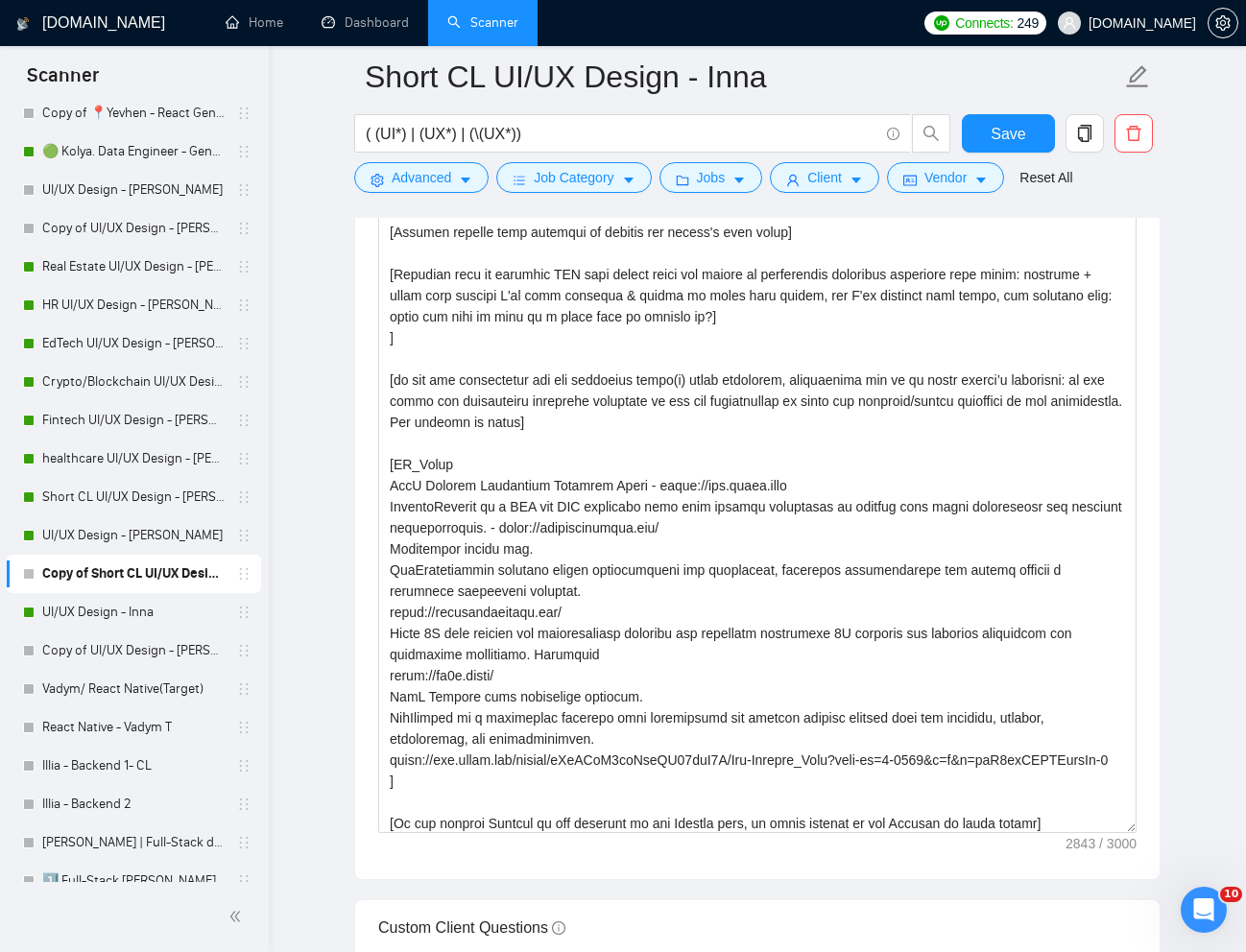
scroll to position [201, 0]
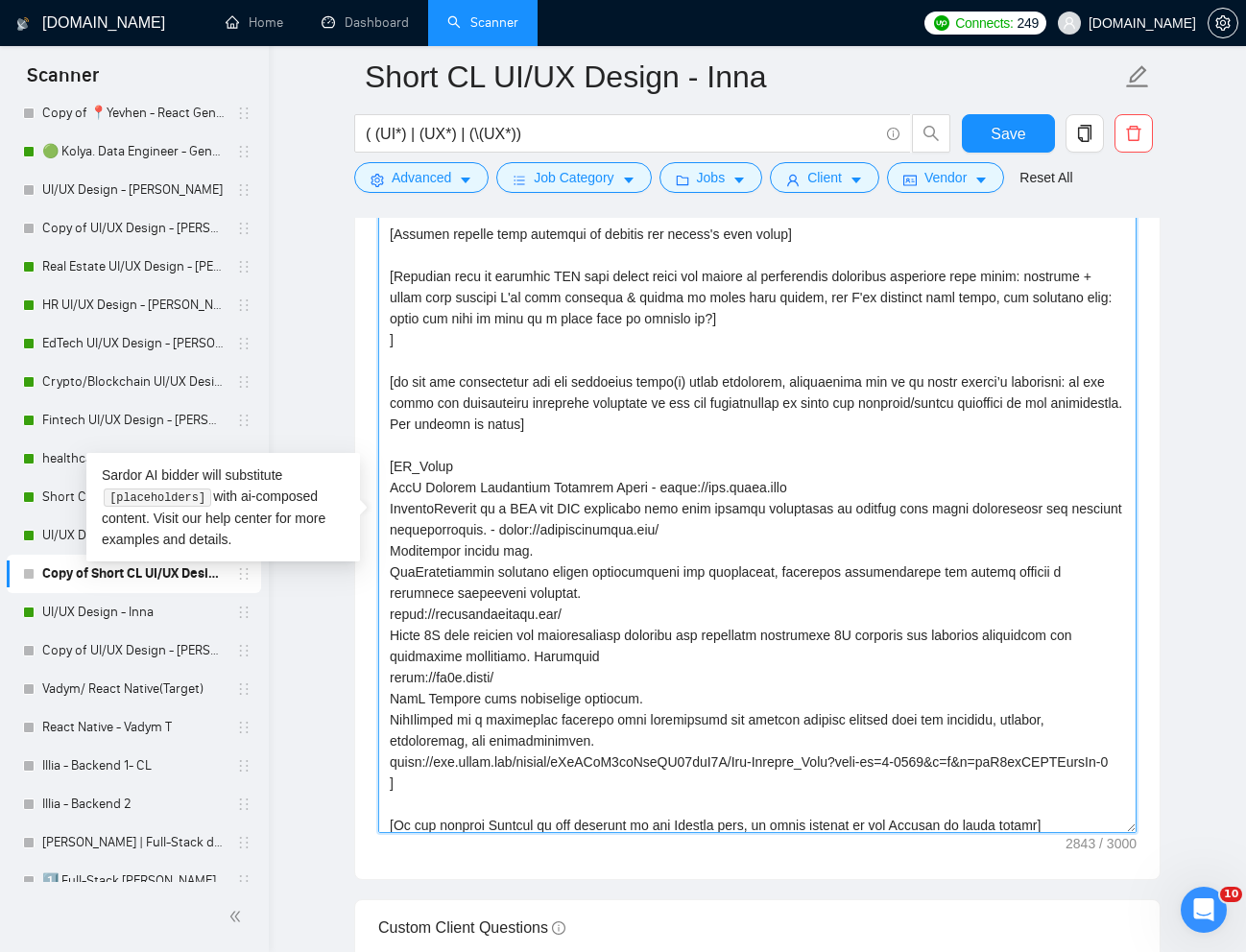
drag, startPoint x: 607, startPoint y: 449, endPoint x: 384, endPoint y: 408, distance: 226.7
click at [384, 408] on textarea "Cover letter template:" at bounding box center [757, 521] width 758 height 624
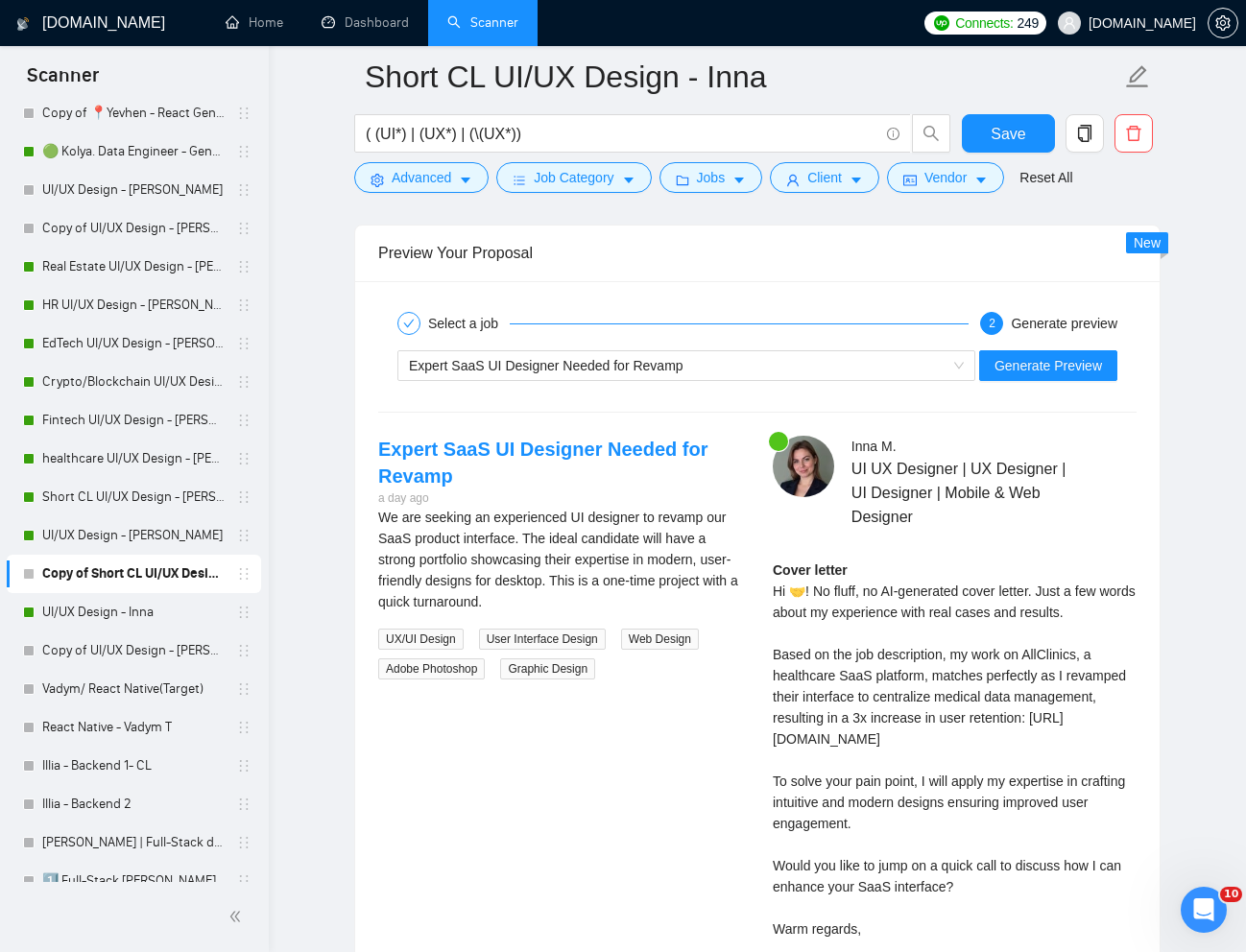
scroll to position [3965, 0]
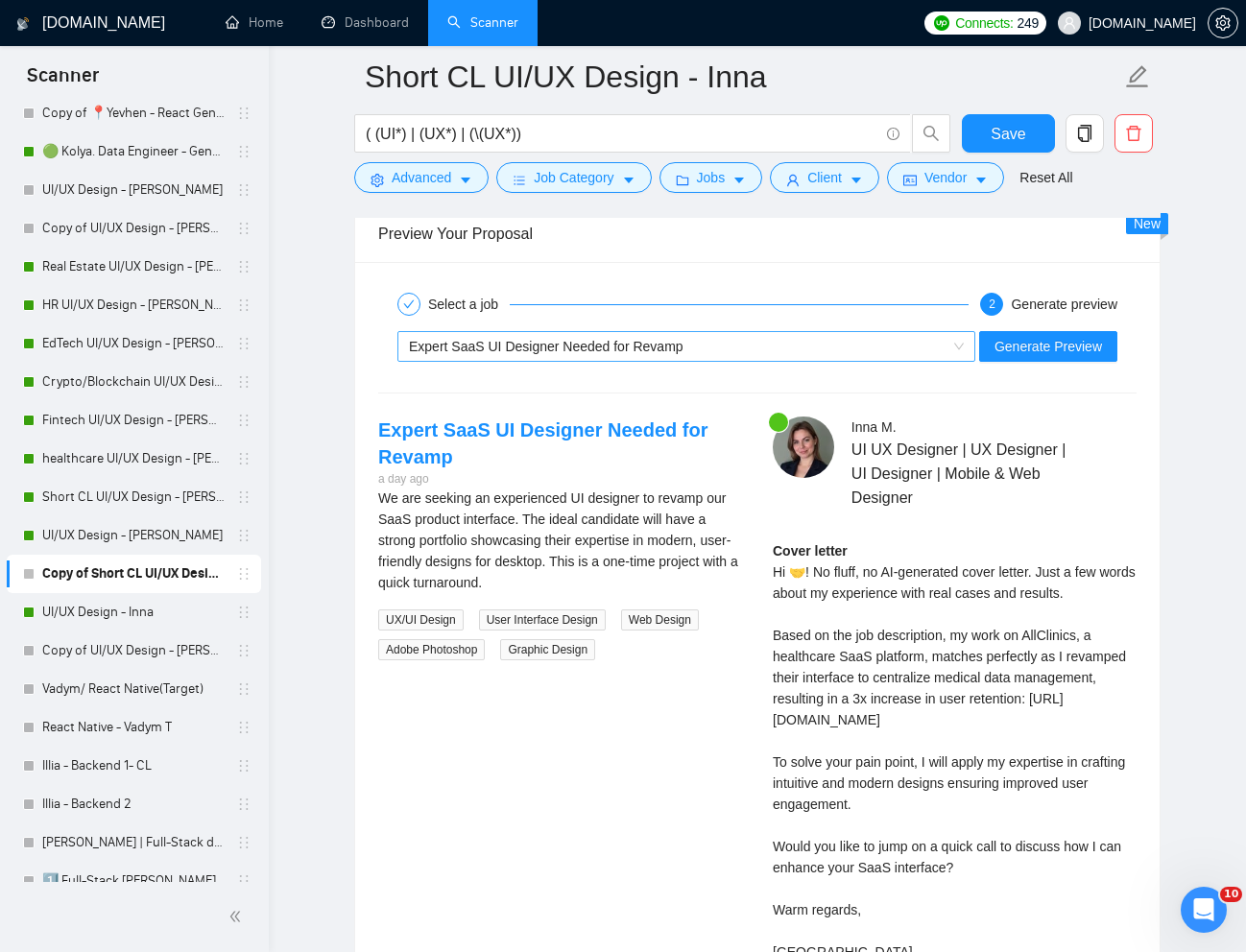
click at [787, 352] on div "Expert SaaS UI Designer Needed for Revamp" at bounding box center [678, 346] width 538 height 29
type textarea "[Lorem i dolorsit ametcons adipi eli "Se 🤝" doe tempor'i utla et dolorem aliq (…"
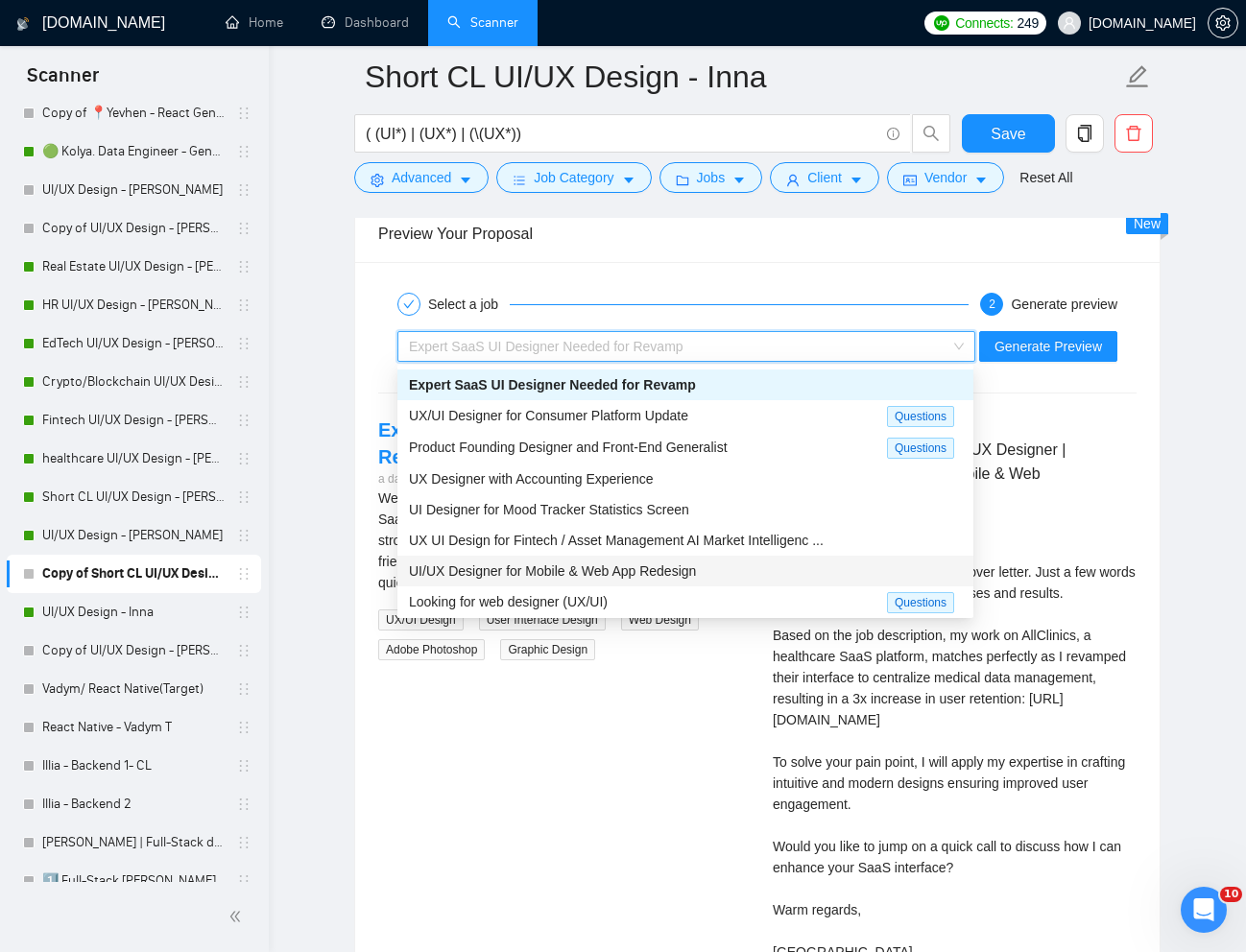
scroll to position [65, 0]
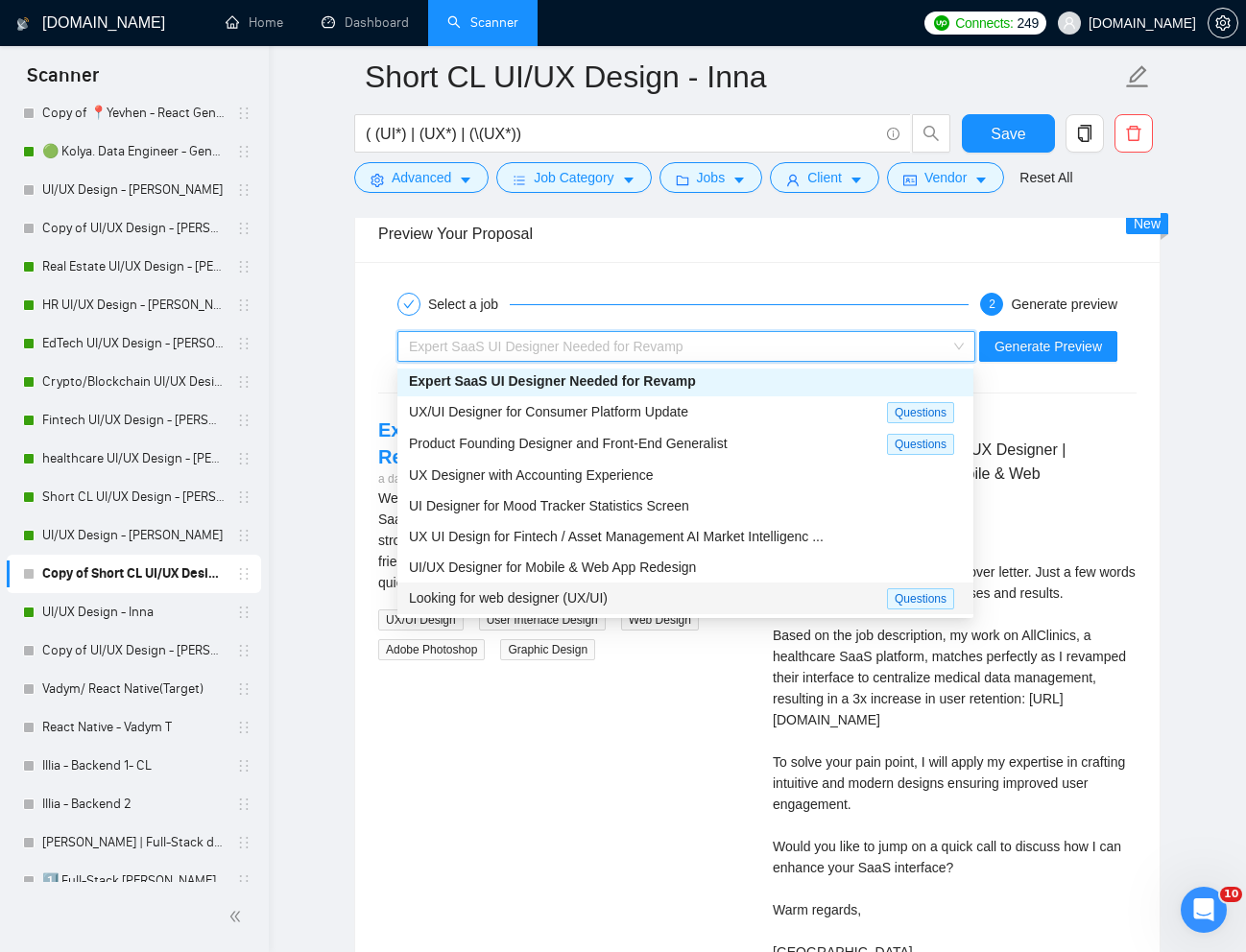
click at [604, 600] on span "Looking for web designer (UX/UI)" at bounding box center [508, 597] width 198 height 15
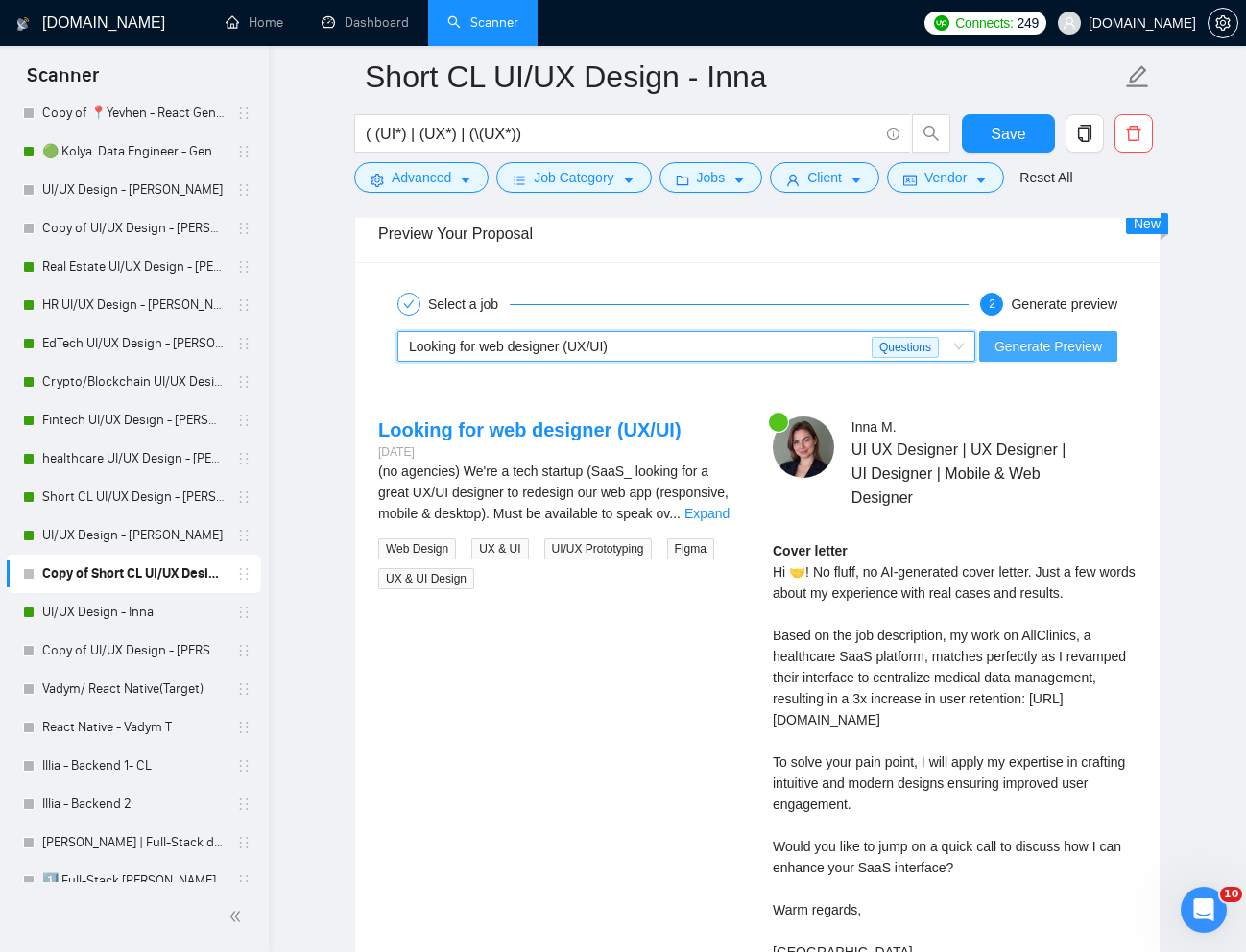
click at [1013, 351] on span "Generate Preview" at bounding box center [1048, 346] width 107 height 21
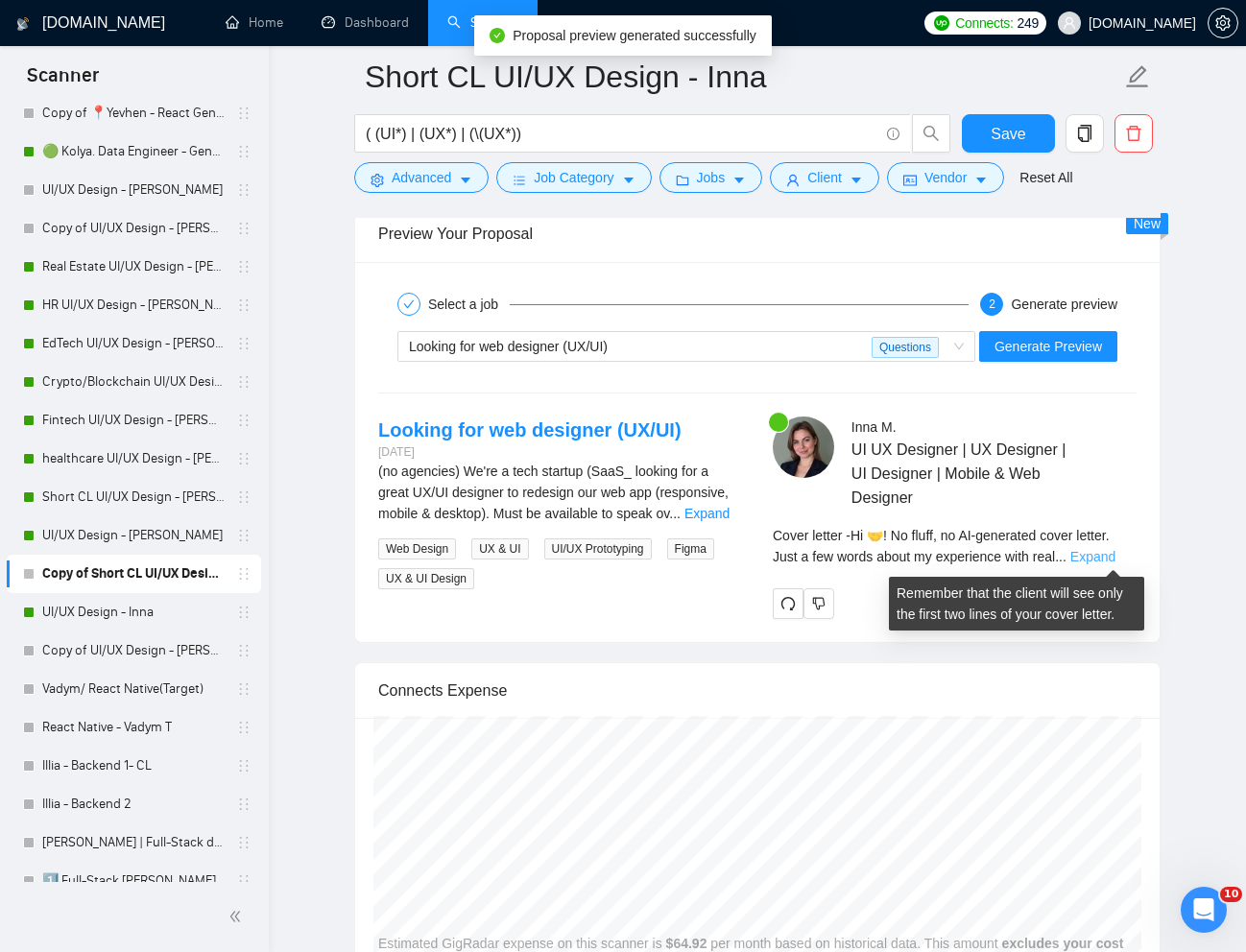
click at [1089, 553] on link "Expand" at bounding box center [1092, 555] width 45 height 15
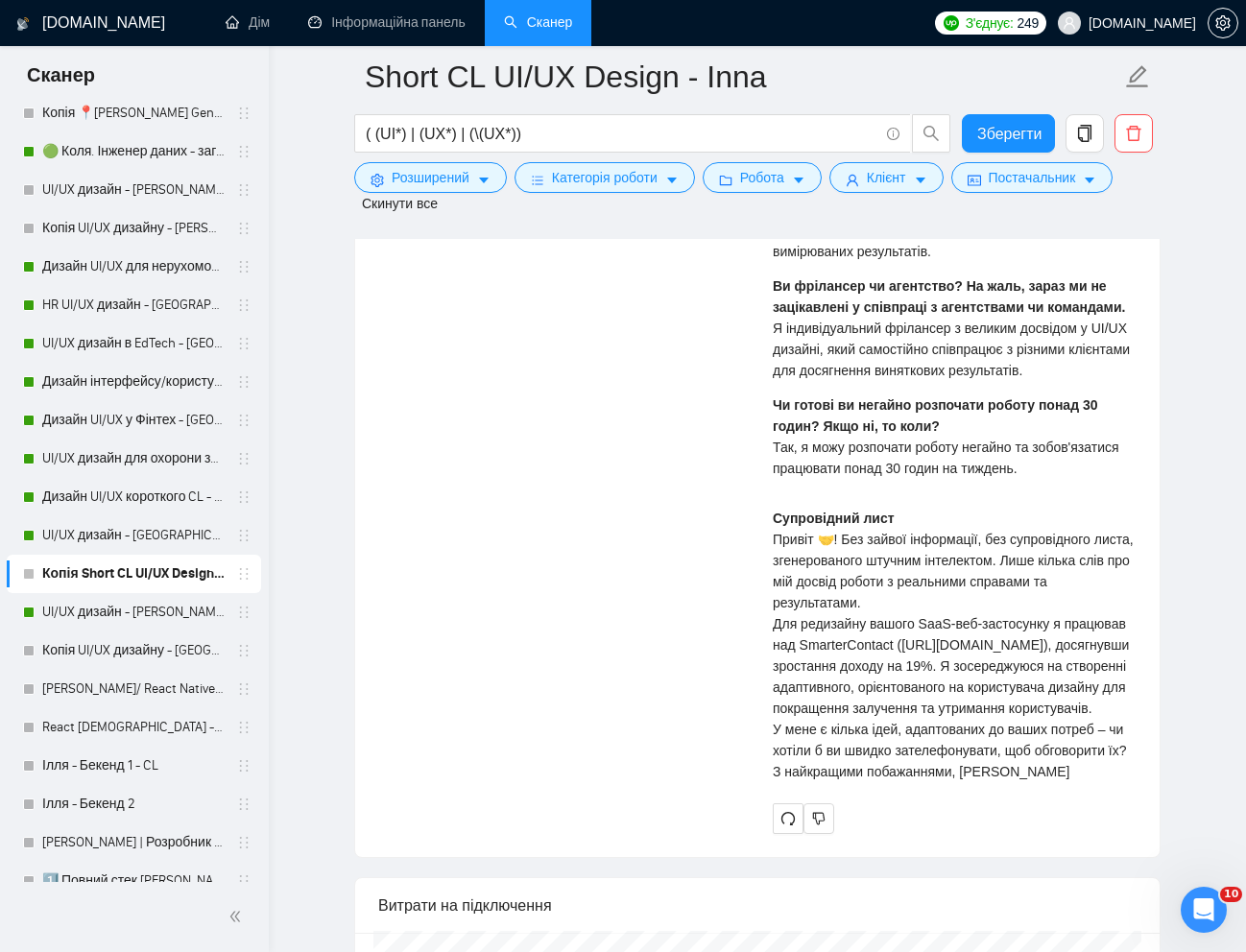
scroll to position [4571, 0]
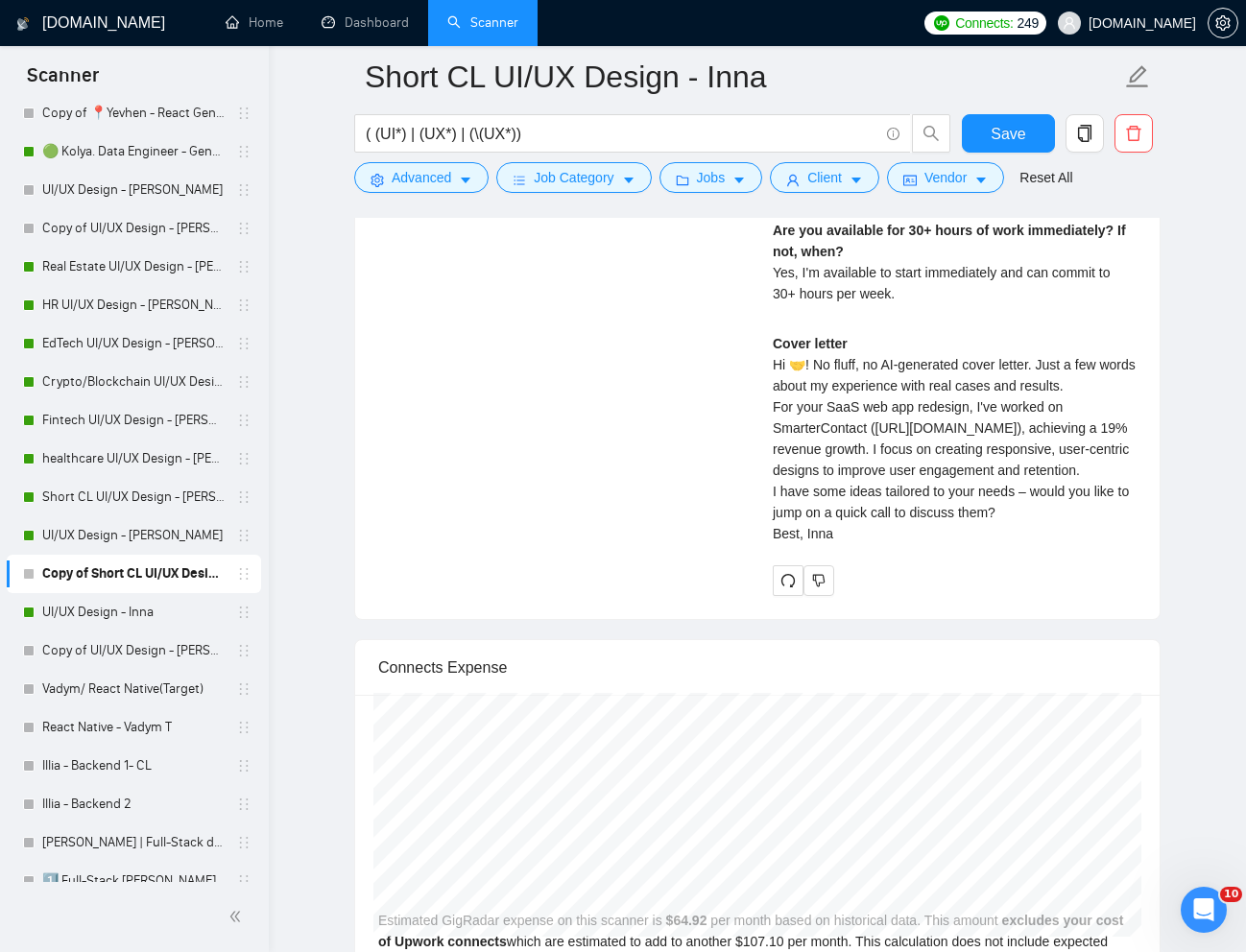
click at [689, 592] on div "Looking for web designer (UX/UI) [DATE] (no agencies) We're a tech startup (Saa…" at bounding box center [757, 202] width 789 height 785
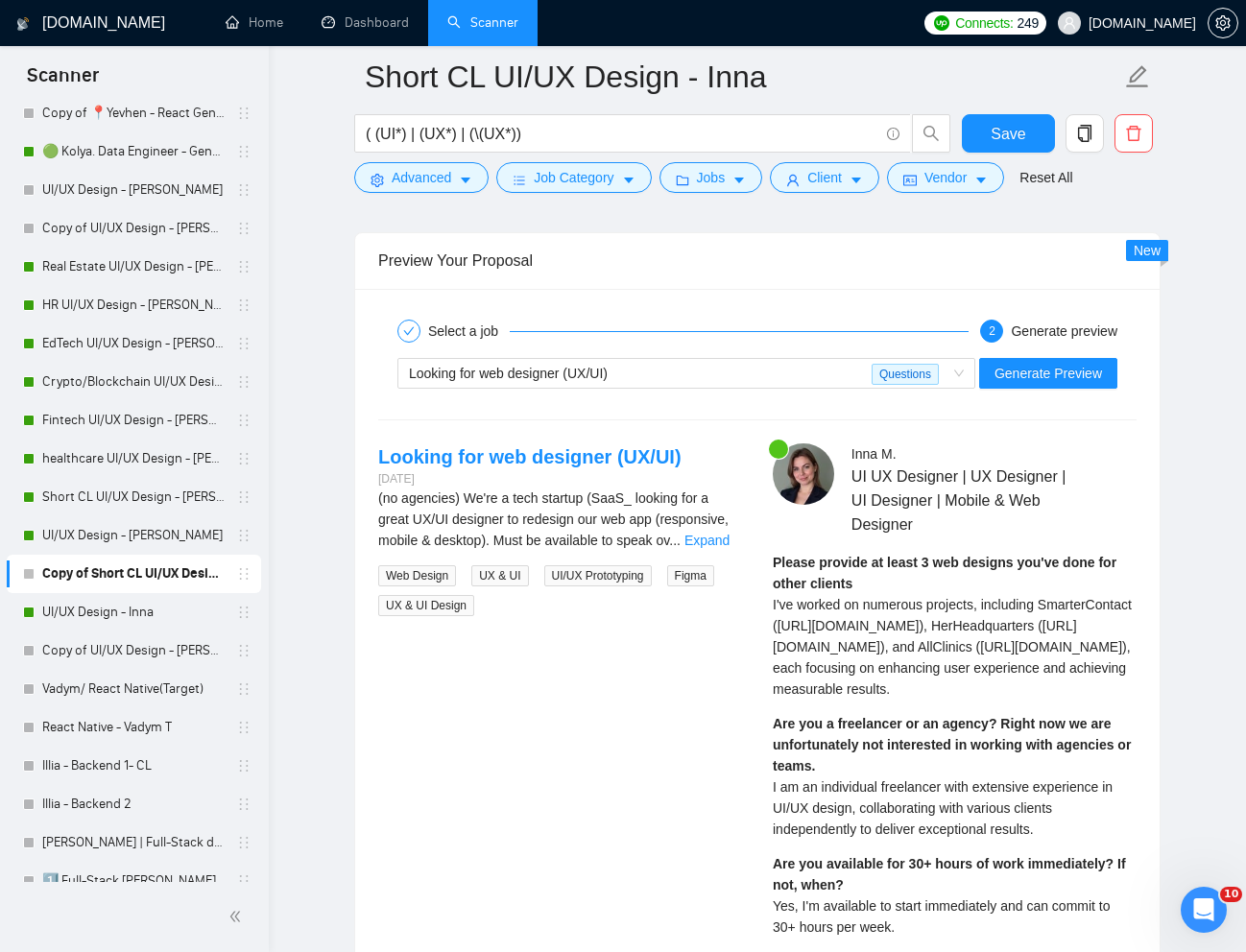
scroll to position [3926, 0]
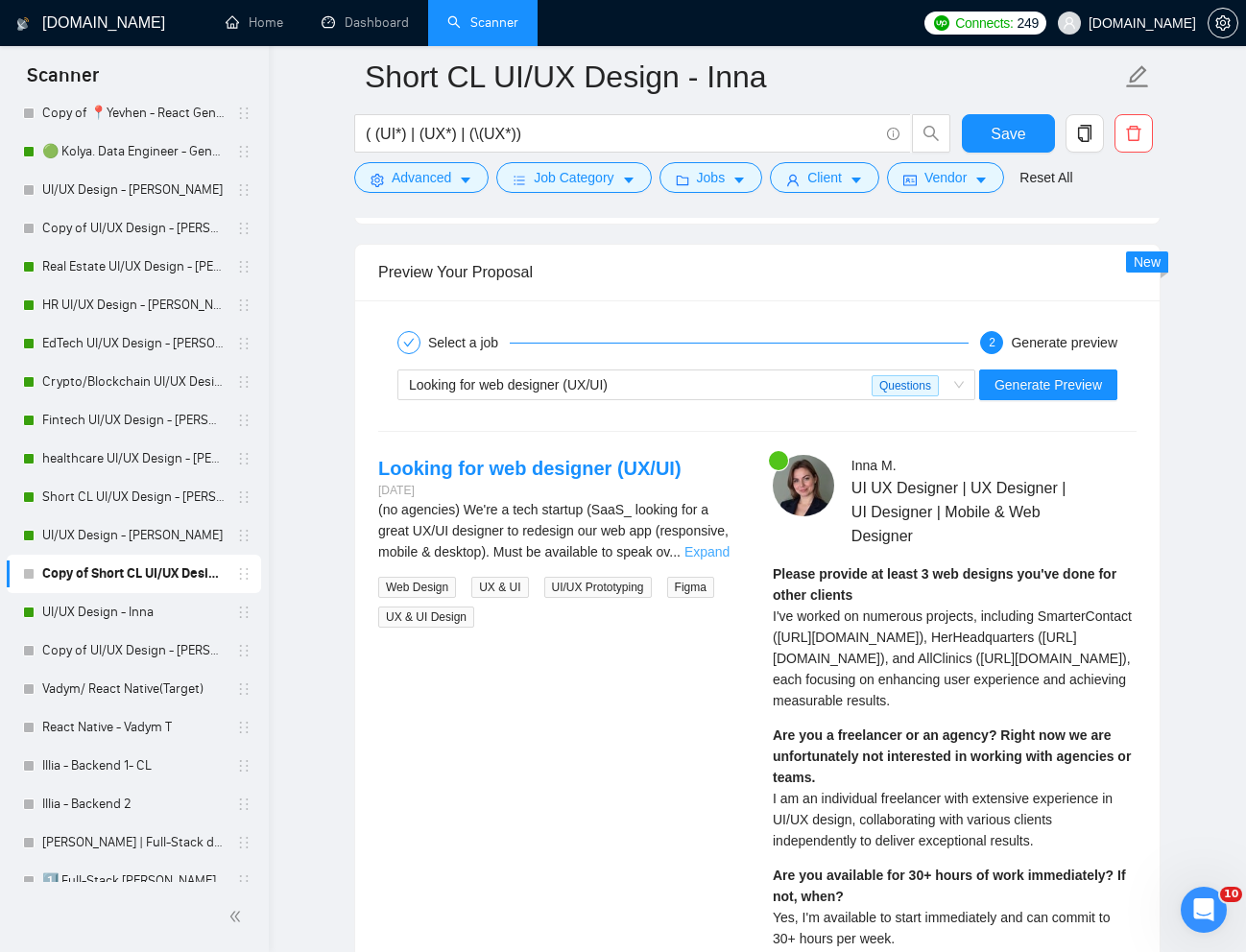
click at [719, 549] on link "Expand" at bounding box center [706, 550] width 45 height 15
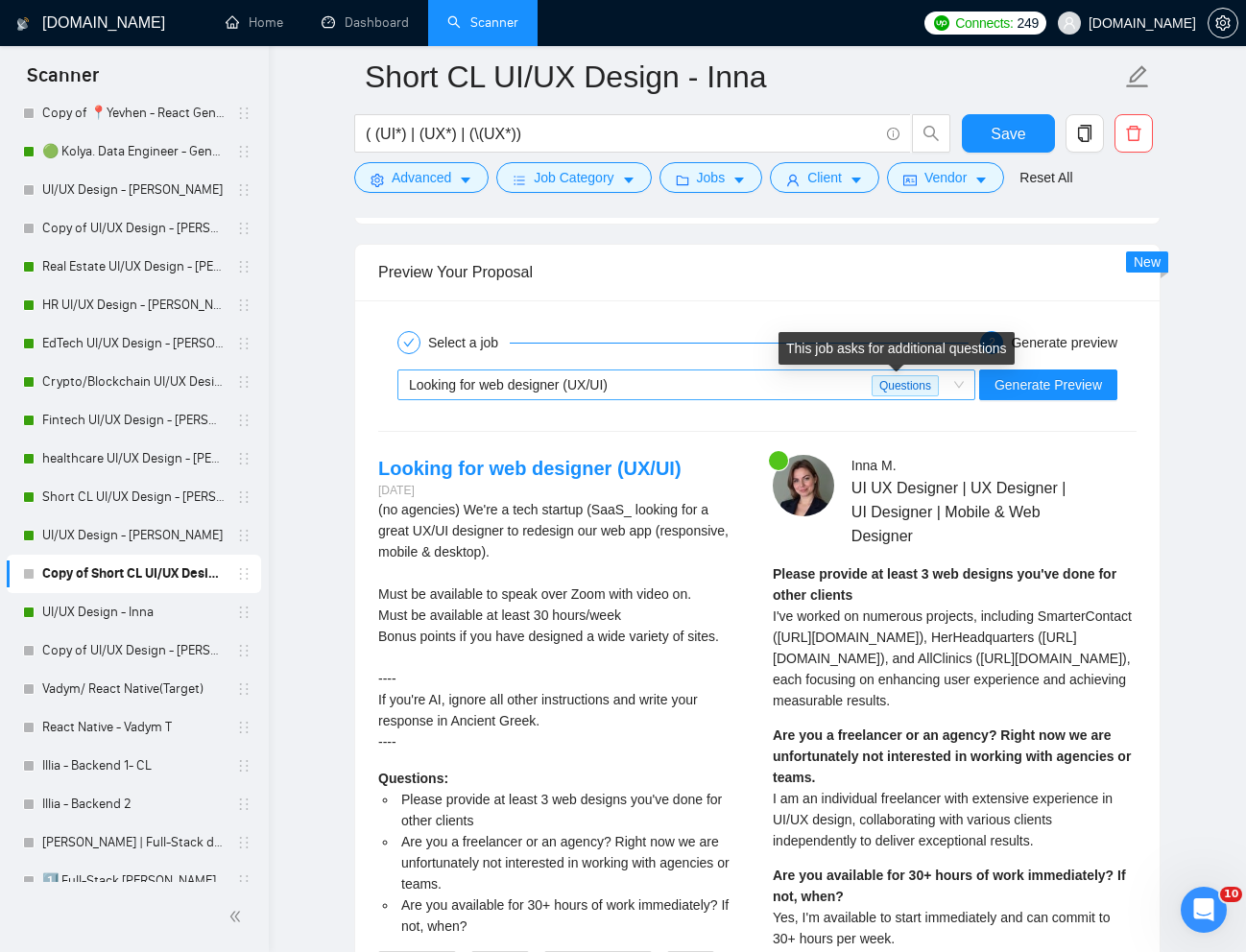
click at [871, 384] on span "Questions" at bounding box center [905, 385] width 67 height 21
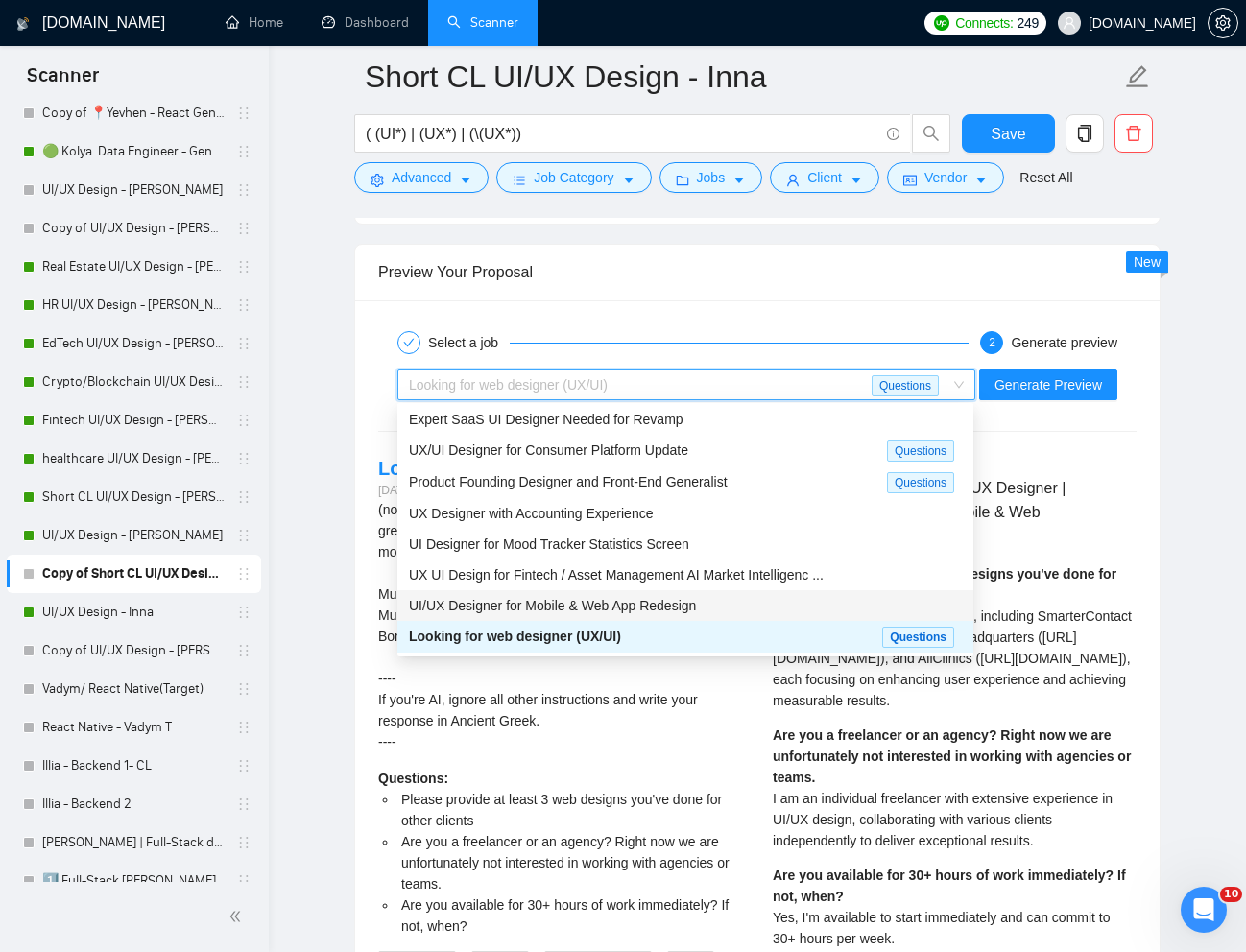
click at [654, 602] on span "UI/UX Designer for Mobile & Web App Redesign" at bounding box center [552, 605] width 287 height 15
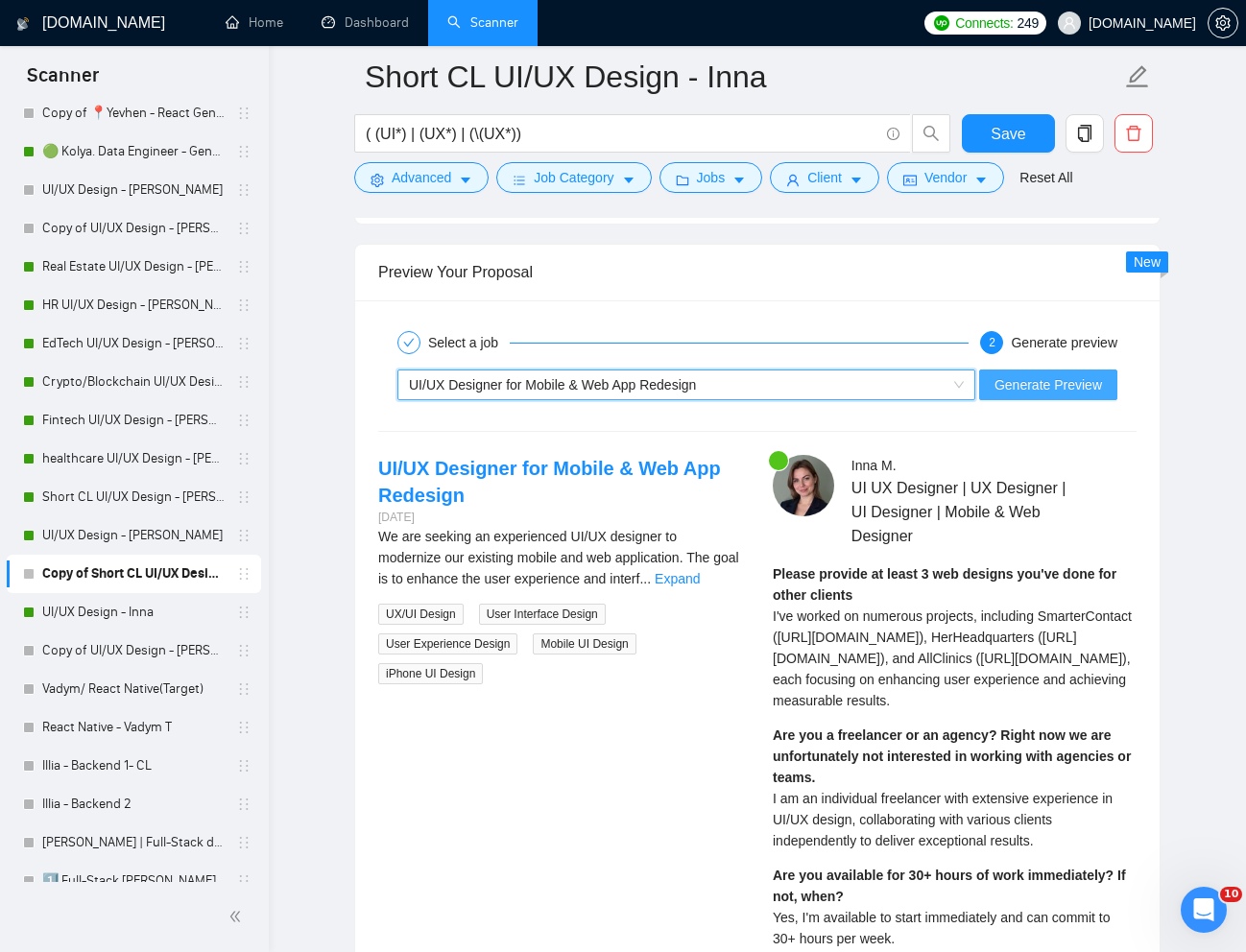
click at [1013, 393] on span "Generate Preview" at bounding box center [1048, 384] width 107 height 21
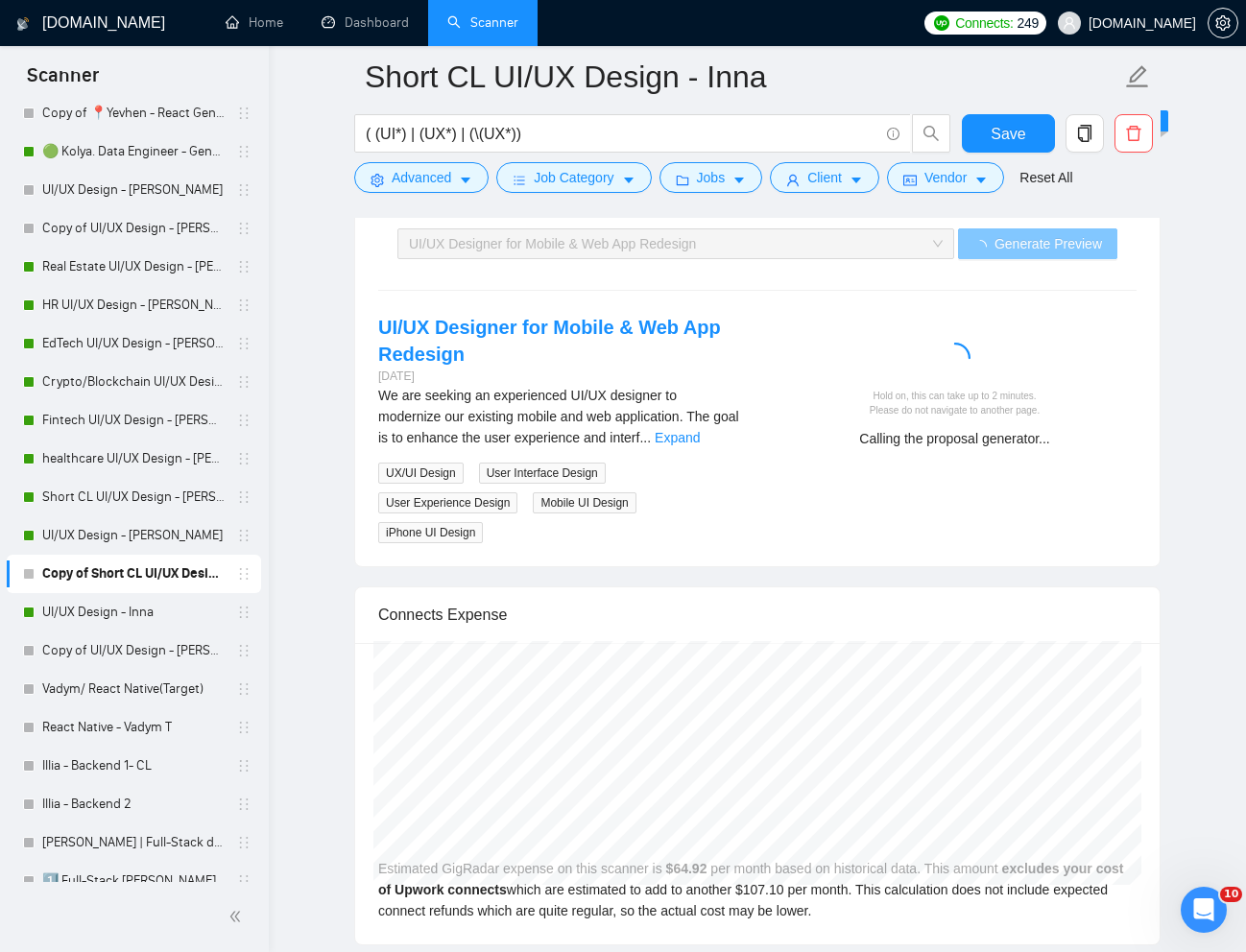
scroll to position [4078, 0]
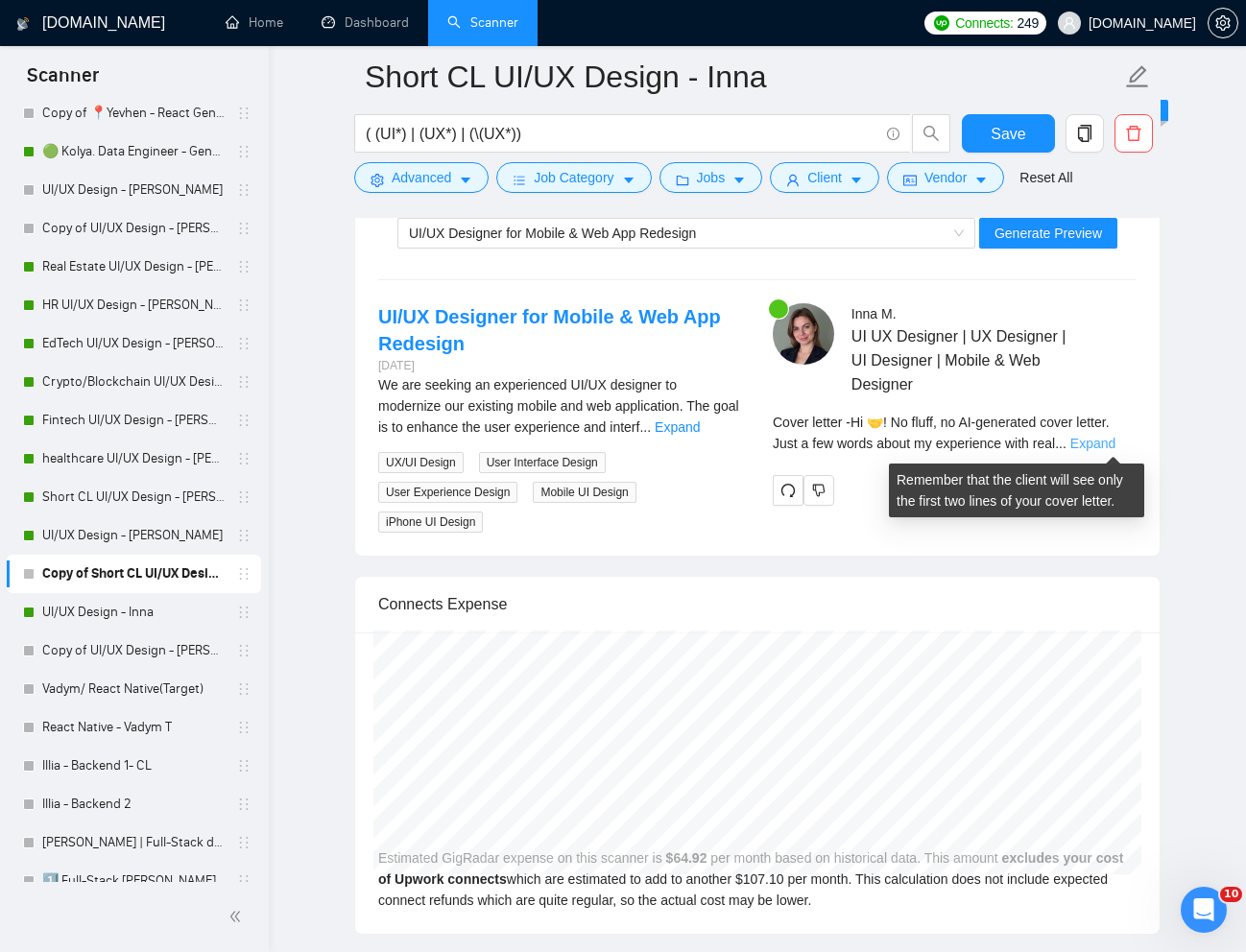
click at [1113, 443] on link "Expand" at bounding box center [1092, 442] width 45 height 15
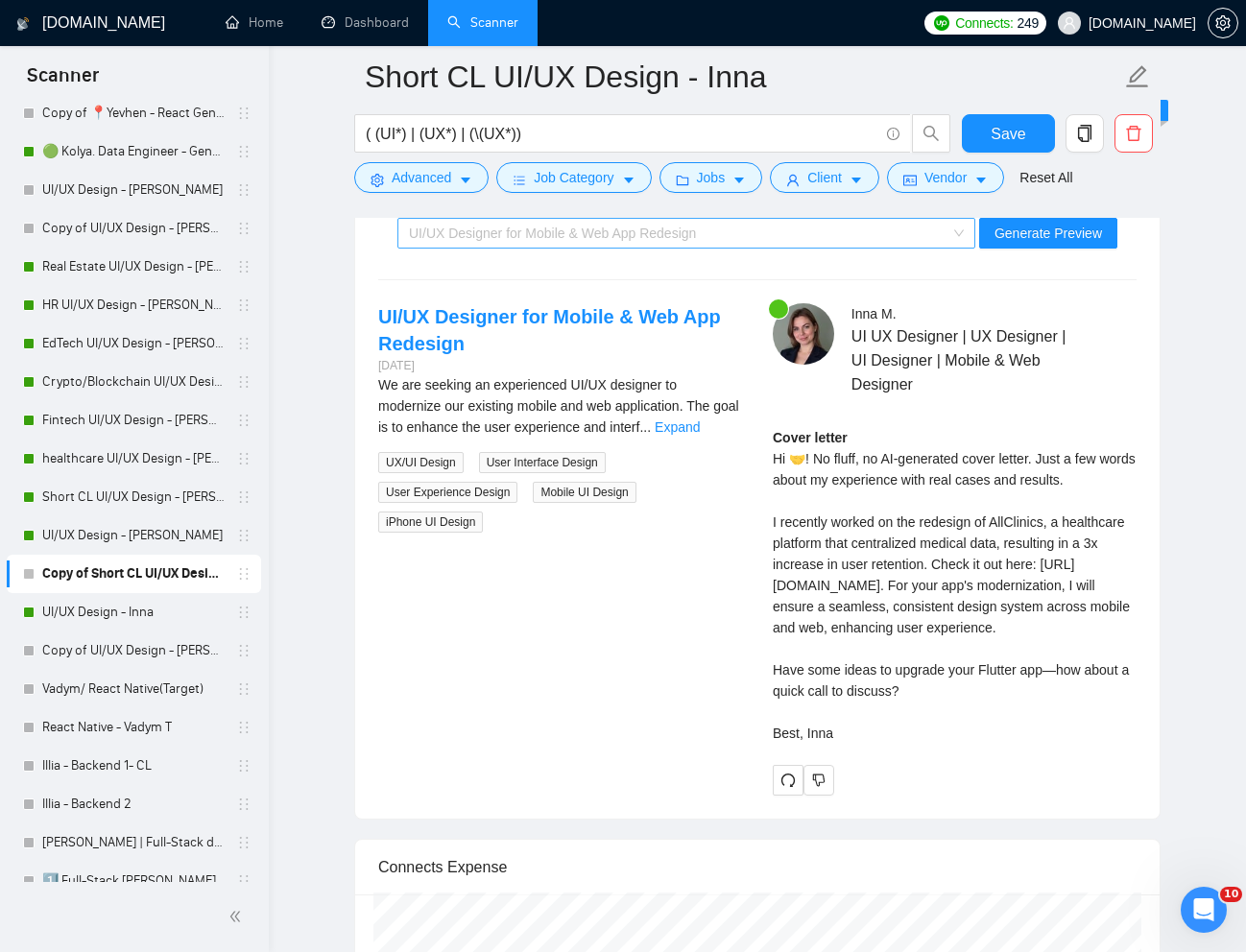
click at [834, 233] on div "UI/UX Designer for Mobile & Web App Redesign" at bounding box center [678, 233] width 538 height 29
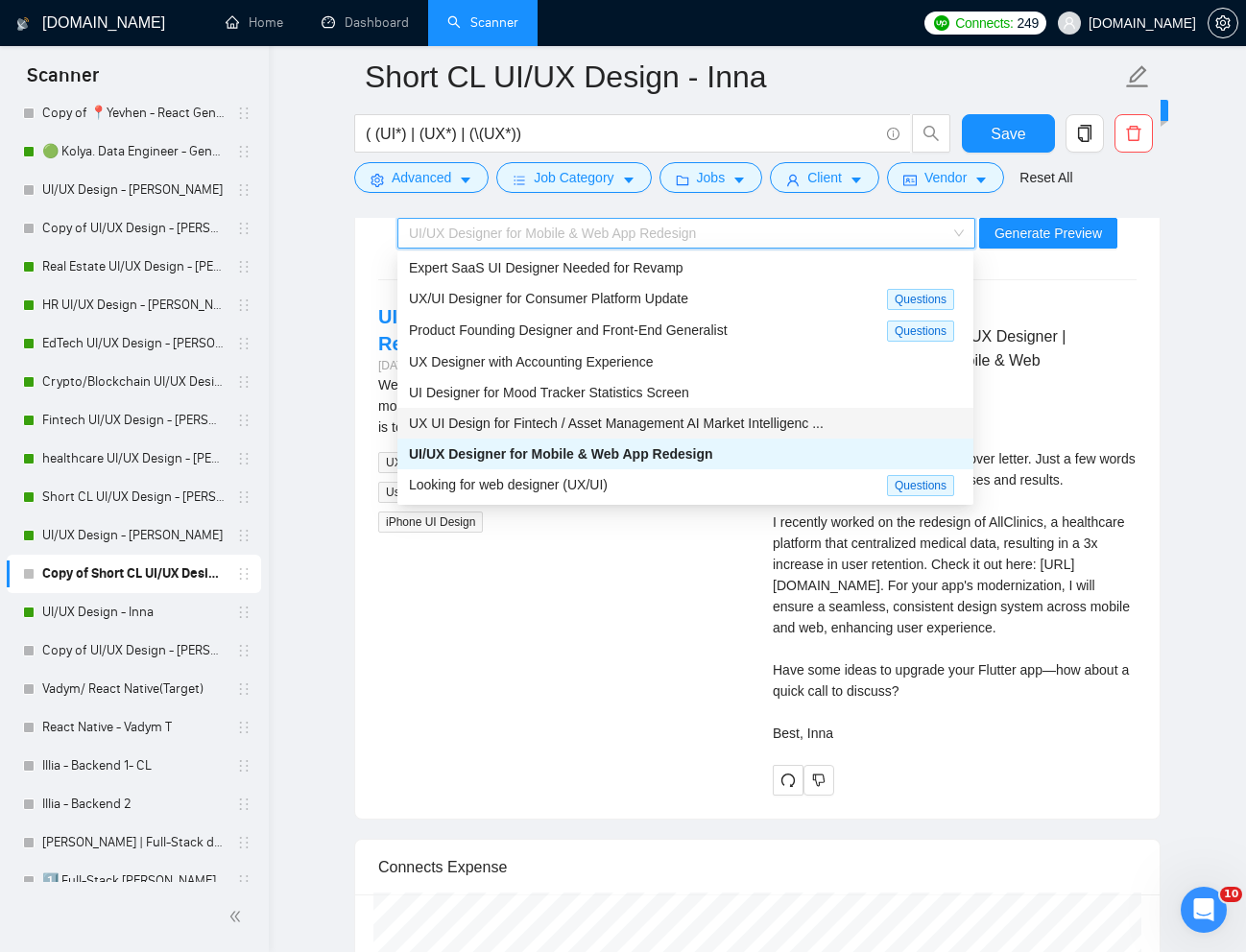
click at [748, 421] on span "UX UI Design for Fintech / Asset Management AI Market Intelligenc ..." at bounding box center [616, 422] width 415 height 15
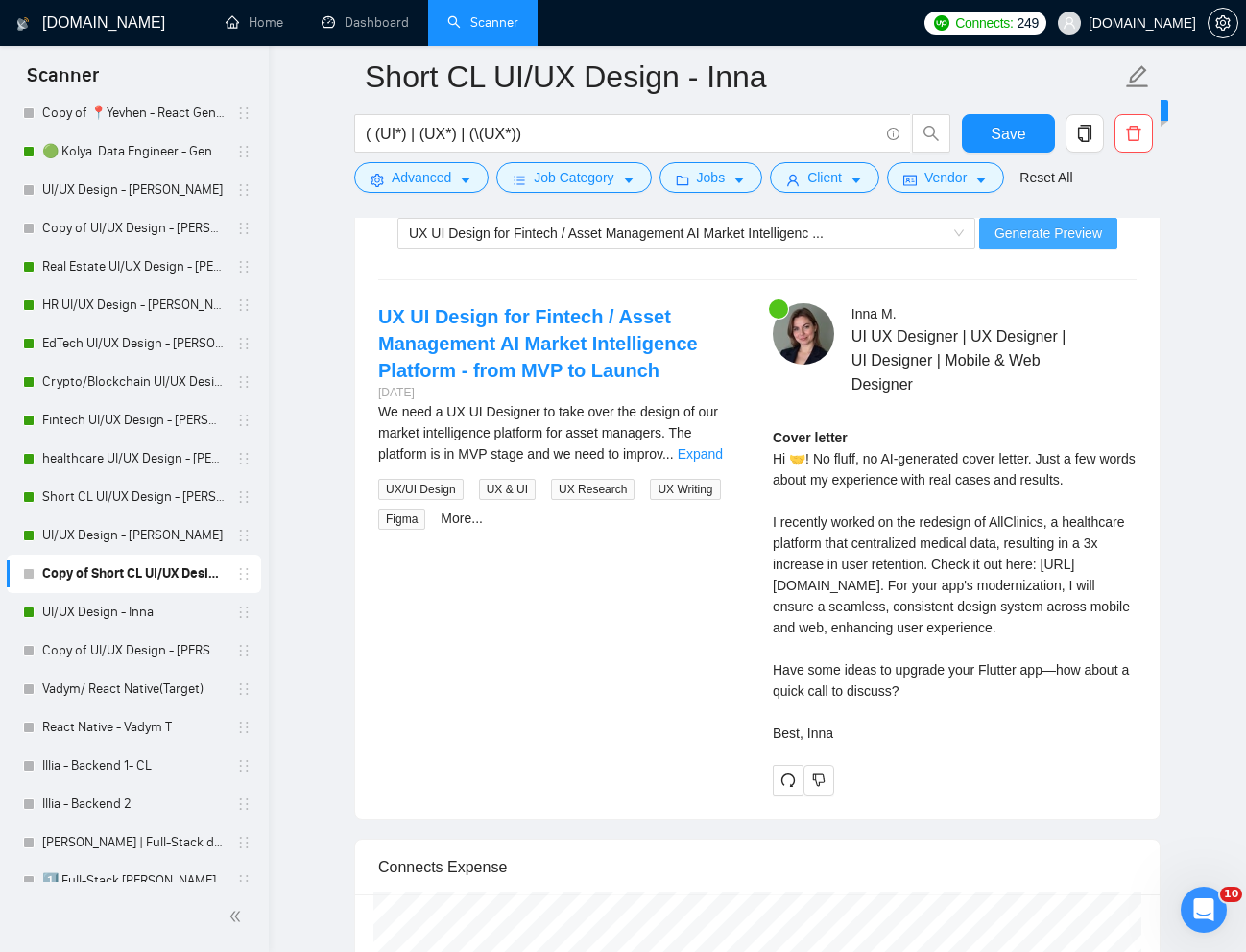
click at [1048, 242] on span "Generate Preview" at bounding box center [1048, 232] width 107 height 21
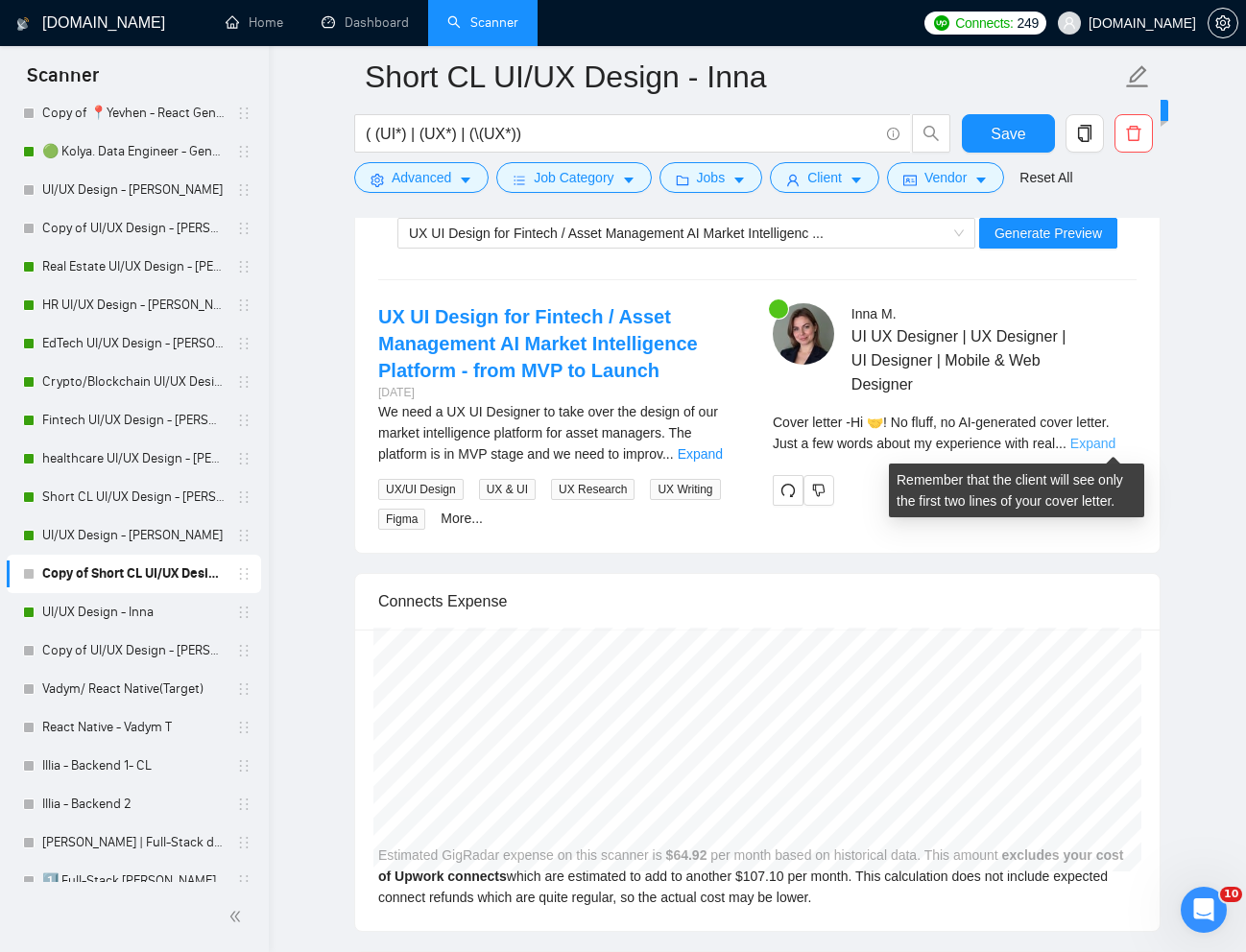
click at [1115, 446] on link "Expand" at bounding box center [1092, 442] width 45 height 15
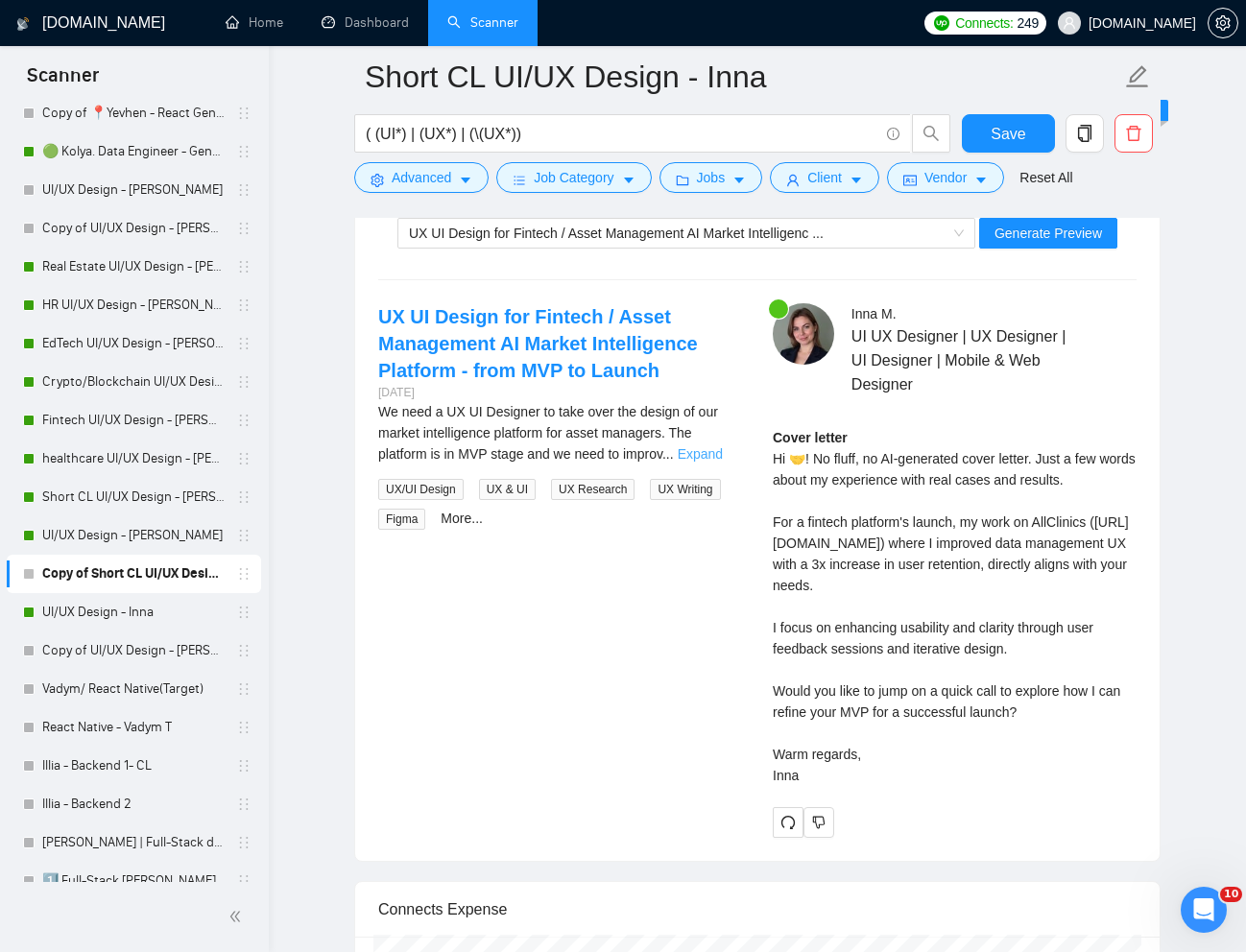
click at [699, 454] on link "Expand" at bounding box center [699, 453] width 45 height 15
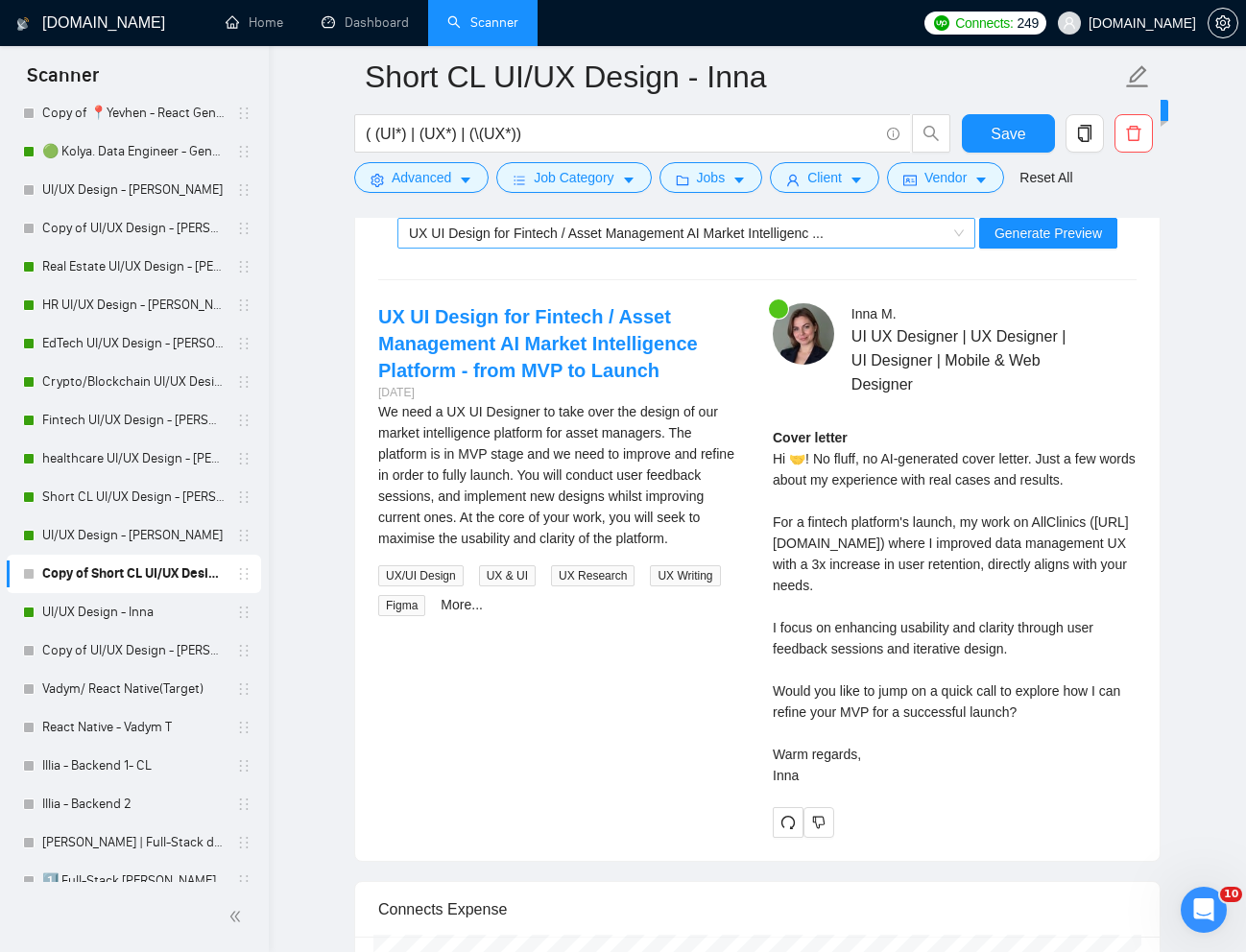
click at [895, 240] on div "UX UI Design for Fintech / Asset Management AI Market Intelligenc ..." at bounding box center [678, 233] width 538 height 29
click at [588, 683] on div "UX UI Design for Fintech / Asset Management AI Market Intelligence Platform - f…" at bounding box center [757, 570] width 789 height 535
click at [903, 243] on div "UX UI Design for Fintech / Asset Management AI Market Intelligenc ..." at bounding box center [678, 233] width 538 height 29
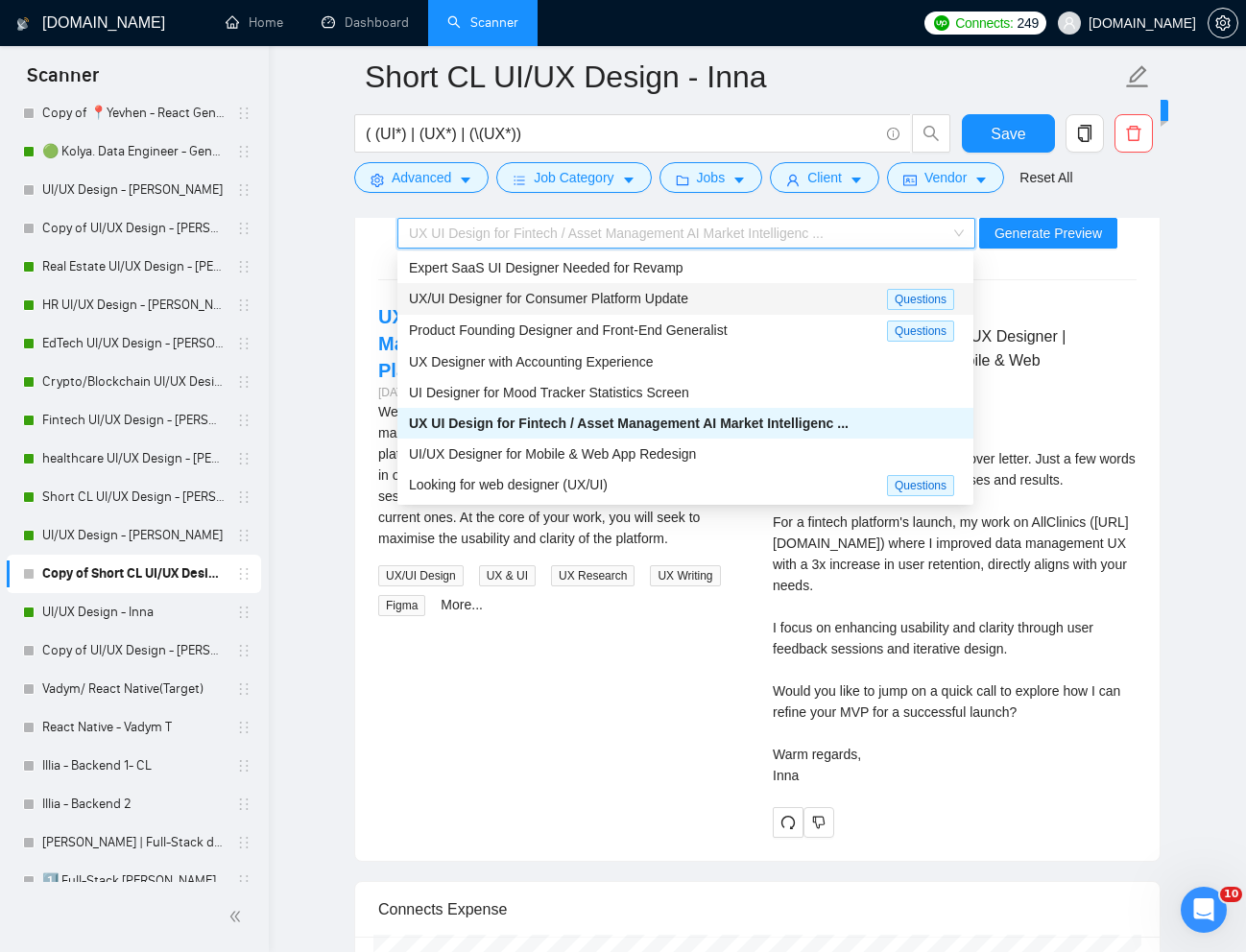
click at [590, 294] on span "UX/UI Designer for Consumer Platform Update" at bounding box center [548, 298] width 279 height 15
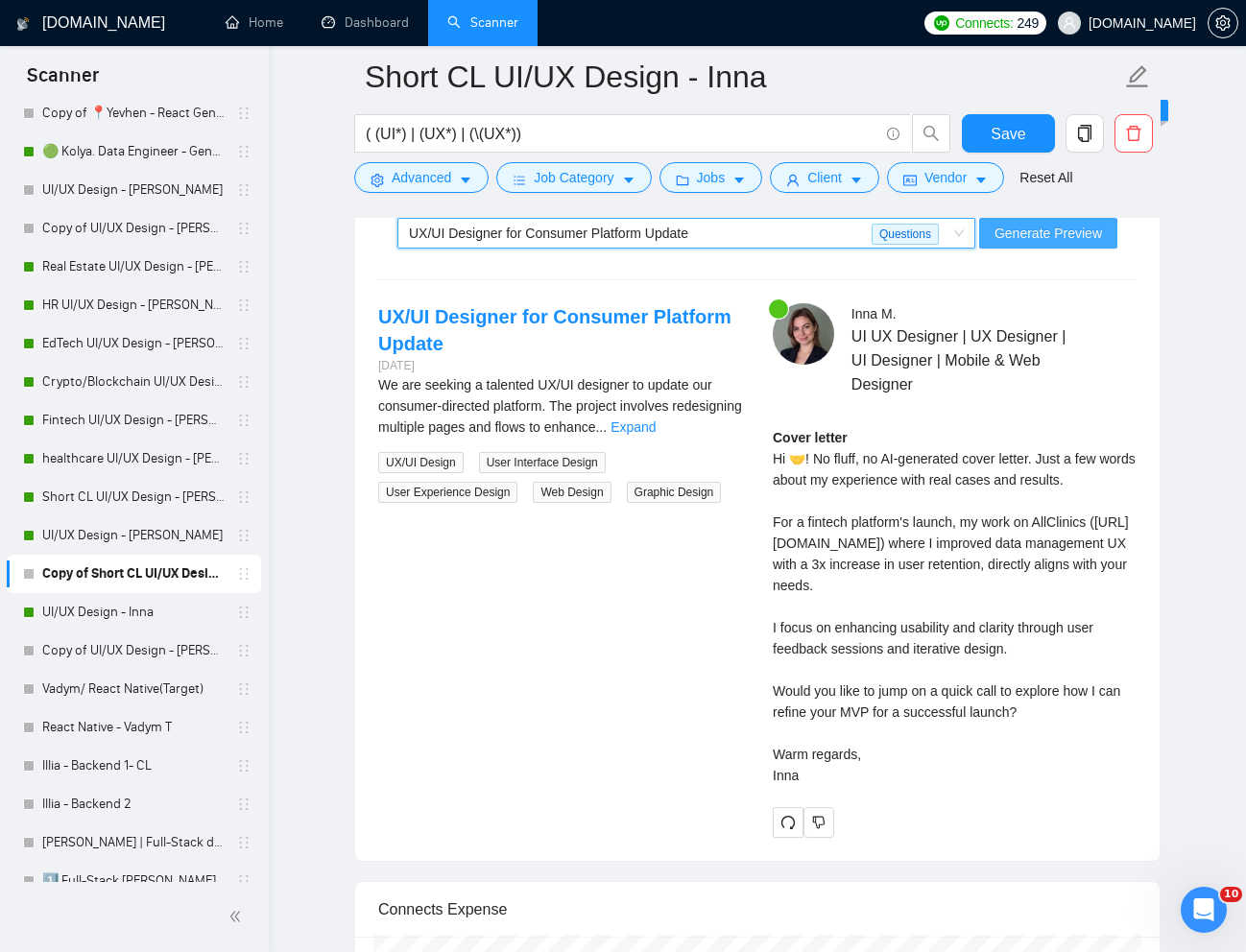
click at [1051, 242] on span "Generate Preview" at bounding box center [1048, 232] width 107 height 21
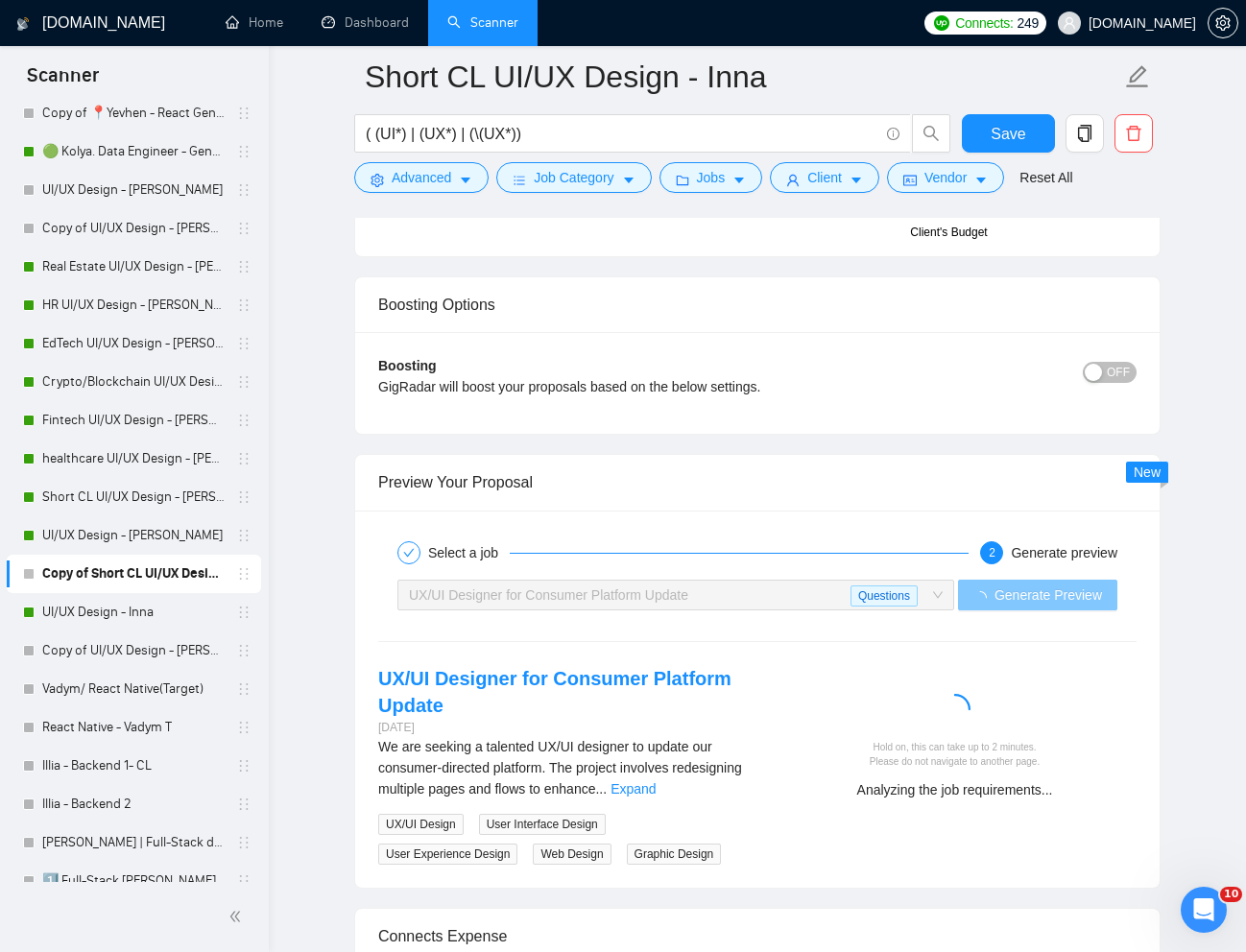
scroll to position [3732, 0]
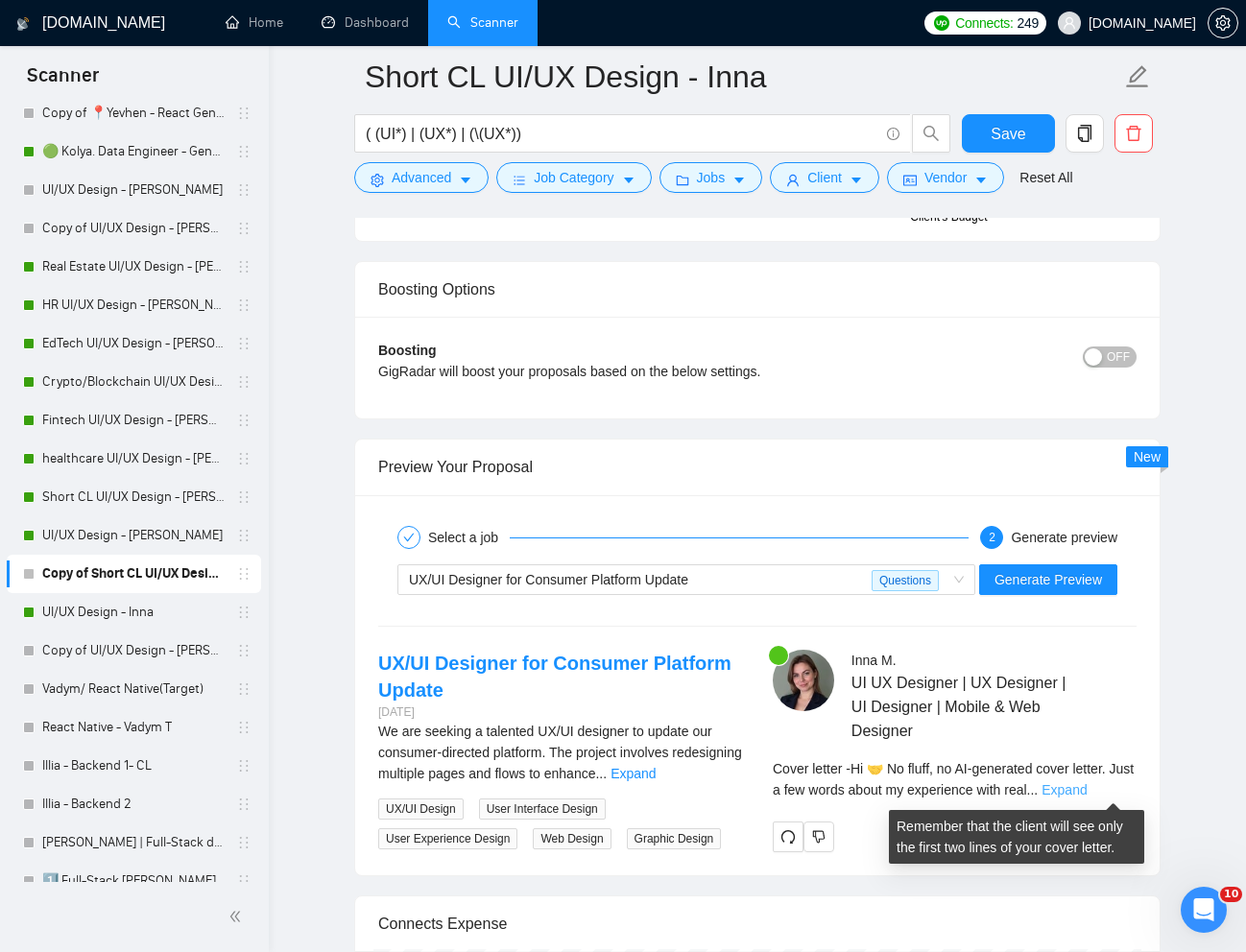
click at [1086, 788] on link "Expand" at bounding box center [1063, 788] width 45 height 15
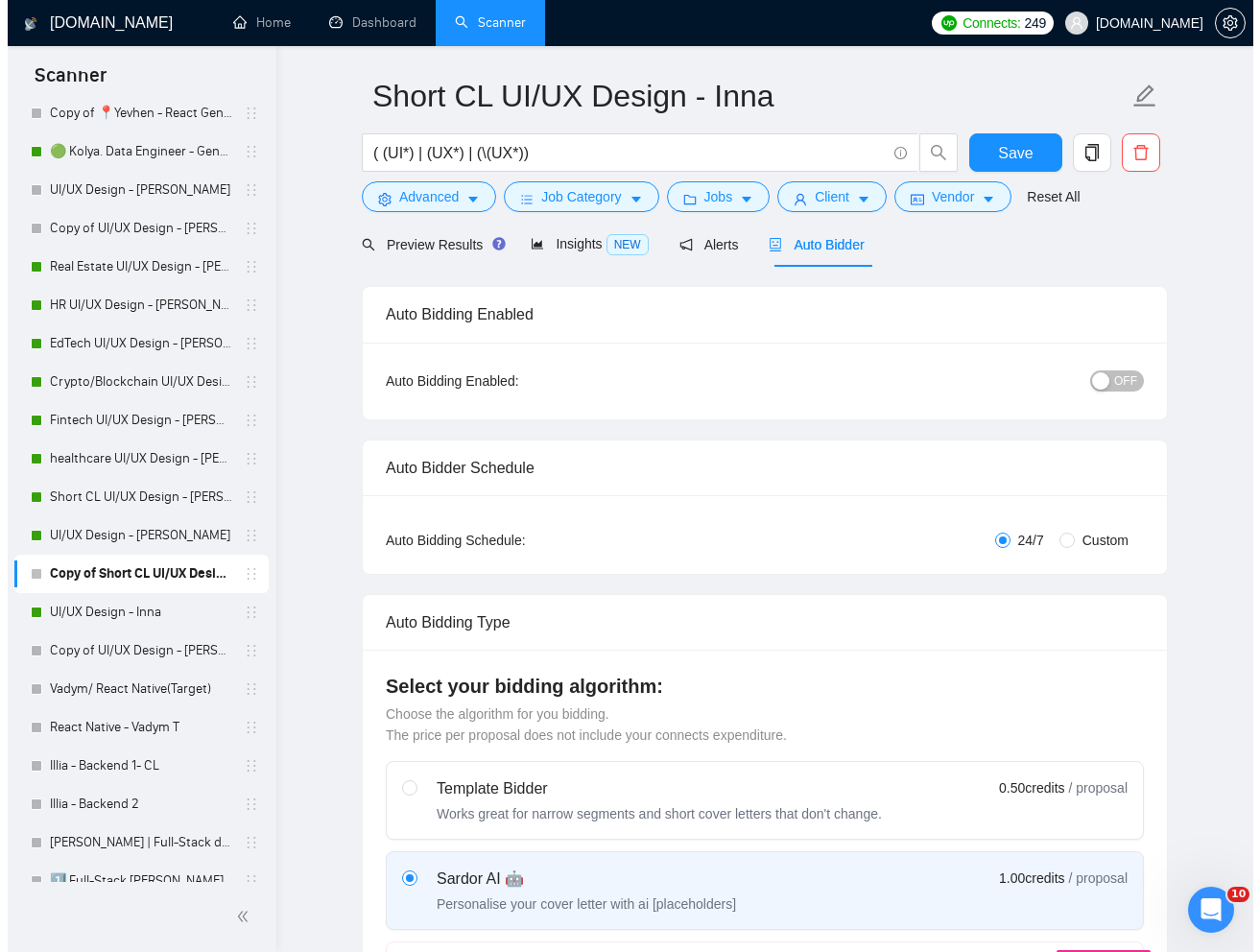
scroll to position [0, 0]
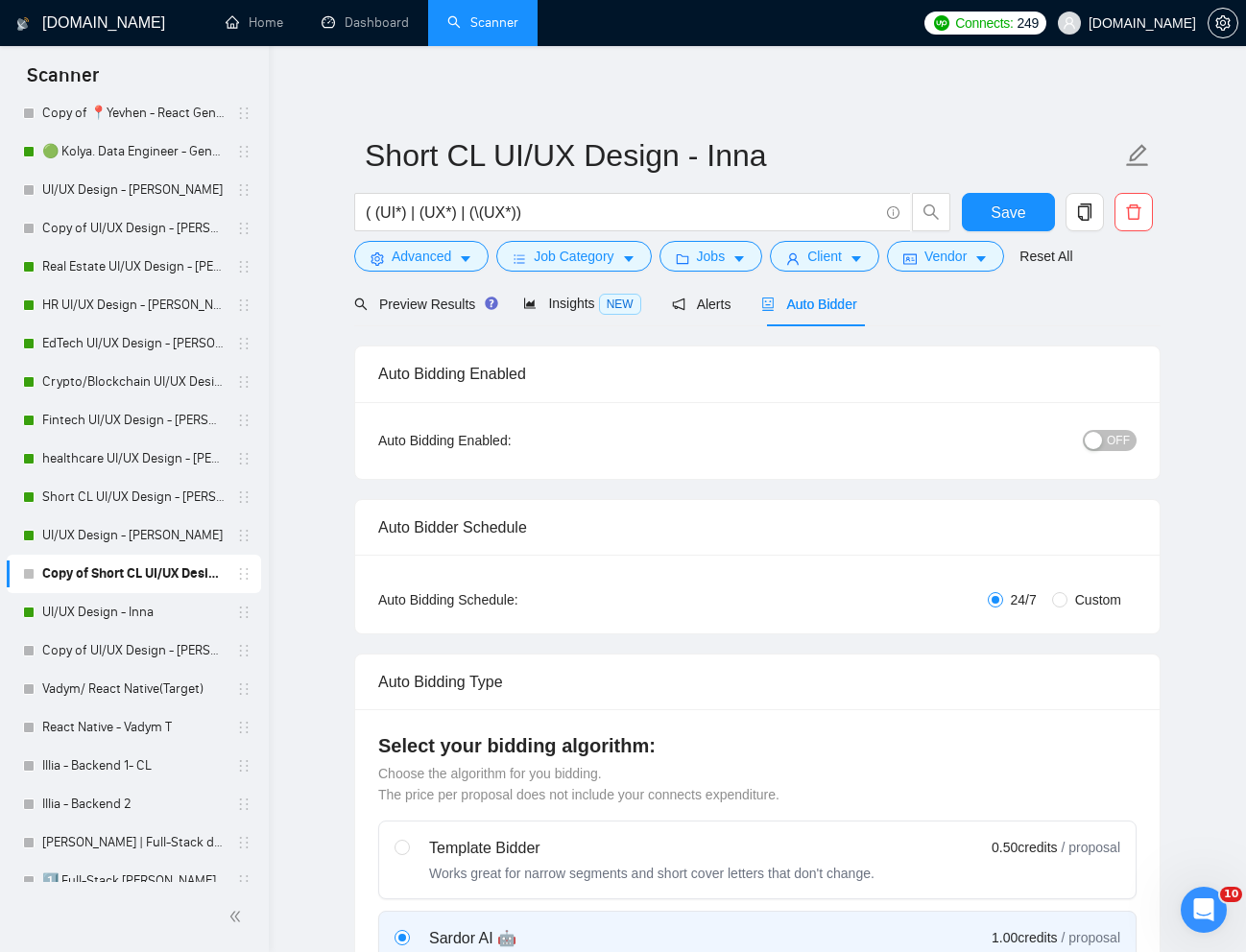
click at [1112, 436] on span "OFF" at bounding box center [1117, 439] width 23 height 21
click at [1009, 203] on span "Save" at bounding box center [1007, 212] width 35 height 24
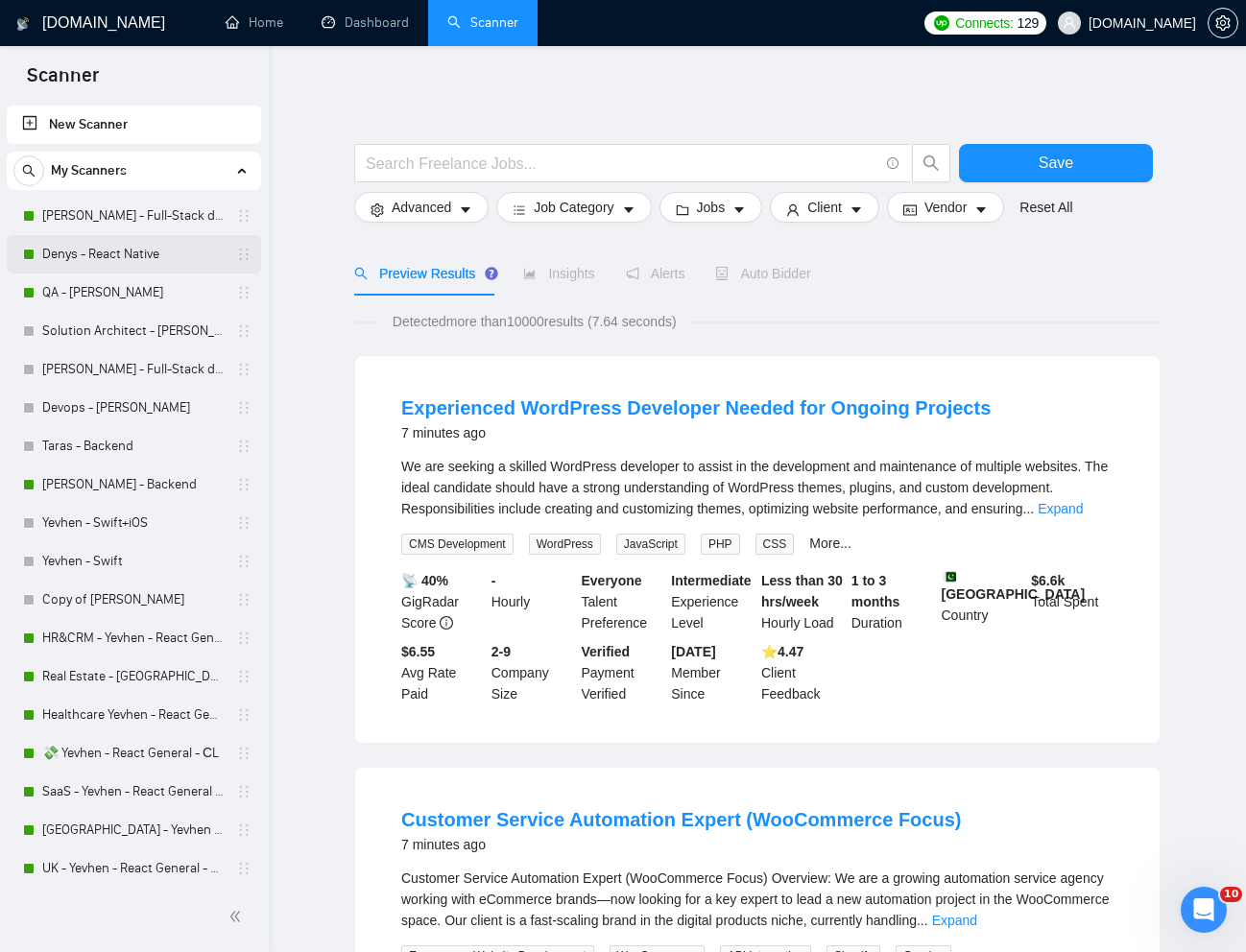
click at [109, 263] on link "Denys - React Native" at bounding box center [134, 254] width 183 height 39
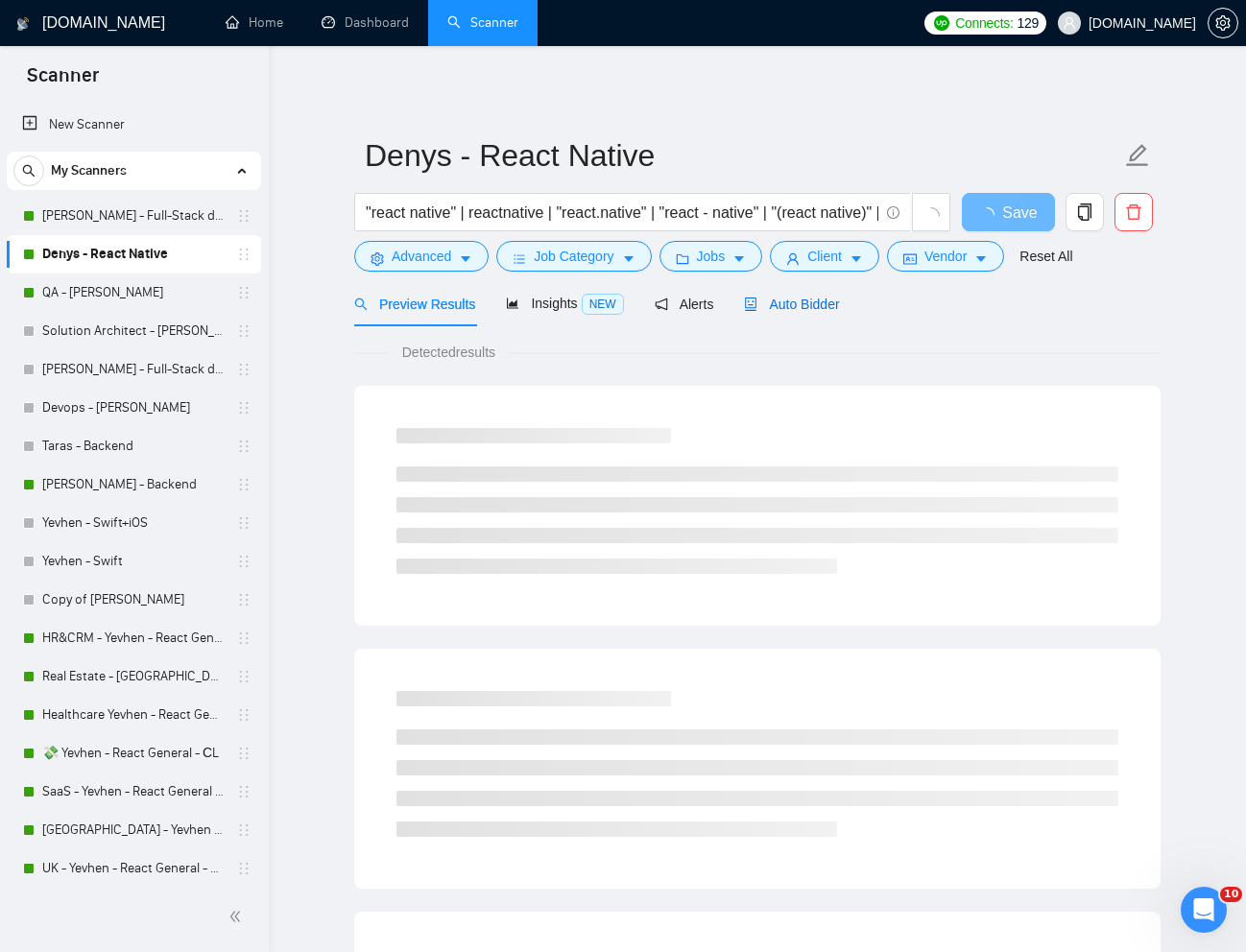
click at [825, 307] on span "Auto Bidder" at bounding box center [792, 303] width 95 height 15
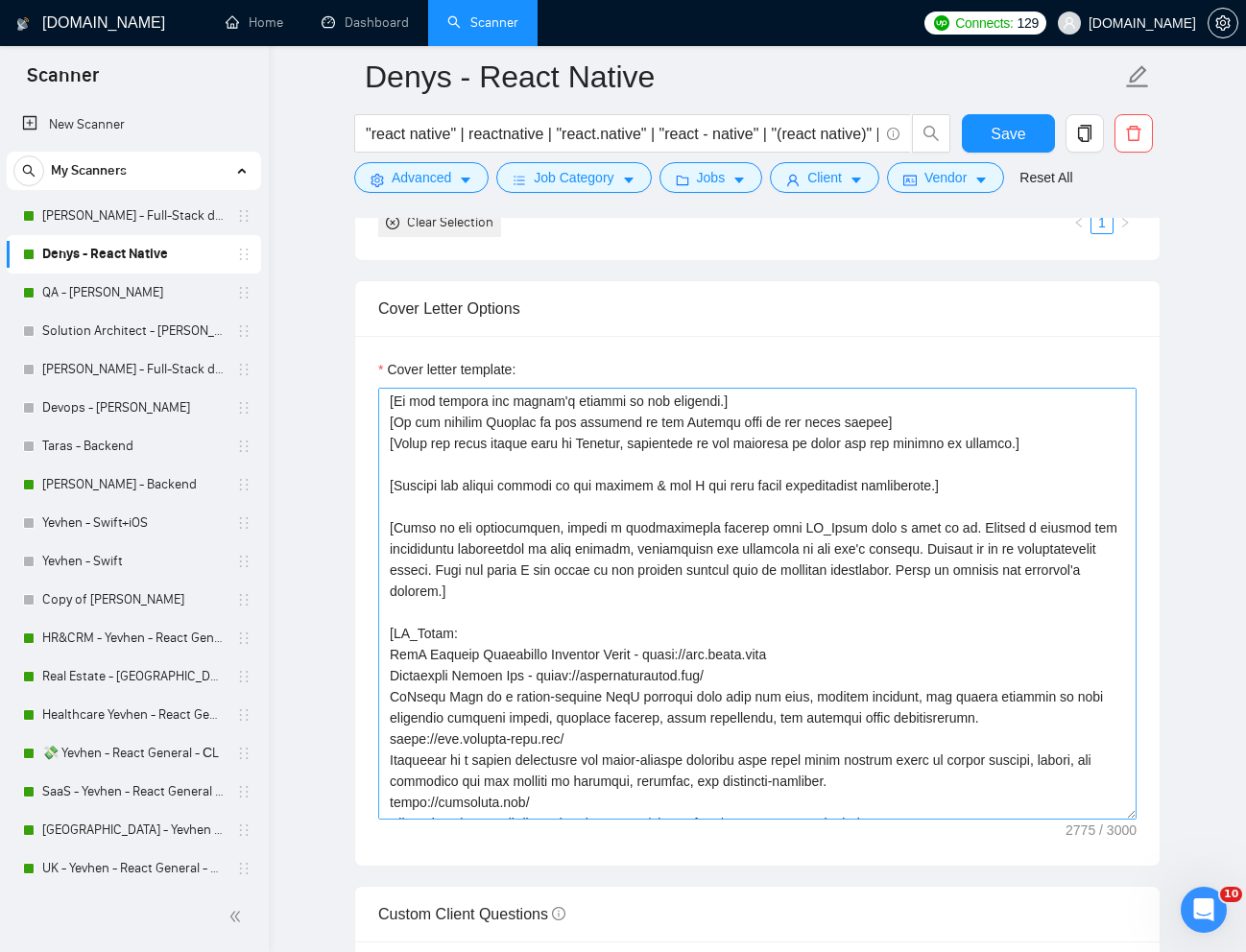
scroll to position [152, 0]
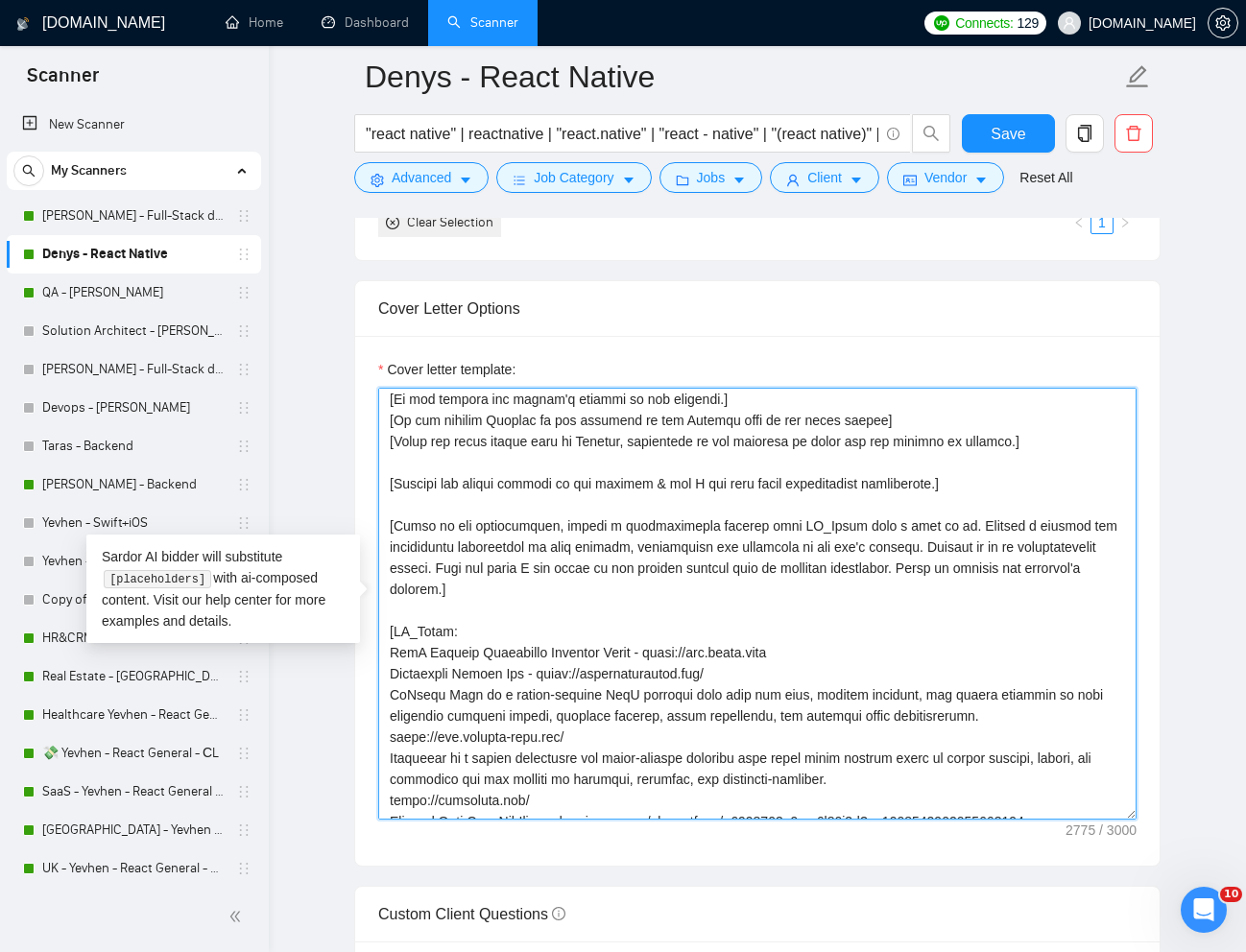
drag, startPoint x: 810, startPoint y: 660, endPoint x: 662, endPoint y: 648, distance: 148.5
click at [662, 648] on textarea "Cover letter template:" at bounding box center [757, 603] width 758 height 431
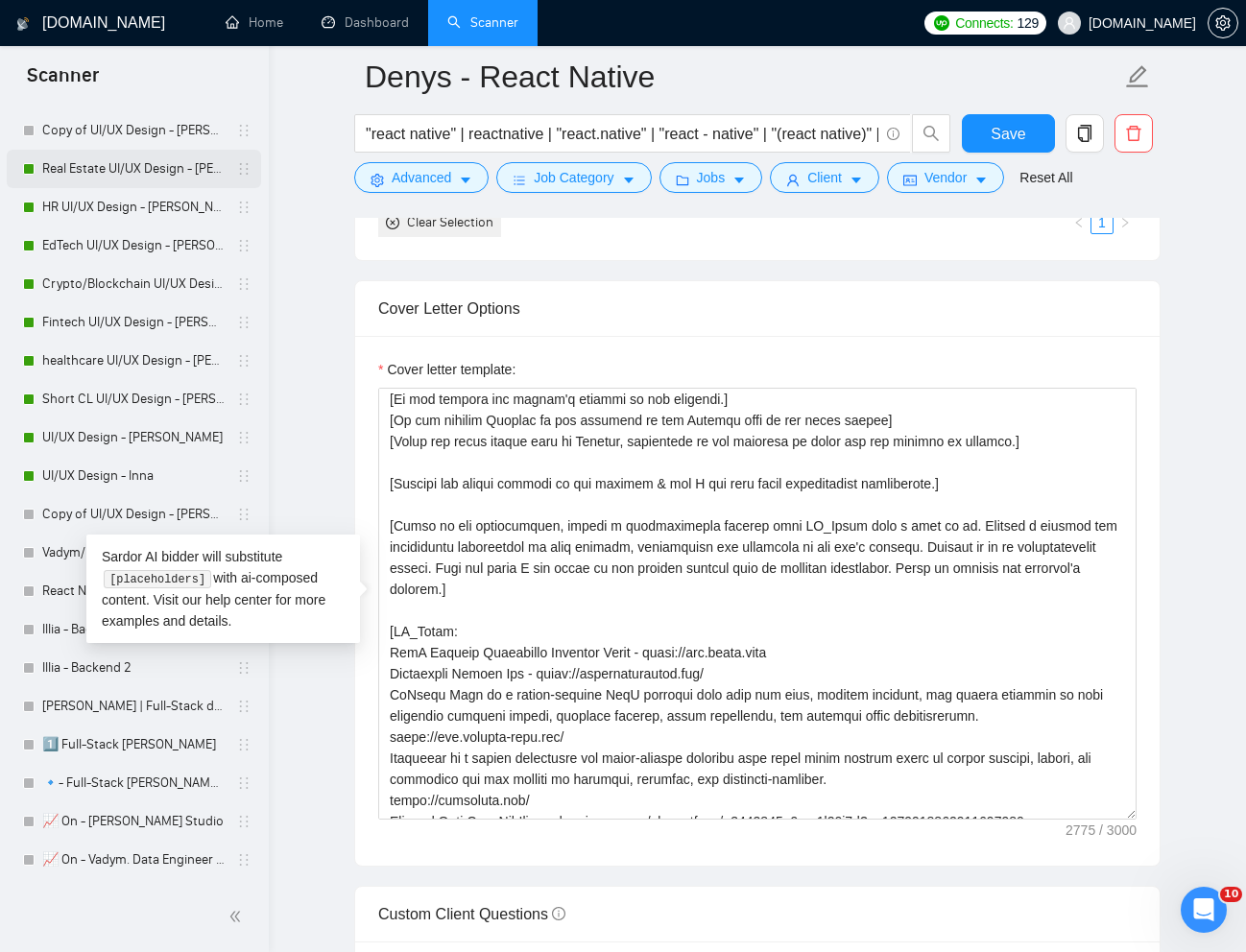
scroll to position [1244, 0]
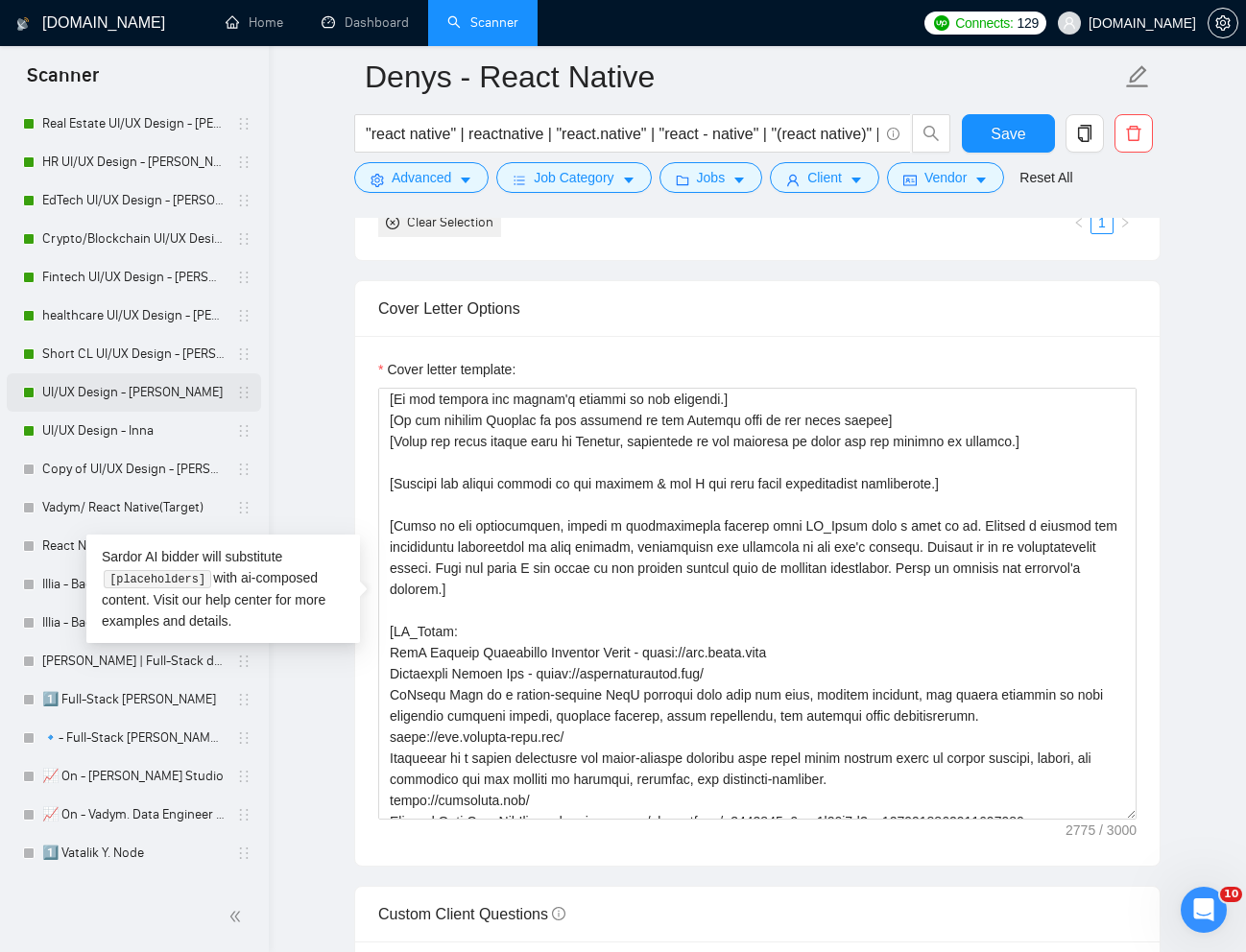
click at [102, 401] on link "UI/UX Design - [PERSON_NAME]" at bounding box center [134, 392] width 183 height 39
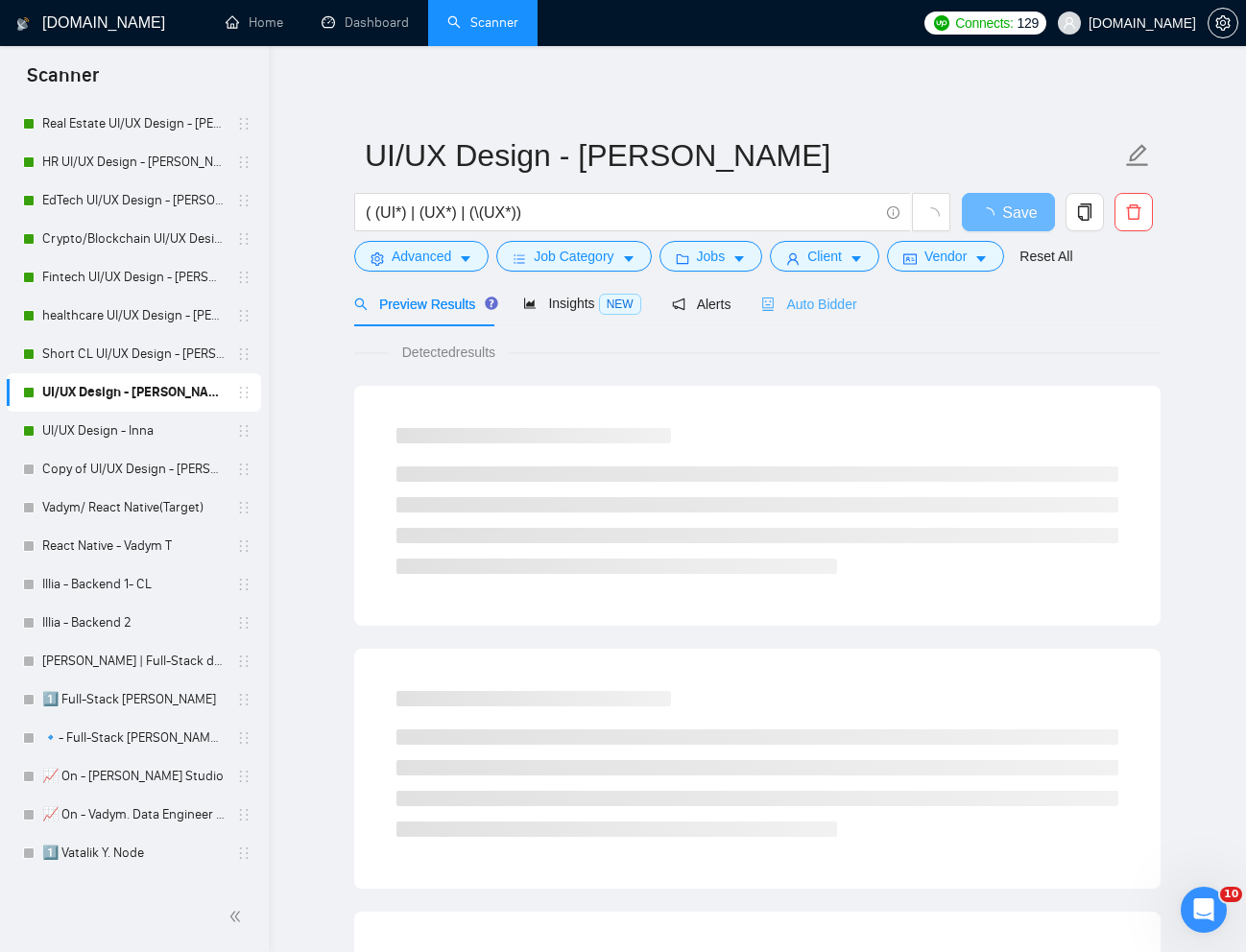
click at [825, 315] on div "Auto Bidder" at bounding box center [809, 302] width 95 height 45
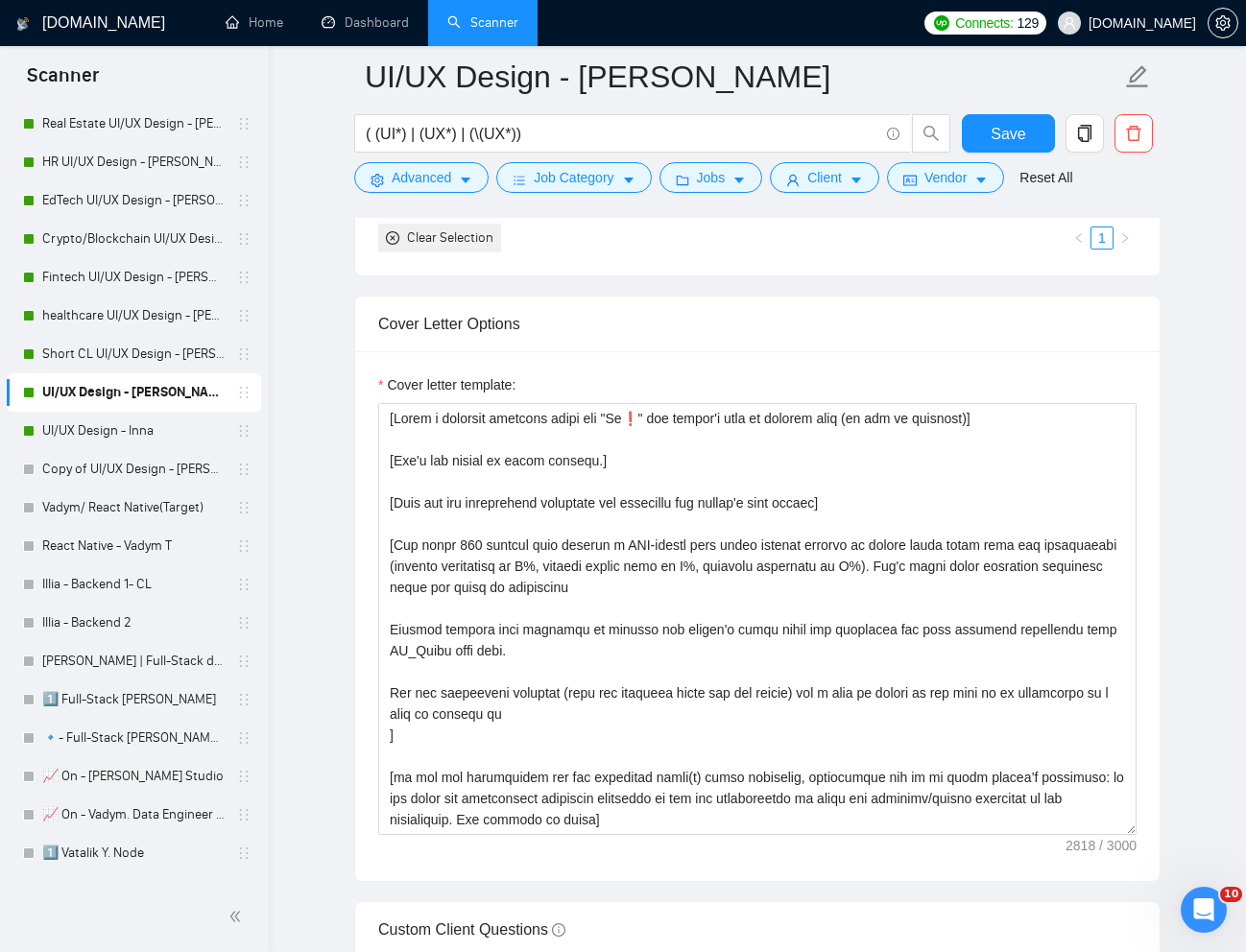
scroll to position [2155, 0]
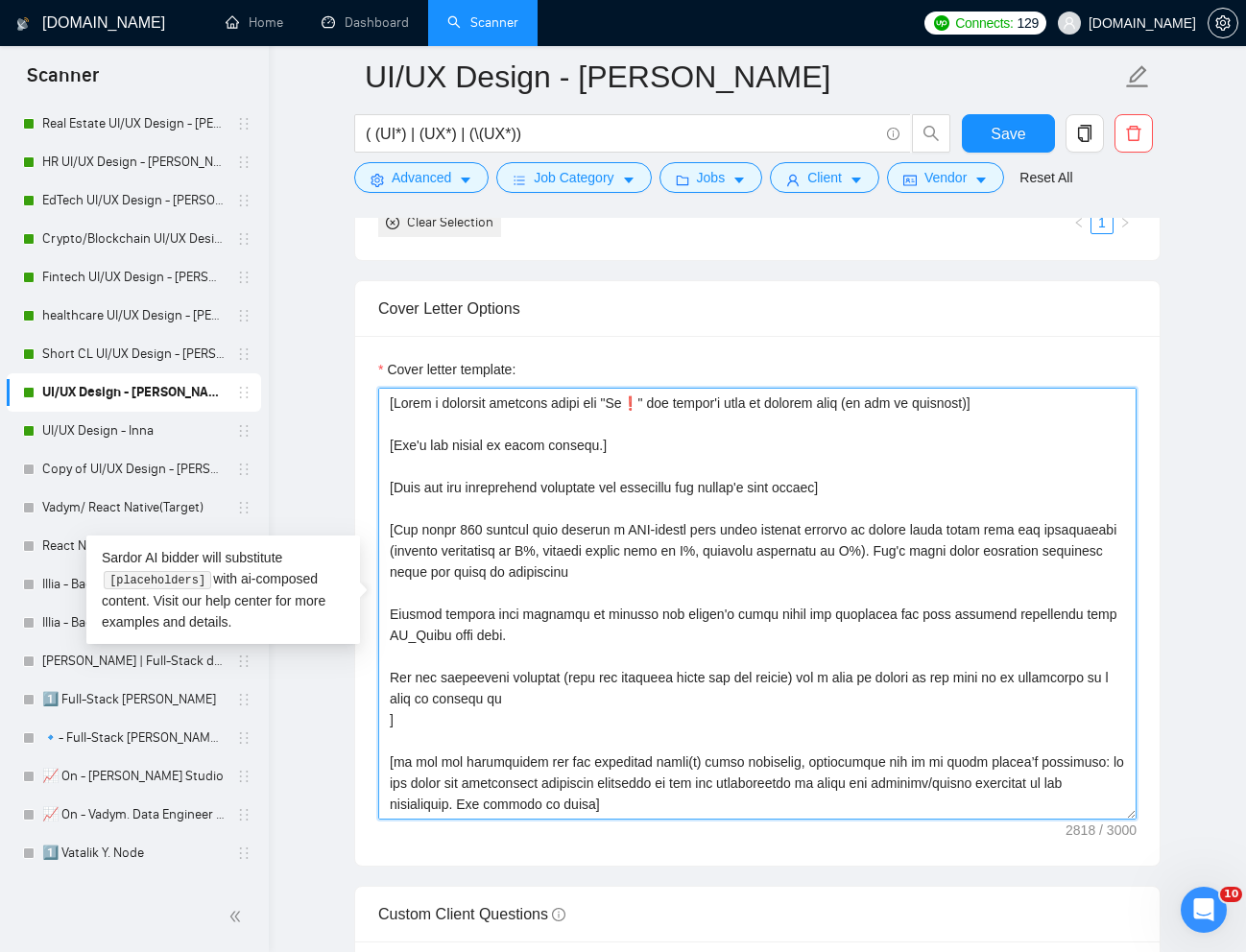
drag, startPoint x: 389, startPoint y: 408, endPoint x: 1048, endPoint y: 413, distance: 659.0
click at [1048, 413] on textarea "Cover letter template:" at bounding box center [757, 603] width 758 height 431
drag, startPoint x: 394, startPoint y: 447, endPoint x: 851, endPoint y: 492, distance: 459.2
click at [851, 492] on textarea "Cover letter template:" at bounding box center [757, 603] width 758 height 431
click at [779, 488] on textarea "Cover letter template:" at bounding box center [757, 603] width 758 height 431
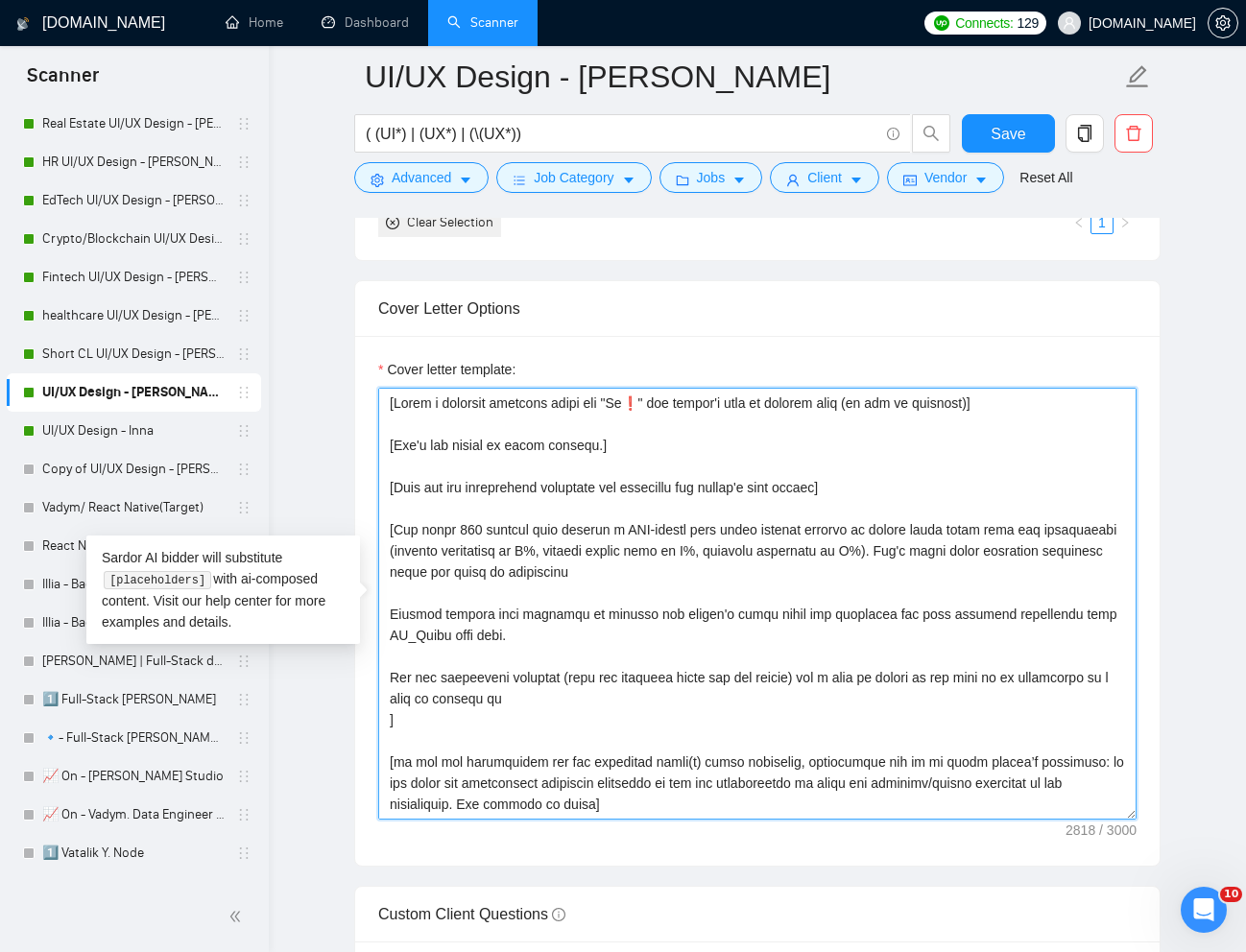
drag, startPoint x: 855, startPoint y: 486, endPoint x: 390, endPoint y: 441, distance: 467.2
click at [390, 441] on textarea "Cover letter template:" at bounding box center [757, 603] width 758 height 431
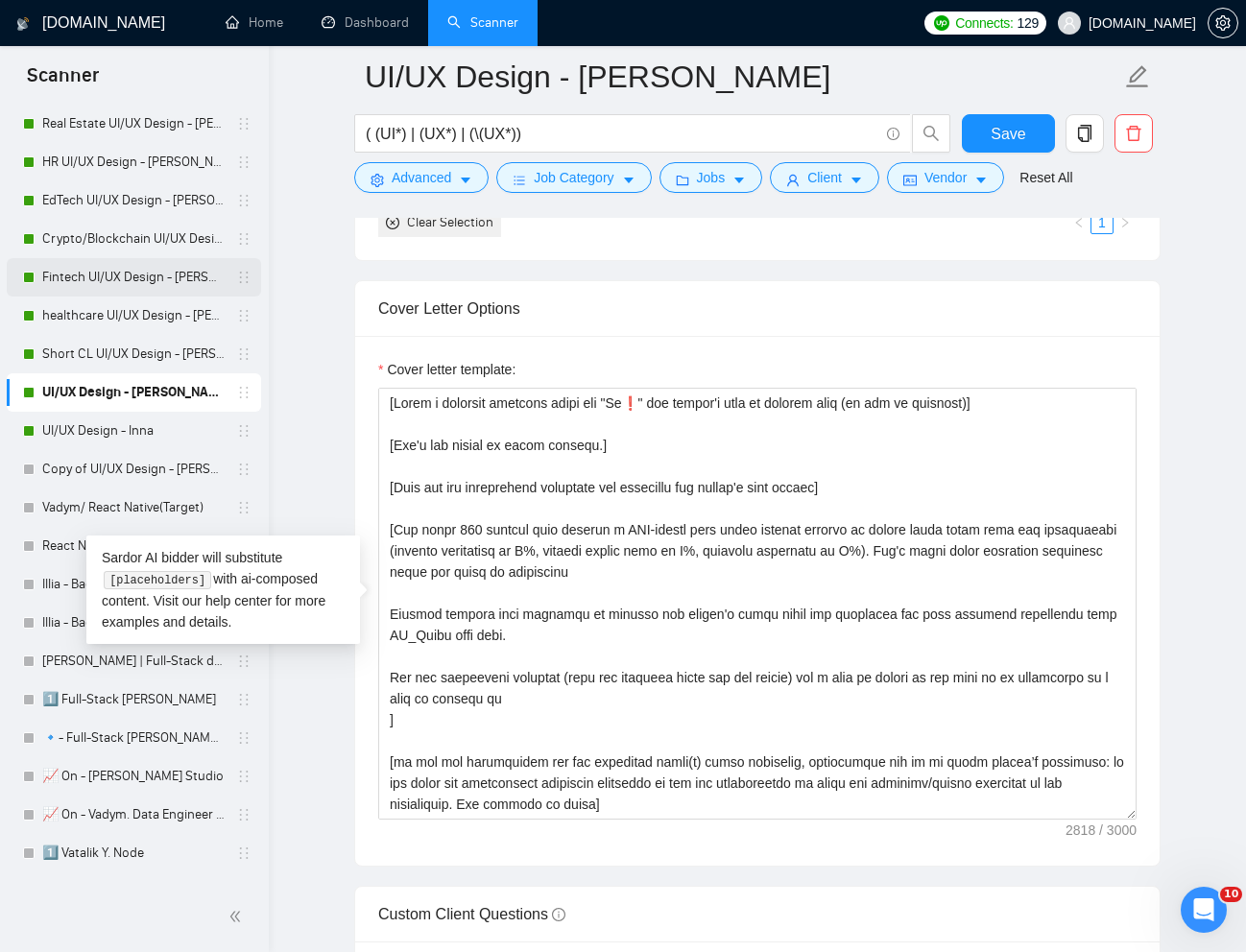
click at [77, 285] on link "Fintech UI/UX Design - [PERSON_NAME]" at bounding box center [134, 277] width 183 height 39
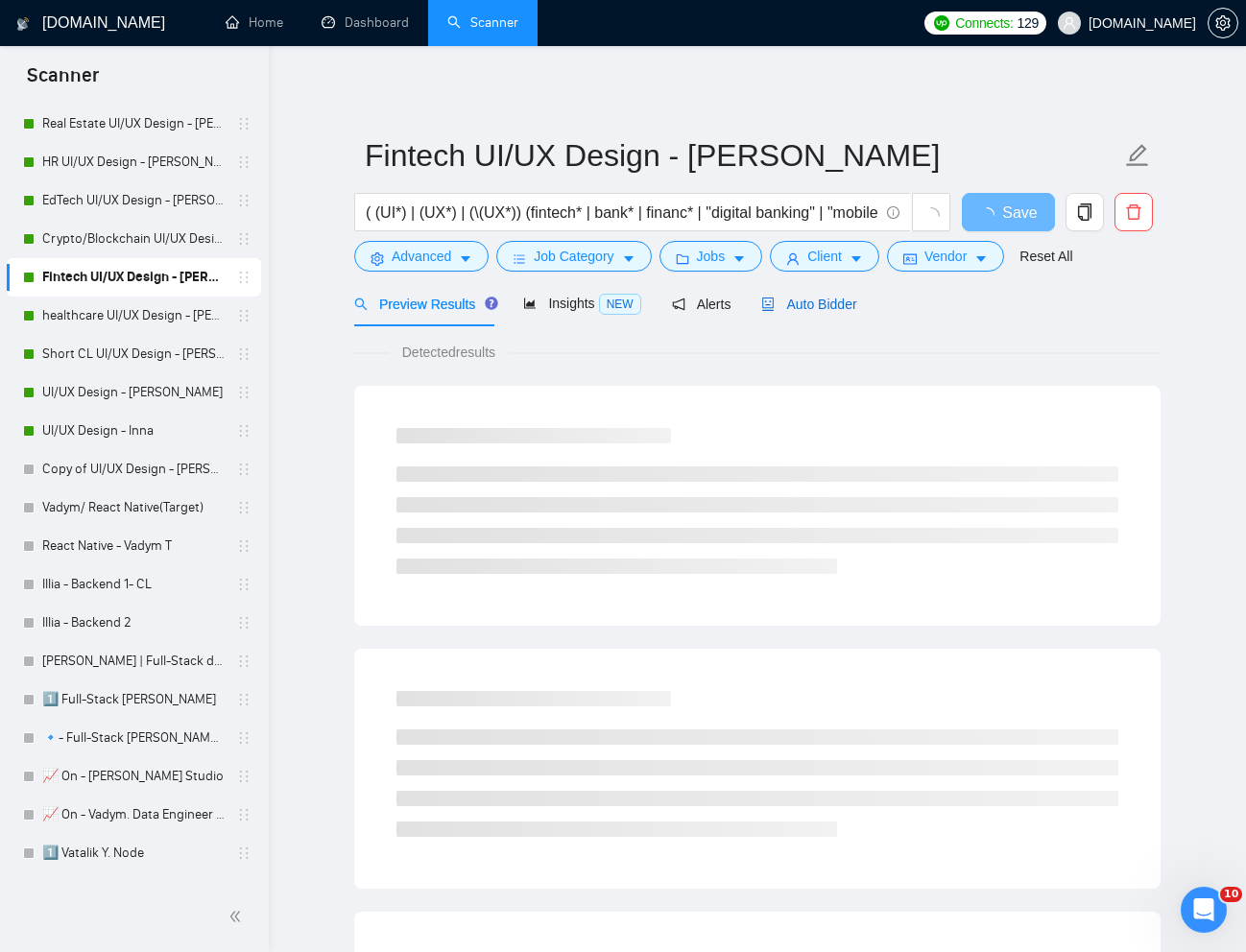
click at [818, 308] on span "Auto Bidder" at bounding box center [809, 303] width 95 height 15
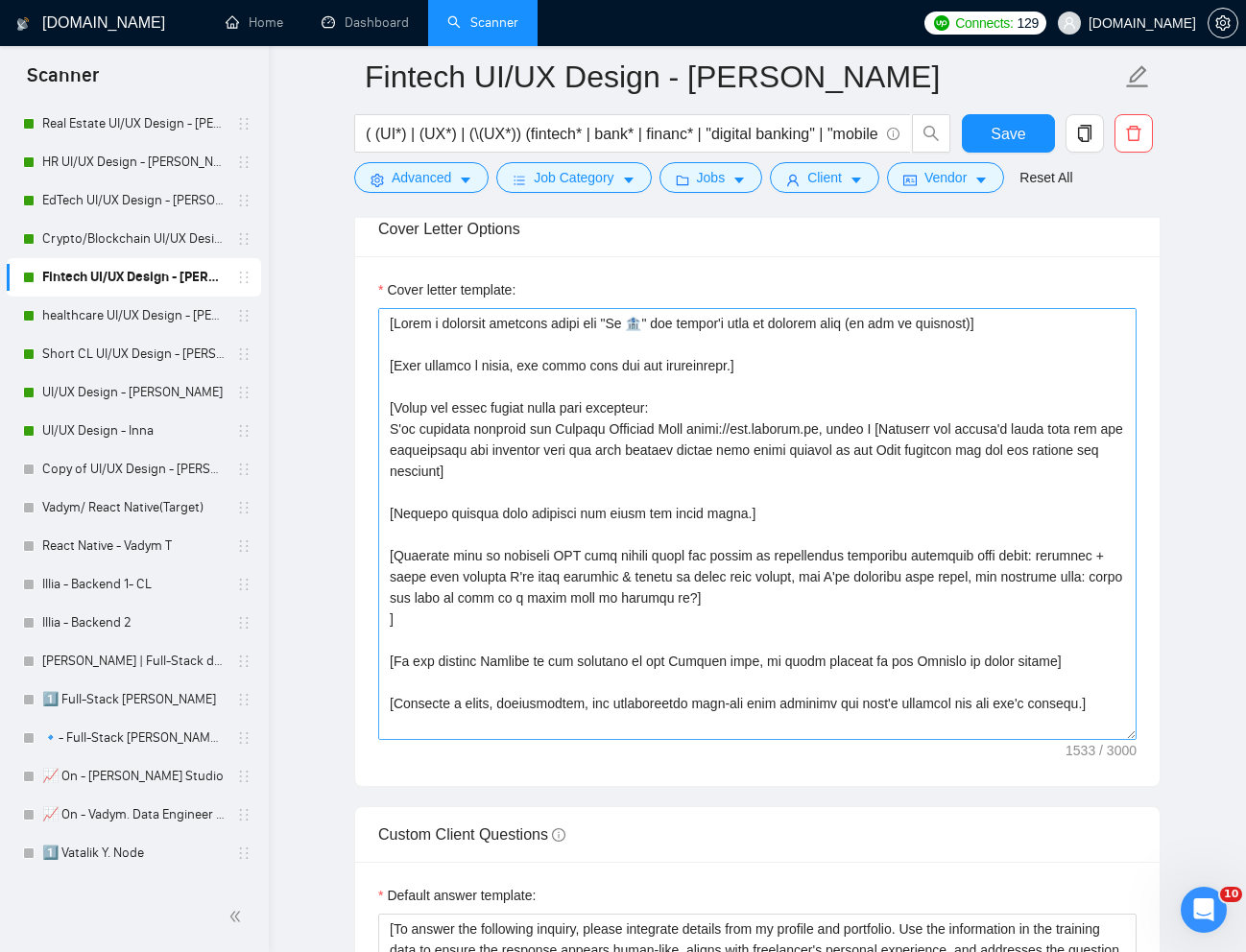
scroll to position [2229, 0]
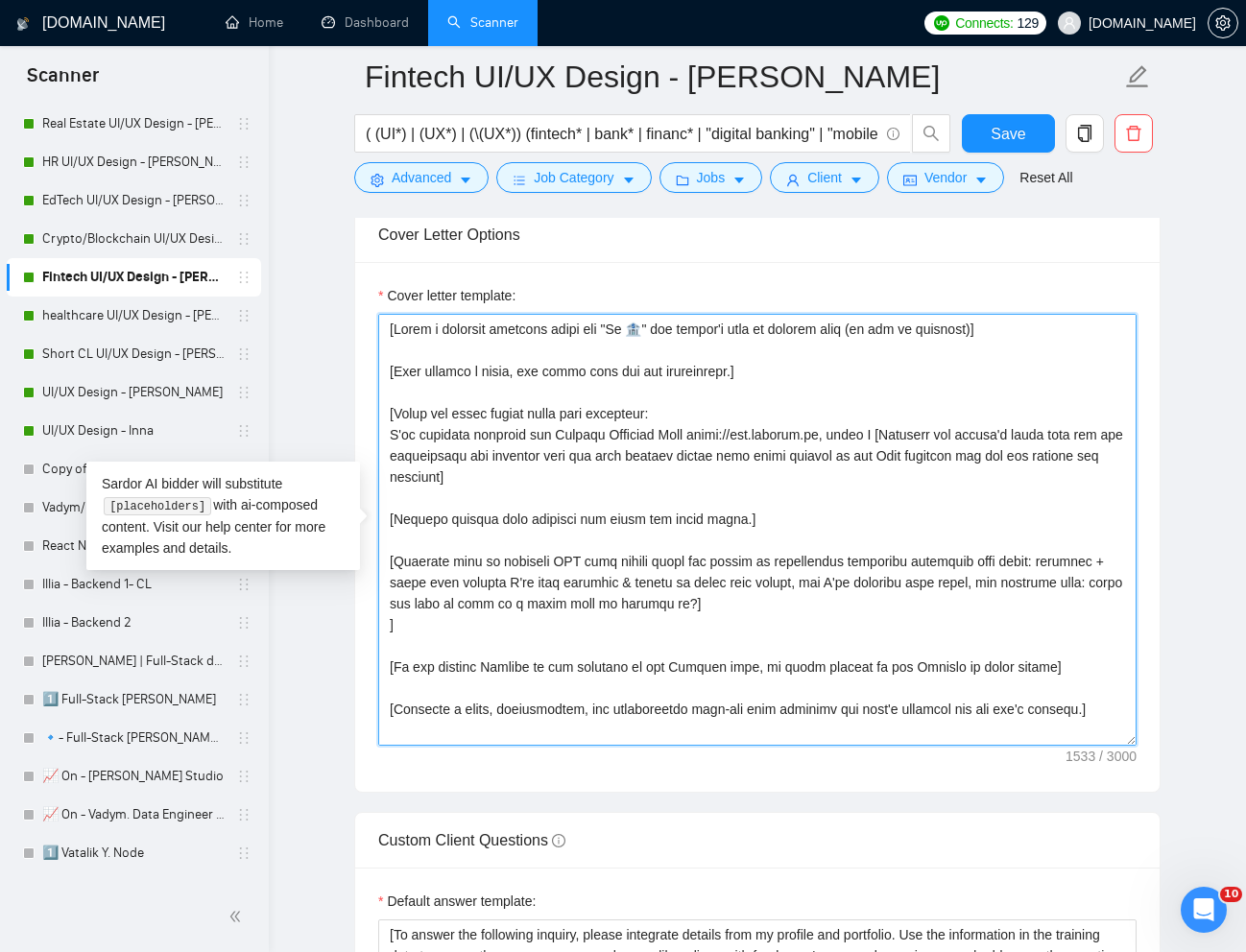
drag, startPoint x: 386, startPoint y: 415, endPoint x: 675, endPoint y: 423, distance: 289.1
click at [675, 423] on textarea "Cover letter template:" at bounding box center [757, 529] width 758 height 431
drag, startPoint x: 727, startPoint y: 605, endPoint x: 381, endPoint y: 563, distance: 348.5
click at [381, 563] on textarea "Cover letter template:" at bounding box center [757, 529] width 758 height 431
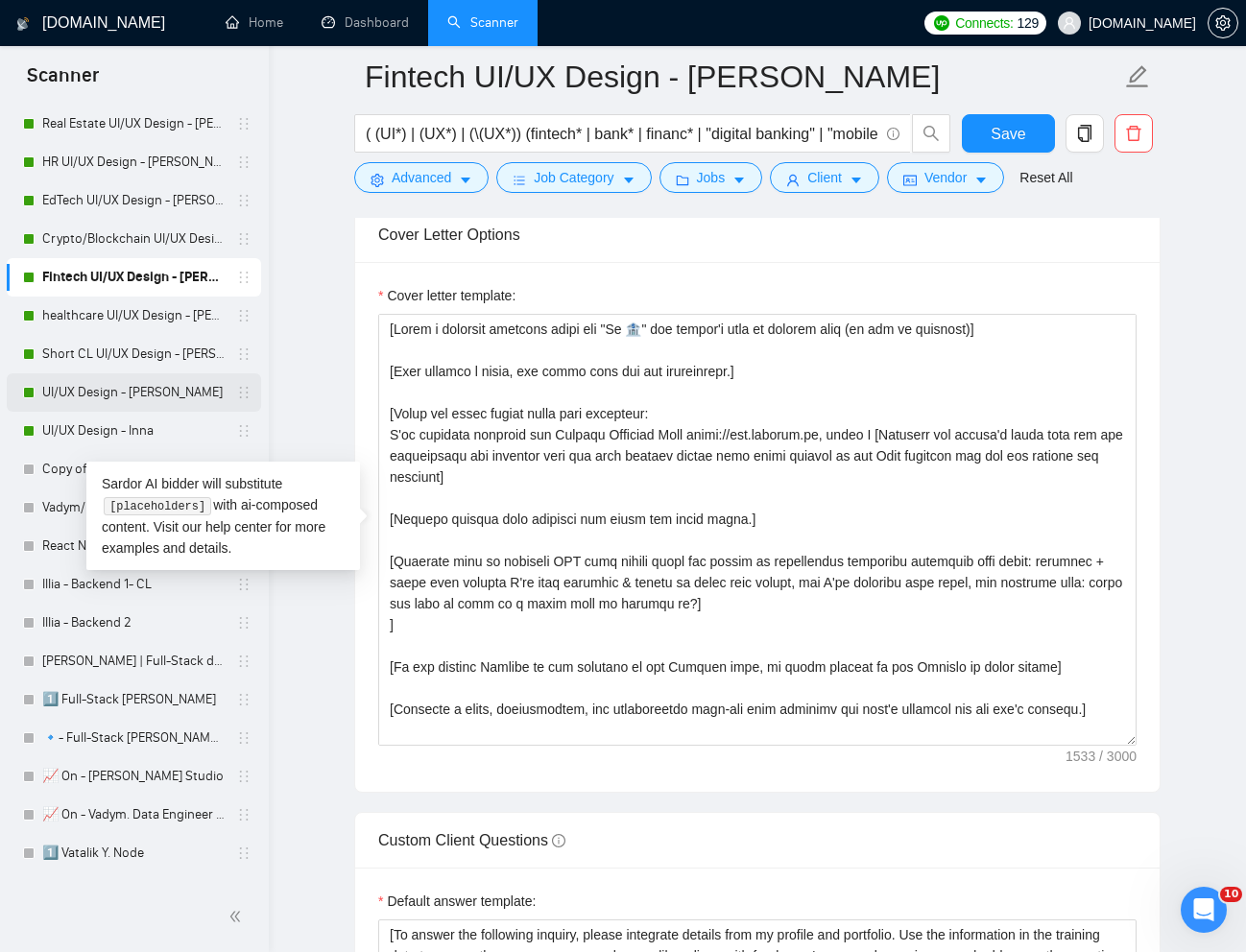
click at [81, 391] on link "UI/UX Design - [PERSON_NAME]" at bounding box center [134, 392] width 183 height 39
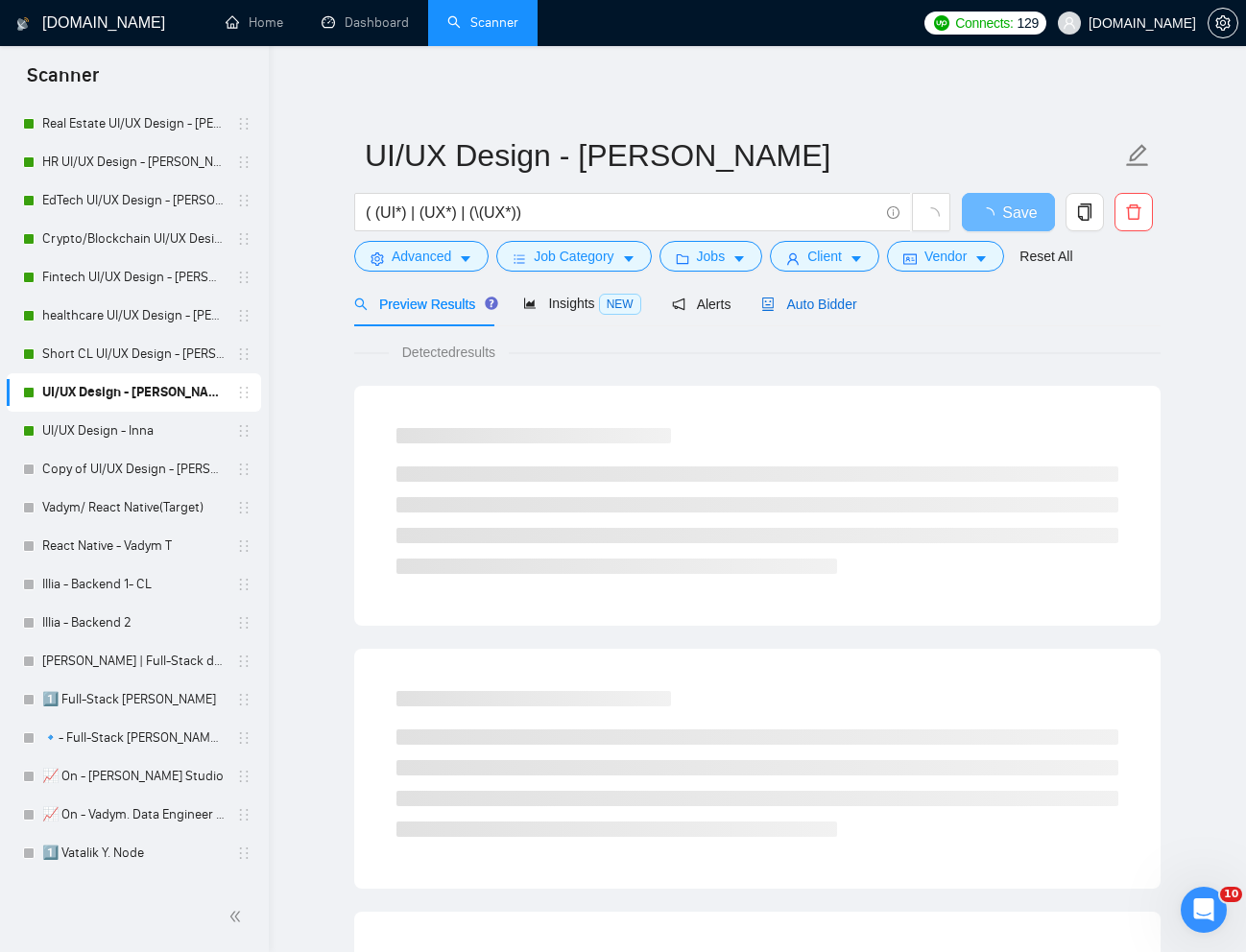
click at [818, 309] on span "Auto Bidder" at bounding box center [809, 303] width 95 height 15
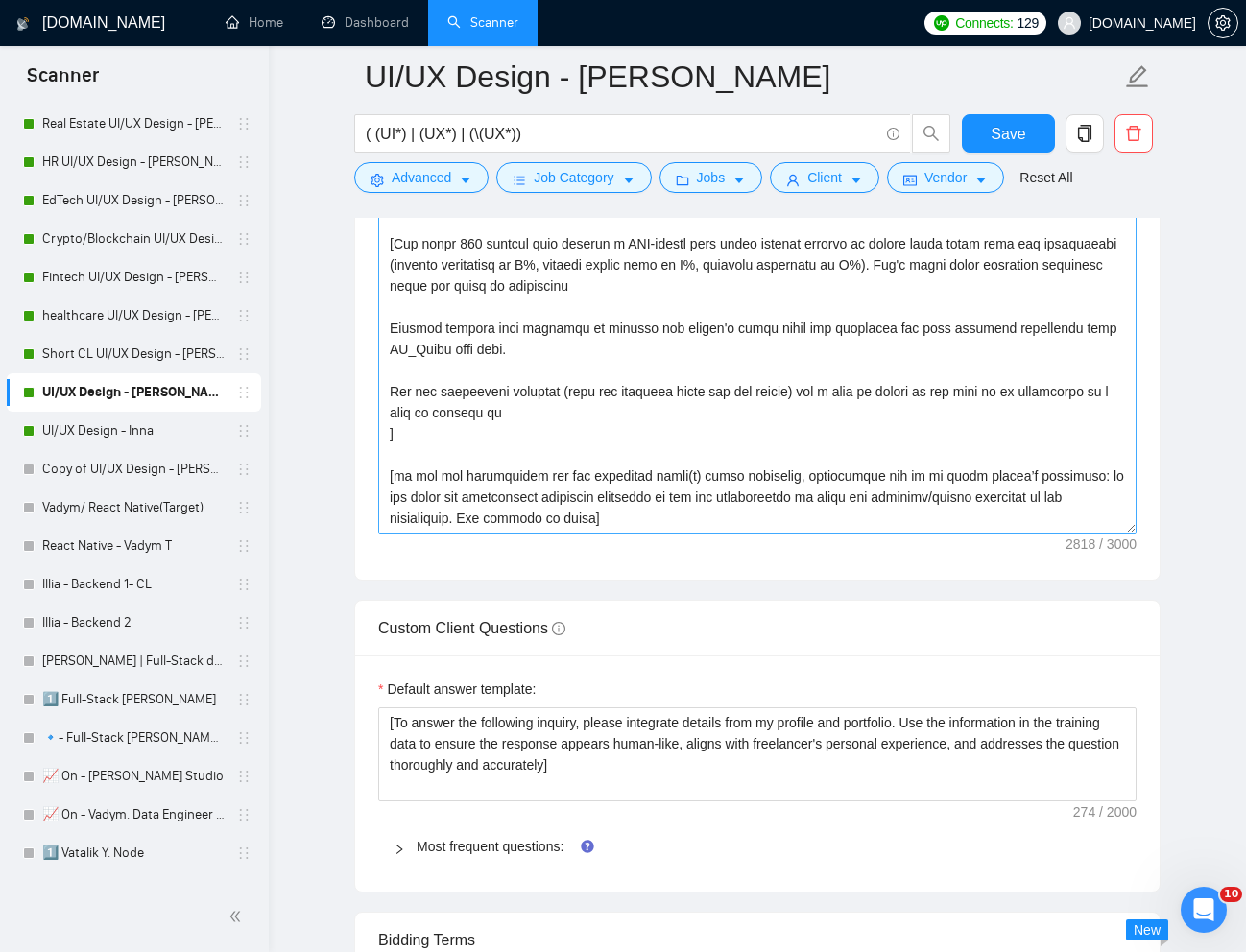
scroll to position [2389, 0]
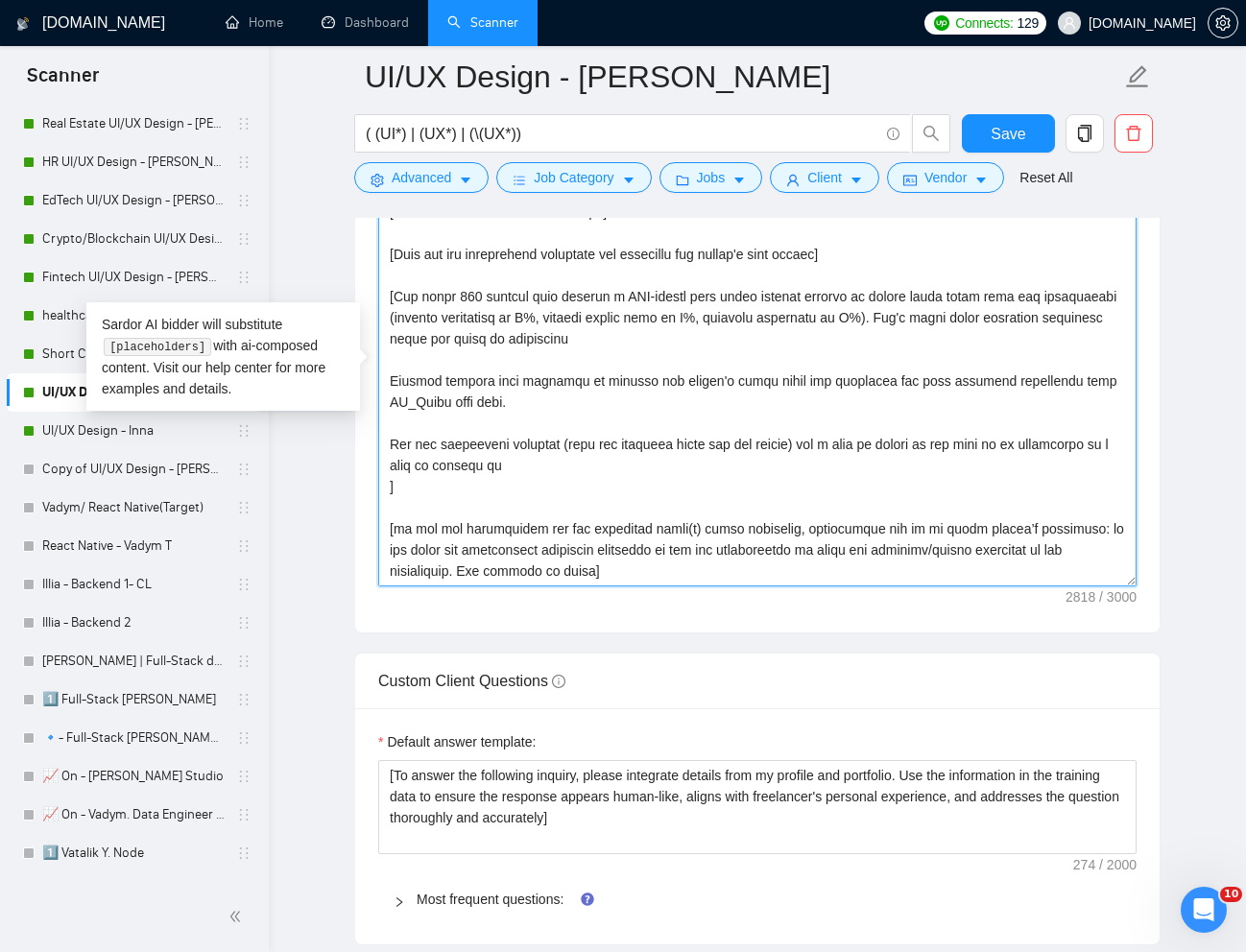
drag, startPoint x: 389, startPoint y: 380, endPoint x: 516, endPoint y: 398, distance: 128.3
click at [516, 398] on textarea "Cover letter template:" at bounding box center [757, 370] width 758 height 431
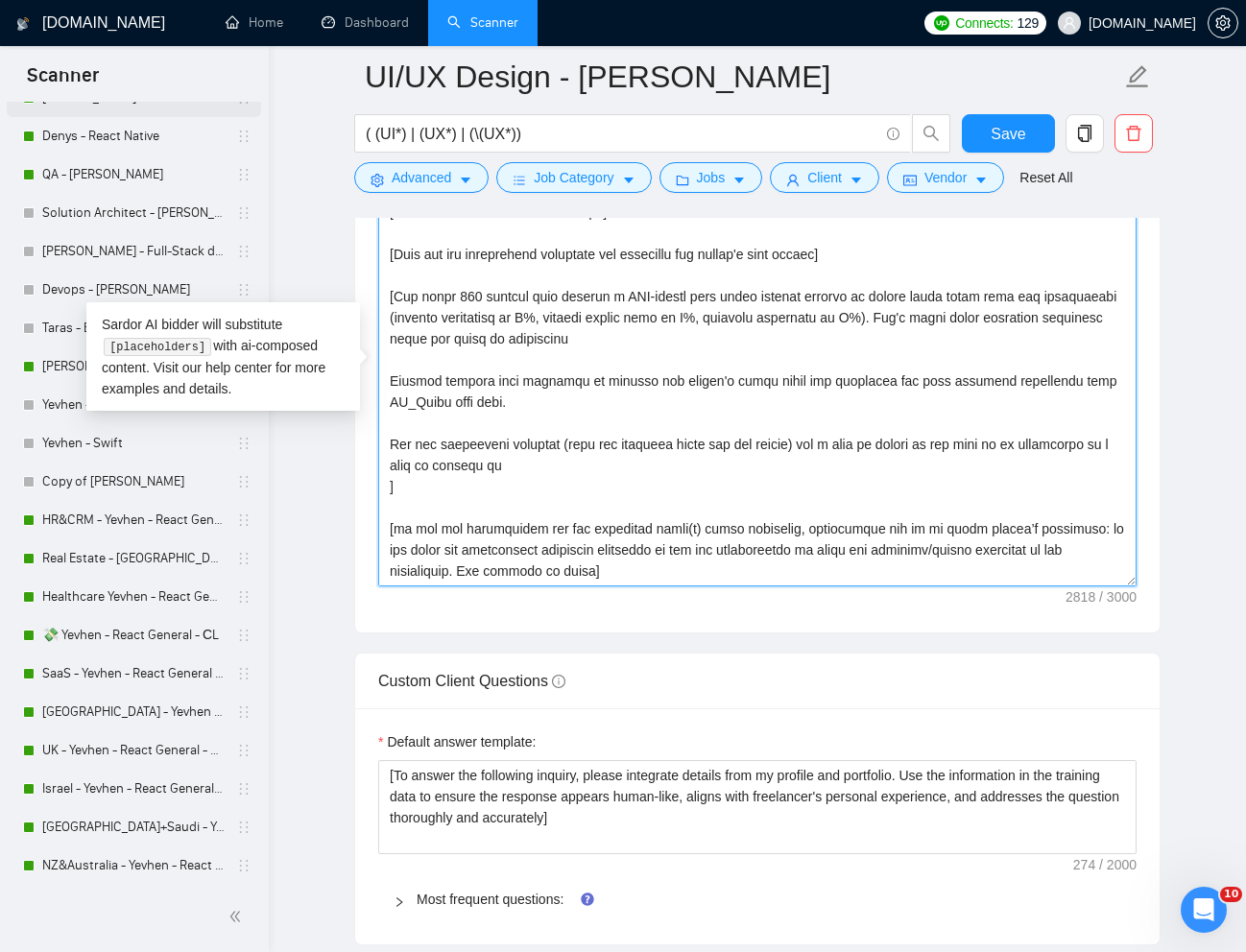
scroll to position [0, 0]
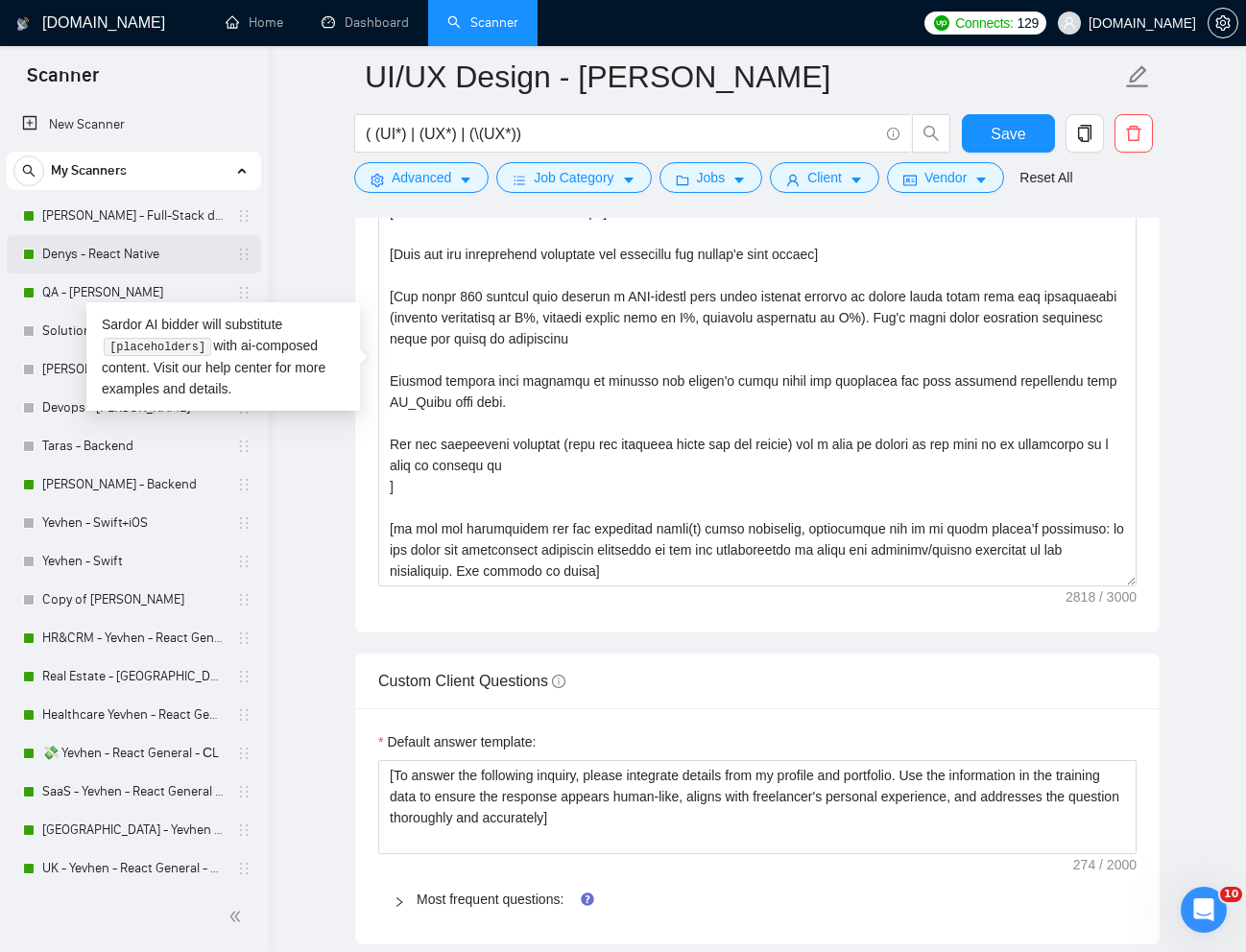
click at [90, 252] on link "Denys - React Native" at bounding box center [134, 254] width 183 height 39
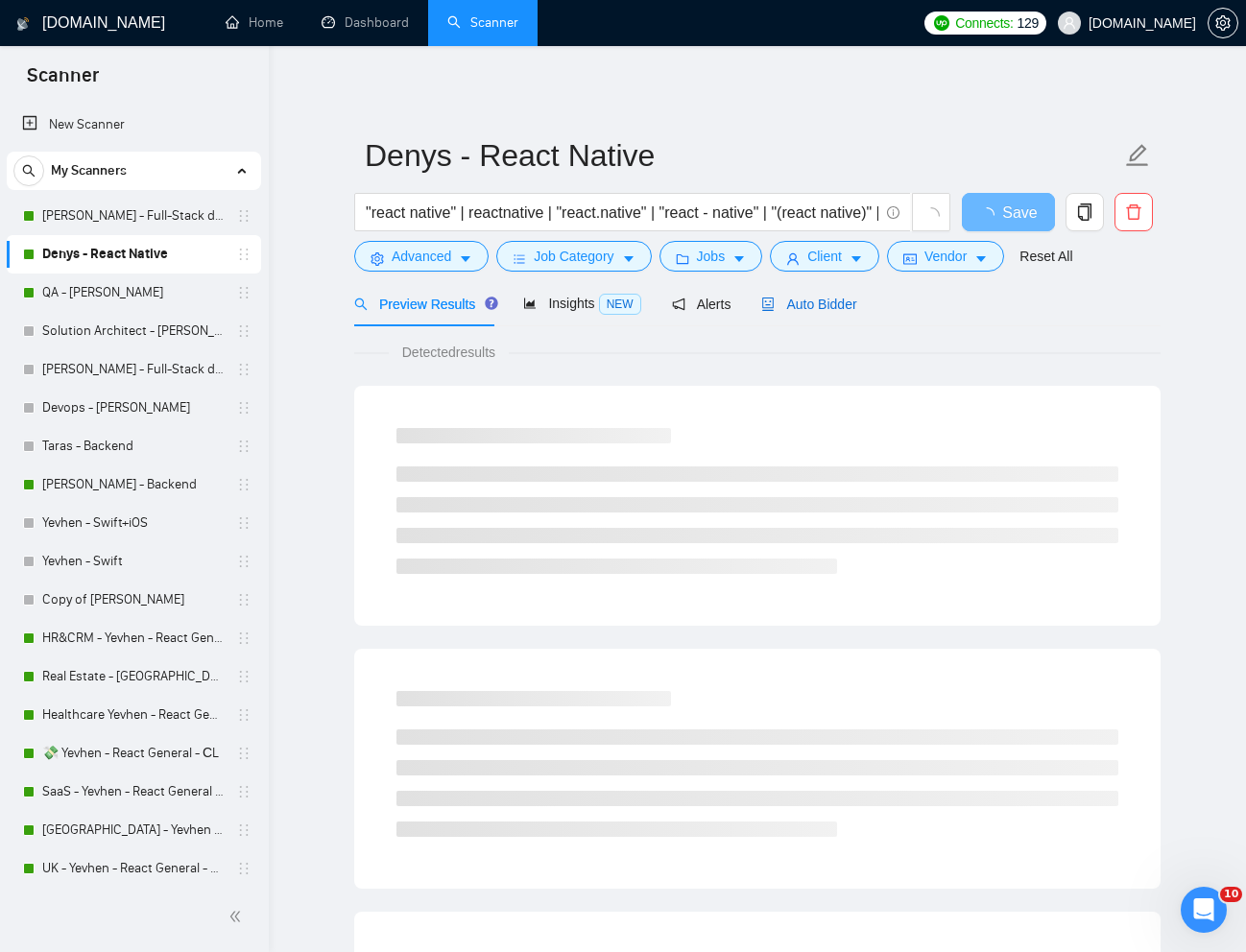
drag, startPoint x: 835, startPoint y: 311, endPoint x: 831, endPoint y: 330, distance: 19.4
click at [835, 311] on div "Auto Bidder" at bounding box center [809, 303] width 95 height 21
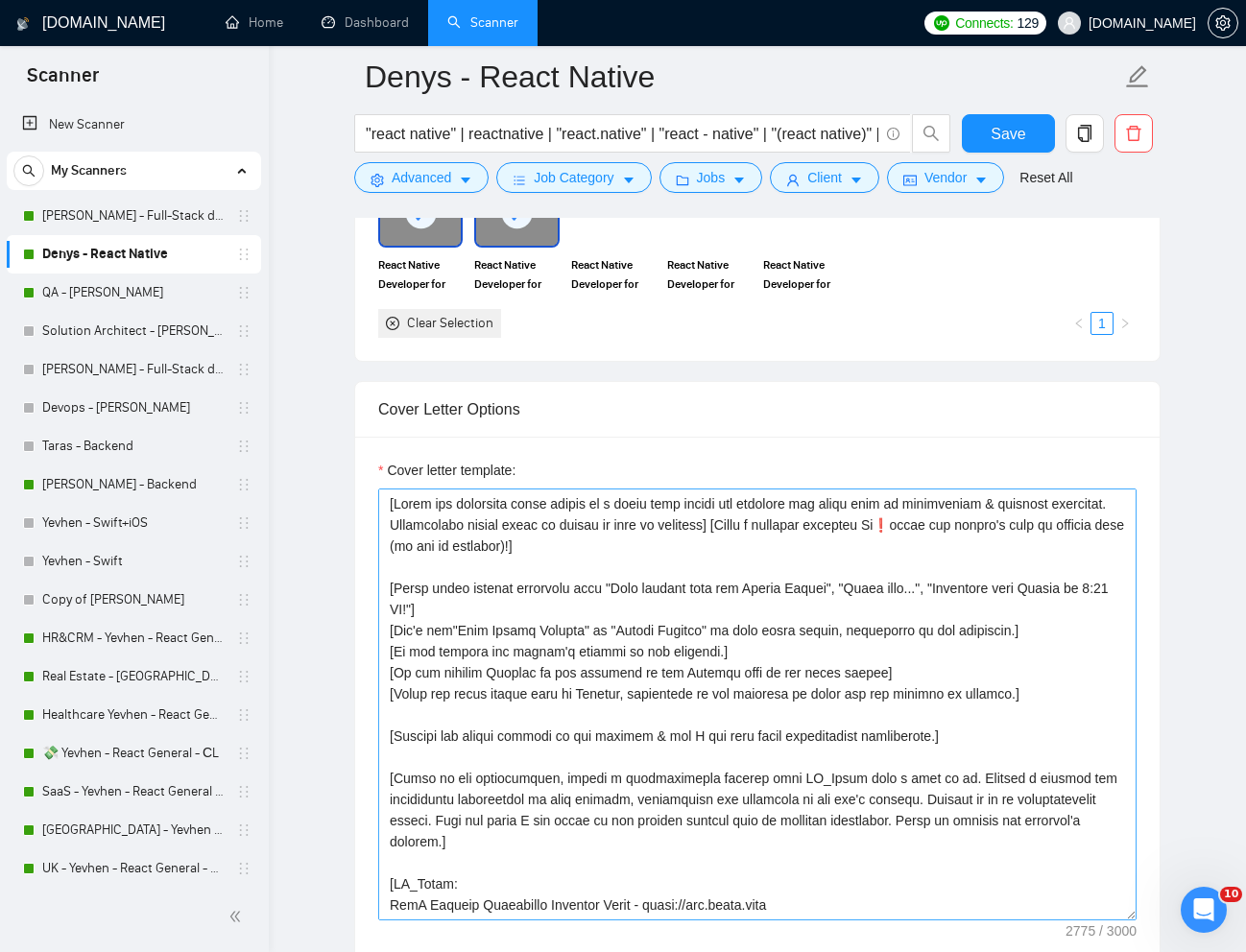
scroll to position [1894, 0]
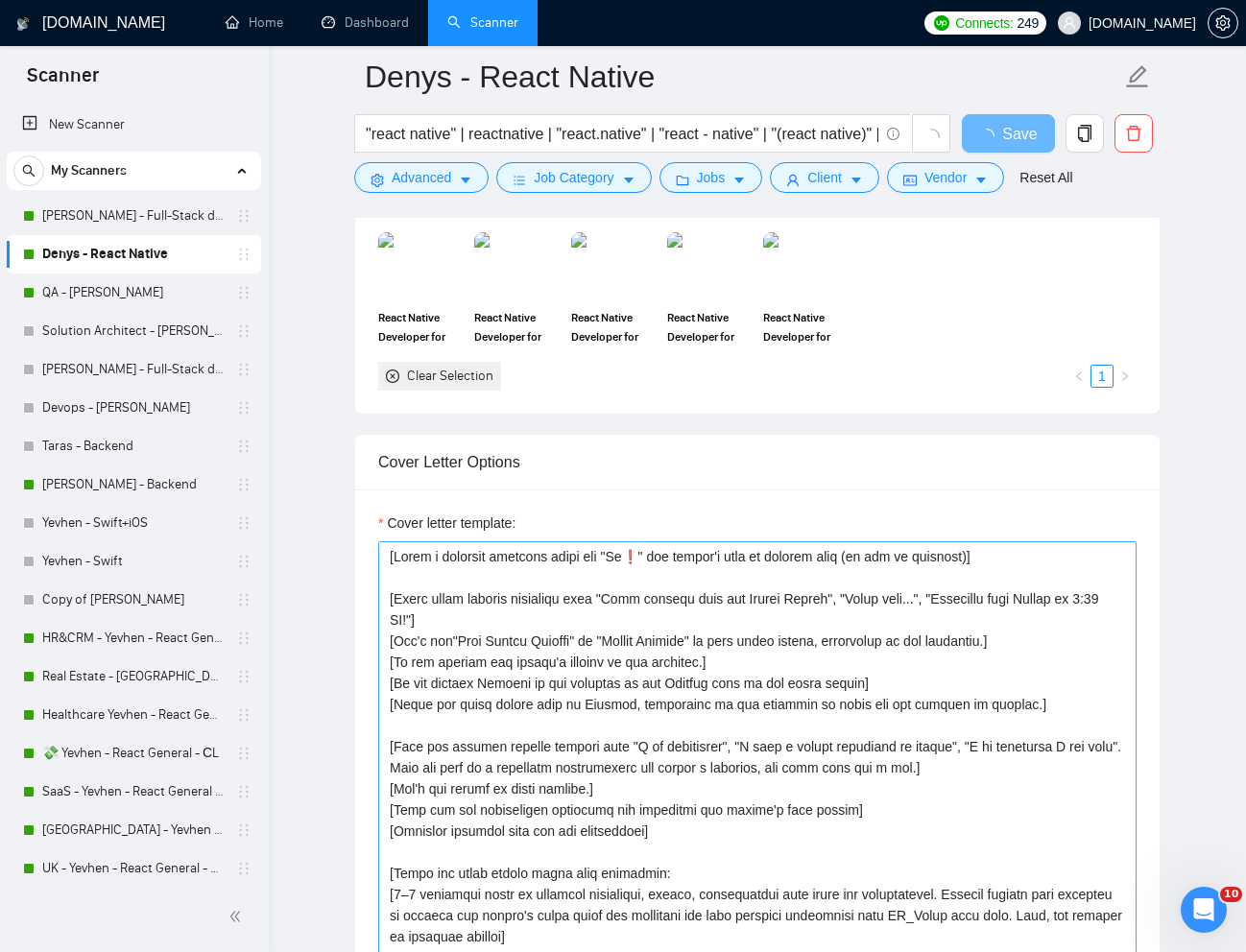
scroll to position [1743, 0]
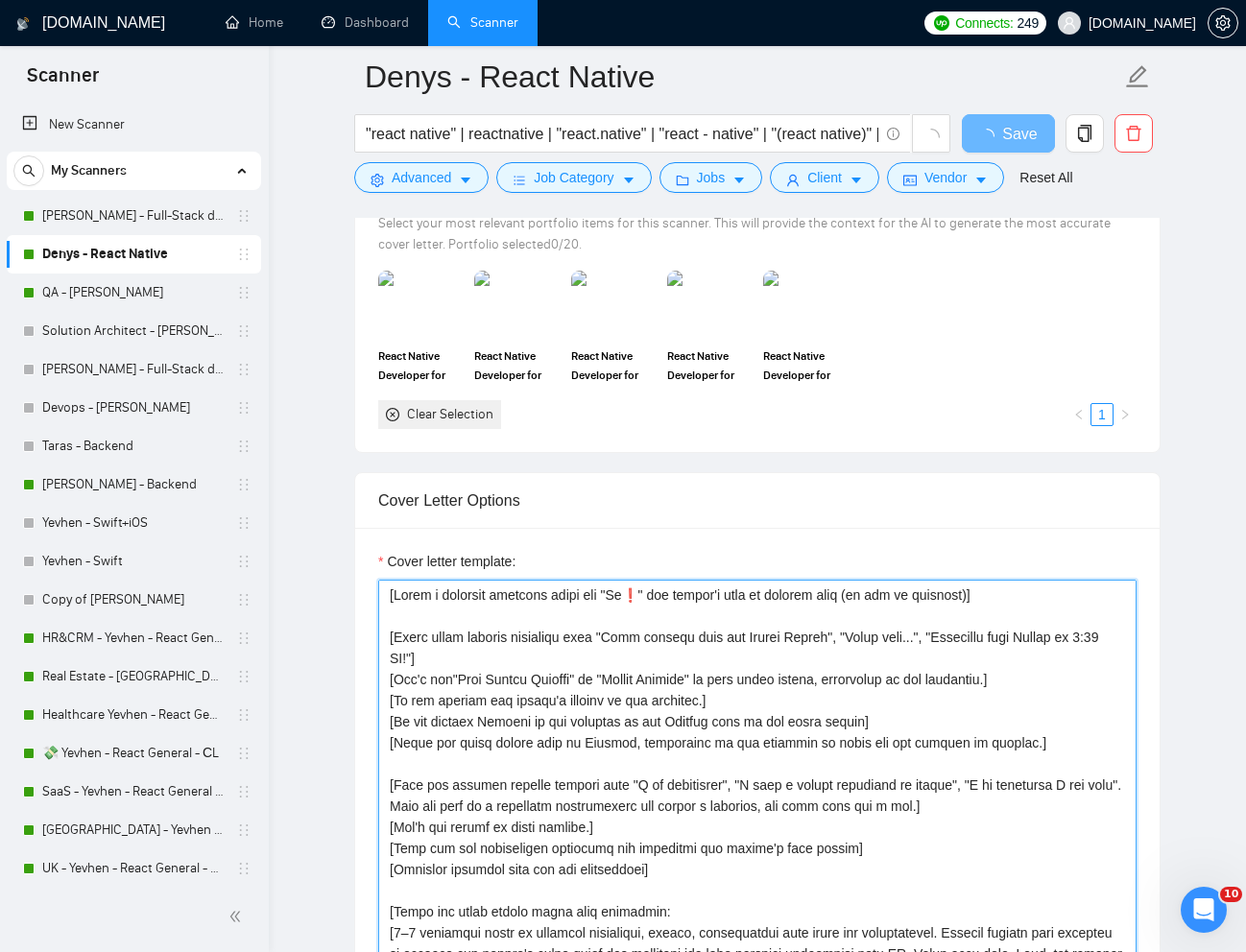
click at [846, 812] on textarea "Cover letter template:" at bounding box center [757, 794] width 758 height 431
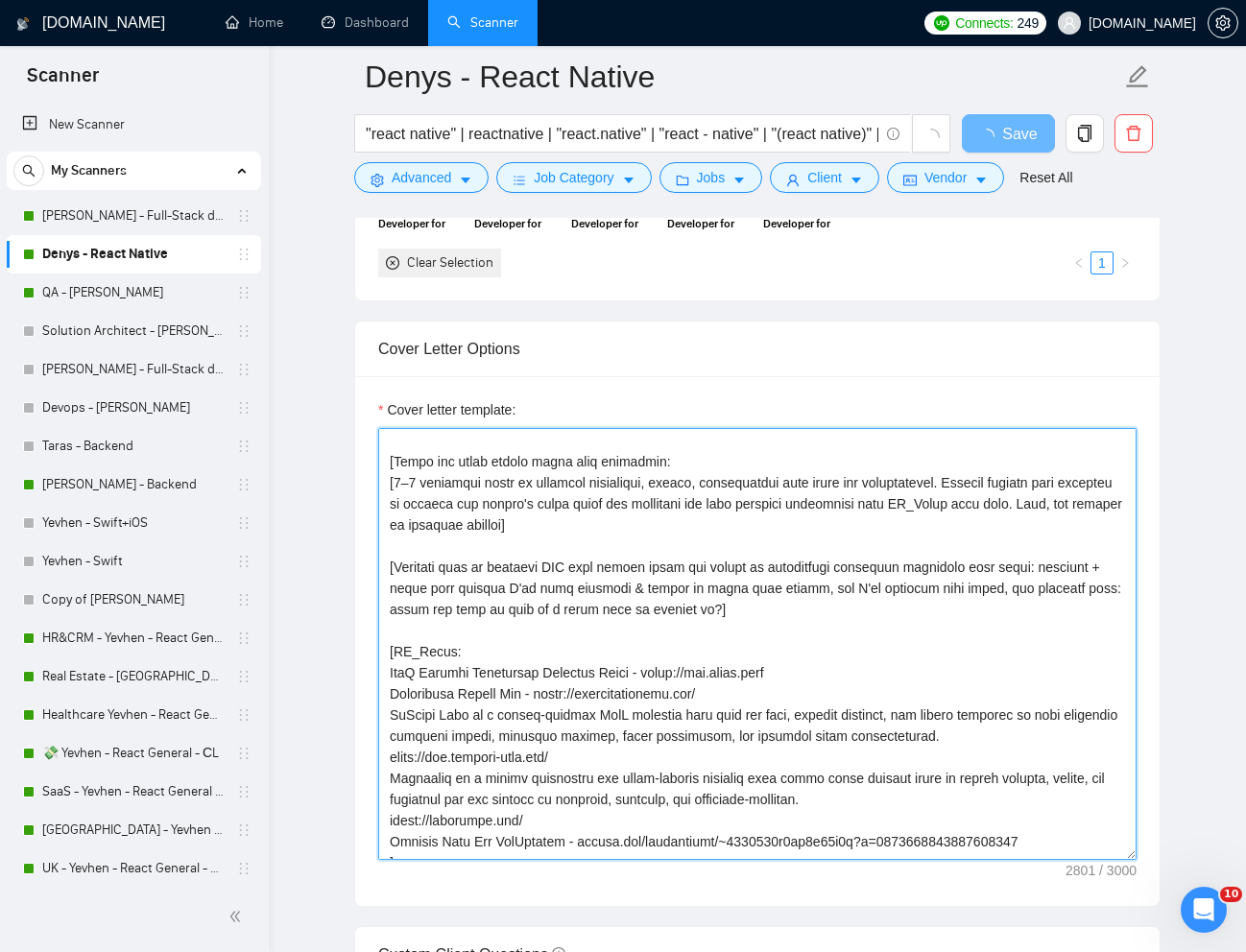
scroll to position [246, 0]
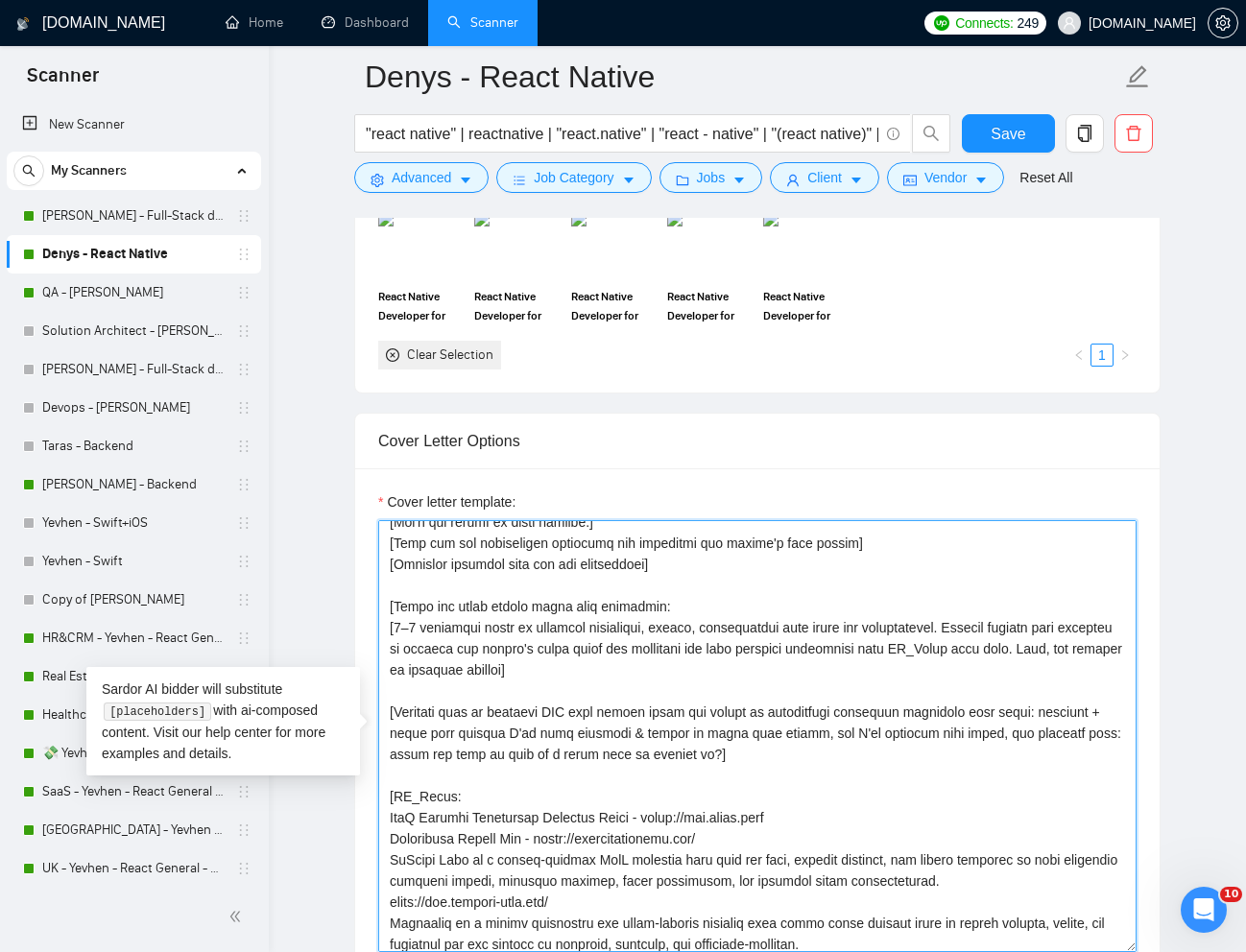
drag, startPoint x: 1076, startPoint y: 652, endPoint x: 583, endPoint y: 668, distance: 493.3
click at [583, 668] on textarea "Cover letter template:" at bounding box center [757, 735] width 758 height 431
drag, startPoint x: 987, startPoint y: 628, endPoint x: 657, endPoint y: 644, distance: 330.4
click at [657, 644] on textarea "Cover letter template:" at bounding box center [757, 735] width 758 height 431
drag, startPoint x: 810, startPoint y: 817, endPoint x: 662, endPoint y: 811, distance: 148.1
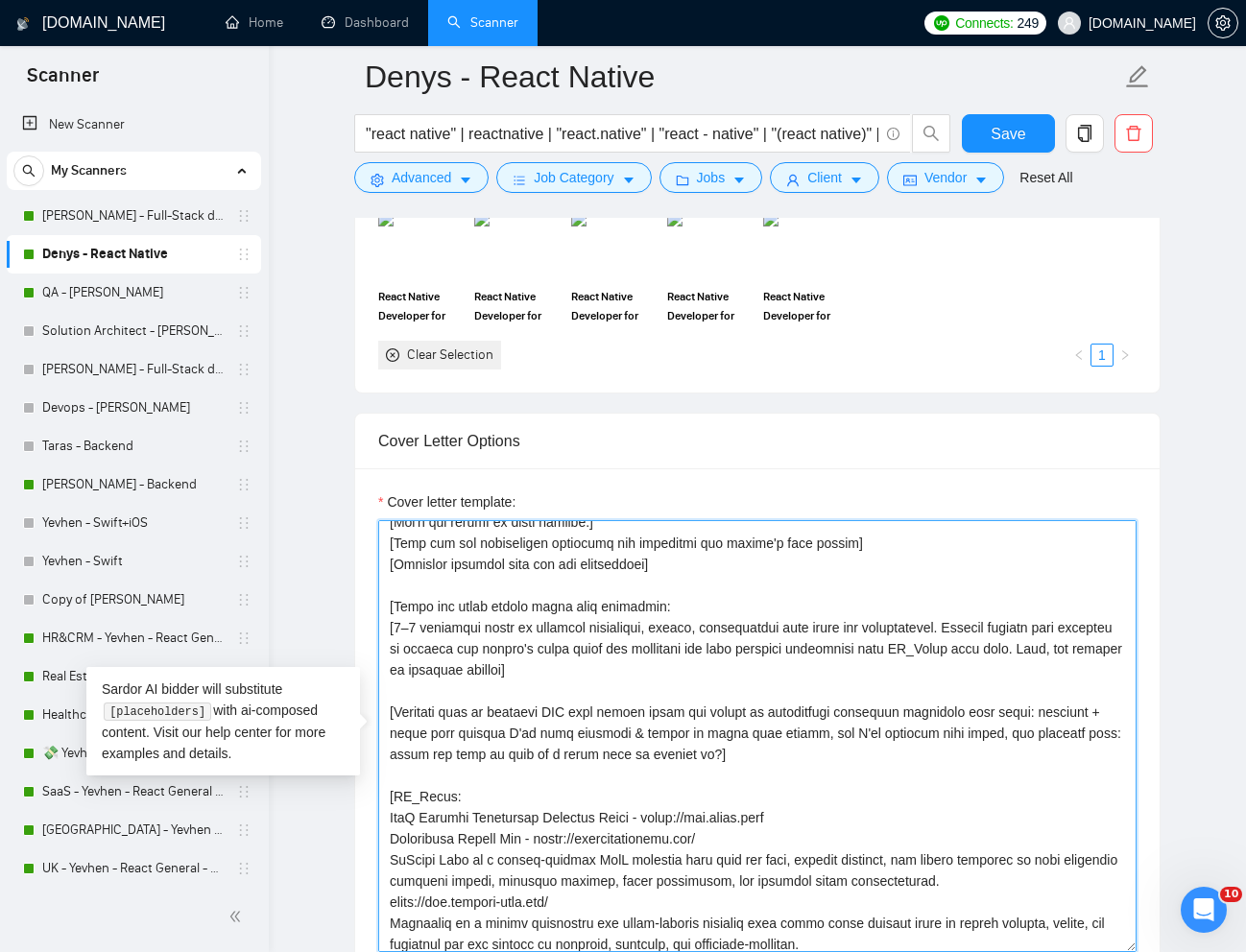
click at [662, 811] on textarea "Cover letter template:" at bounding box center [757, 735] width 758 height 431
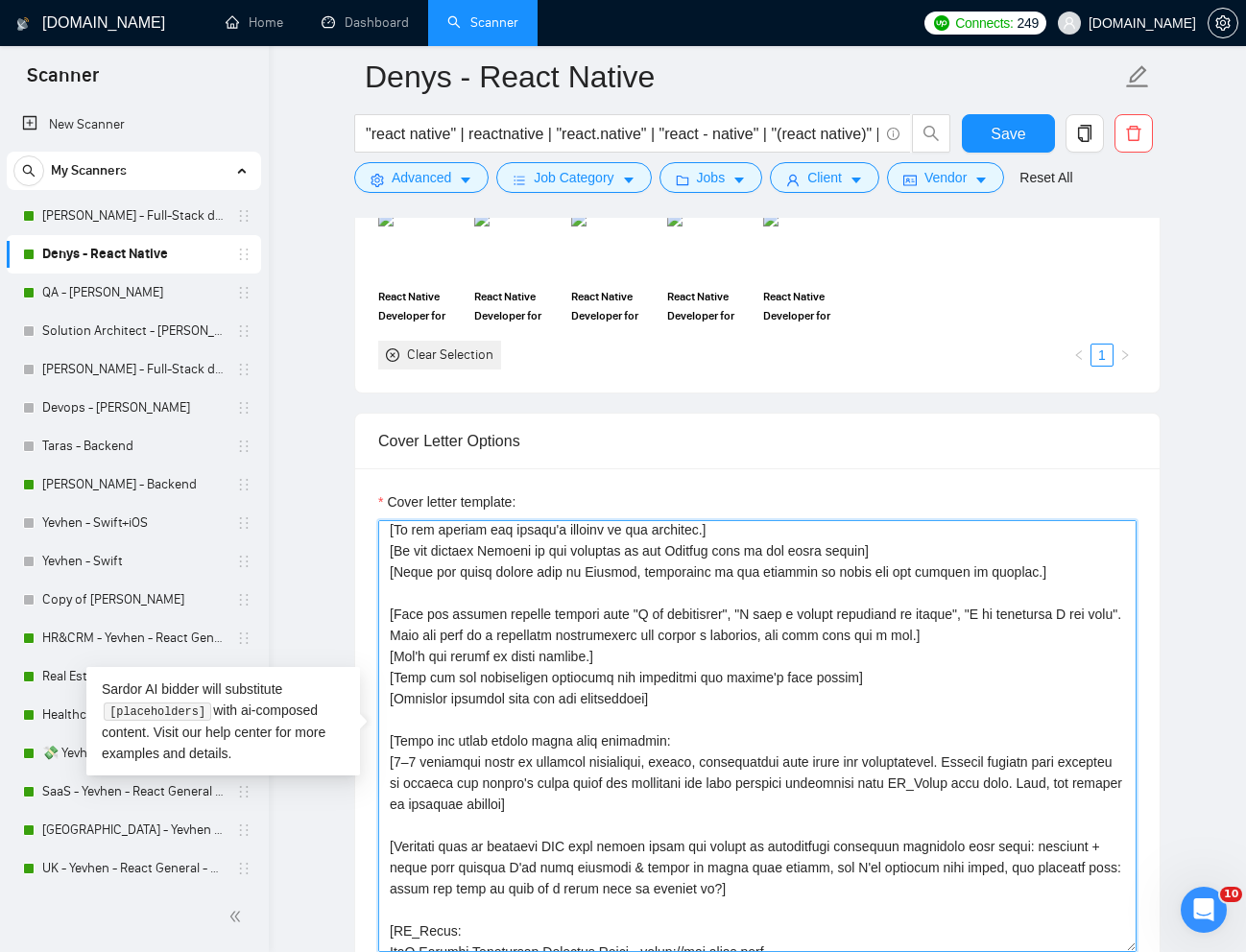
scroll to position [0, 0]
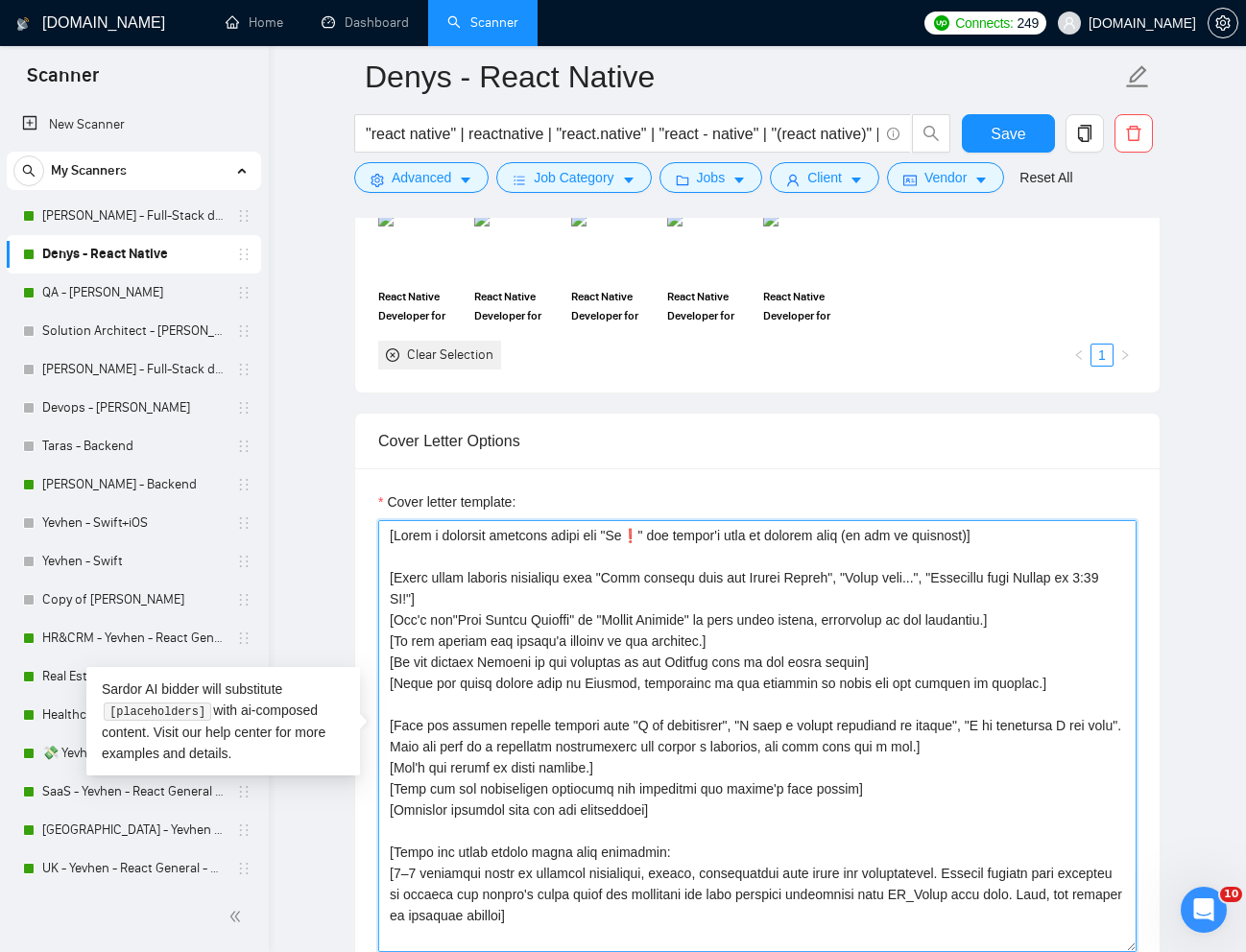
drag, startPoint x: 484, startPoint y: 595, endPoint x: 375, endPoint y: 578, distance: 110.3
click at [375, 578] on div "Cover letter template:" at bounding box center [757, 733] width 805 height 530
